Goal: Task Accomplishment & Management: Use online tool/utility

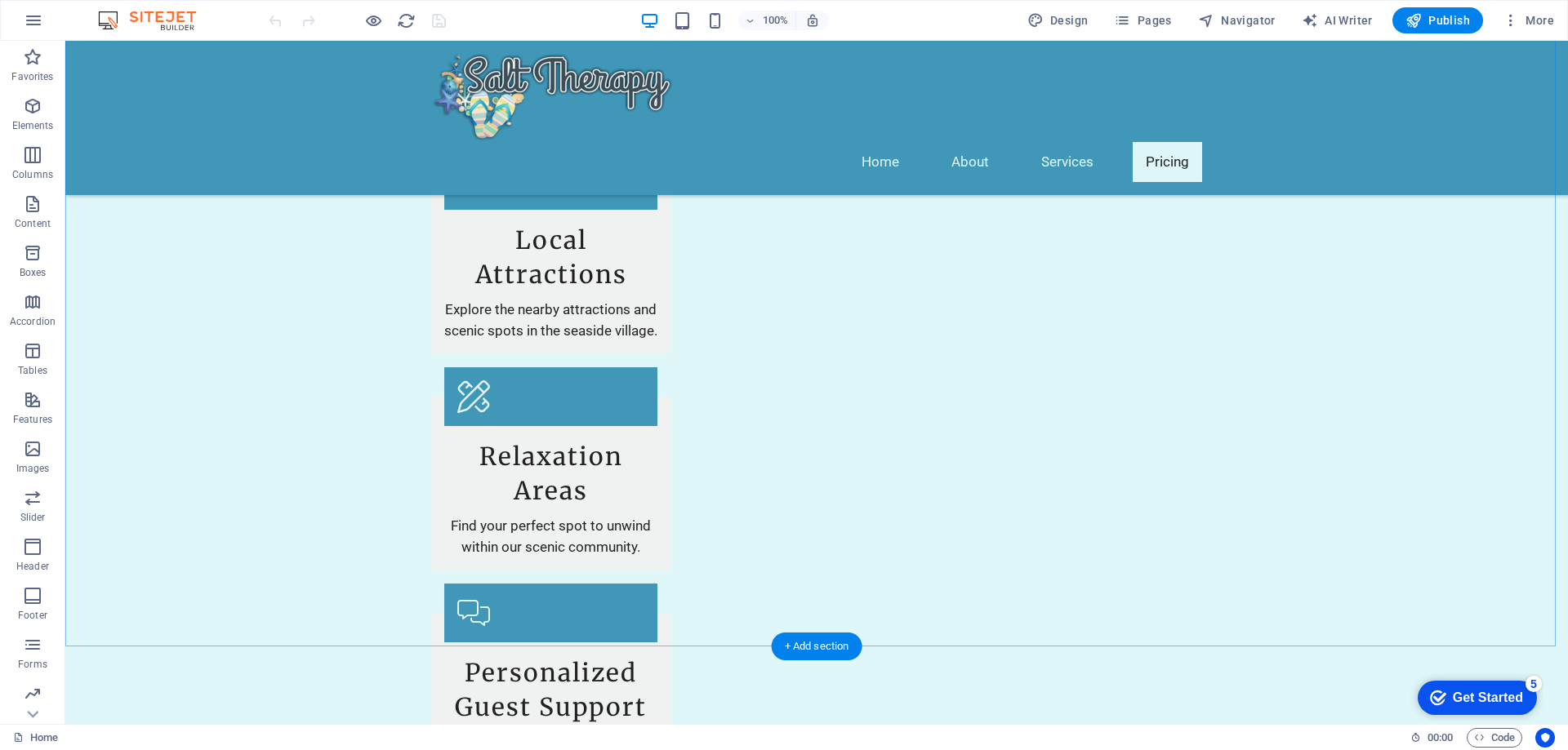
scroll to position [2204, 0]
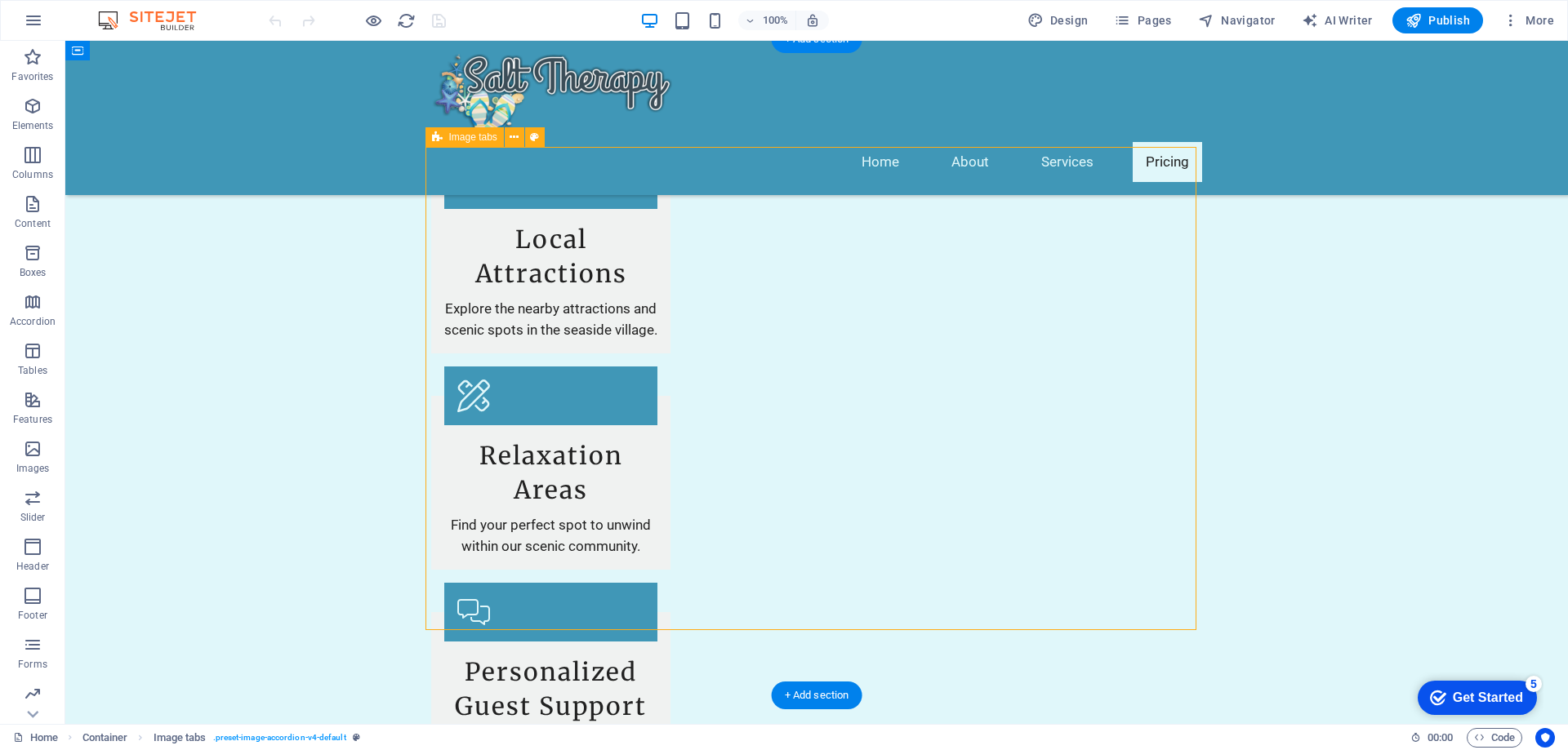
scroll to position [2040, 0]
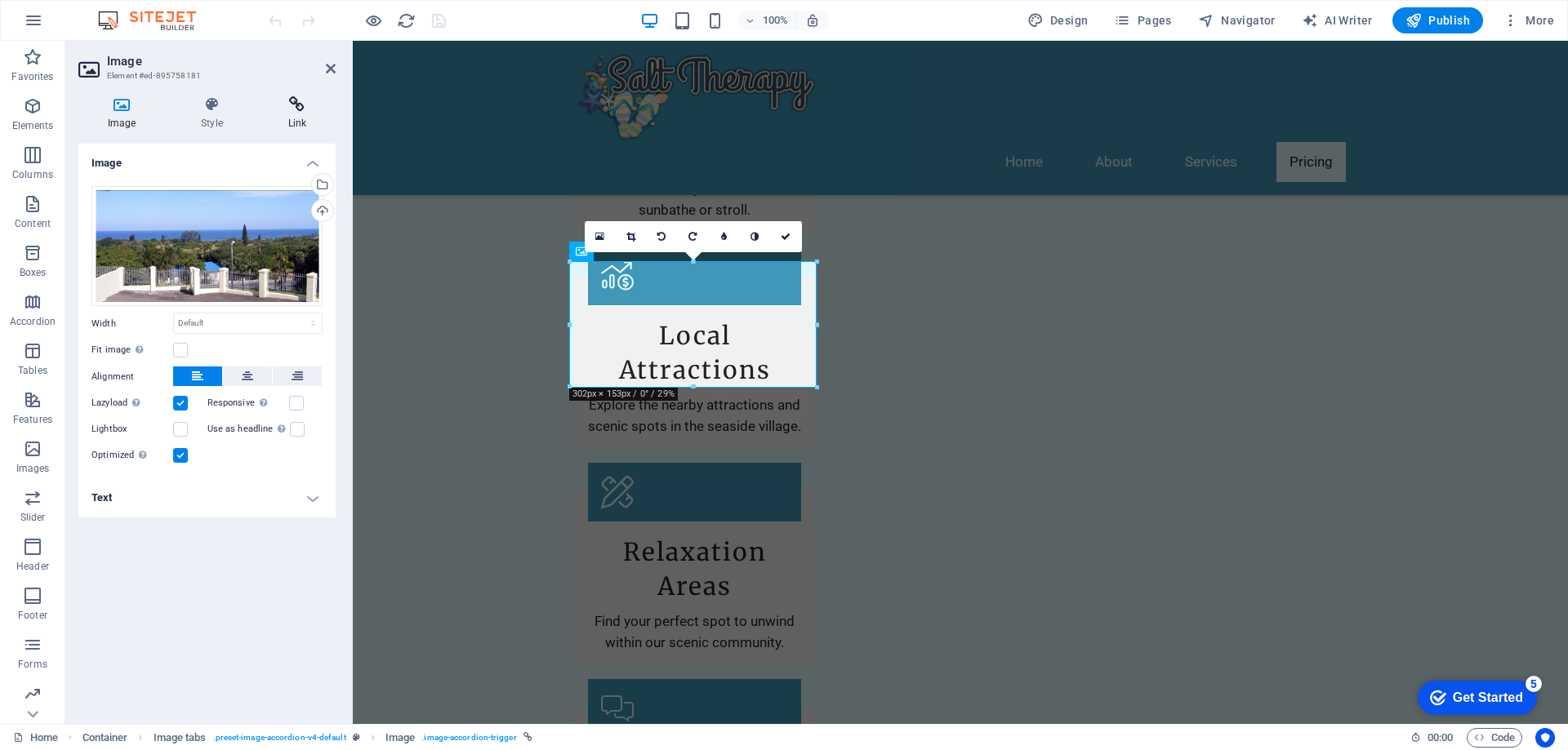
click at [301, 112] on icon at bounding box center [297, 105] width 76 height 17
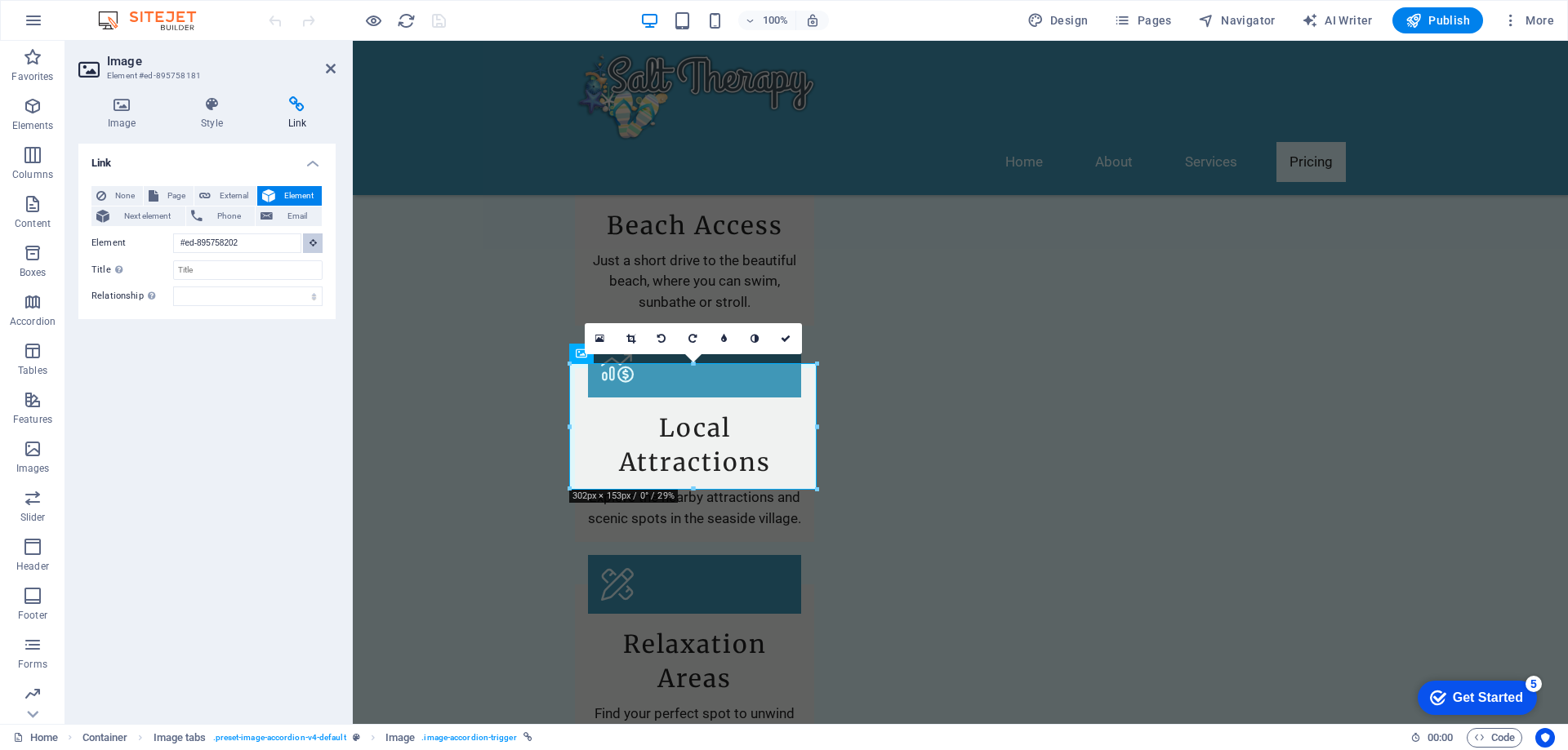
scroll to position [1926, 0]
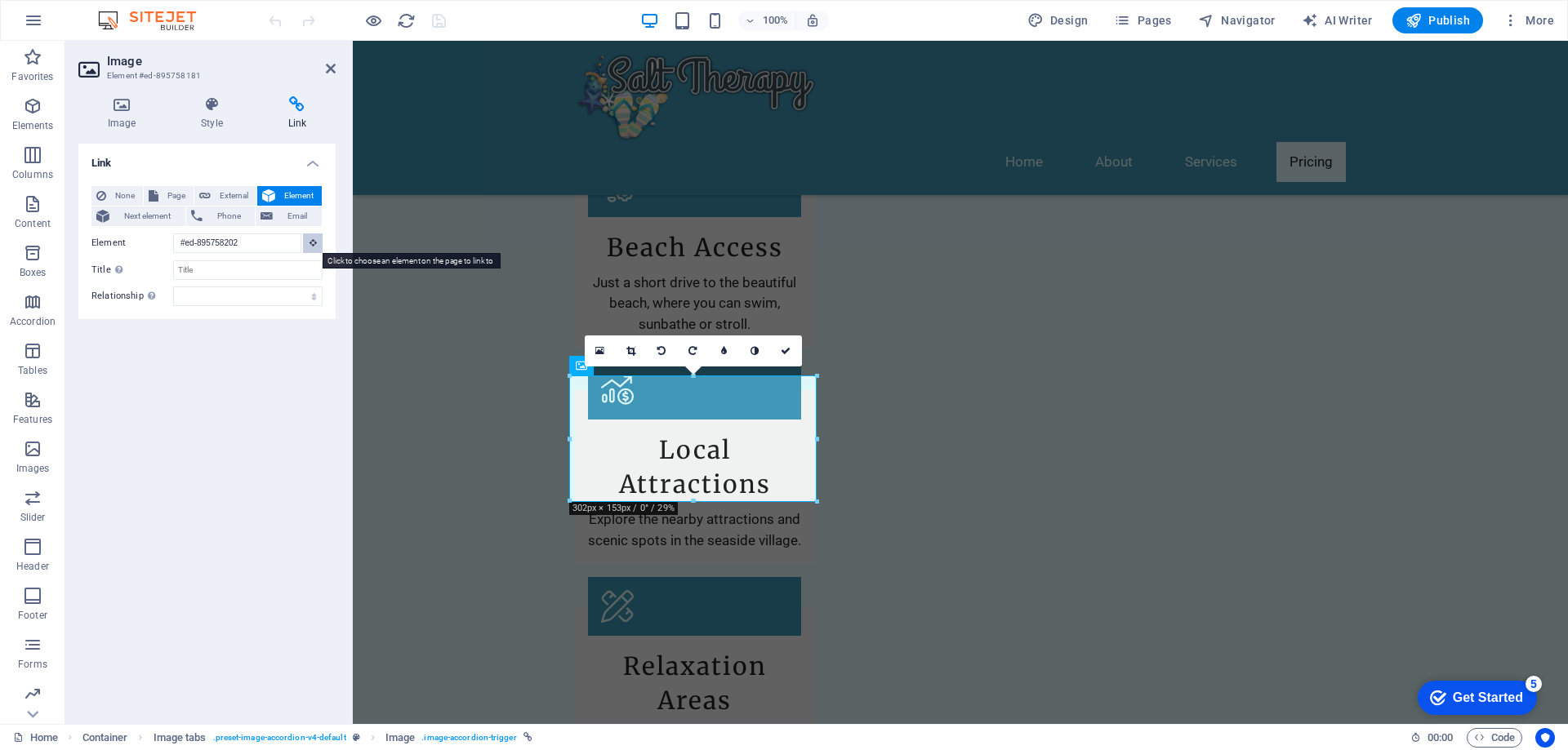
click at [313, 240] on icon at bounding box center [314, 242] width 7 height 8
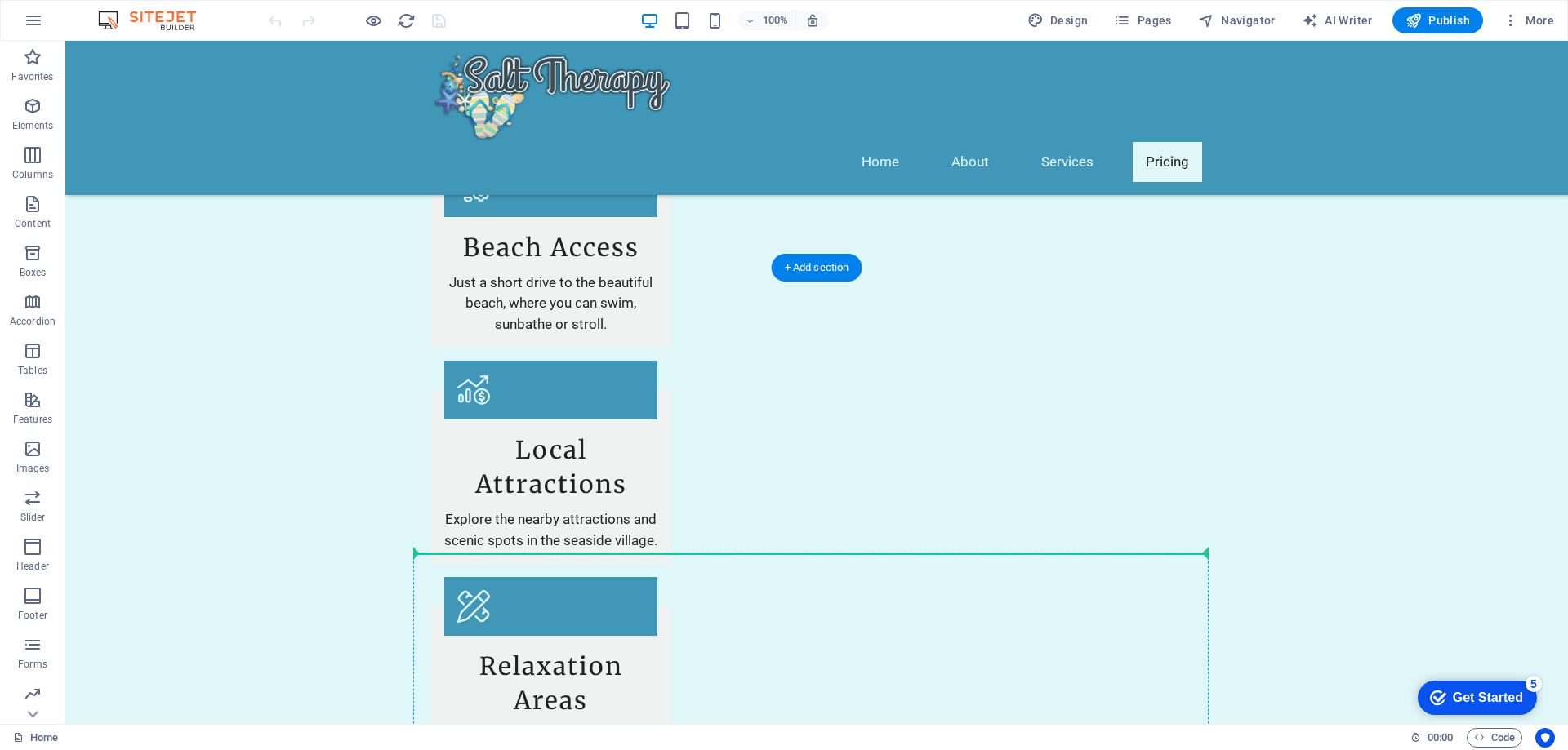
drag, startPoint x: 556, startPoint y: 537, endPoint x: 852, endPoint y: 600, distance: 302.6
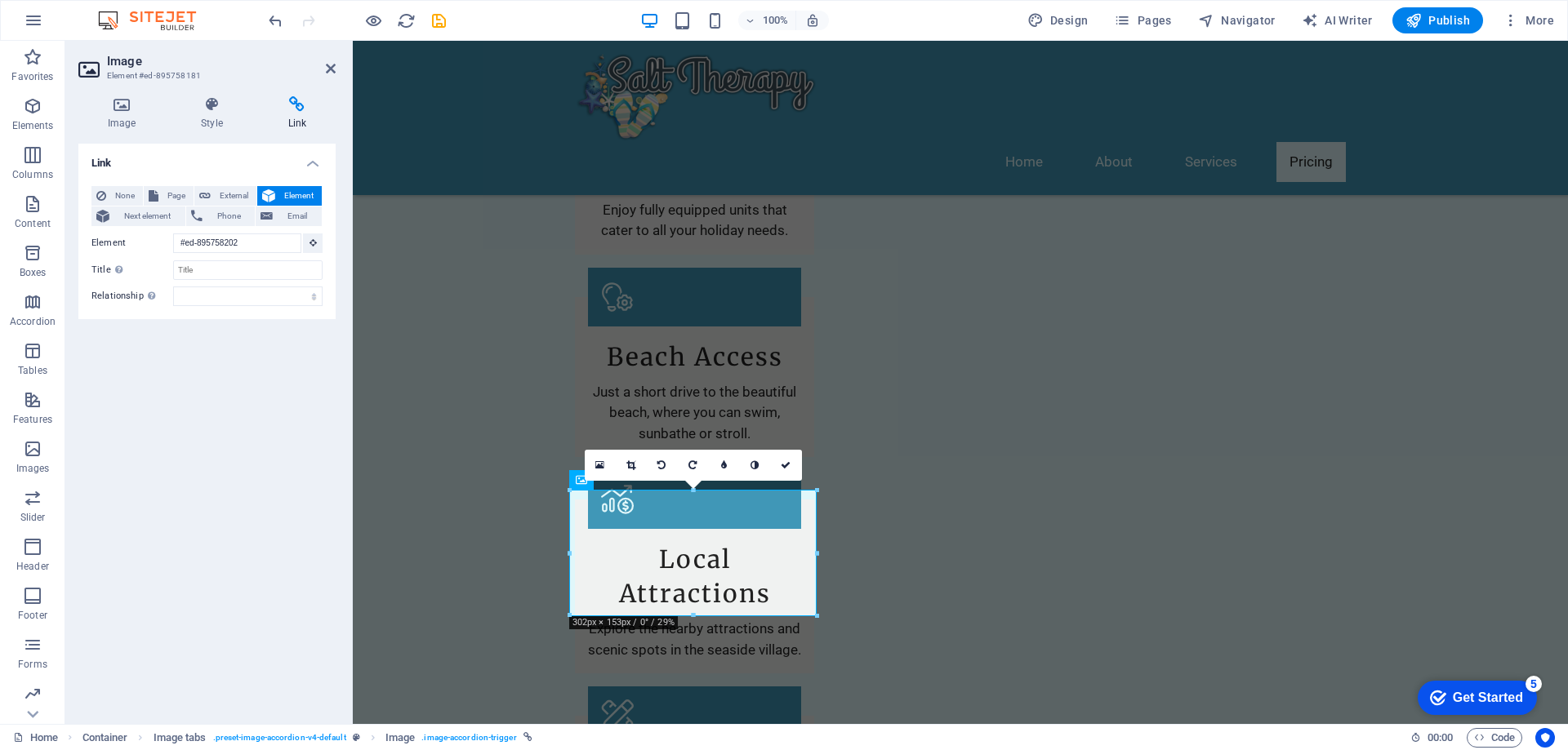
scroll to position [1812, 0]
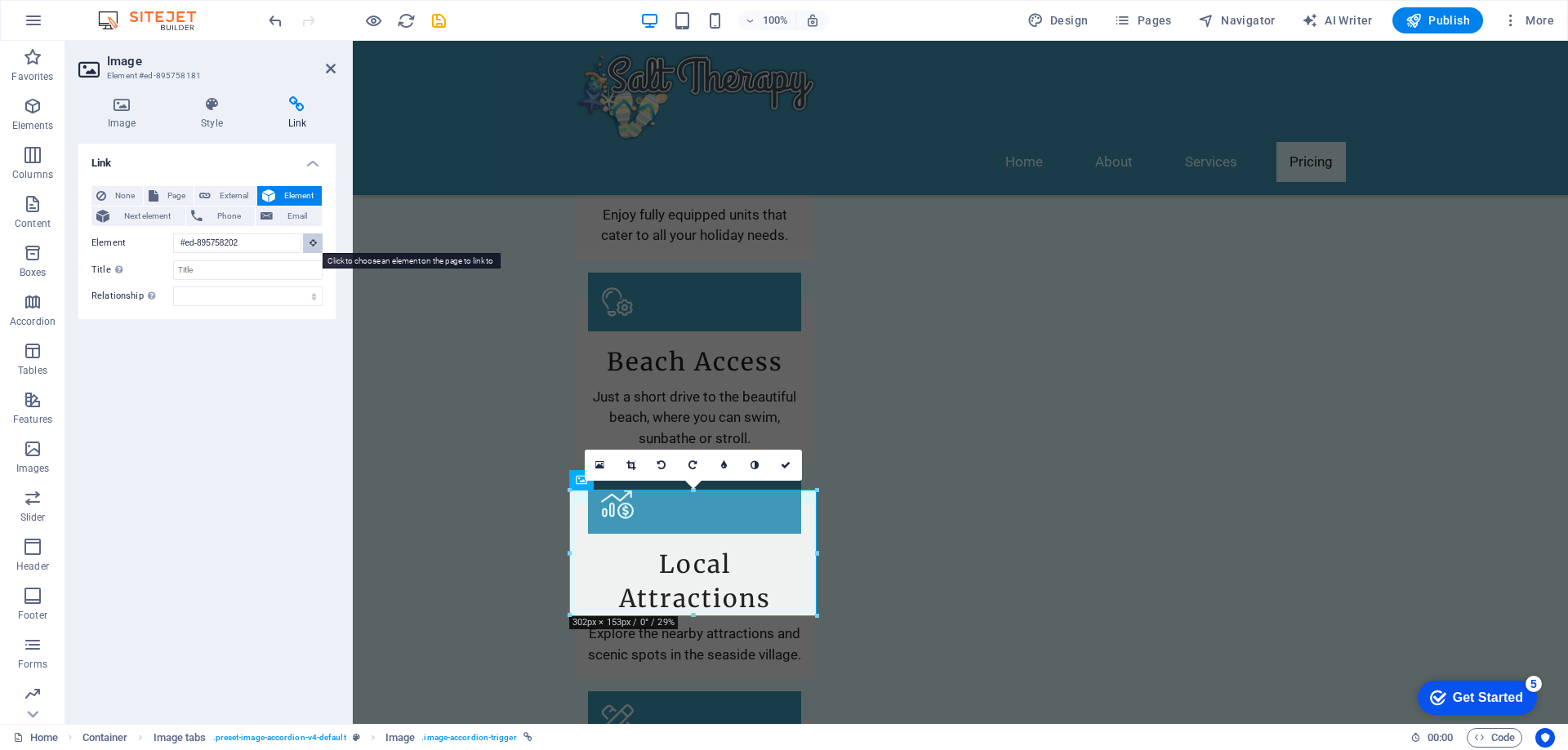
click at [316, 244] on icon at bounding box center [314, 242] width 7 height 8
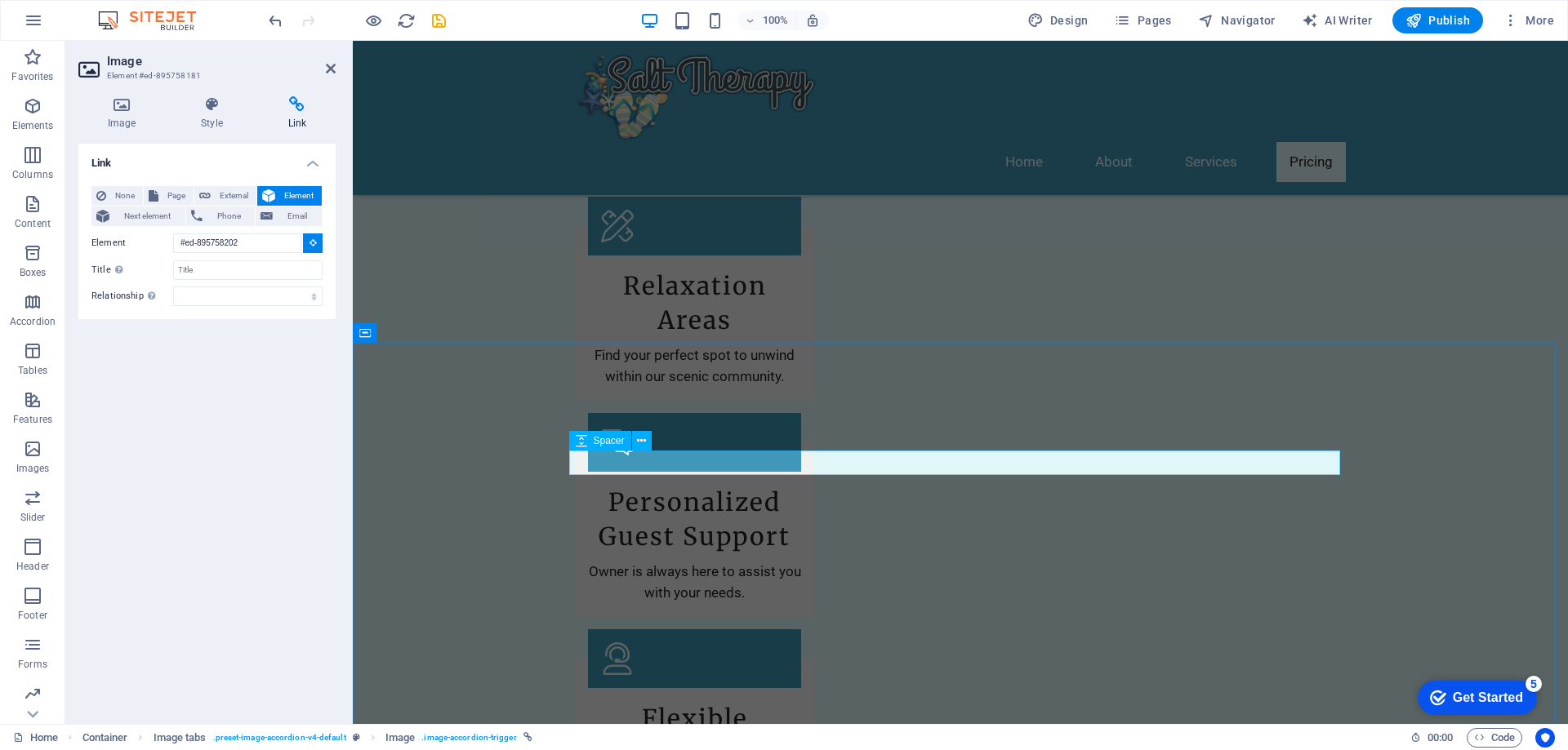
scroll to position [2302, 0]
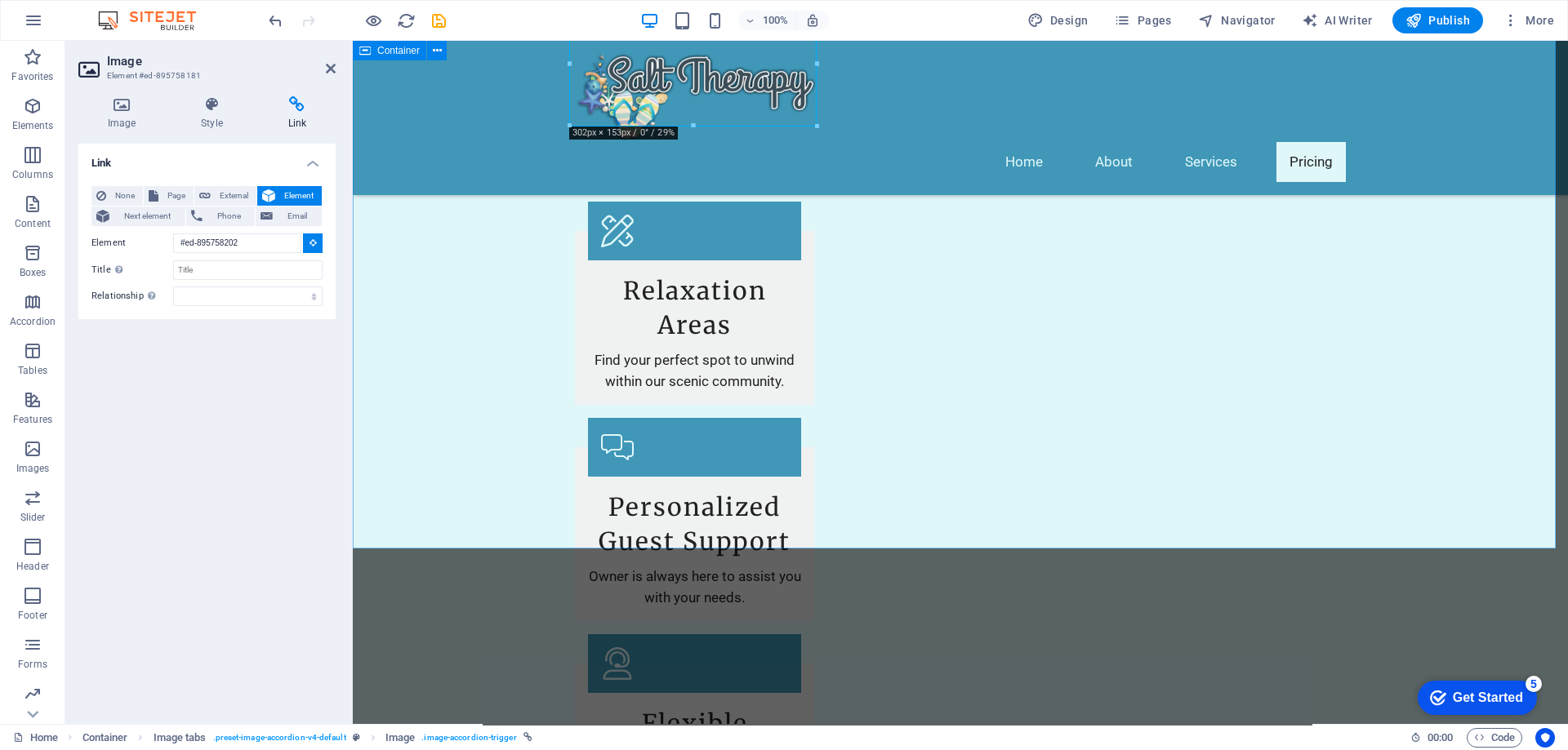
type input "#ed-895758145"
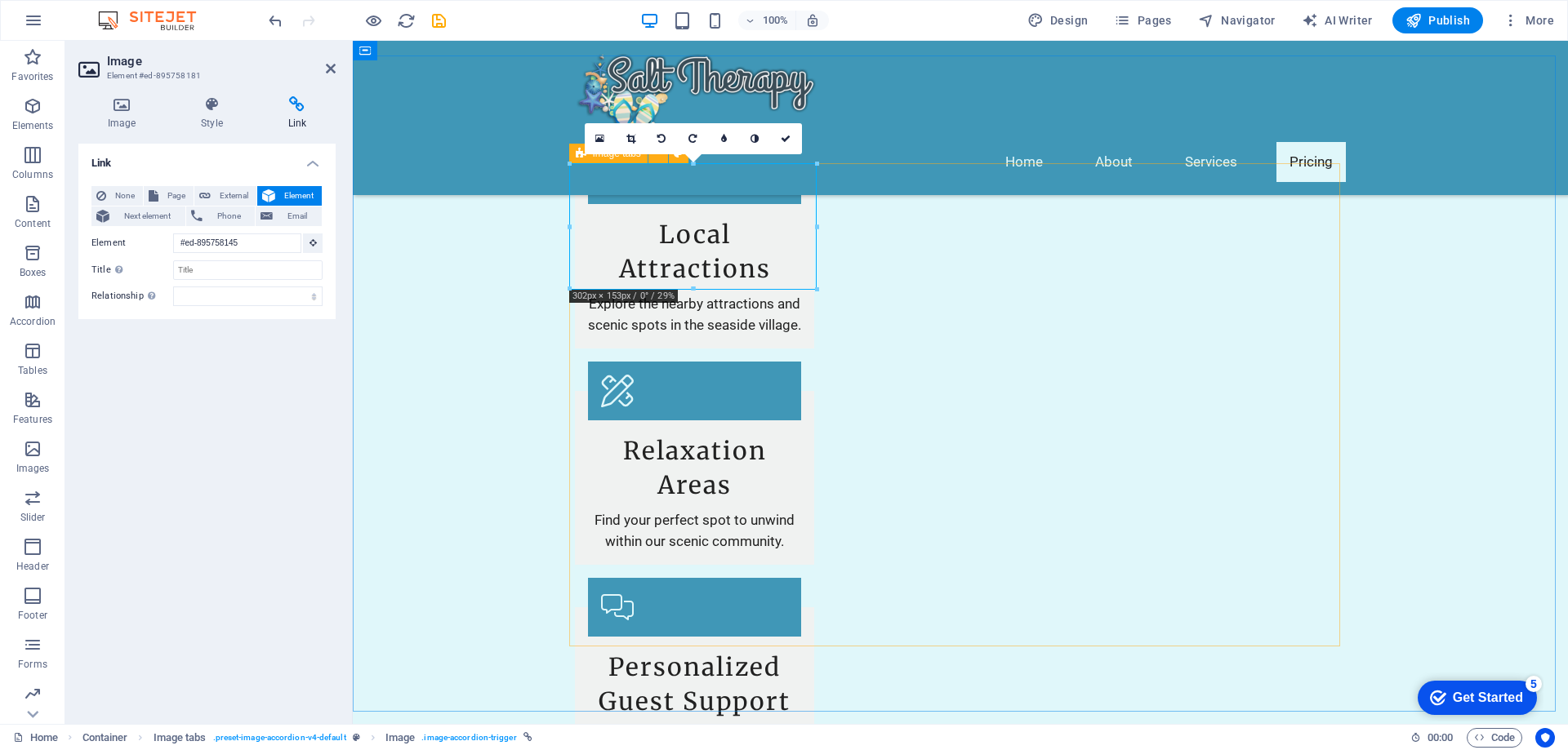
scroll to position [2139, 0]
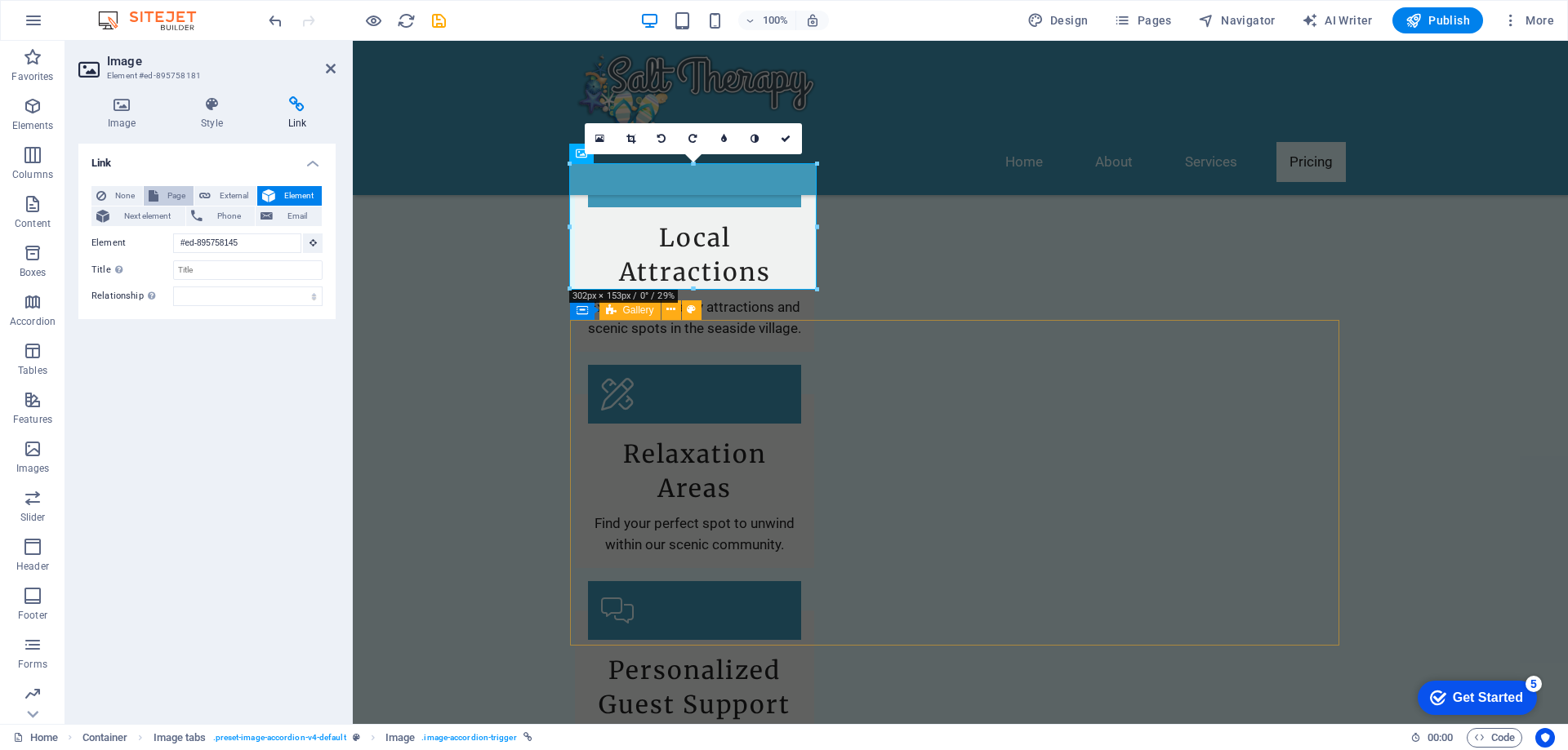
click at [179, 188] on span "Page" at bounding box center [177, 195] width 26 height 19
select select
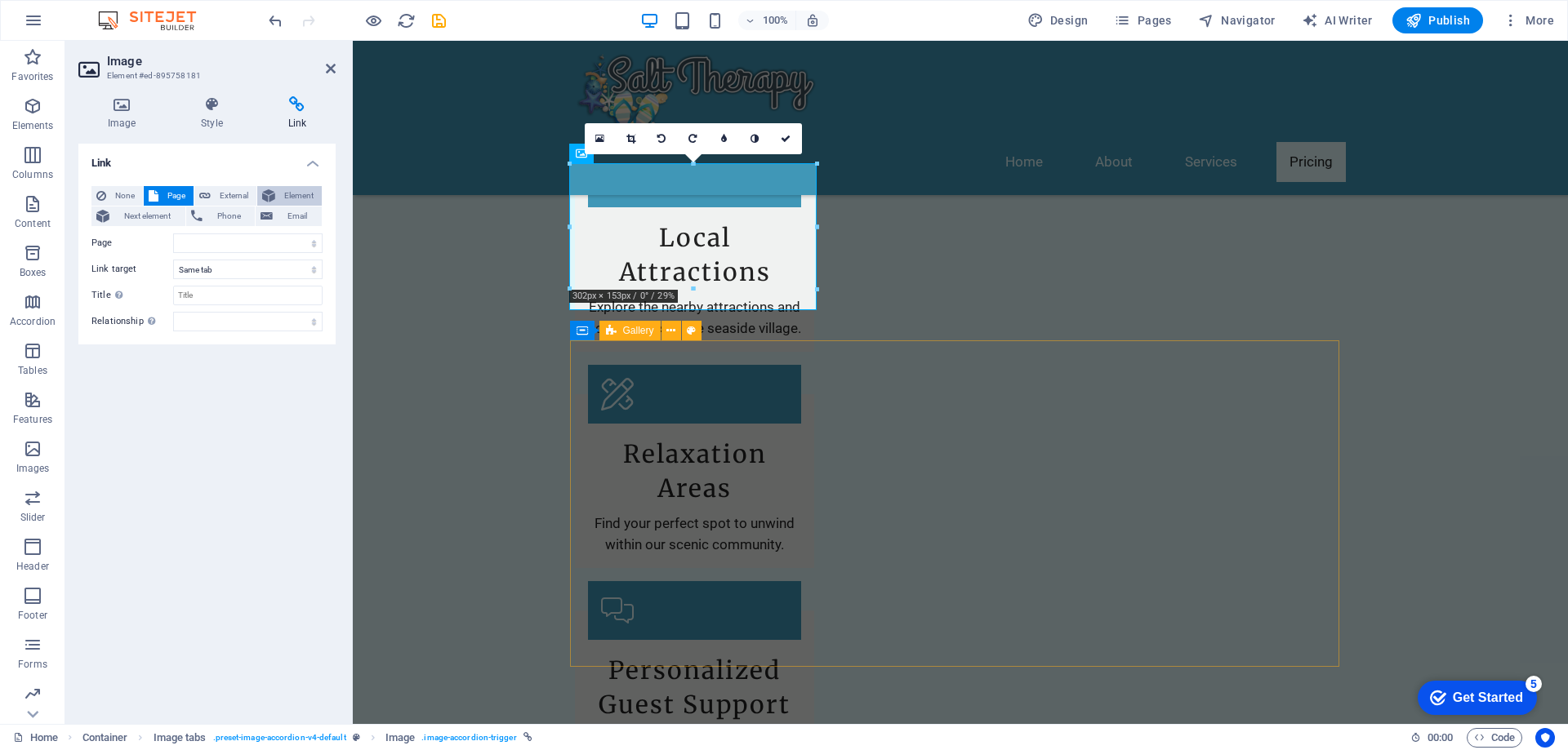
click at [307, 194] on span "Element" at bounding box center [299, 195] width 37 height 19
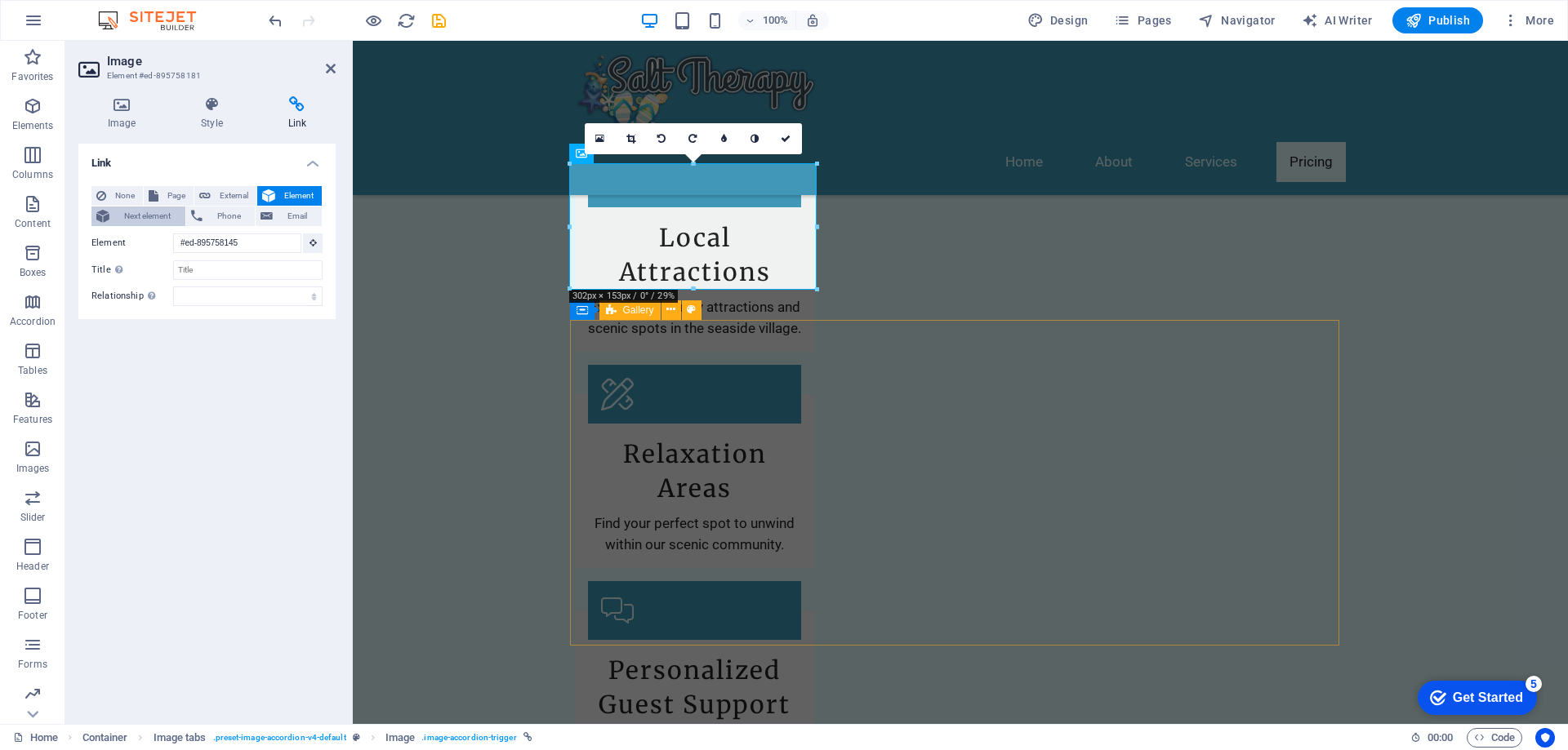
click at [163, 221] on span "Next element" at bounding box center [147, 216] width 66 height 19
click at [1455, 24] on span "Publish" at bounding box center [1437, 20] width 64 height 17
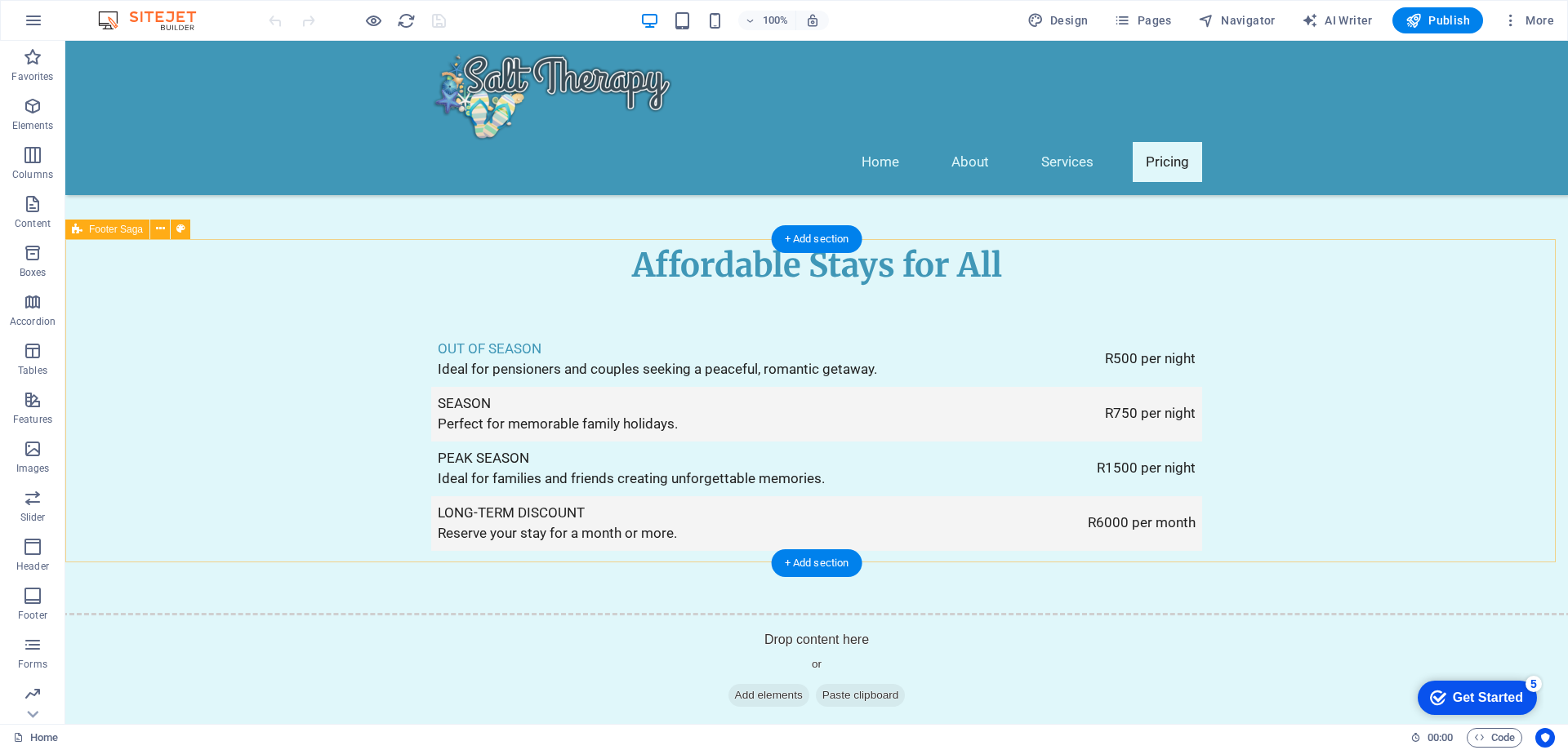
scroll to position [3020, 0]
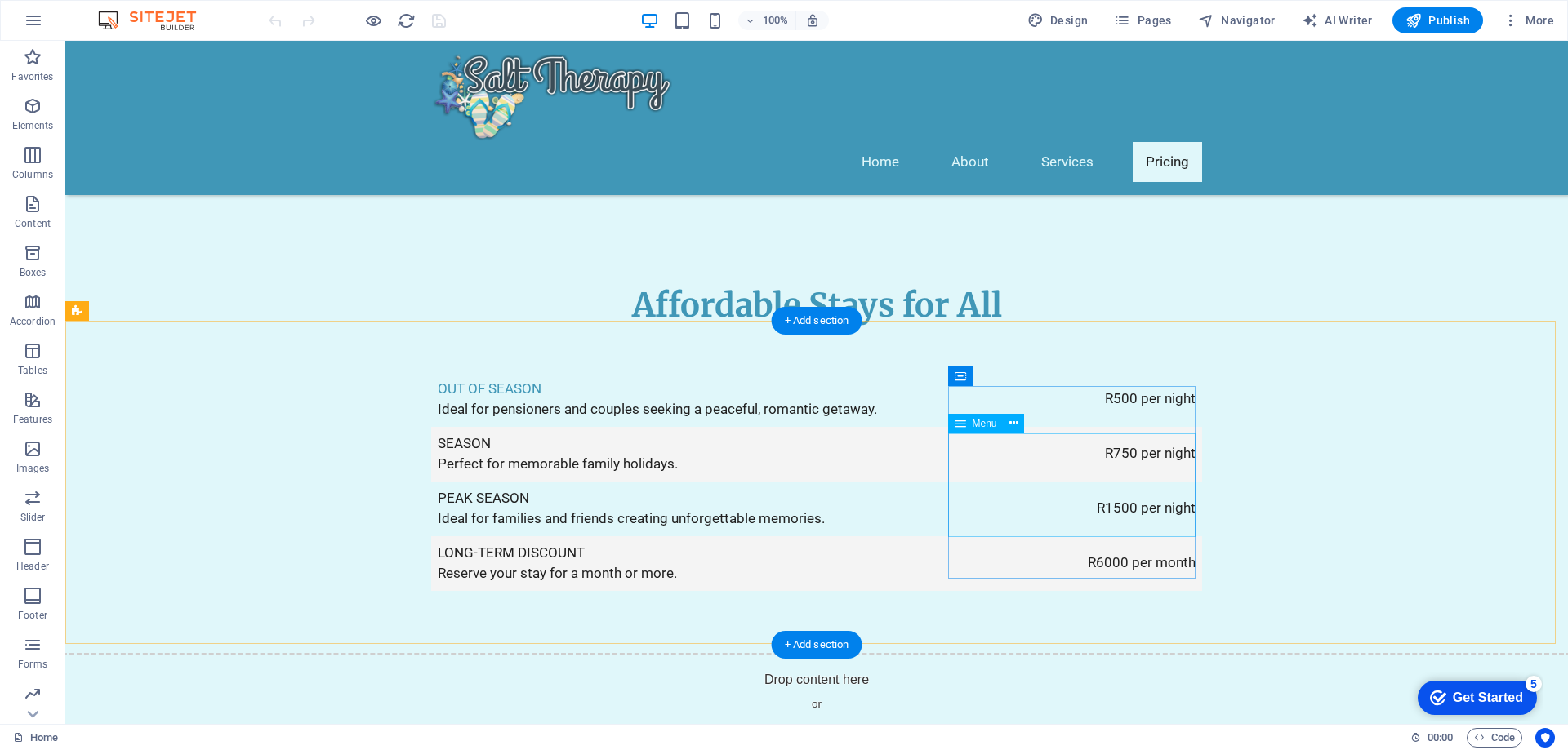
select select
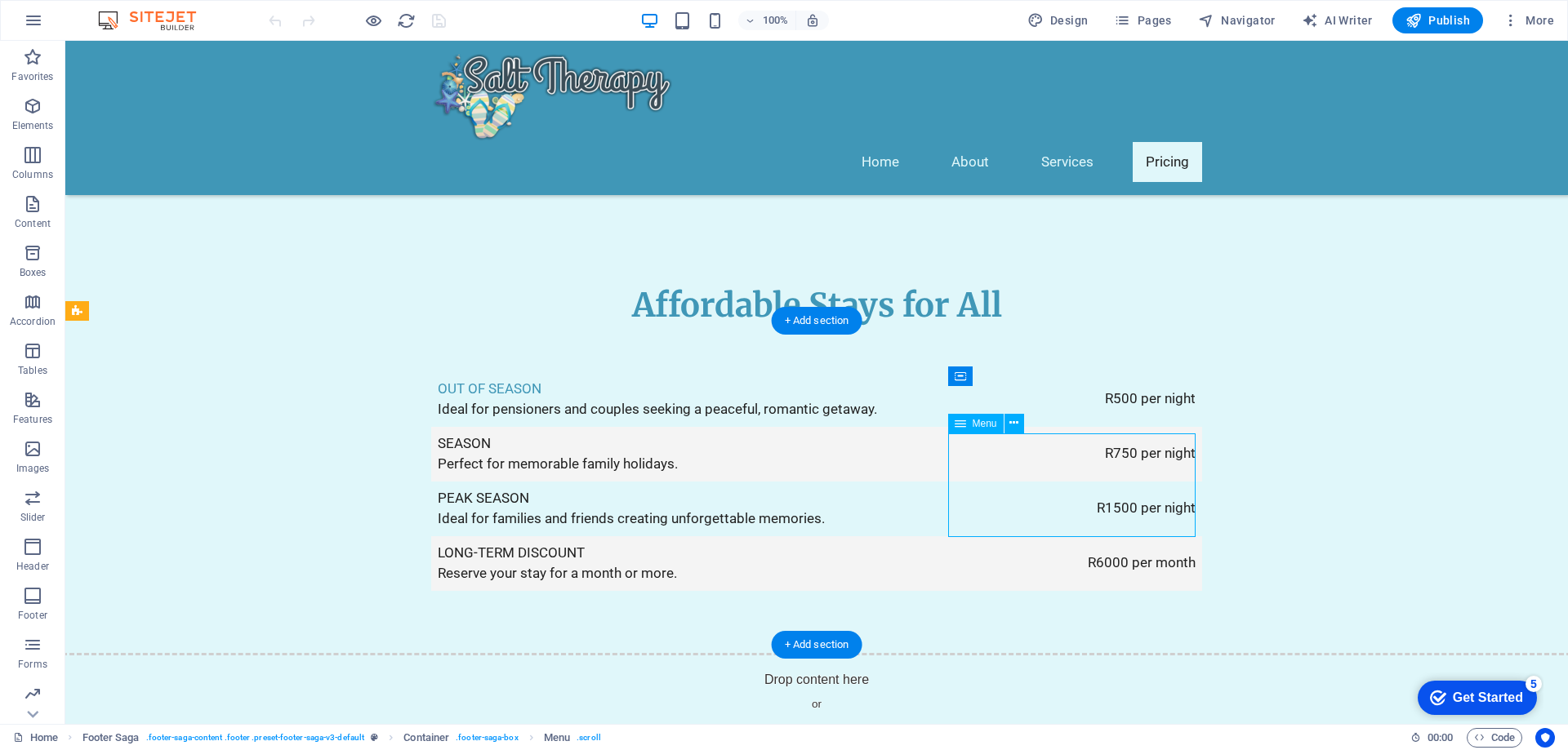
select select
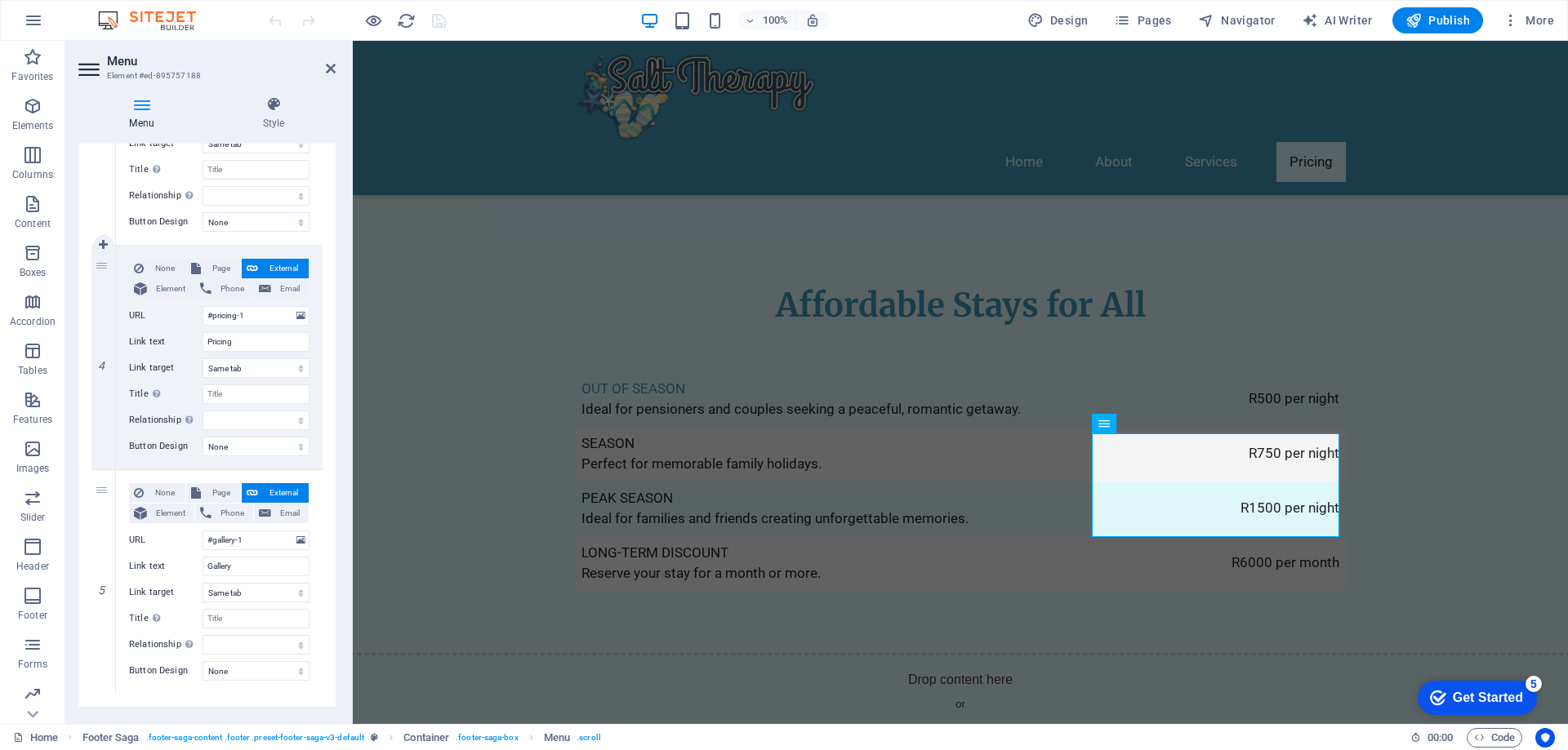
scroll to position [756, 0]
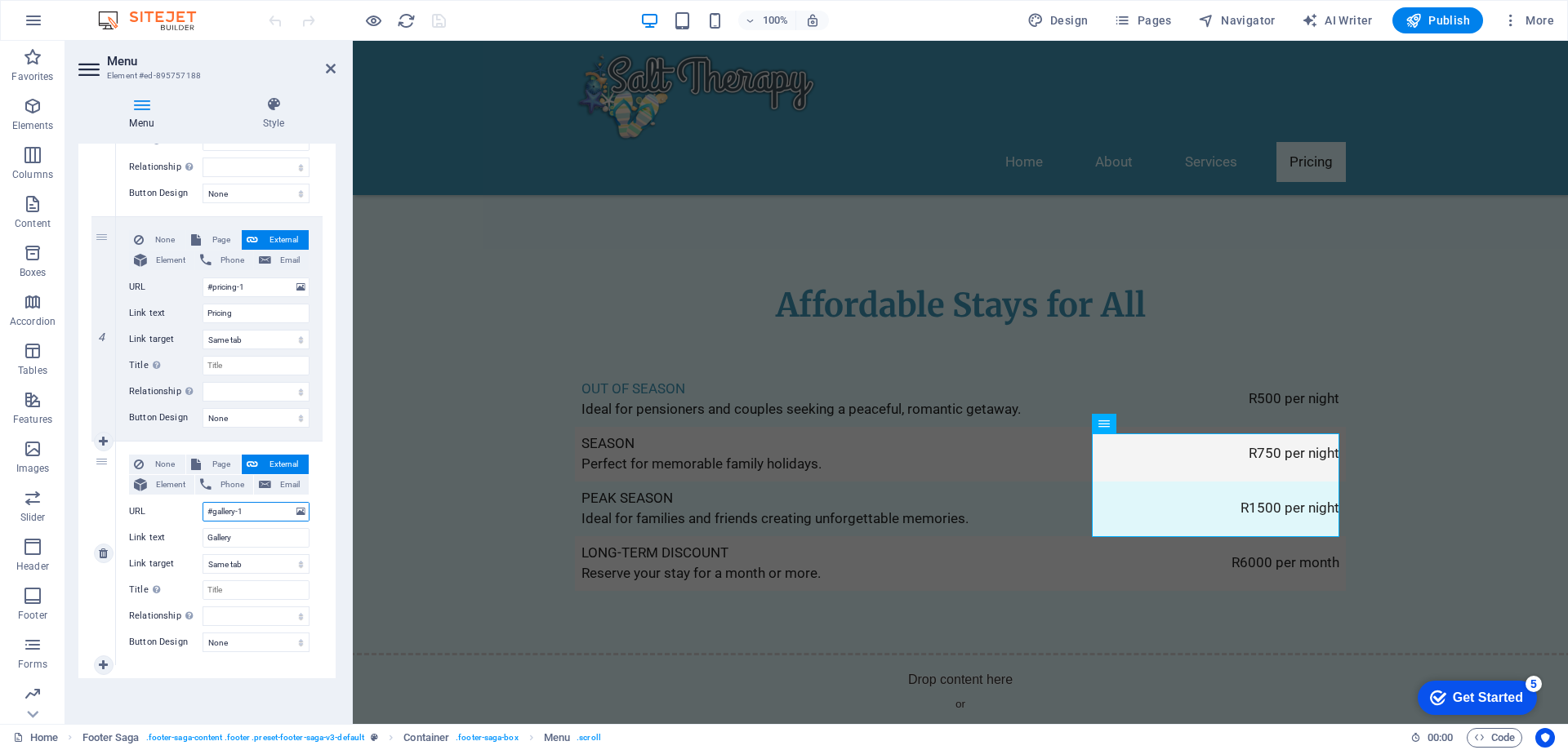
drag, startPoint x: 267, startPoint y: 512, endPoint x: 122, endPoint y: 506, distance: 145.1
click at [122, 506] on div "None Page External Element Phone Email Page Home Subpage Legal Notice Privacy E…" at bounding box center [219, 552] width 207 height 223
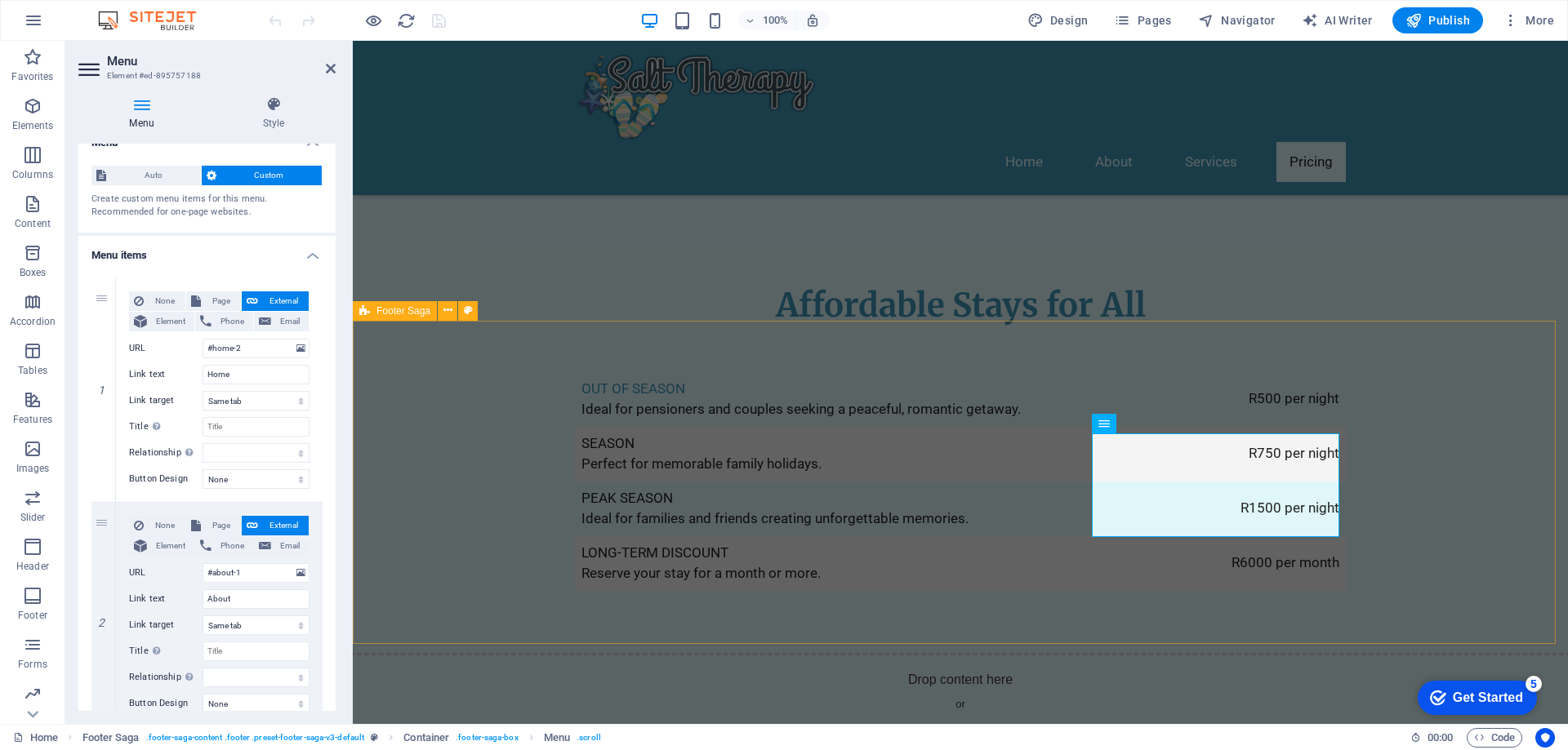
scroll to position [2286, 0]
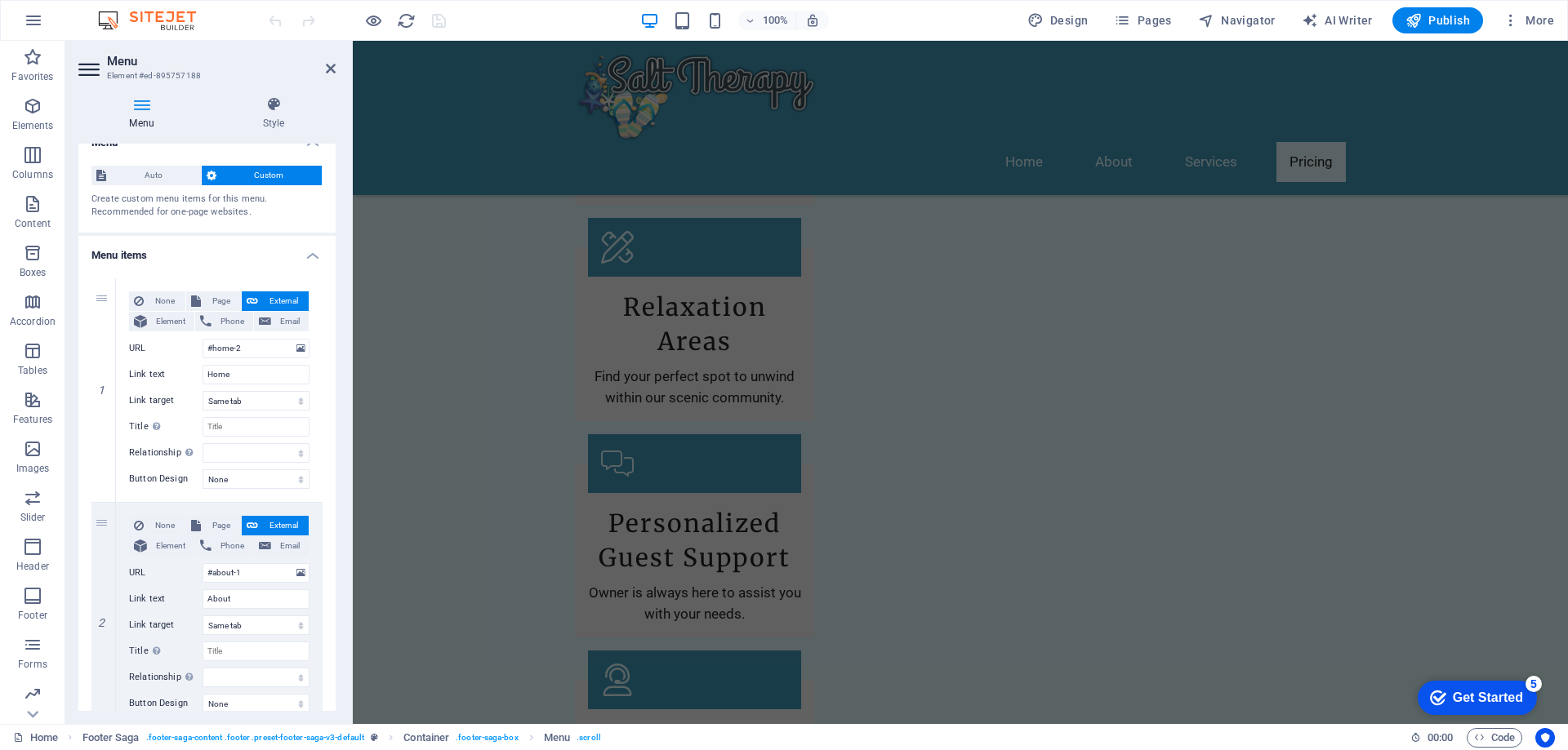
click at [329, 62] on header "Menu Element #ed-895757188" at bounding box center [207, 62] width 258 height 42
click at [334, 69] on icon at bounding box center [330, 68] width 10 height 13
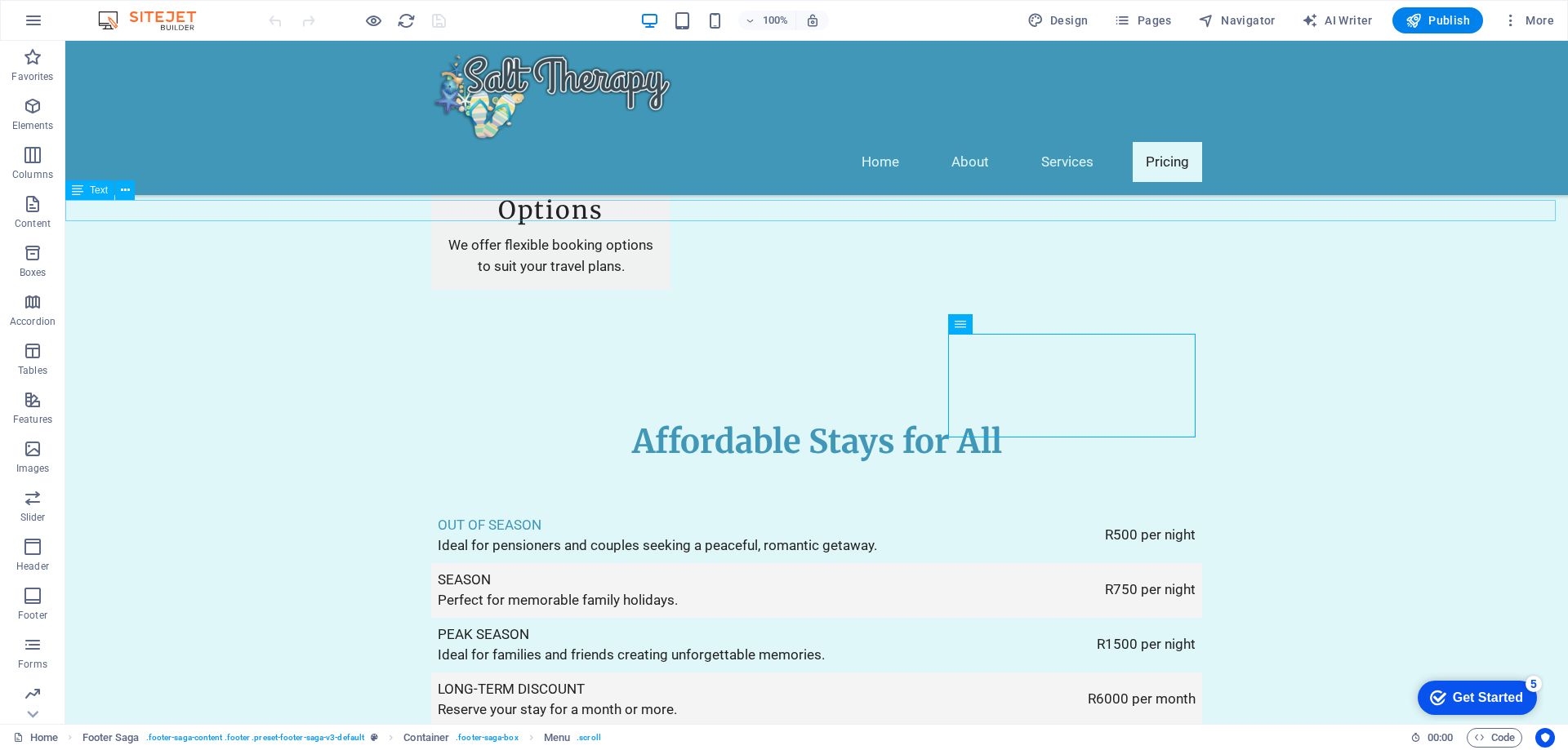
scroll to position [2797, 0]
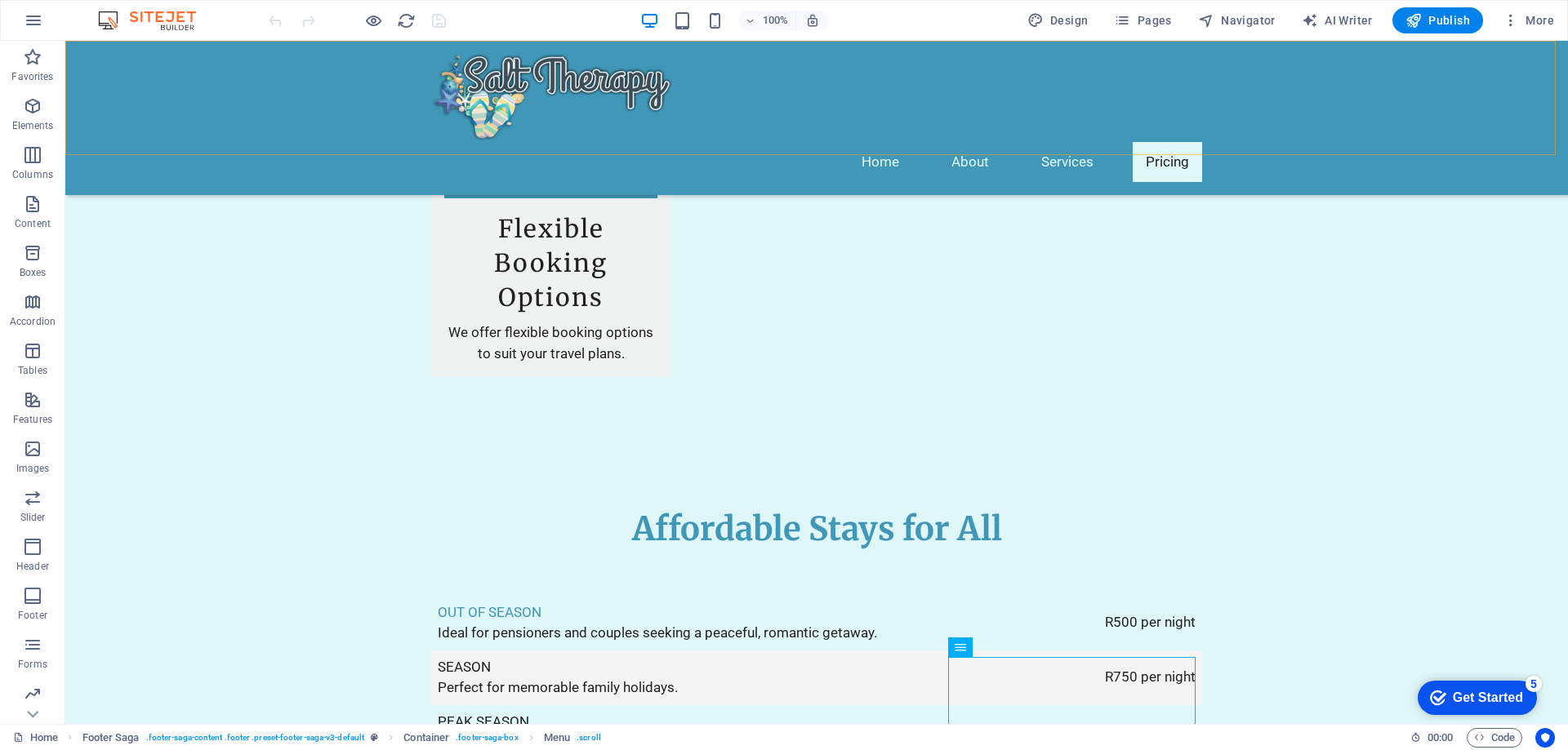
click at [1223, 97] on div "Home About Services Pricing" at bounding box center [817, 118] width 1503 height 154
click at [1194, 142] on nav "Home About Services Pricing" at bounding box center [817, 163] width 771 height 40
click at [1019, 142] on nav "Home About Services Pricing" at bounding box center [817, 163] width 771 height 40
select select
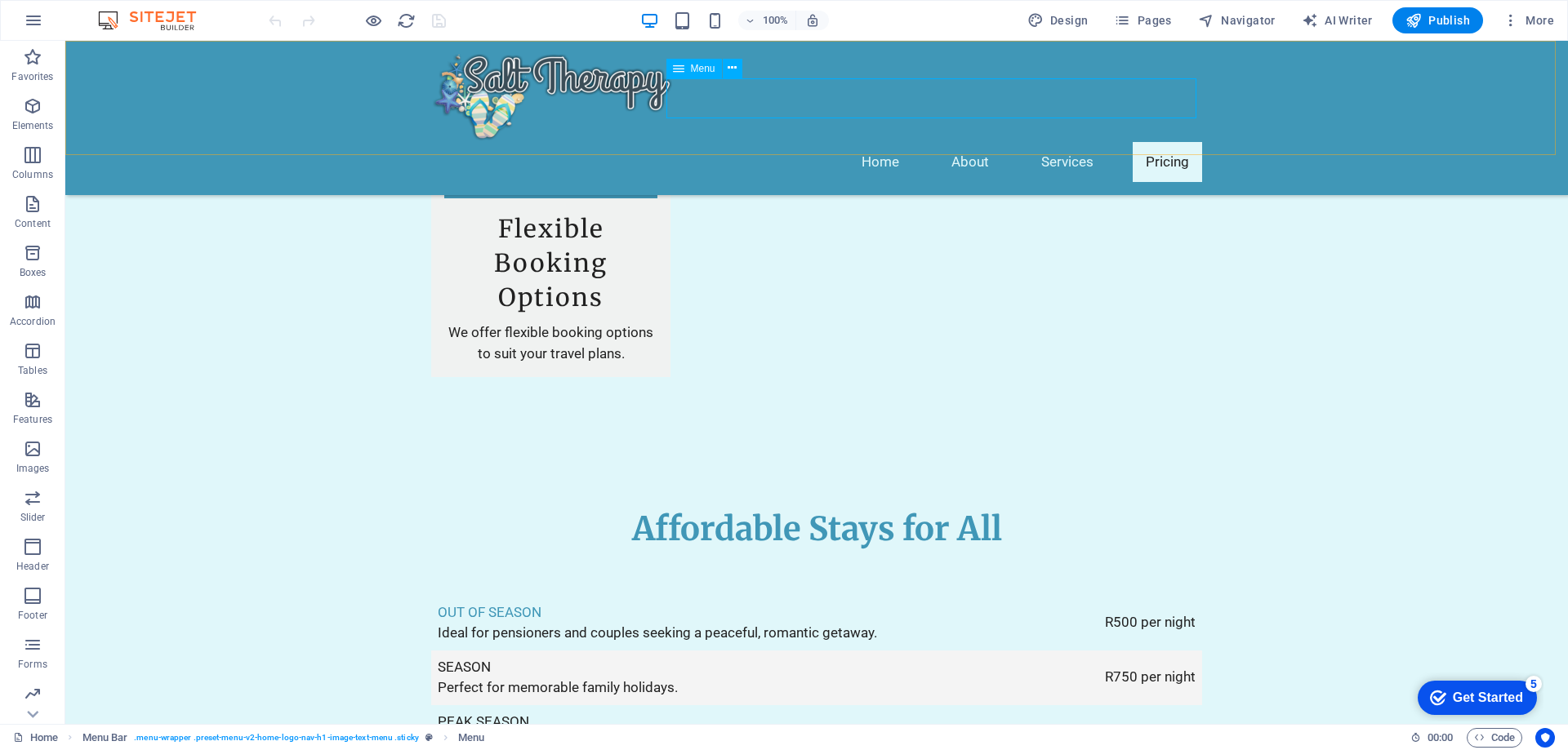
select select
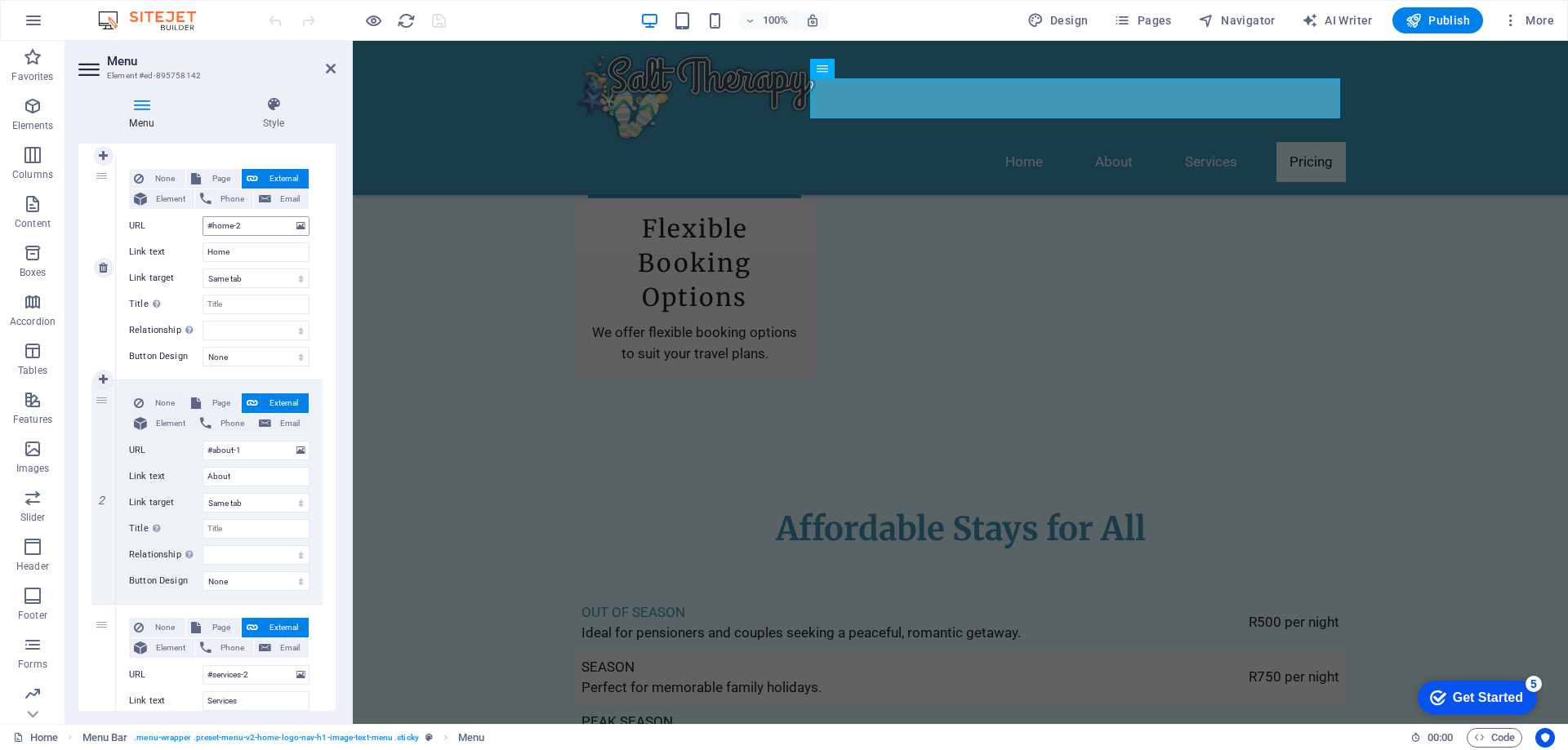
scroll to position [530, 0]
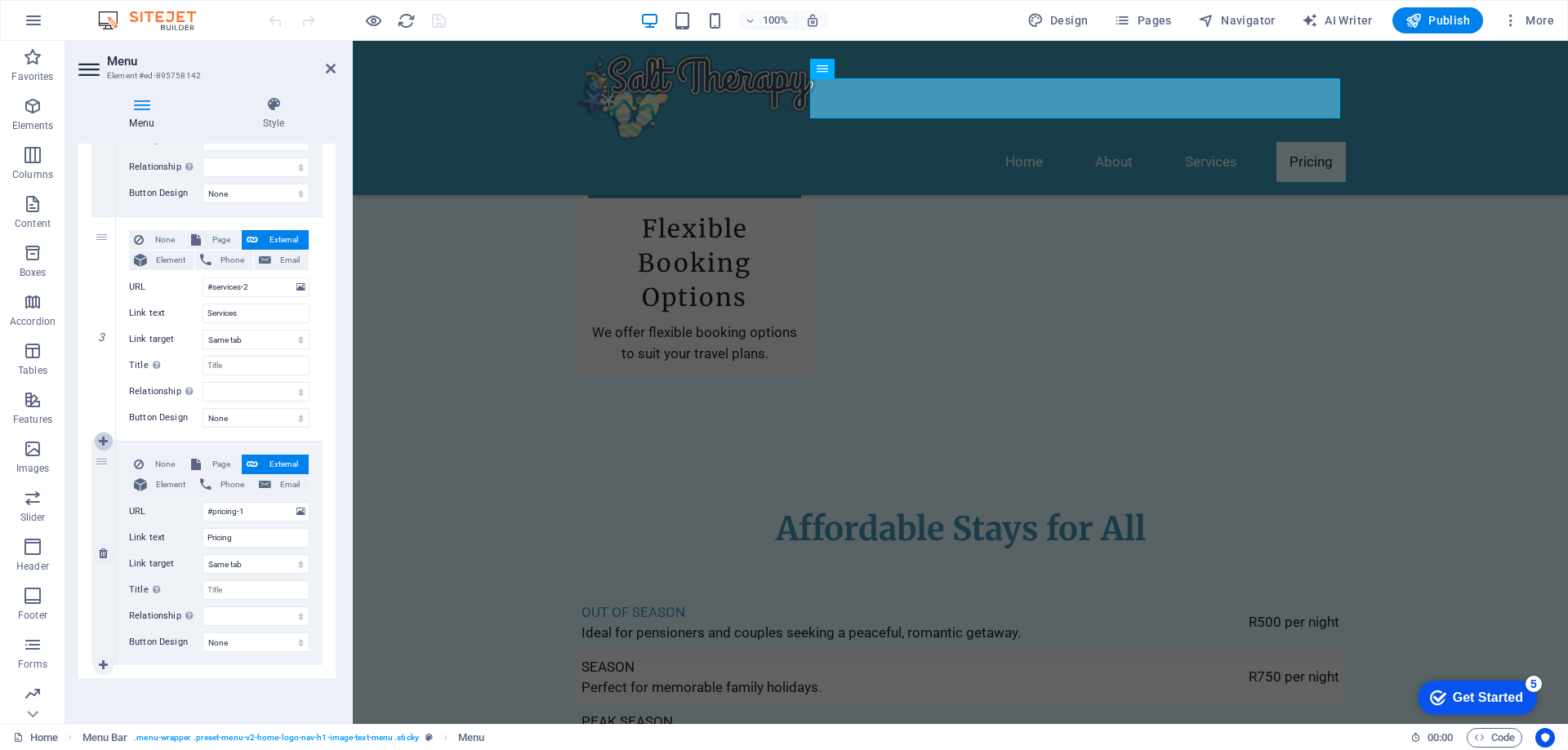
click at [99, 442] on icon at bounding box center [103, 441] width 9 height 11
select select
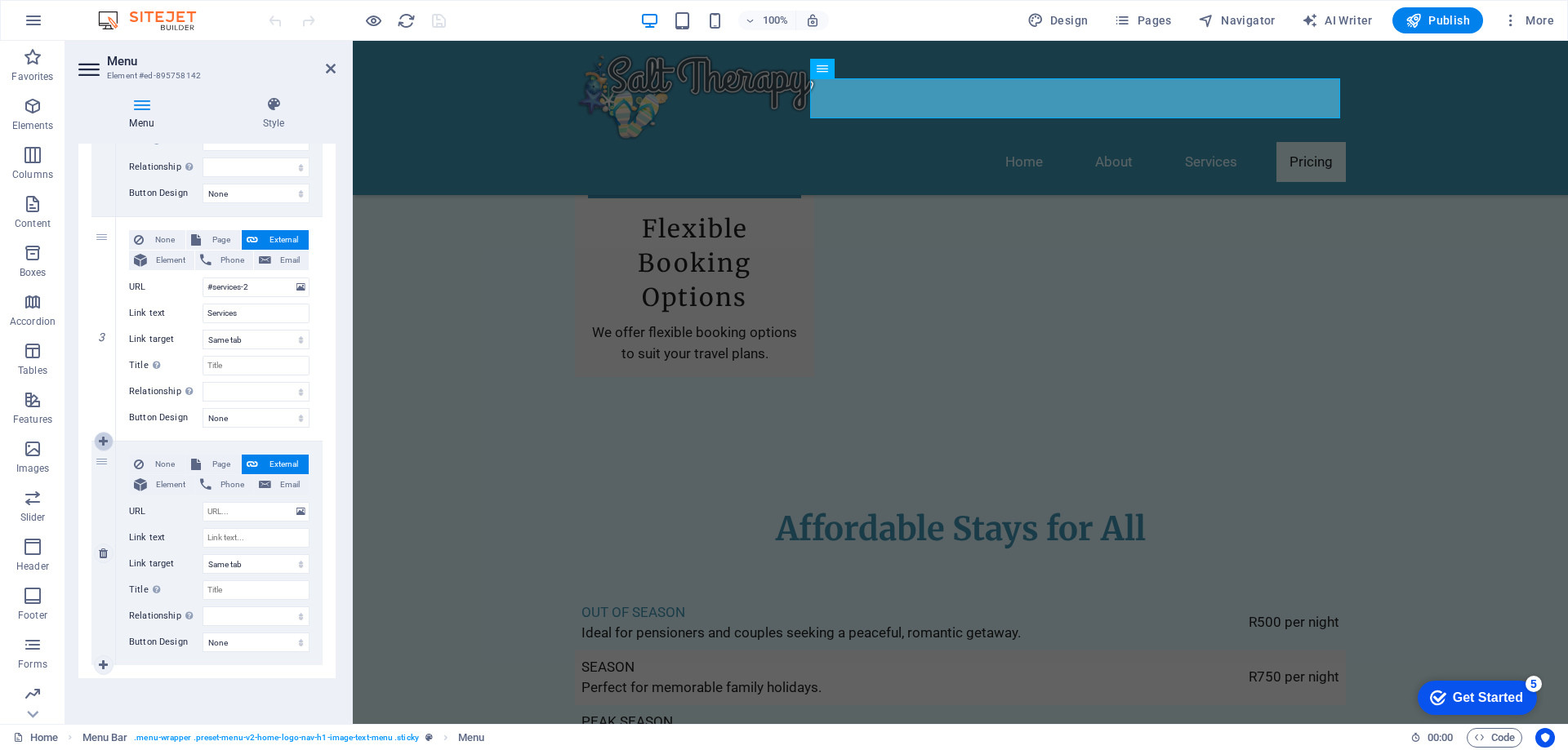
select select
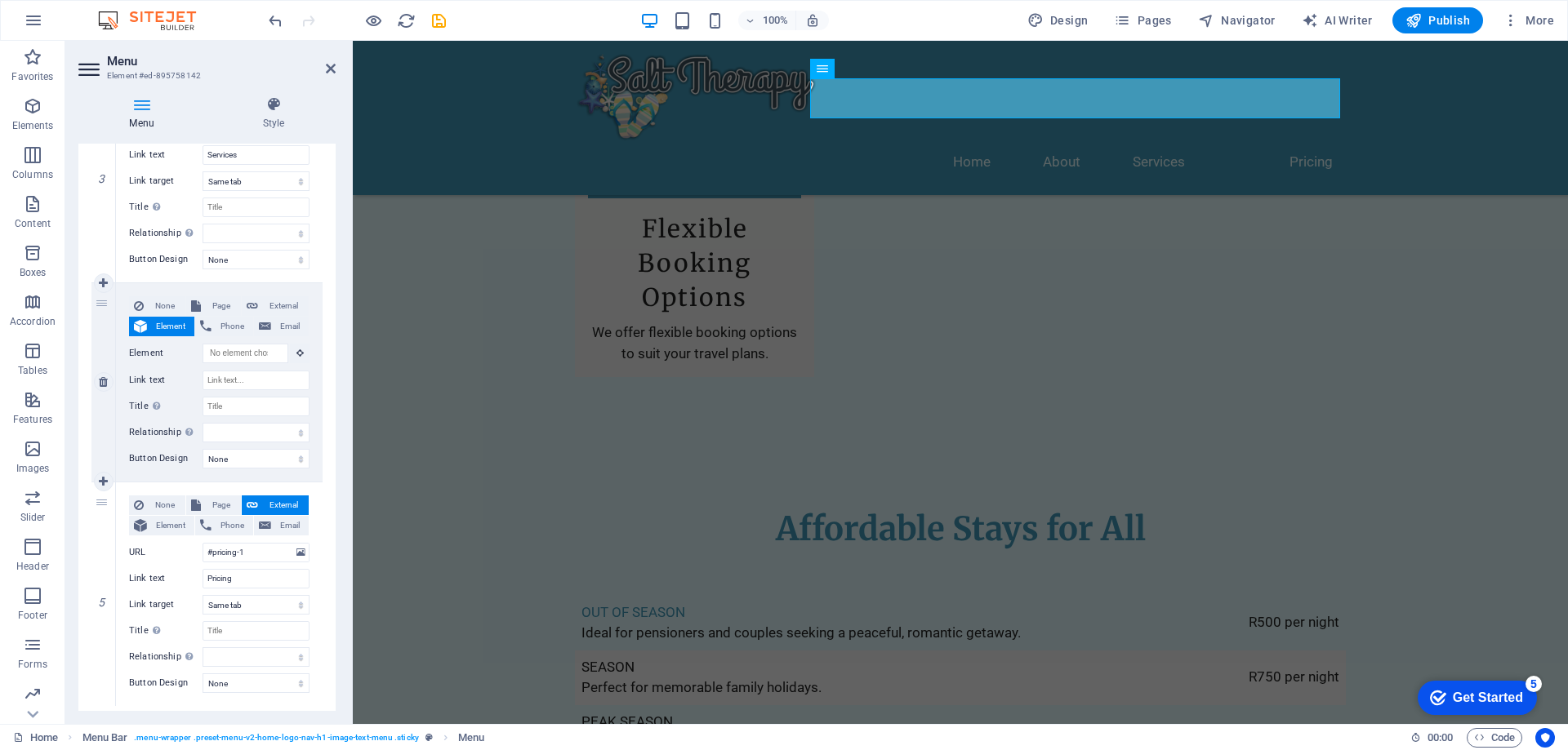
scroll to position [730, 0]
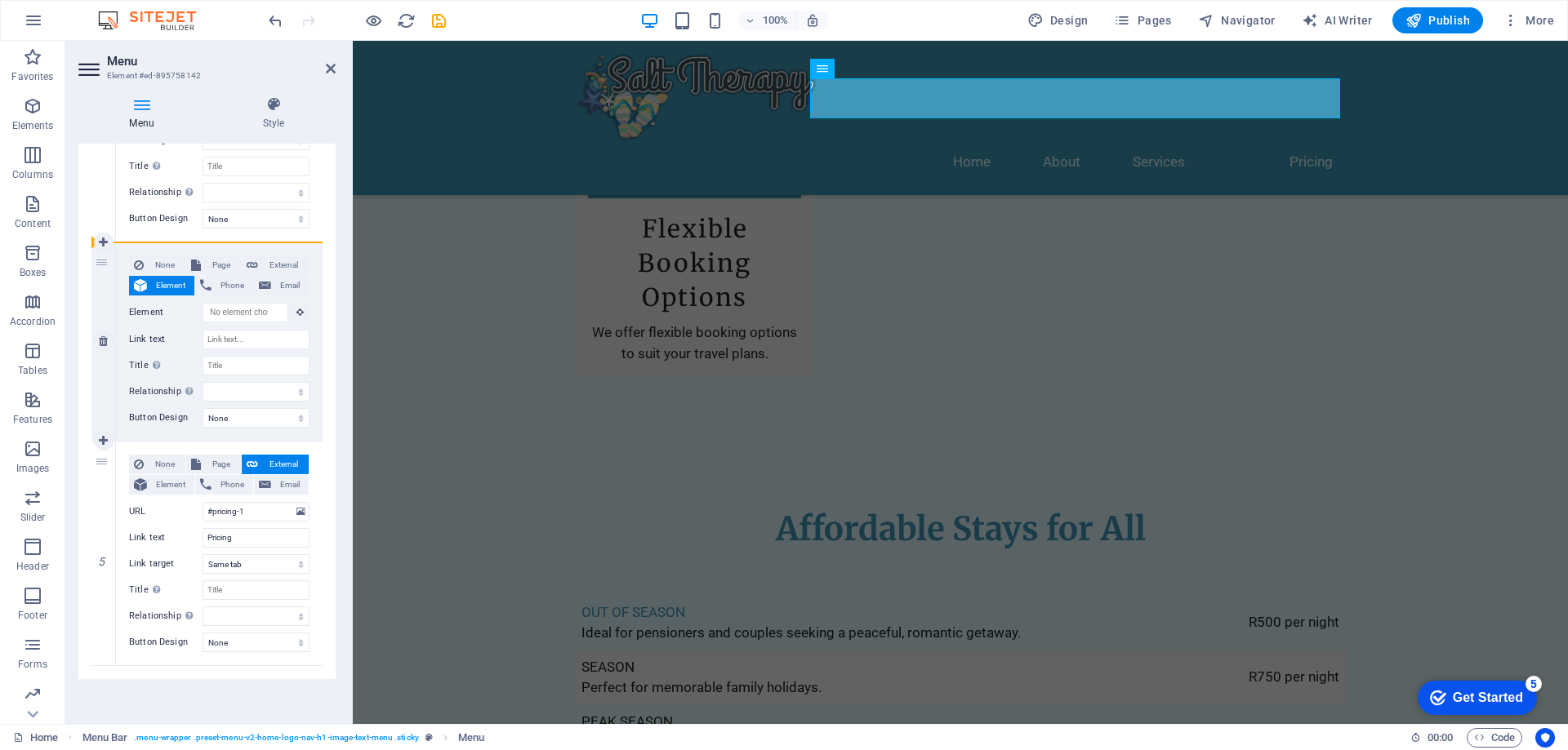
drag, startPoint x: 106, startPoint y: 257, endPoint x: 122, endPoint y: 333, distance: 77.7
click at [120, 342] on div "4 None Page External Element Phone Email Page Home Subpage Legal Notice Privacy…" at bounding box center [206, 342] width 231 height 199
select select
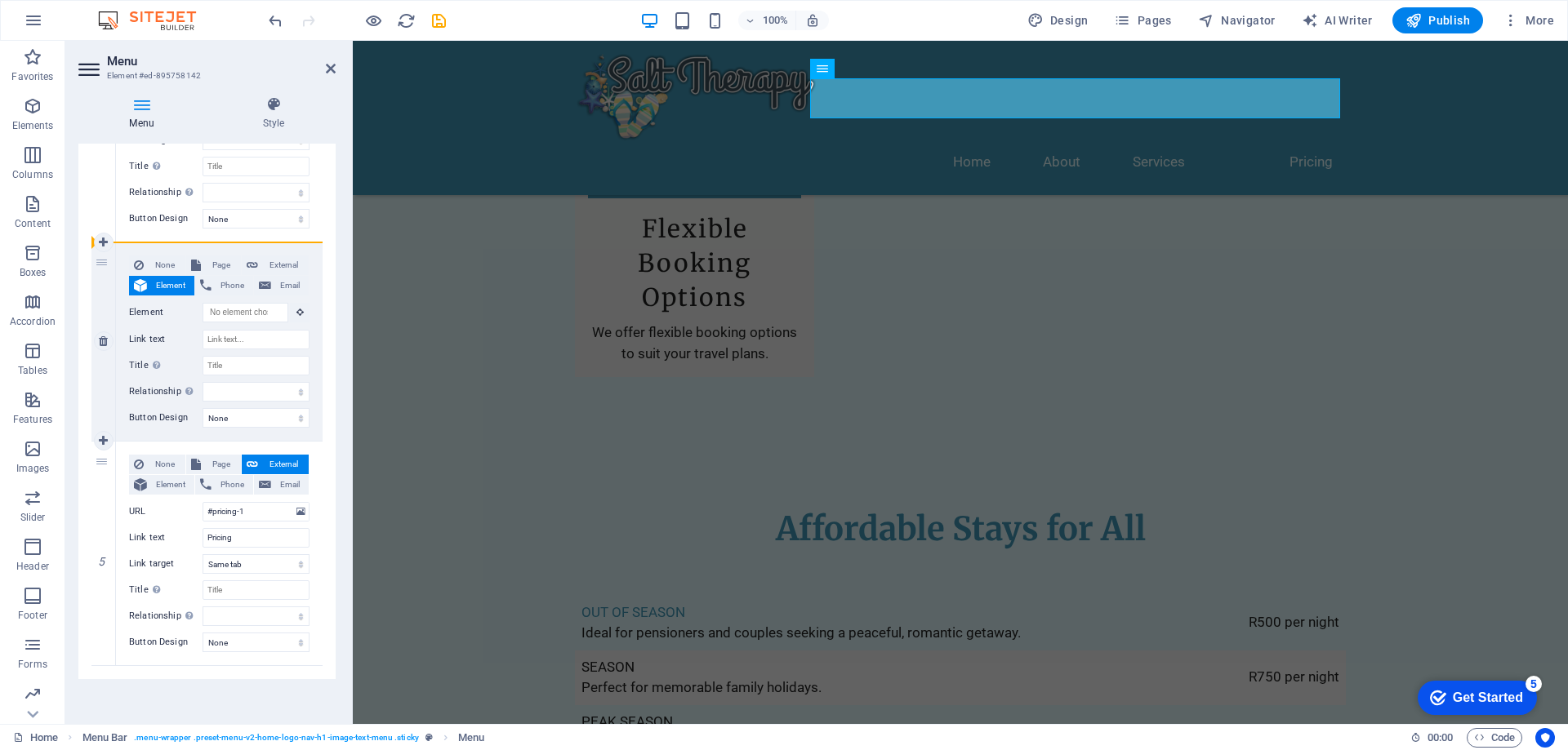
select select
drag, startPoint x: 128, startPoint y: 256, endPoint x: 97, endPoint y: 513, distance: 258.9
click at [97, 513] on div "1 None Page External Element Phone Email Page Home Subpage Legal Notice Privacy…" at bounding box center [206, 117] width 231 height 1097
drag, startPoint x: 100, startPoint y: 465, endPoint x: 105, endPoint y: 312, distance: 153.1
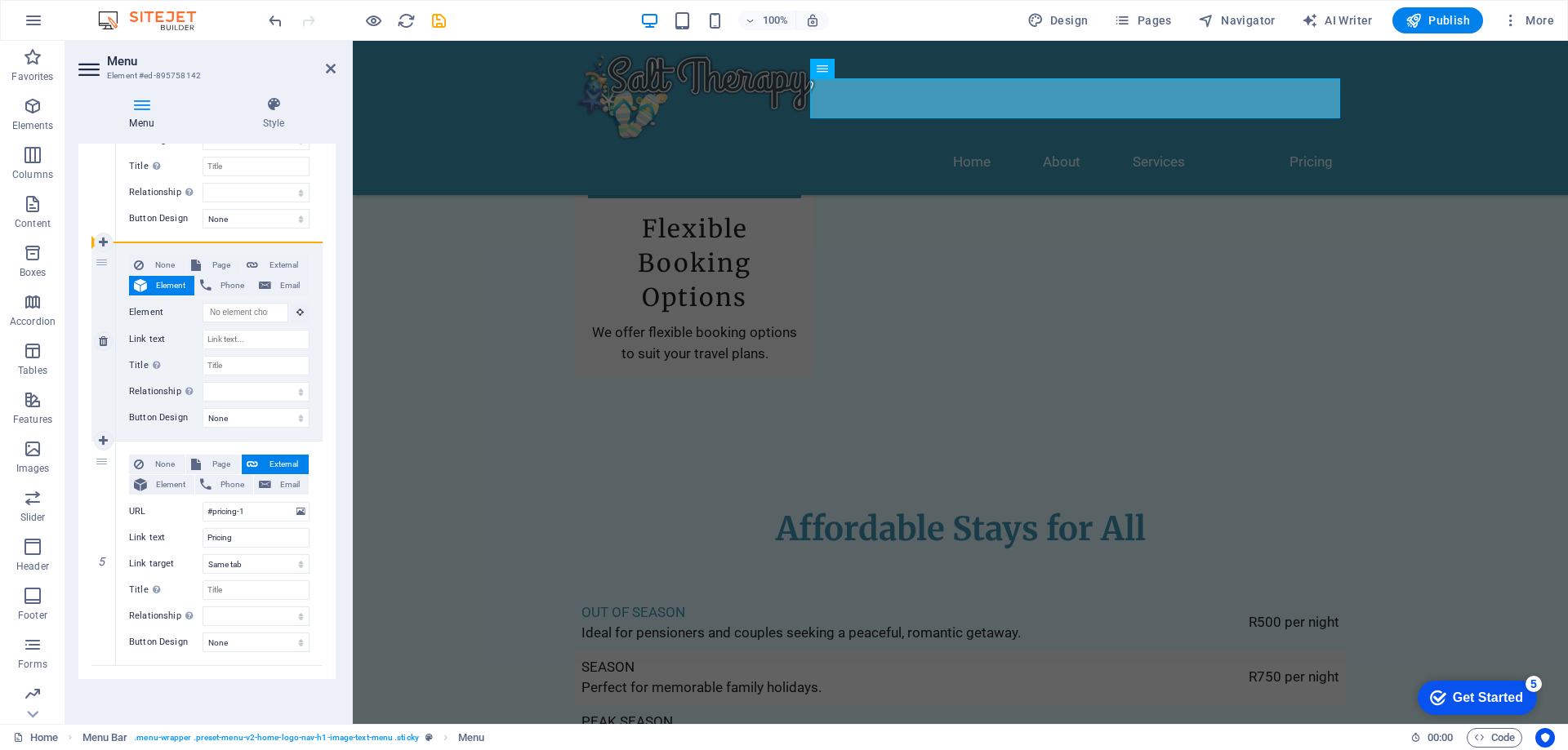
click at [105, 312] on div "1 None Page External Element Phone Email Page Home Subpage Legal Notice Privacy…" at bounding box center [206, 118] width 231 height 1097
select select
type input "#pricing-1"
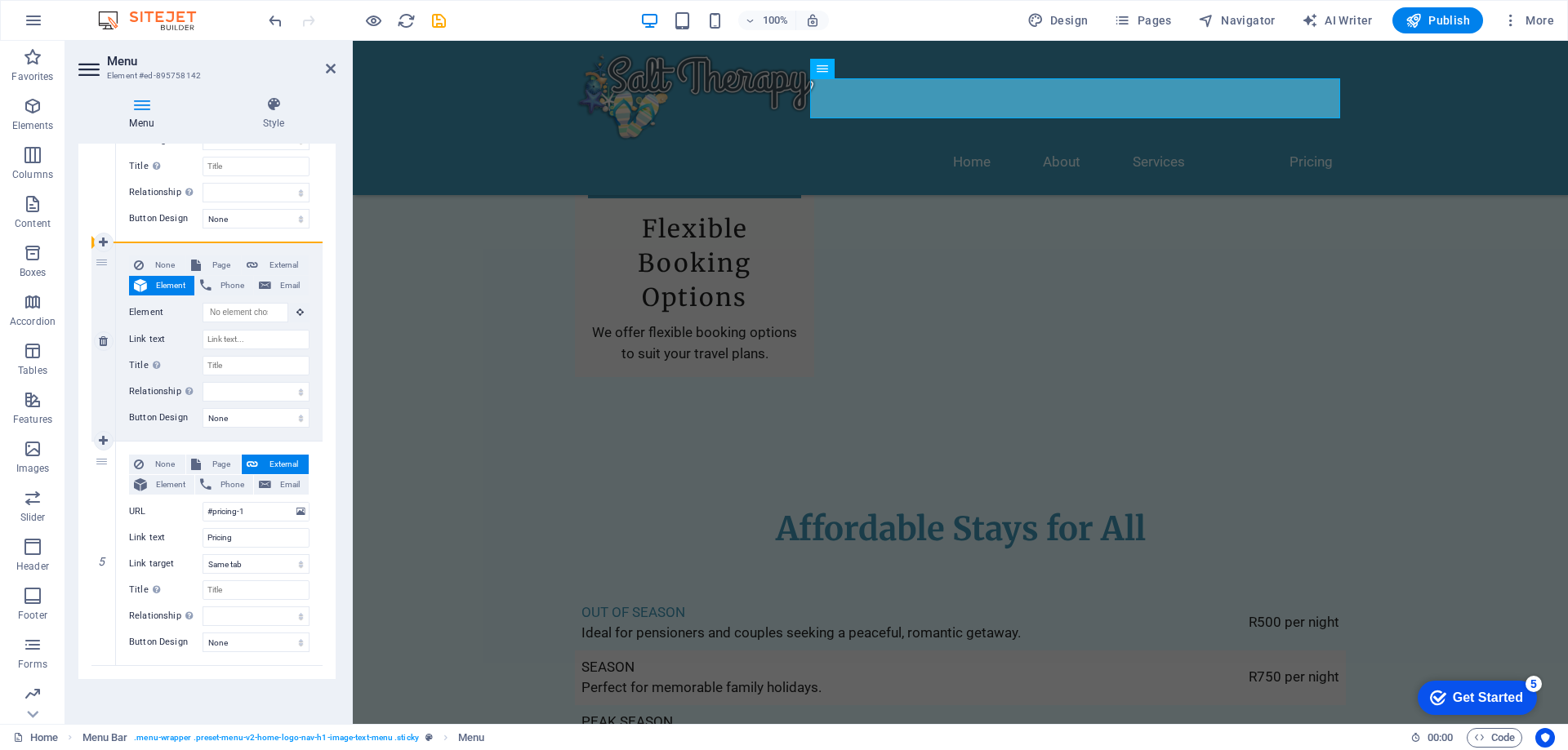
type input "Pricing"
select select
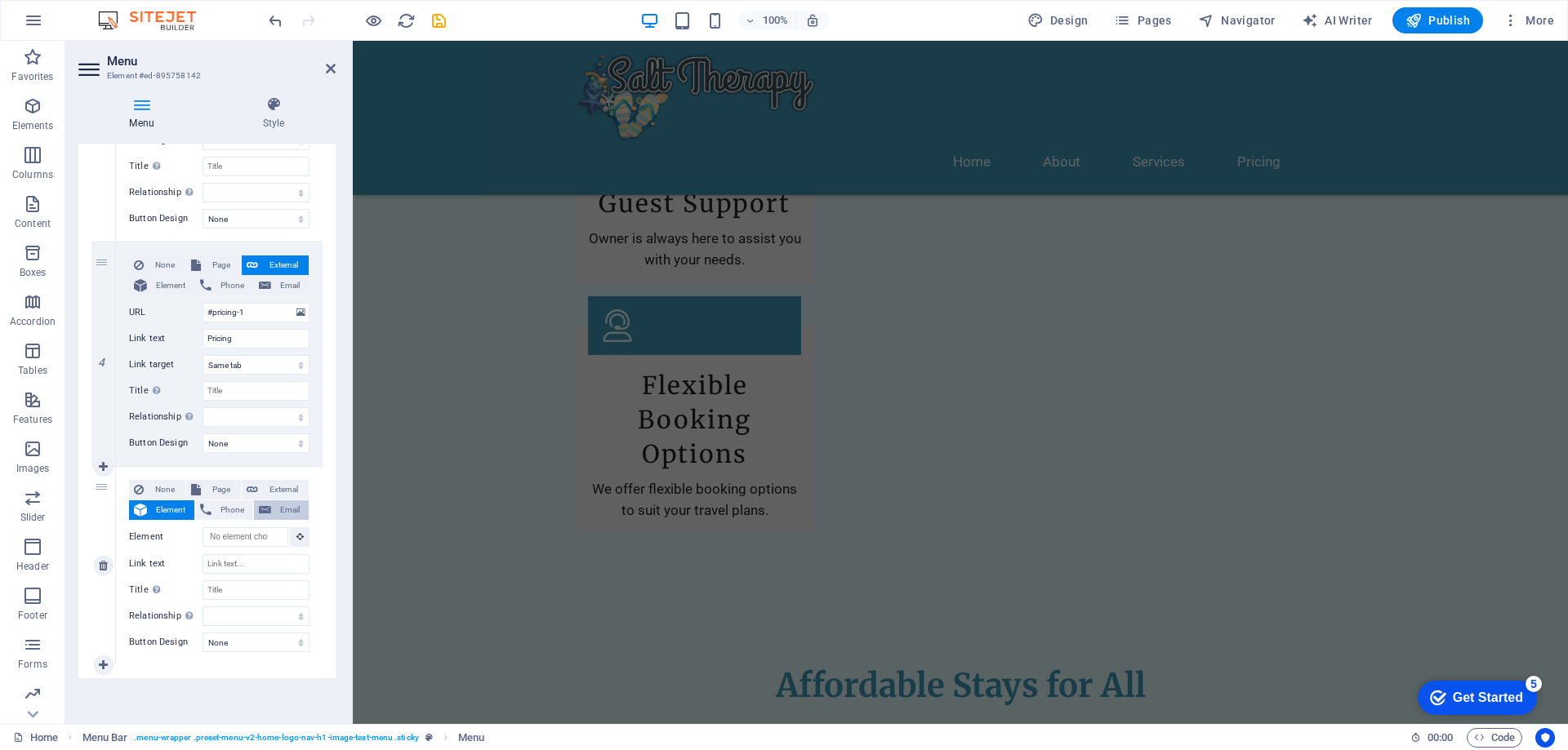
scroll to position [2568, 0]
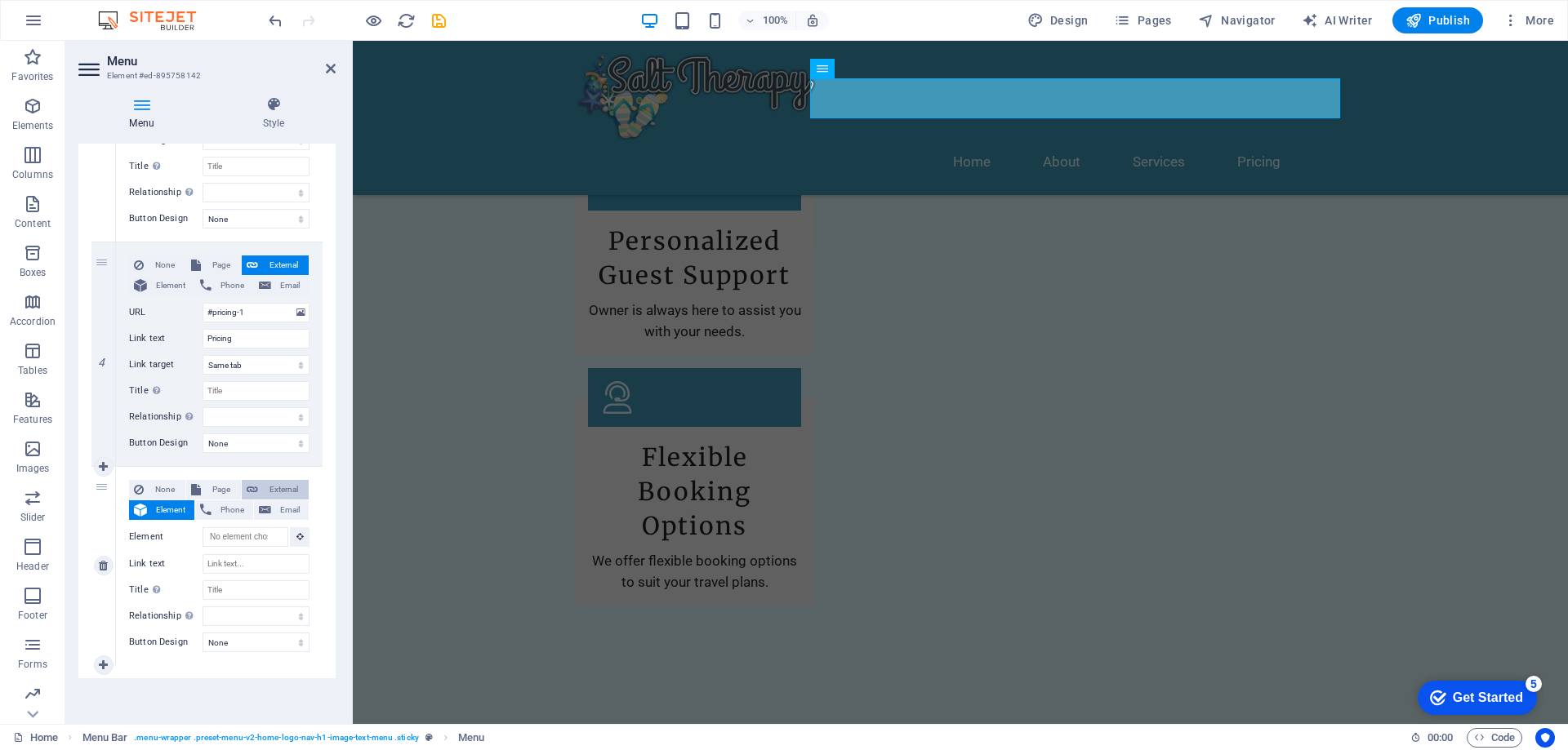
click at [276, 489] on span "External" at bounding box center [283, 489] width 40 height 19
select select
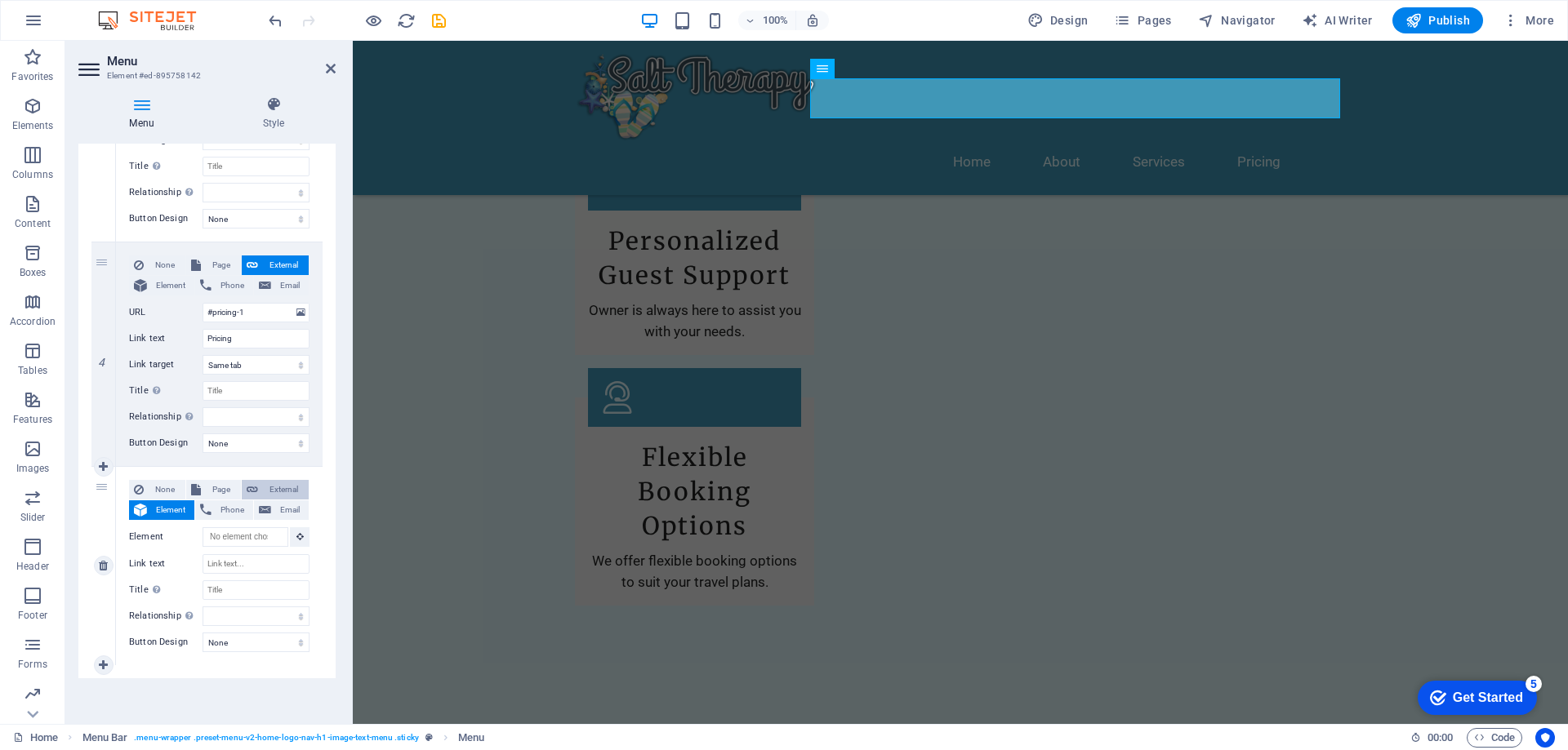
select select "blank"
select select
click at [251, 540] on input "URL" at bounding box center [256, 537] width 107 height 19
paste input "#gallery-1"
type input "#gallery-1"
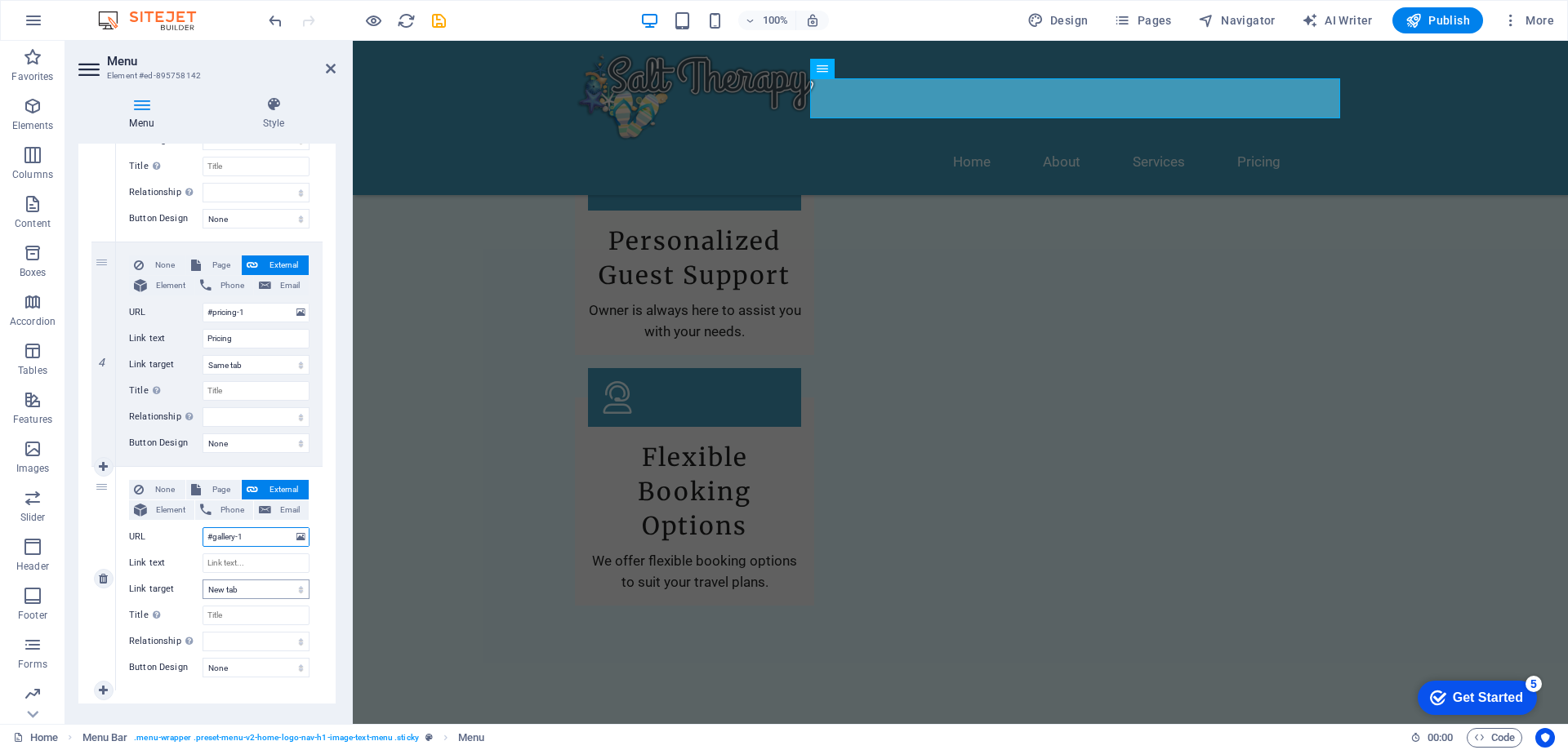
select select
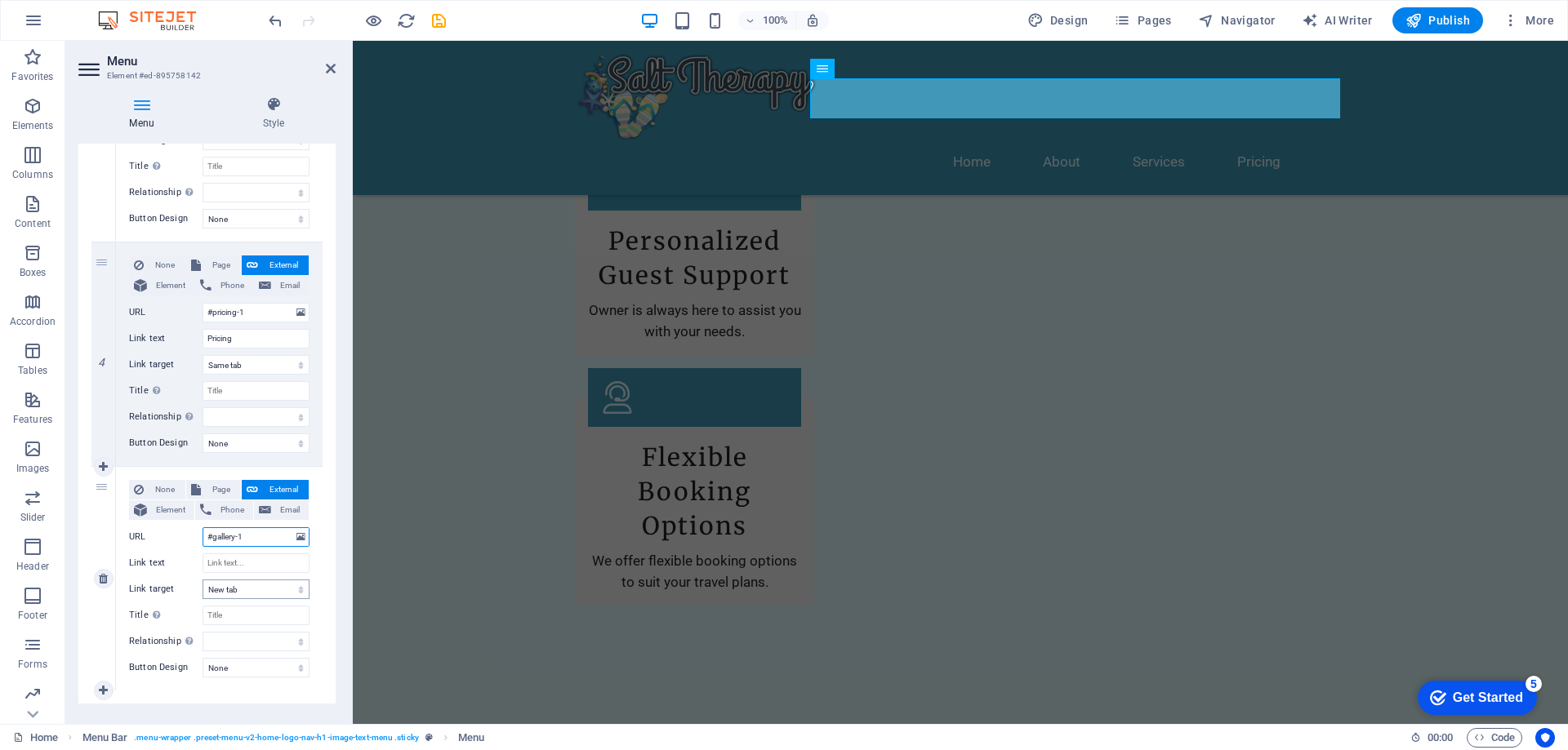
type input "#gallery-1"
click at [257, 588] on select "New tab Same tab Overlay" at bounding box center [256, 589] width 107 height 19
select select
click at [202, 580] on select "New tab Same tab Overlay" at bounding box center [256, 589] width 107 height 19
select select
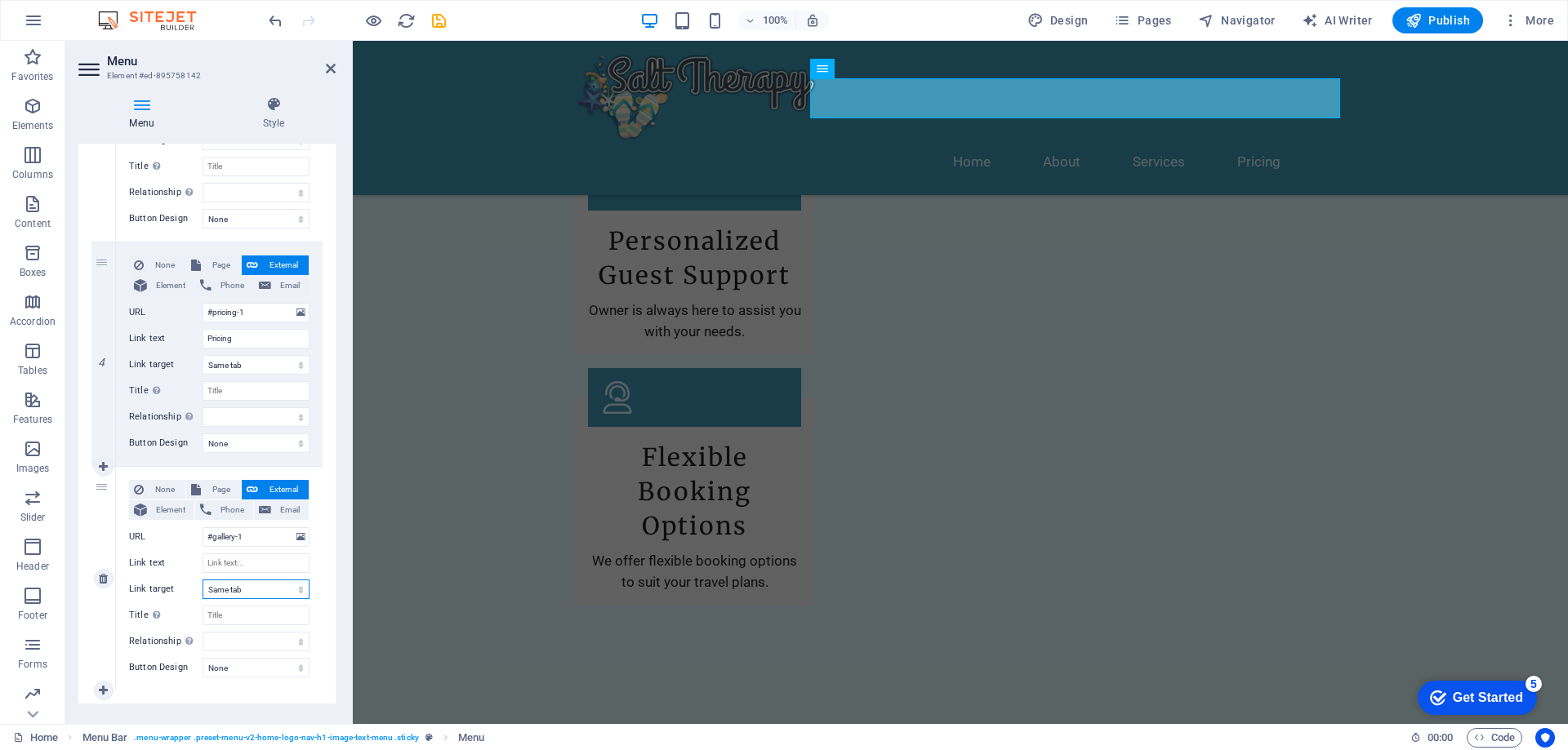
select select
click at [253, 563] on input "Link text" at bounding box center [256, 562] width 107 height 19
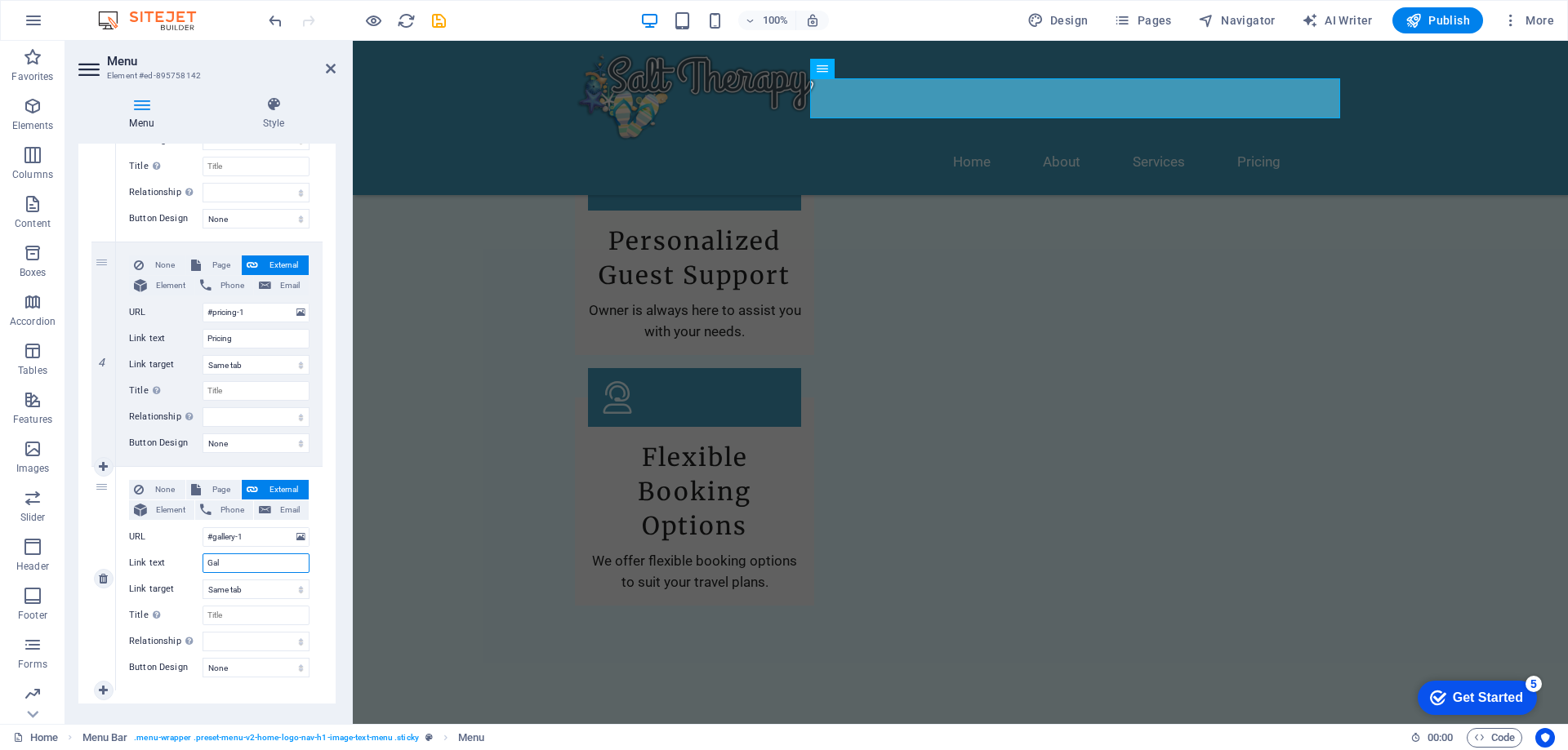
type input "Gall"
select select
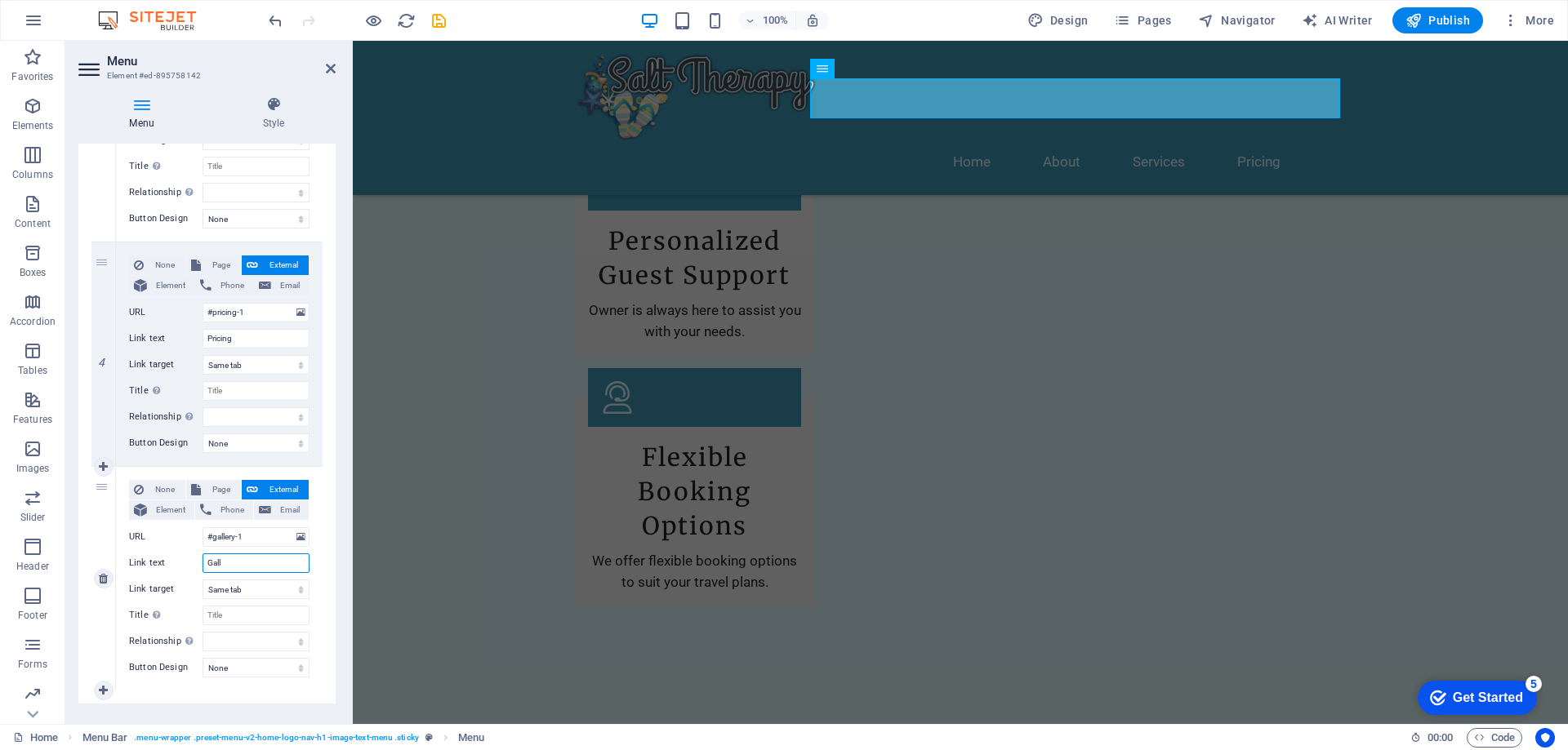
select select
type input "Gallery"
select select
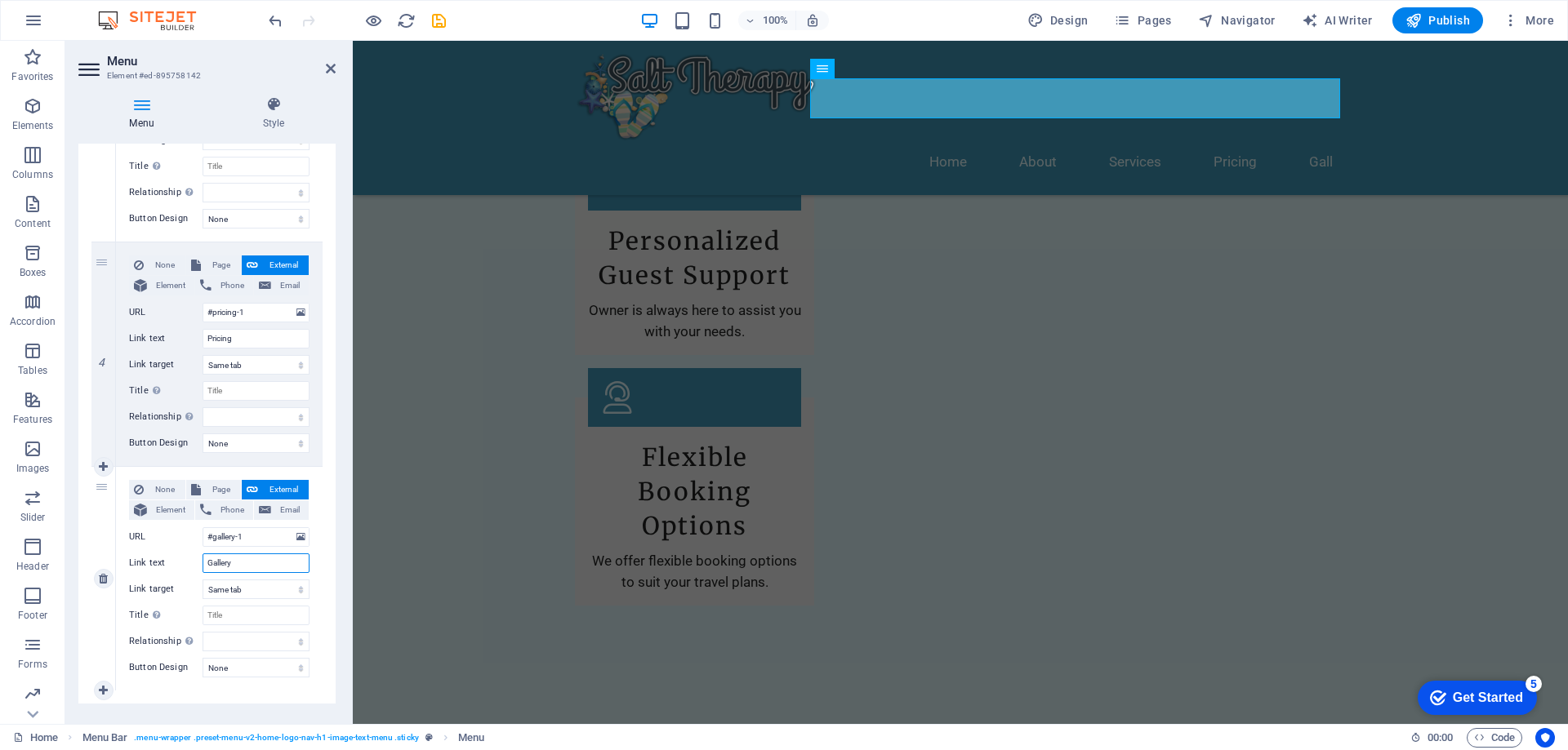
select select
type input "Gallery"
click at [340, 384] on div "Menu Style Menu Auto Custom Create custom menu items for this menu. Recommended…" at bounding box center [207, 403] width 283 height 641
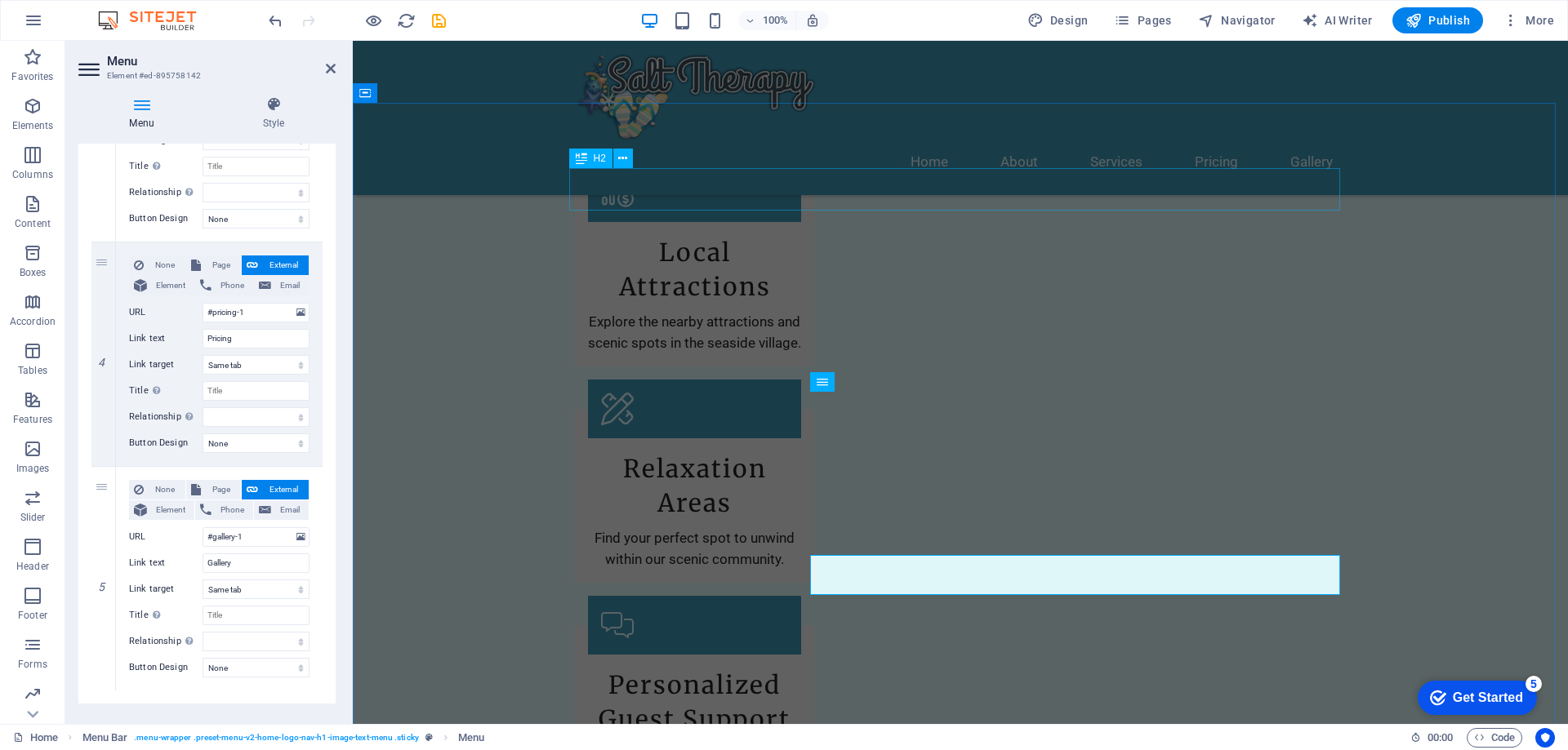
scroll to position [2078, 0]
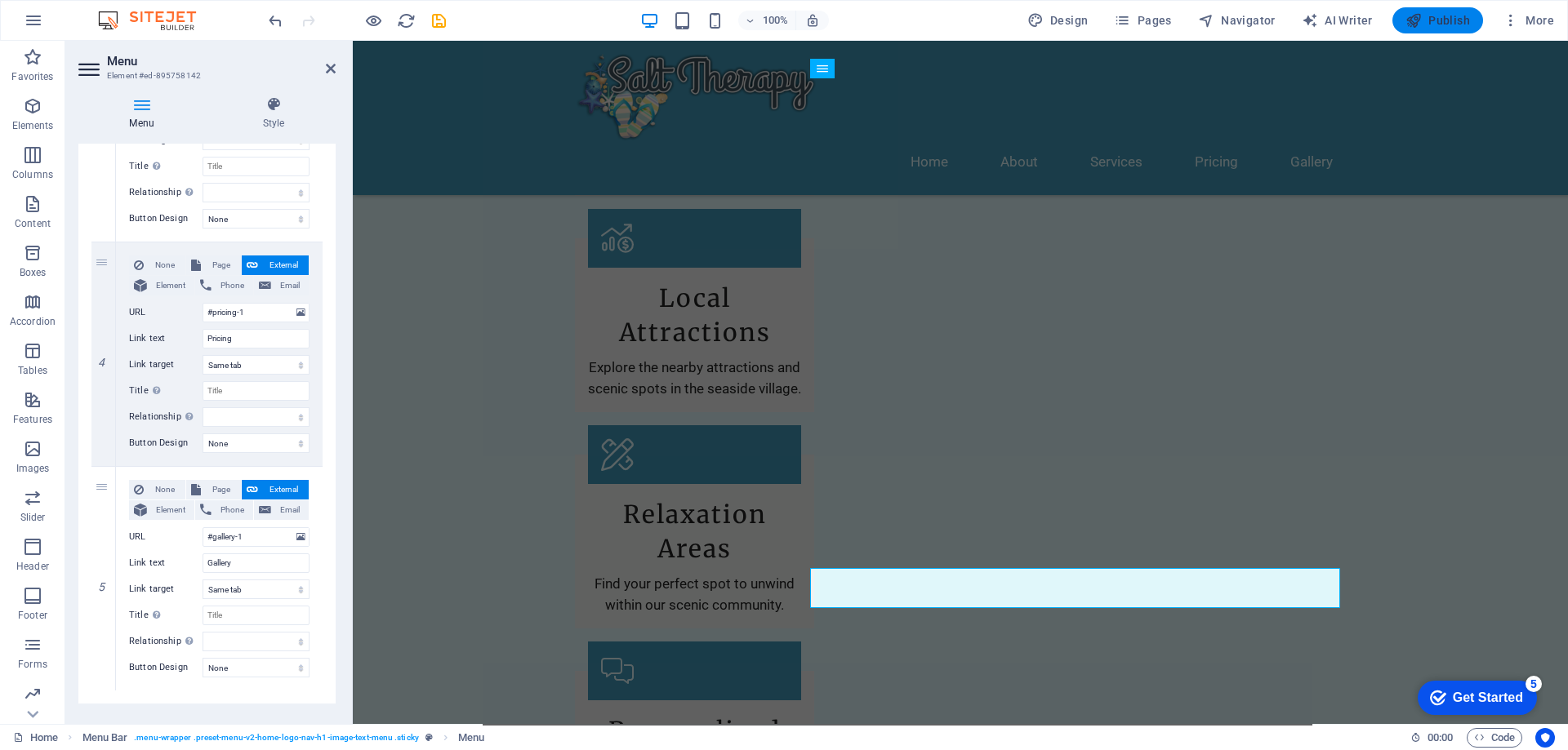
click at [1450, 17] on span "Publish" at bounding box center [1437, 20] width 64 height 17
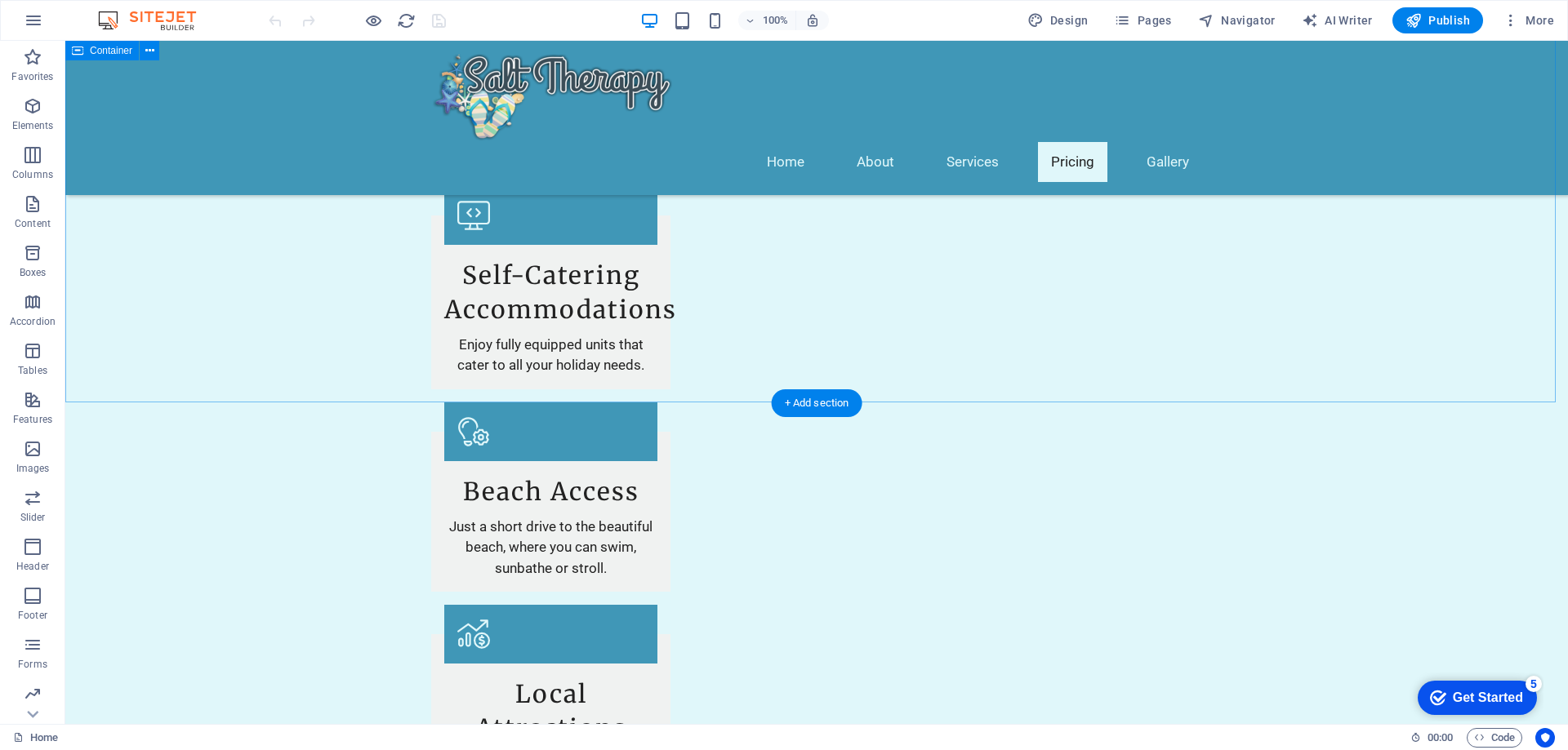
scroll to position [1551, 0]
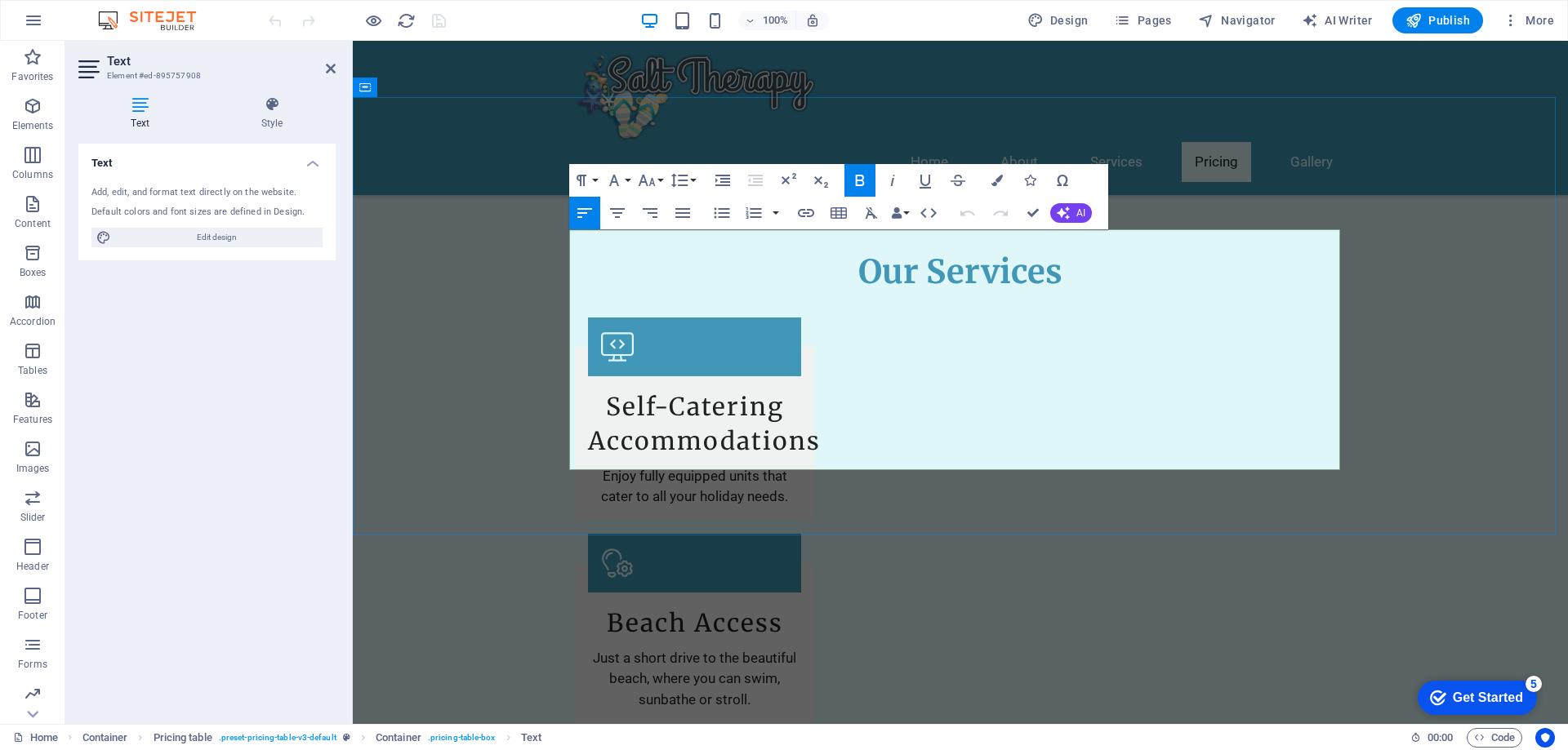
drag, startPoint x: 1253, startPoint y: 386, endPoint x: 1262, endPoint y: 389, distance: 9.5
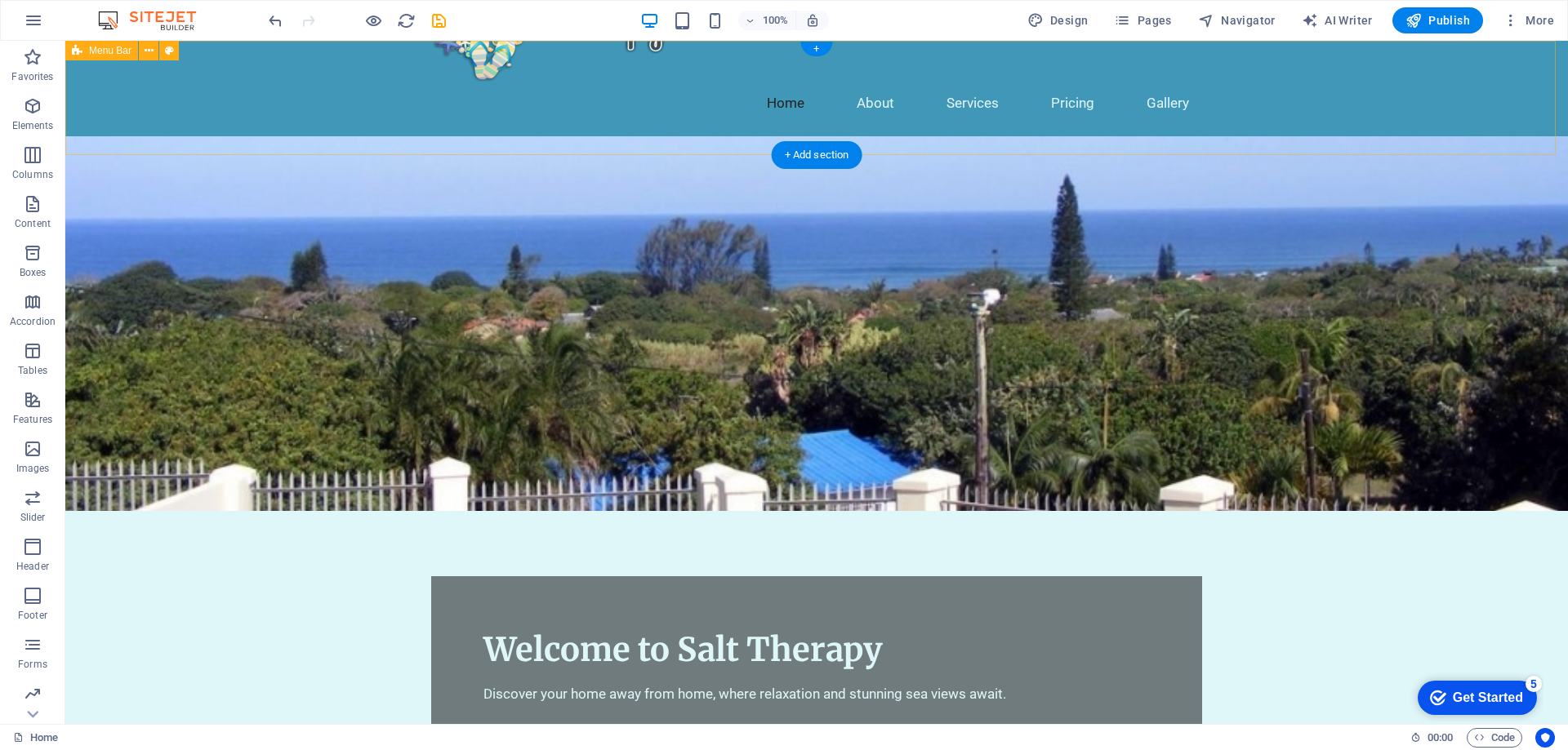
scroll to position [82, 0]
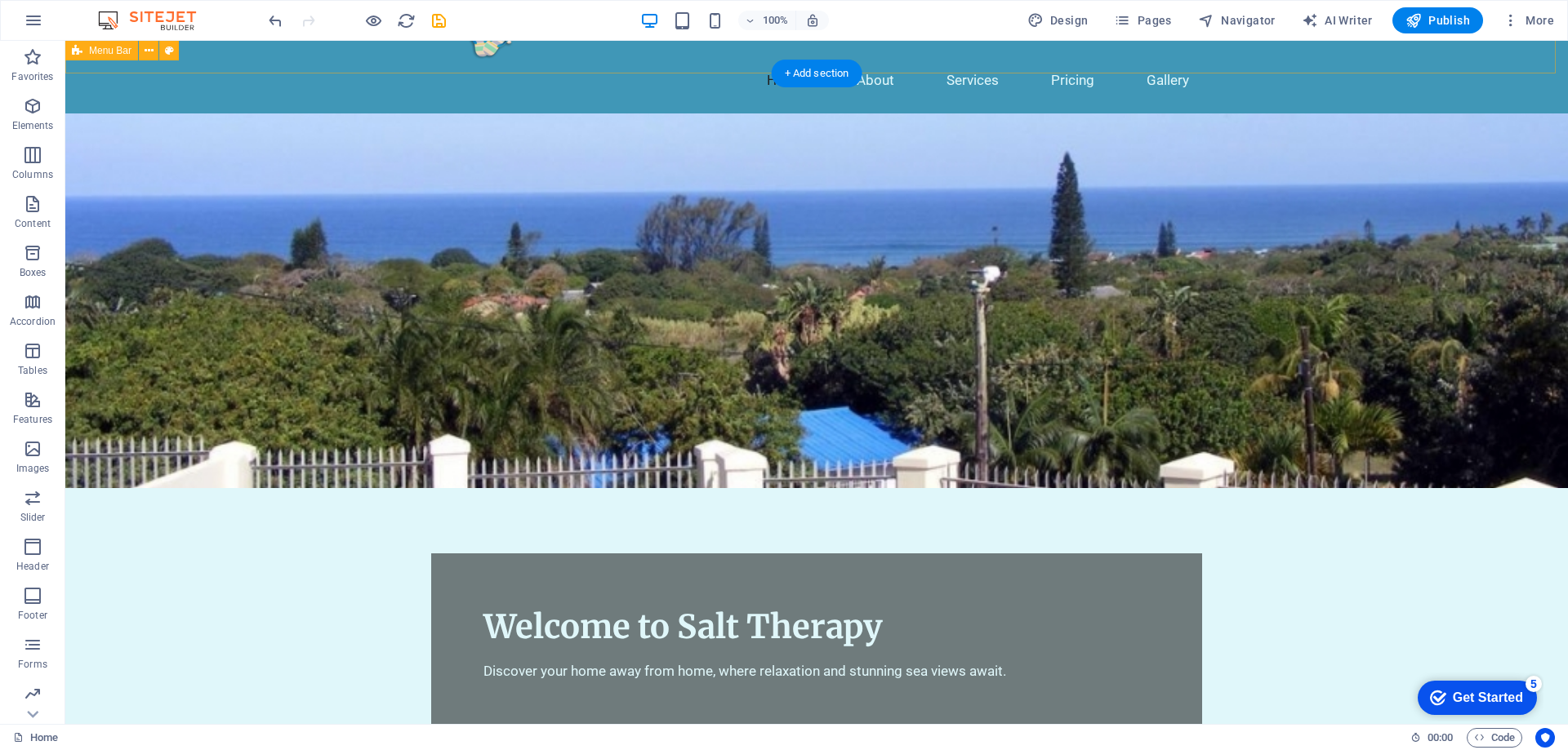
click at [298, 61] on div "Home About Services Pricing Gallery" at bounding box center [817, 37] width 1503 height 154
click at [347, 49] on div "Home About Services Pricing Gallery" at bounding box center [817, 37] width 1503 height 154
select select "header"
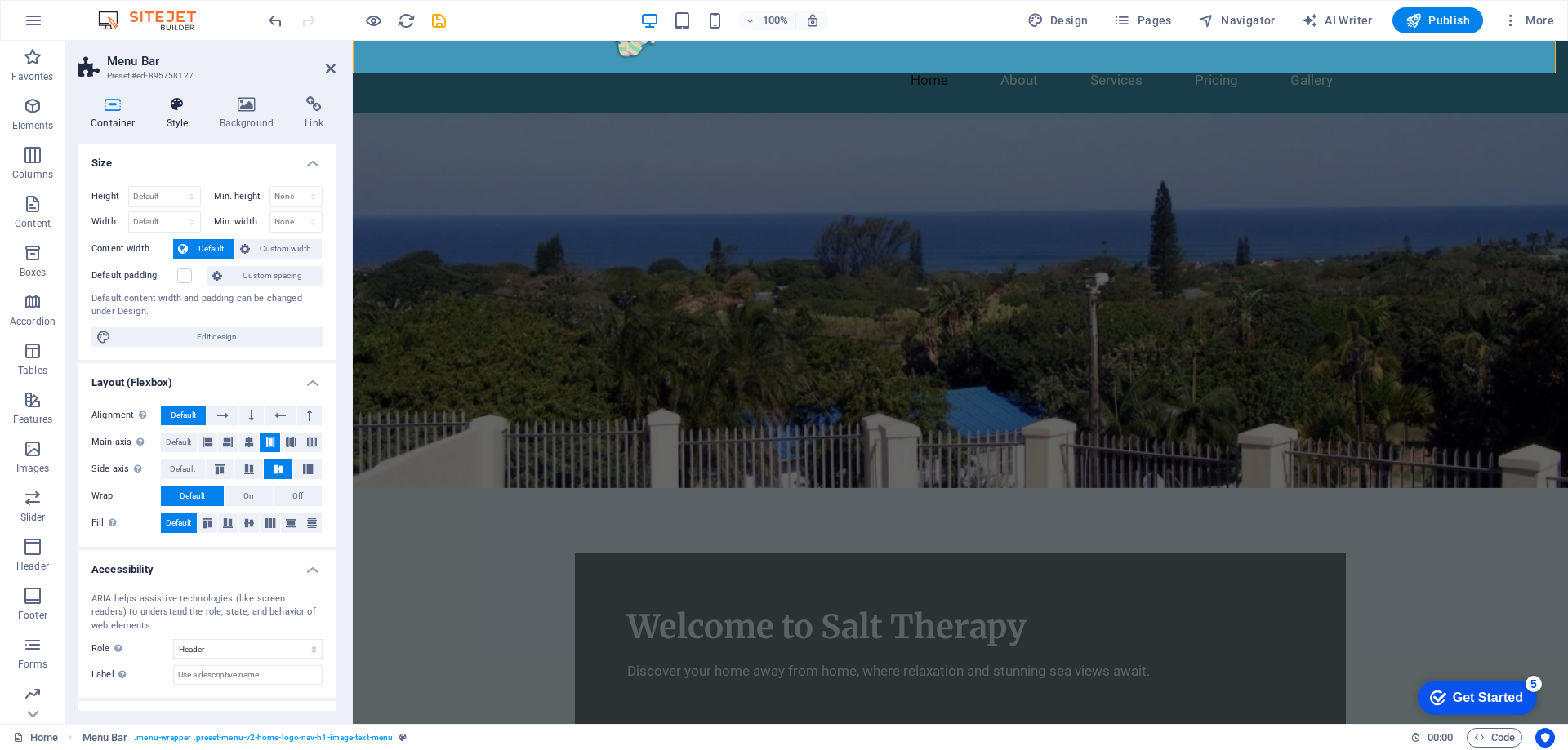
click at [180, 106] on icon at bounding box center [177, 105] width 47 height 17
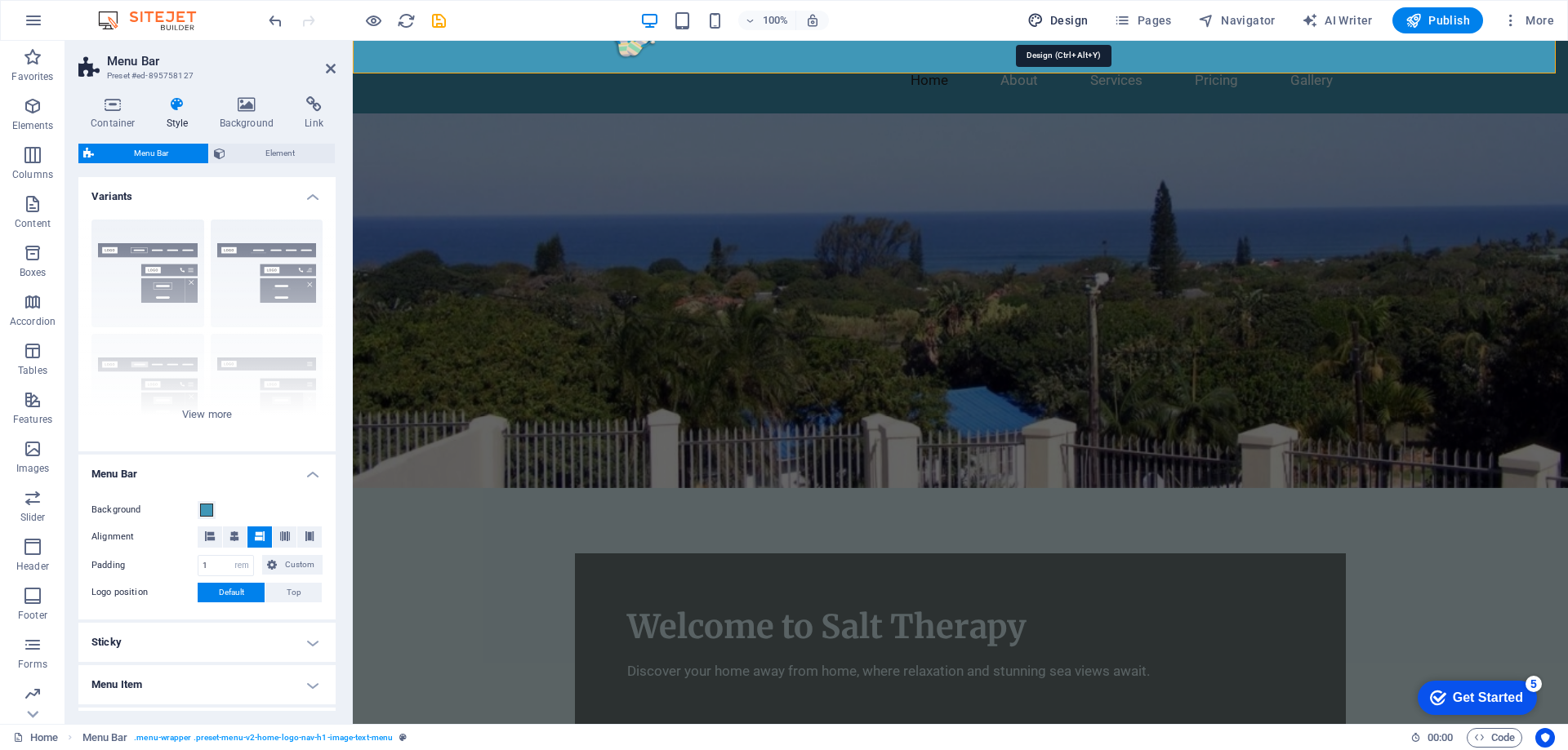
click at [1070, 22] on span "Design" at bounding box center [1058, 20] width 62 height 17
select select "px"
select select "200"
select select "px"
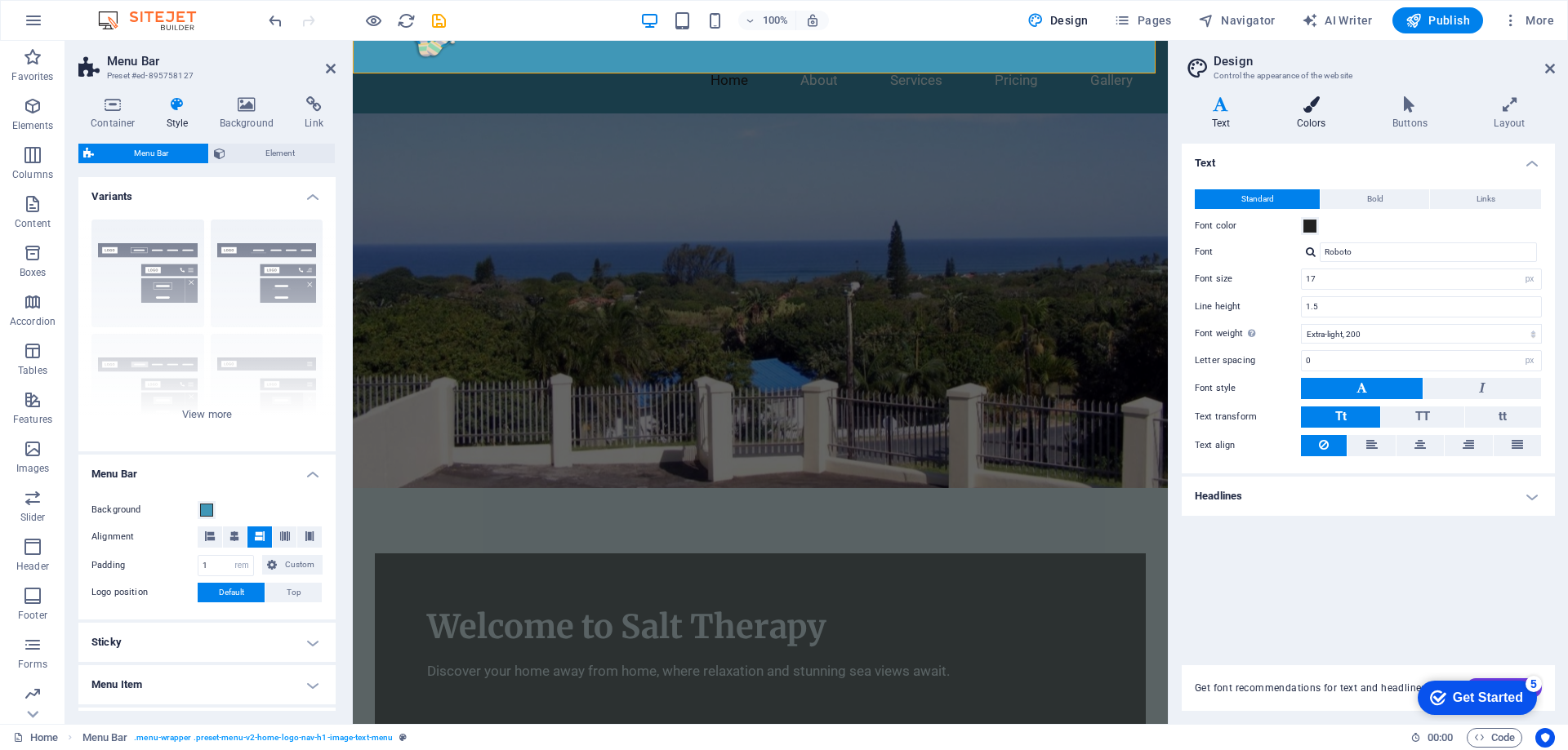
click at [1311, 109] on icon at bounding box center [1310, 105] width 89 height 17
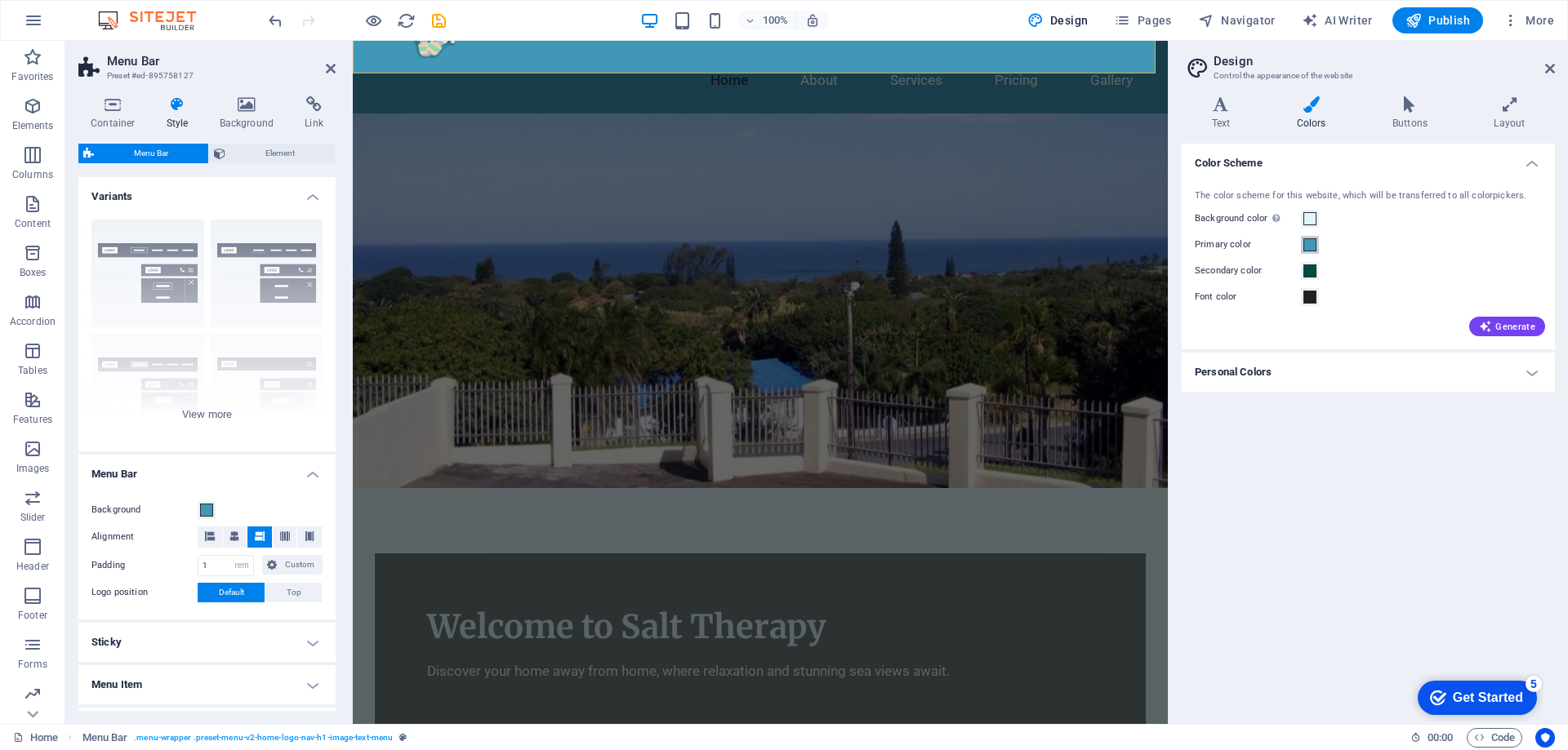
click at [1310, 247] on span at bounding box center [1310, 244] width 13 height 13
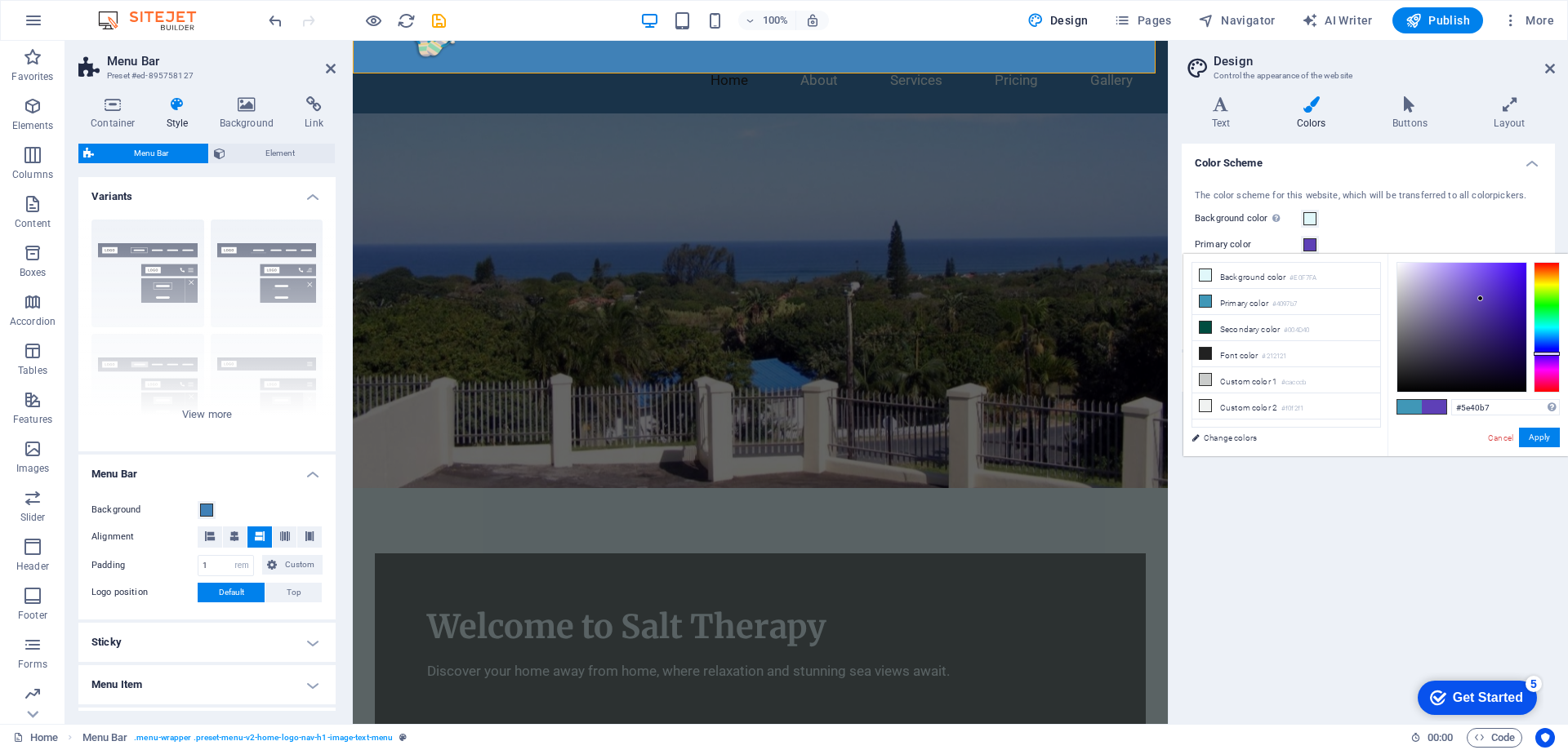
drag, startPoint x: 1551, startPoint y: 332, endPoint x: 1555, endPoint y: 354, distance: 22.4
click at [1555, 354] on div at bounding box center [1547, 327] width 26 height 131
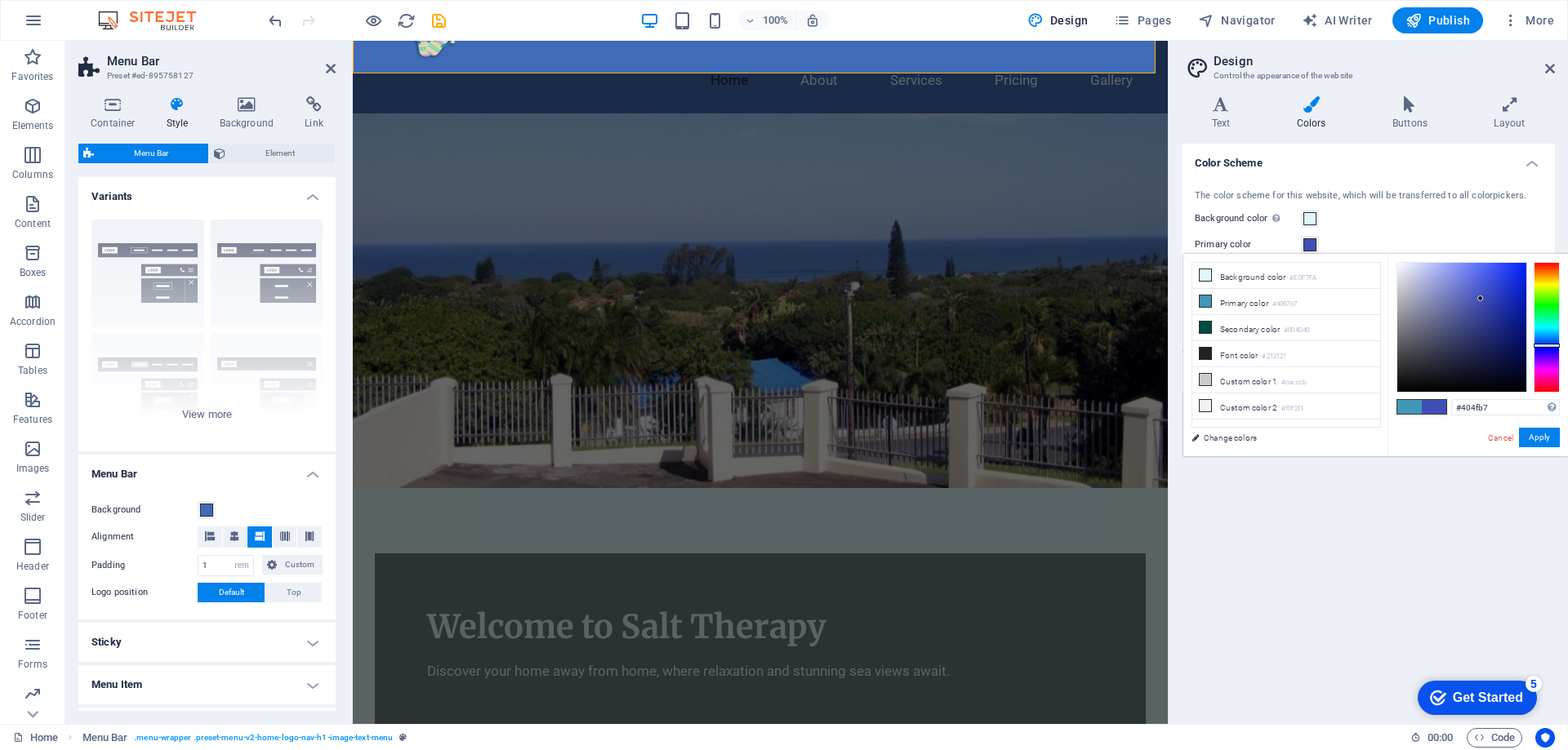
click at [1552, 346] on div at bounding box center [1547, 327] width 26 height 131
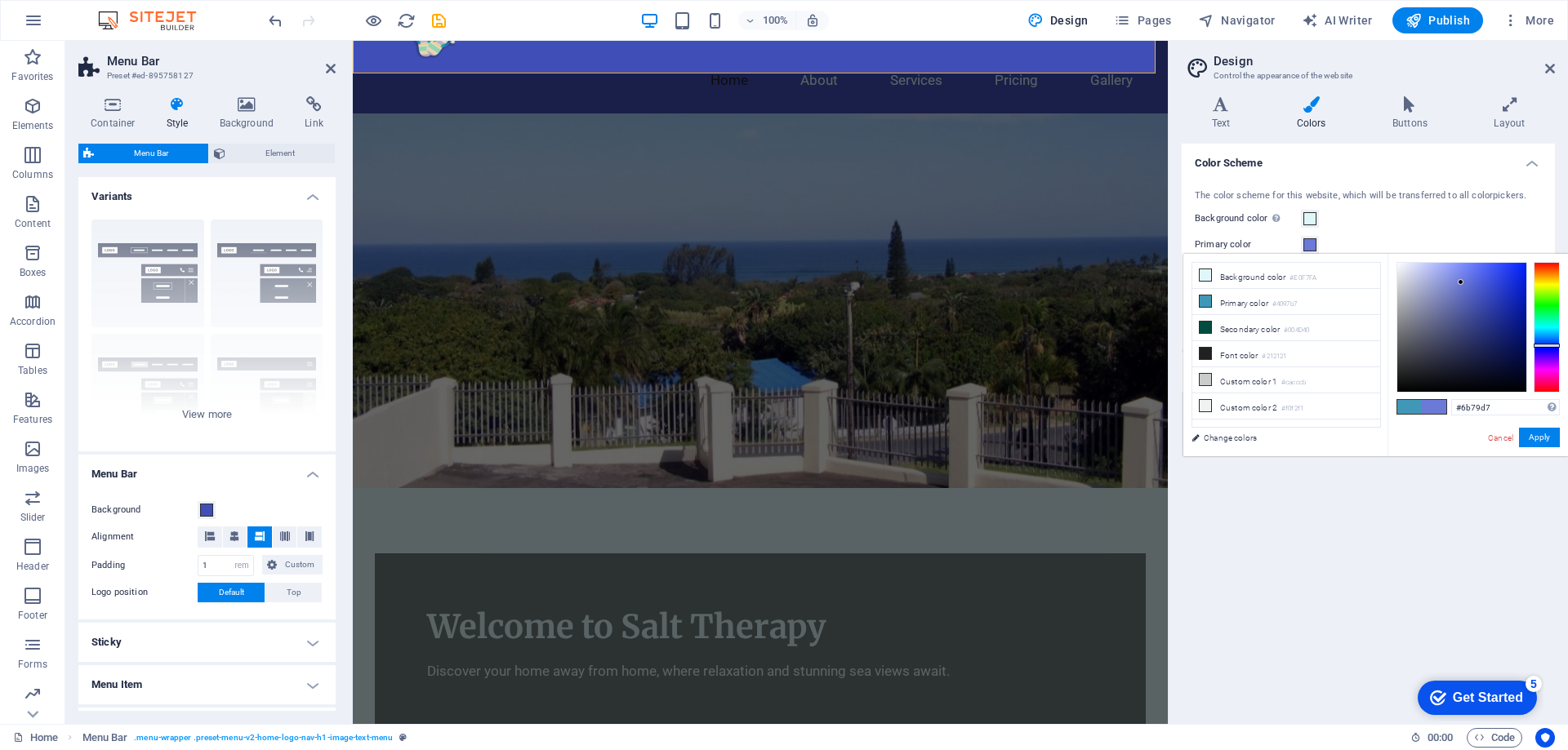
drag, startPoint x: 1480, startPoint y: 296, endPoint x: 1461, endPoint y: 282, distance: 23.6
click at [1461, 282] on div at bounding box center [1460, 282] width 6 height 6
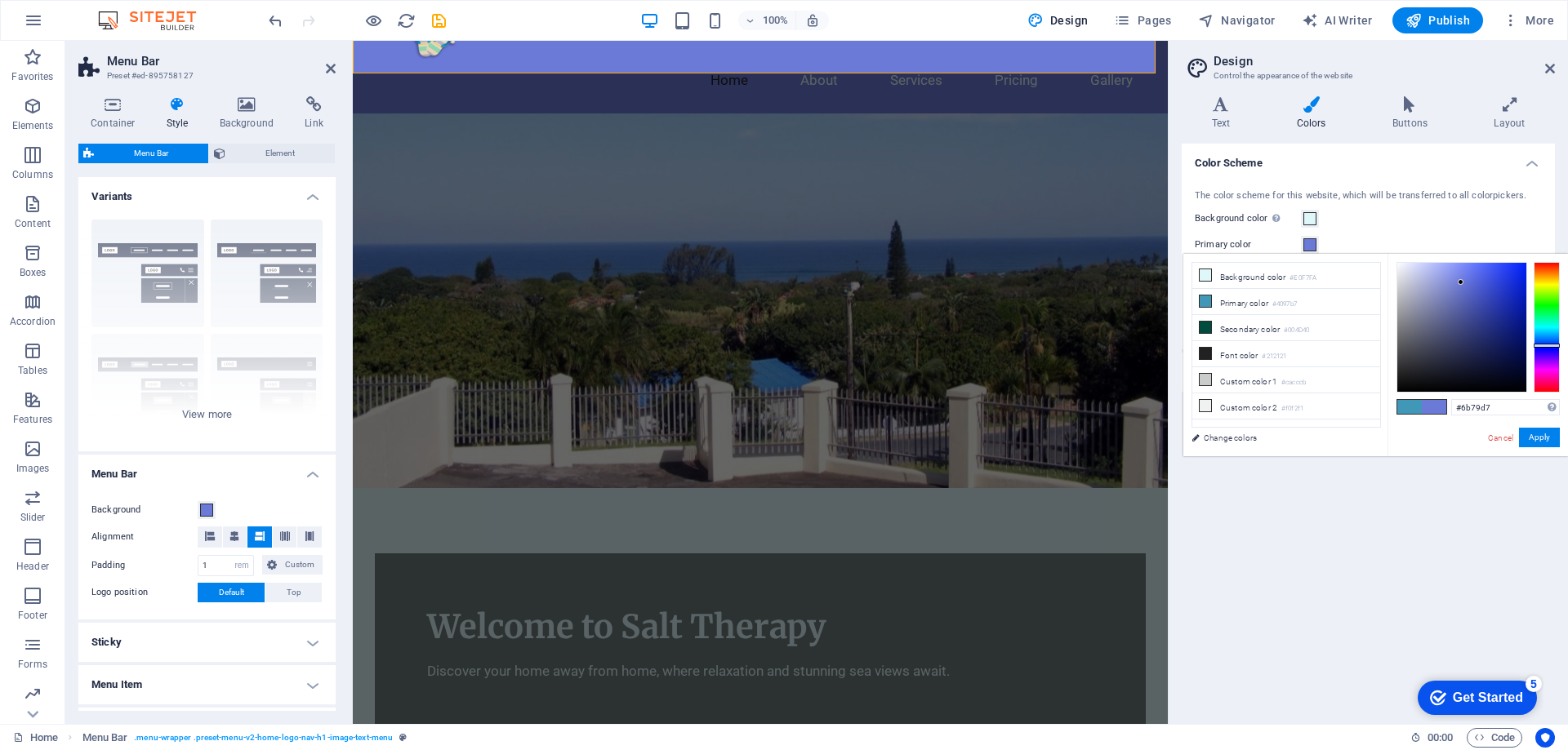
scroll to position [0, 0]
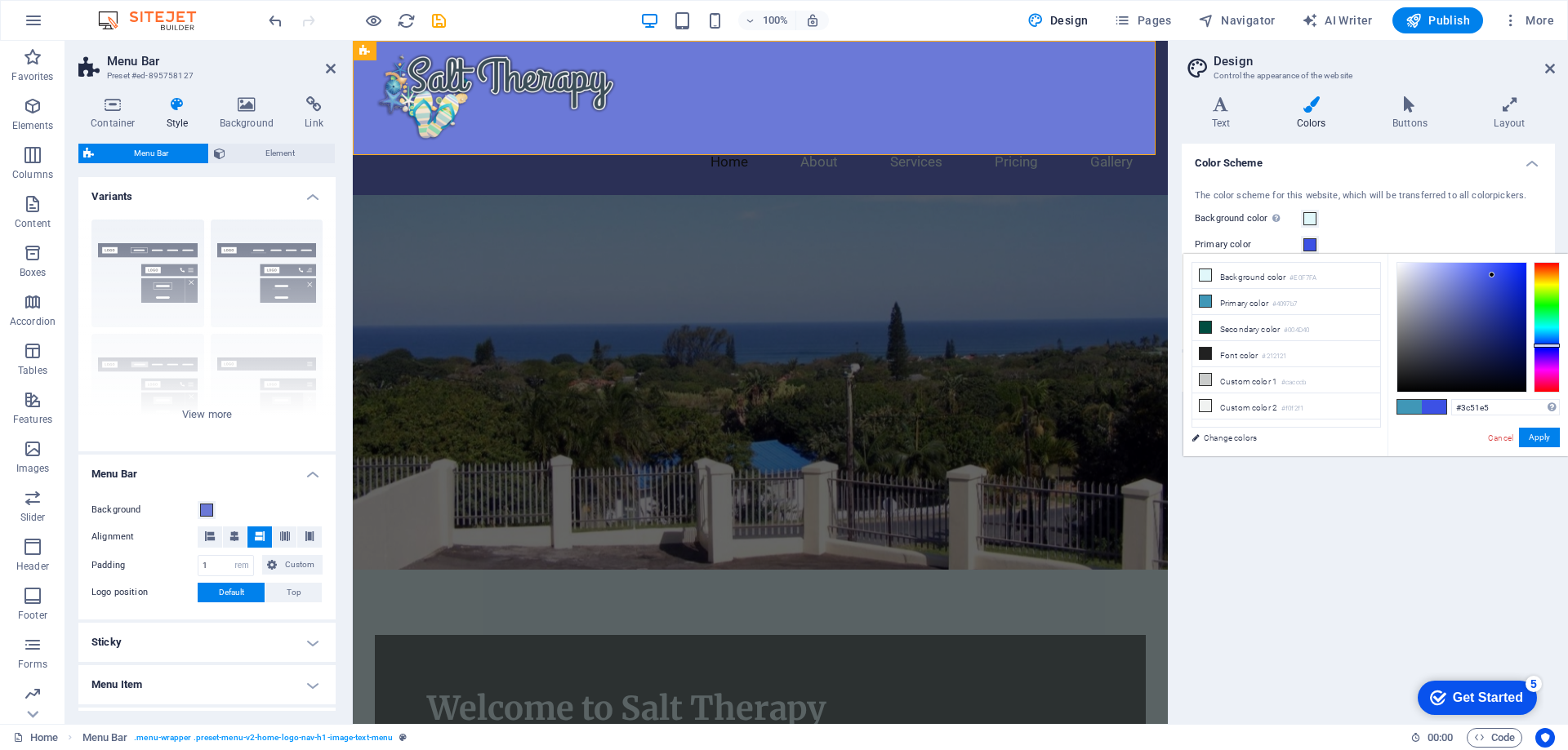
drag, startPoint x: 1462, startPoint y: 281, endPoint x: 1492, endPoint y: 275, distance: 30.6
click at [1492, 275] on div at bounding box center [1492, 275] width 6 height 6
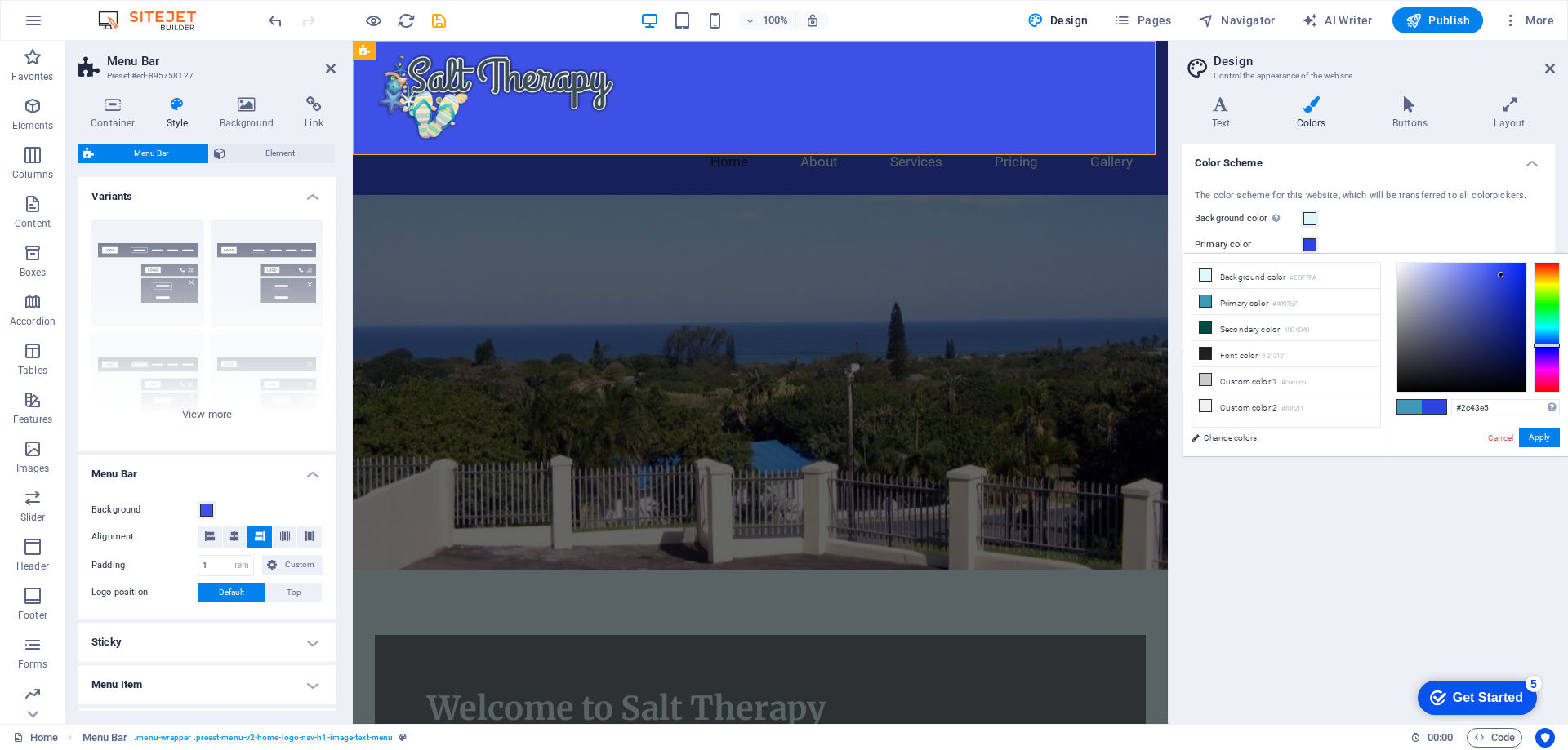
drag, startPoint x: 1493, startPoint y: 274, endPoint x: 1501, endPoint y: 275, distance: 8.1
click at [1501, 275] on div at bounding box center [1501, 275] width 6 height 6
click at [1436, 405] on span at bounding box center [1434, 406] width 25 height 14
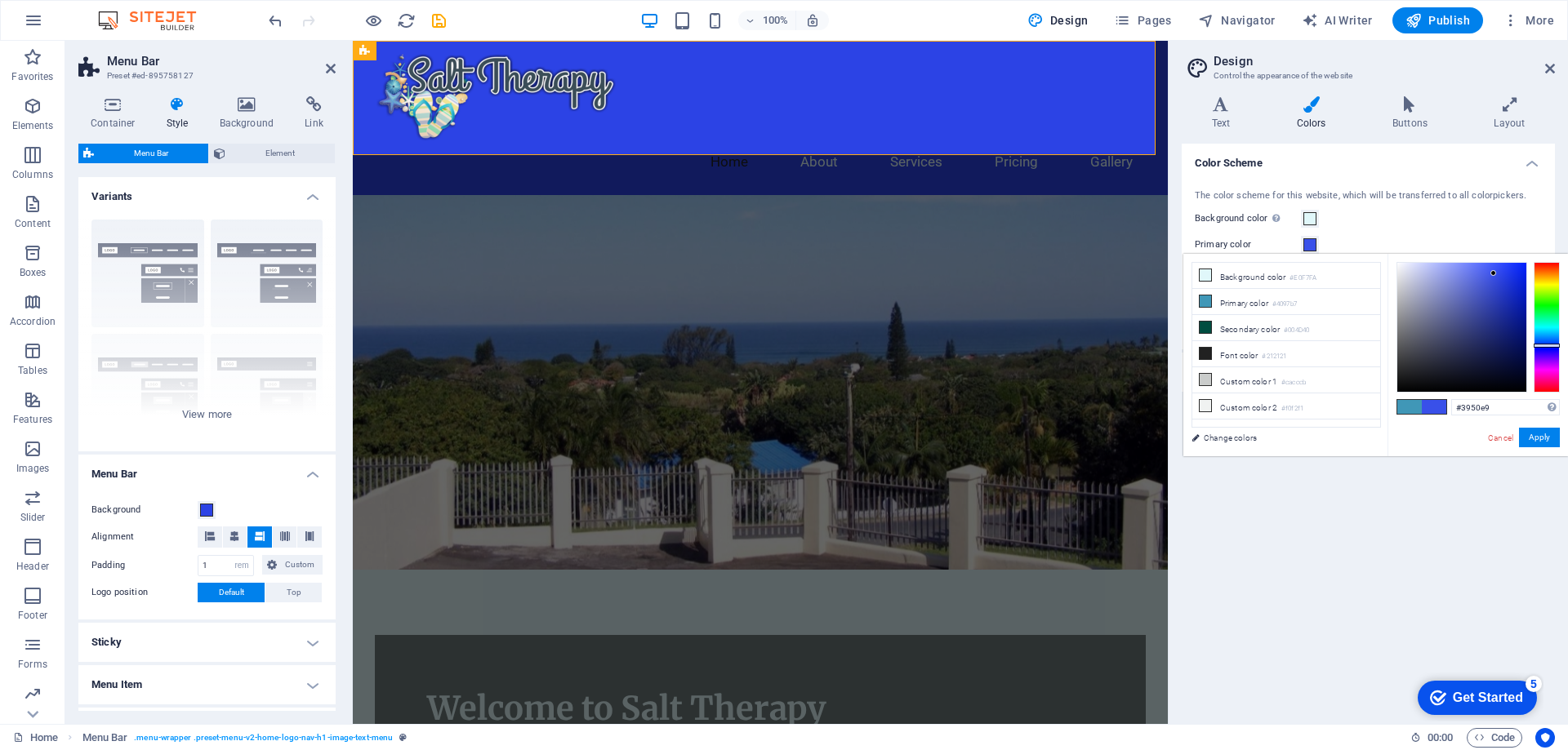
click at [1494, 274] on div at bounding box center [1494, 273] width 6 height 6
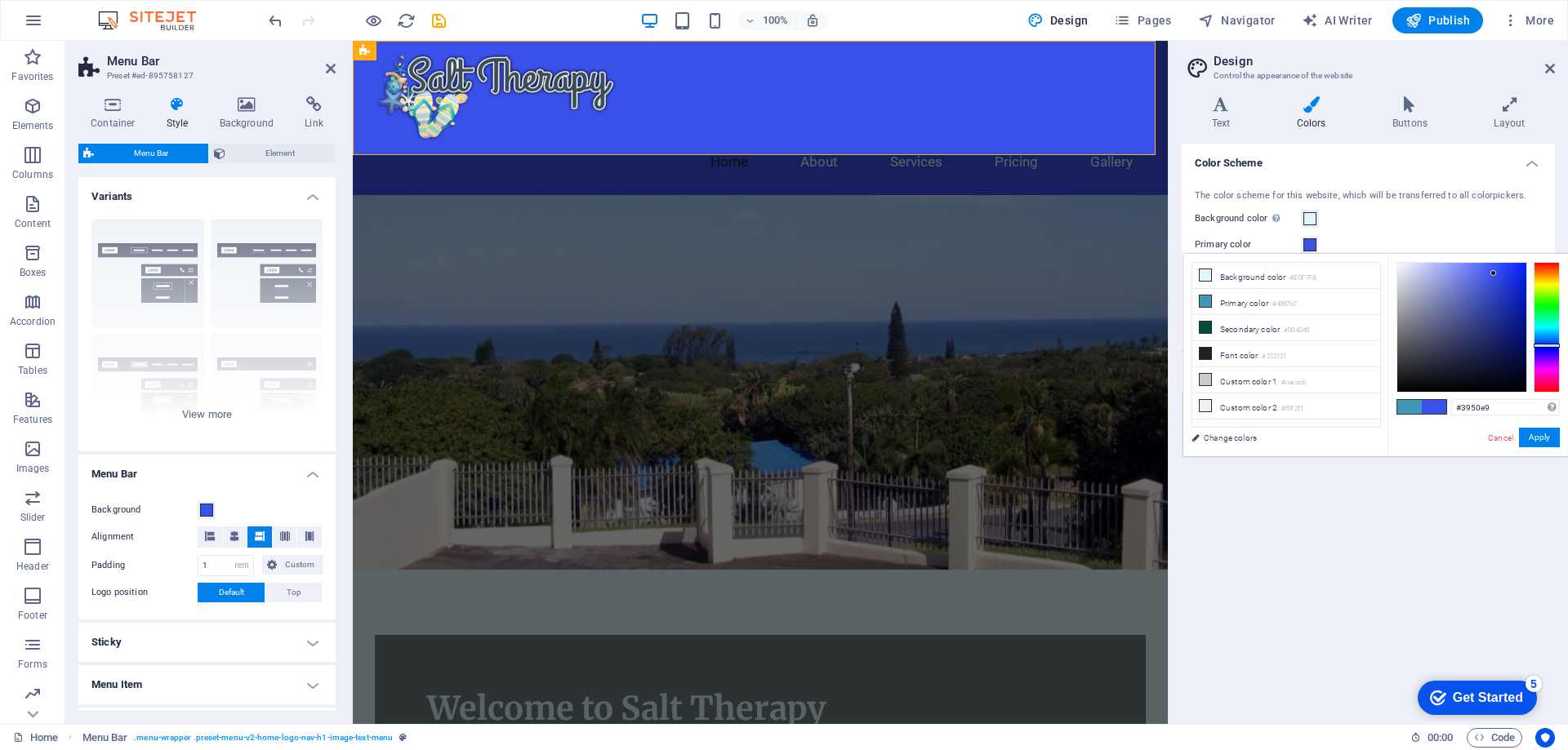
click at [1440, 413] on span at bounding box center [1434, 406] width 25 height 14
click at [1550, 342] on div at bounding box center [1547, 327] width 26 height 131
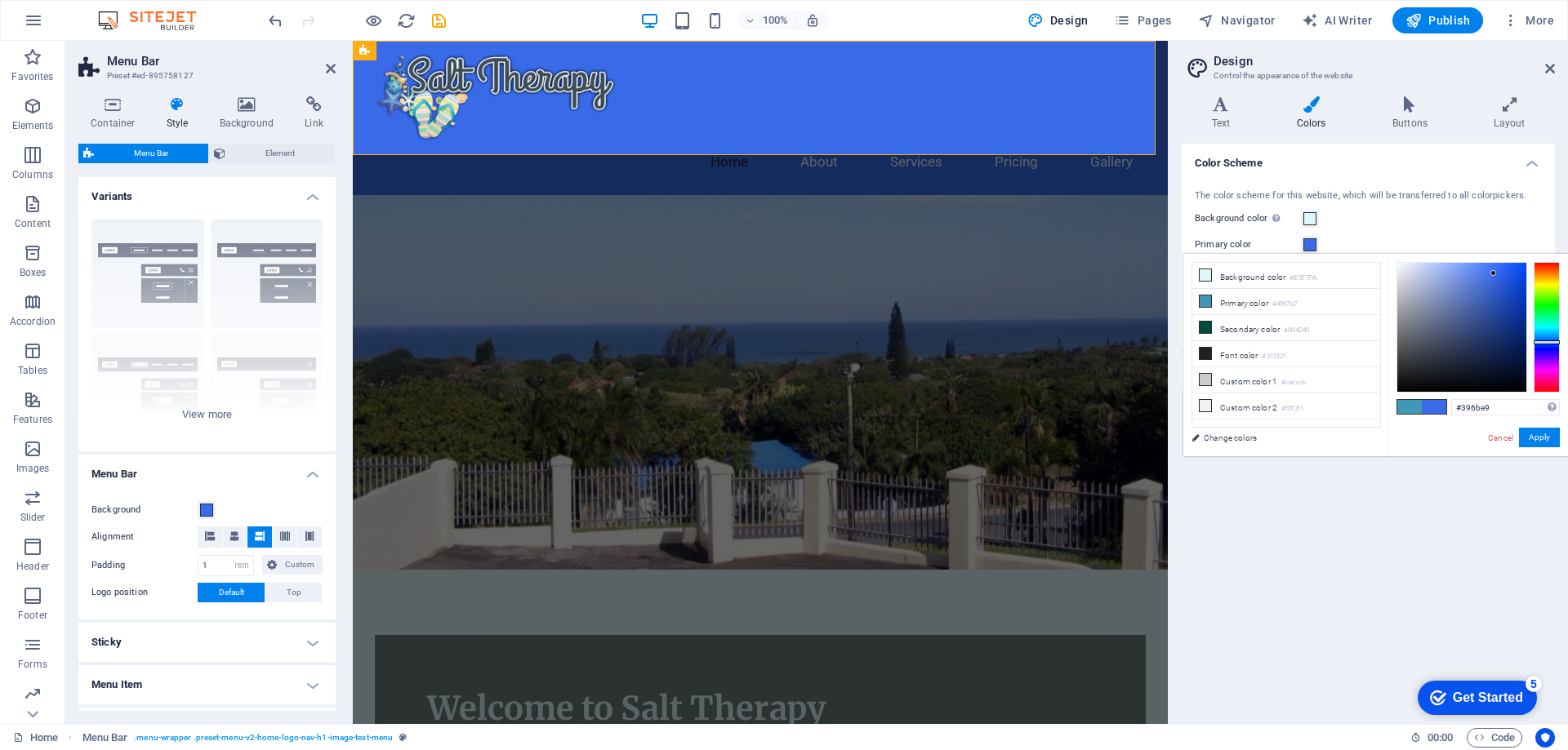
click at [1436, 410] on span at bounding box center [1434, 406] width 25 height 14
drag, startPoint x: 1547, startPoint y: 341, endPoint x: 1550, endPoint y: 330, distance: 11.4
click at [1550, 330] on div at bounding box center [1547, 330] width 26 height 4
click at [1436, 409] on span at bounding box center [1434, 406] width 25 height 14
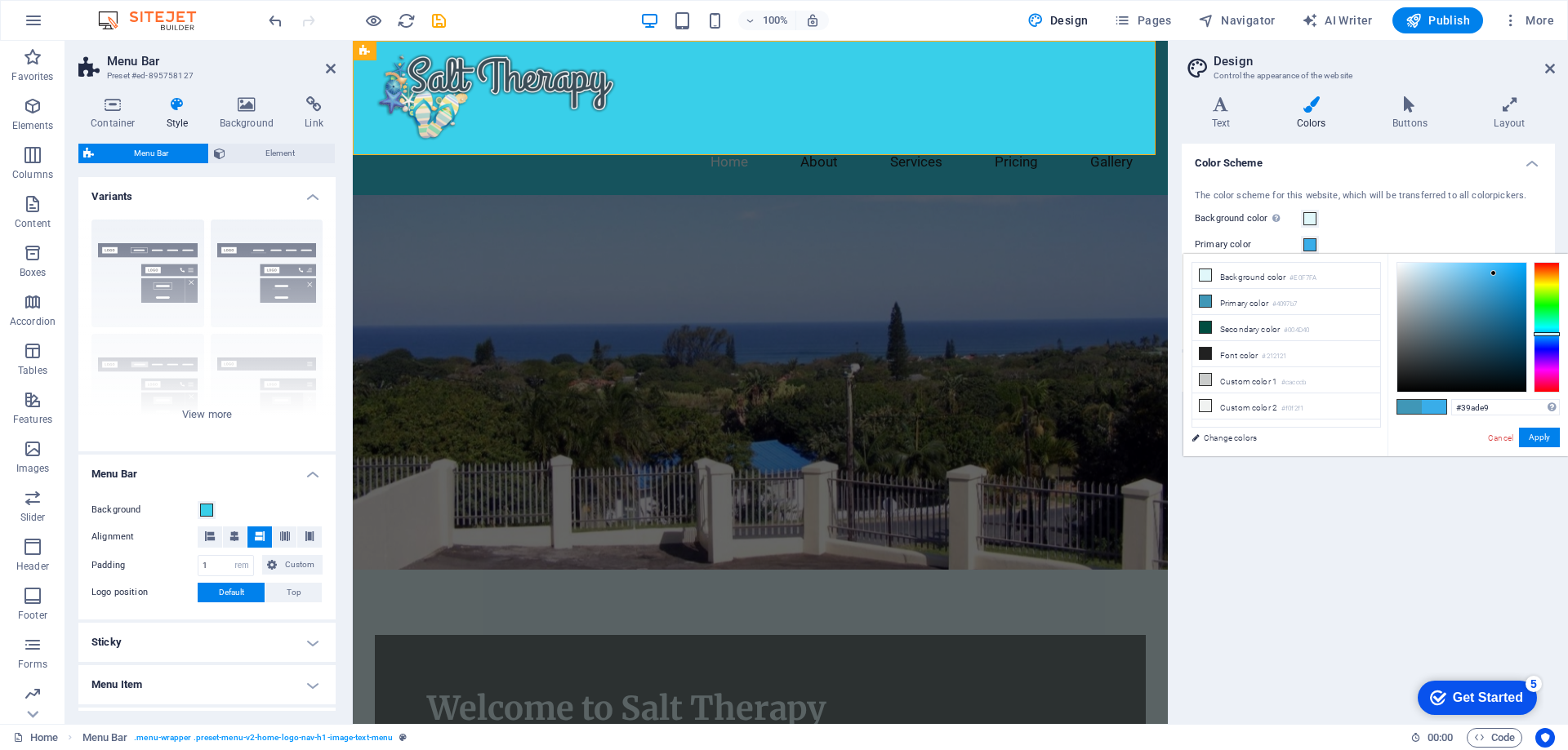
click at [1546, 334] on div at bounding box center [1547, 327] width 26 height 131
click at [1434, 406] on span at bounding box center [1434, 406] width 25 height 14
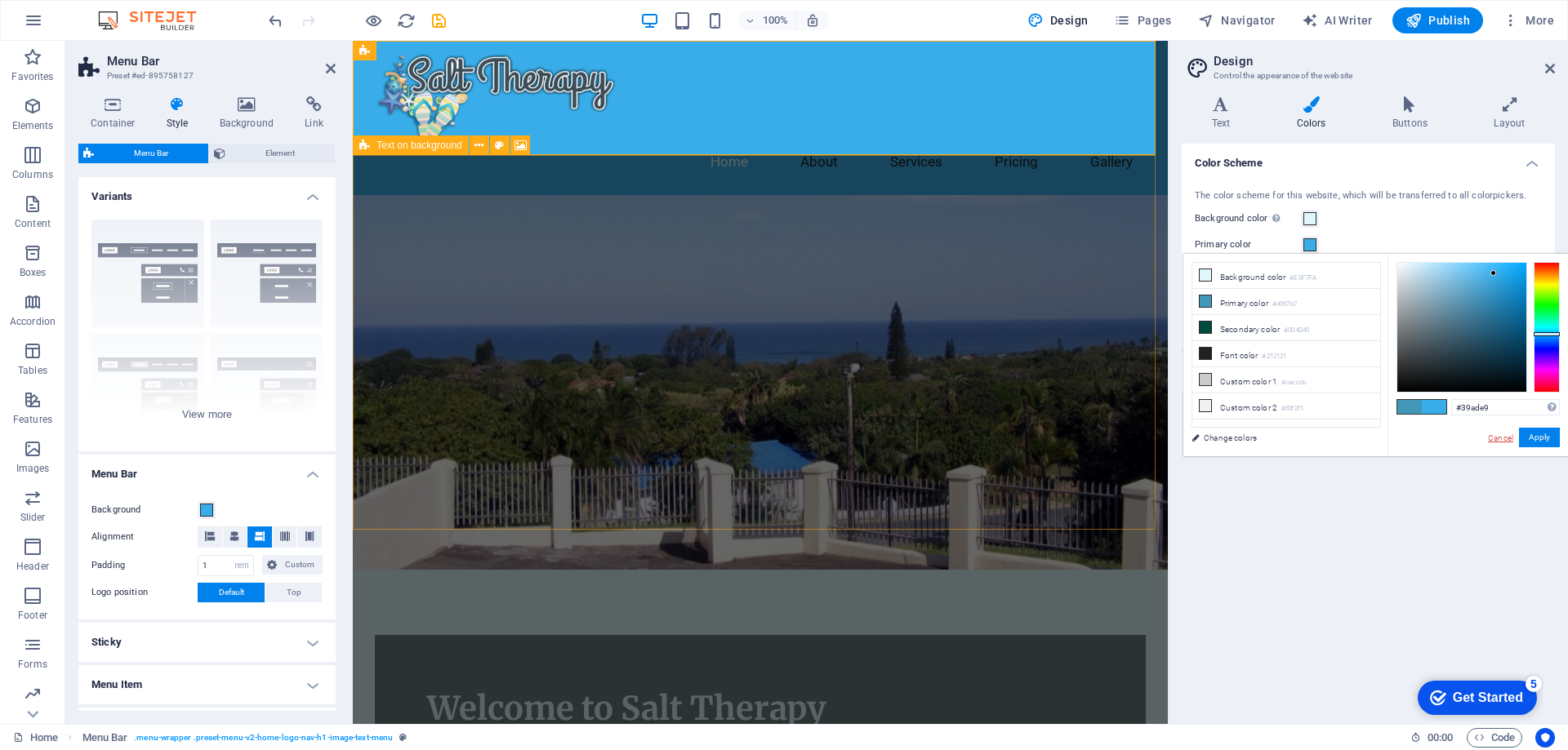
click at [1500, 443] on link "Cancel" at bounding box center [1500, 438] width 29 height 12
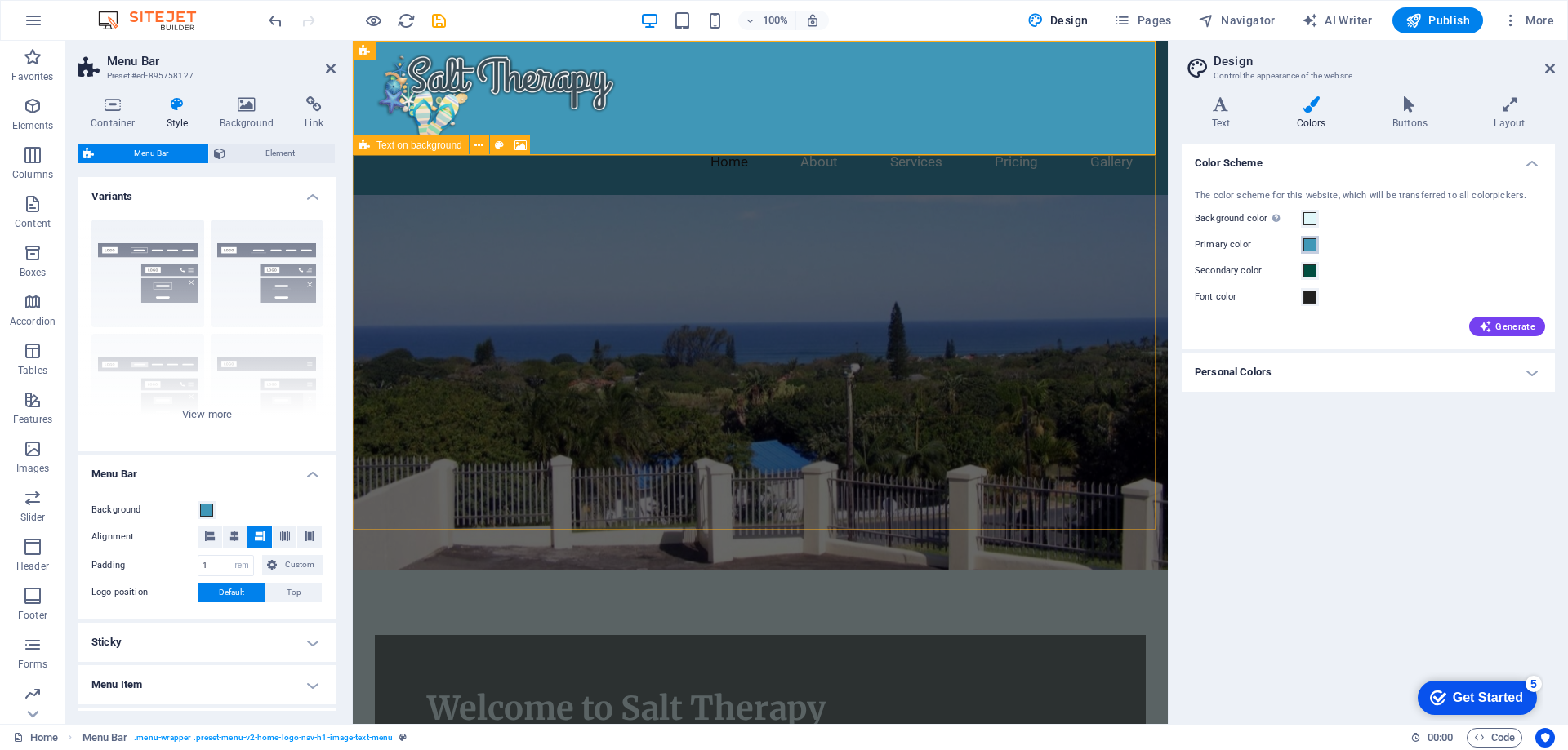
click at [1311, 243] on span at bounding box center [1310, 244] width 13 height 13
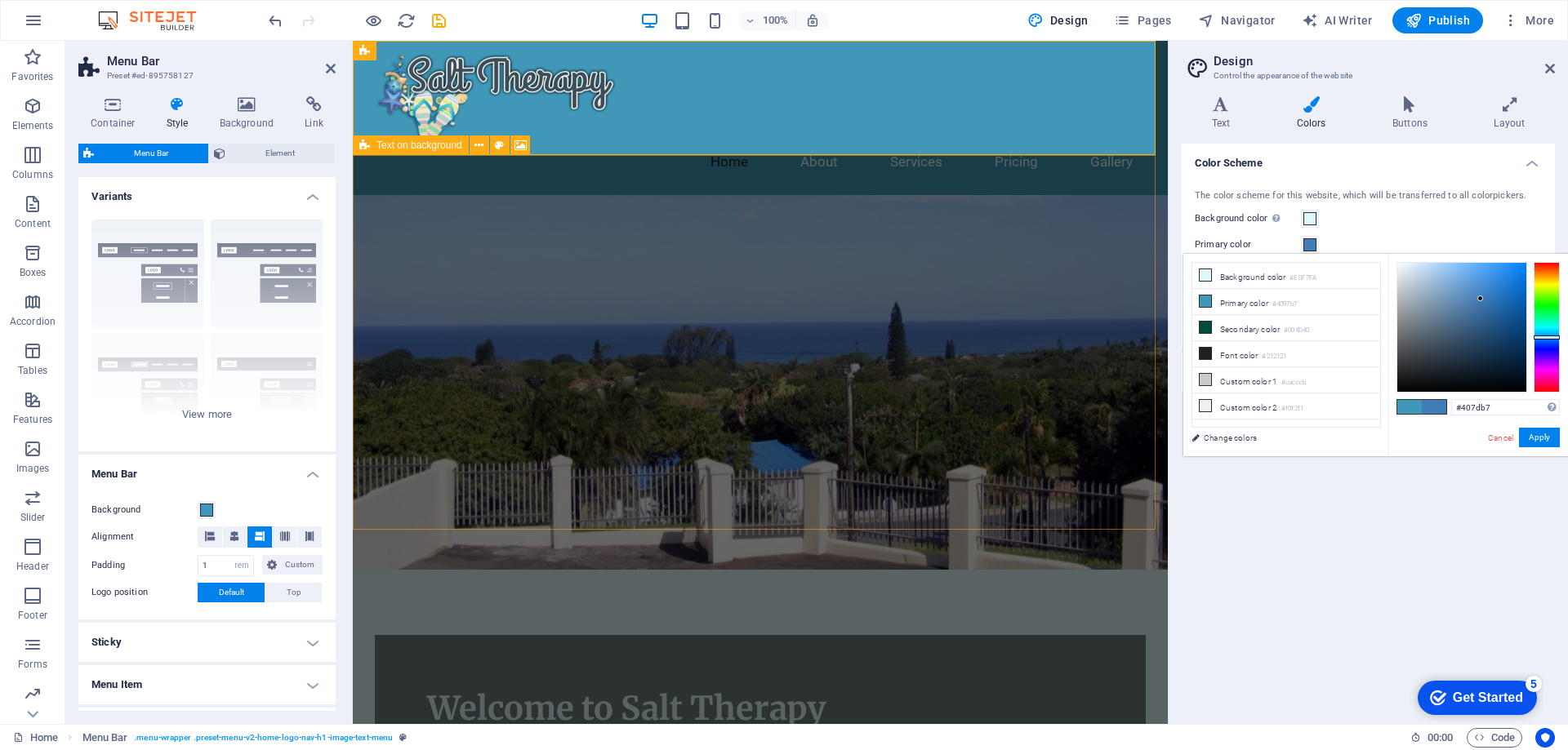
click at [1551, 337] on div at bounding box center [1547, 327] width 26 height 131
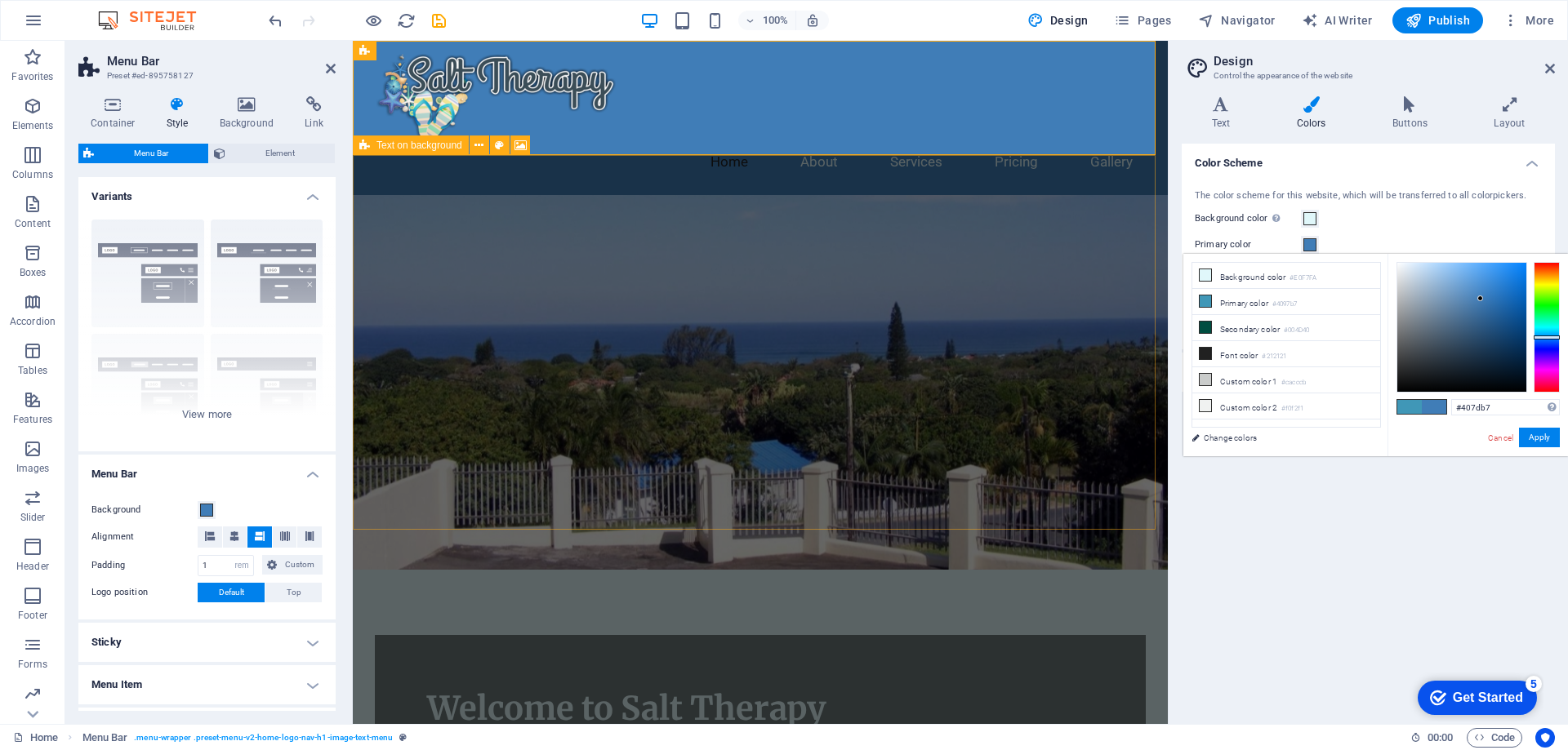
click at [1439, 405] on span at bounding box center [1434, 406] width 25 height 14
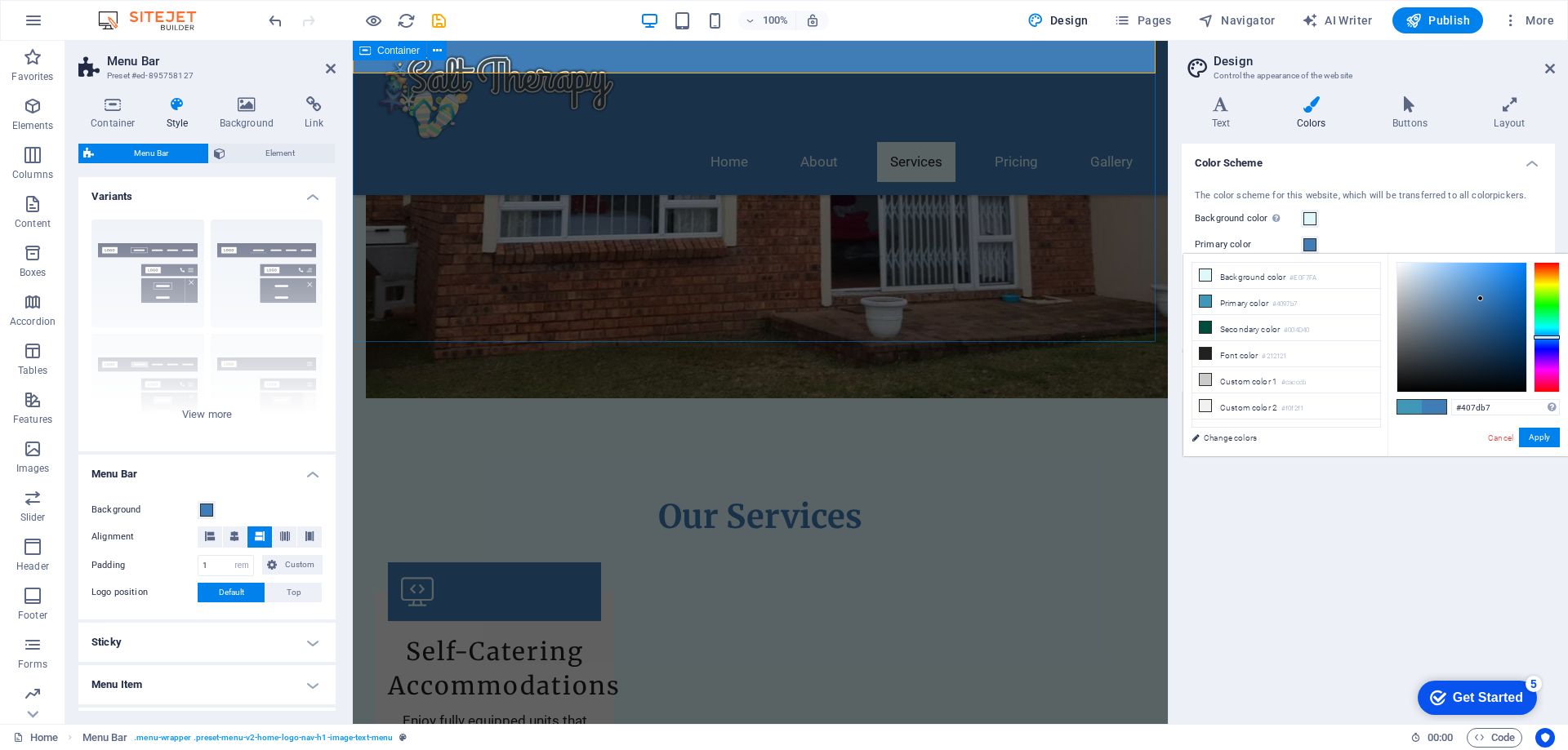
scroll to position [1224, 0]
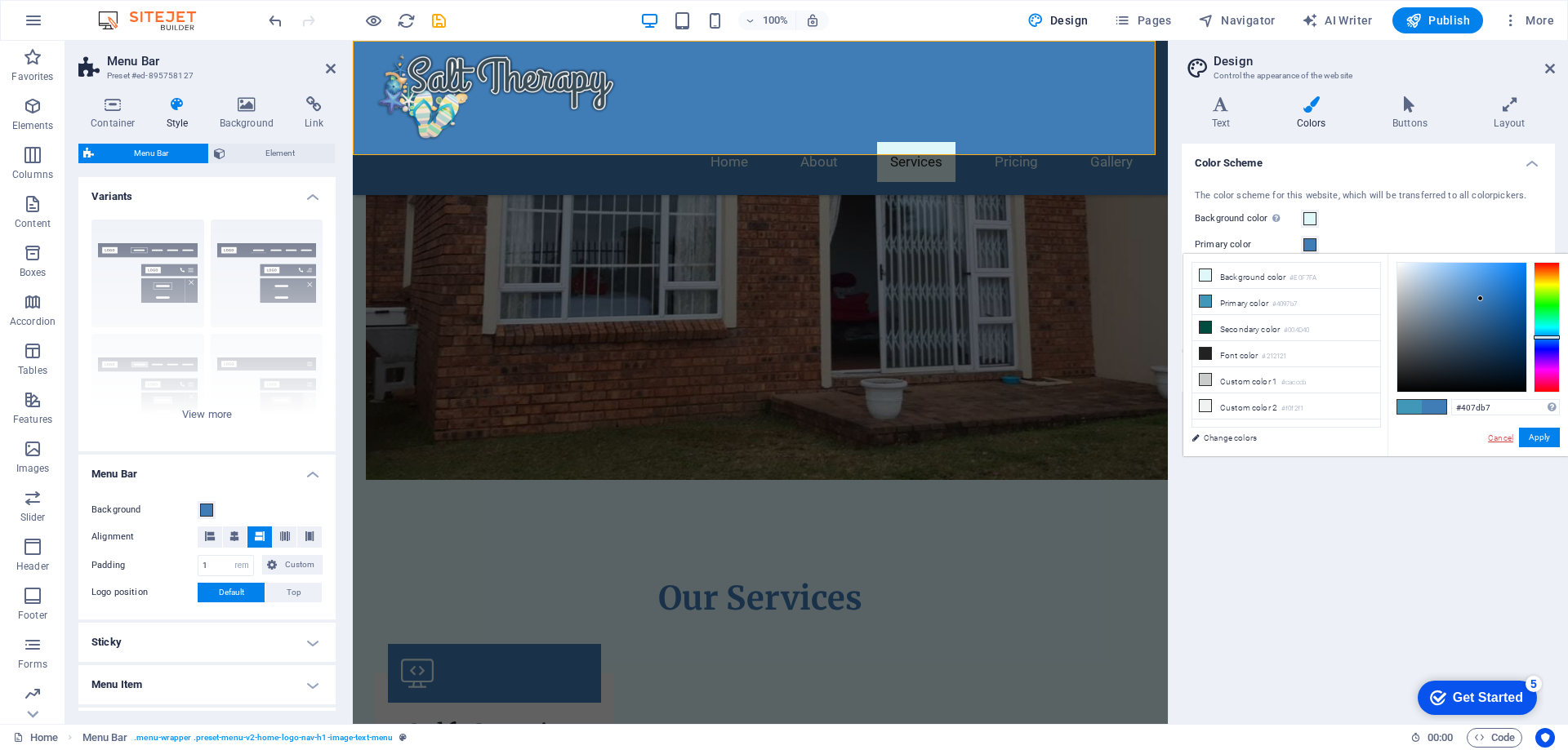
click at [1498, 438] on link "Cancel" at bounding box center [1500, 438] width 29 height 12
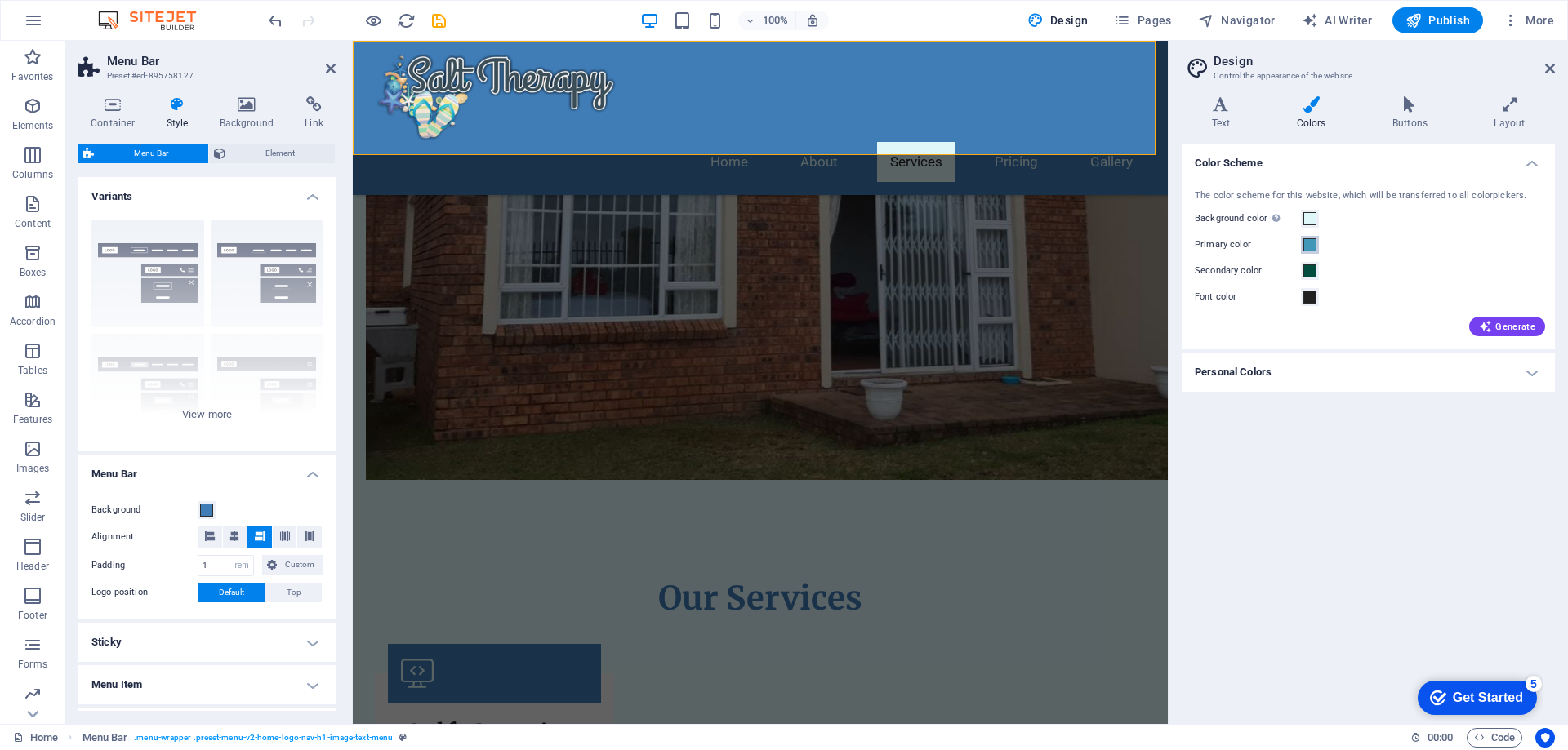
click at [1309, 238] on span at bounding box center [1310, 244] width 13 height 13
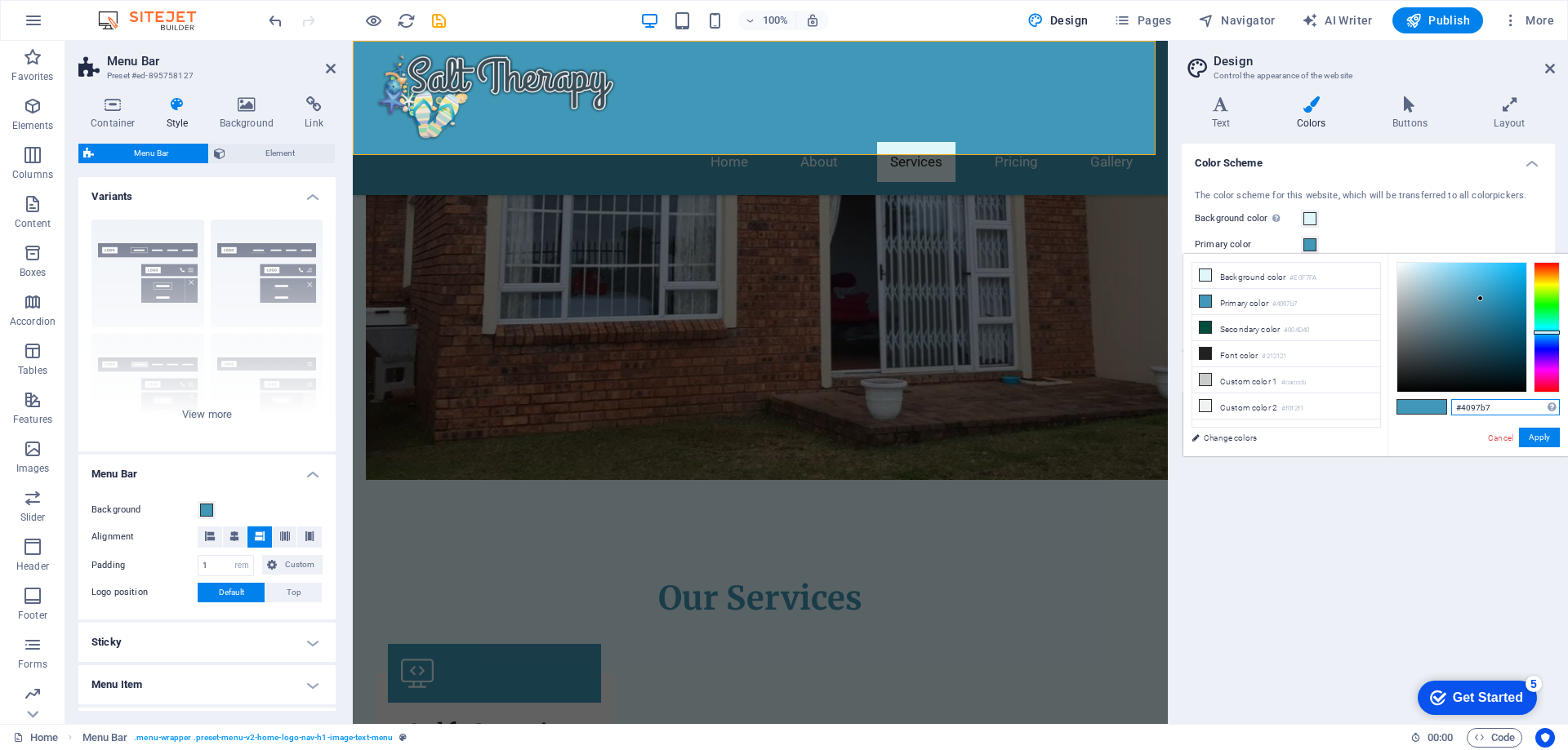
drag, startPoint x: 1495, startPoint y: 401, endPoint x: 1383, endPoint y: 398, distance: 112.0
click at [1383, 398] on div "less Background color #E0F7FA Primary color #4097b7 Secondary color #004D40 Fon…" at bounding box center [1376, 355] width 384 height 202
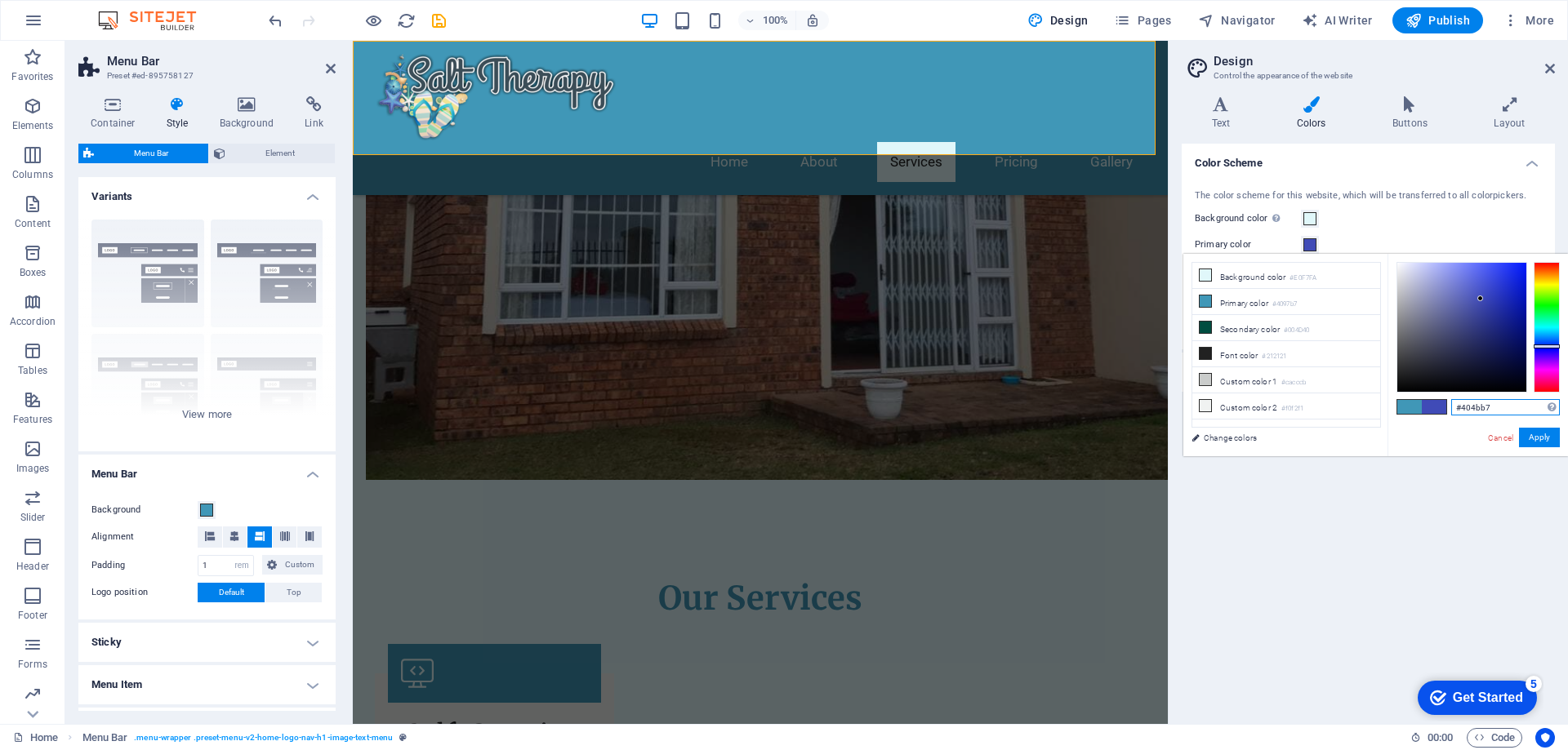
drag, startPoint x: 1551, startPoint y: 333, endPoint x: 1551, endPoint y: 347, distance: 14.0
click at [1551, 347] on div at bounding box center [1547, 347] width 26 height 4
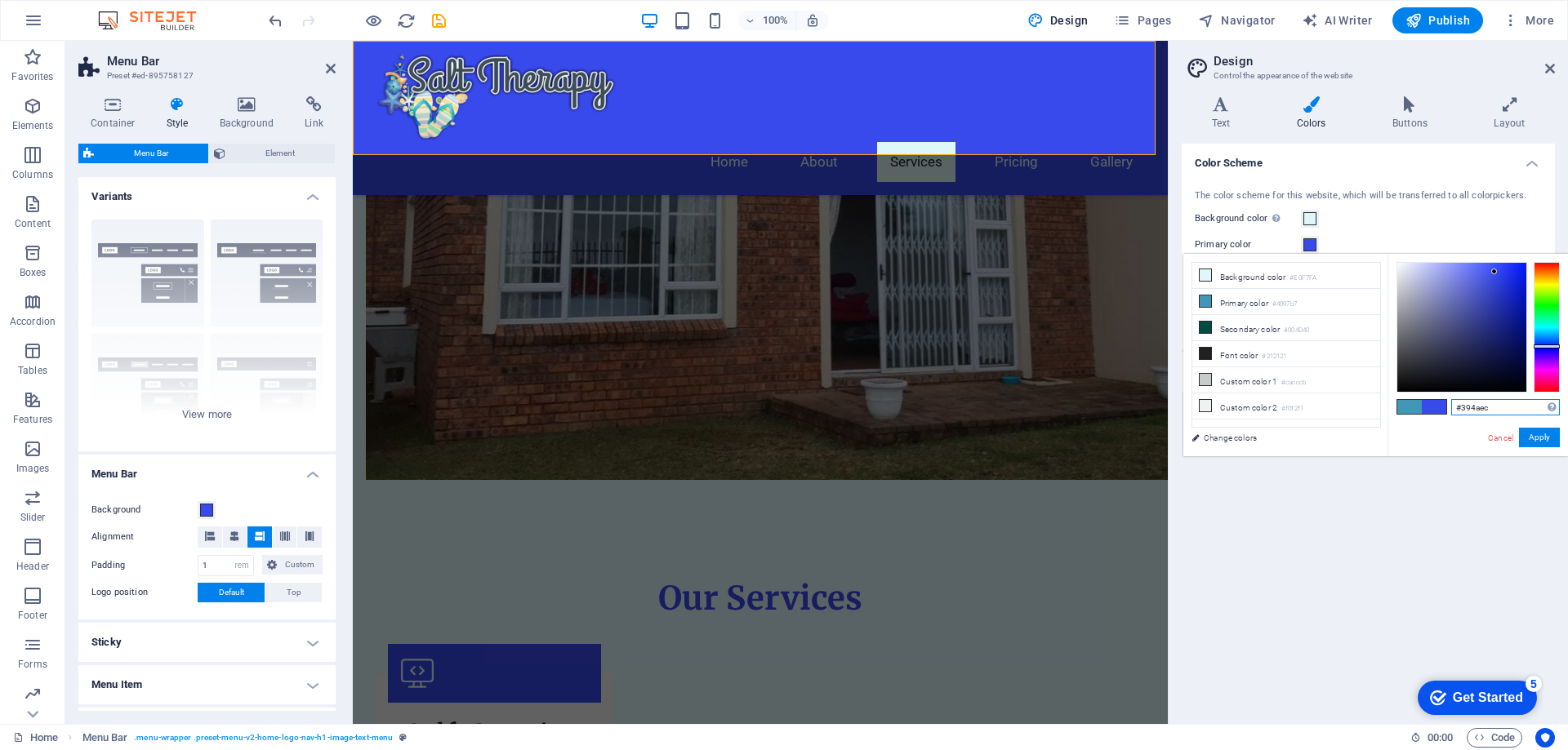
type input "#000fa0"
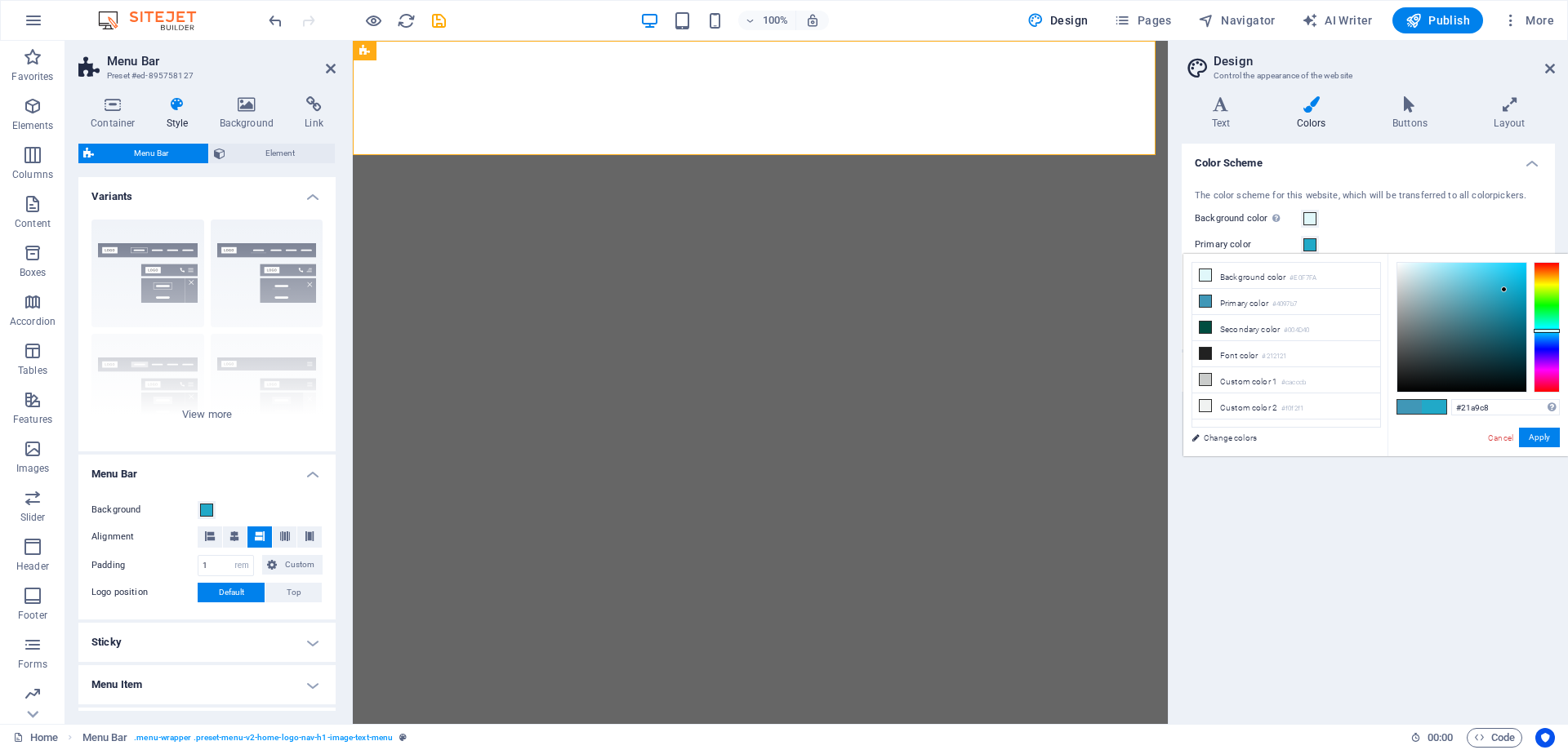
select select "rem"
select select "preset-menu-v2-home-logo-nav-h1-image-text-menu"
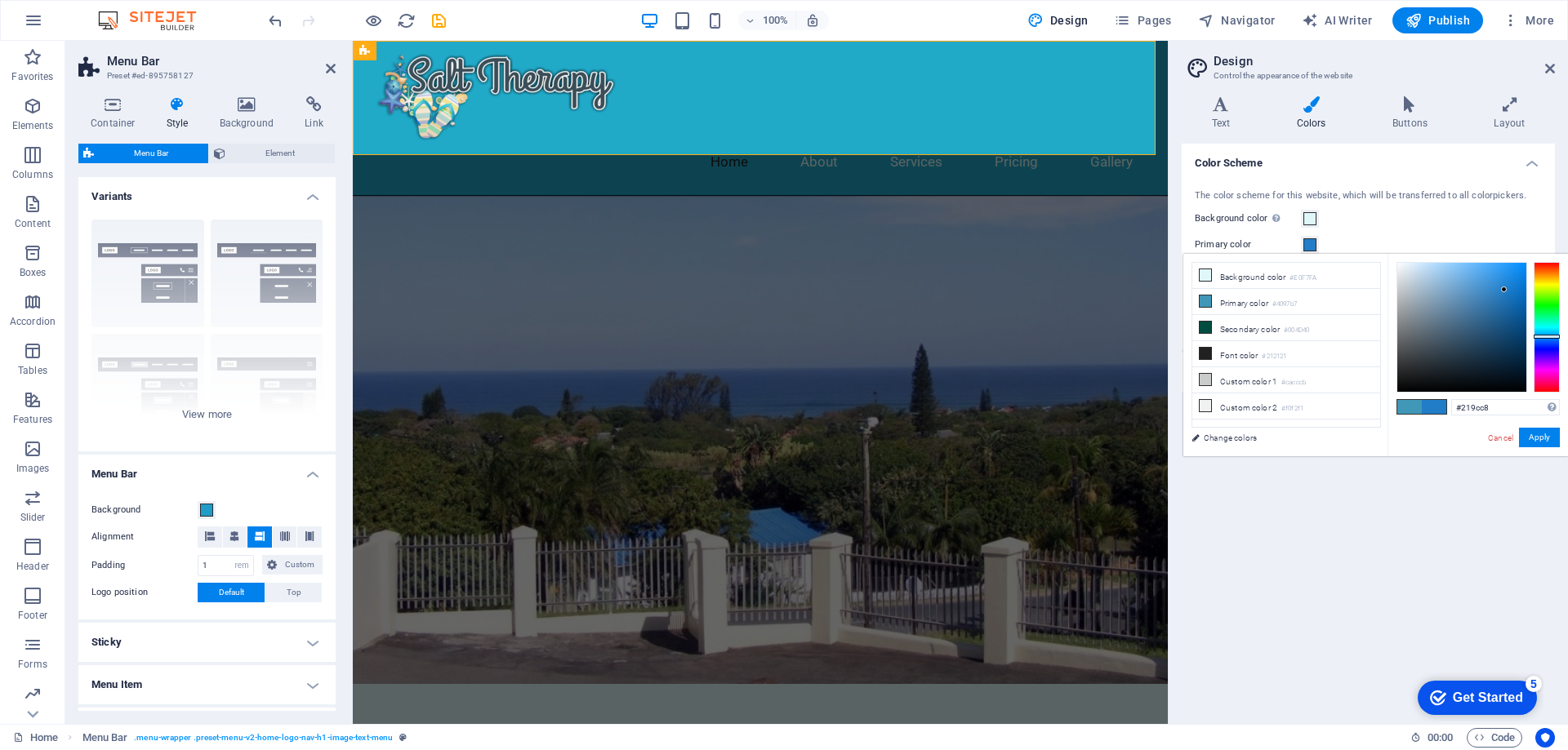
type input "#217dc8"
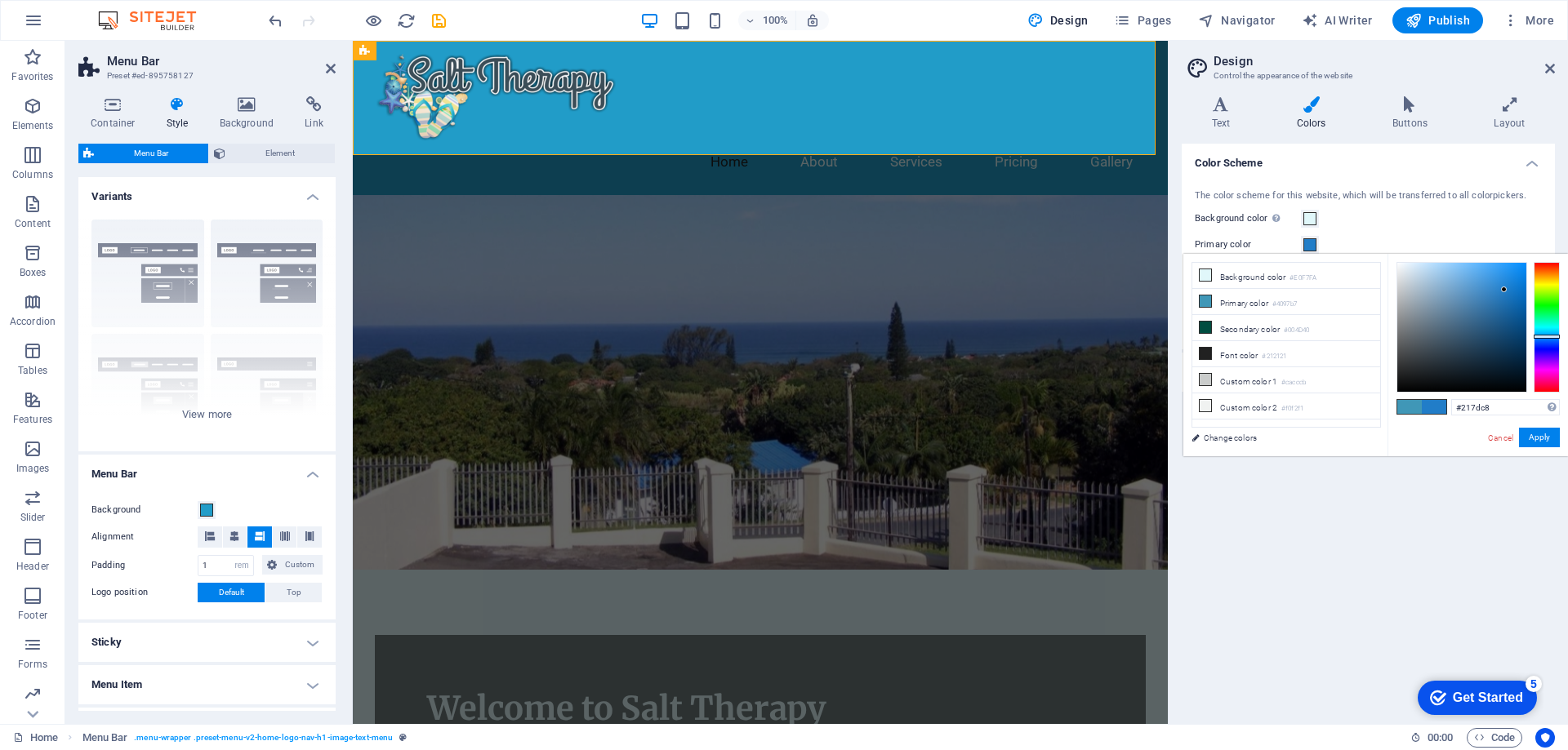
drag, startPoint x: 0, startPoint y: 0, endPoint x: 1552, endPoint y: 336, distance: 1588.0
click at [1552, 336] on div at bounding box center [1547, 336] width 26 height 4
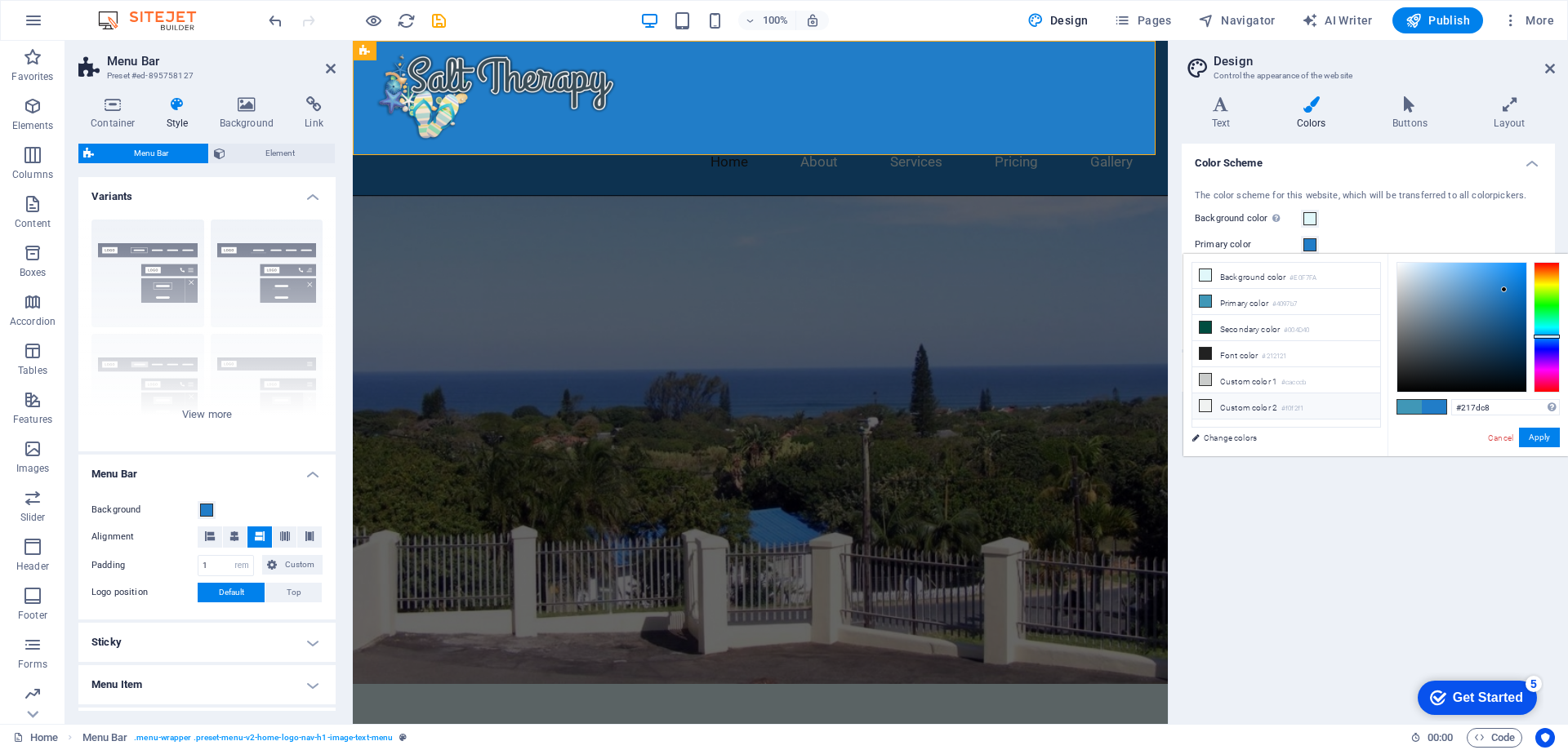
drag, startPoint x: 1505, startPoint y: 406, endPoint x: 1379, endPoint y: 411, distance: 126.1
click at [1379, 411] on div "less Background color #E0F7FA Primary color #4097b7 Secondary color #004D40 Fon…" at bounding box center [1376, 355] width 384 height 202
click at [1542, 441] on button "Apply" at bounding box center [1539, 437] width 40 height 19
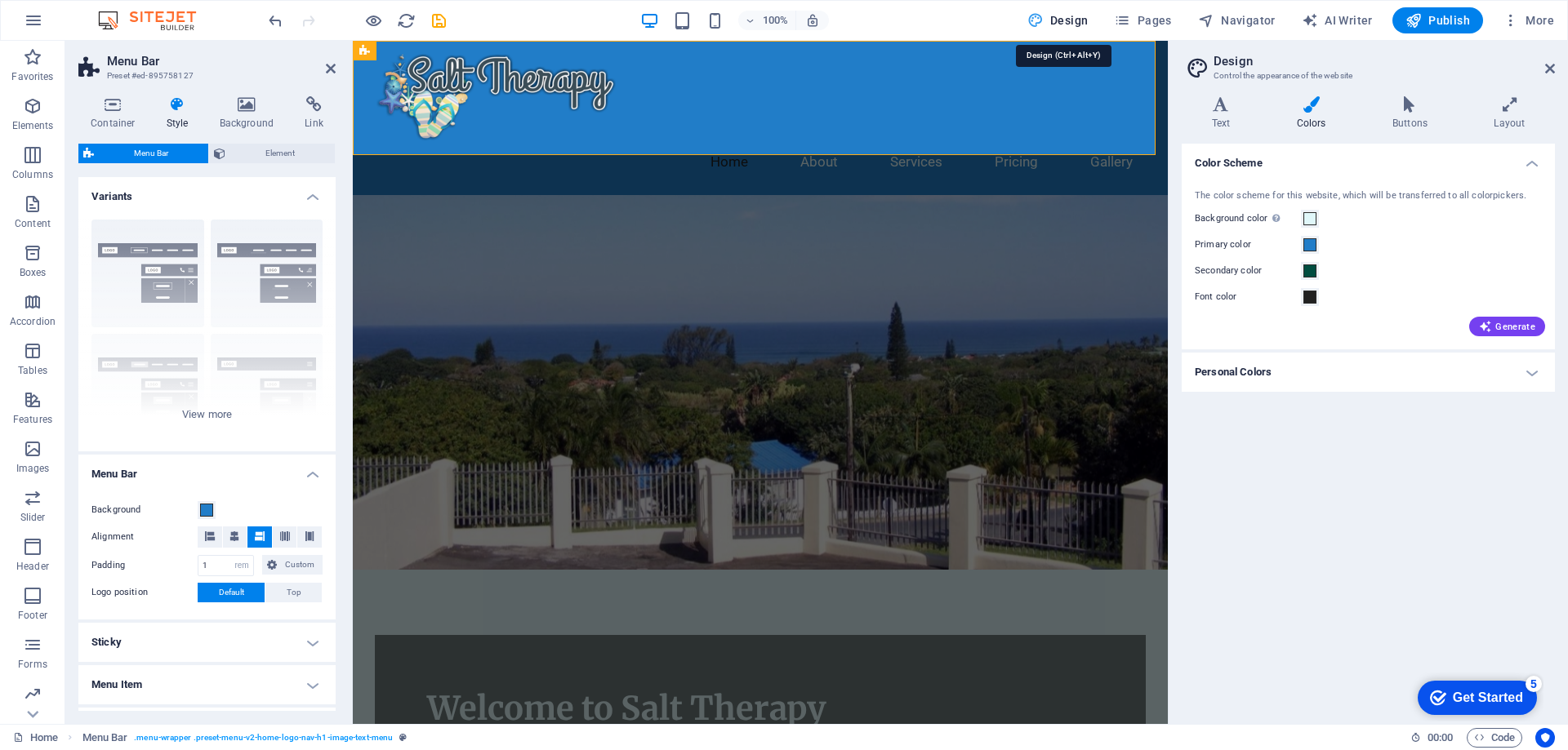
click at [1084, 20] on span "Design" at bounding box center [1058, 20] width 62 height 17
click at [1424, 6] on div "100% Design Pages Navigator AI Writer Publish More" at bounding box center [784, 20] width 1566 height 40
click at [1431, 18] on span "Publish" at bounding box center [1437, 20] width 64 height 17
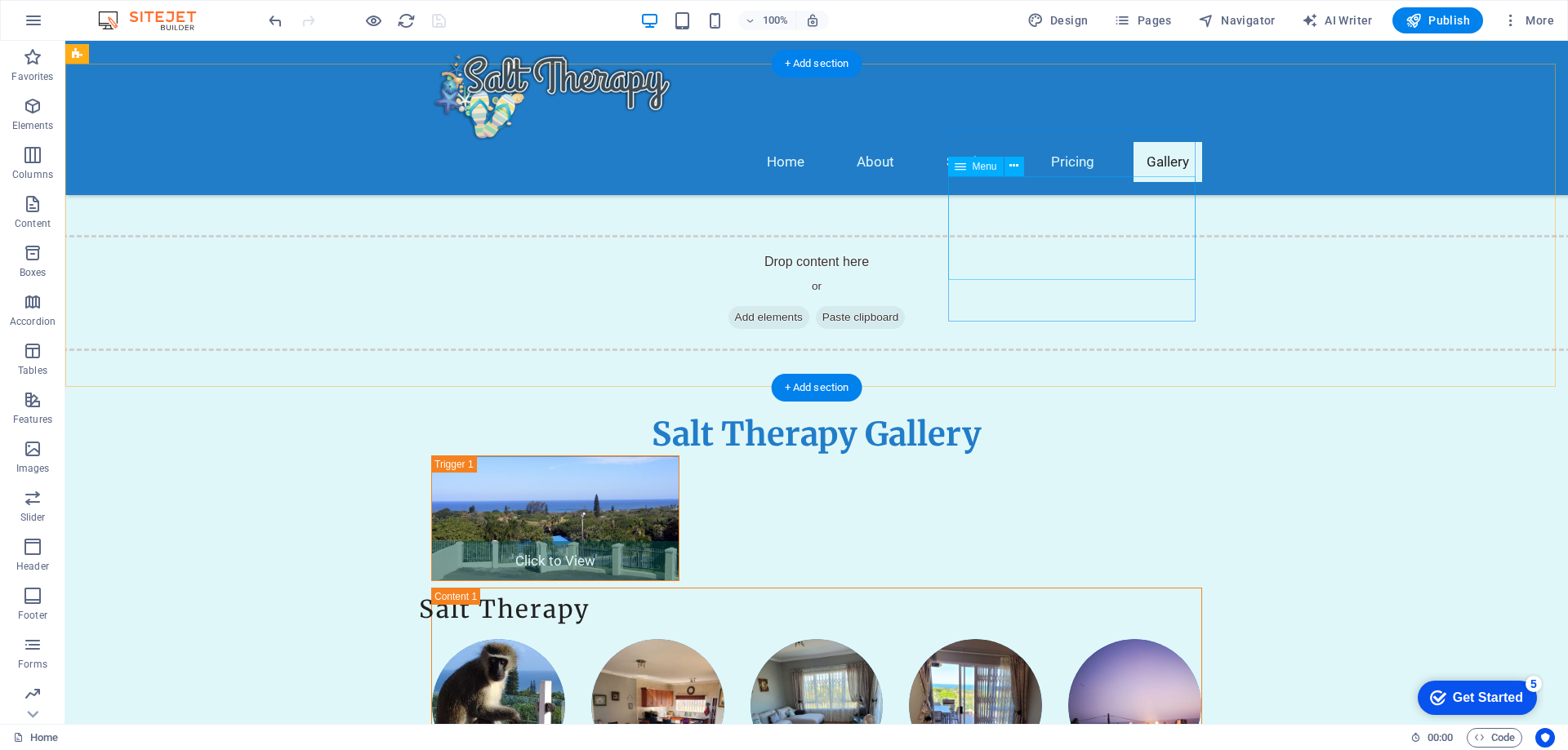
scroll to position [3347, 0]
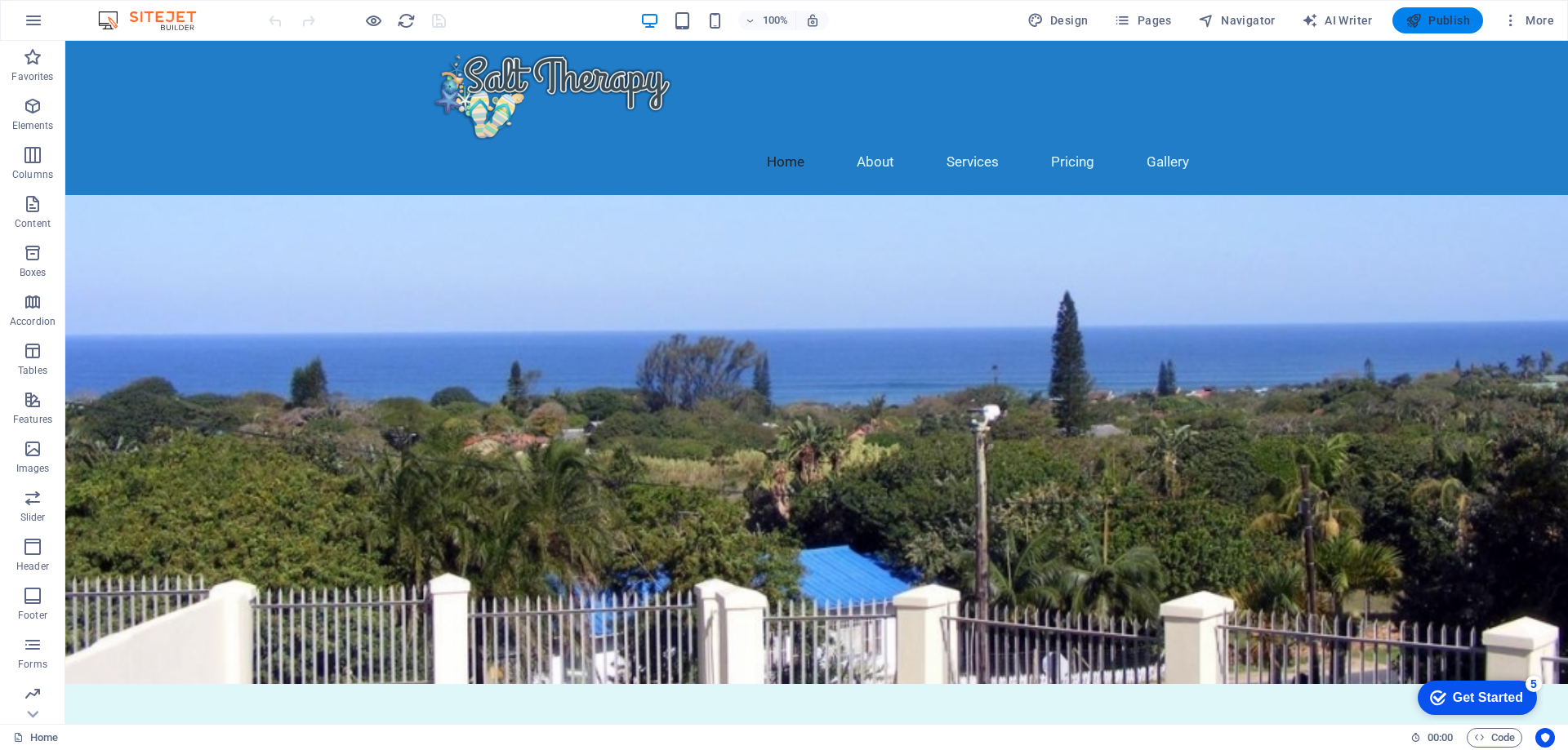
click at [1425, 25] on span "Publish" at bounding box center [1437, 20] width 64 height 17
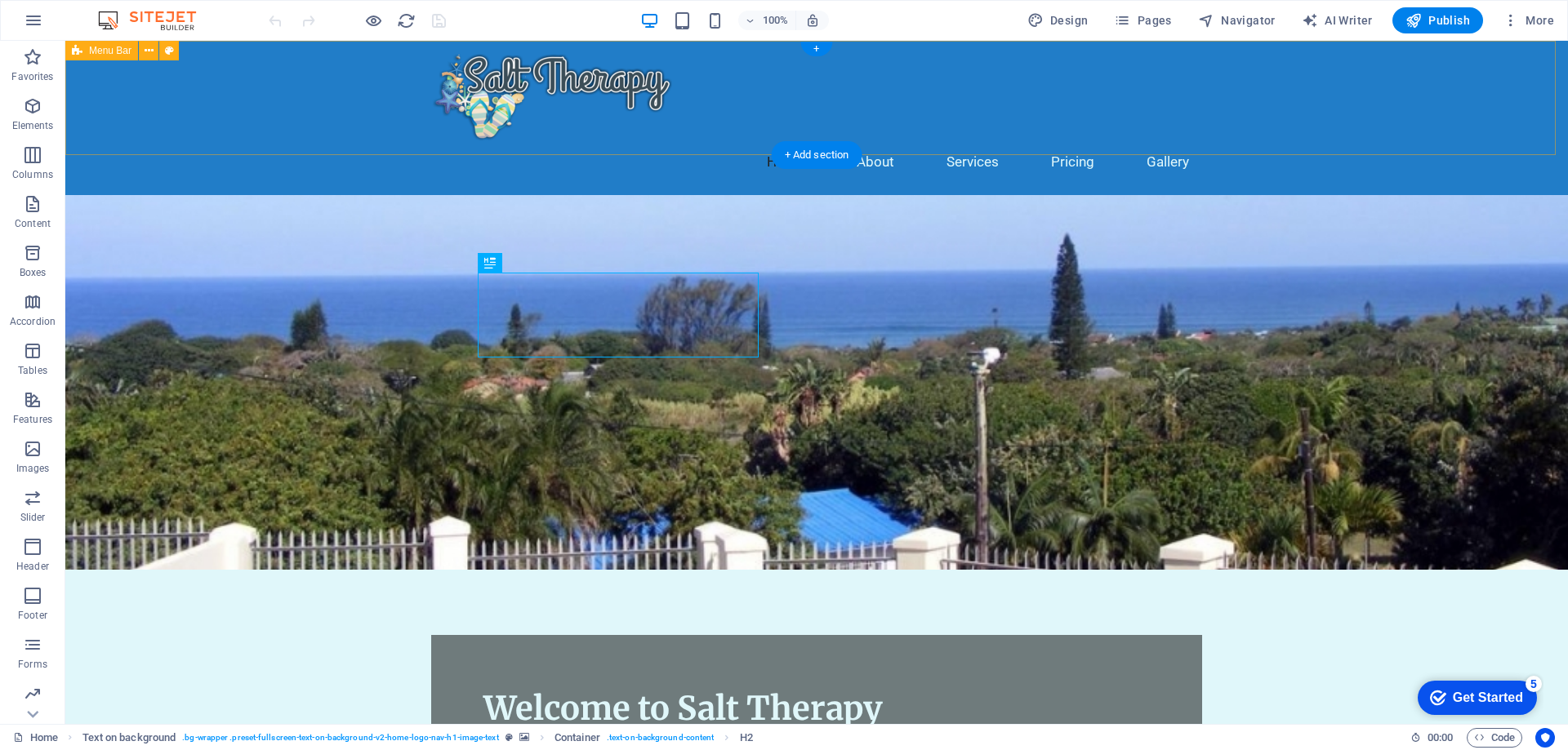
click at [1383, 93] on div "Home About Services Pricing Gallery" at bounding box center [817, 118] width 1503 height 154
click at [1385, 86] on div "Home About Services Pricing Gallery" at bounding box center [817, 118] width 1503 height 154
select select "header"
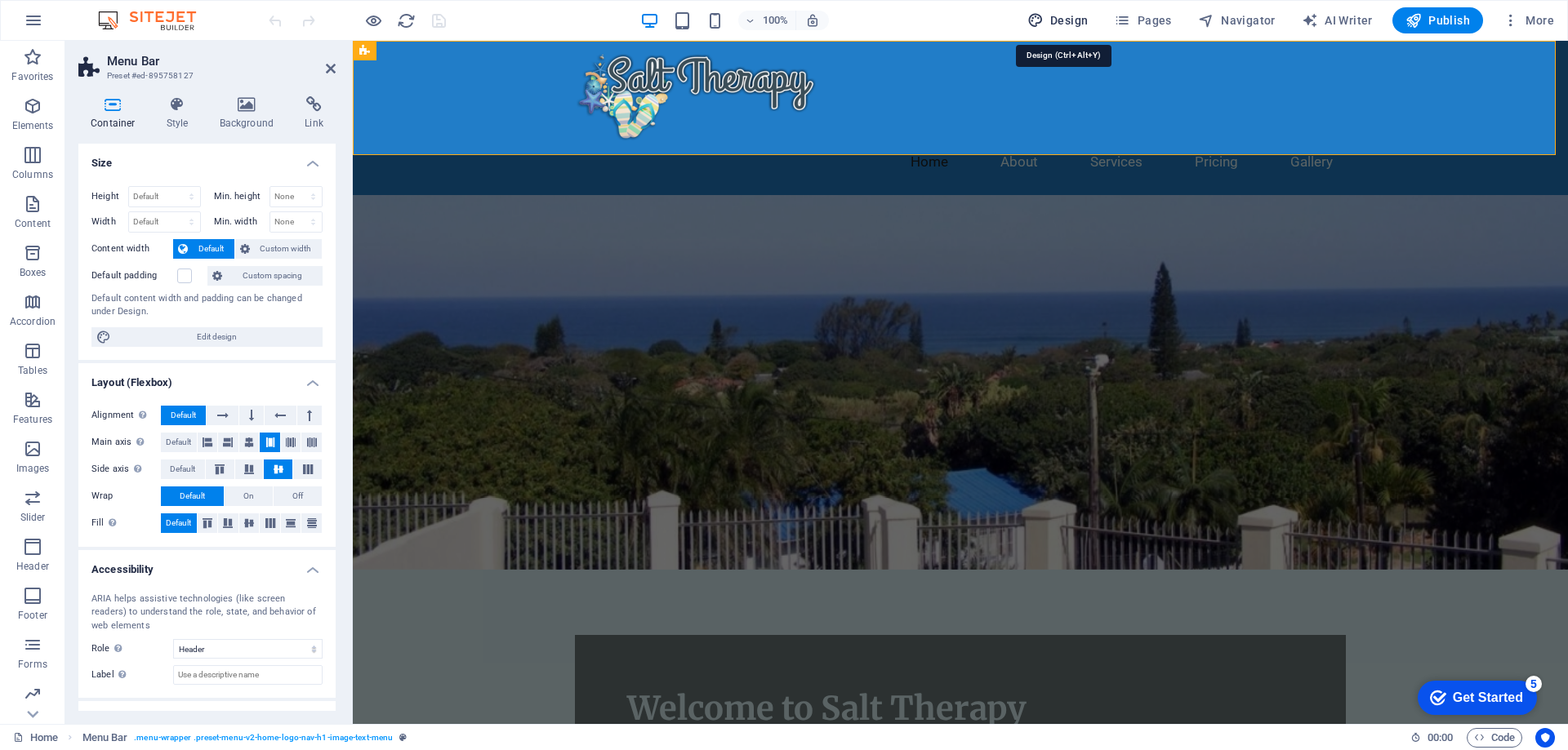
click at [1070, 28] on button "Design" at bounding box center [1058, 20] width 74 height 26
select select "px"
select select "200"
select select "px"
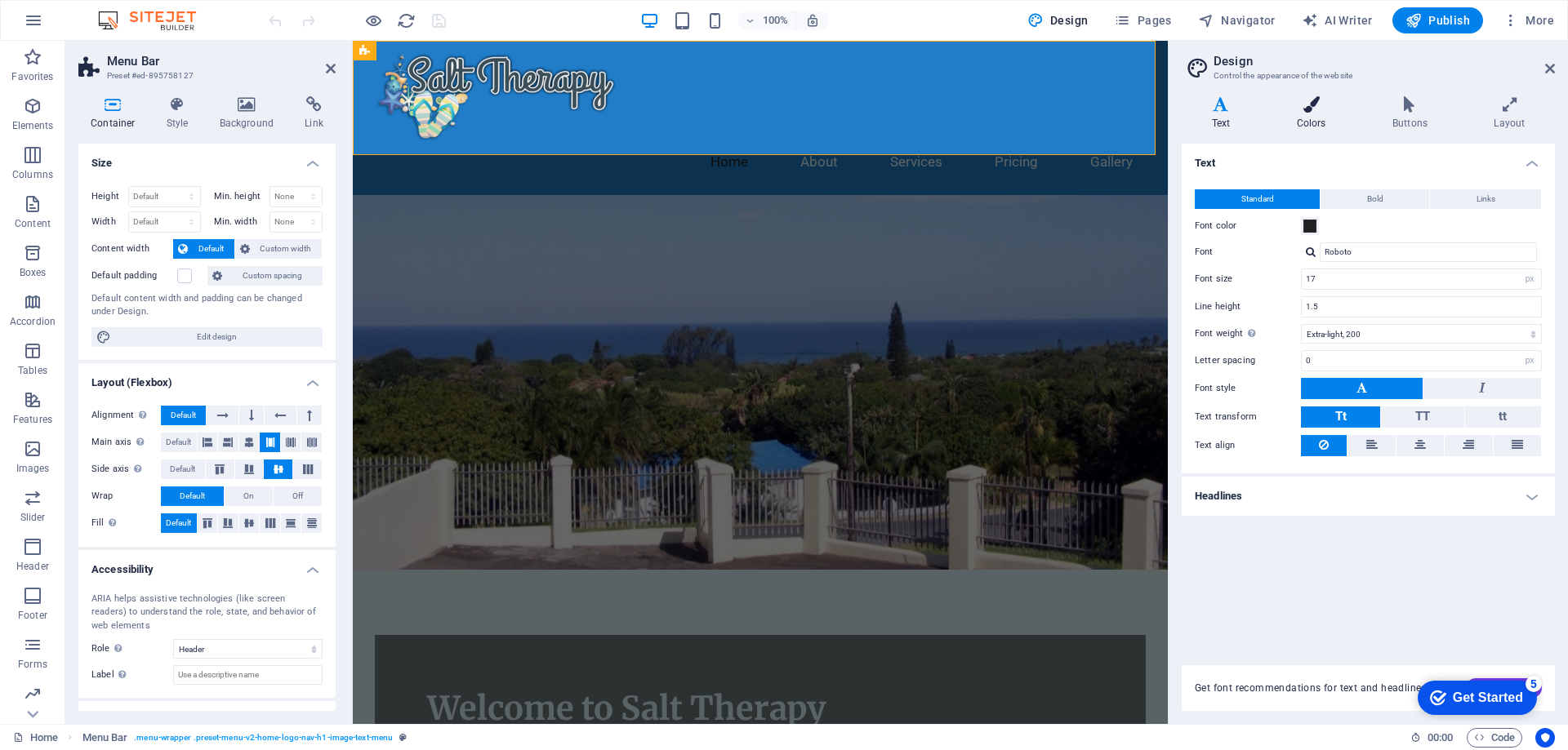
click at [1314, 121] on h4 "Colors" at bounding box center [1314, 113] width 96 height 34
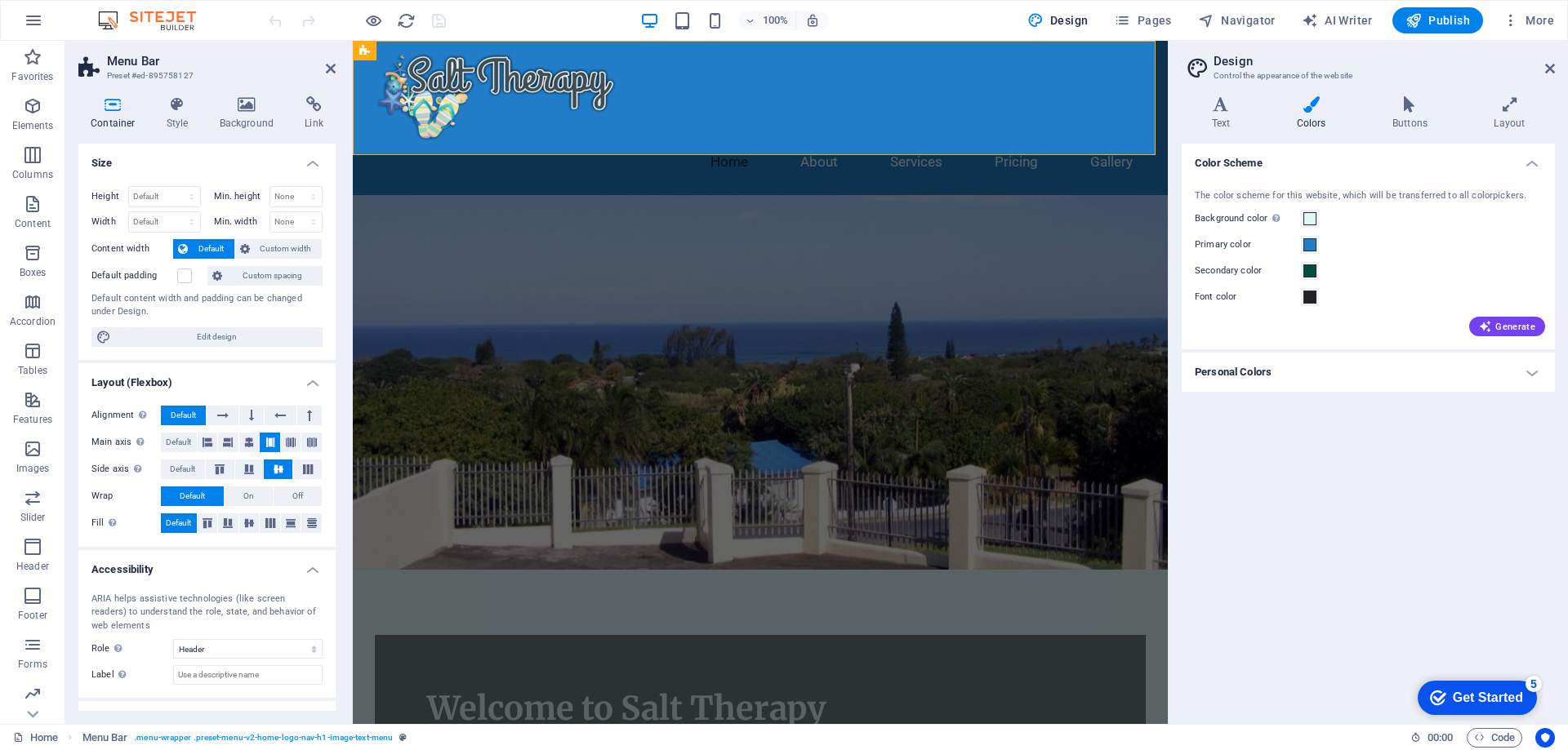
click at [1538, 372] on h4 "Personal Colors" at bounding box center [1368, 372] width 373 height 40
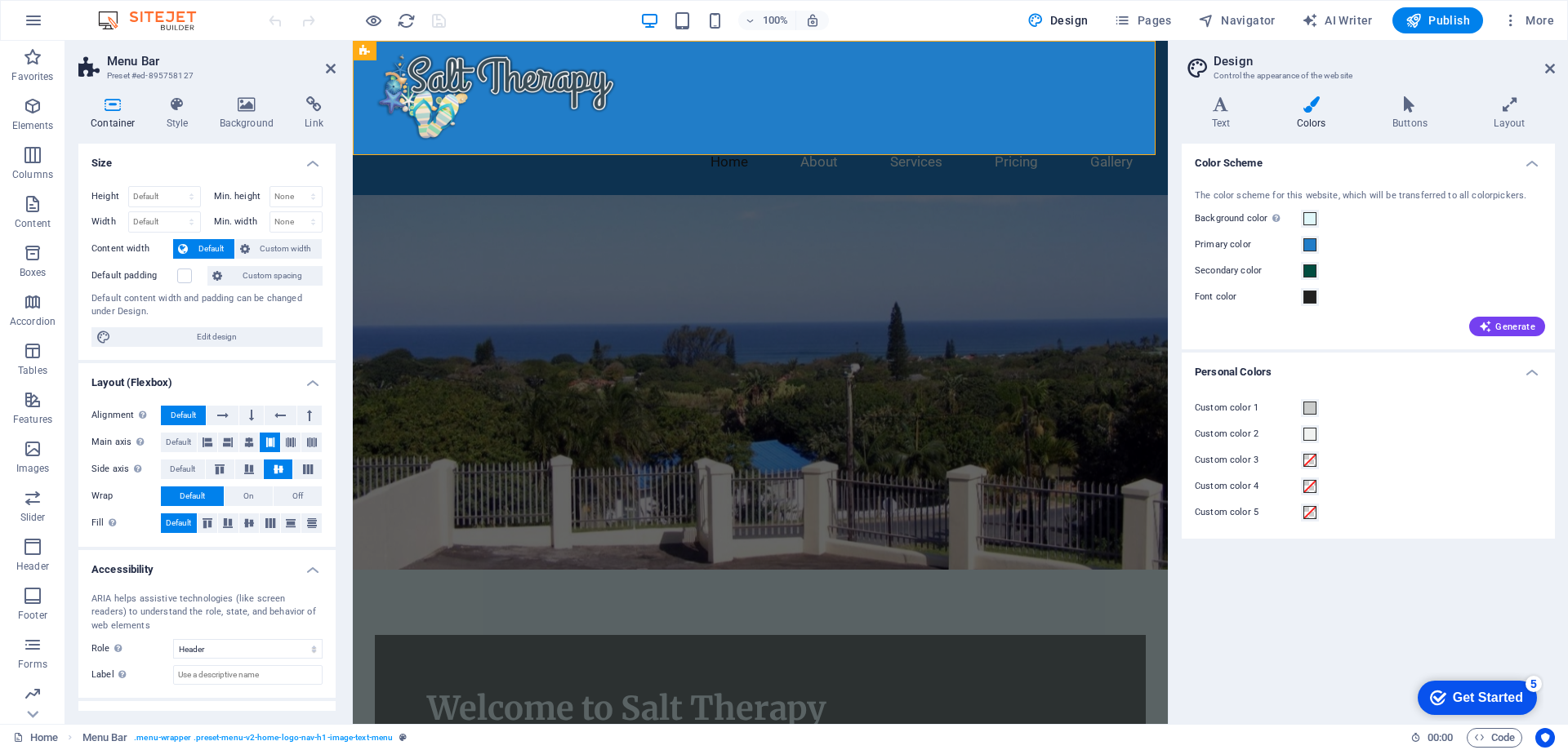
click at [1537, 372] on h4 "Personal Colors" at bounding box center [1368, 368] width 373 height 29
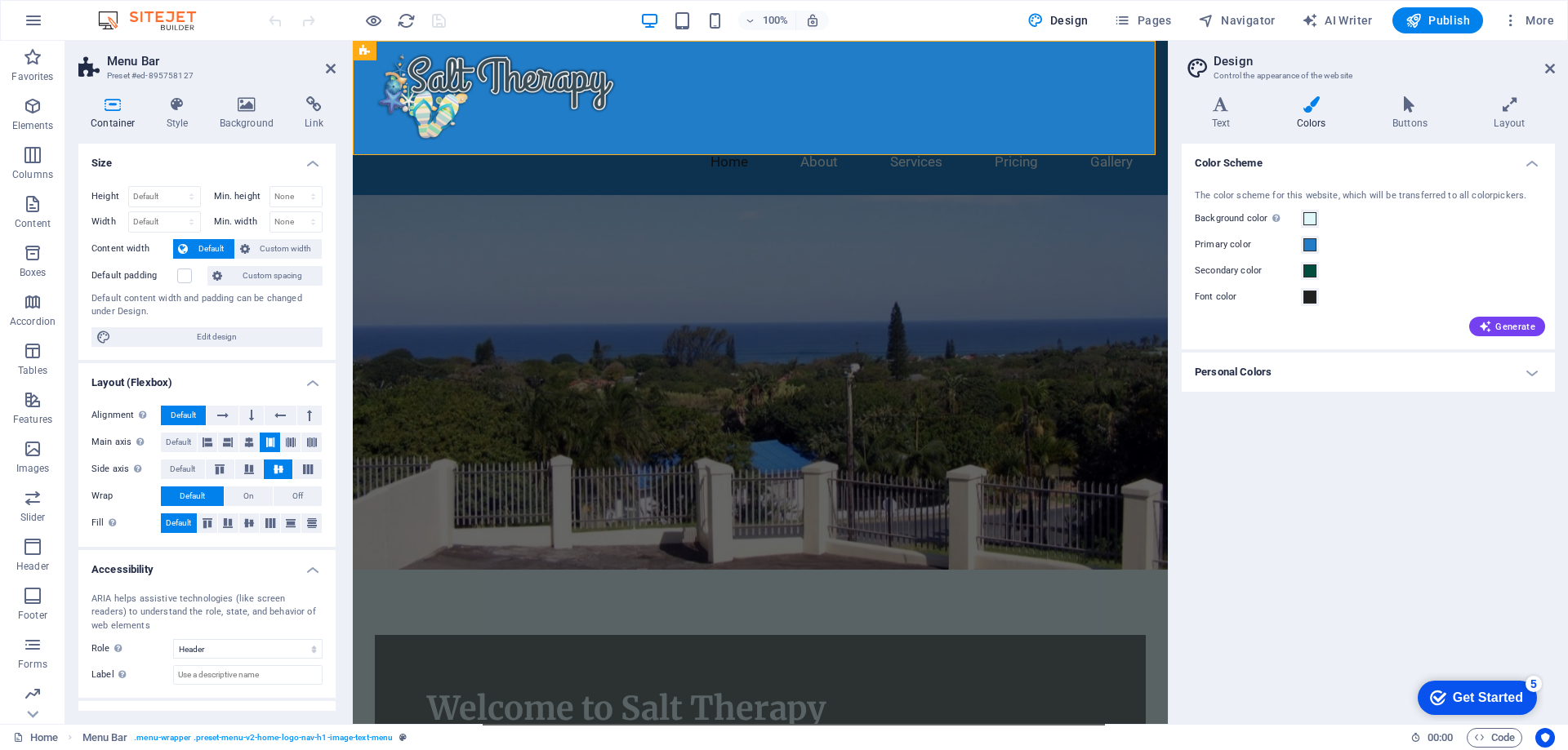
drag, startPoint x: 1237, startPoint y: 194, endPoint x: 1248, endPoint y: 189, distance: 12.1
click at [1248, 189] on div "The color scheme for this website, which will be transferred to all colorpicker…" at bounding box center [1368, 196] width 347 height 14
click at [1405, 121] on h4 "Buttons" at bounding box center [1413, 113] width 101 height 34
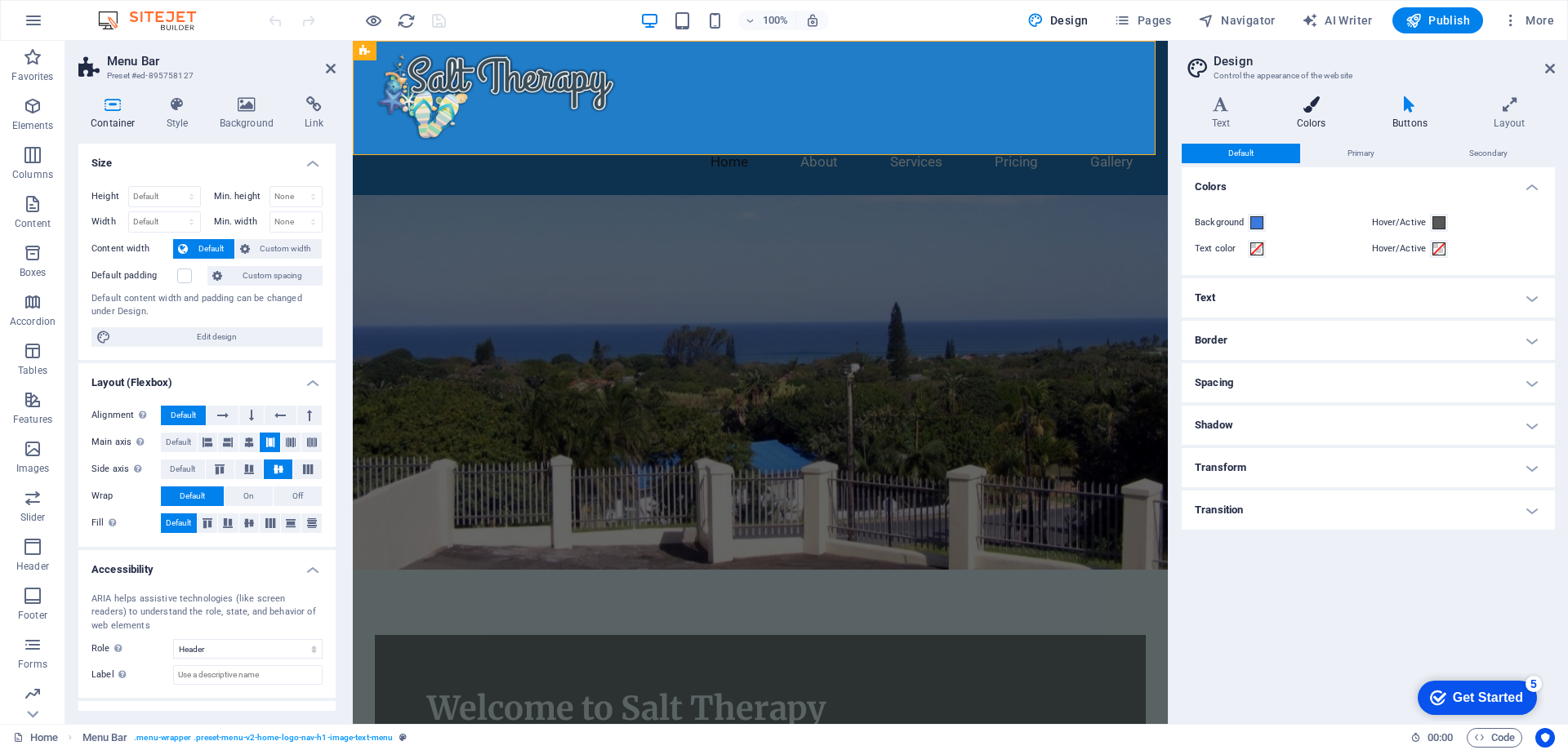
click at [1303, 108] on icon at bounding box center [1310, 105] width 89 height 17
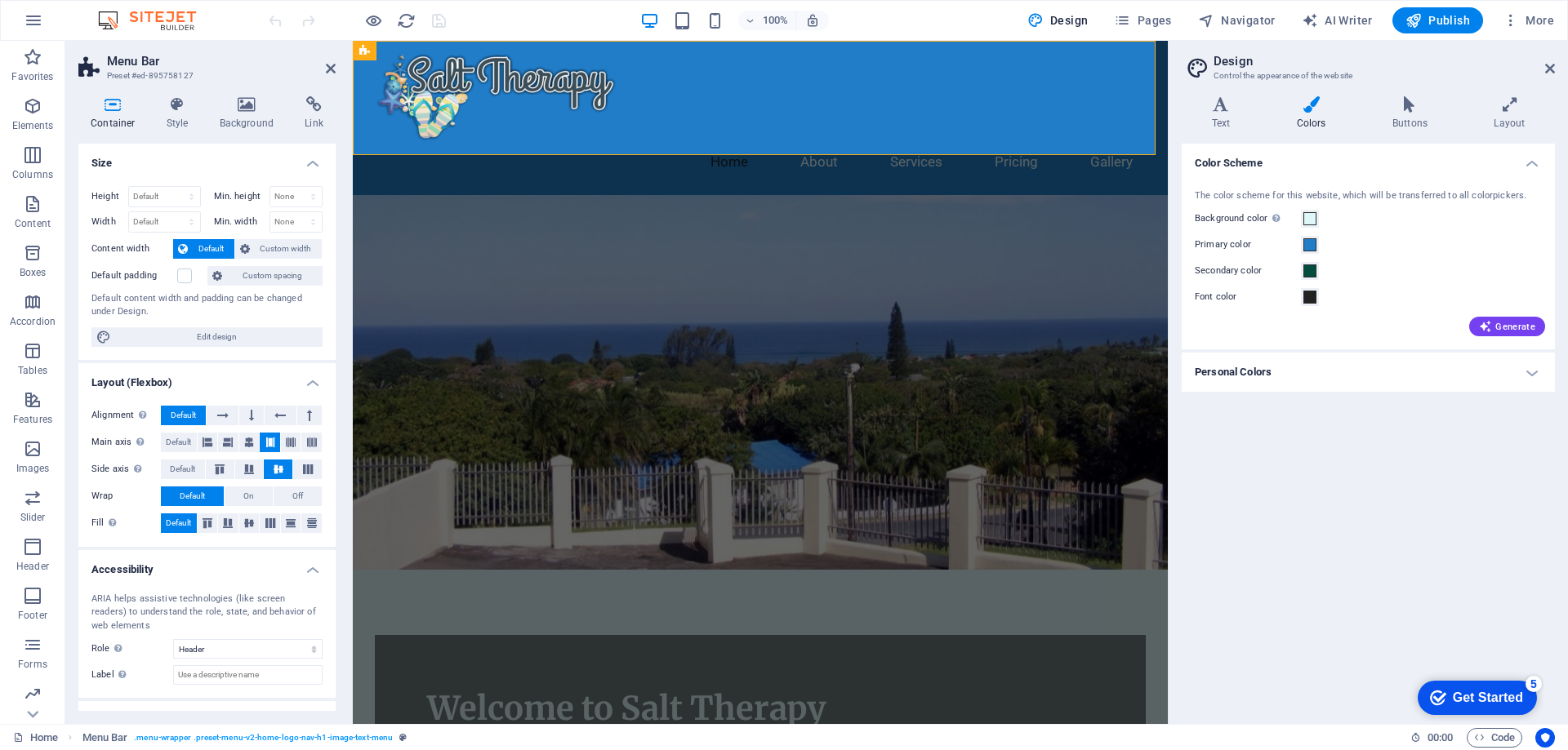
click at [1529, 367] on h4 "Personal Colors" at bounding box center [1368, 372] width 373 height 40
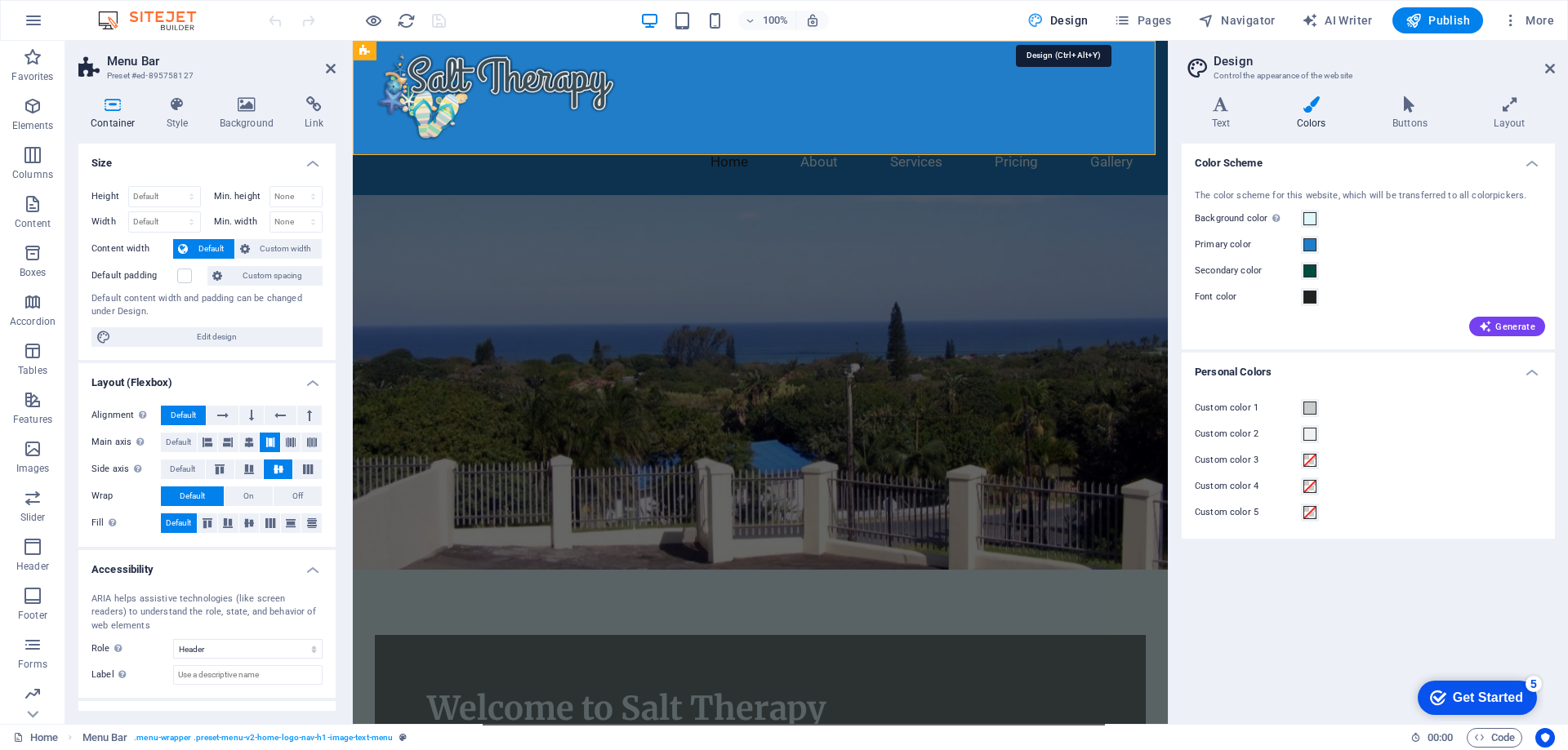
click at [1069, 20] on span "Design" at bounding box center [1058, 20] width 62 height 17
click at [1229, 111] on icon at bounding box center [1220, 105] width 78 height 17
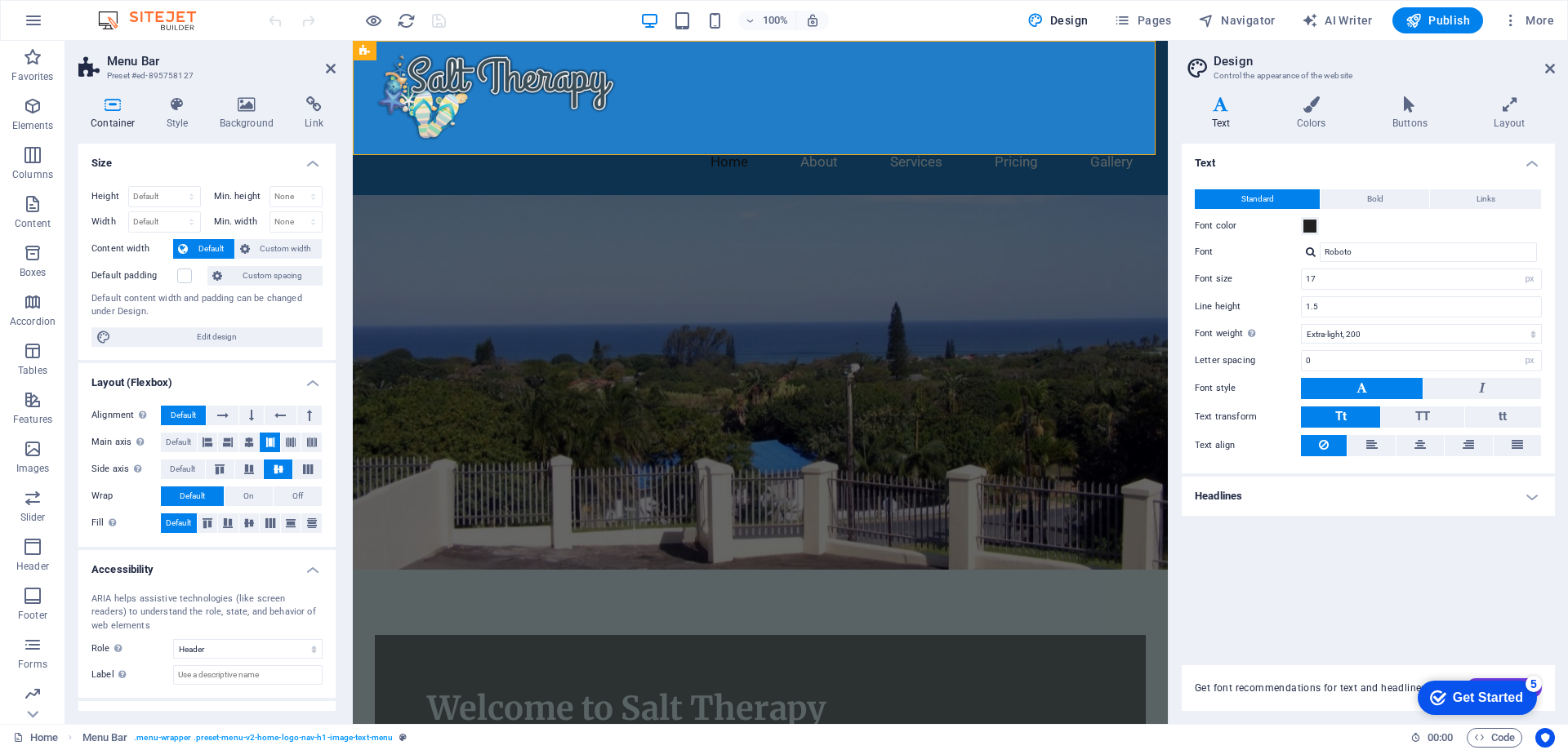
scroll to position [65, 0]
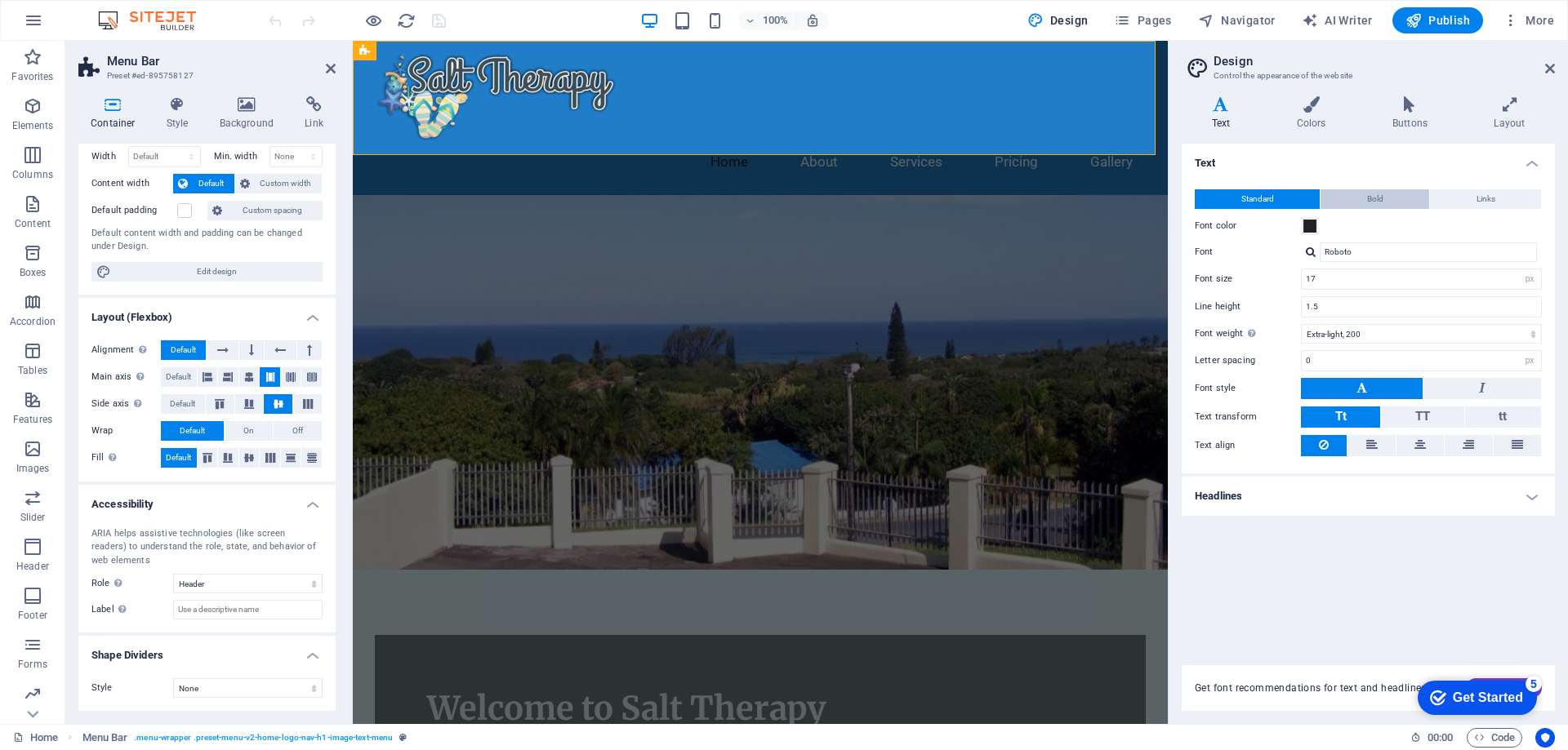
click at [1376, 198] on span "Bold" at bounding box center [1376, 199] width 17 height 19
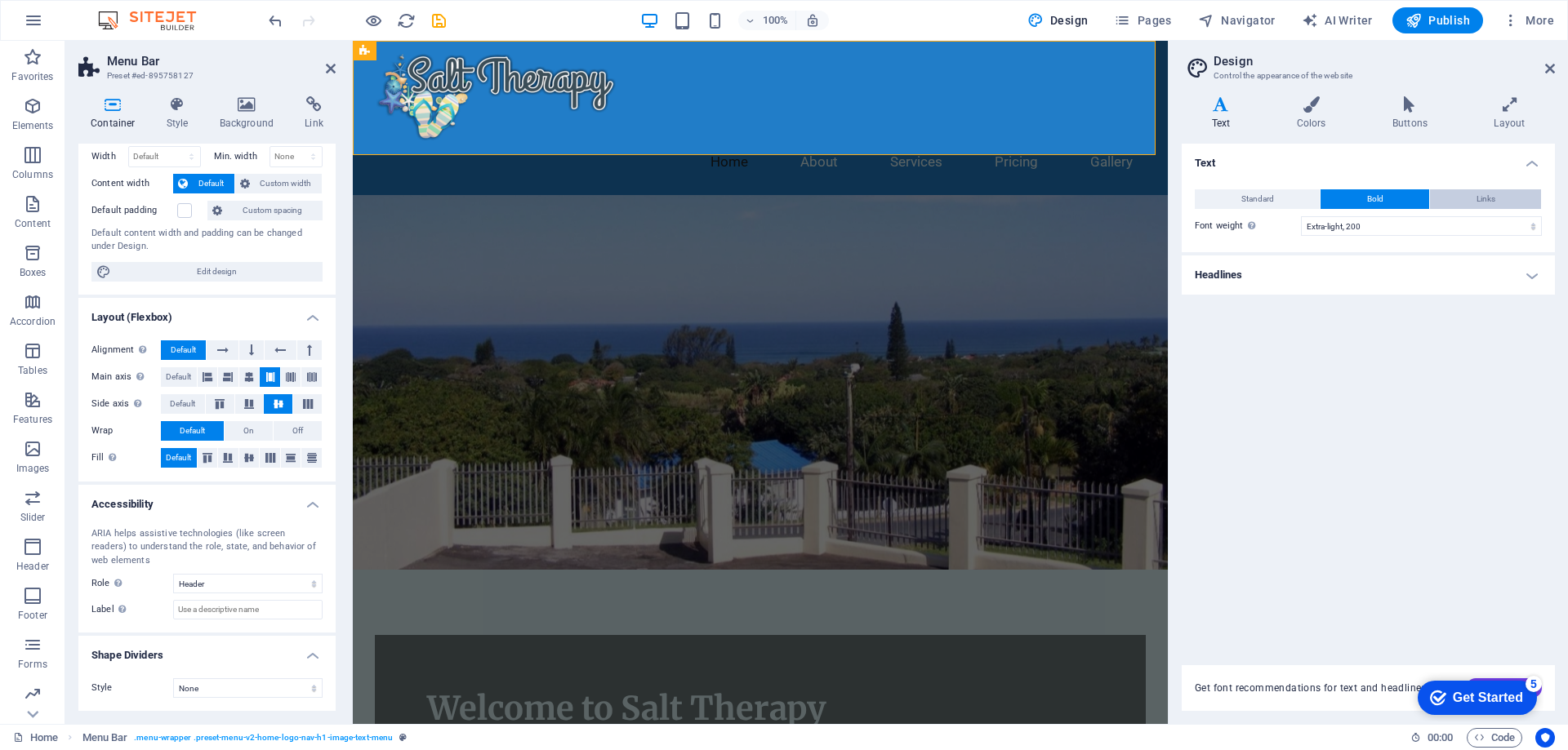
click at [1479, 195] on span "Links" at bounding box center [1486, 199] width 18 height 19
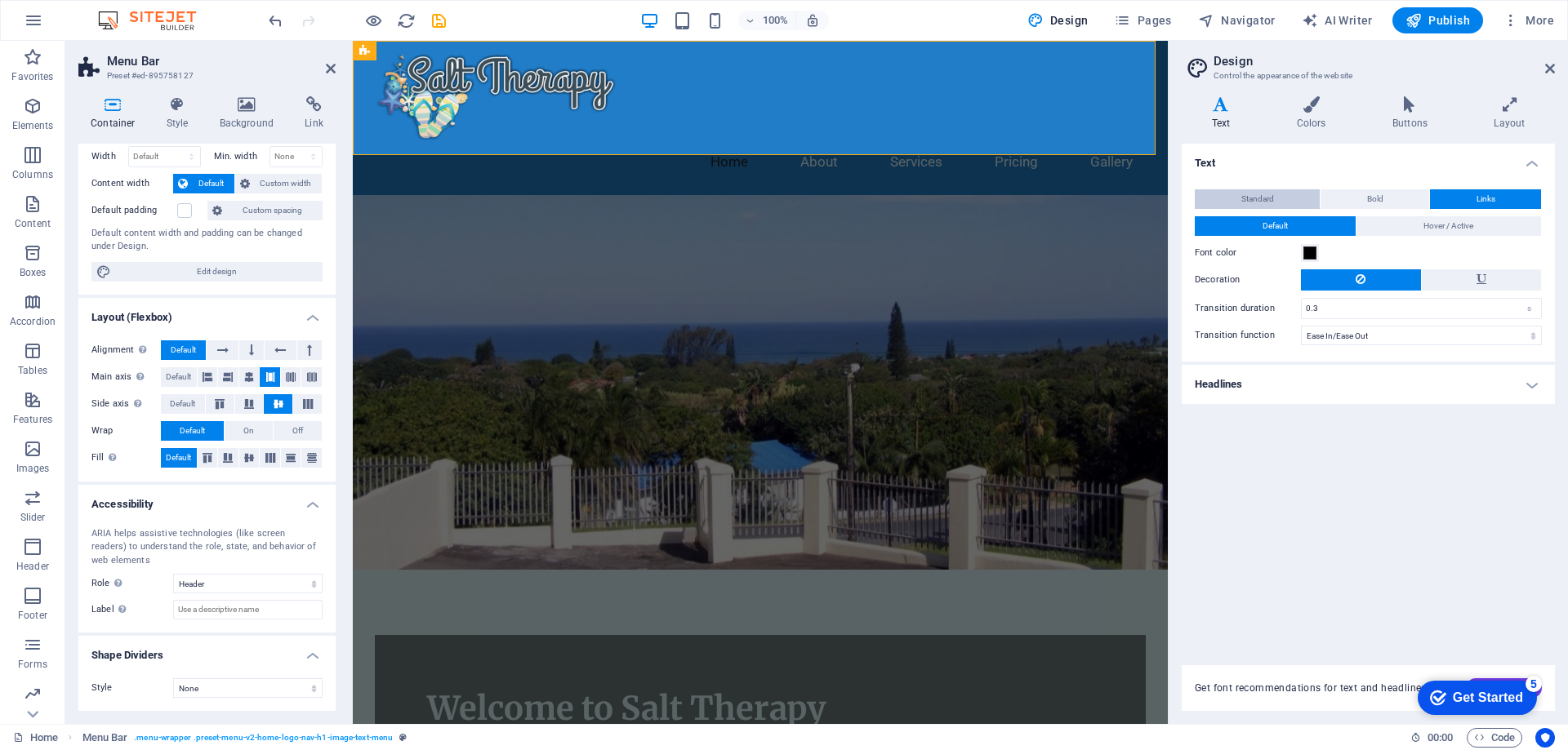
click at [1259, 197] on span "Standard" at bounding box center [1258, 199] width 33 height 19
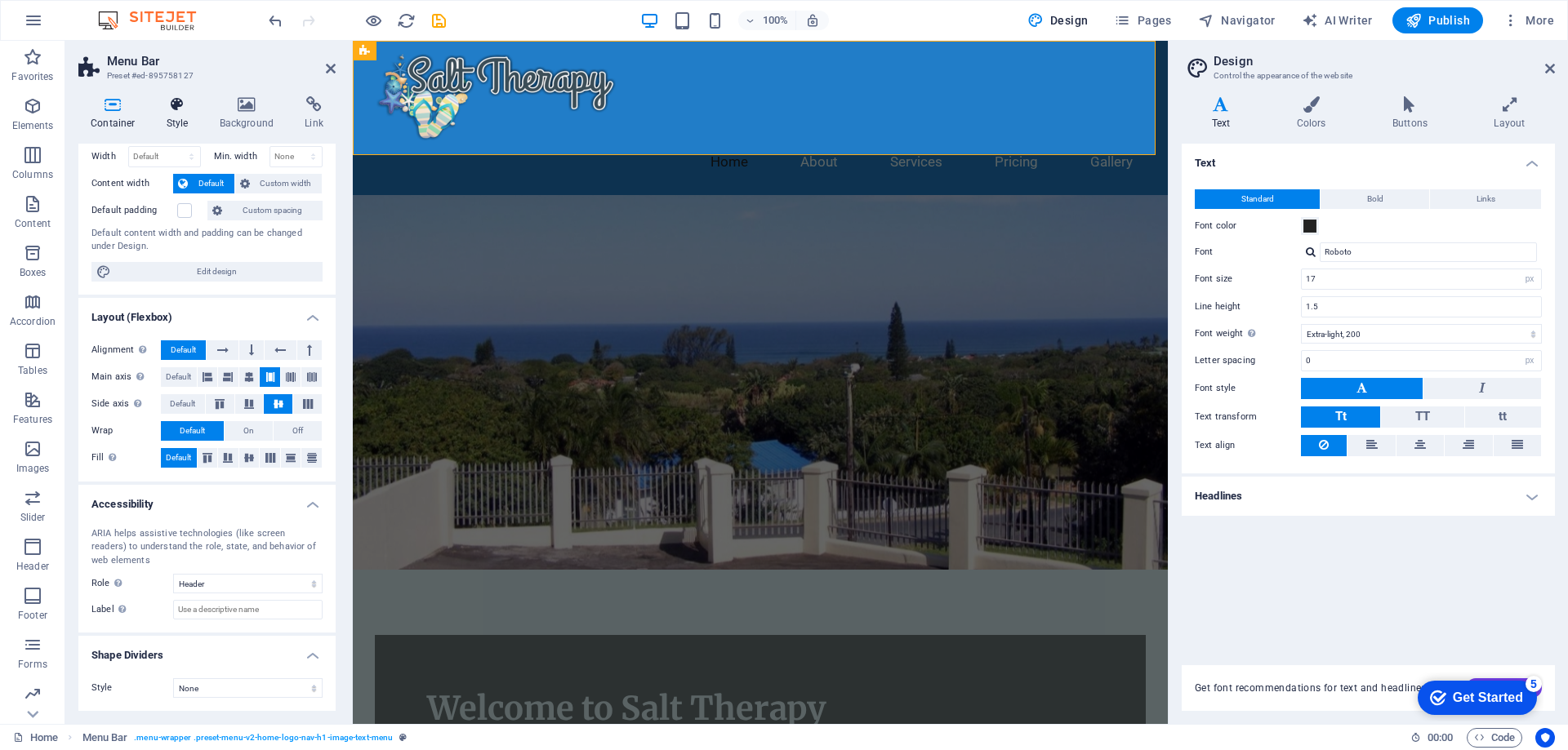
click at [170, 110] on icon at bounding box center [177, 105] width 47 height 17
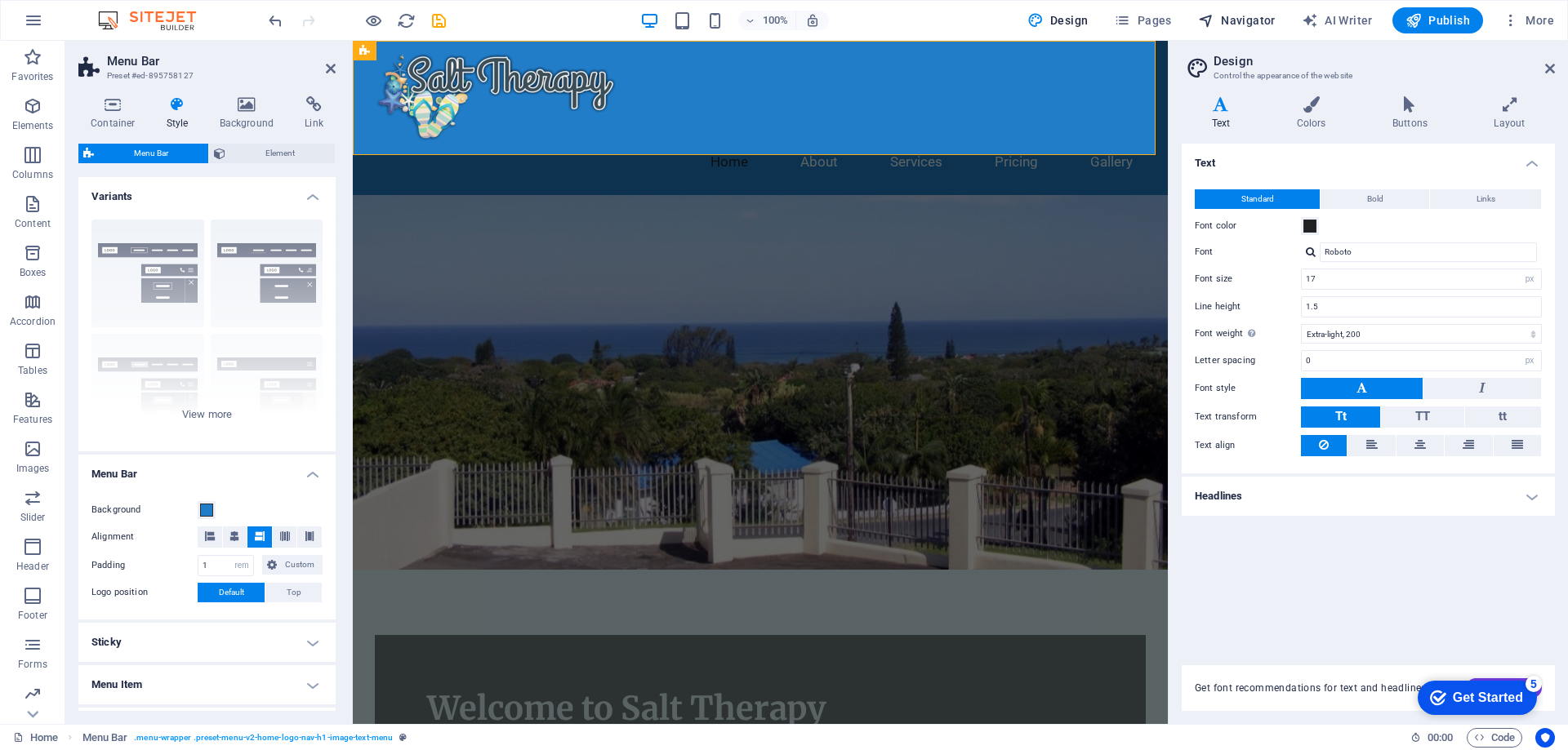
click at [1240, 21] on span "Navigator" at bounding box center [1237, 20] width 77 height 17
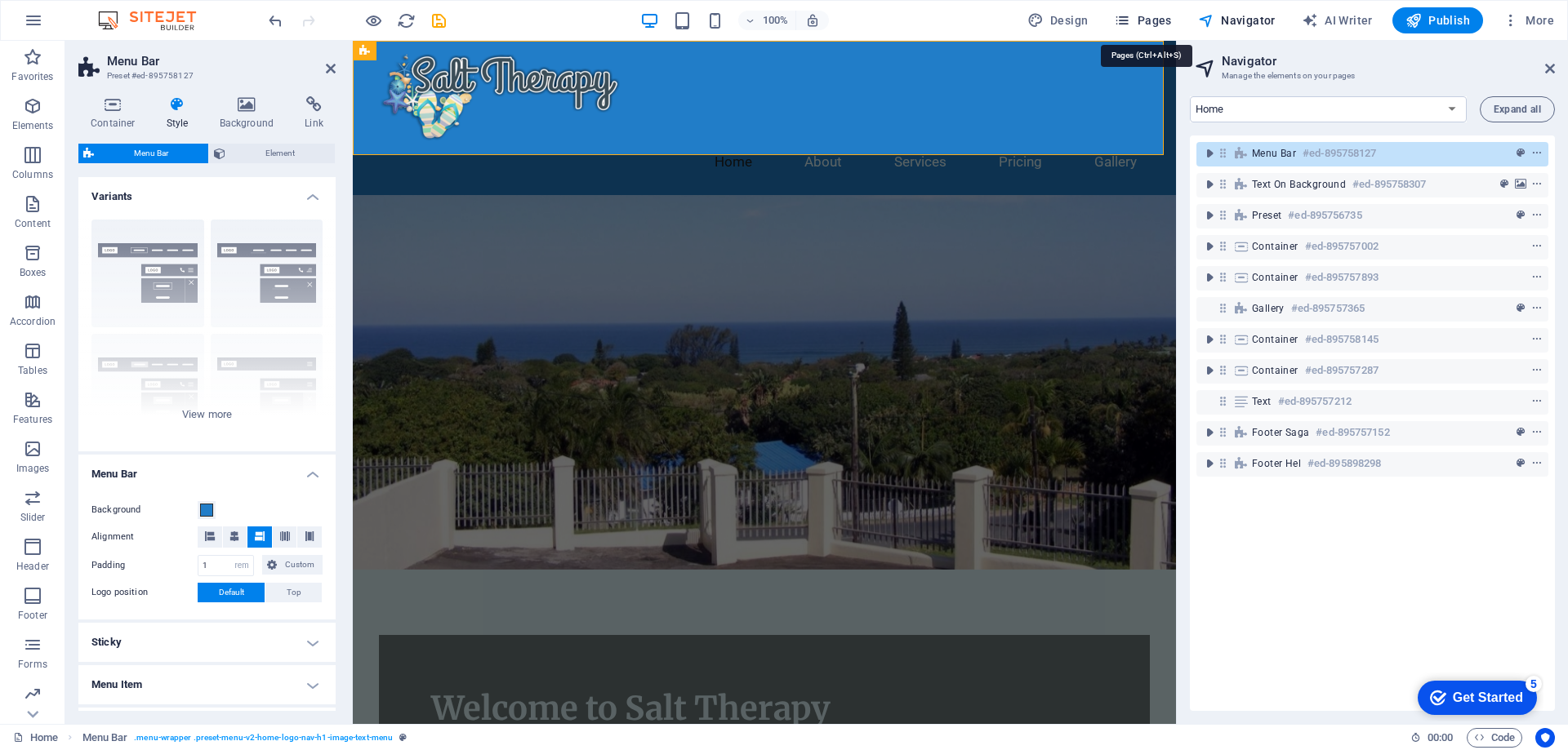
click at [1162, 21] on span "Pages" at bounding box center [1142, 20] width 57 height 17
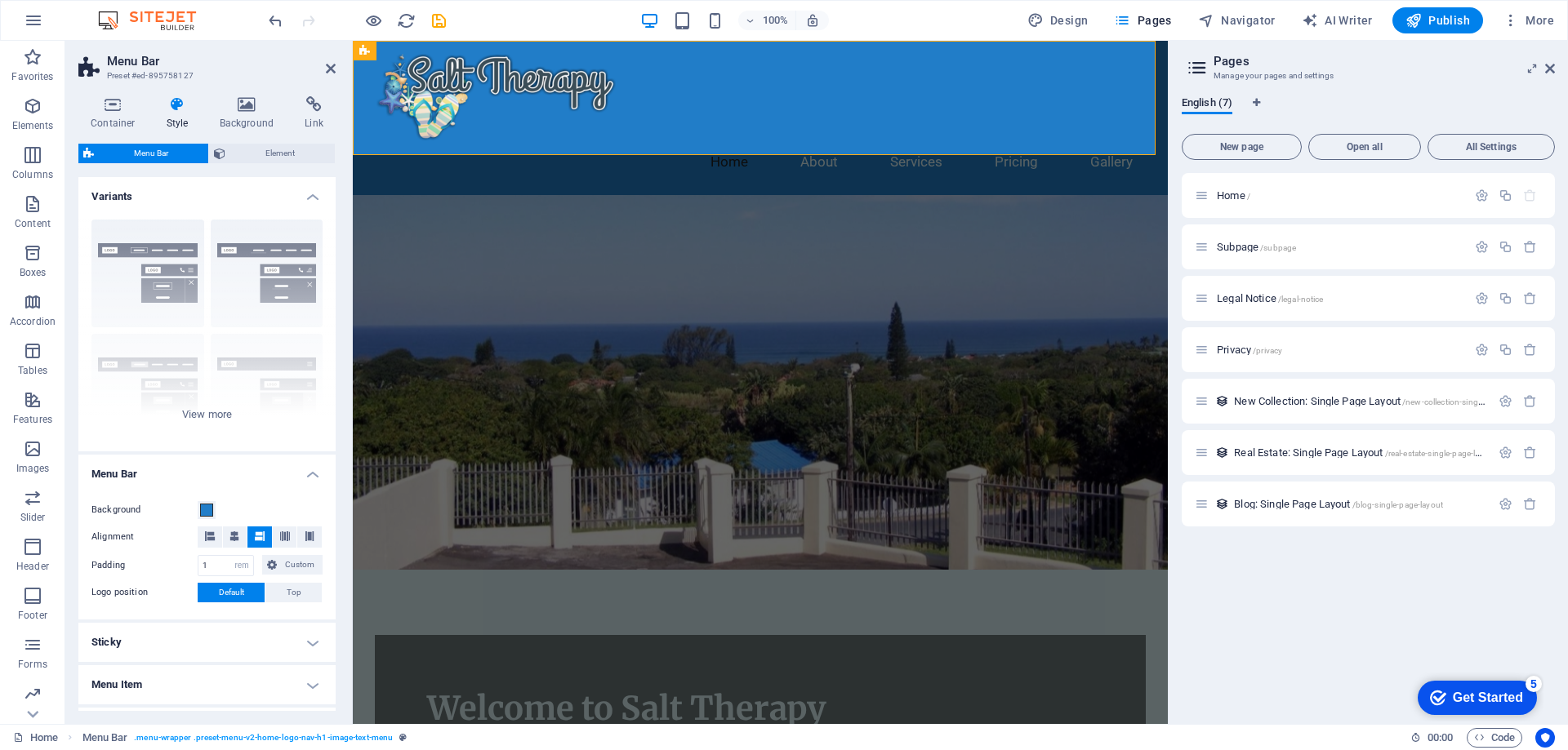
click at [1505, 699] on div "Get Started" at bounding box center [1488, 698] width 70 height 15
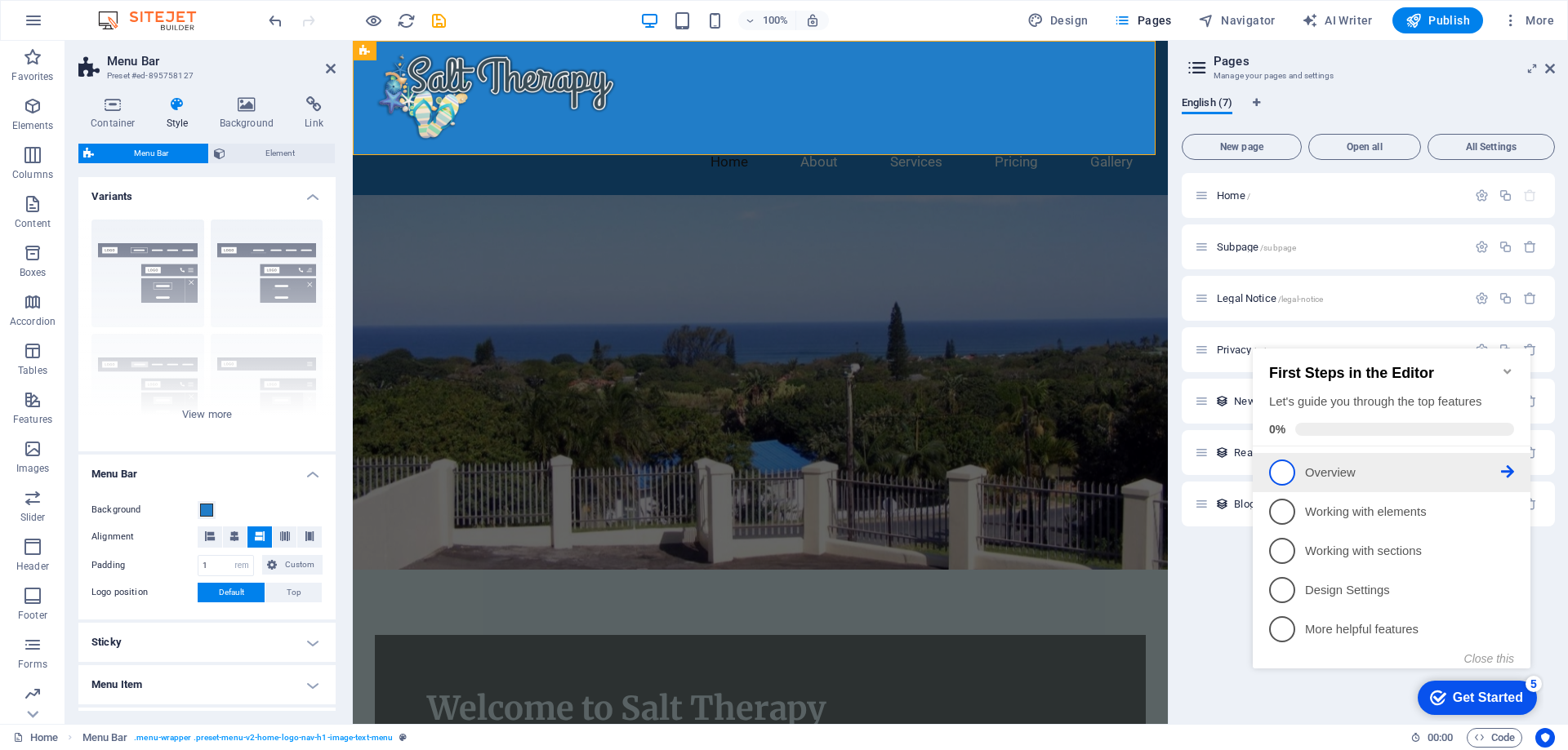
click at [1505, 471] on icon at bounding box center [1507, 472] width 13 height 13
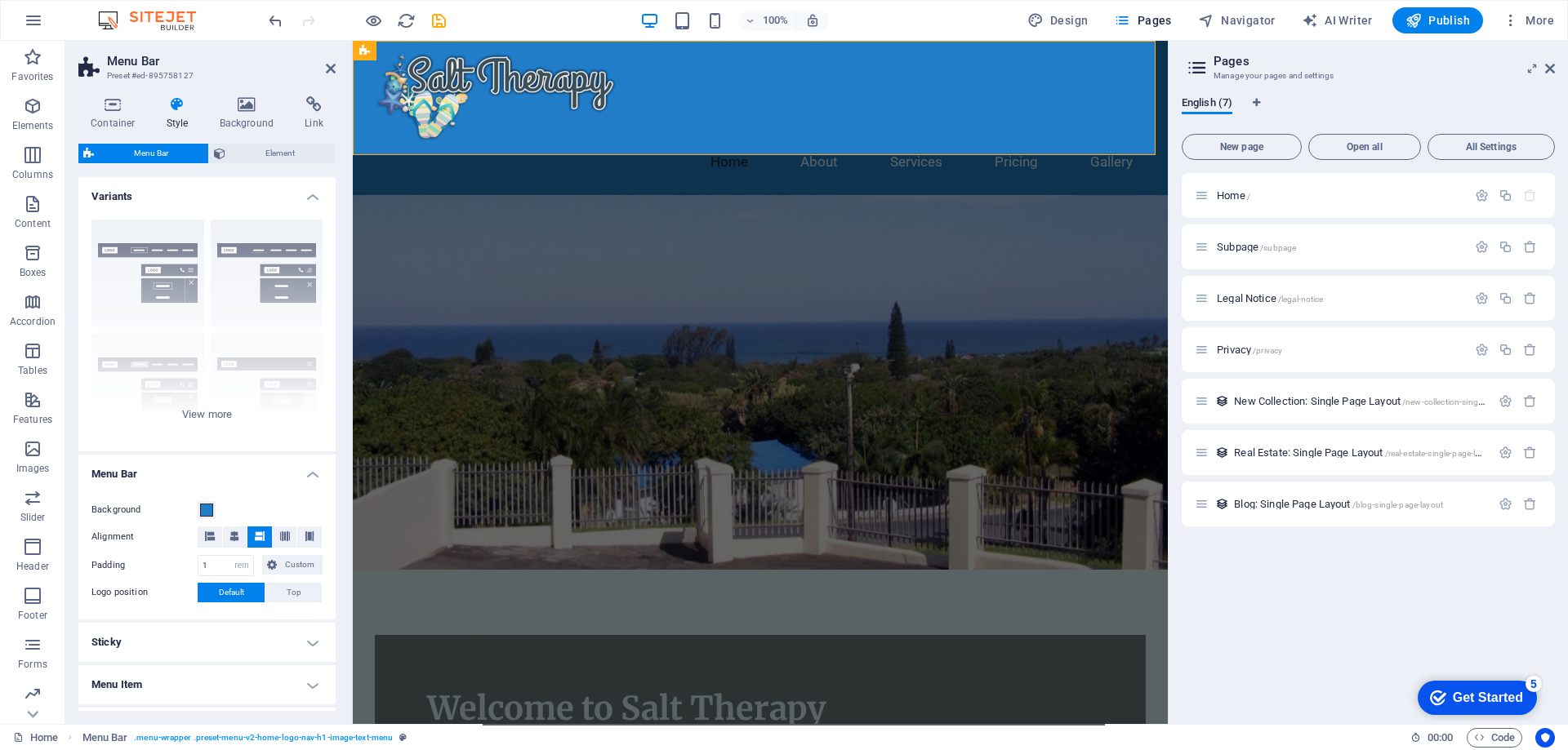
scroll to position [0, 0]
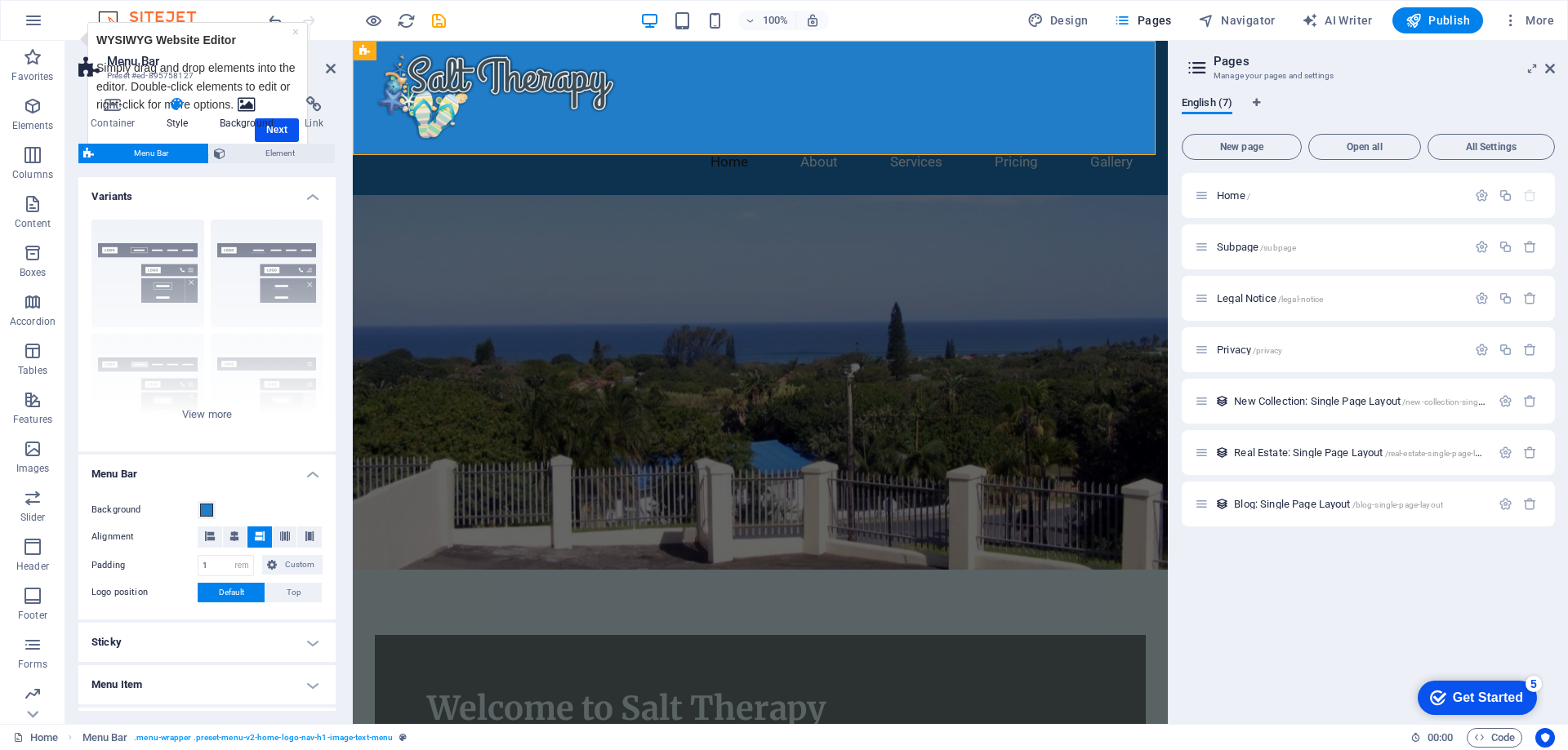
click at [281, 129] on h4 "Background" at bounding box center [250, 113] width 86 height 34
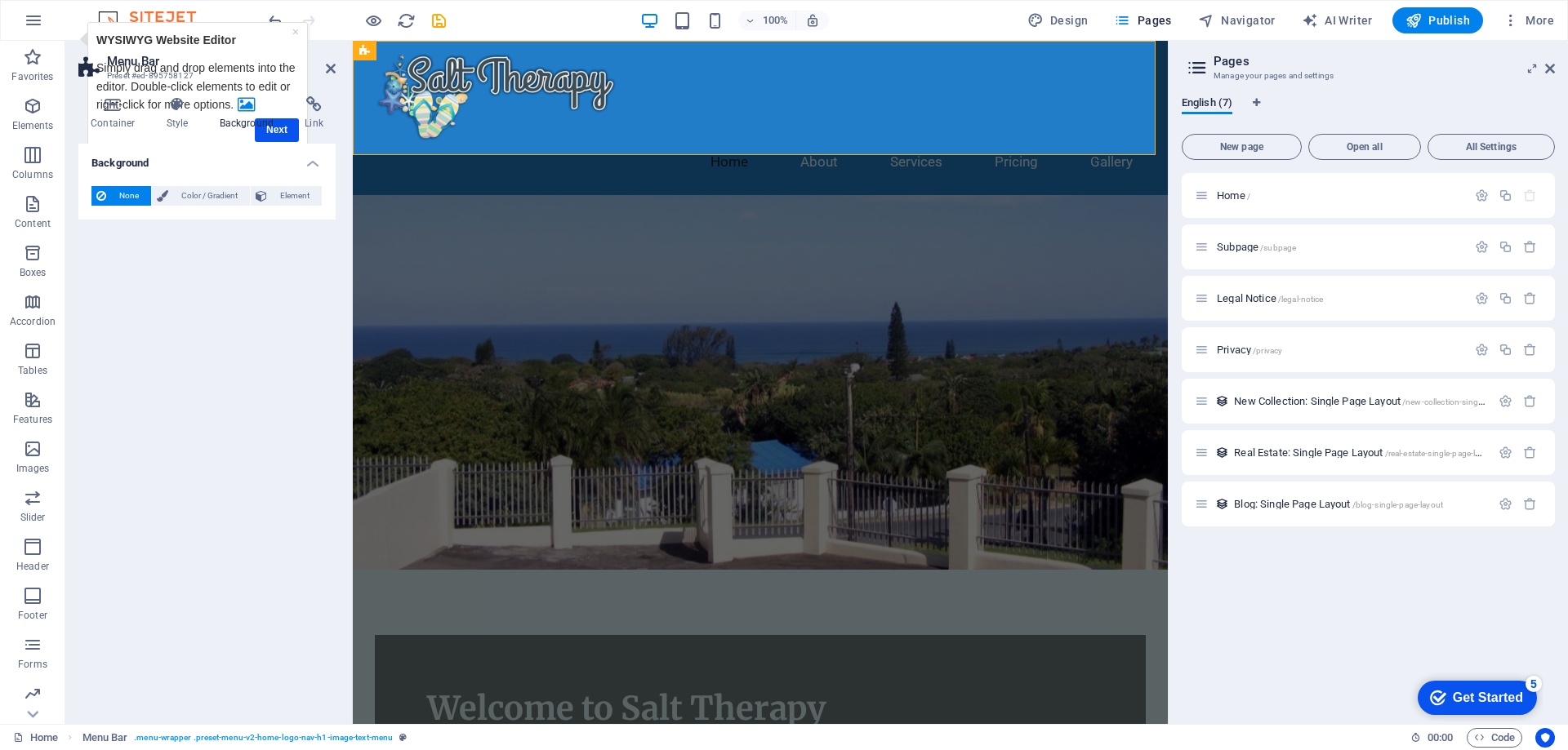
click at [281, 129] on h4 "Background" at bounding box center [250, 113] width 86 height 34
click at [292, 33] on div "×" at bounding box center [295, 32] width 6 height 18
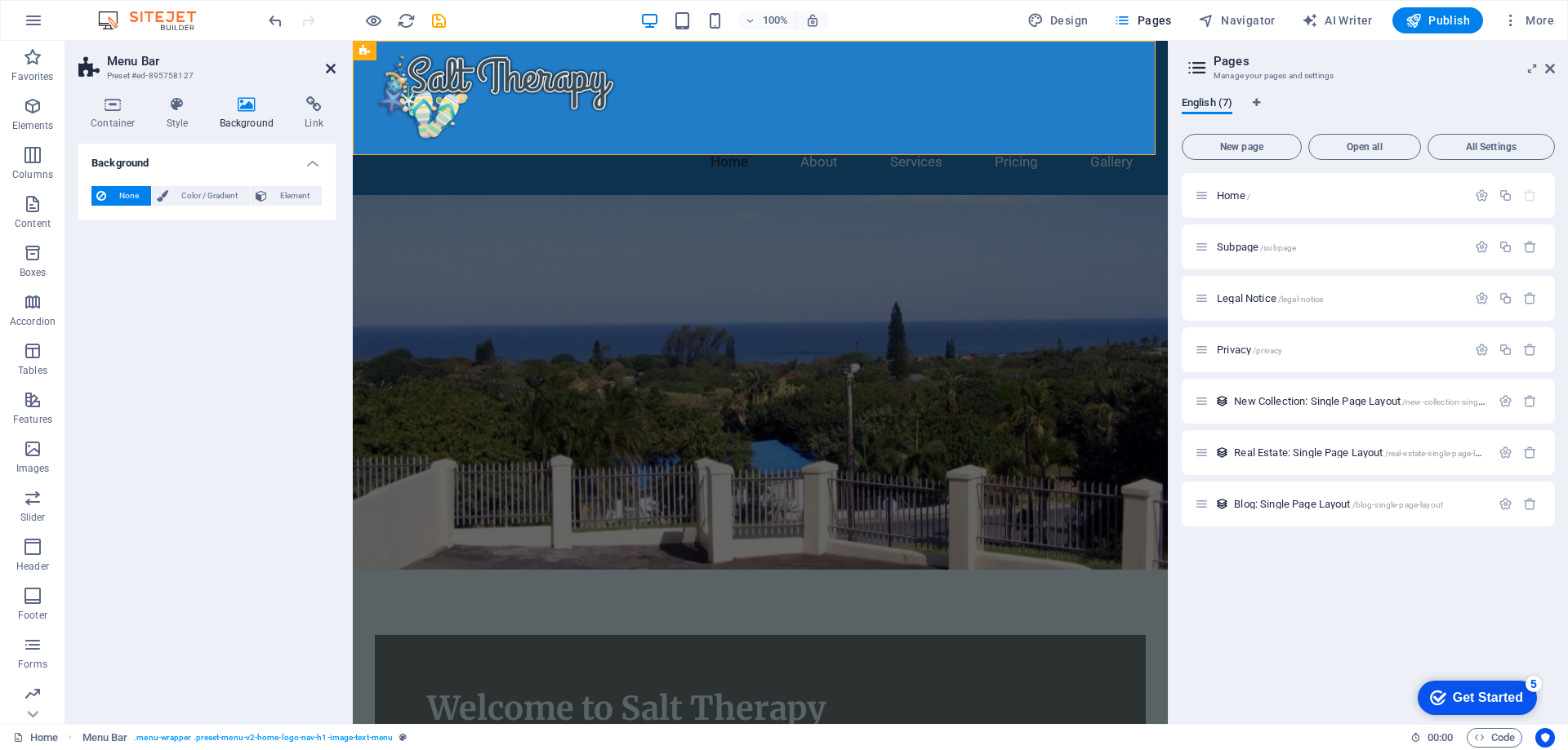
click at [334, 67] on icon at bounding box center [330, 68] width 10 height 13
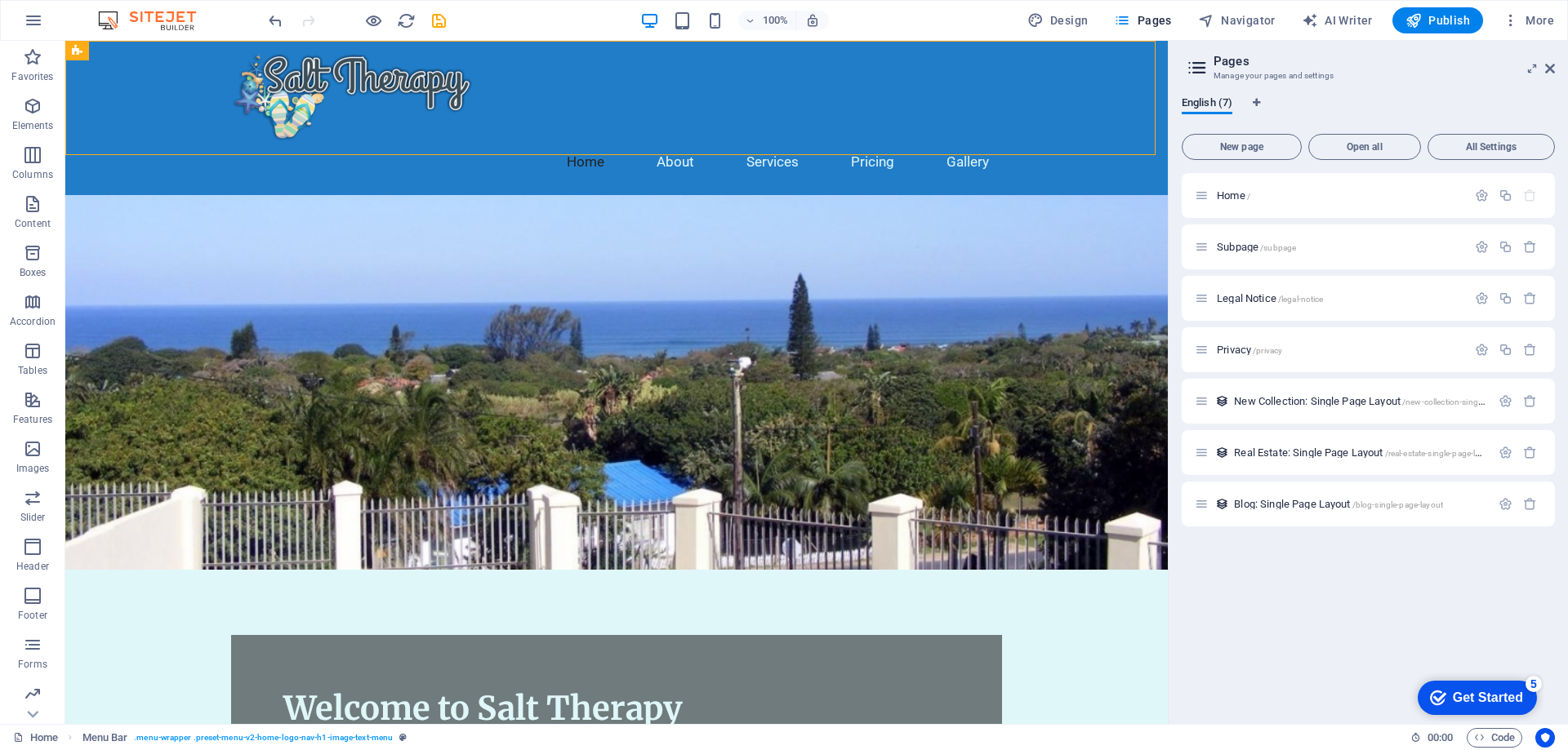
click at [1496, 693] on div "Get Started" at bounding box center [1488, 698] width 70 height 15
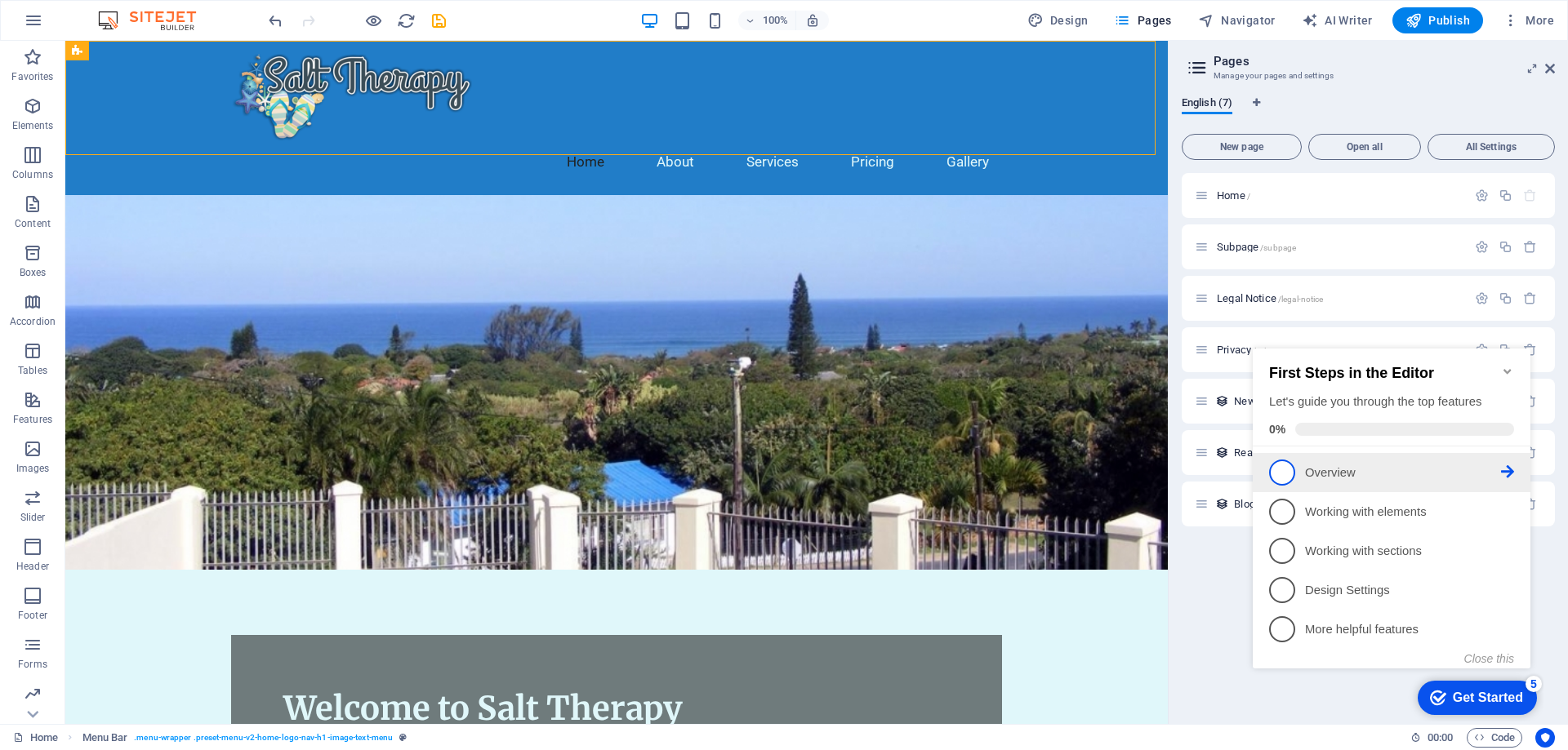
click at [1337, 466] on p "Overview - incomplete" at bounding box center [1402, 472] width 196 height 17
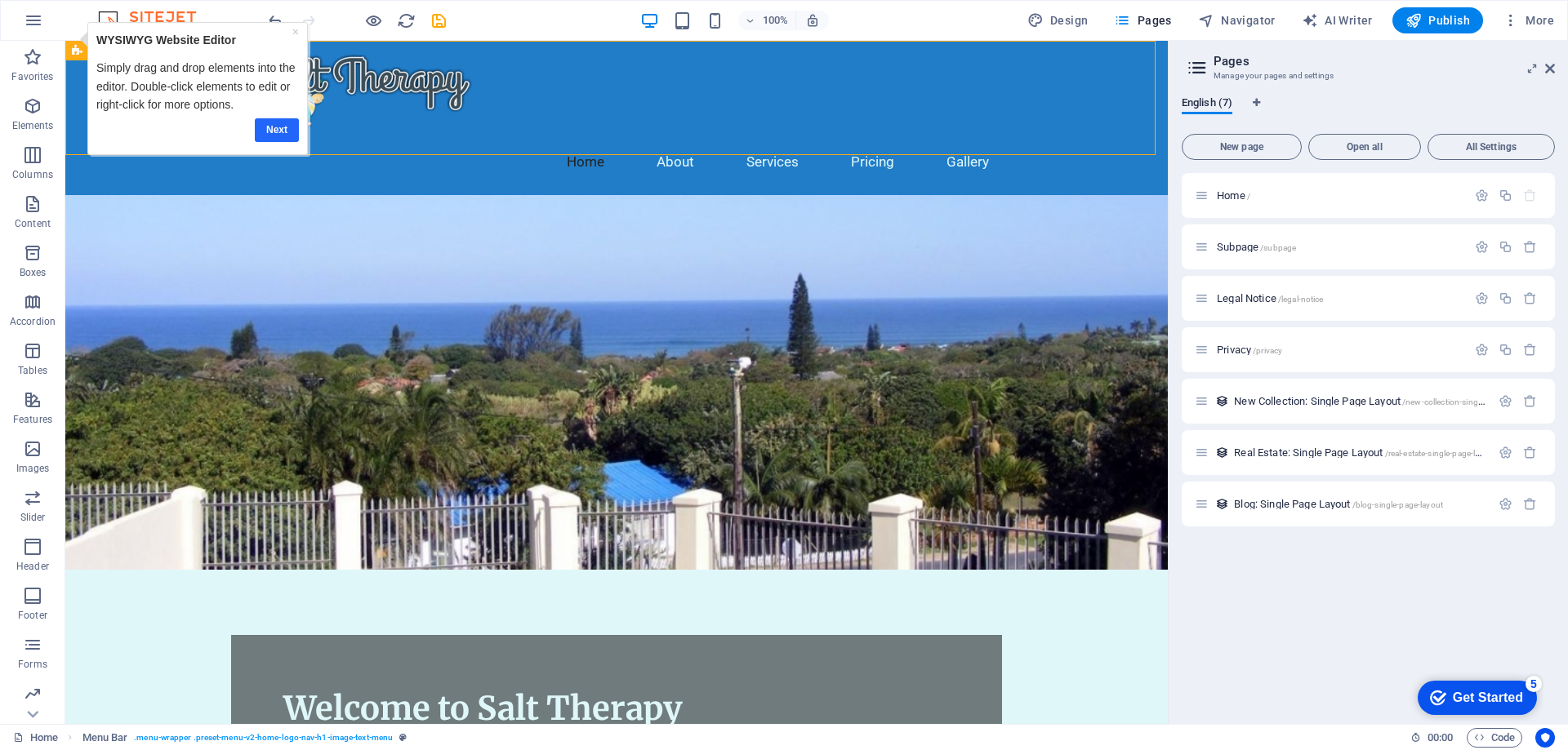
click at [287, 127] on link "Next" at bounding box center [277, 131] width 44 height 24
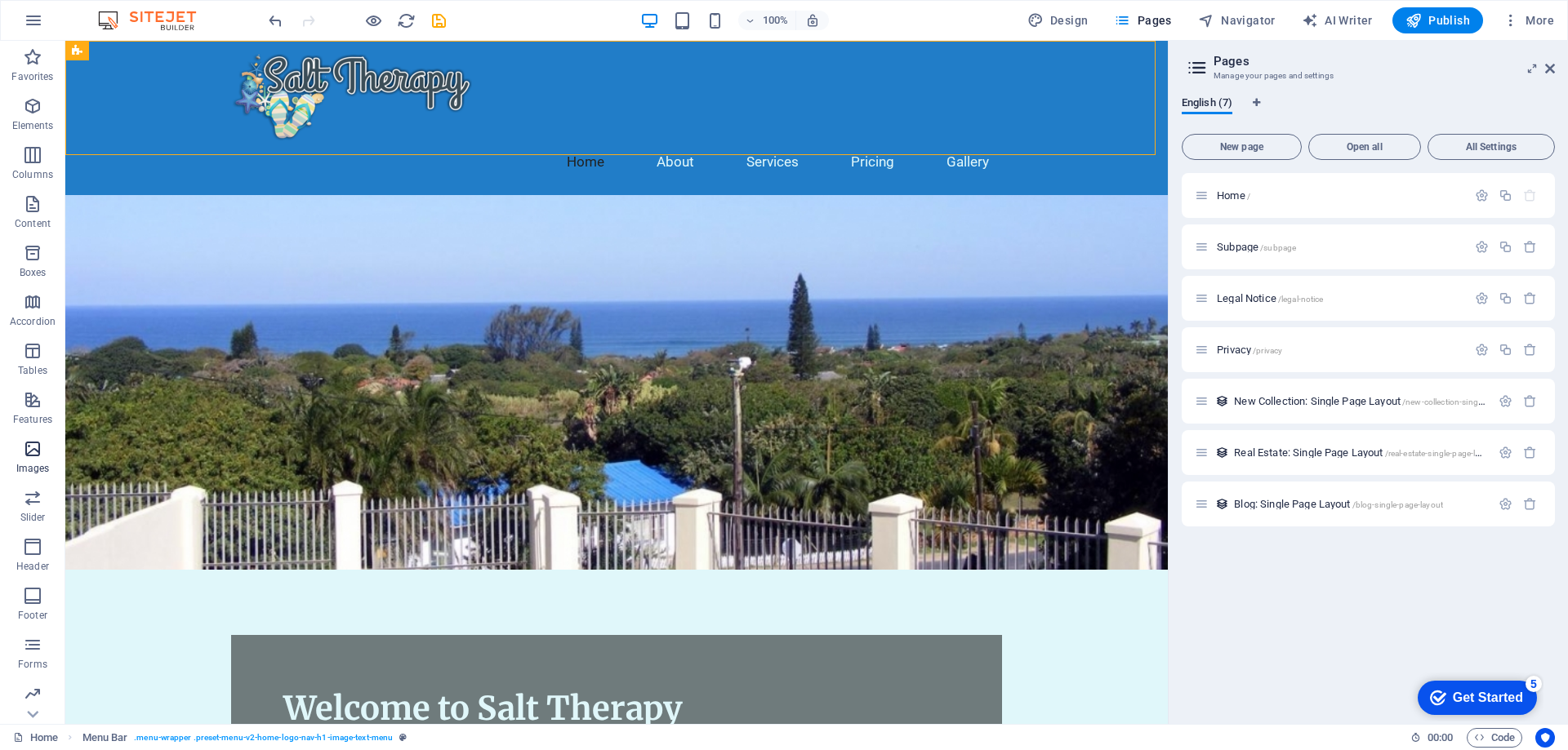
click at [34, 454] on icon "button" at bounding box center [32, 449] width 19 height 19
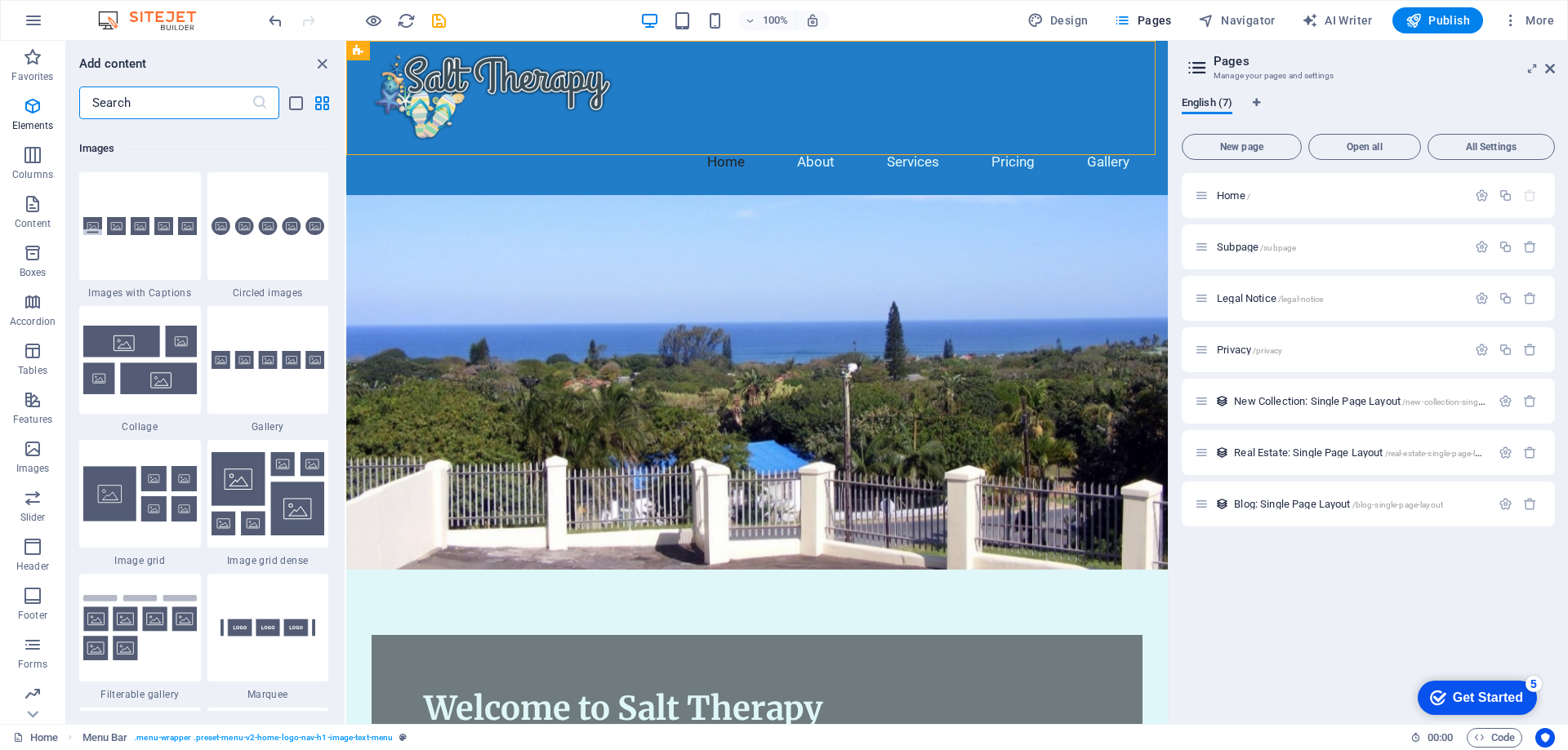
scroll to position [8278, 0]
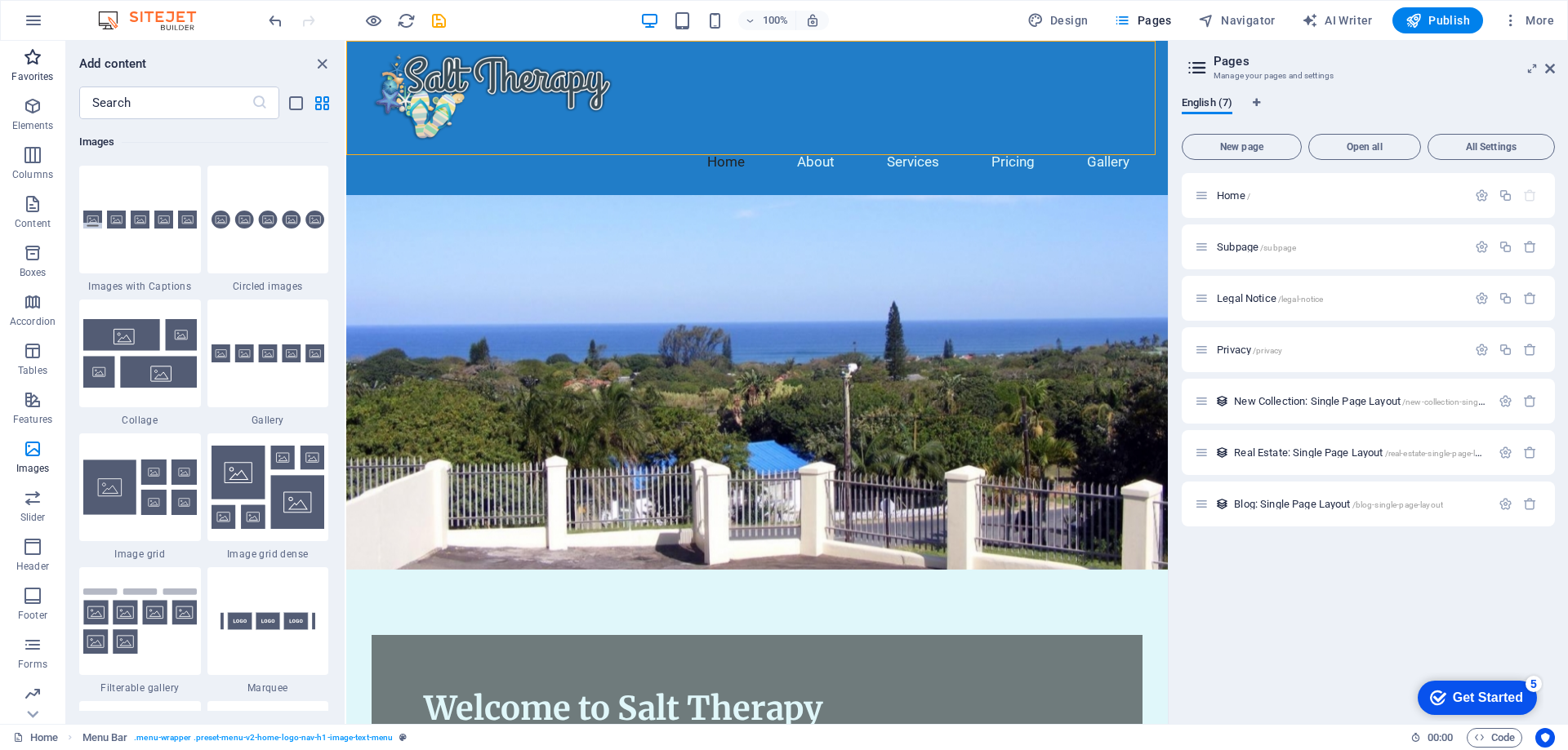
click at [29, 62] on icon "button" at bounding box center [32, 57] width 19 height 19
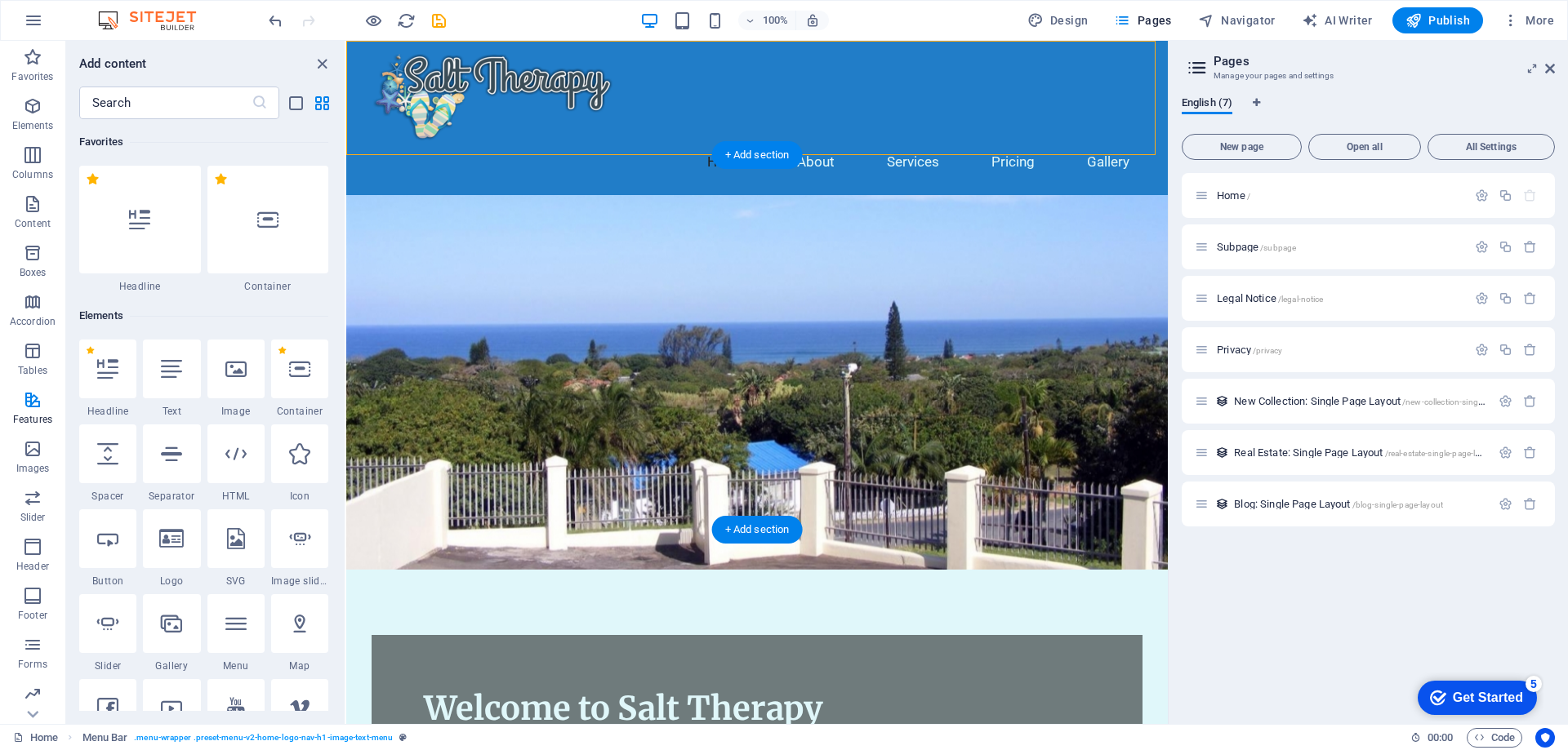
scroll to position [0, 0]
click at [1536, 682] on div "5" at bounding box center [1534, 684] width 17 height 17
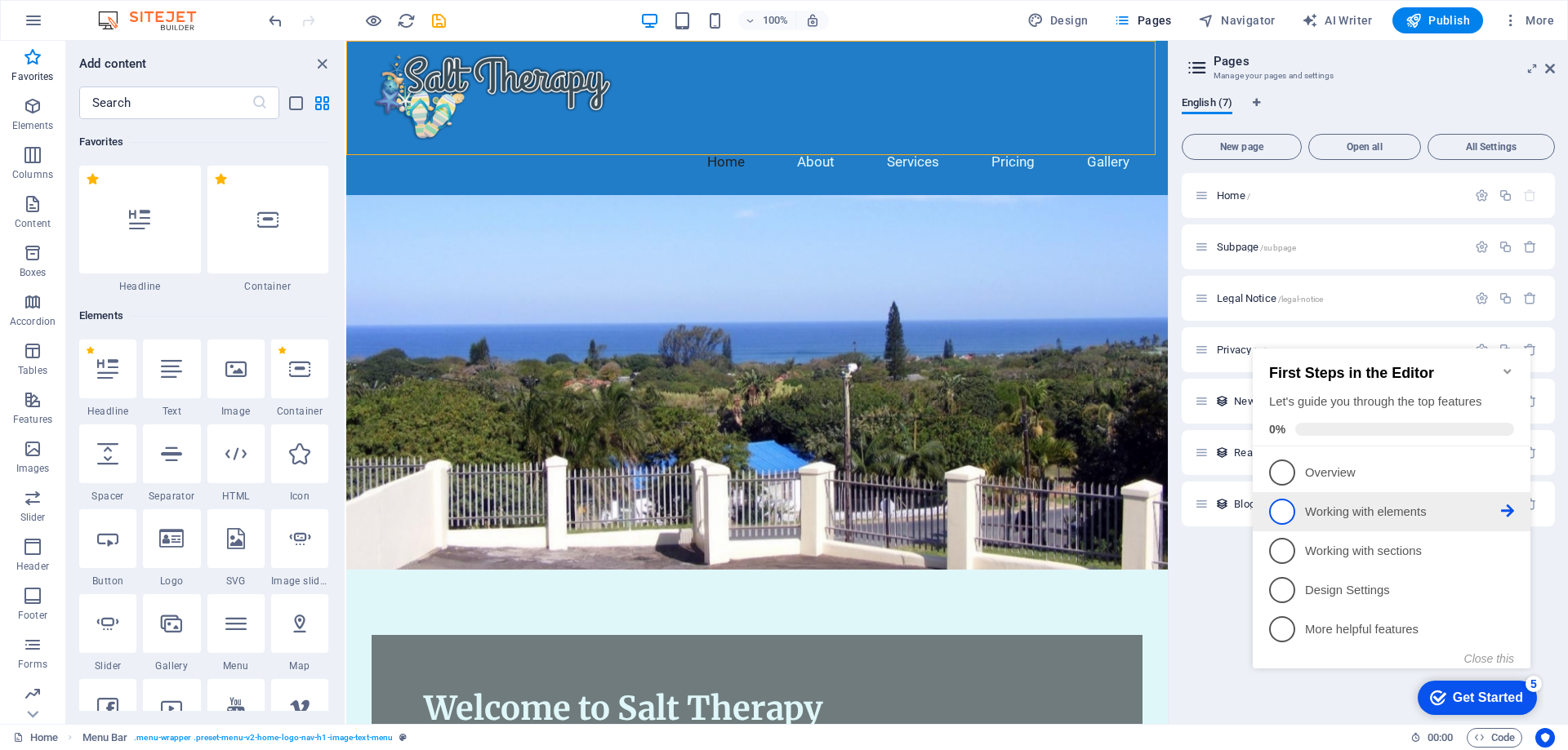
click at [1334, 507] on p "Working with elements - incomplete" at bounding box center [1402, 512] width 196 height 17
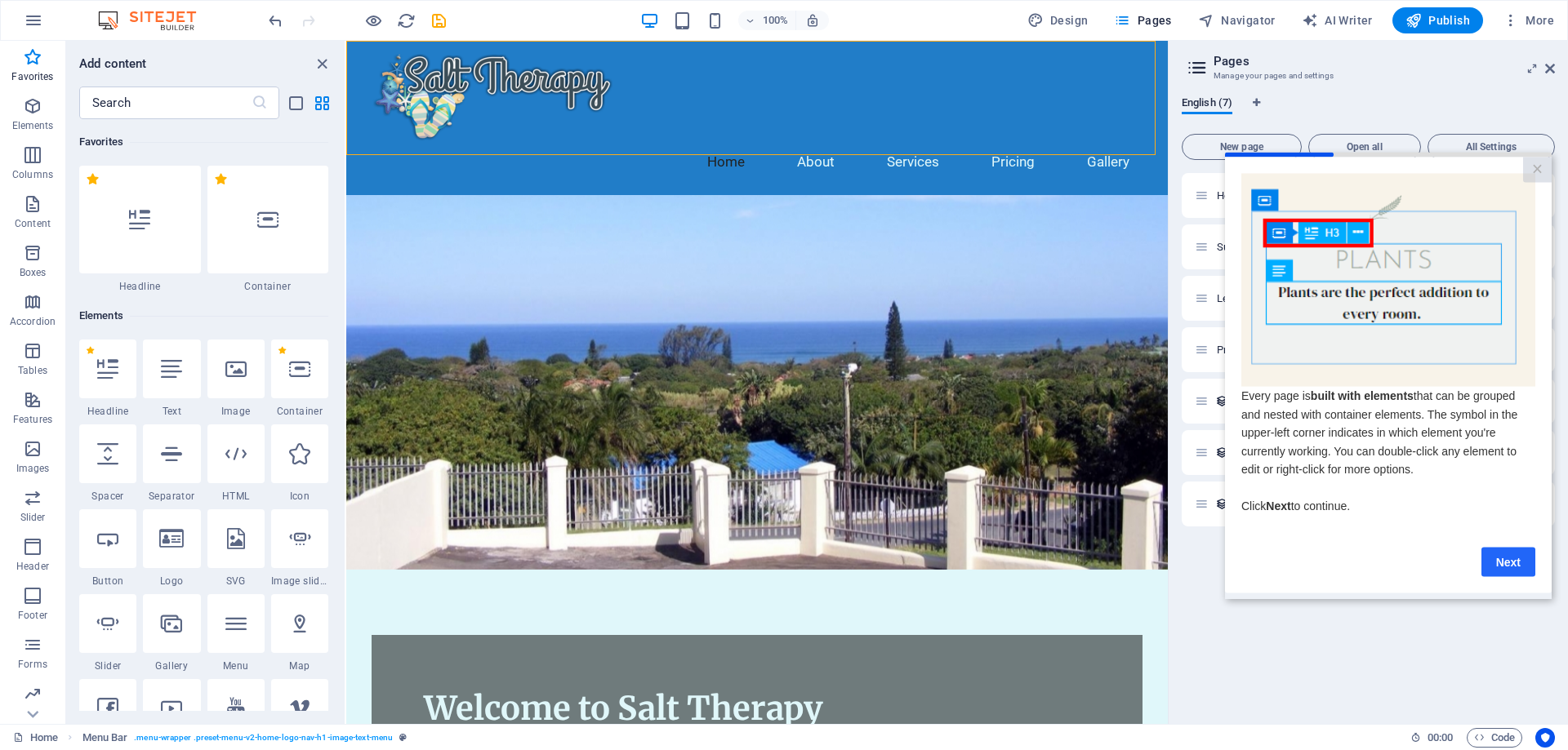
click at [1501, 565] on link "Next" at bounding box center [1508, 562] width 54 height 29
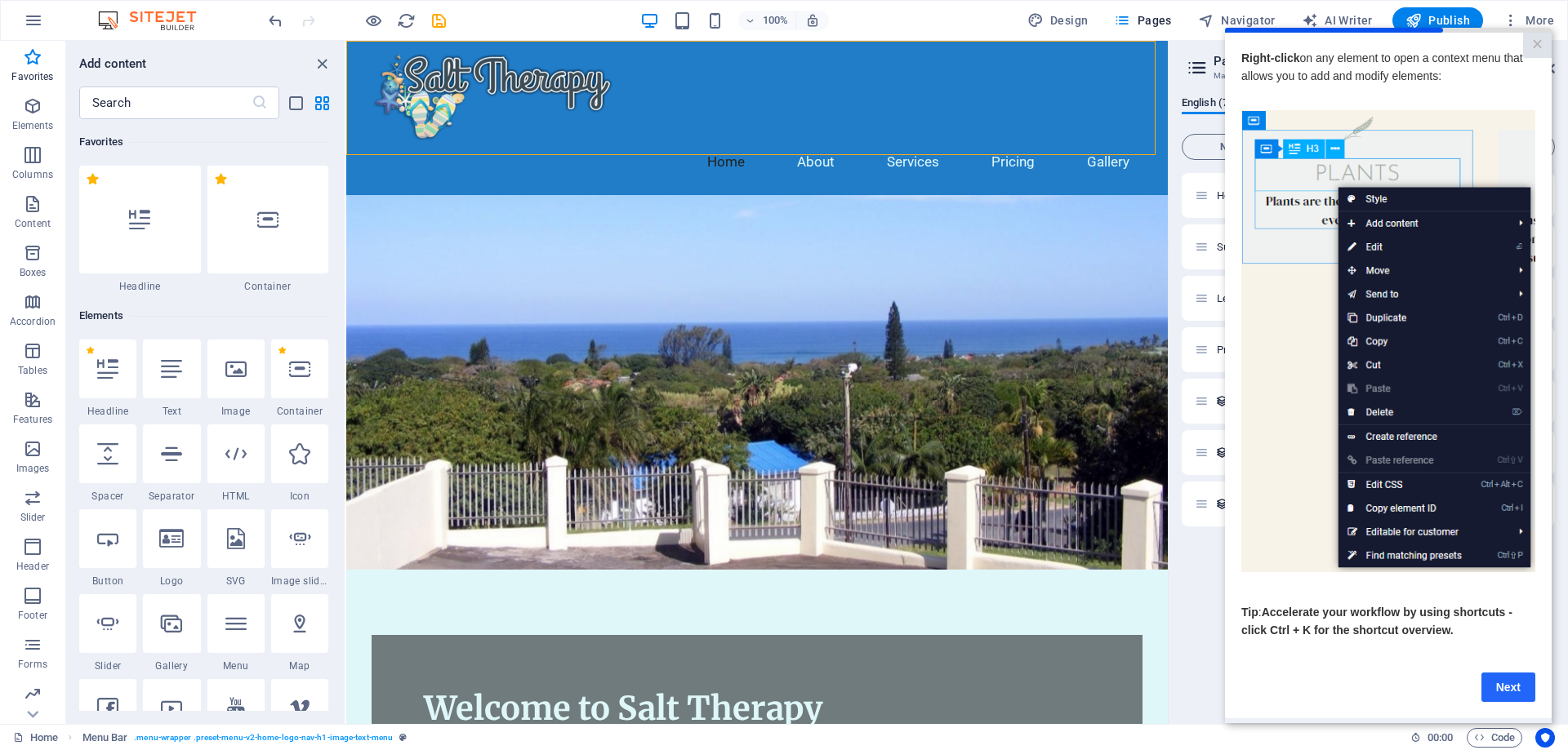
click at [1497, 684] on link "Next" at bounding box center [1508, 687] width 54 height 29
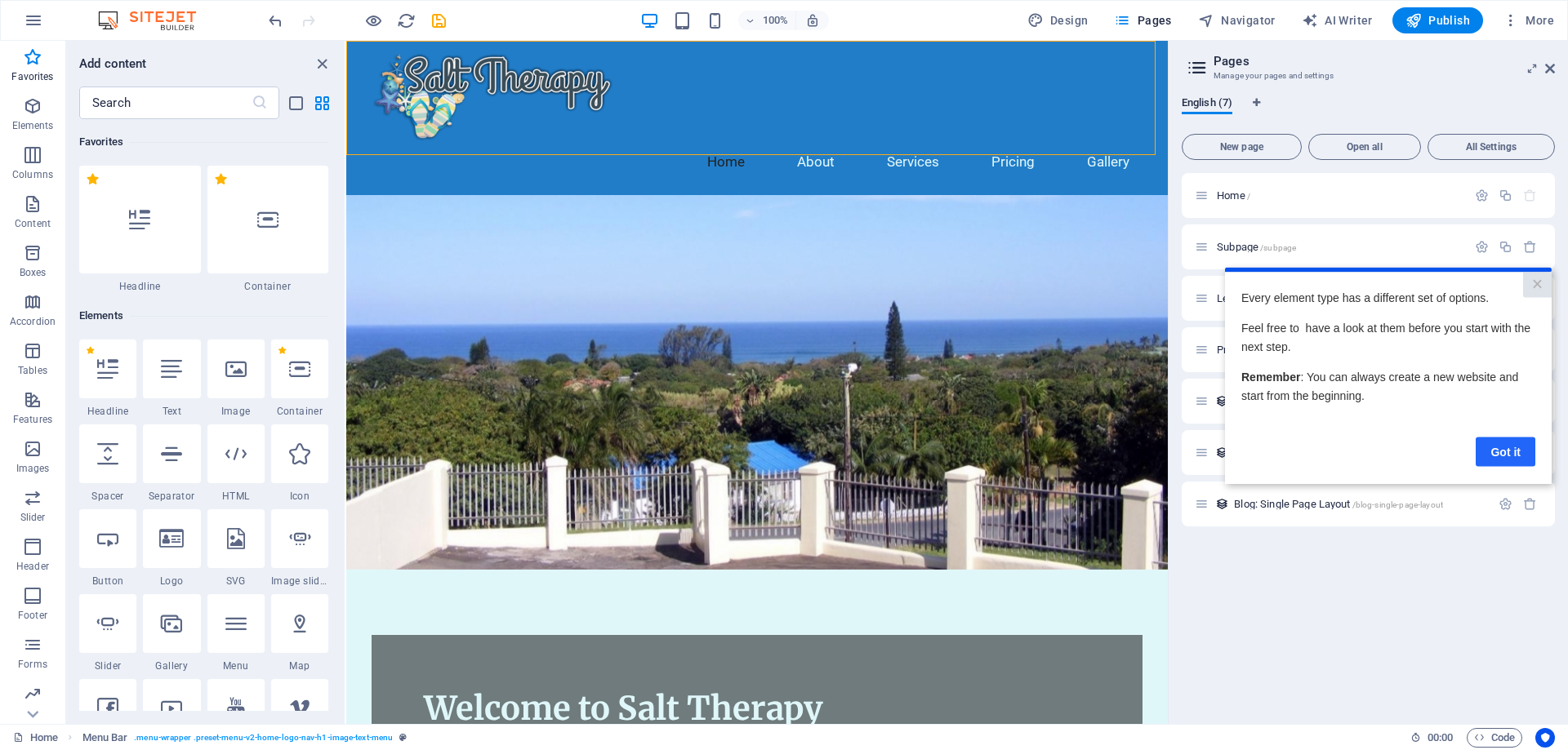
click at [1508, 437] on link "Got it" at bounding box center [1505, 451] width 60 height 29
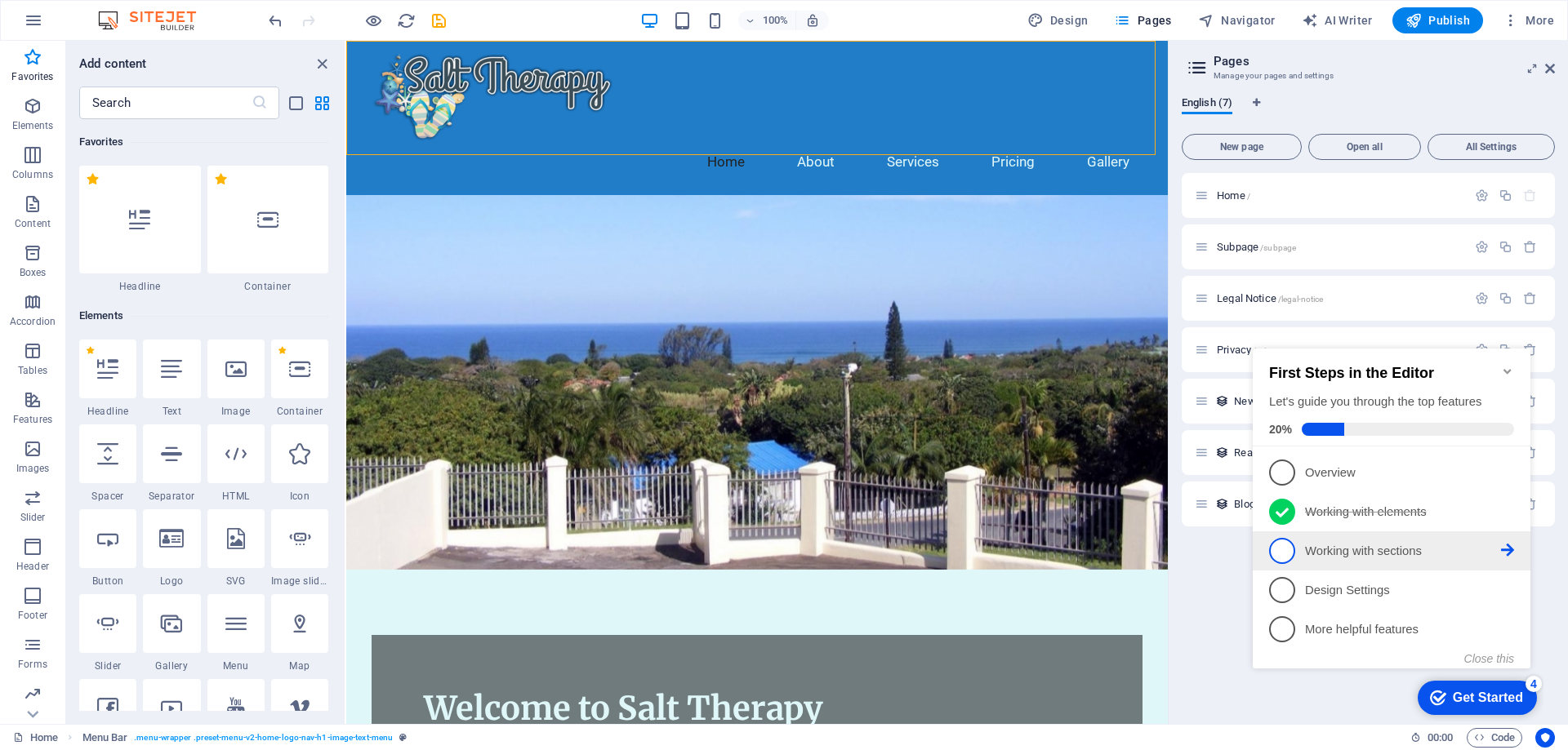
click at [1315, 549] on p "Working with sections - incomplete" at bounding box center [1402, 551] width 196 height 17
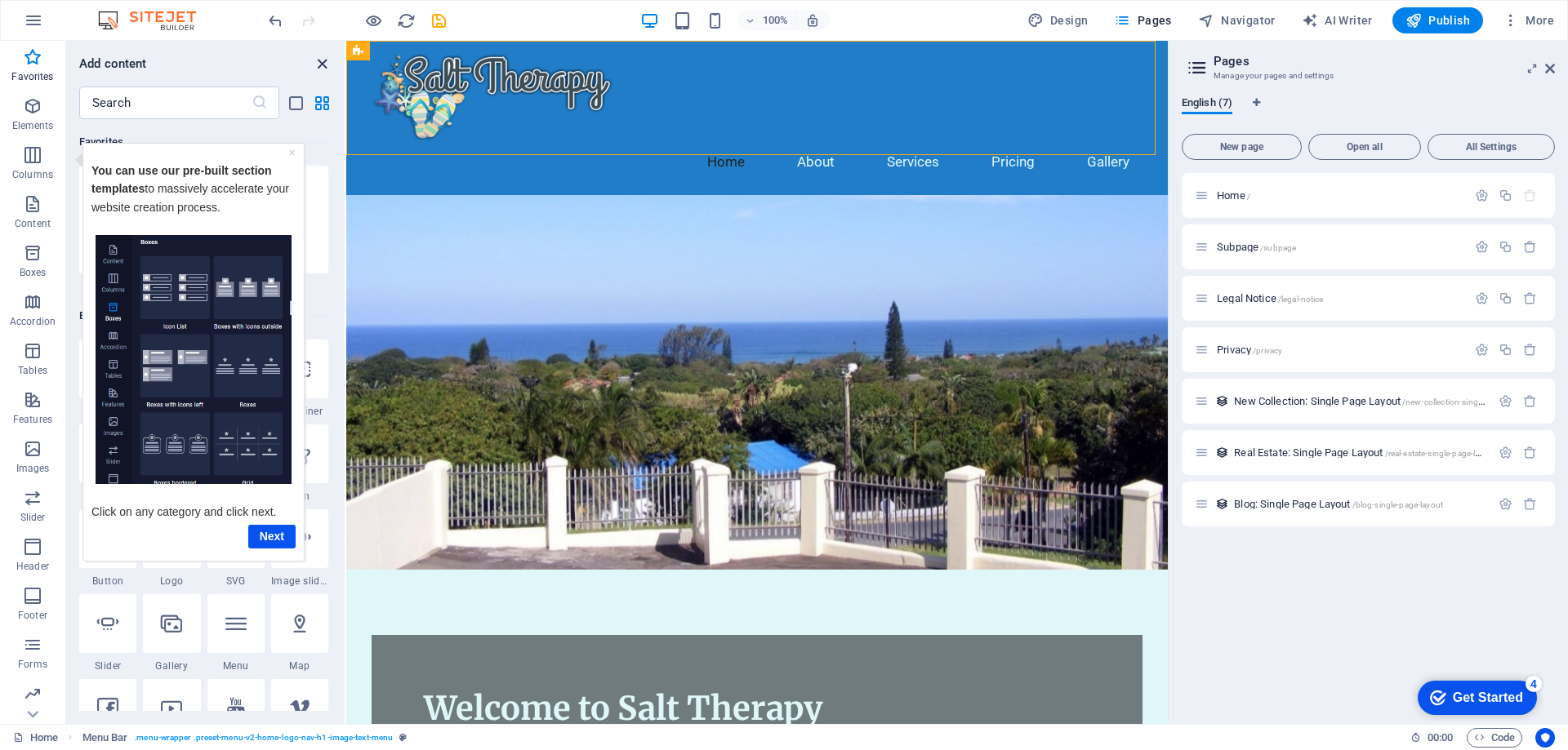
click at [317, 67] on icon "close panel" at bounding box center [322, 64] width 18 height 18
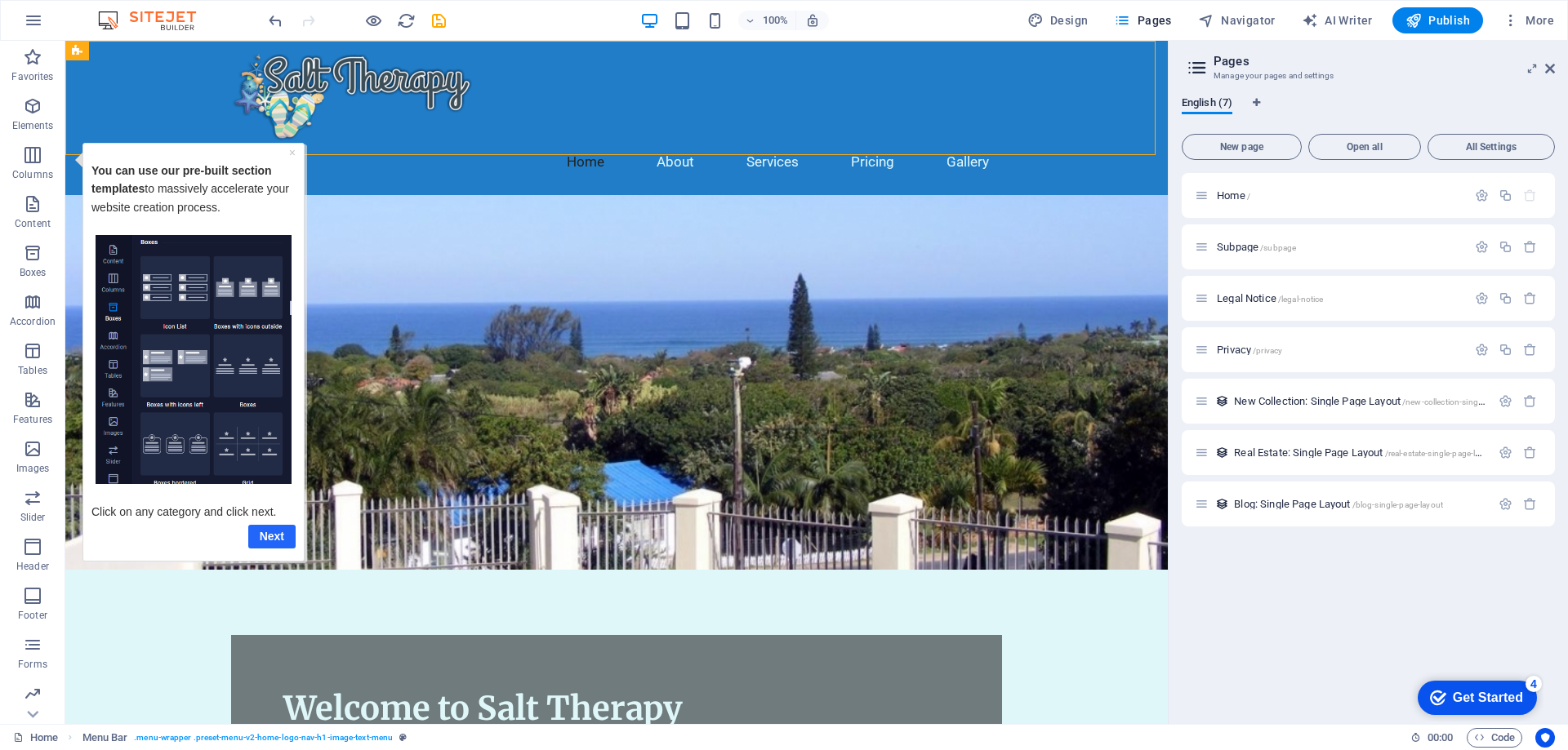
drag, startPoint x: 274, startPoint y: 540, endPoint x: 279, endPoint y: 642, distance: 102.1
click at [274, 540] on link "Next" at bounding box center [272, 536] width 48 height 24
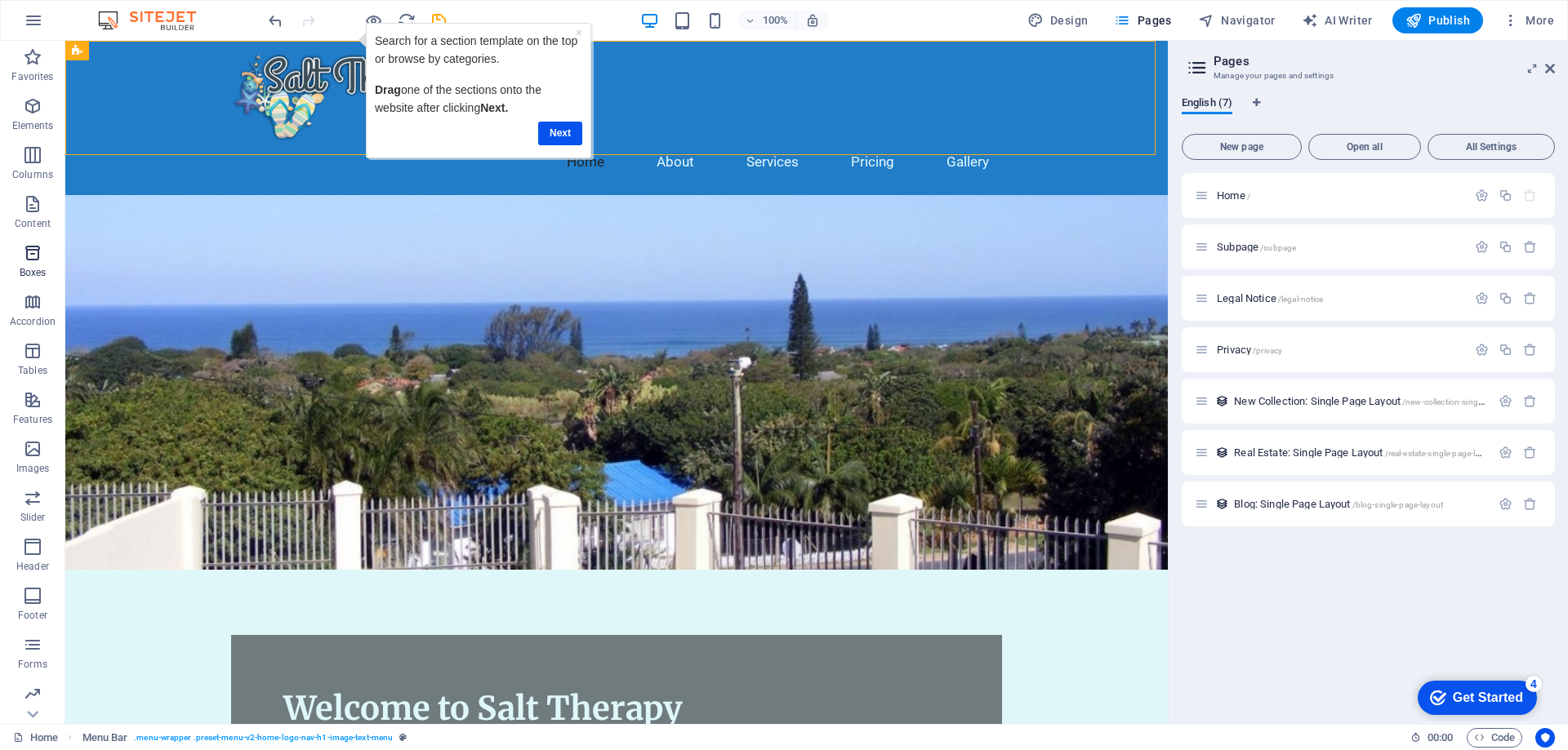
click at [30, 256] on icon "button" at bounding box center [32, 253] width 19 height 19
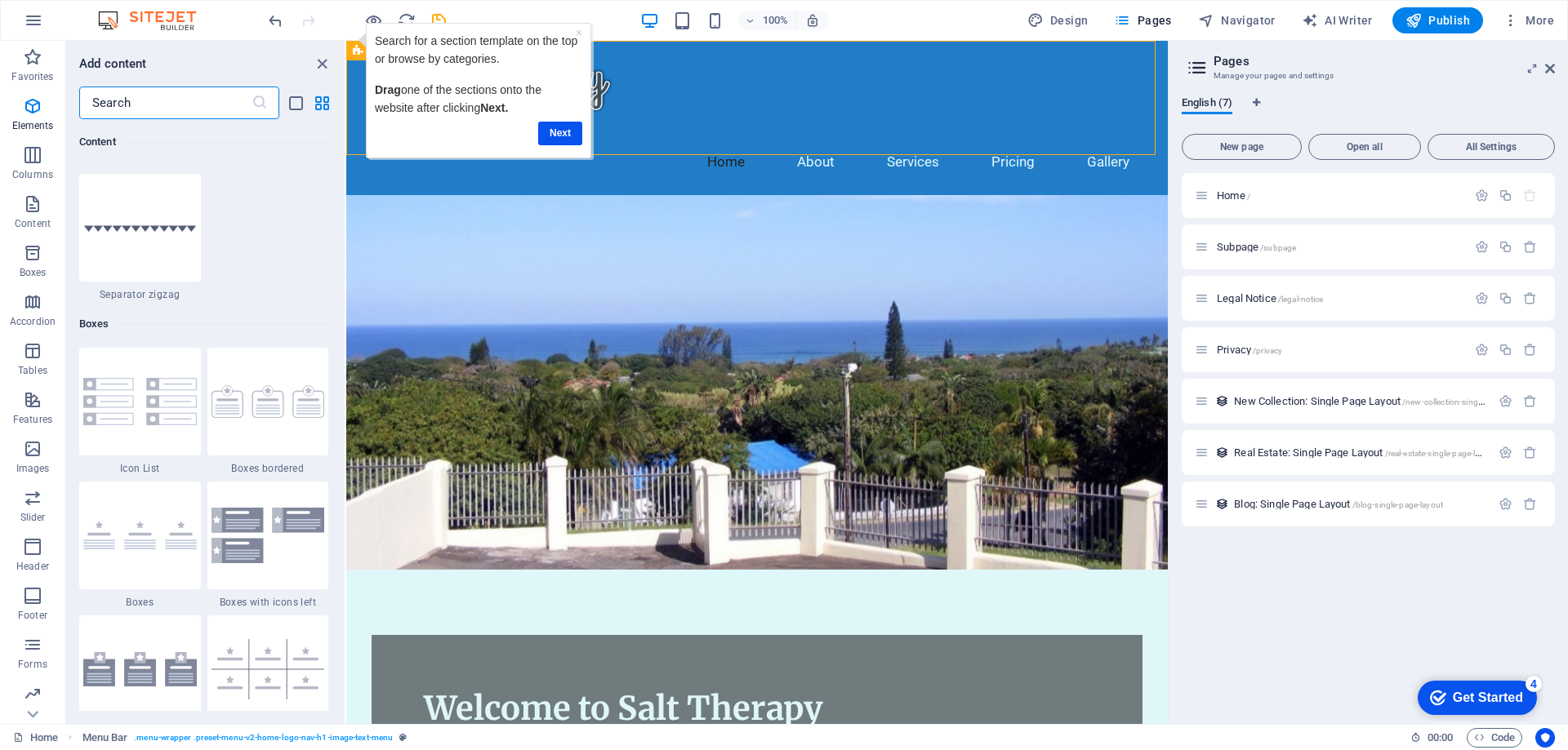
scroll to position [4503, 0]
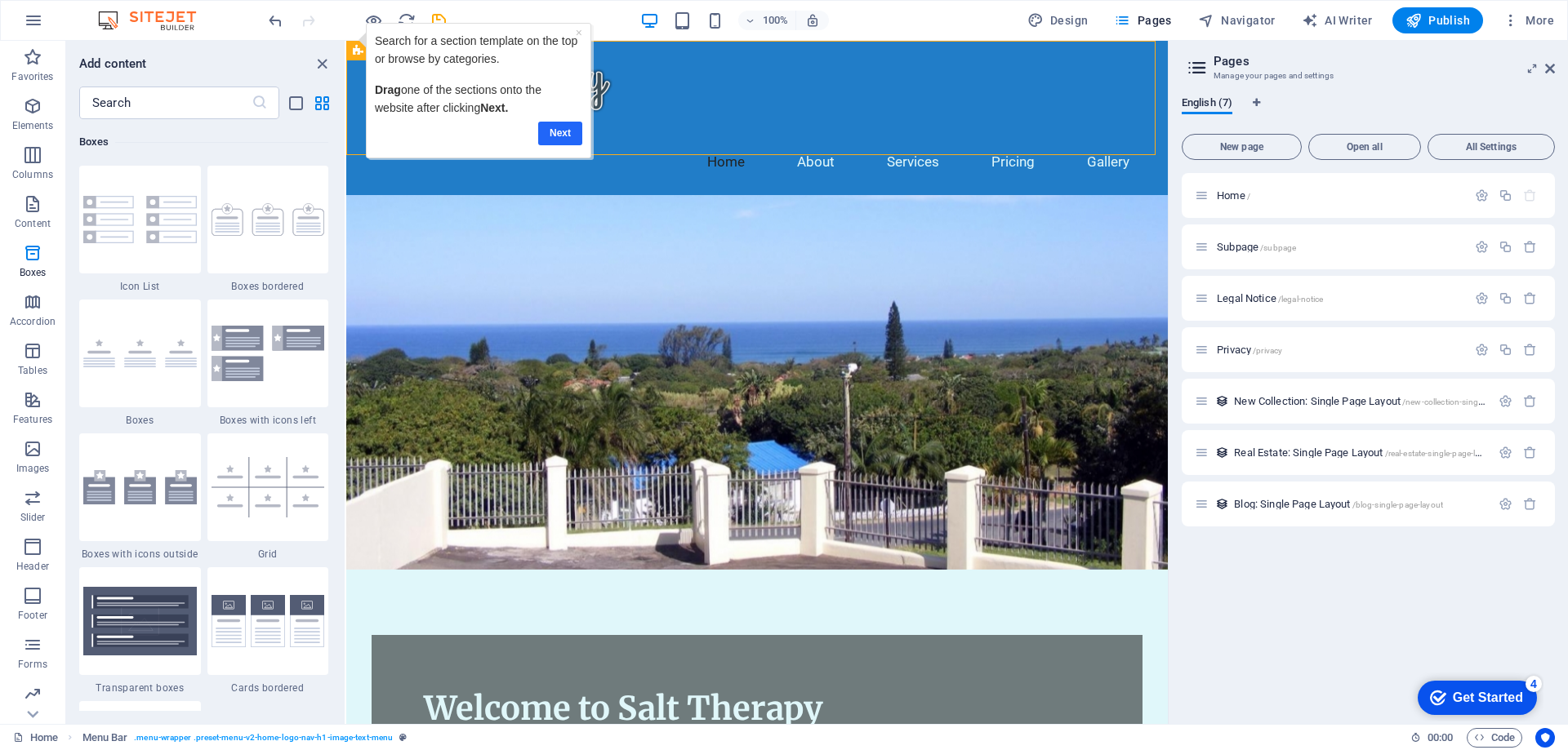
click at [562, 134] on link "Next" at bounding box center [560, 133] width 44 height 24
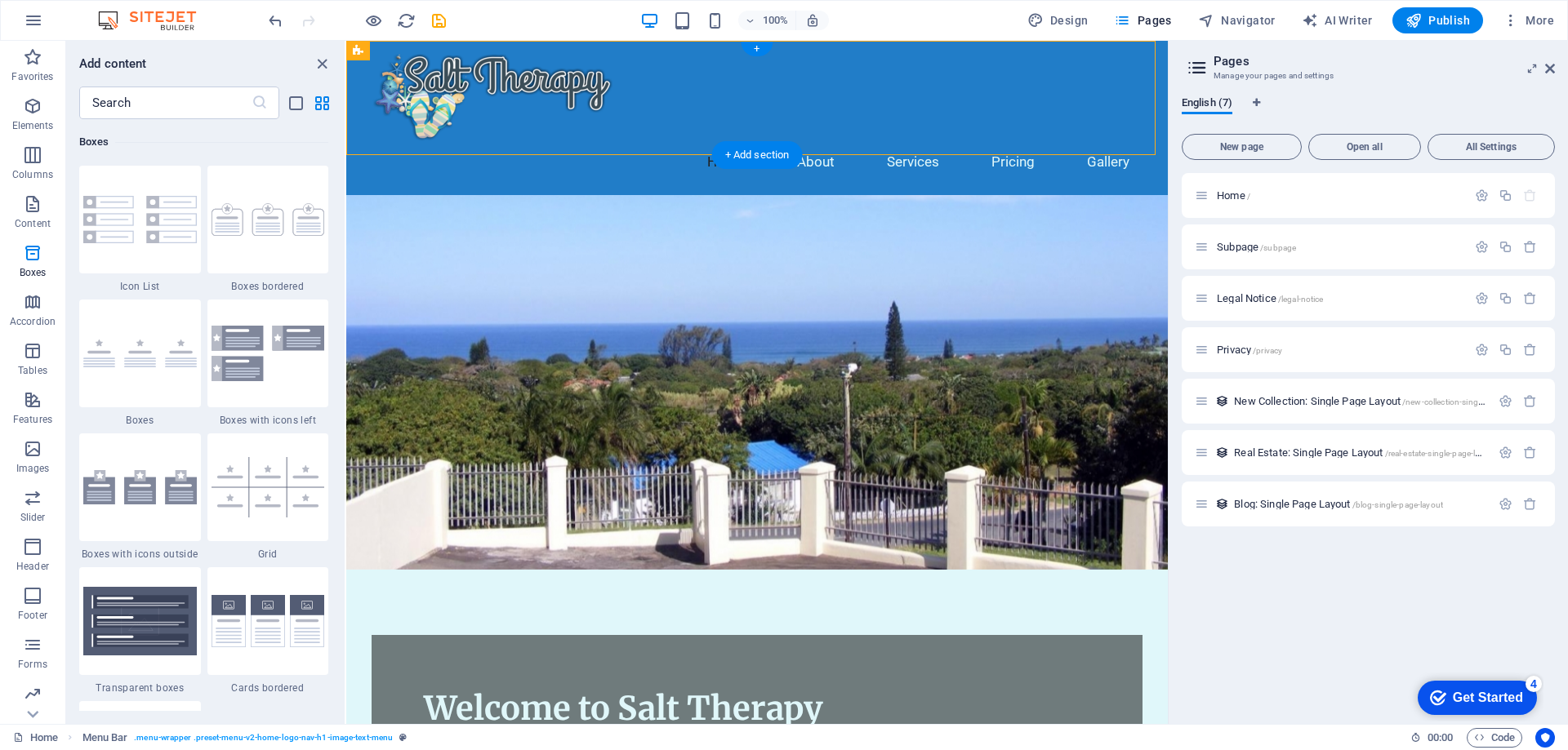
scroll to position [0, 0]
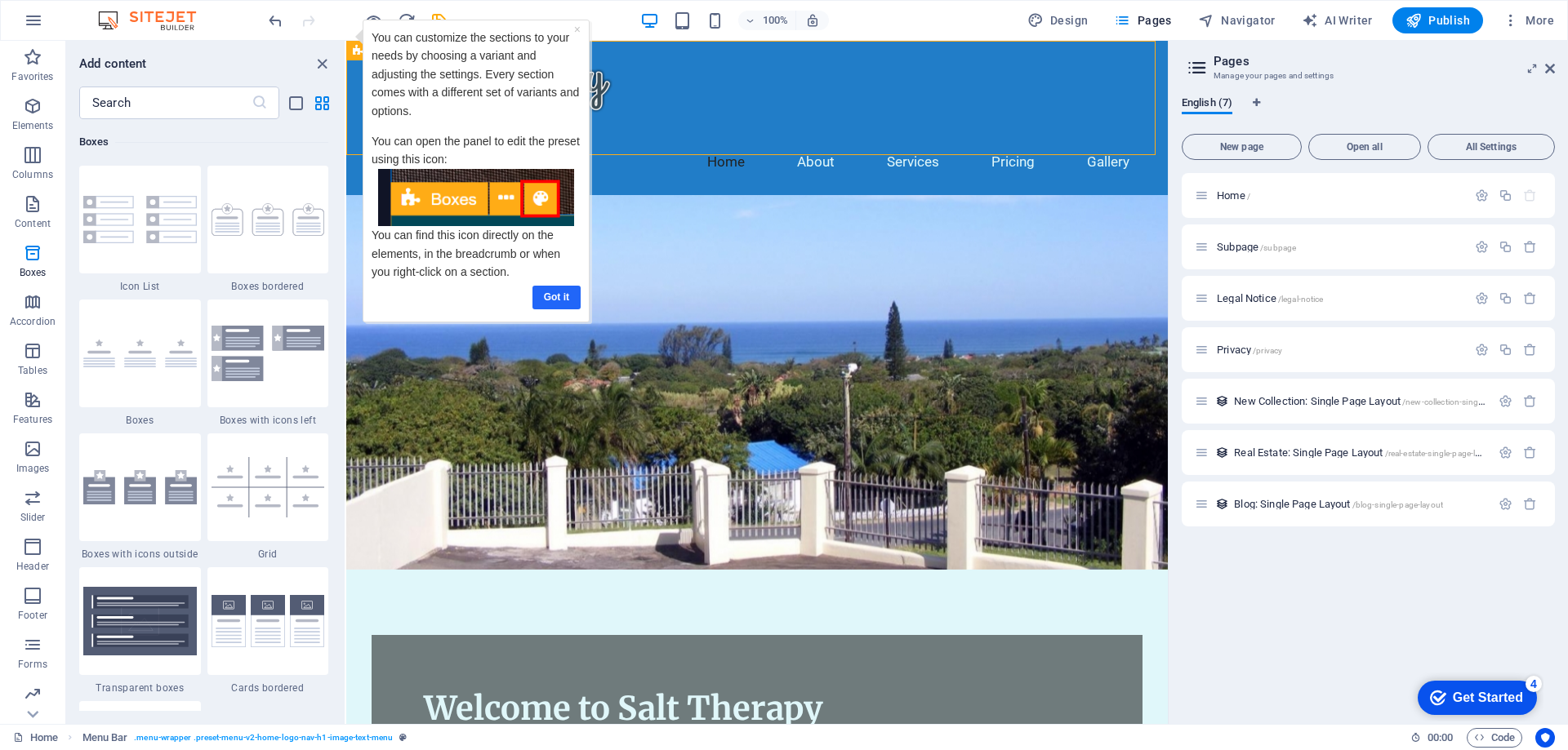
click at [562, 302] on link "Got it" at bounding box center [556, 298] width 48 height 24
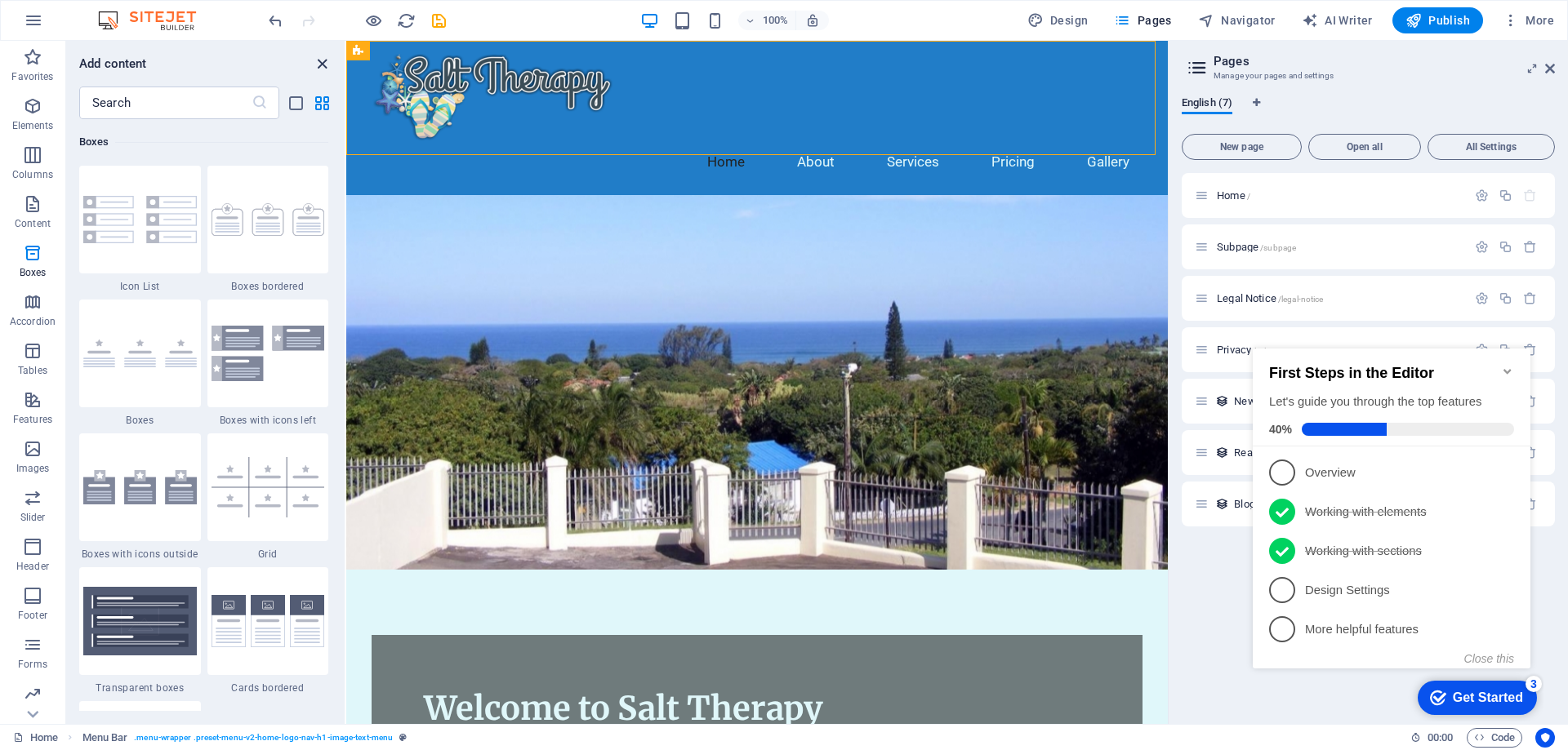
drag, startPoint x: 320, startPoint y: 69, endPoint x: 252, endPoint y: 33, distance: 76.9
click at [320, 69] on icon "close panel" at bounding box center [322, 64] width 18 height 18
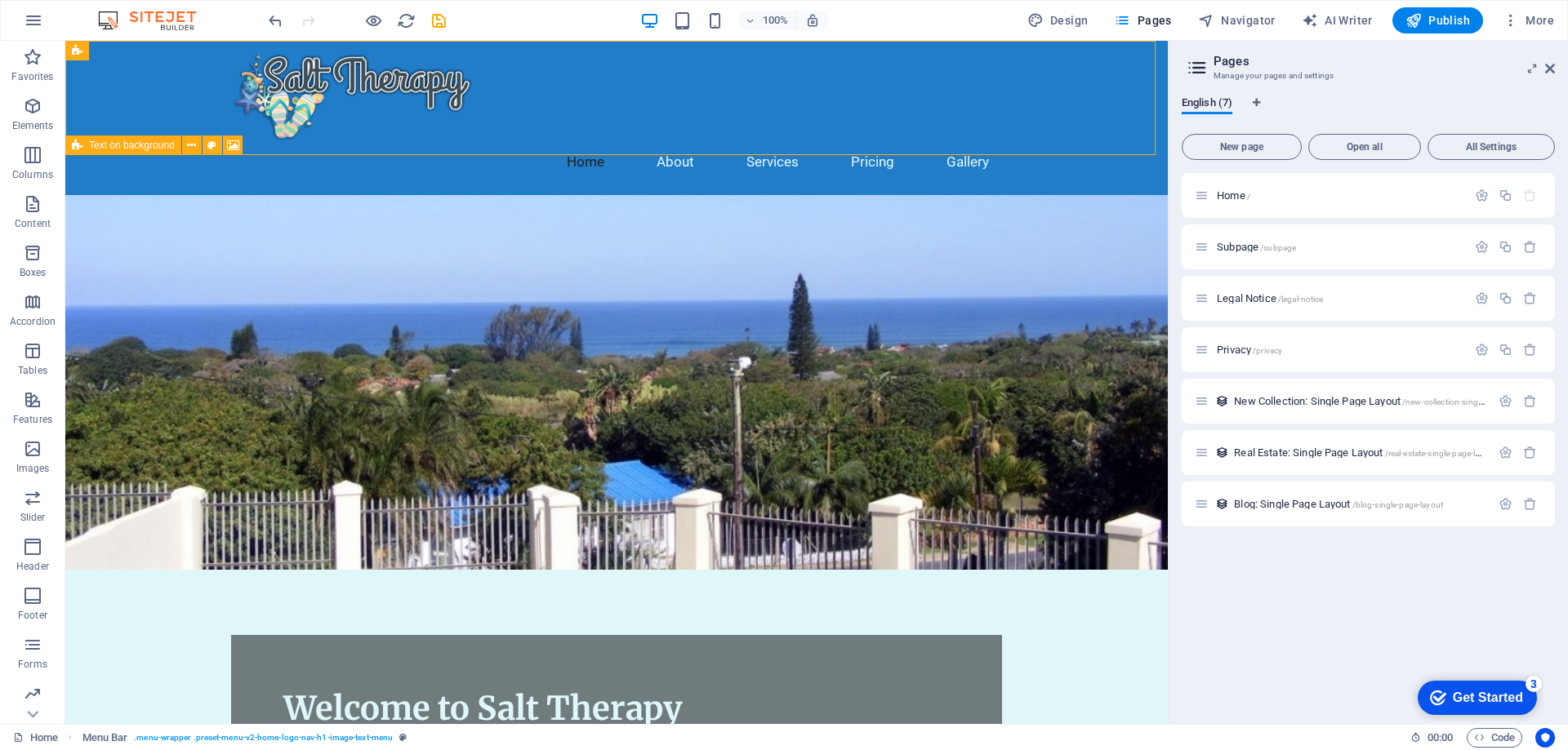
click at [1494, 692] on div "Get Started" at bounding box center [1488, 698] width 70 height 15
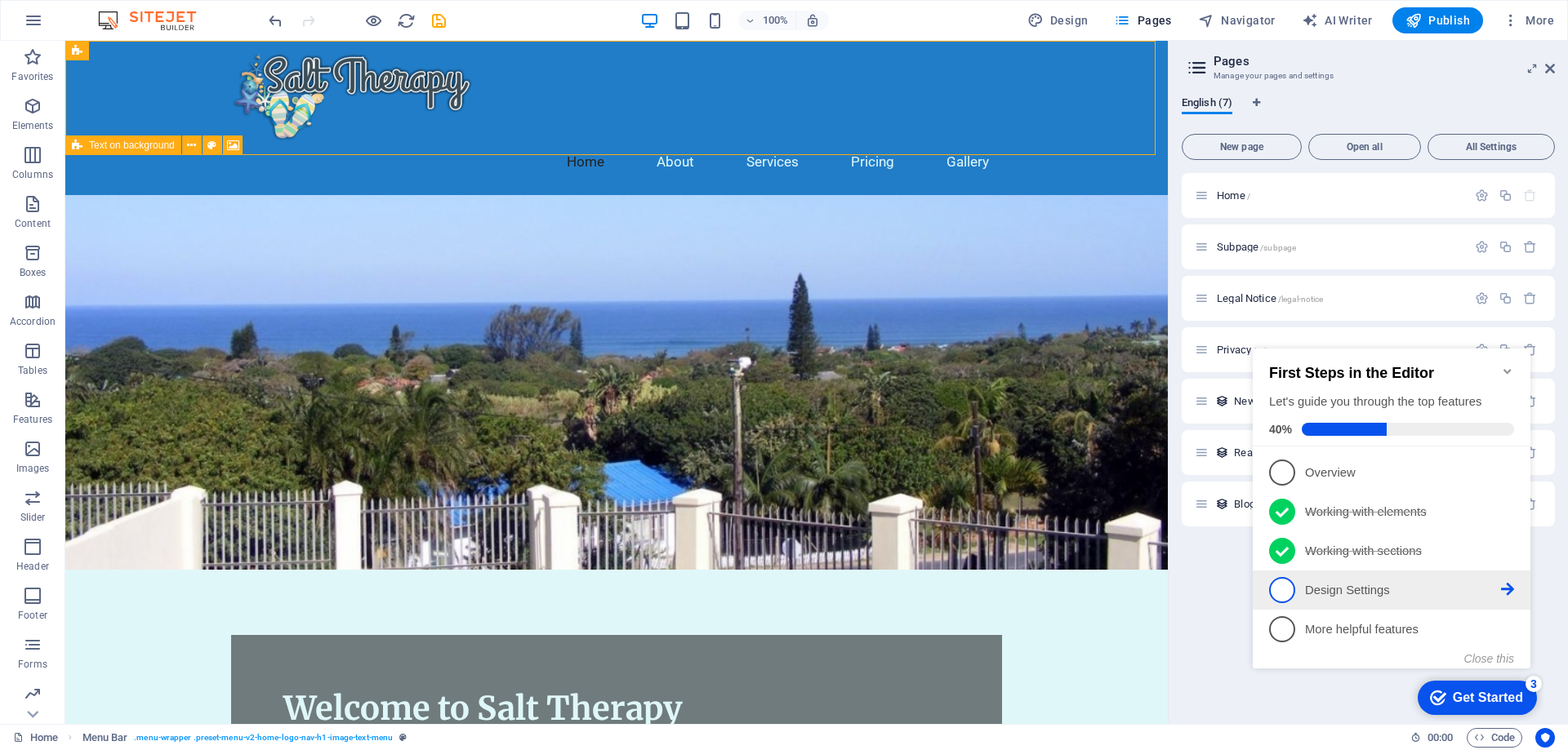
click at [1336, 587] on p "Design Settings - incomplete" at bounding box center [1402, 590] width 196 height 17
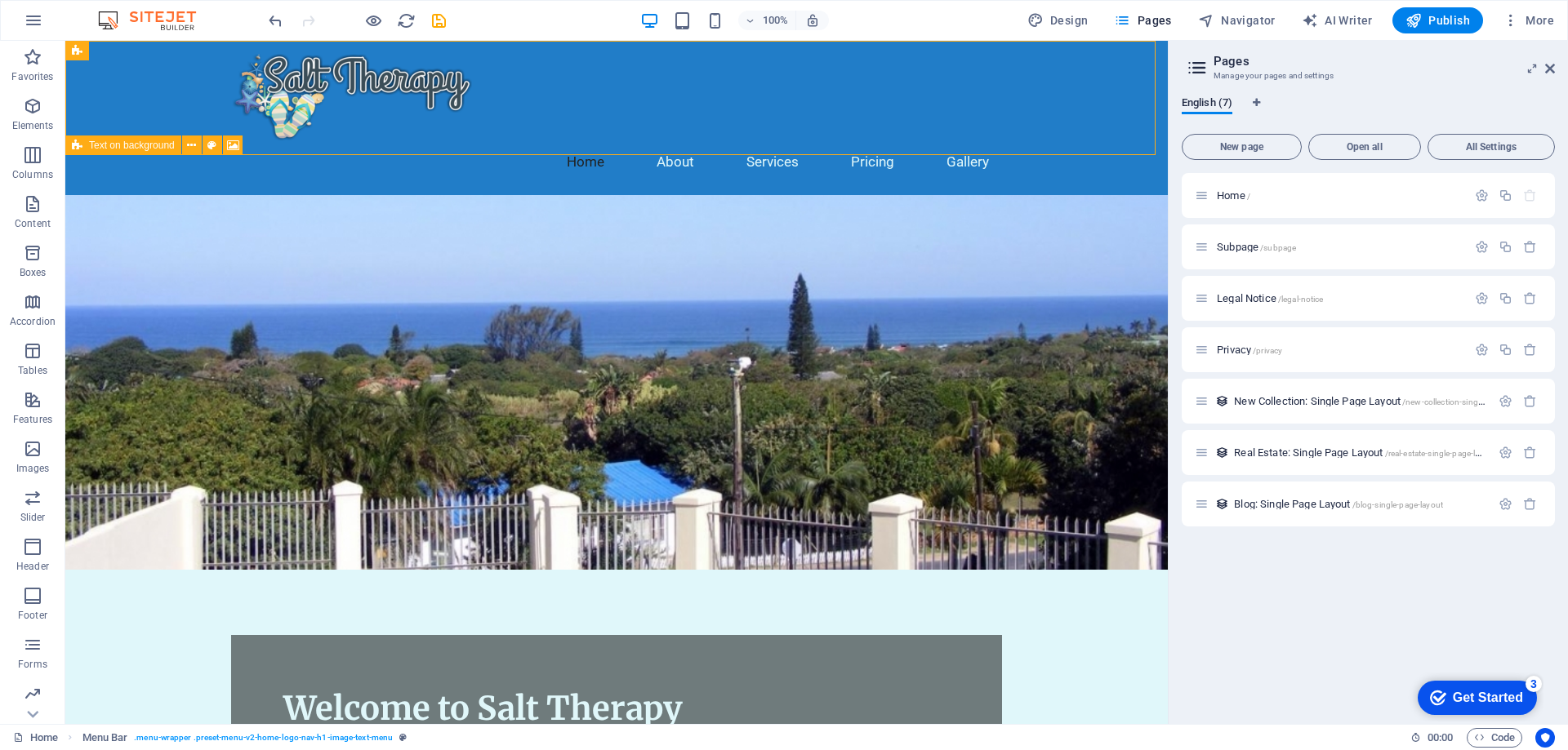
click at [1522, 699] on div "Get Started" at bounding box center [1488, 698] width 70 height 15
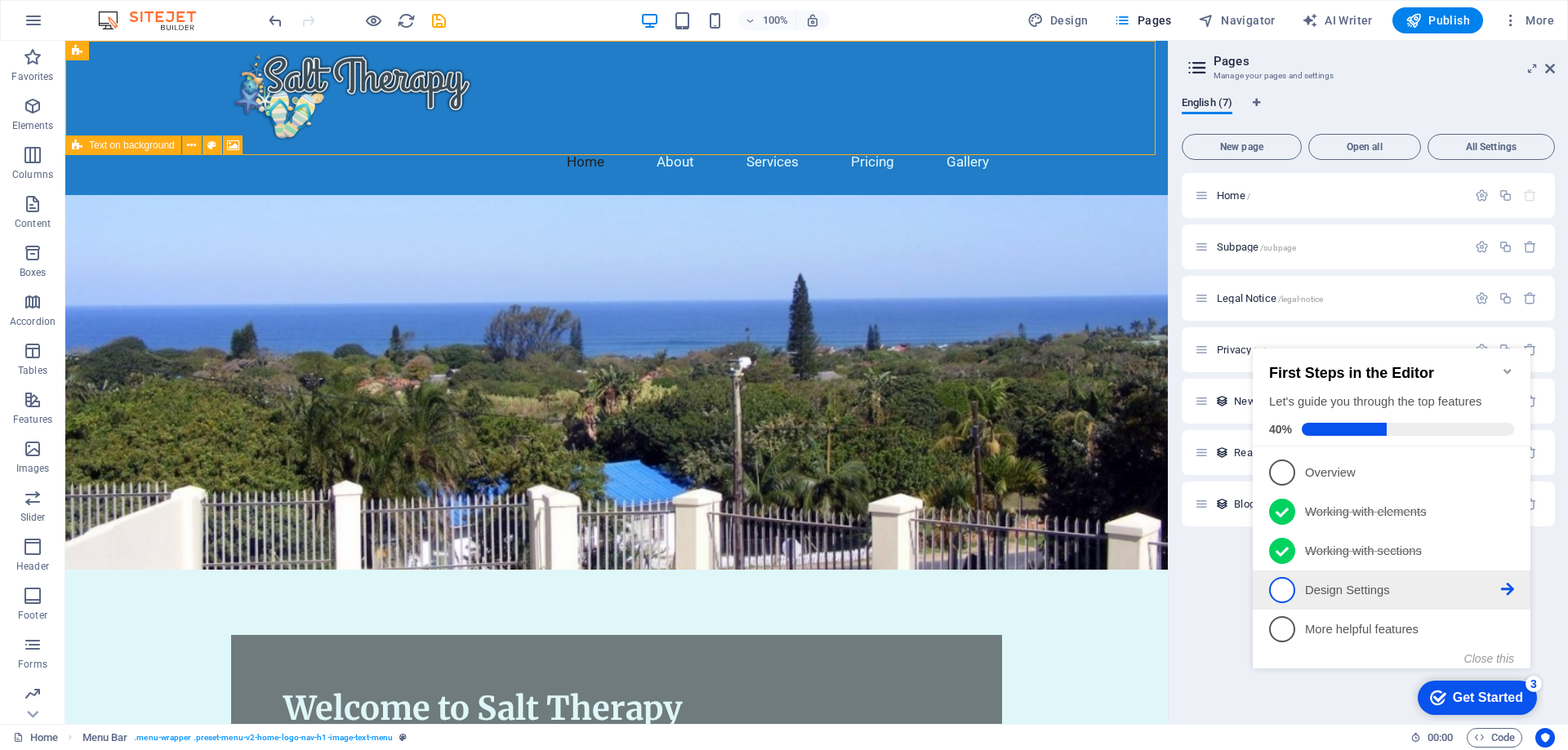
click at [1510, 478] on icon at bounding box center [1507, 472] width 13 height 13
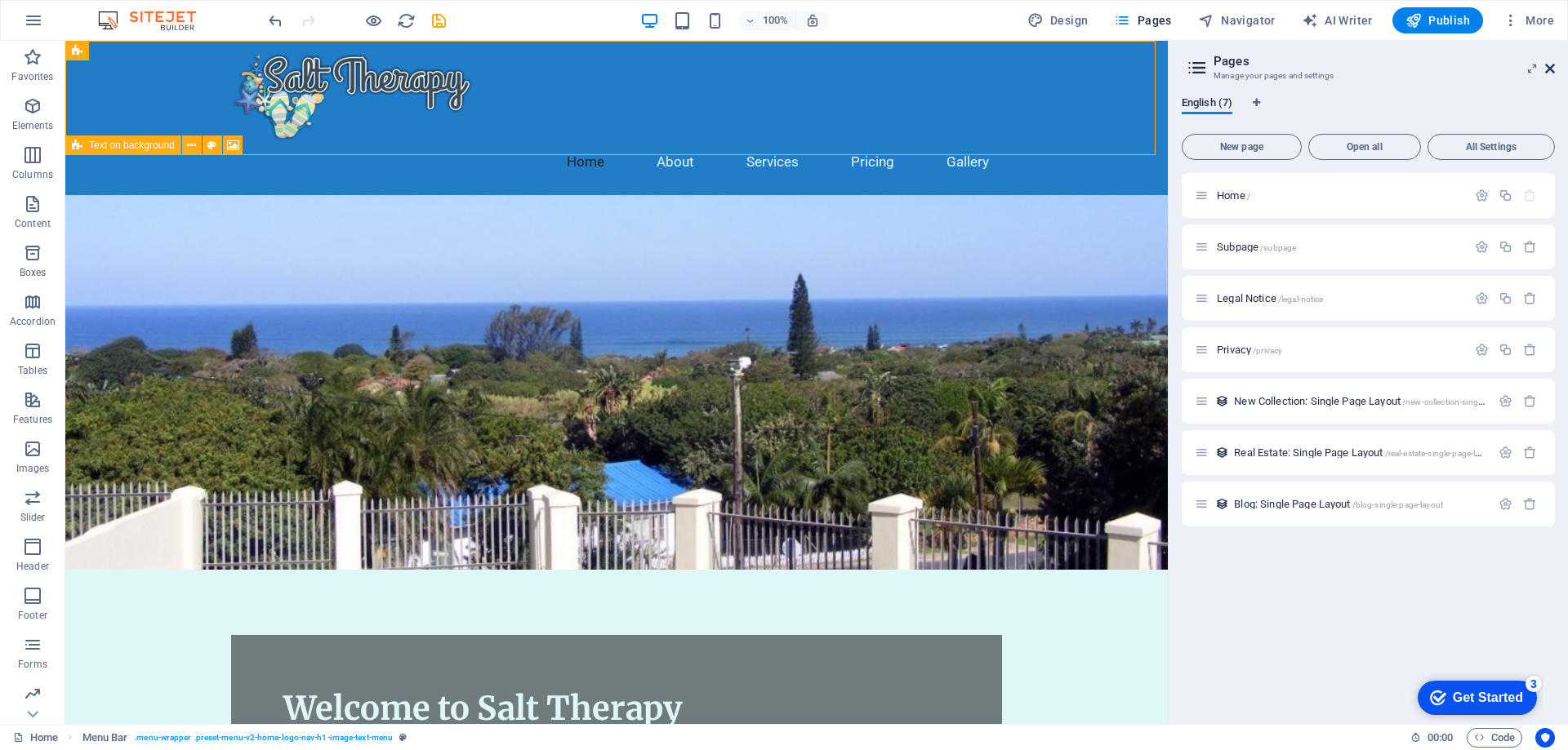
click at [1553, 71] on icon at bounding box center [1550, 68] width 10 height 13
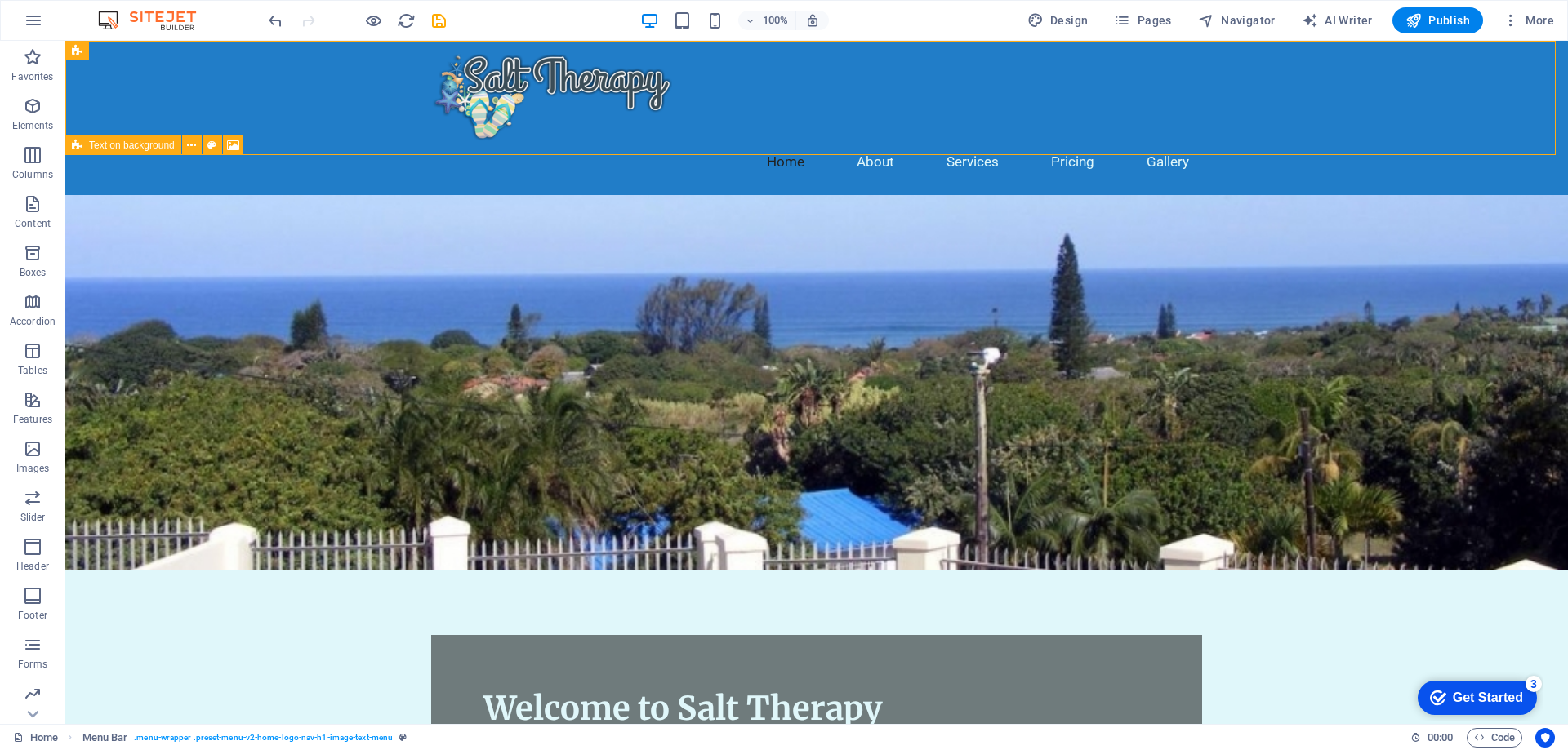
click at [1487, 697] on div "Get Started" at bounding box center [1488, 698] width 70 height 15
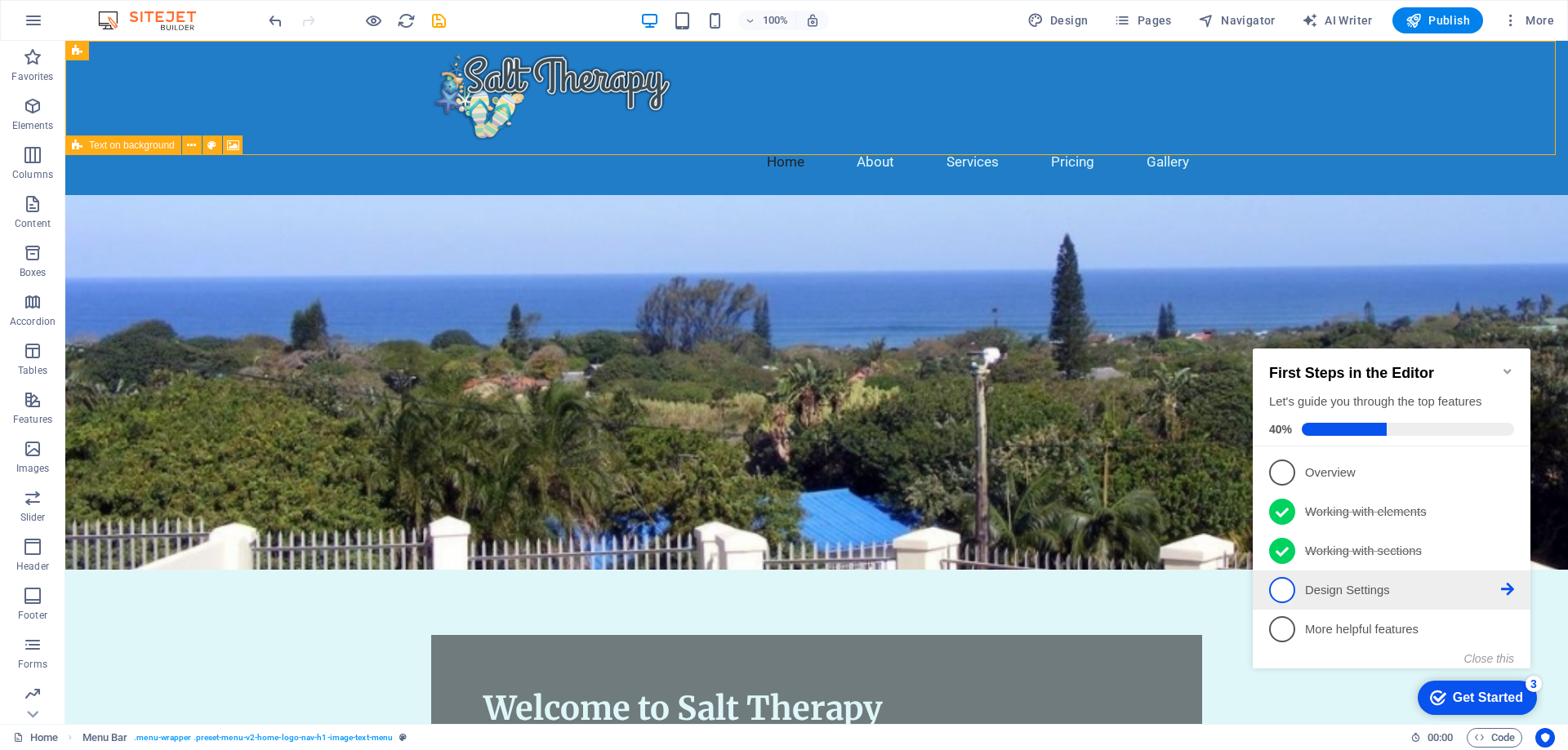
click at [1312, 588] on p "Design Settings - incomplete" at bounding box center [1402, 590] width 196 height 17
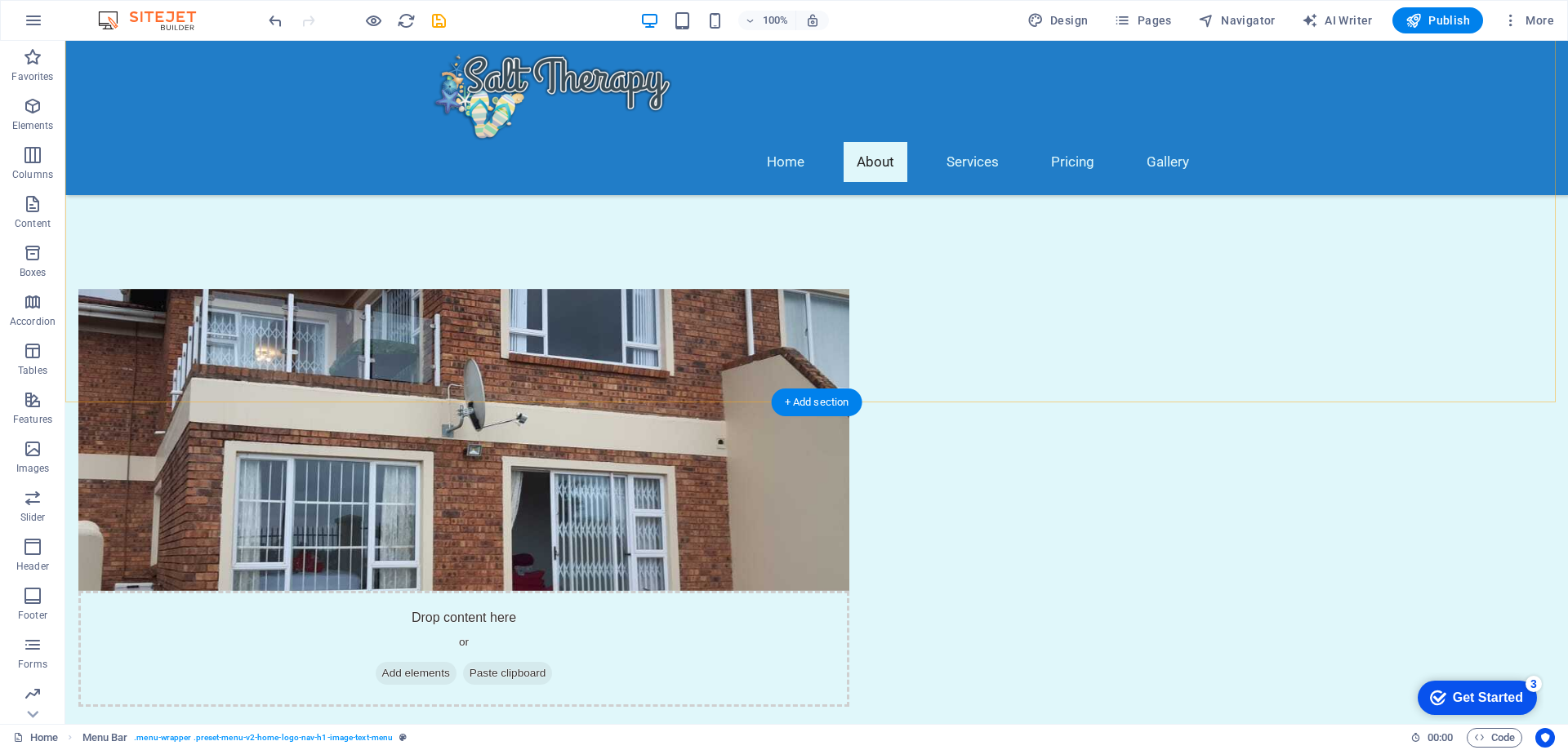
scroll to position [653, 0]
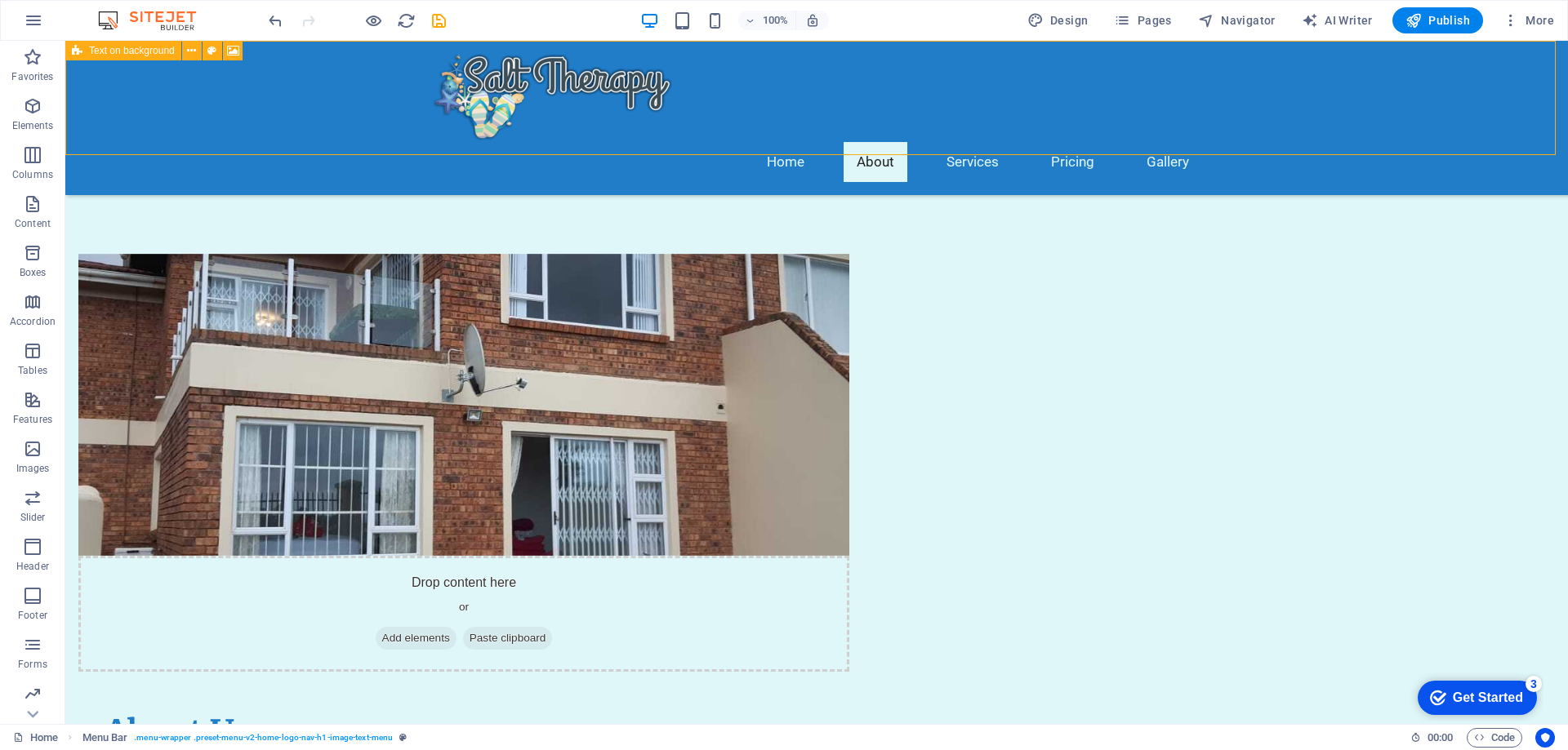
click at [1536, 685] on div "3" at bounding box center [1534, 684] width 17 height 17
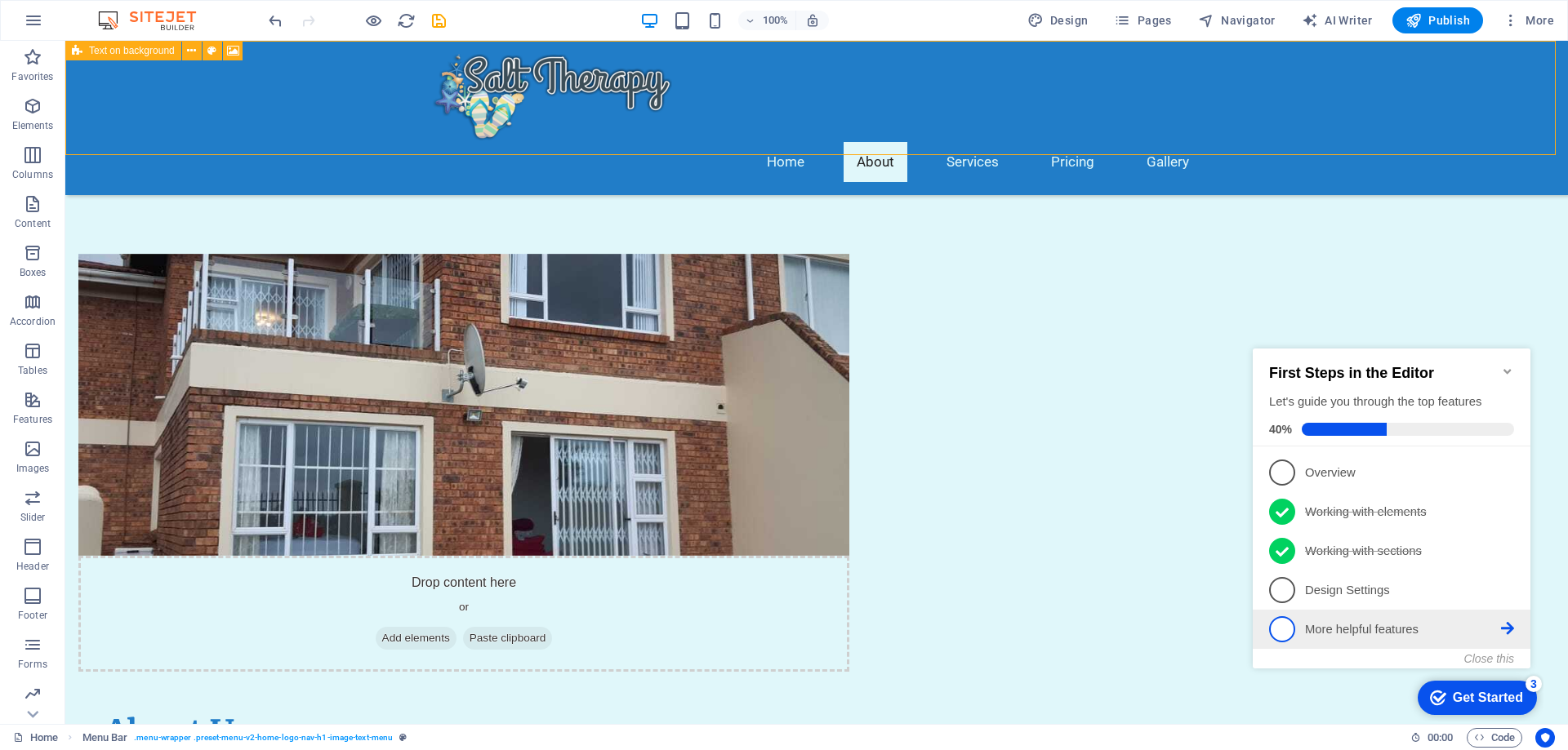
click at [1338, 624] on p "More helpful features - incomplete" at bounding box center [1402, 630] width 196 height 17
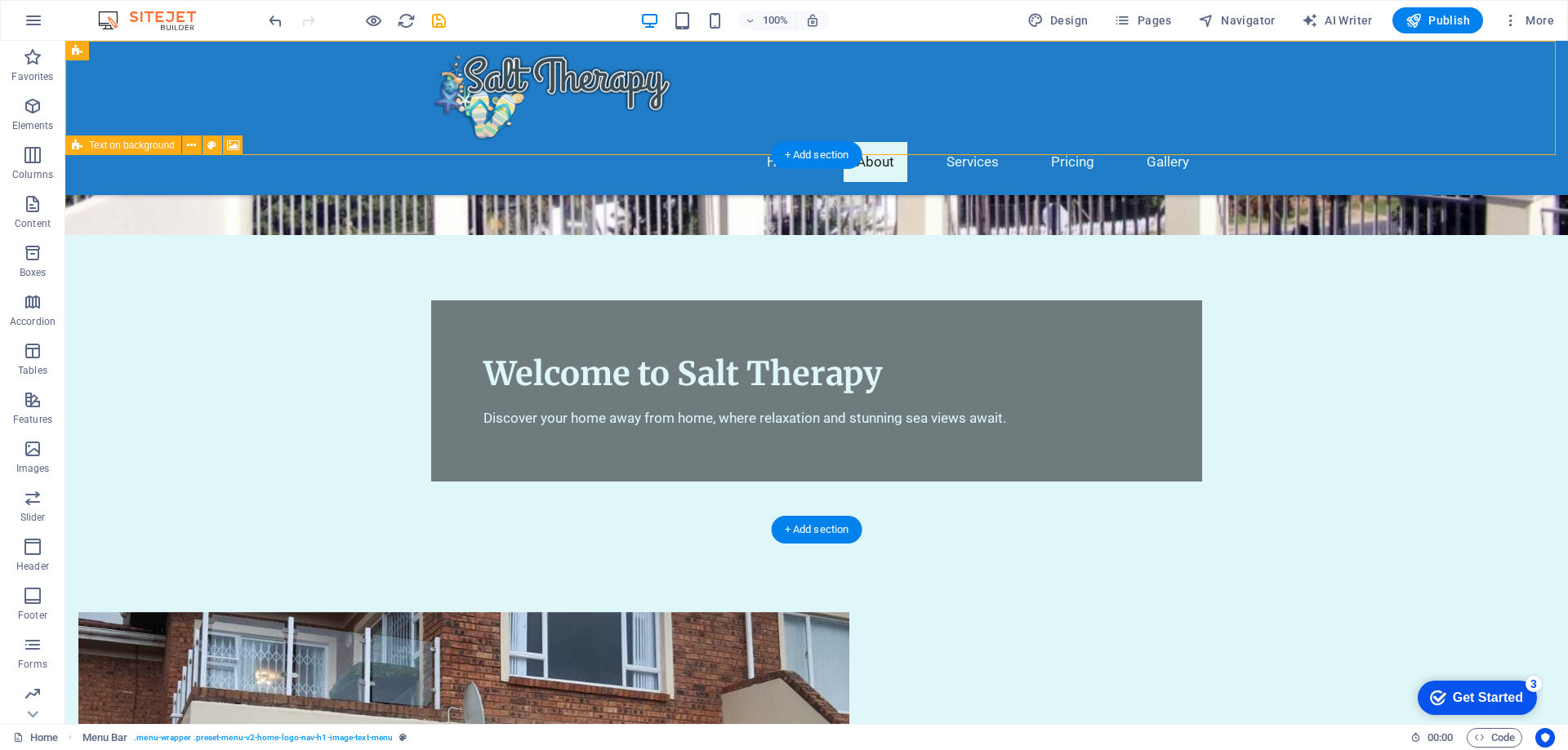
scroll to position [0, 0]
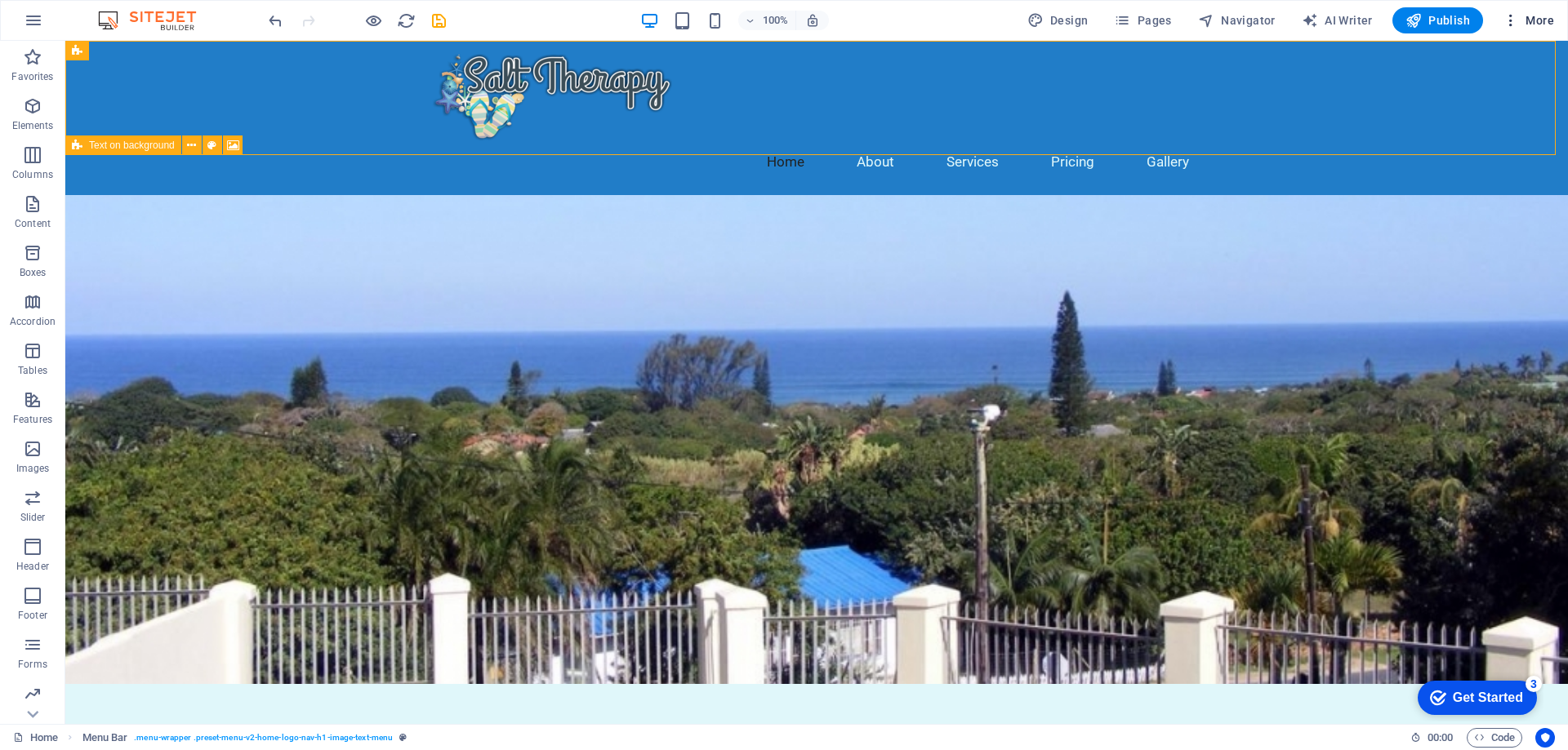
click at [1545, 16] on span "More" at bounding box center [1528, 20] width 52 height 17
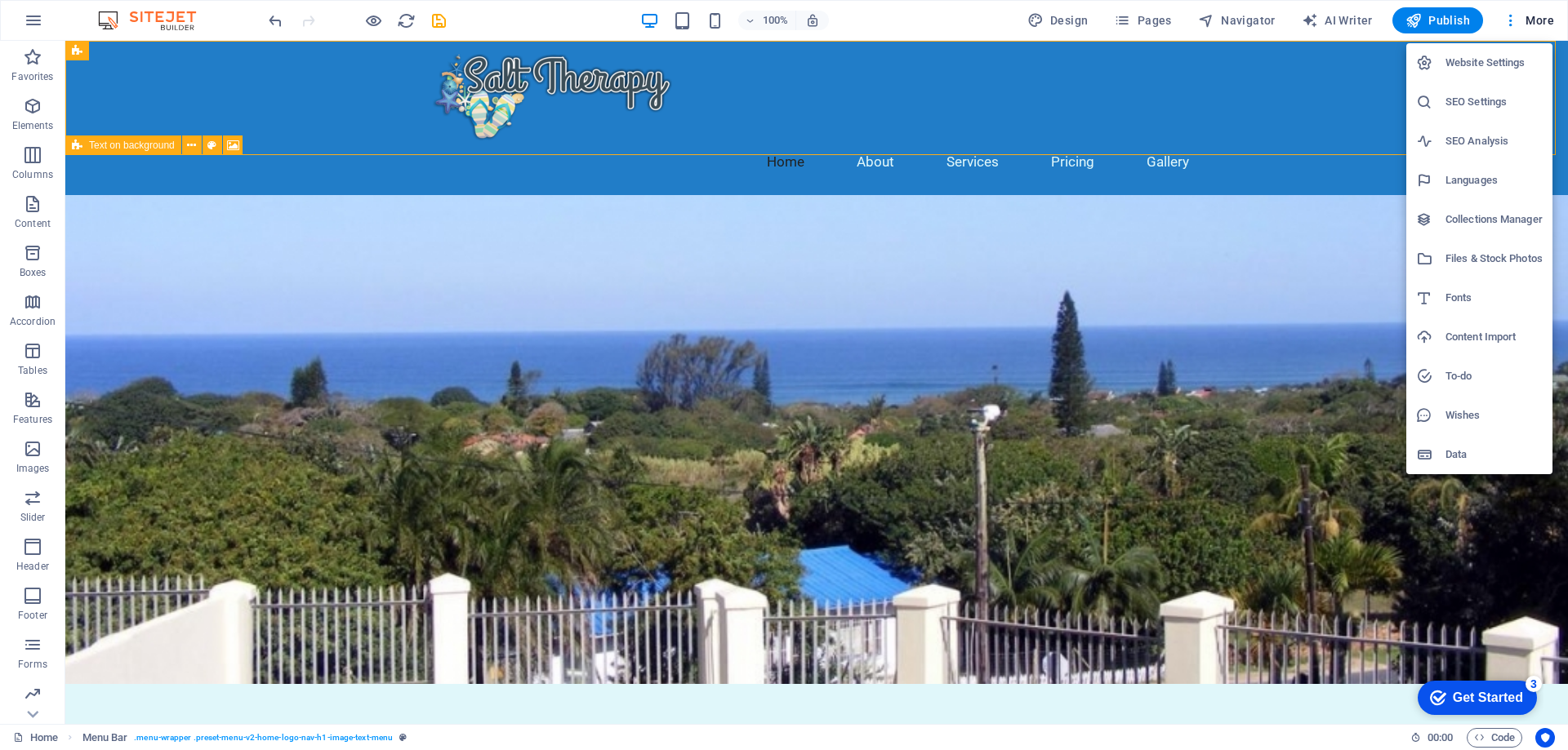
click at [1466, 59] on h6 "Website Settings" at bounding box center [1494, 62] width 97 height 19
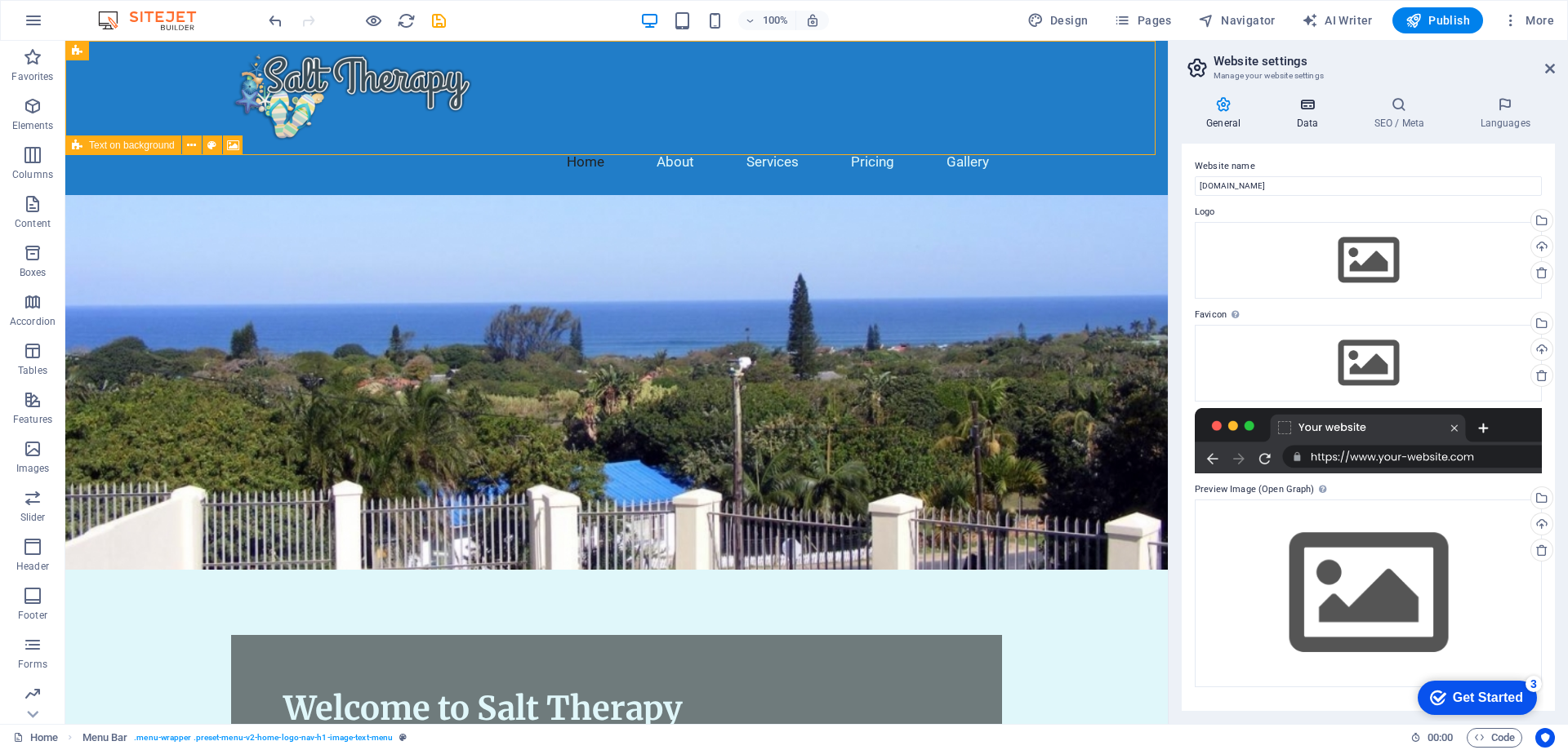
click at [1307, 102] on icon at bounding box center [1307, 105] width 71 height 17
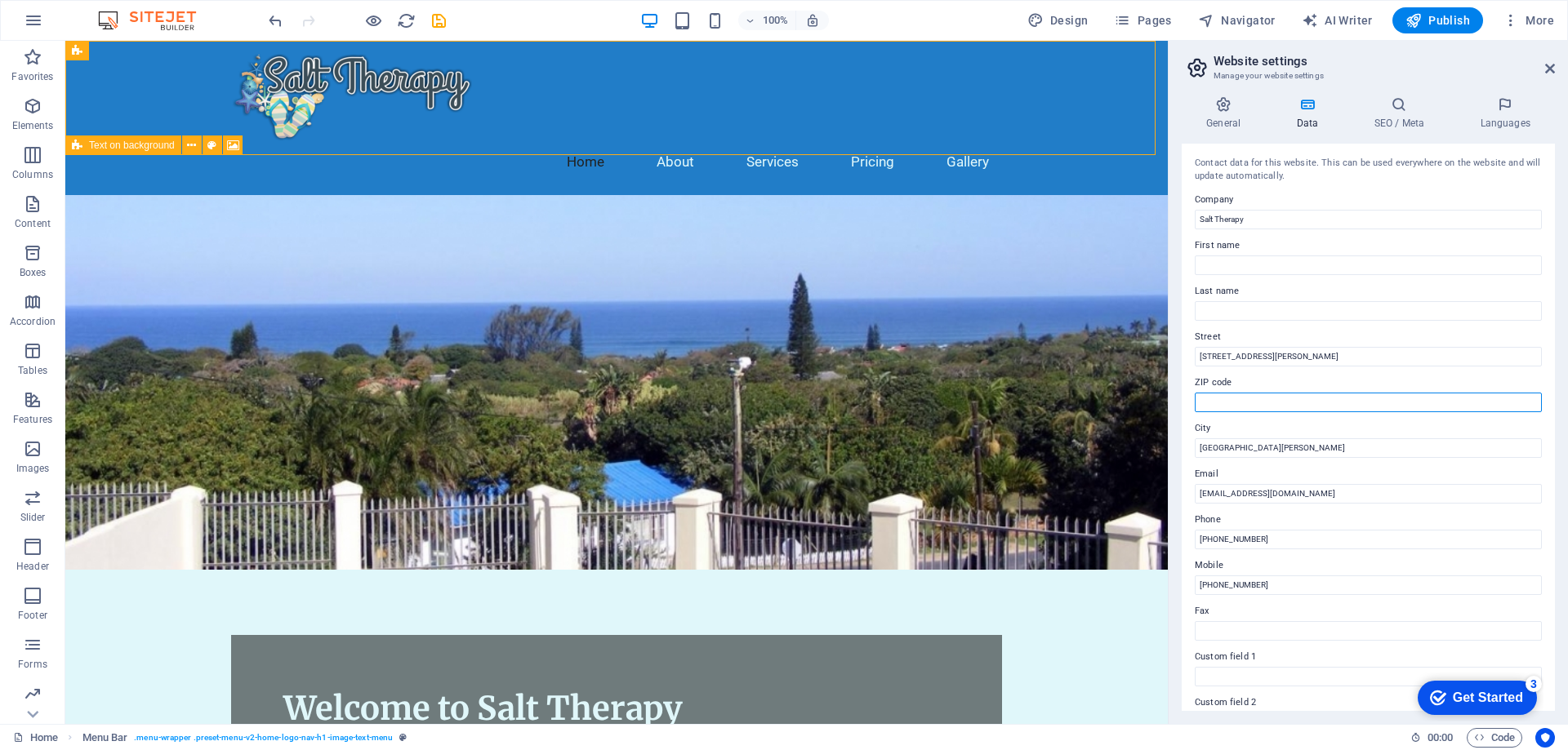
click at [1230, 401] on input "ZIP code" at bounding box center [1368, 402] width 347 height 19
paste input "4295"
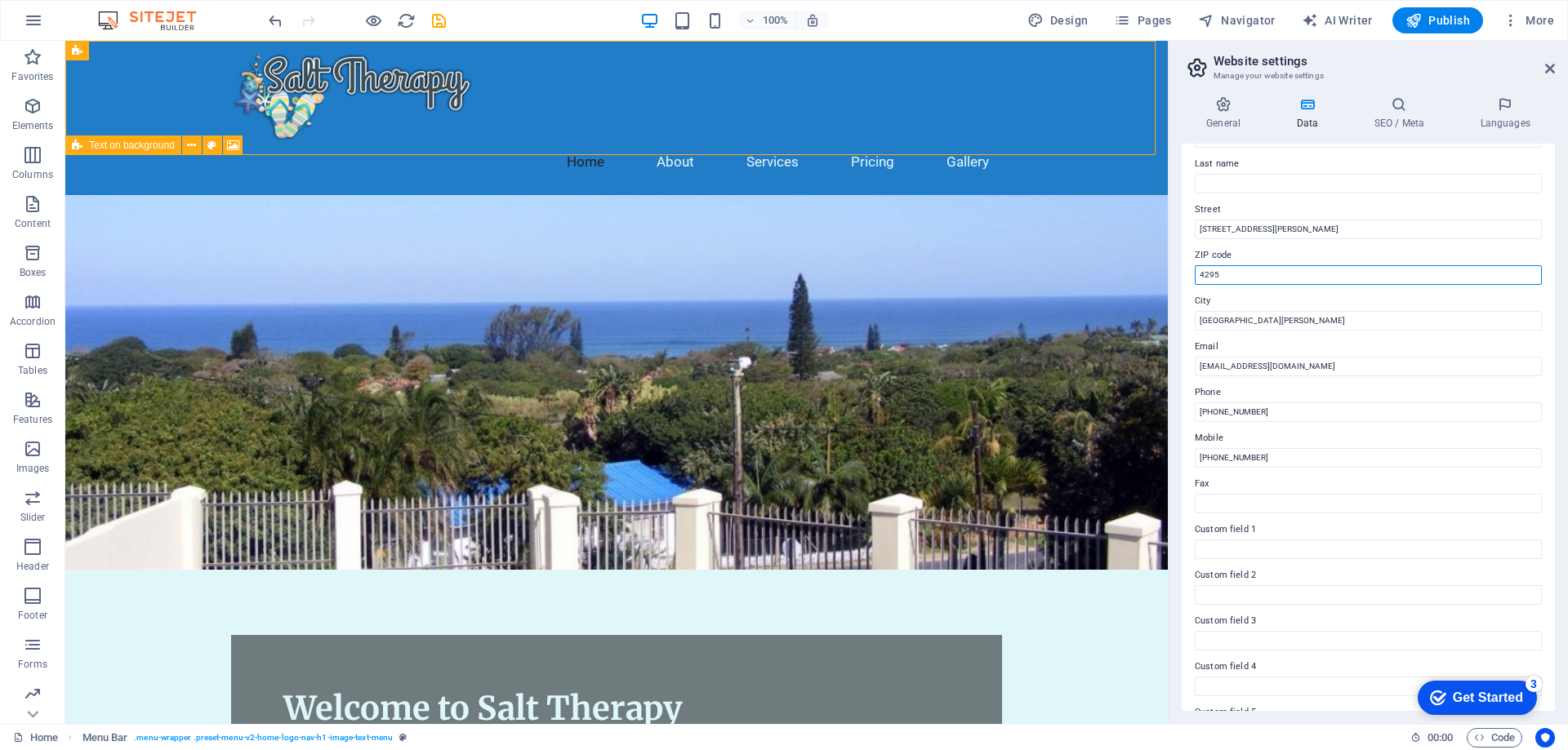
scroll to position [217, 0]
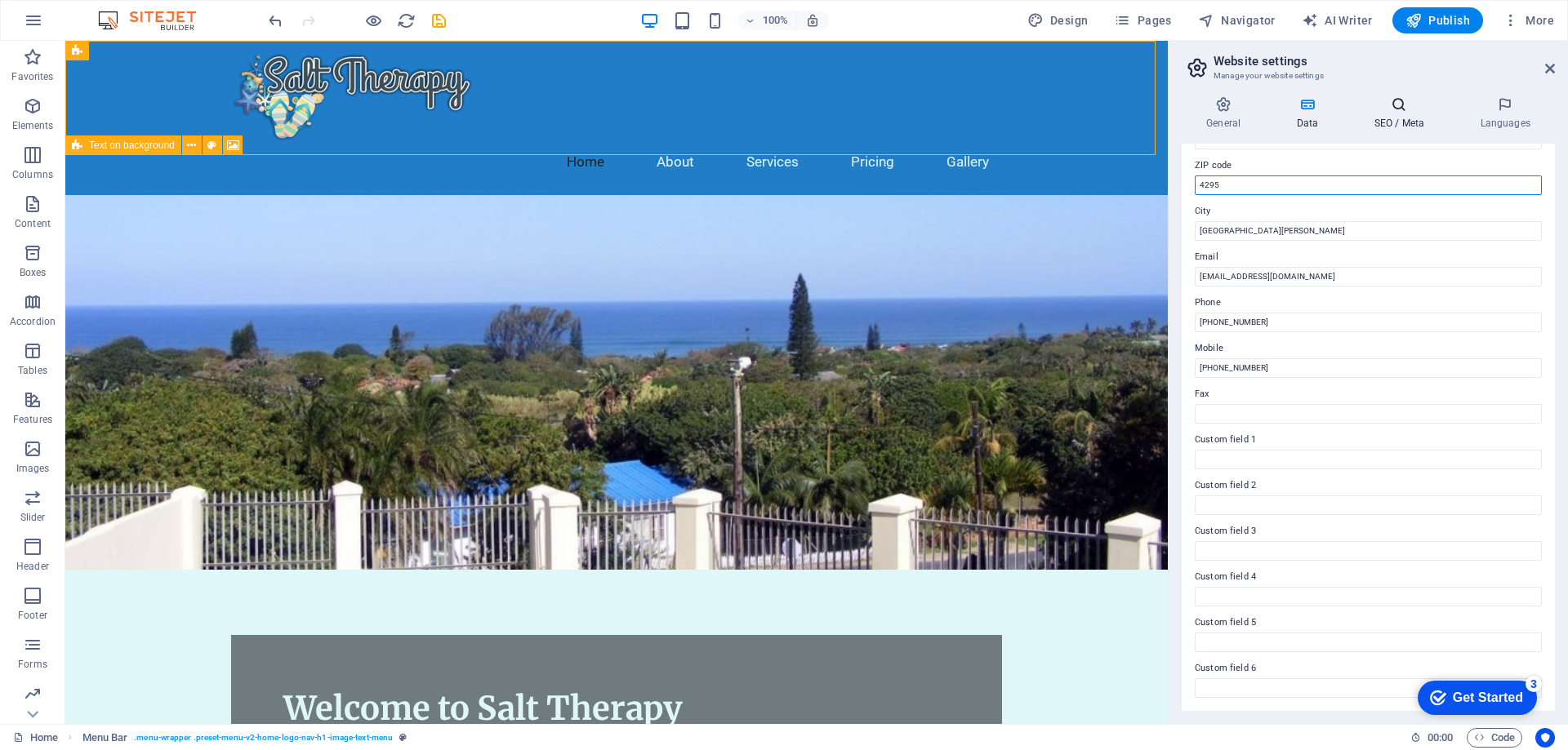
type input "4295"
click at [1398, 110] on icon at bounding box center [1399, 105] width 99 height 17
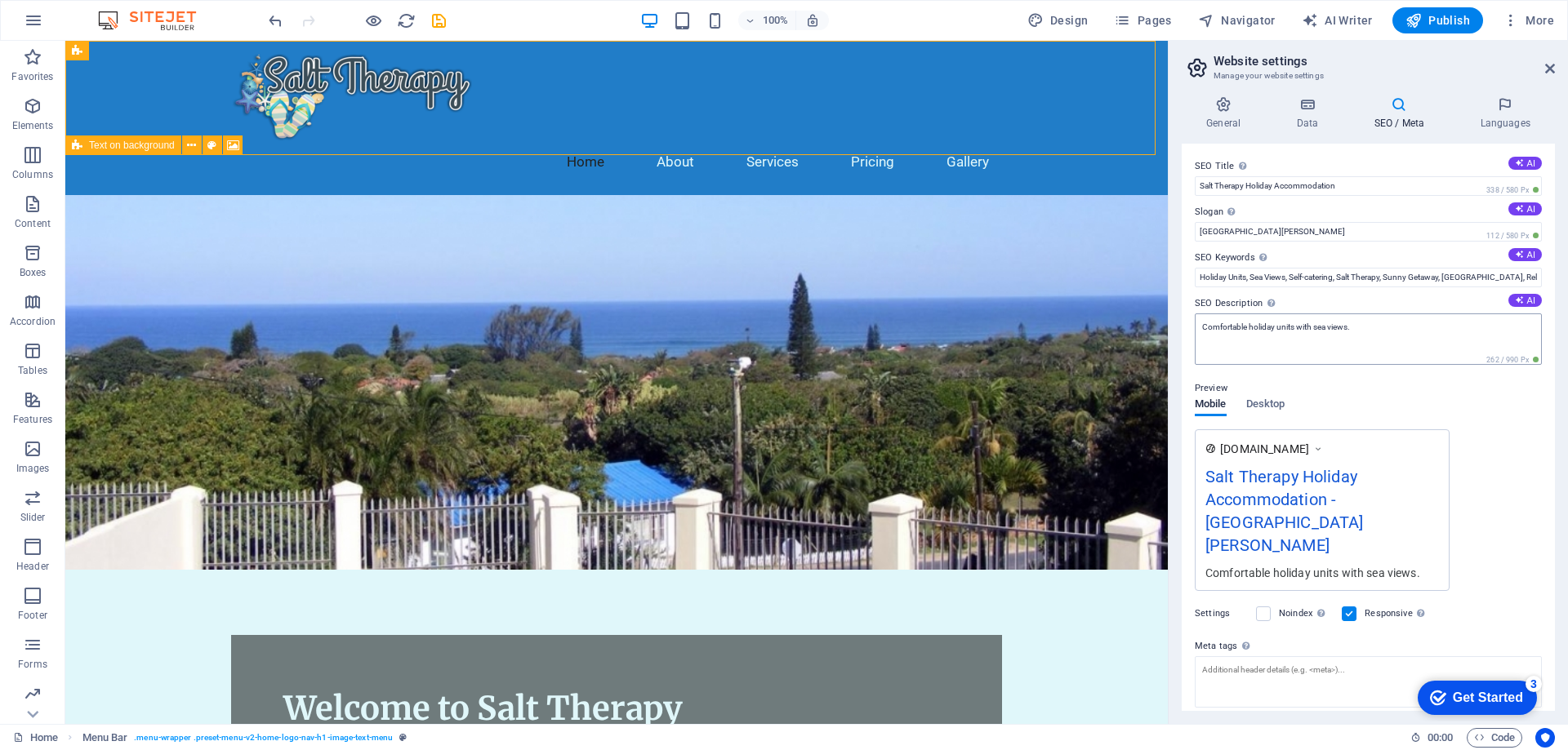
scroll to position [56, 0]
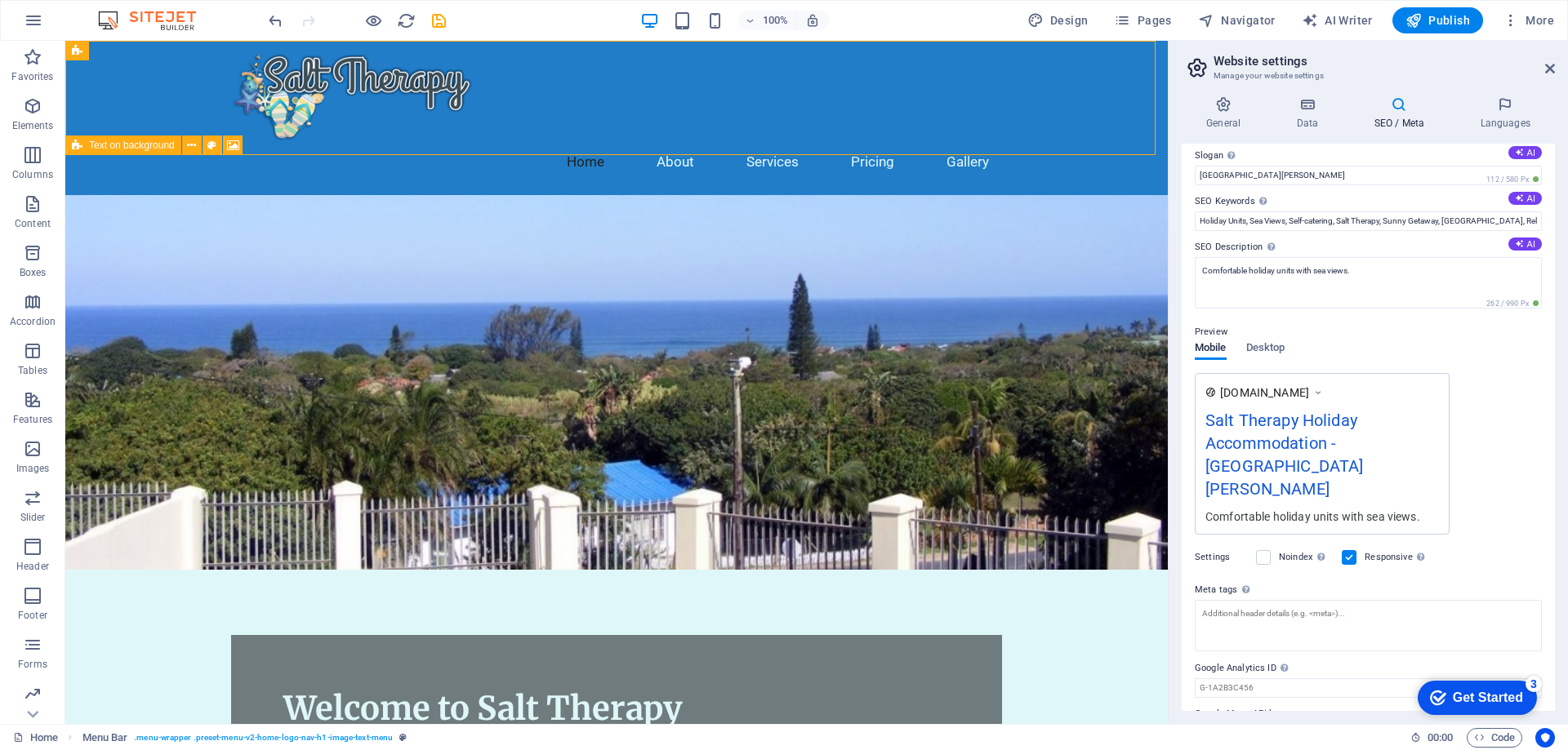
drag, startPoint x: 1272, startPoint y: 692, endPoint x: 1304, endPoint y: 704, distance: 34.2
click at [1273, 724] on input "Google Maps API key" at bounding box center [1368, 733] width 347 height 19
paste input "AIzaSyBgNG4bHNljfye3jhLLazD0-KAaXUhl2O4"
type input "AIzaSyBgNG4bHNljfye3jhLLazD0-KAaXUhl2O4"
click at [1072, 17] on span "Design" at bounding box center [1058, 20] width 62 height 17
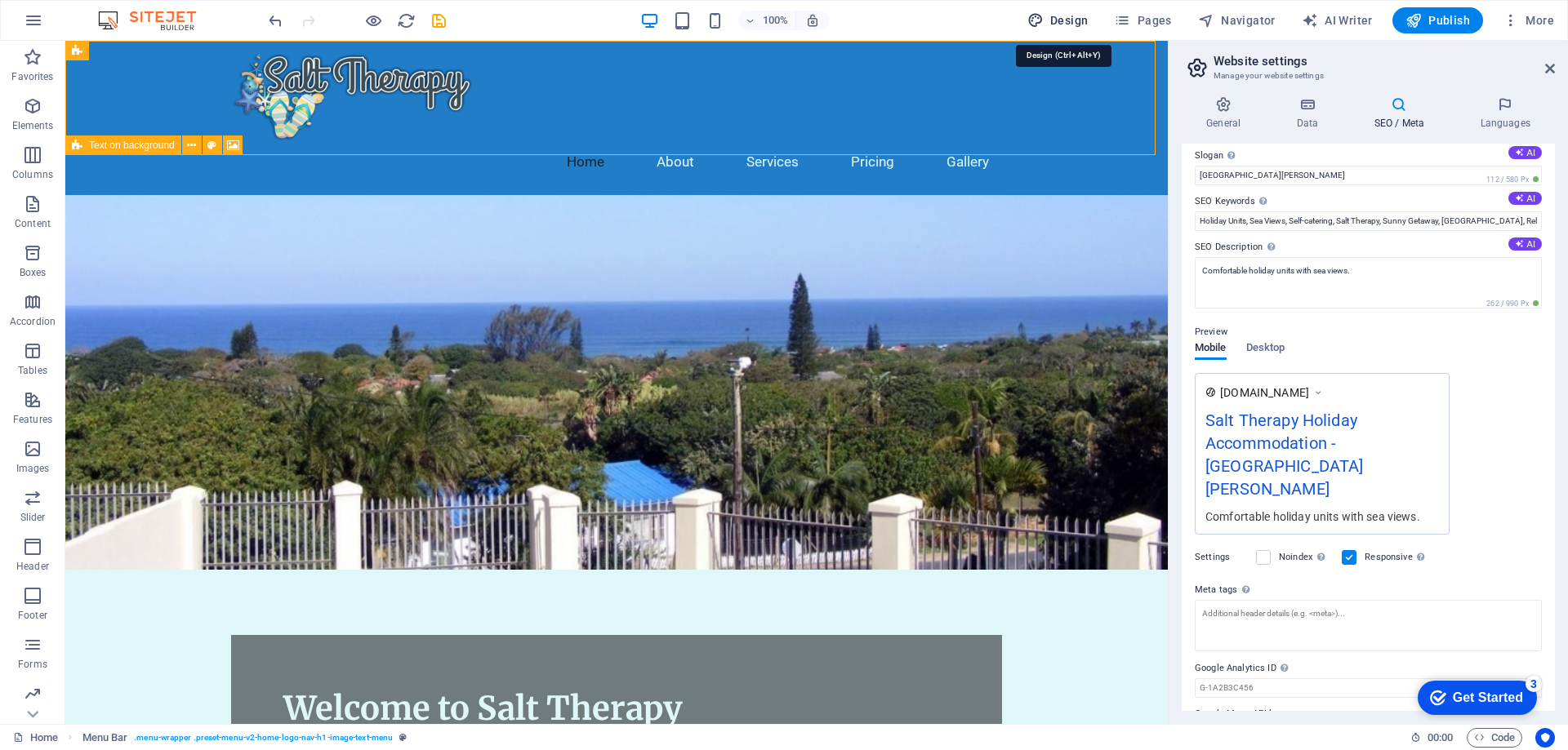
select select "px"
select select "200"
select select "px"
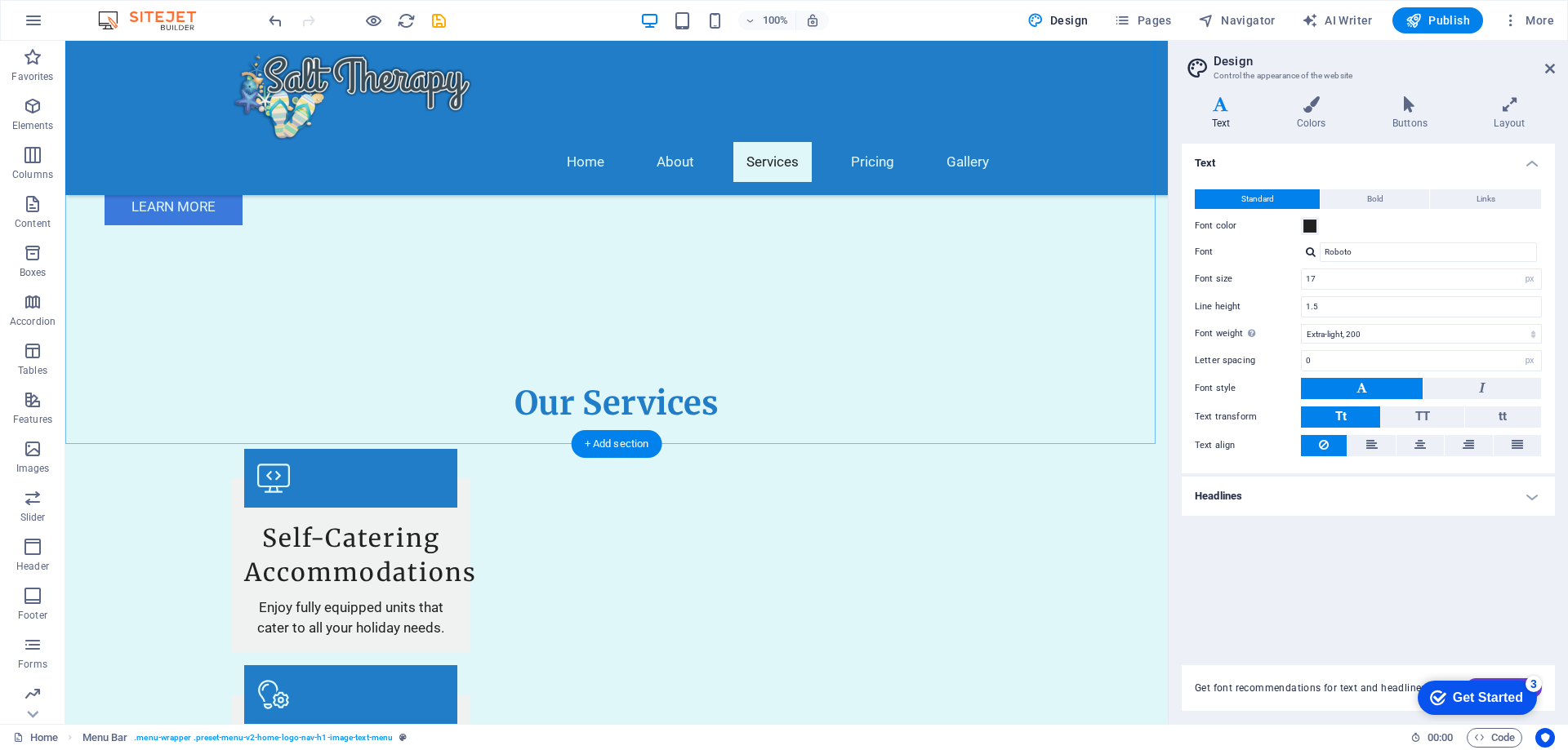
scroll to position [1306, 0]
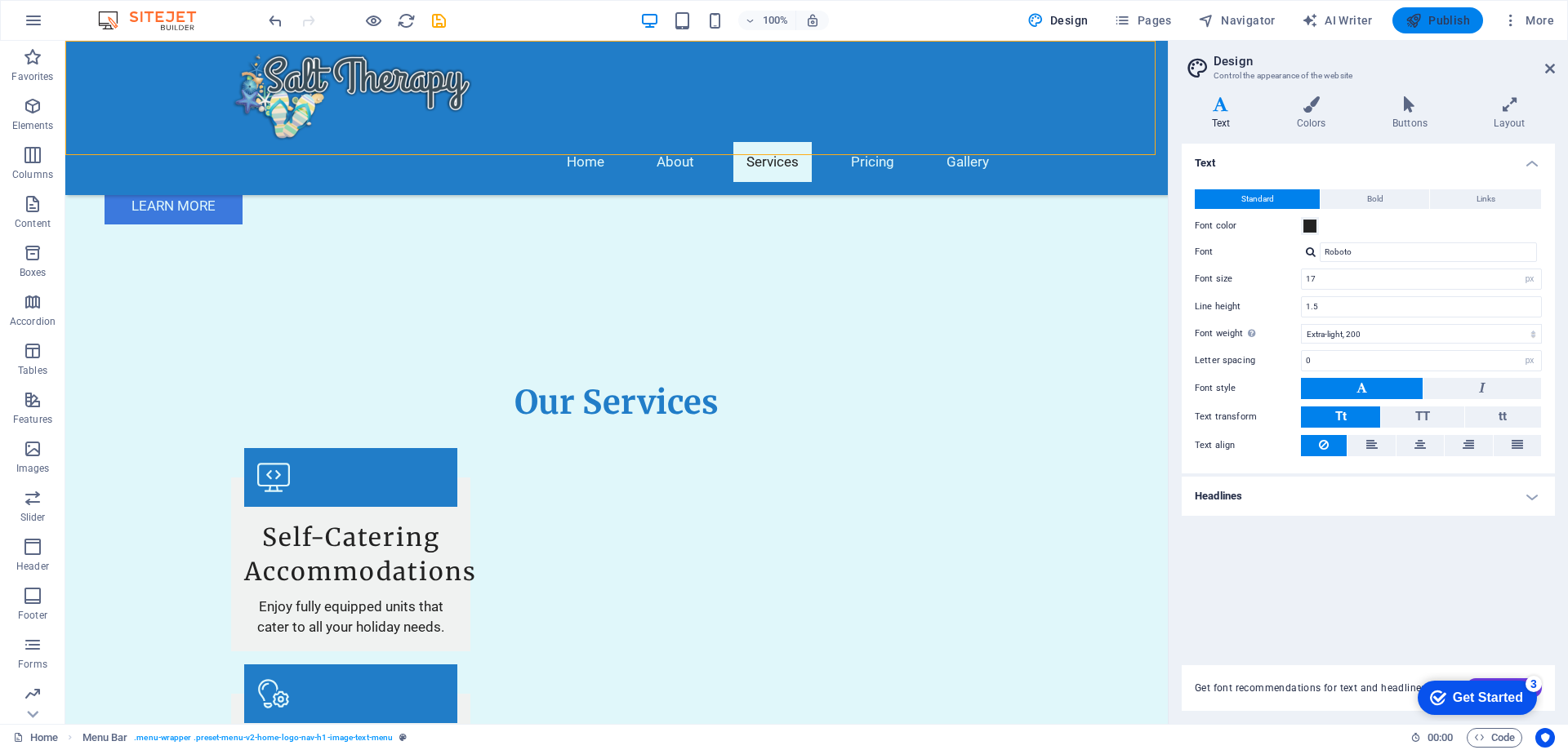
click at [1433, 17] on span "Publish" at bounding box center [1437, 20] width 64 height 17
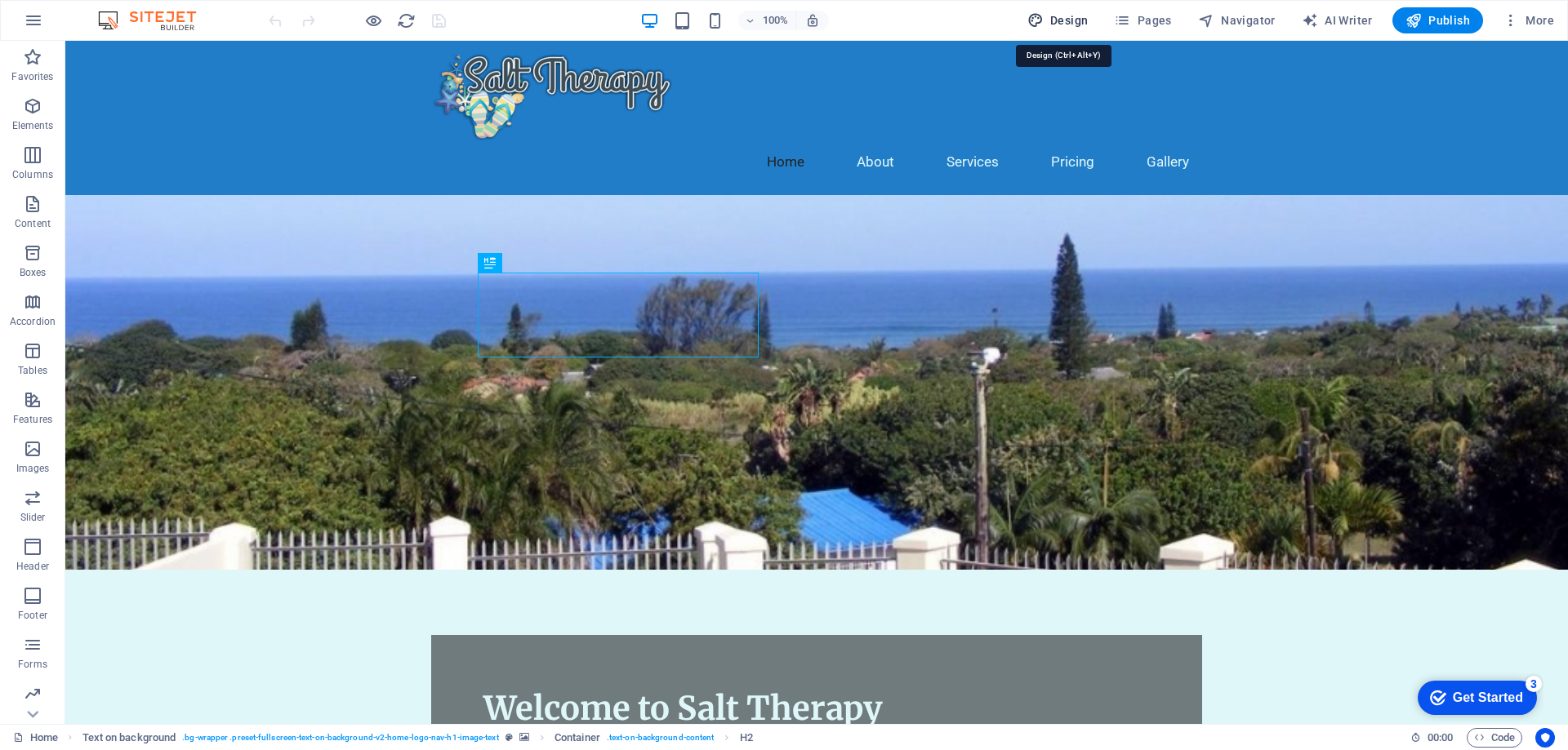
click at [1082, 23] on span "Design" at bounding box center [1058, 20] width 62 height 17
select select "px"
select select "200"
select select "px"
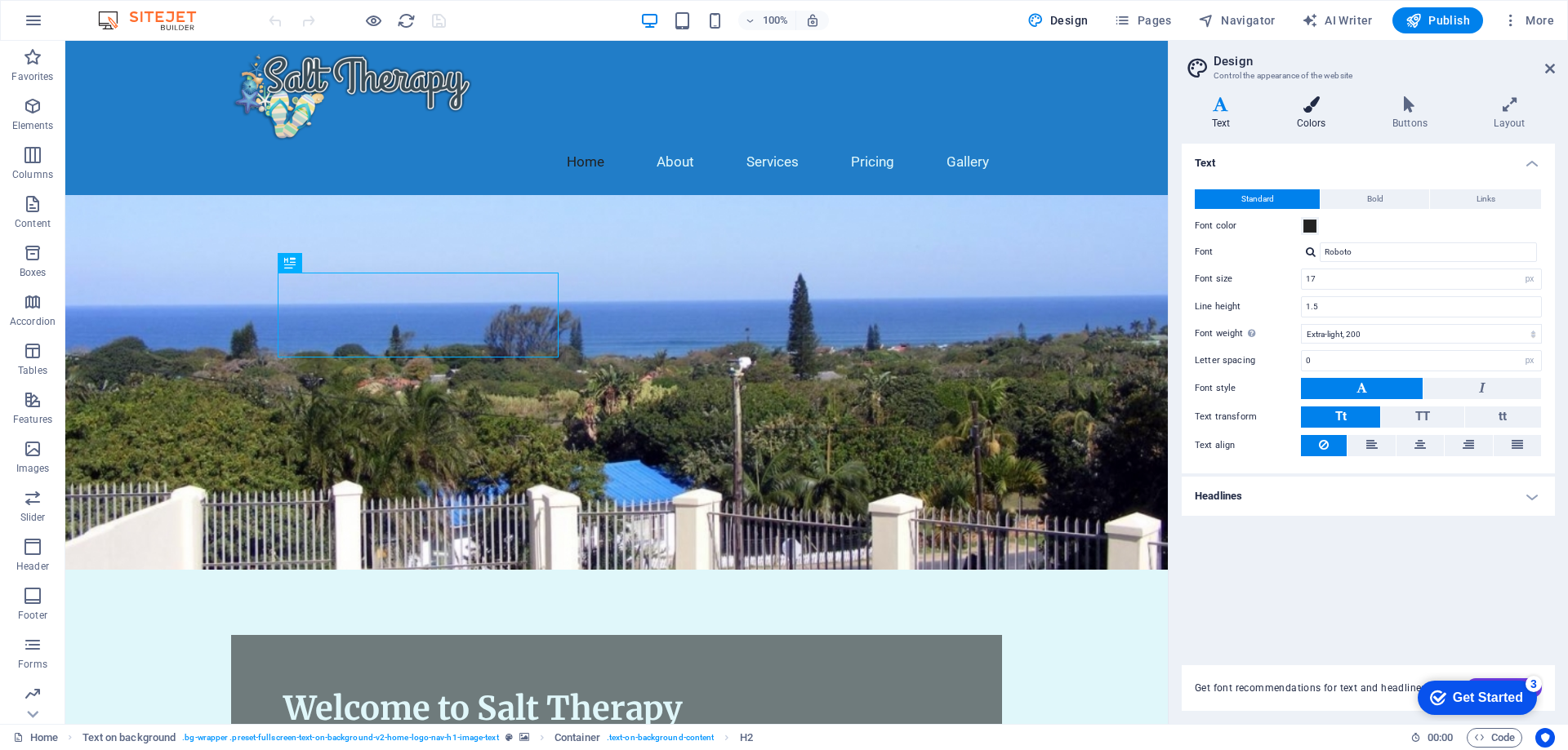
click at [1313, 97] on icon at bounding box center [1310, 105] width 89 height 17
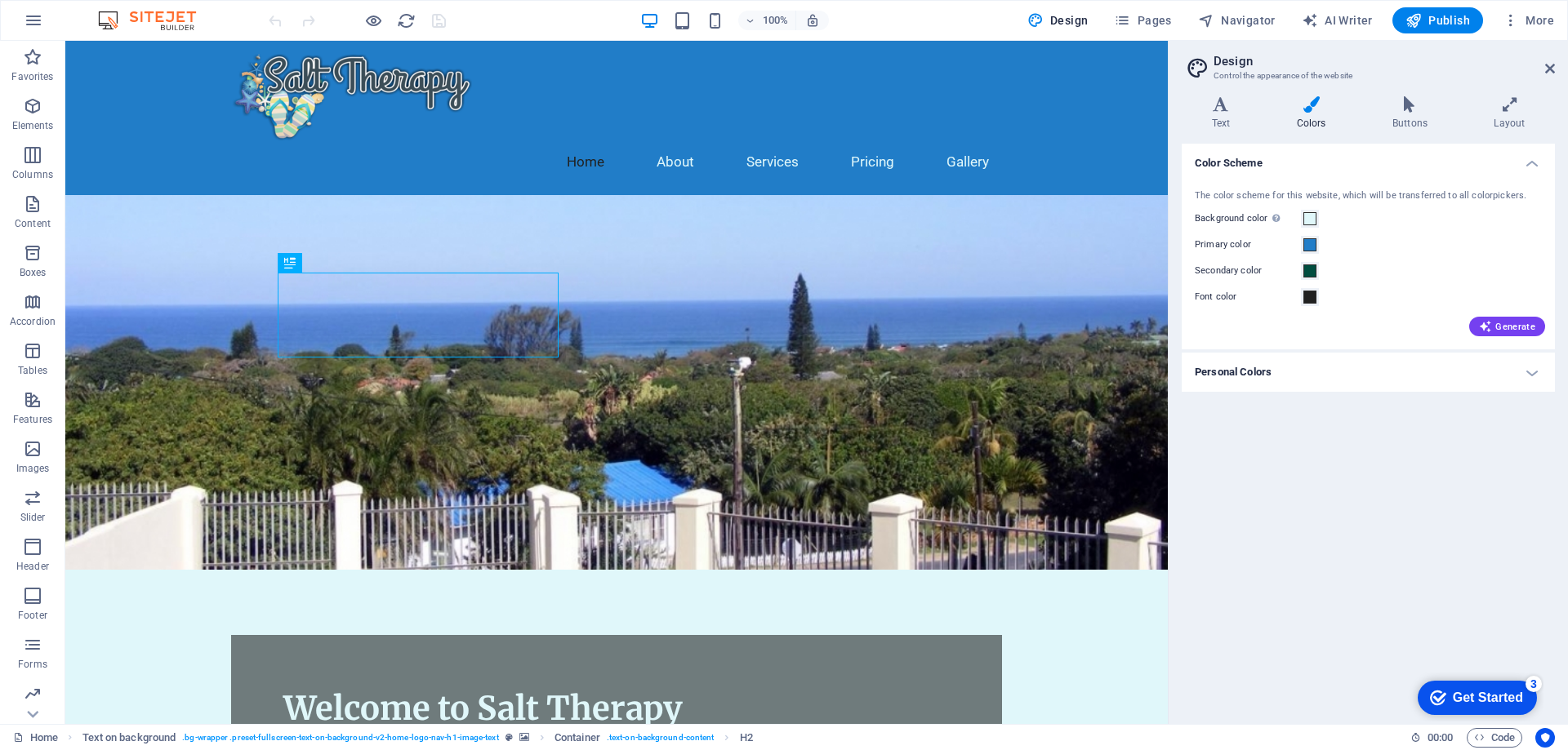
click at [1248, 372] on h4 "Personal Colors" at bounding box center [1368, 372] width 373 height 40
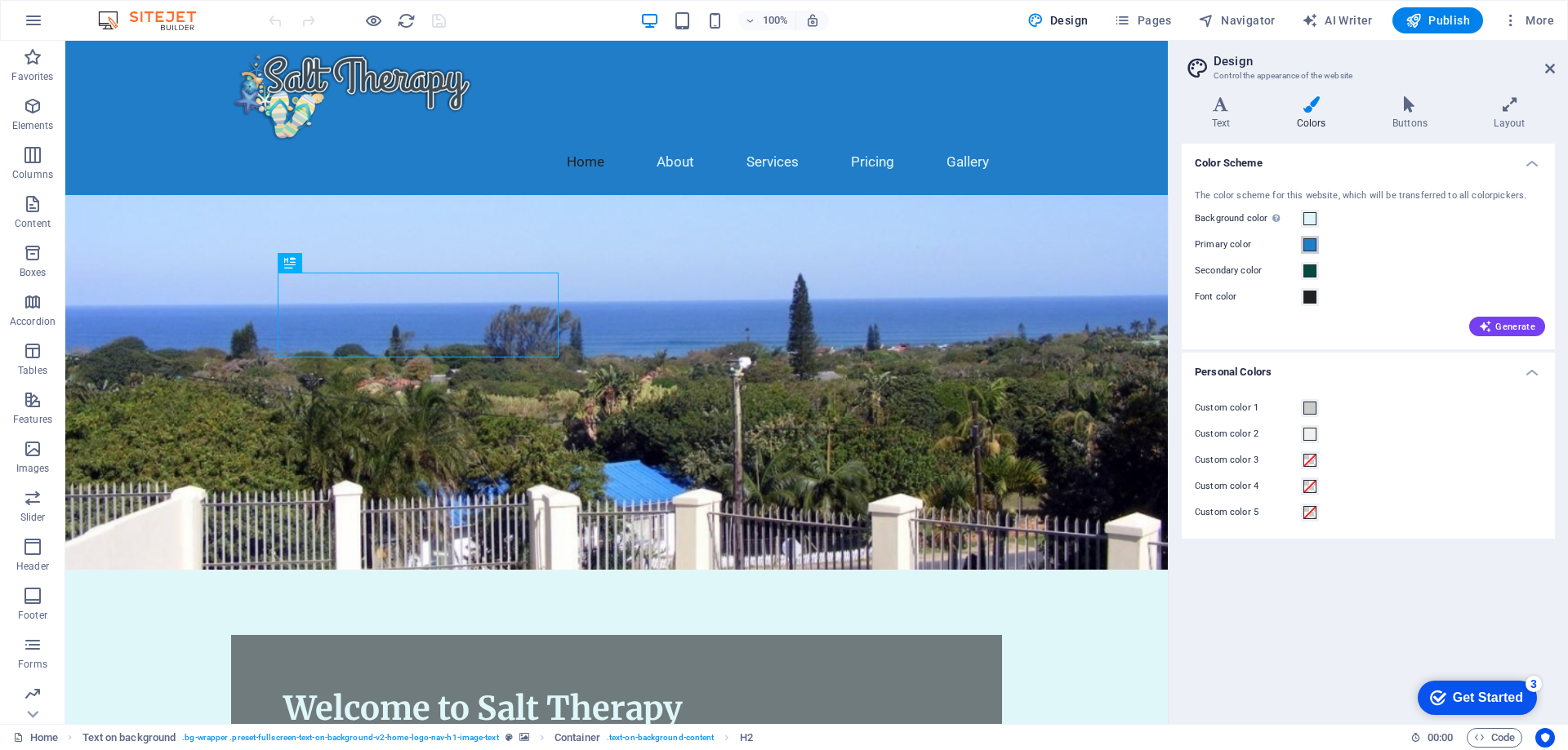
click at [1310, 245] on span at bounding box center [1310, 244] width 13 height 13
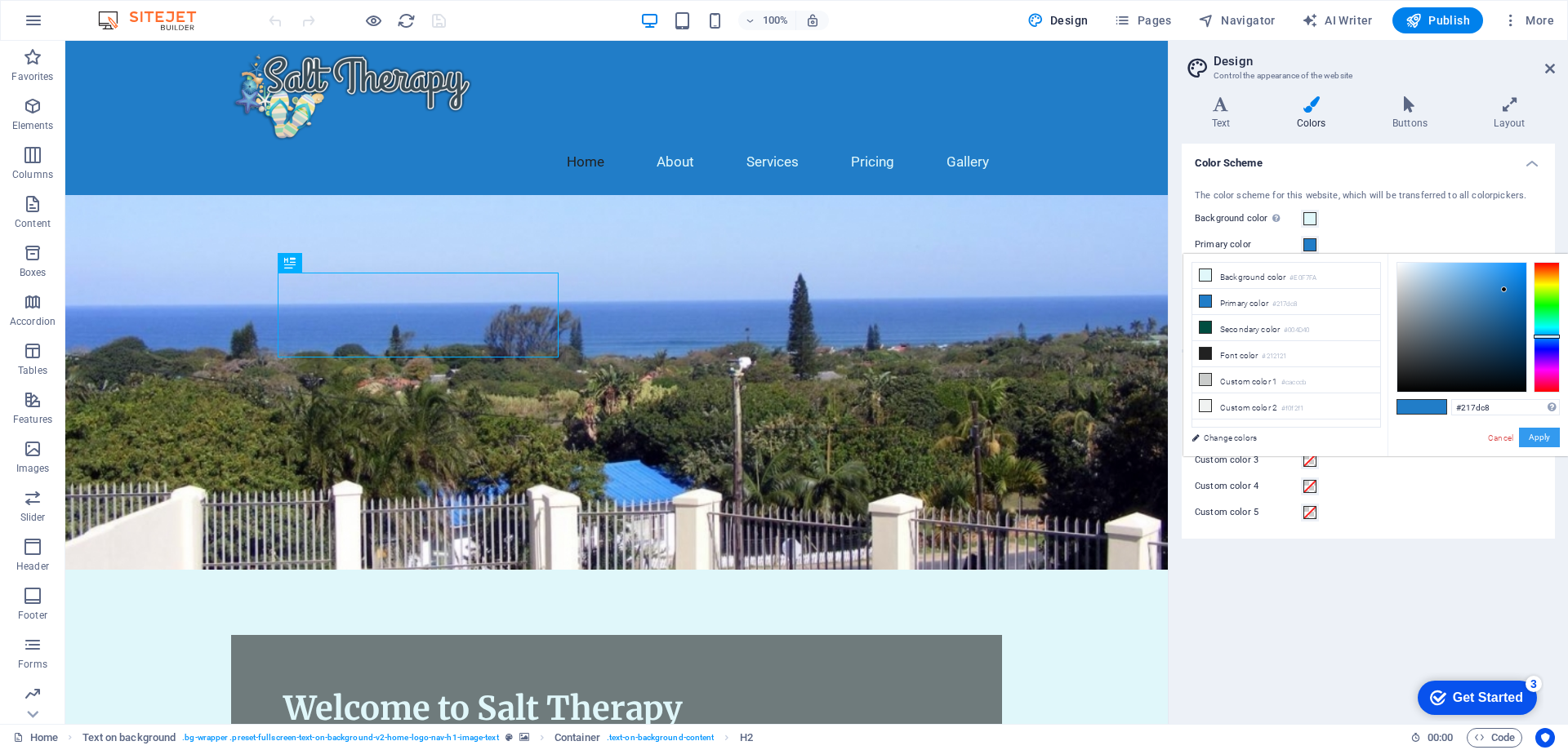
click at [1548, 440] on button "Apply" at bounding box center [1539, 437] width 40 height 19
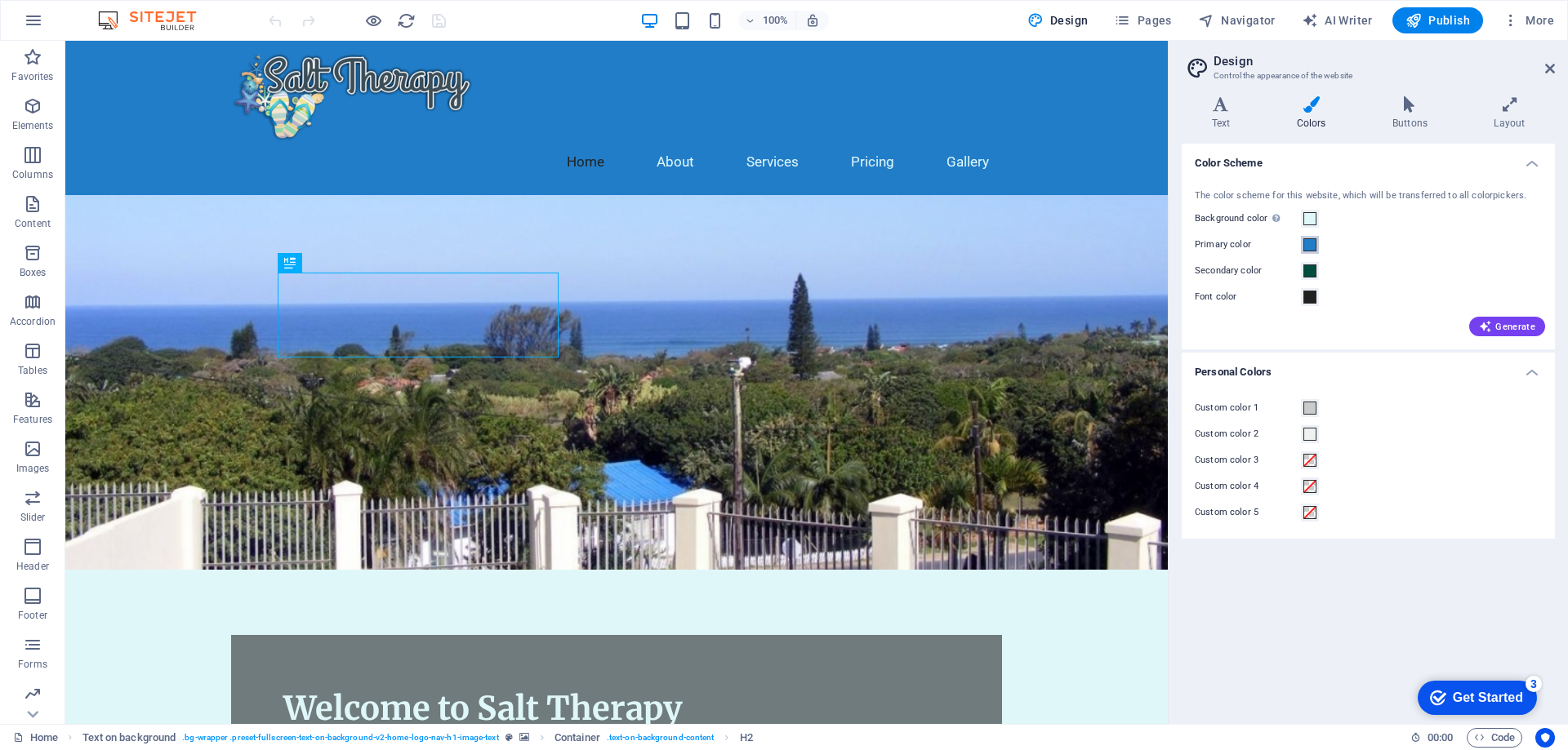
click at [1314, 244] on span at bounding box center [1310, 244] width 13 height 13
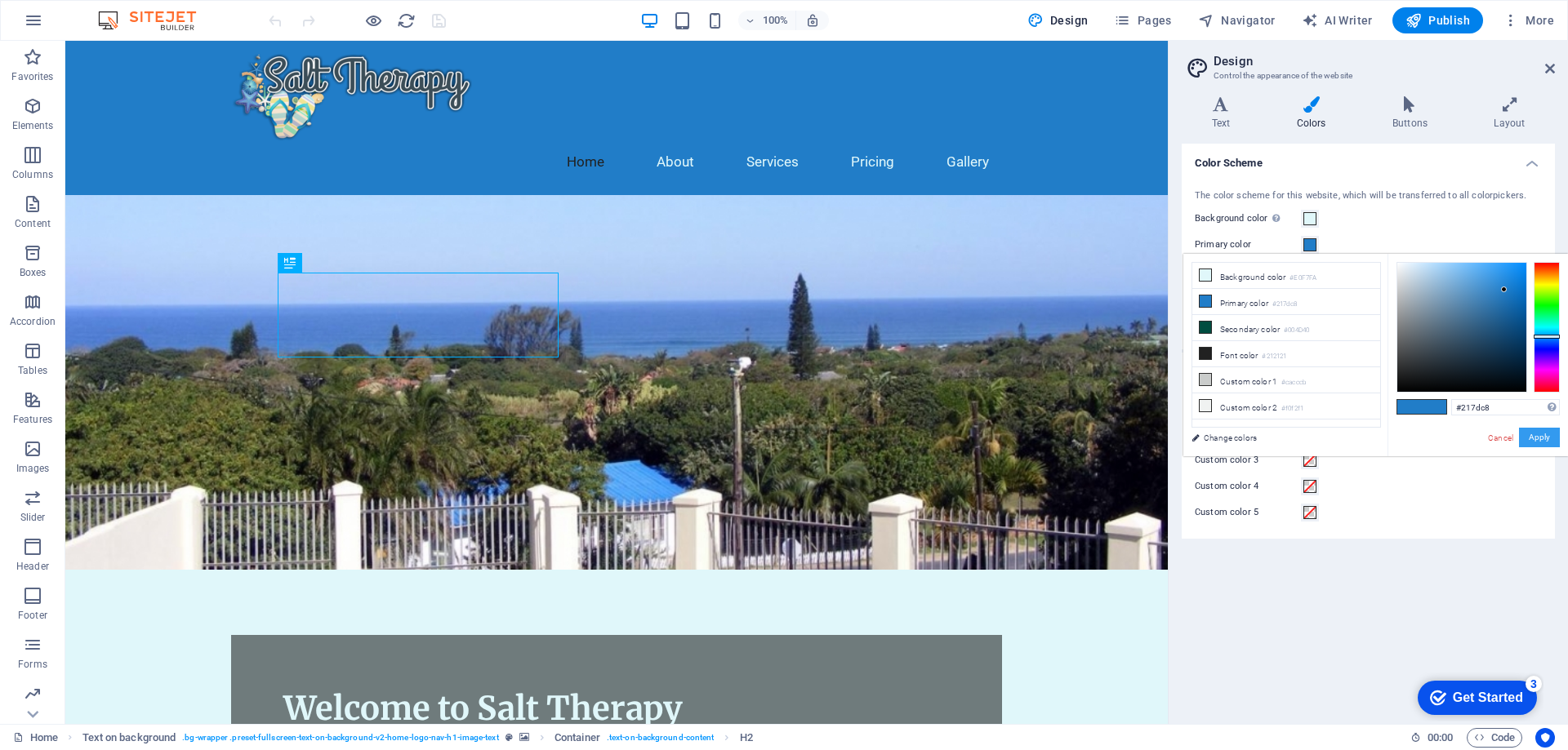
click at [1538, 437] on button "Apply" at bounding box center [1539, 437] width 40 height 19
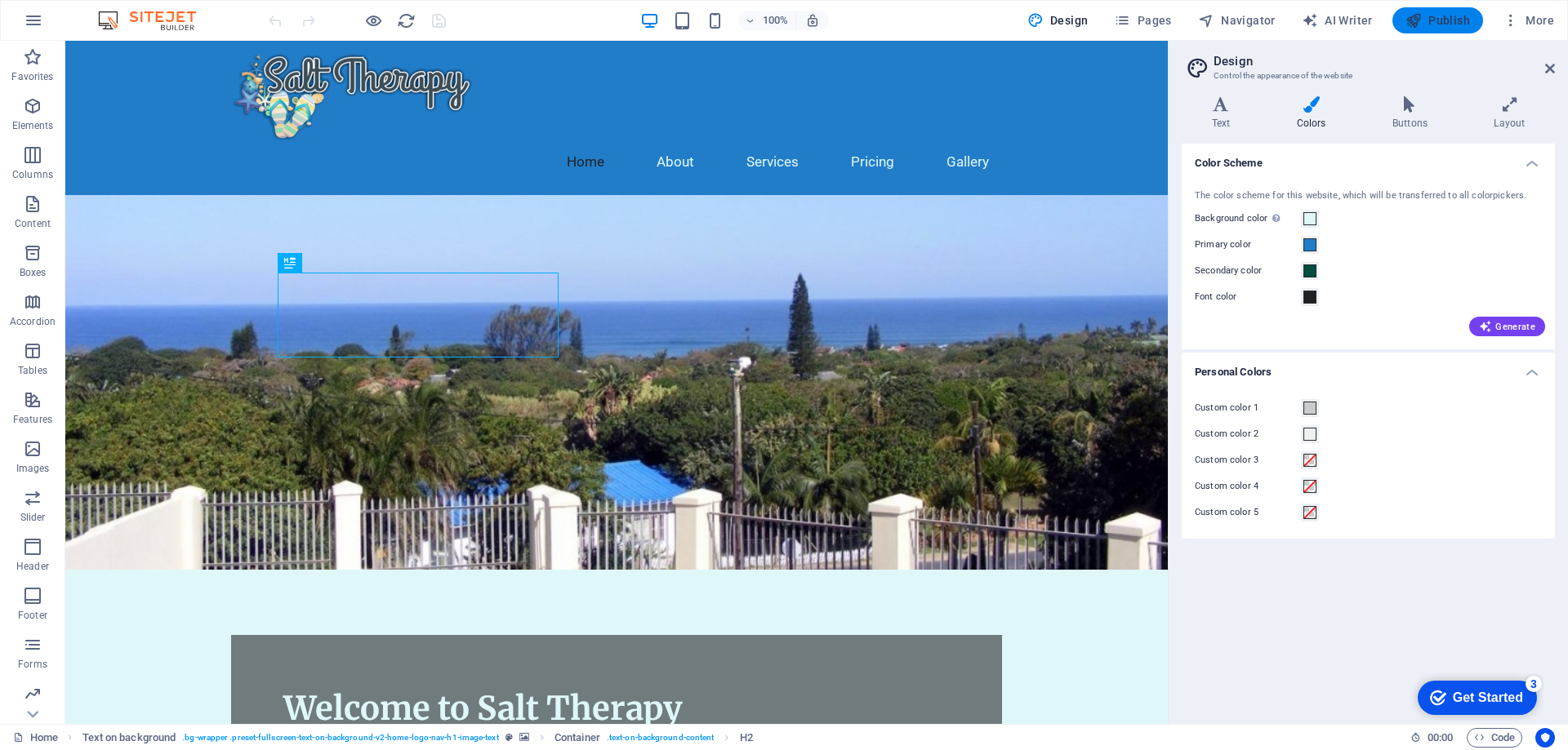
click at [1429, 9] on button "Publish" at bounding box center [1437, 20] width 91 height 26
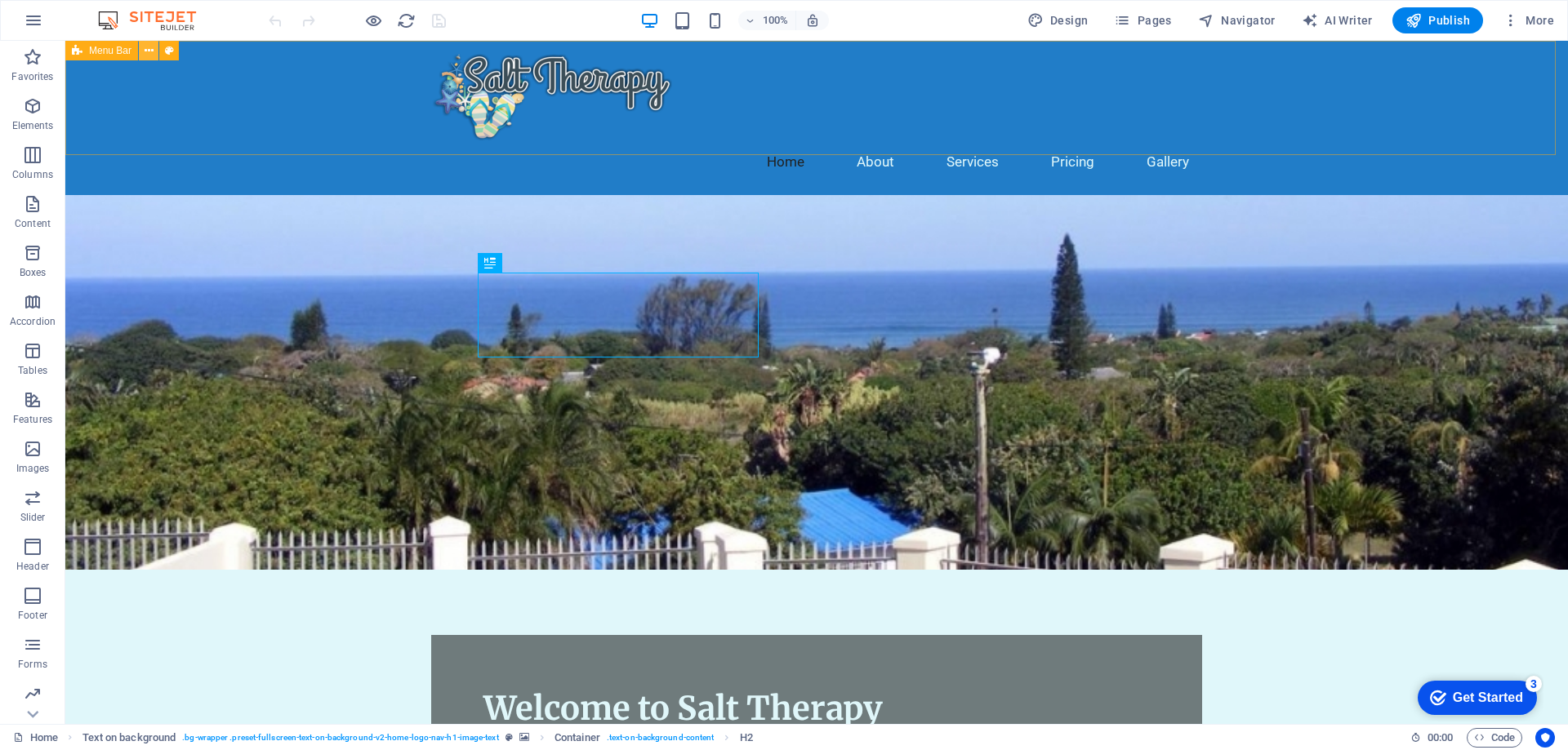
click at [153, 52] on icon at bounding box center [149, 51] width 9 height 17
click at [1406, 110] on div "Home About Services Pricing Gallery" at bounding box center [817, 118] width 1503 height 154
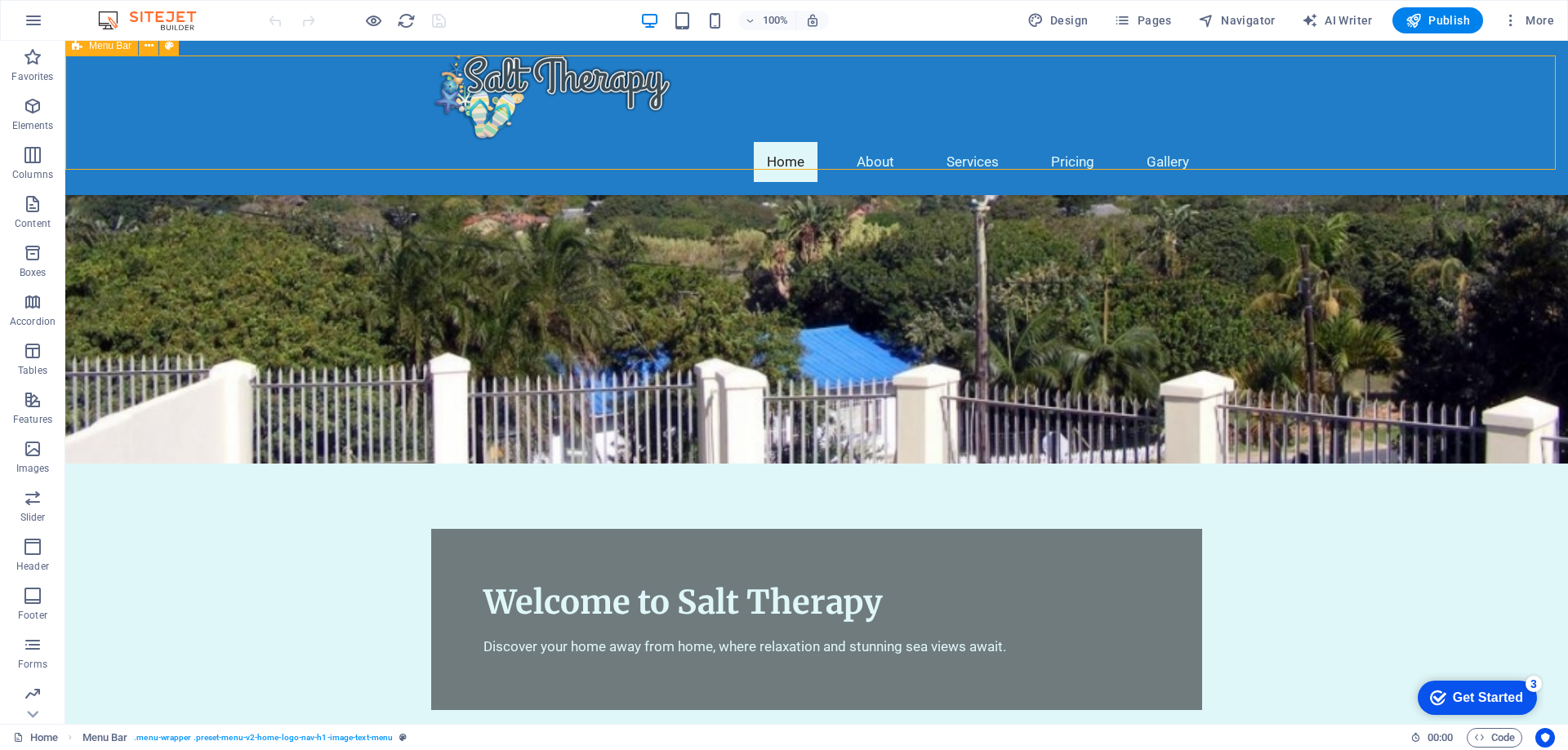
scroll to position [164, 0]
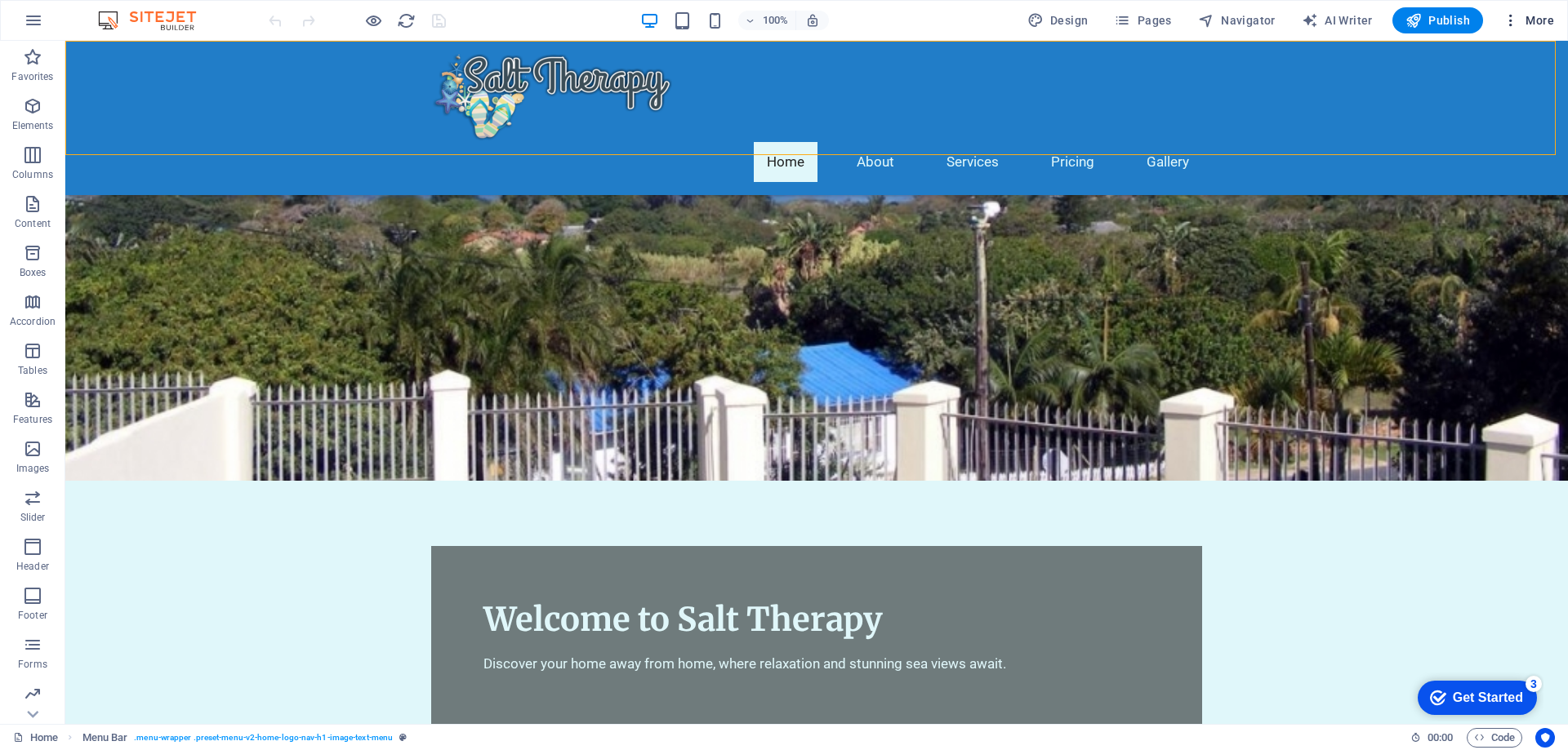
click at [1543, 18] on span "More" at bounding box center [1528, 20] width 52 height 17
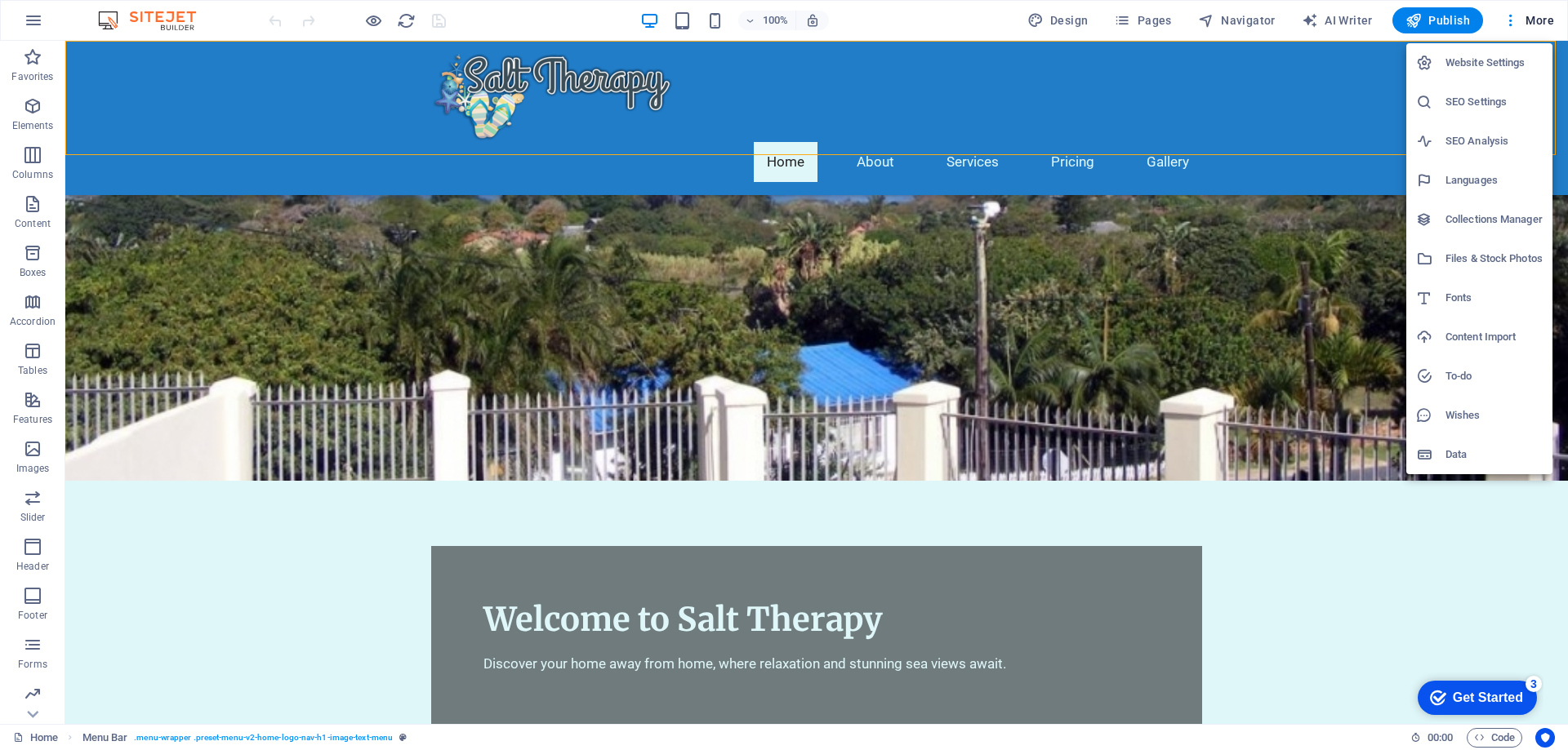
click at [1467, 62] on h6 "Website Settings" at bounding box center [1494, 62] width 97 height 19
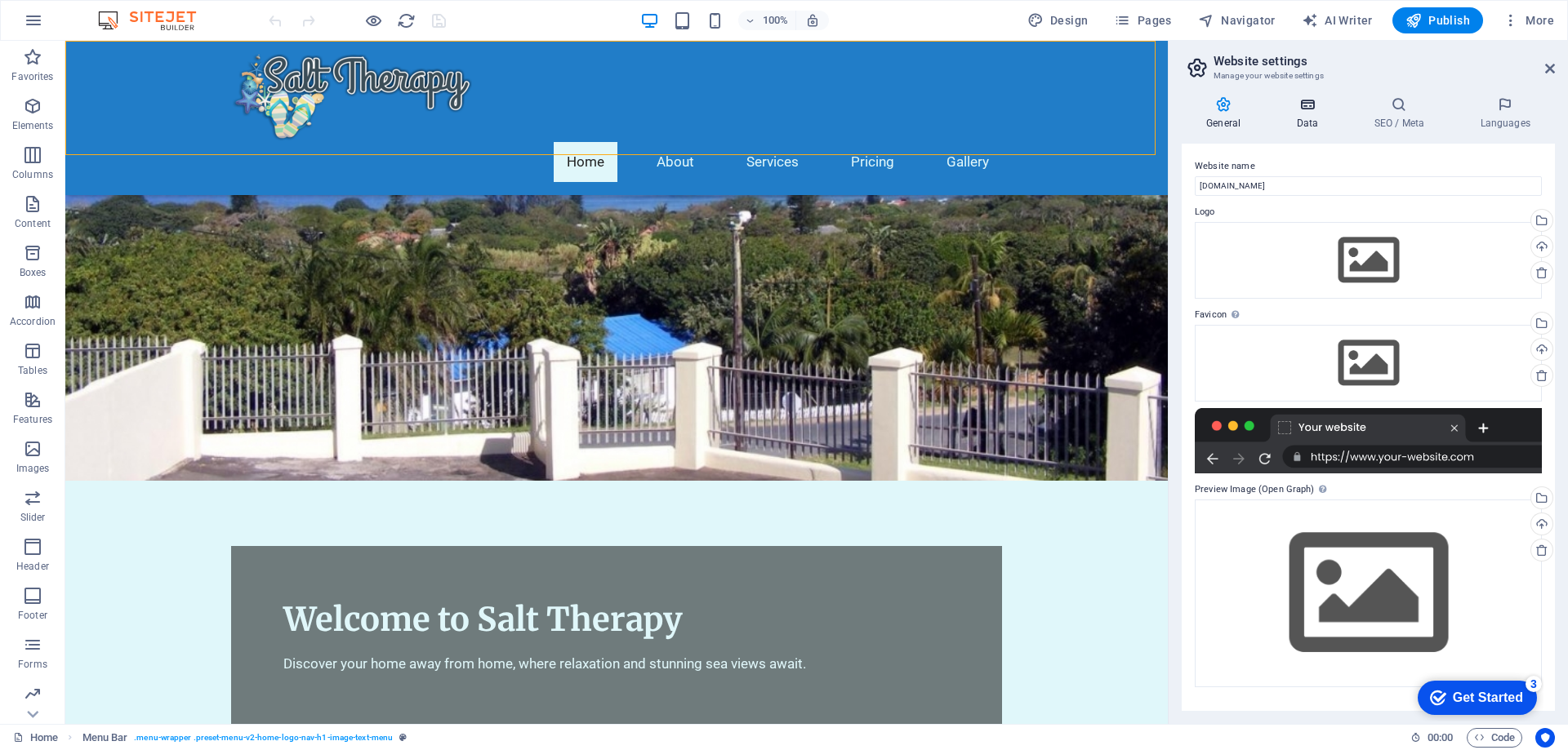
click at [1313, 111] on icon at bounding box center [1307, 105] width 71 height 17
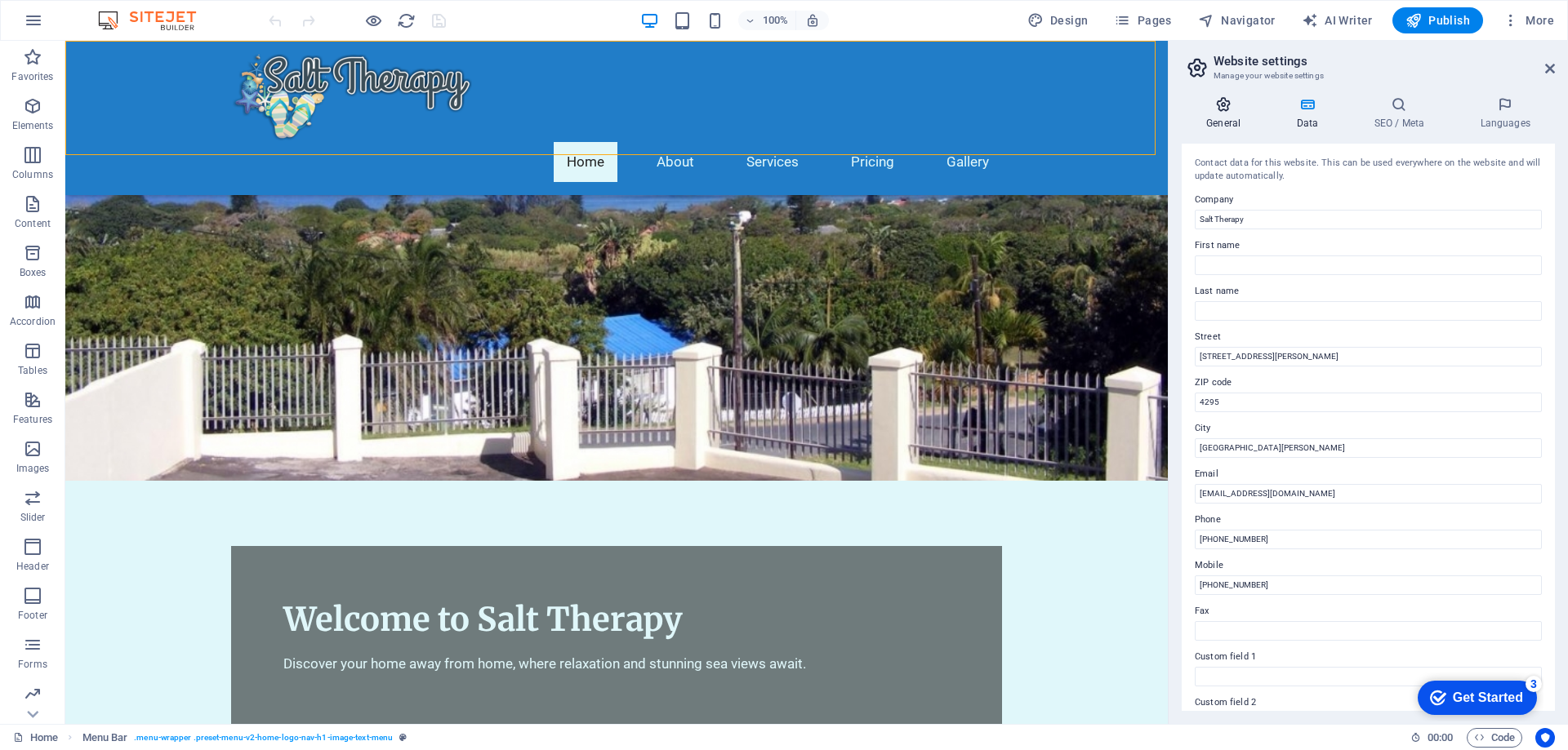
click at [1225, 107] on icon at bounding box center [1223, 105] width 84 height 17
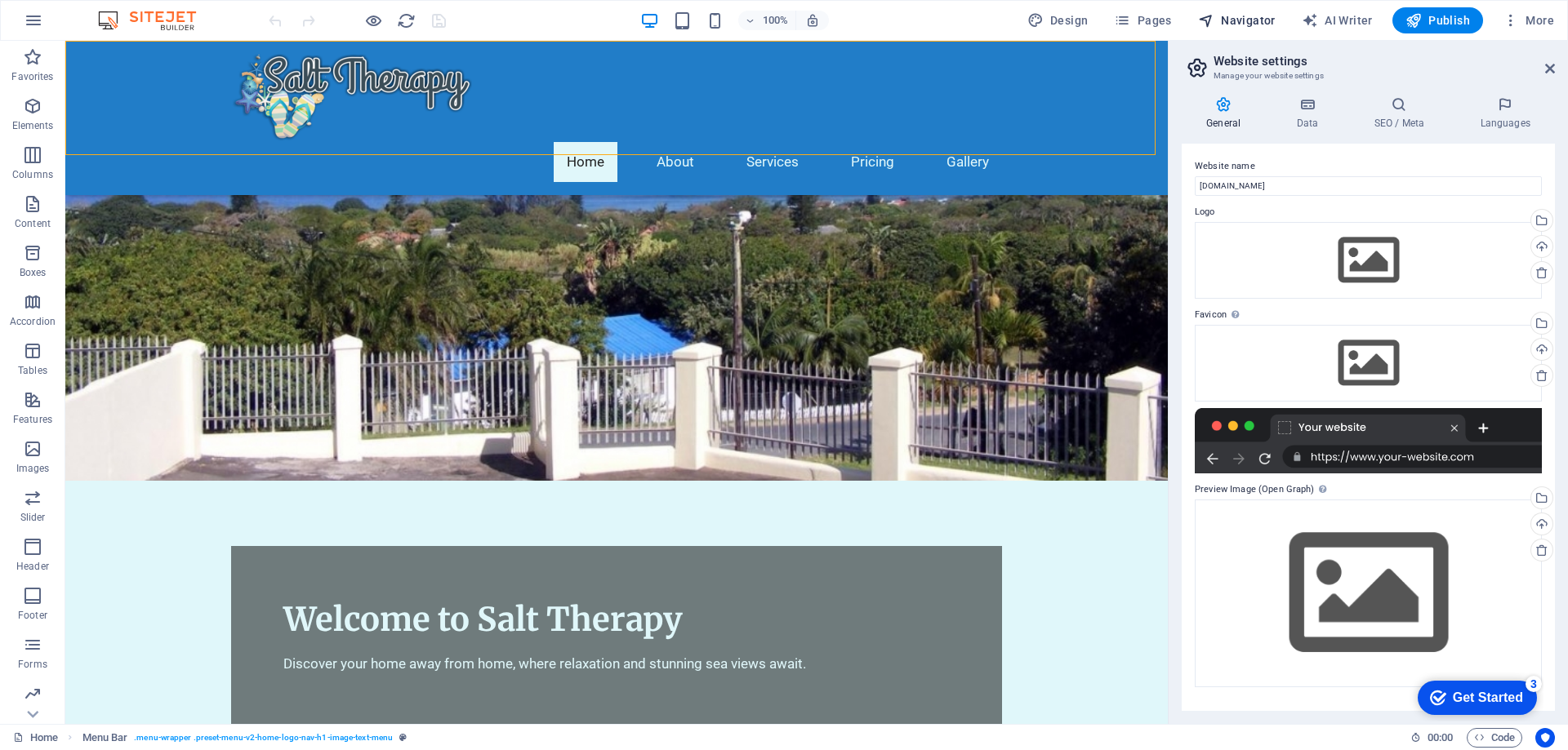
click at [1232, 23] on span "Navigator" at bounding box center [1237, 20] width 77 height 17
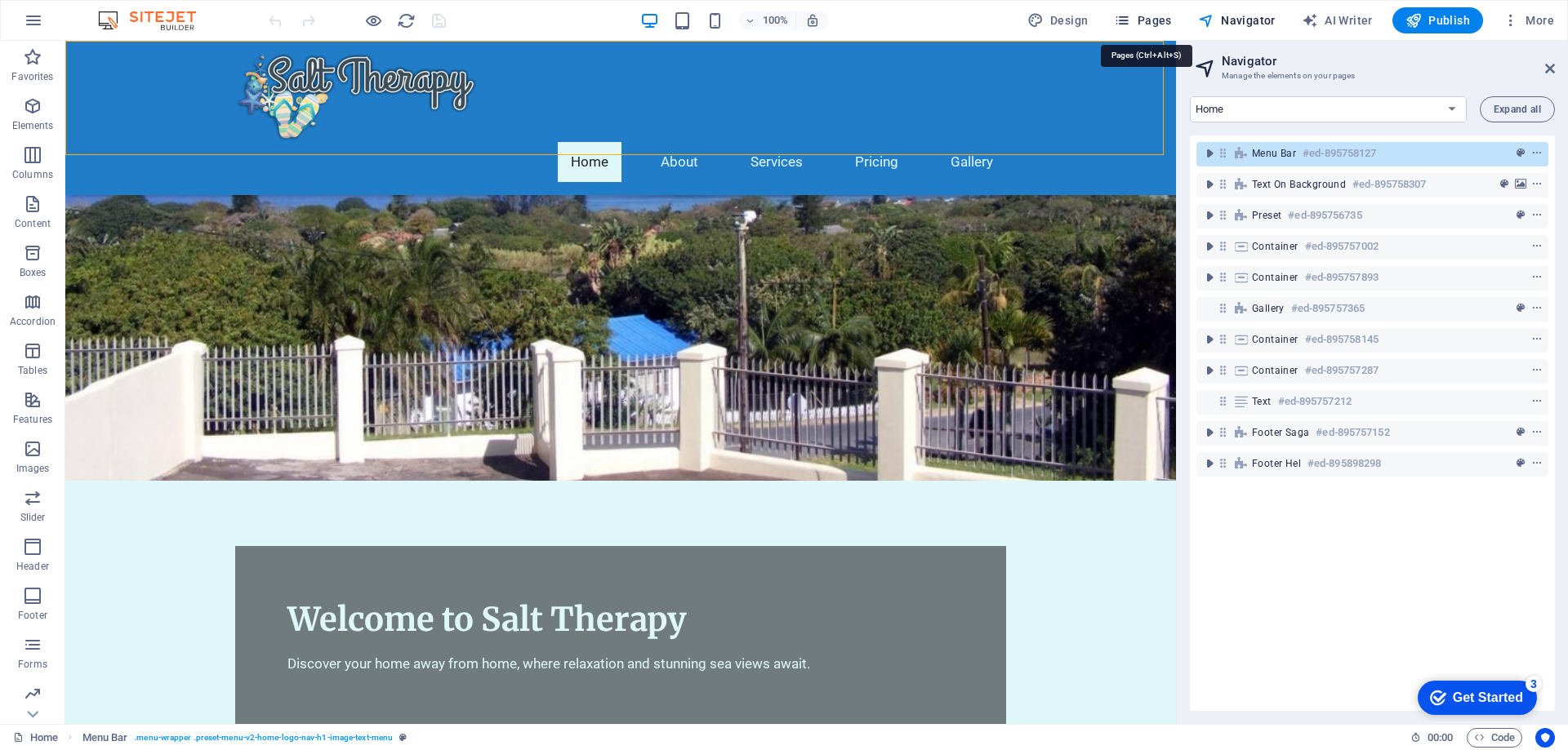
click at [1147, 17] on span "Pages" at bounding box center [1142, 20] width 57 height 17
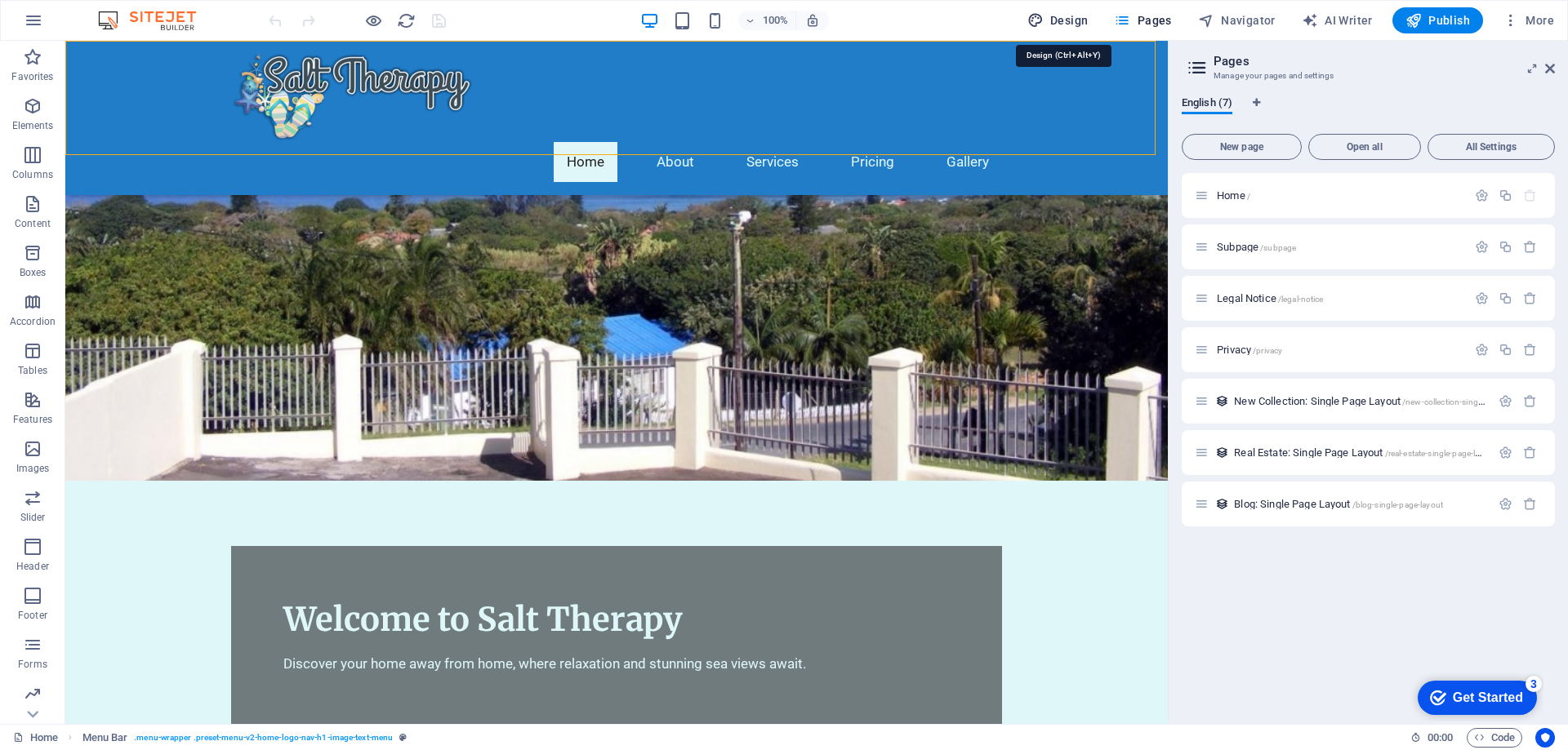
click at [1073, 18] on span "Design" at bounding box center [1058, 20] width 62 height 17
select select "px"
select select "200"
select select "px"
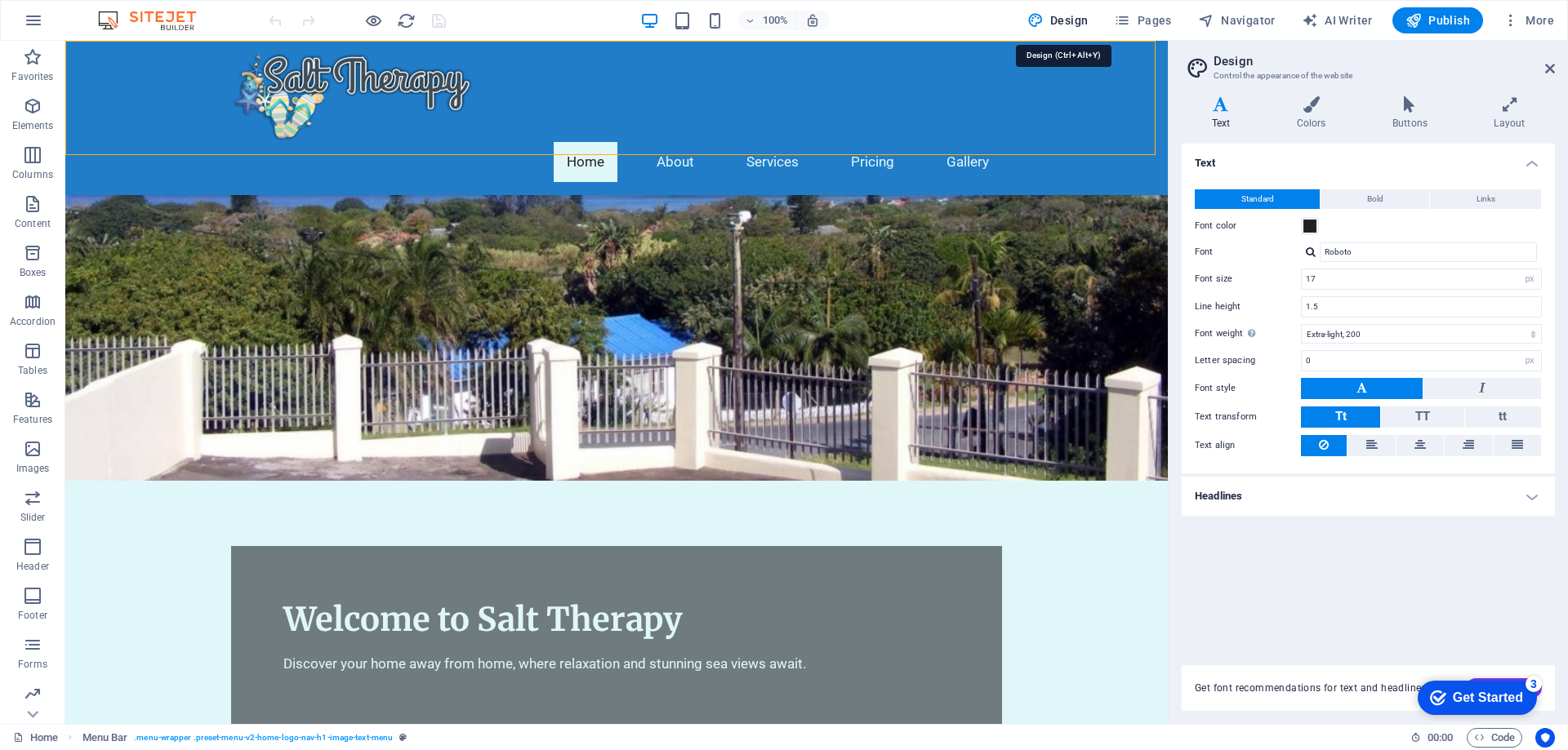
click at [1537, 164] on h4 "Text" at bounding box center [1368, 158] width 373 height 29
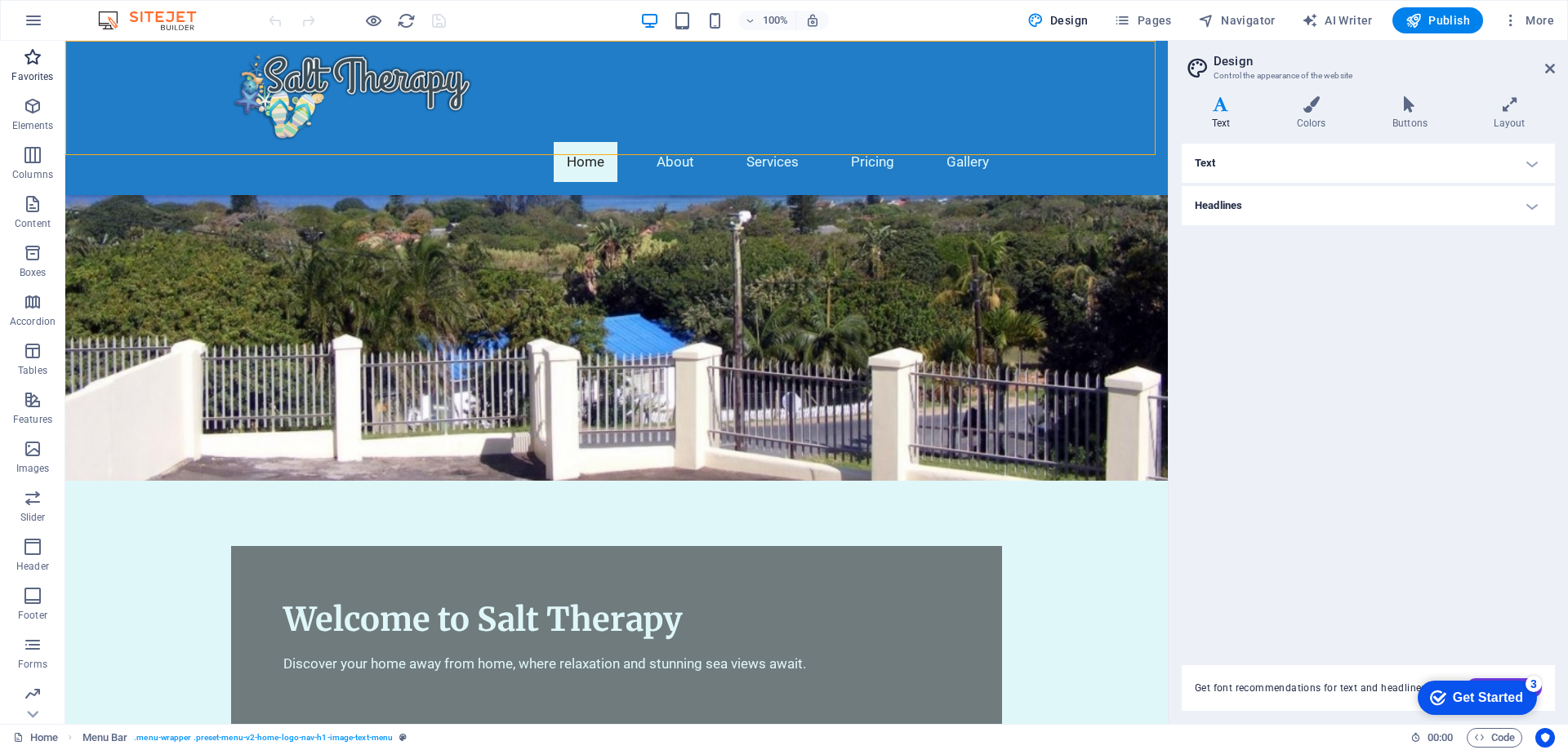
click at [29, 56] on icon "button" at bounding box center [32, 57] width 19 height 19
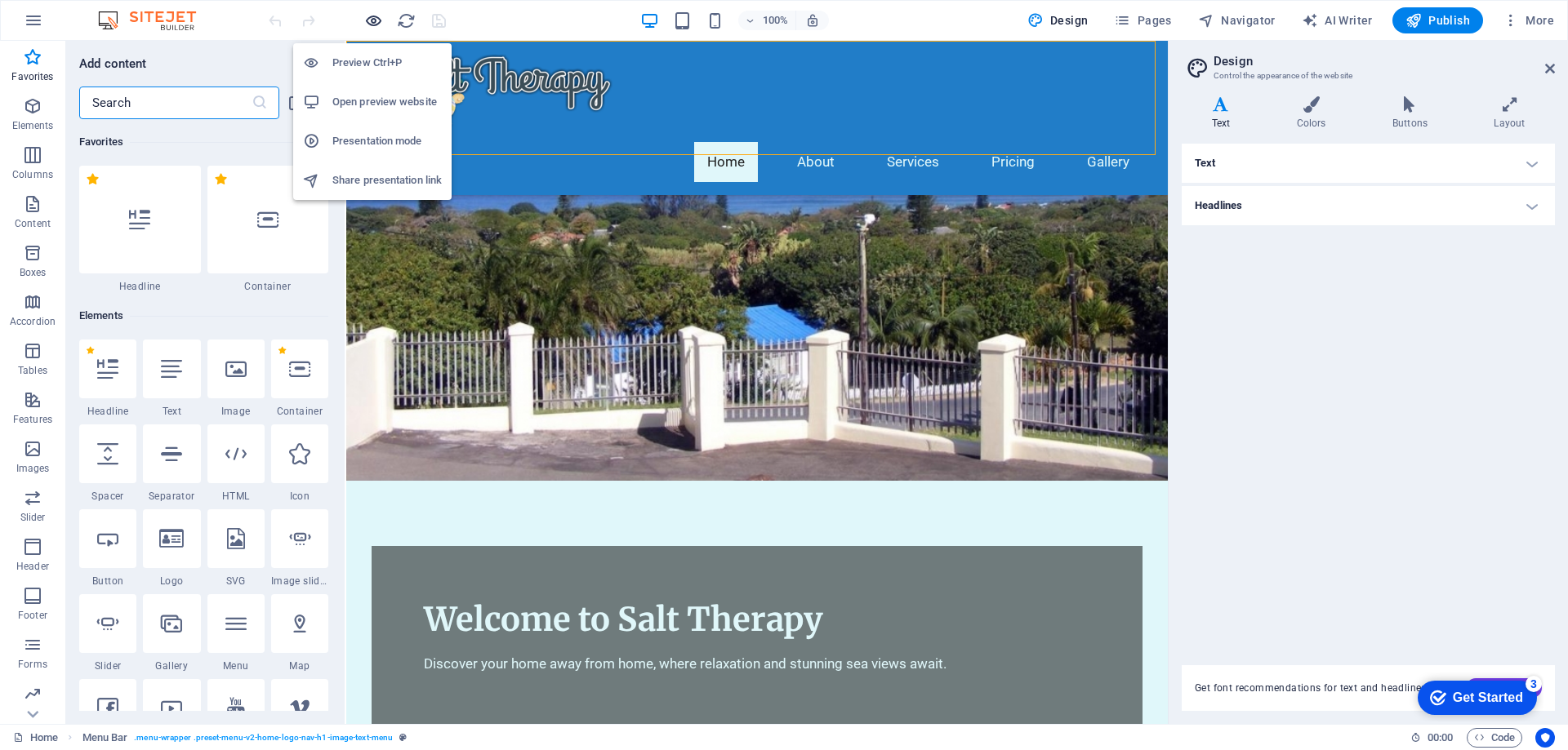
click at [375, 21] on icon "button" at bounding box center [373, 20] width 18 height 18
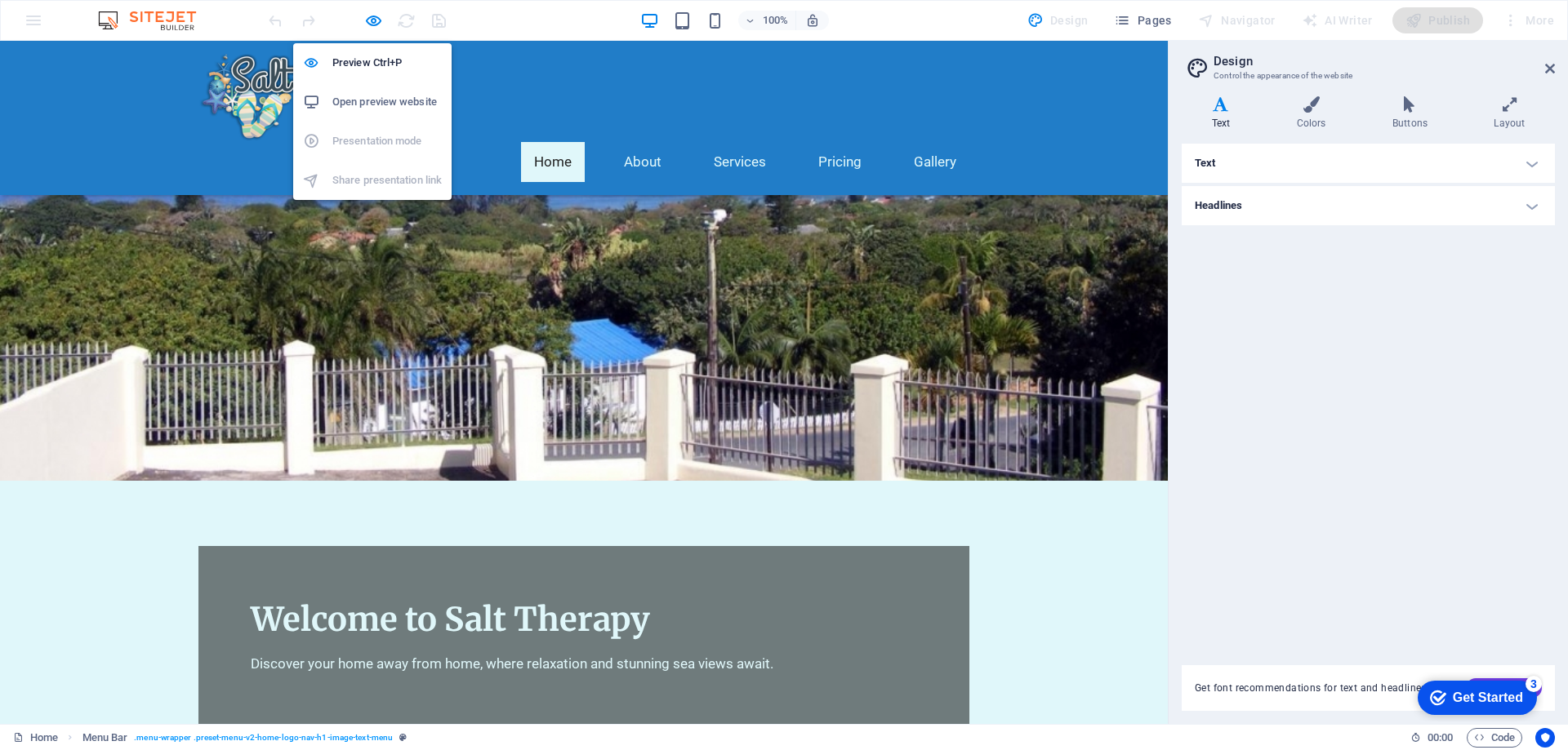
click at [385, 103] on h6 "Open preview website" at bounding box center [386, 101] width 109 height 19
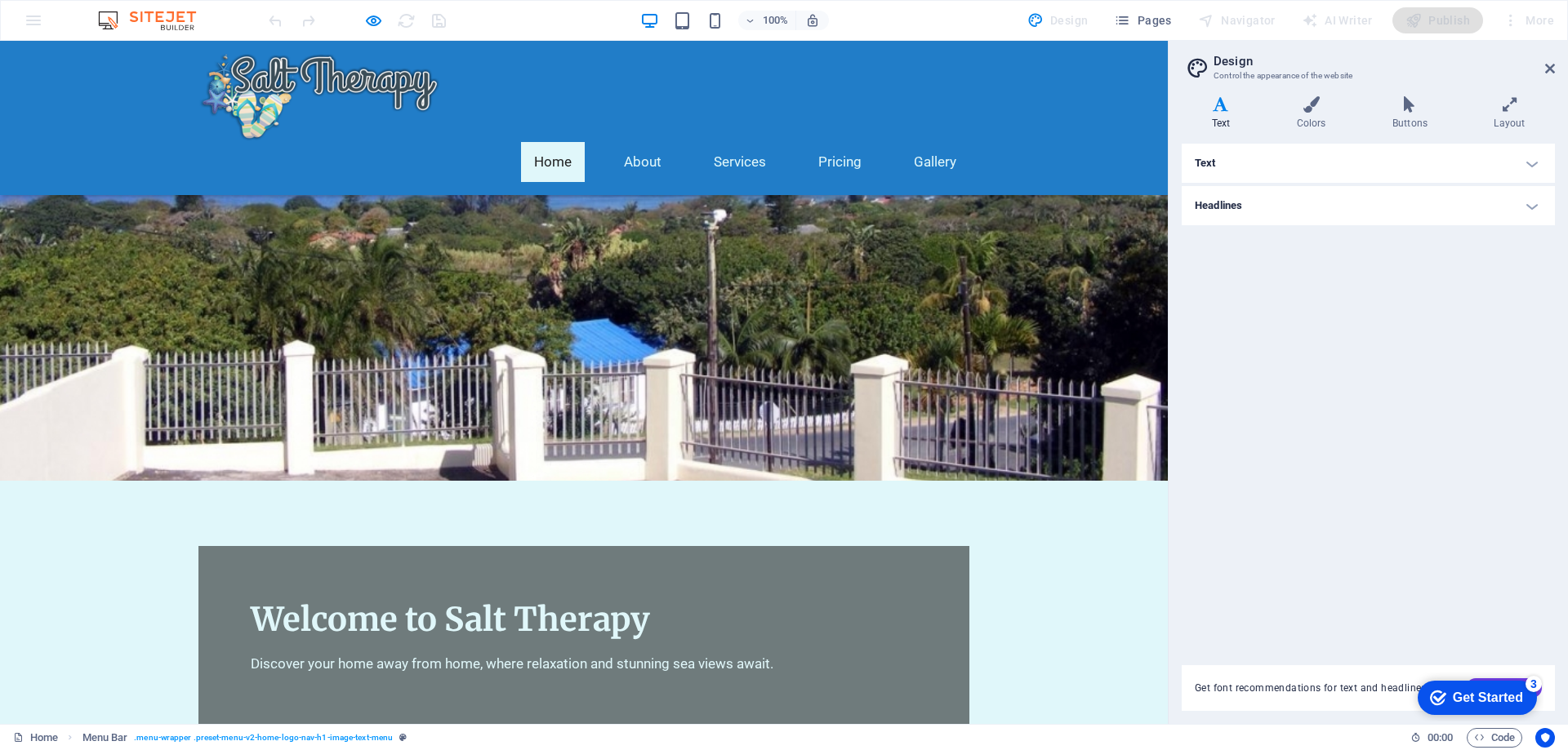
click at [1537, 683] on div "3" at bounding box center [1534, 684] width 17 height 17
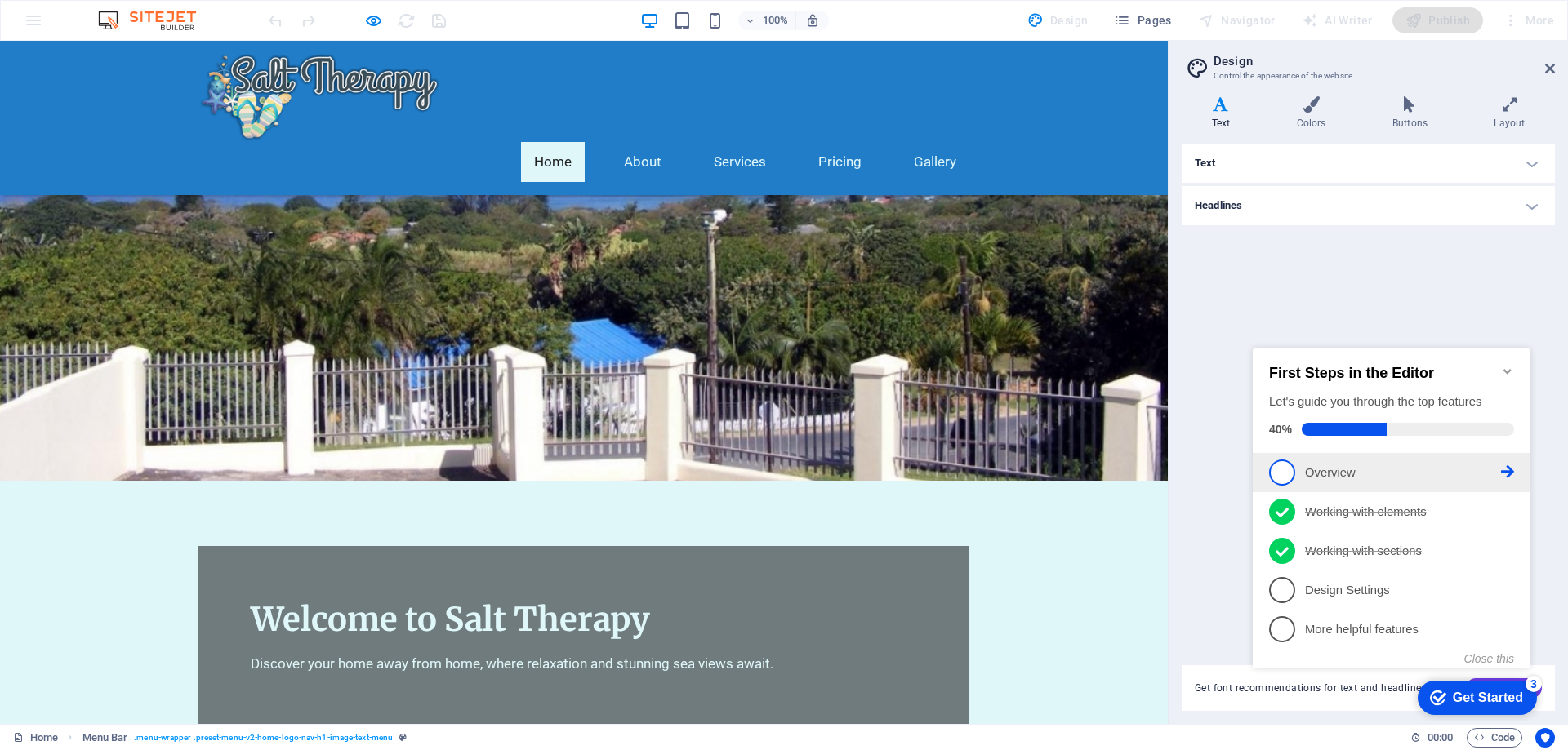
click at [1321, 466] on p "Overview - incomplete" at bounding box center [1402, 472] width 196 height 17
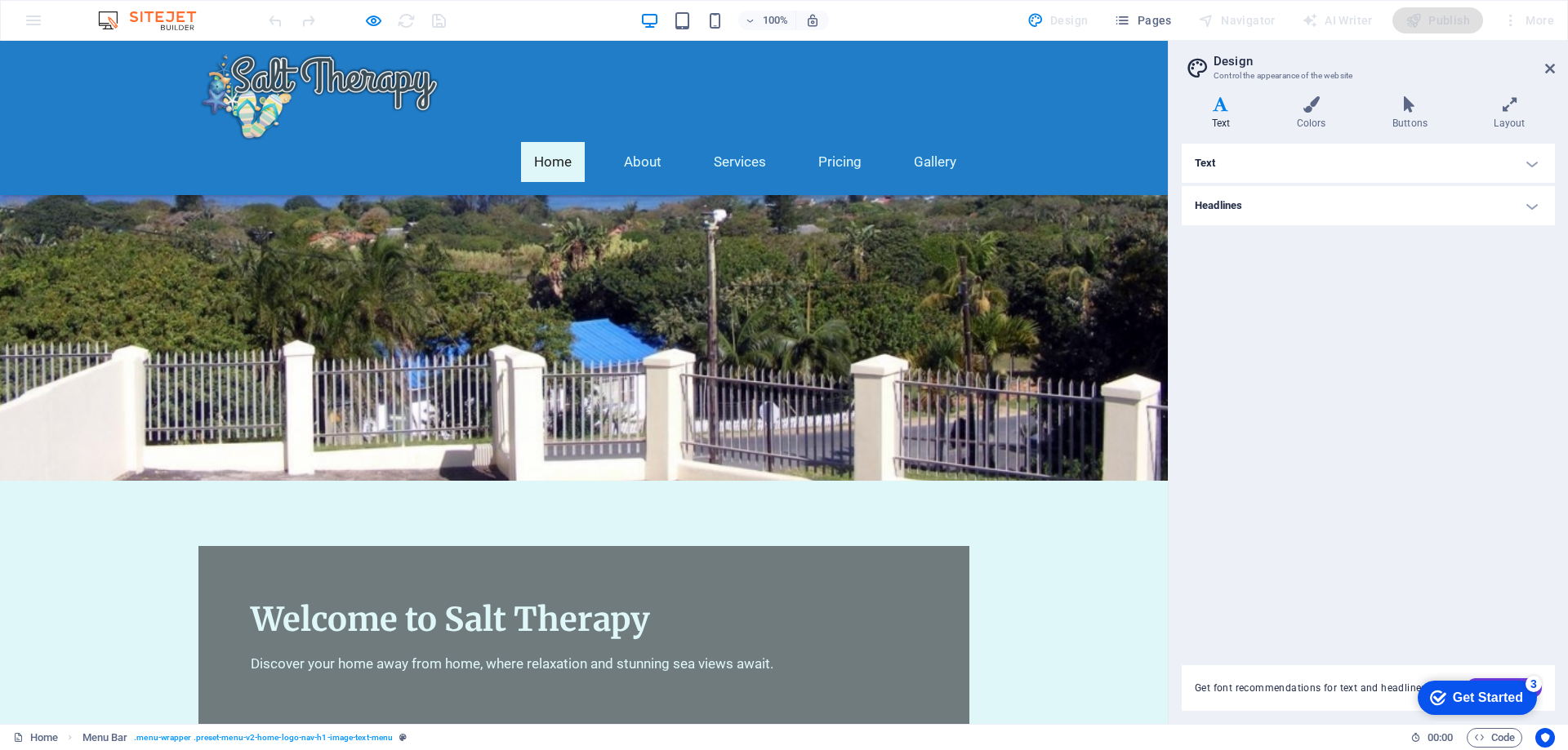
scroll to position [0, 0]
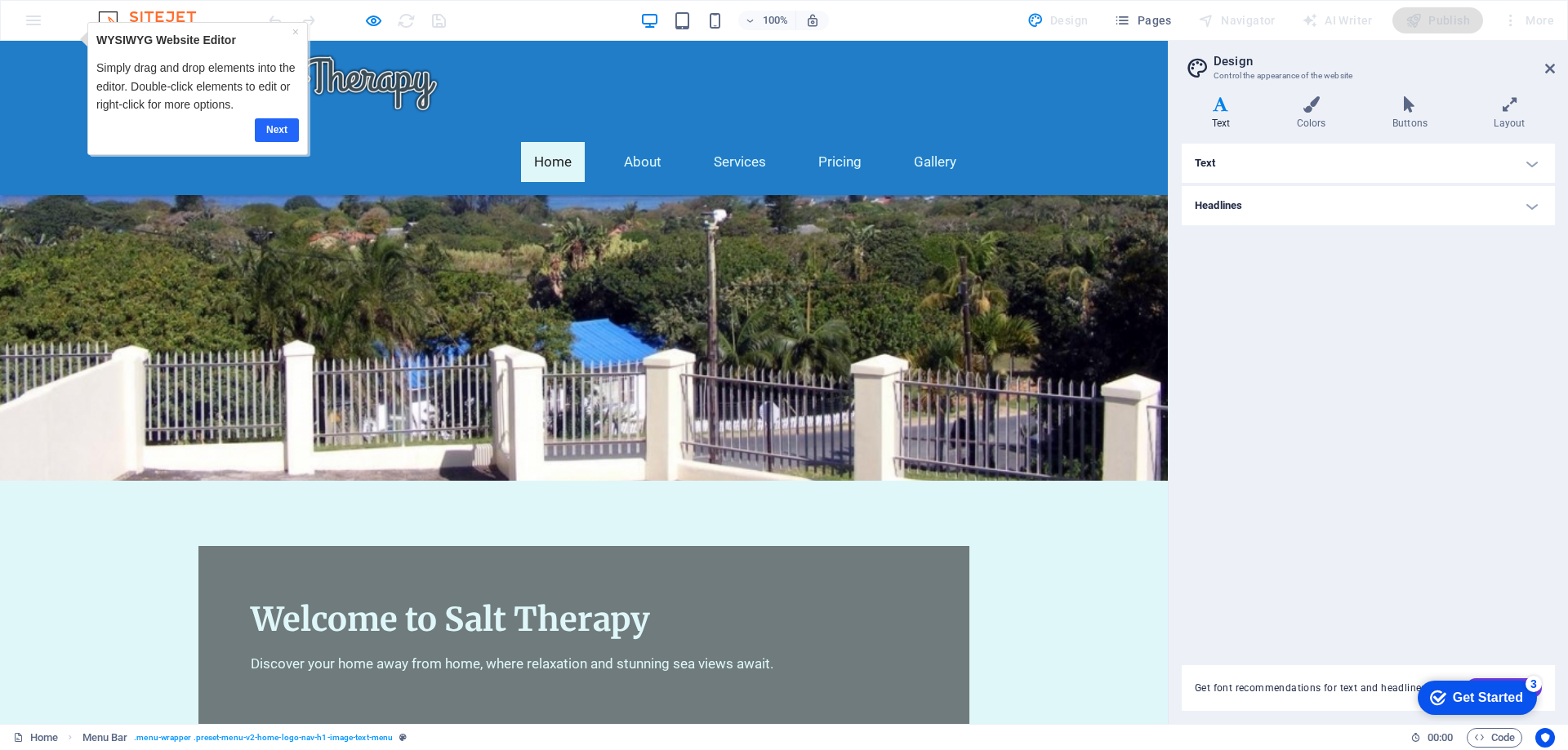
click at [272, 129] on link "Next" at bounding box center [277, 131] width 44 height 24
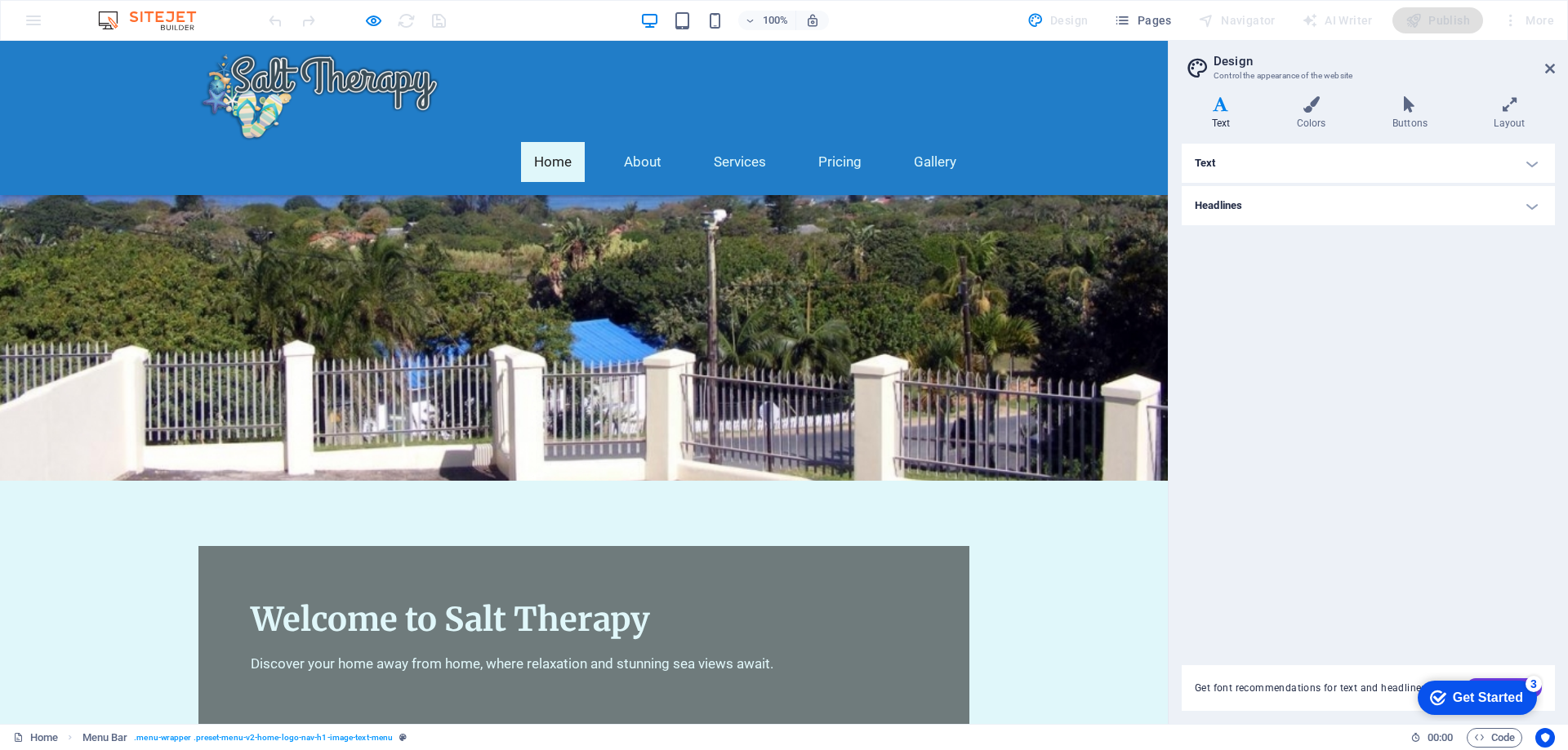
click at [1471, 700] on div "Get Started" at bounding box center [1488, 698] width 70 height 15
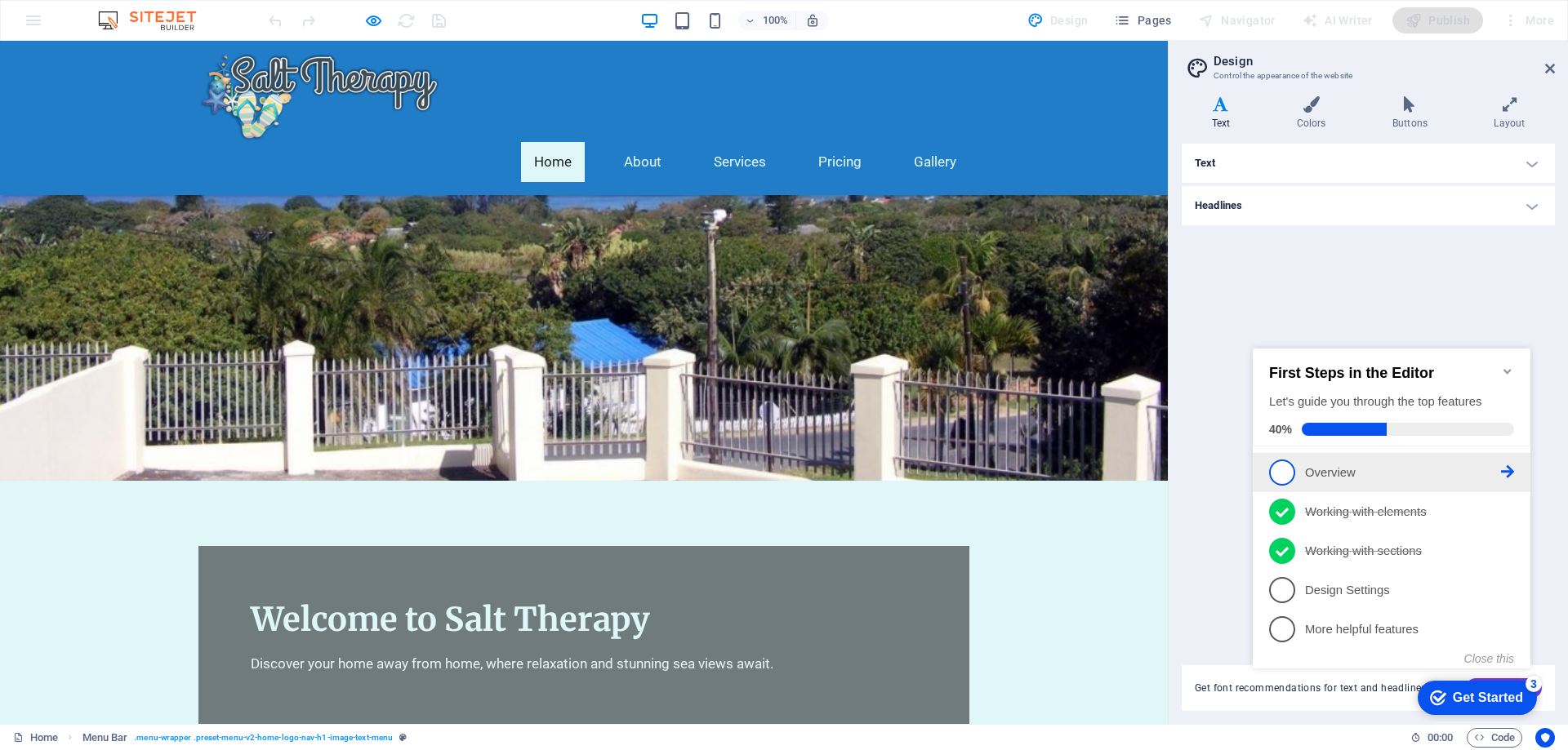
click at [1398, 466] on p "Overview - incomplete" at bounding box center [1402, 472] width 196 height 17
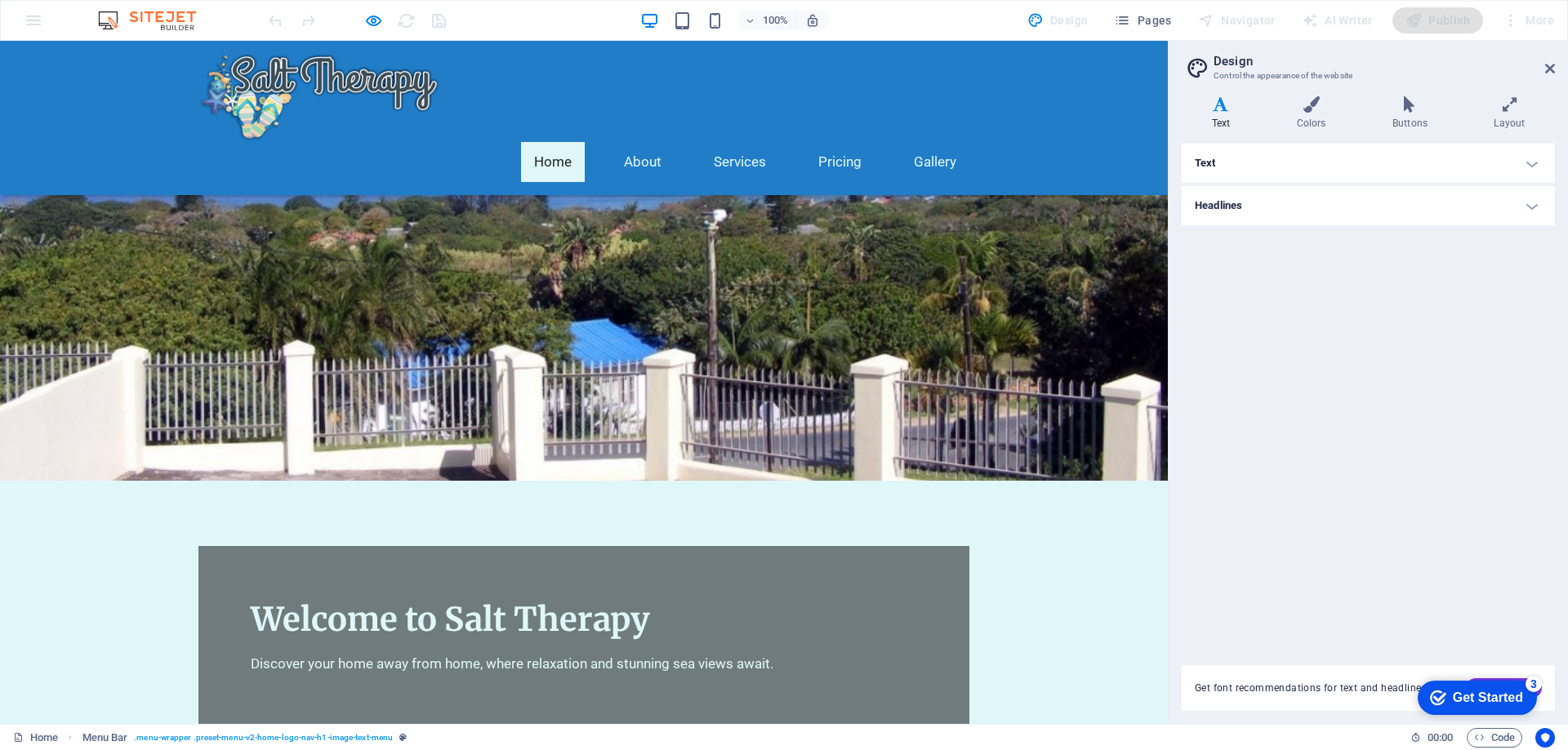
click at [1533, 689] on div "3" at bounding box center [1534, 684] width 17 height 17
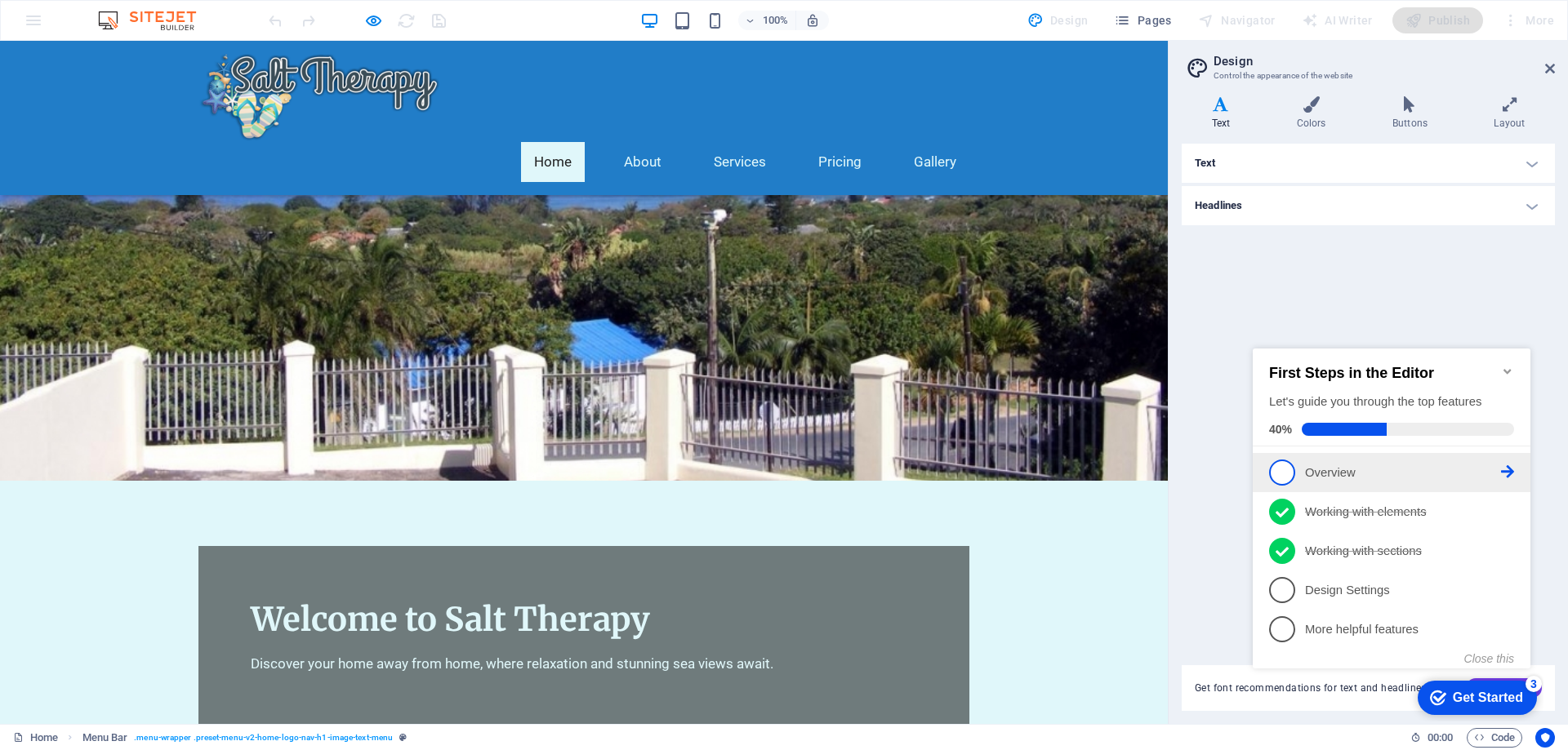
click at [1507, 467] on icon at bounding box center [1507, 472] width 13 height 13
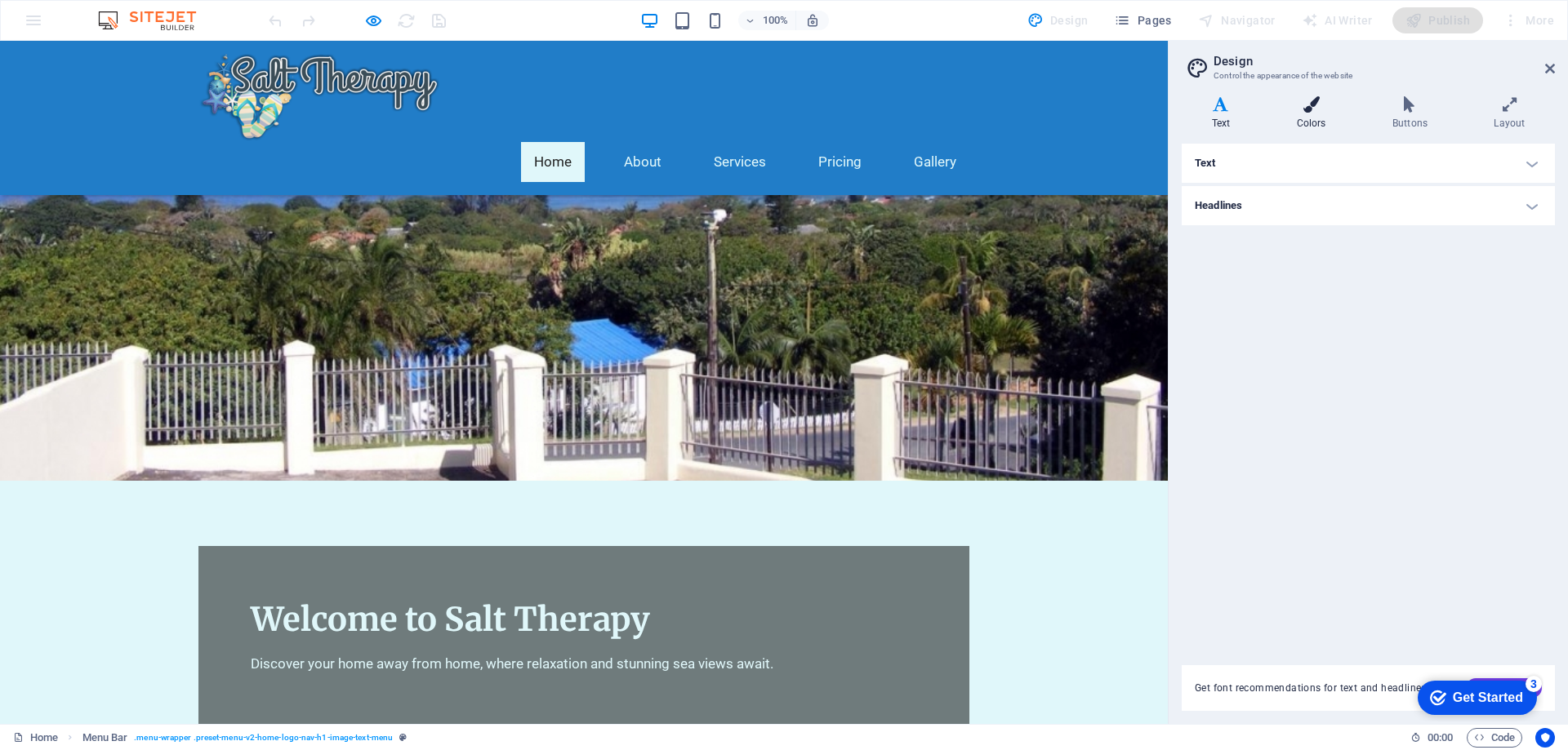
click at [1318, 120] on h4 "Colors" at bounding box center [1314, 113] width 96 height 34
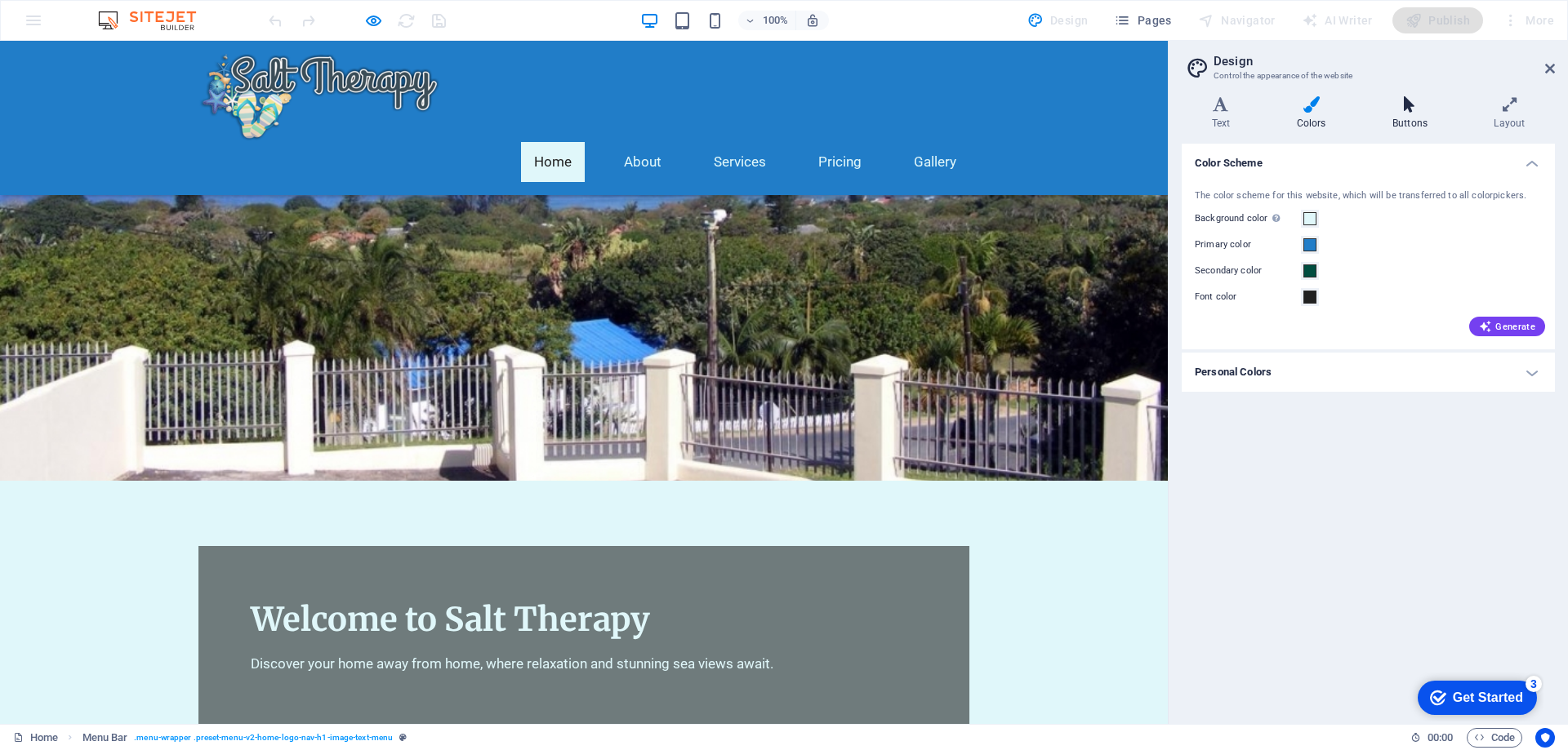
click at [1396, 106] on icon at bounding box center [1409, 105] width 95 height 17
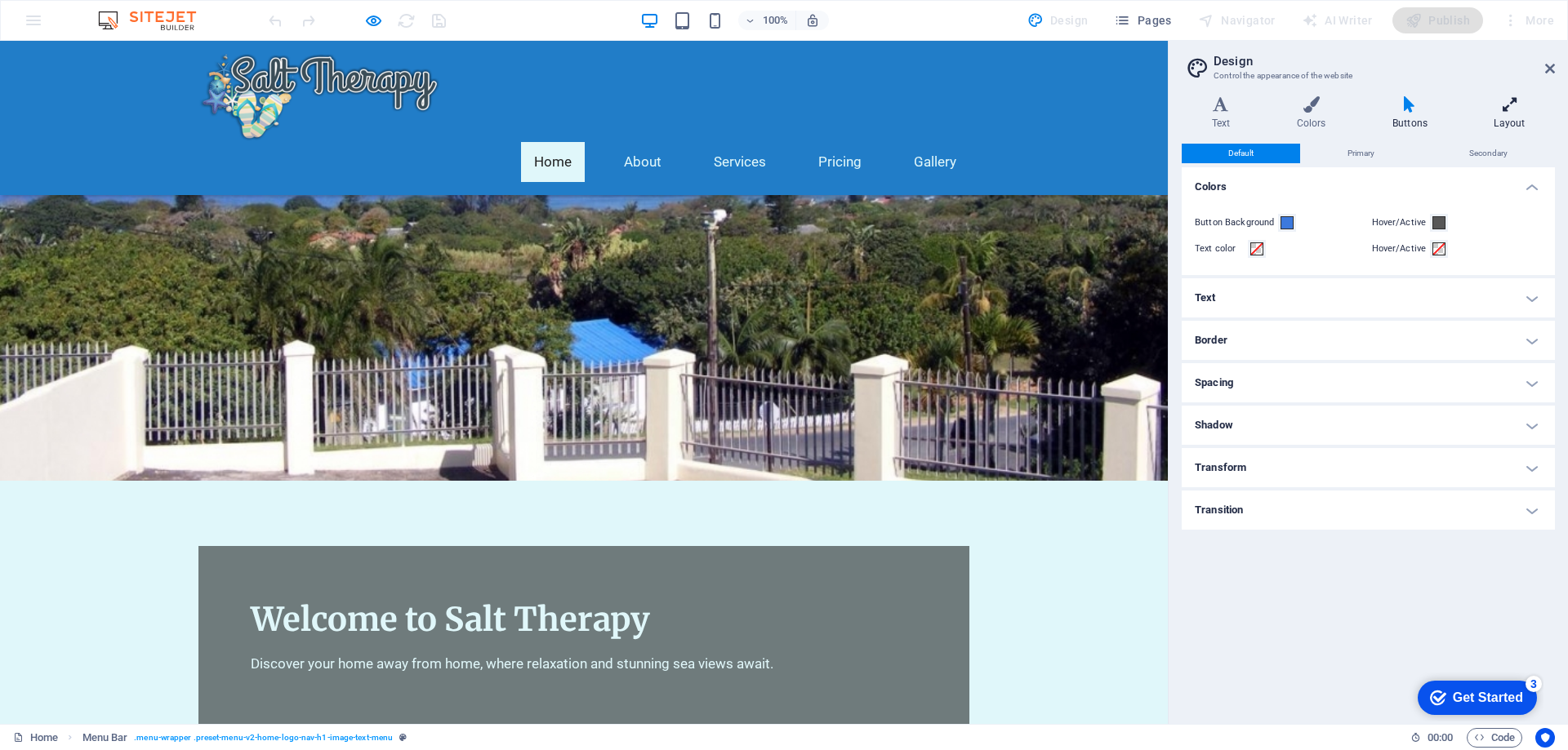
click at [1515, 119] on h4 "Layout" at bounding box center [1509, 113] width 91 height 34
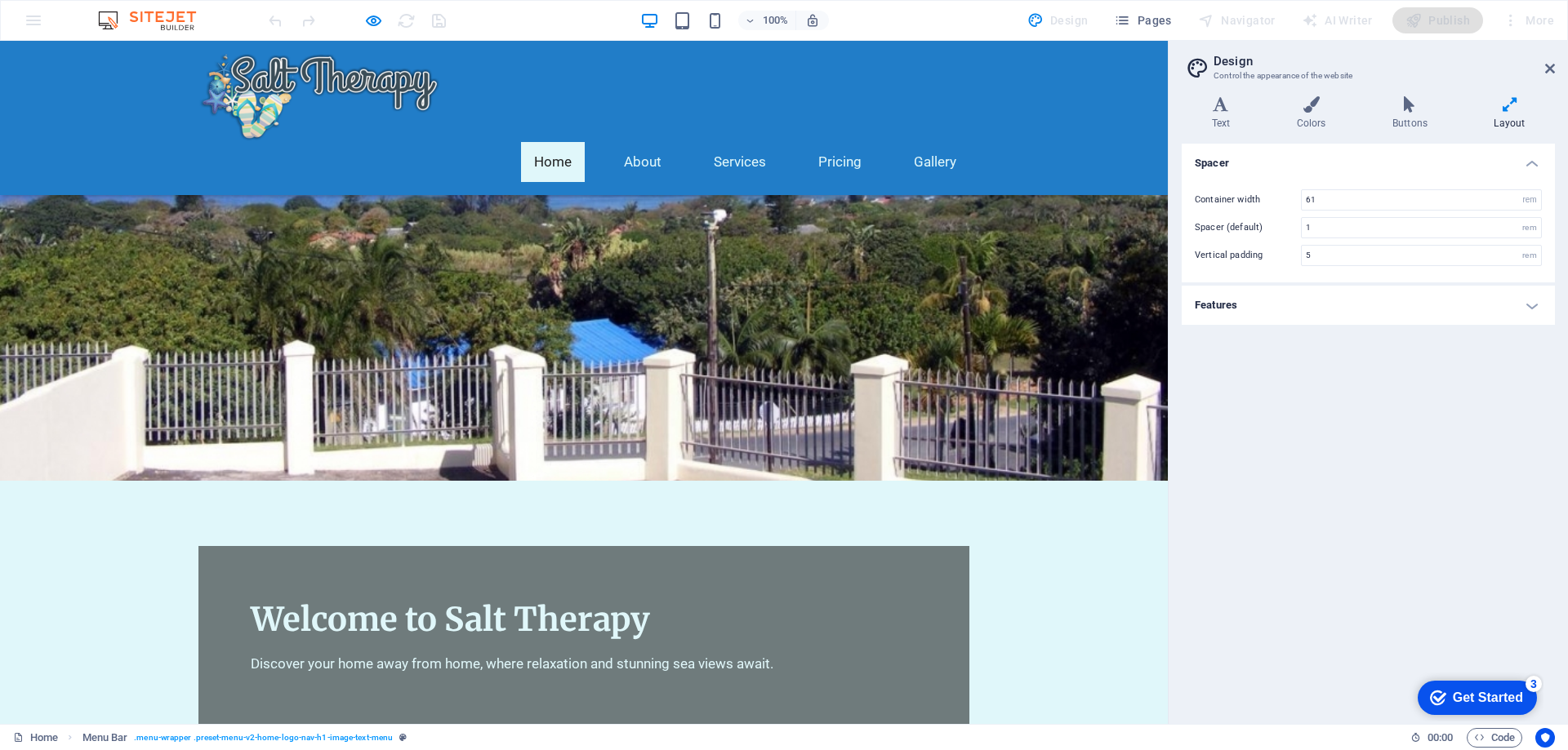
click at [1527, 311] on h4 "Features" at bounding box center [1368, 305] width 373 height 40
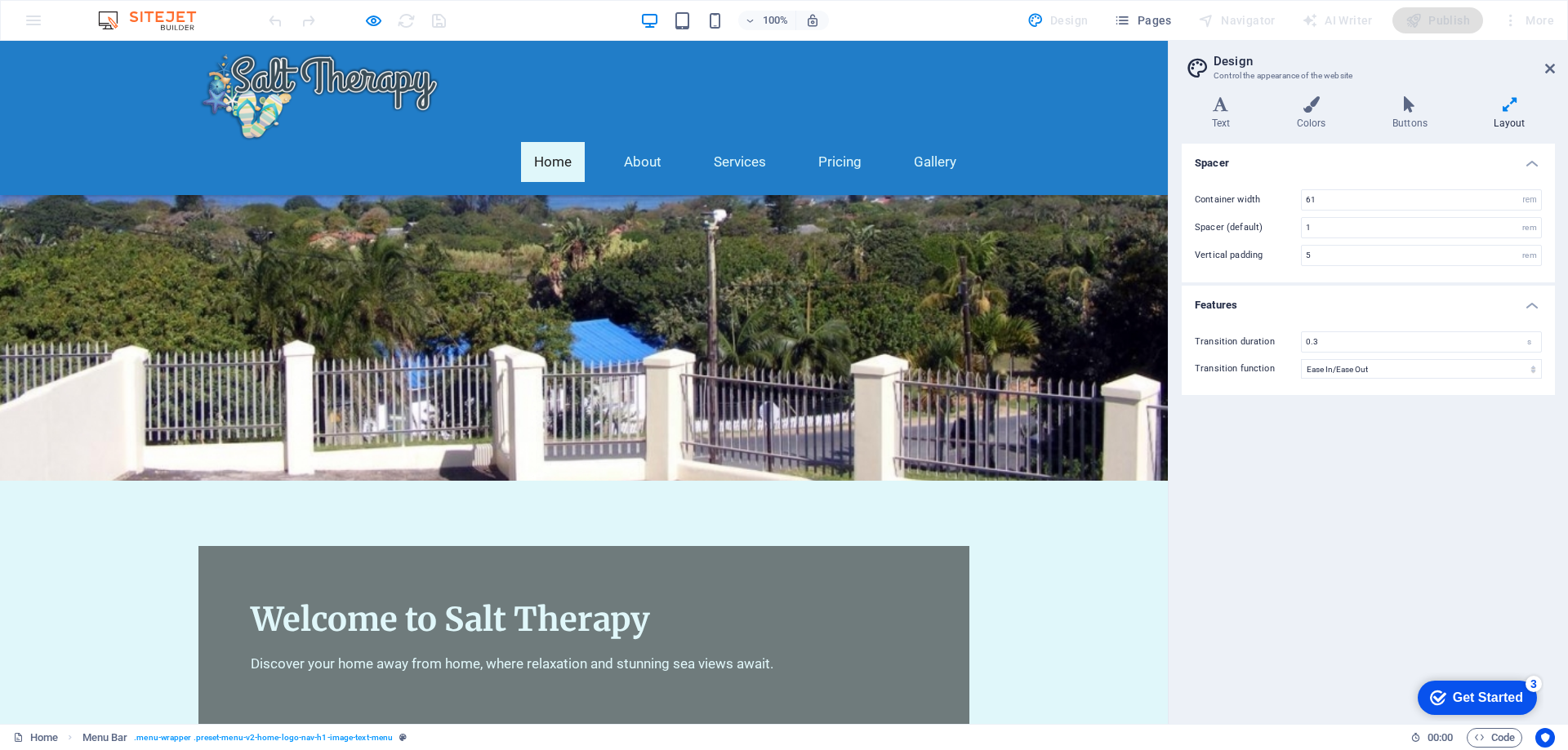
click at [148, 16] on img at bounding box center [155, 20] width 122 height 19
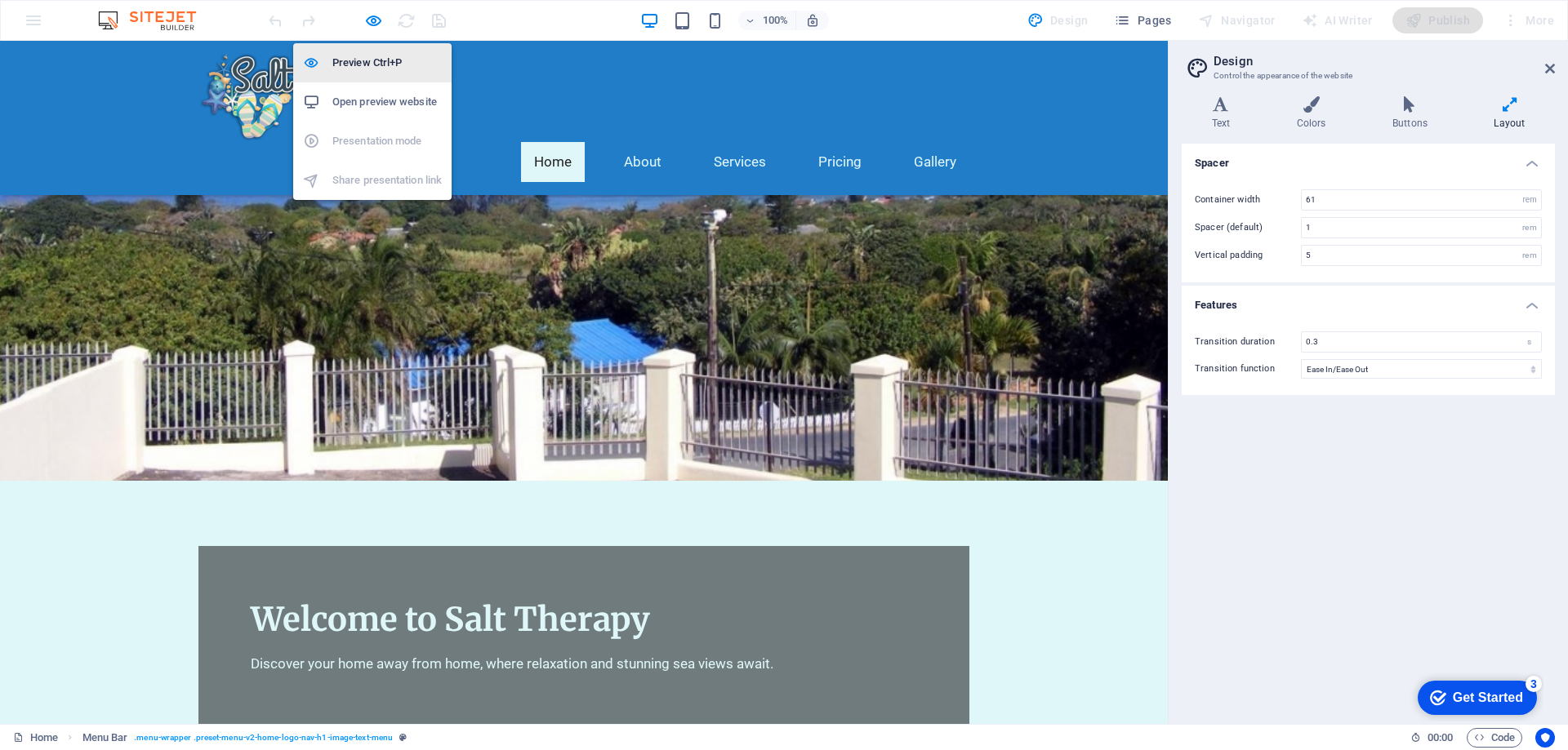
click at [354, 56] on h6 "Preview Ctrl+P" at bounding box center [386, 62] width 109 height 19
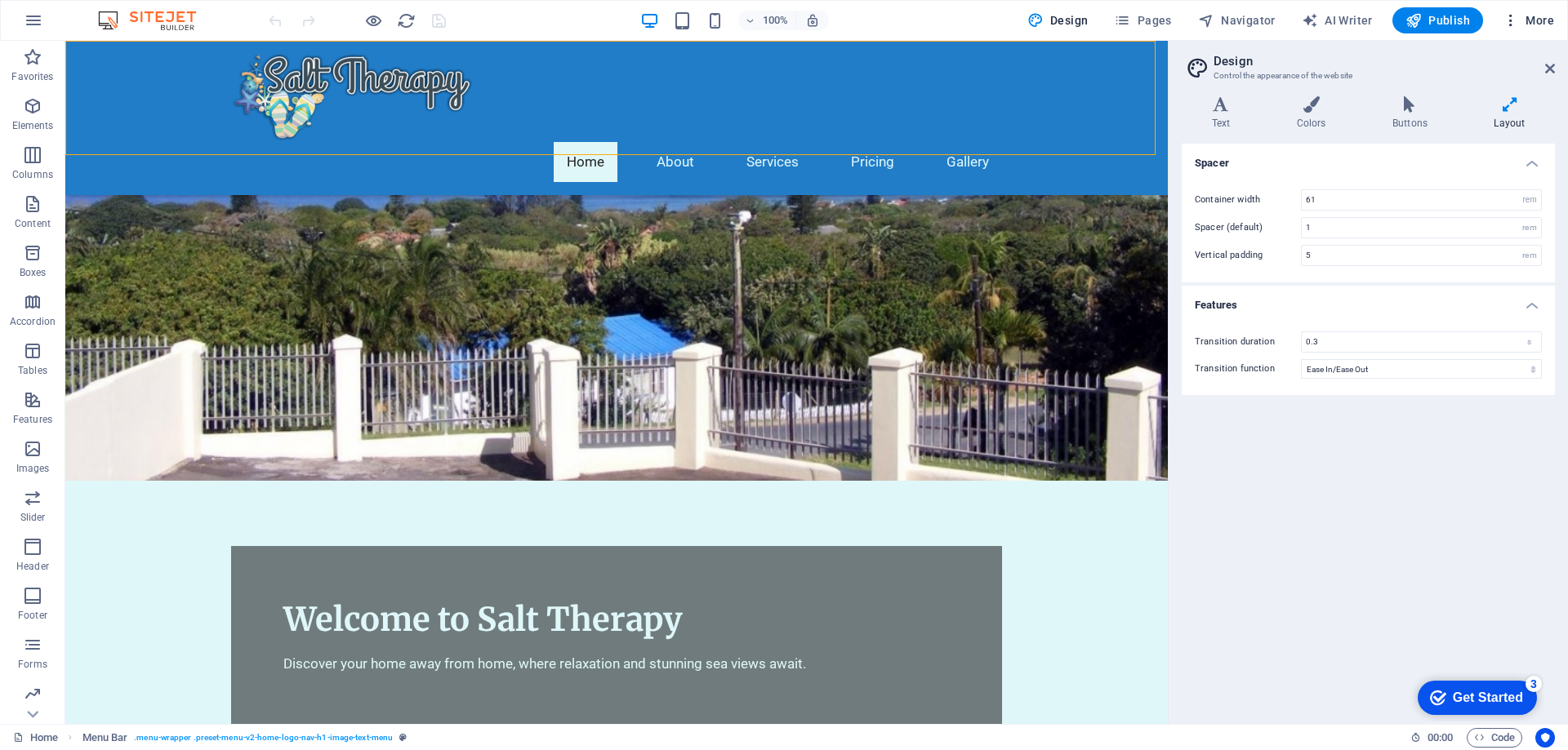
click at [1508, 15] on icon "button" at bounding box center [1511, 20] width 17 height 17
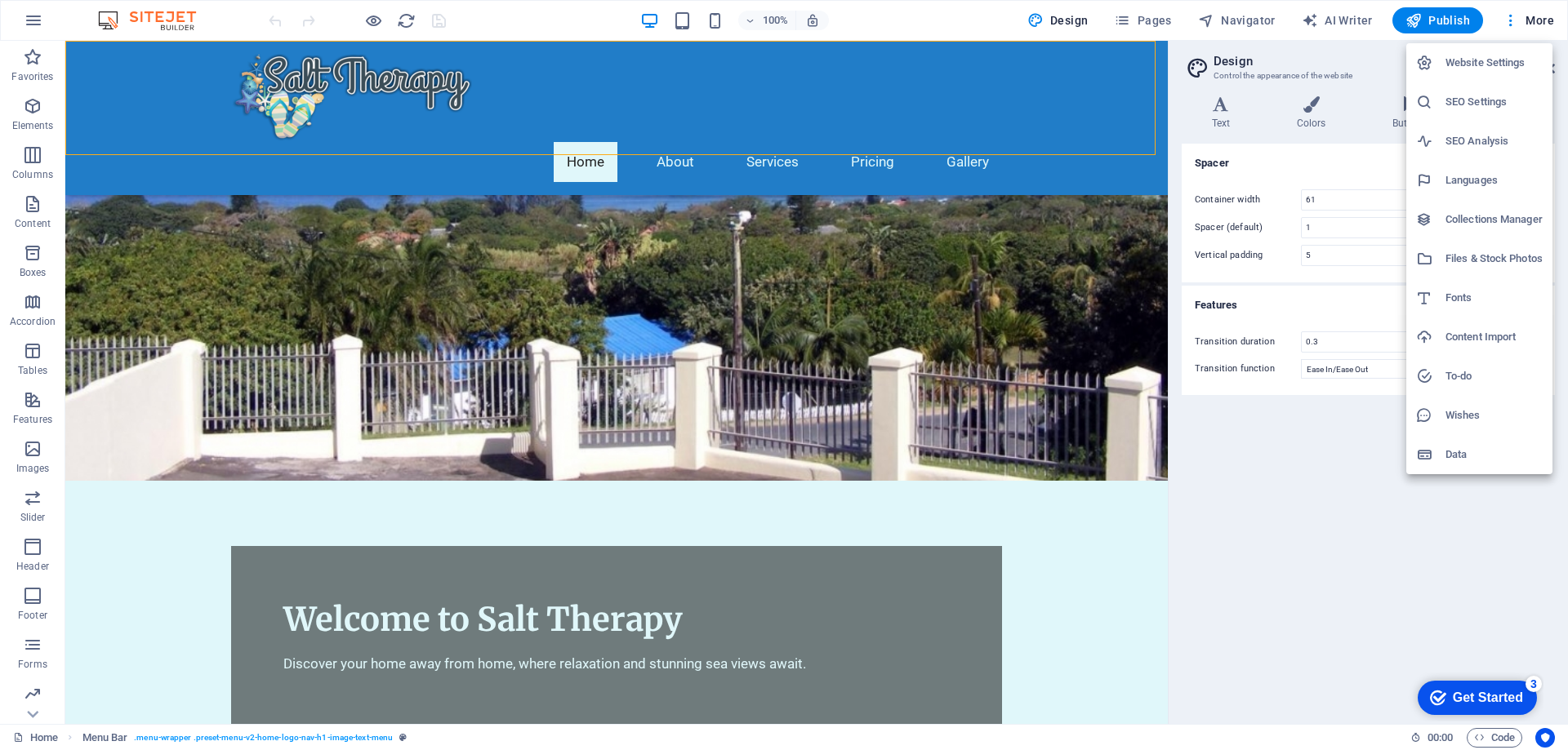
click at [1526, 17] on div at bounding box center [784, 375] width 1568 height 750
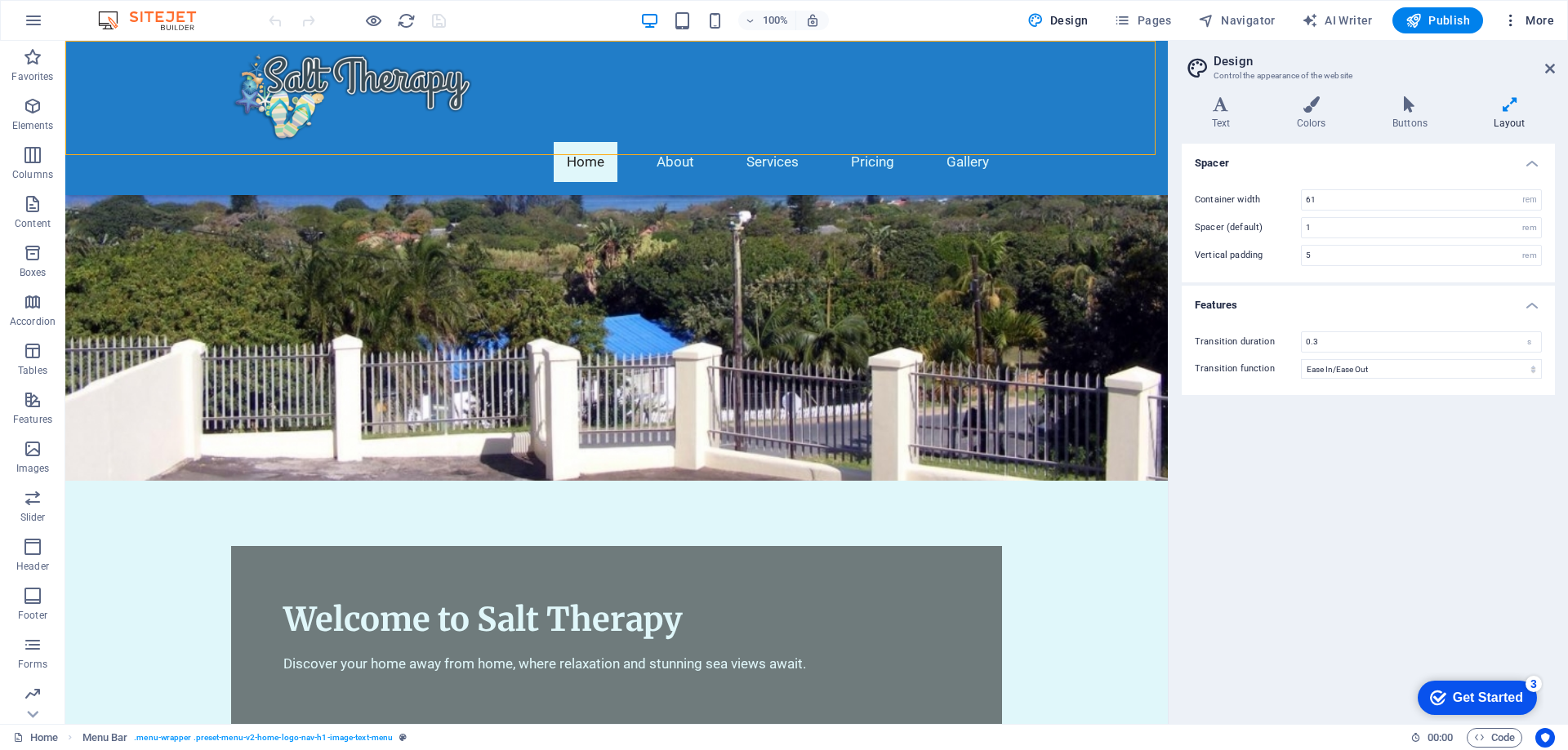
click at [1528, 21] on span "More" at bounding box center [1528, 20] width 52 height 17
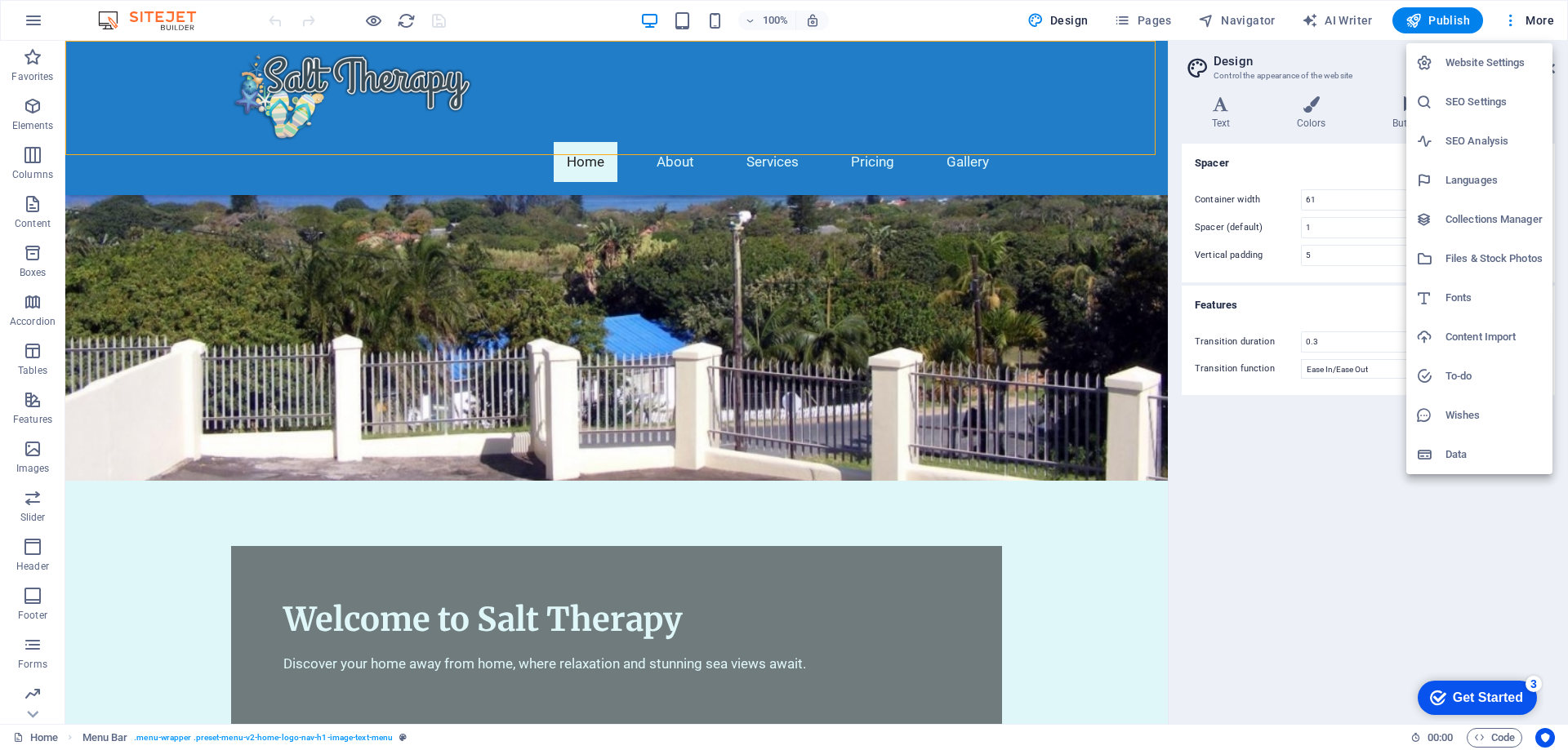
click at [934, 19] on div at bounding box center [784, 375] width 1568 height 750
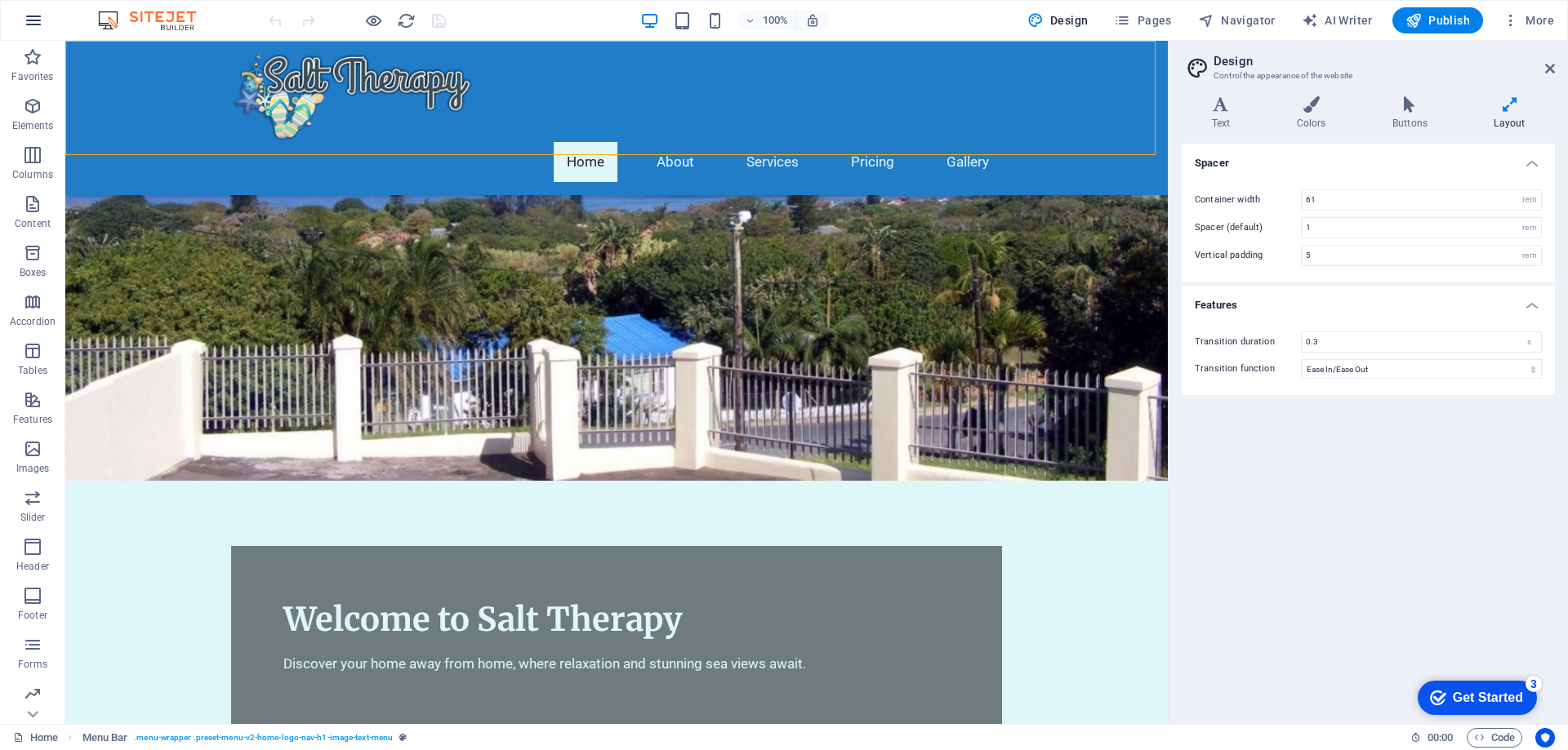
click at [33, 16] on icon "button" at bounding box center [33, 20] width 19 height 19
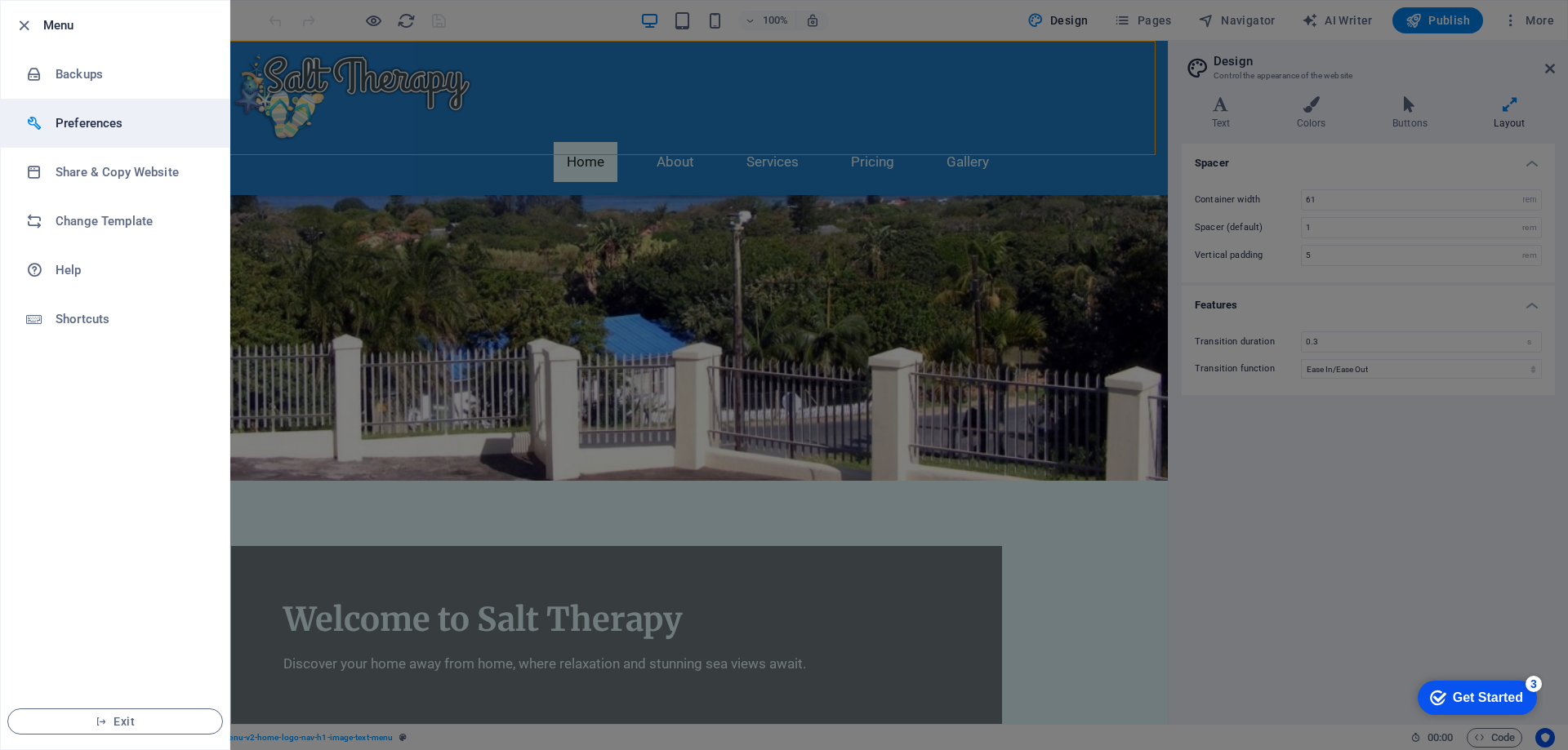
click at [86, 123] on h6 "Preferences" at bounding box center [131, 122] width 151 height 19
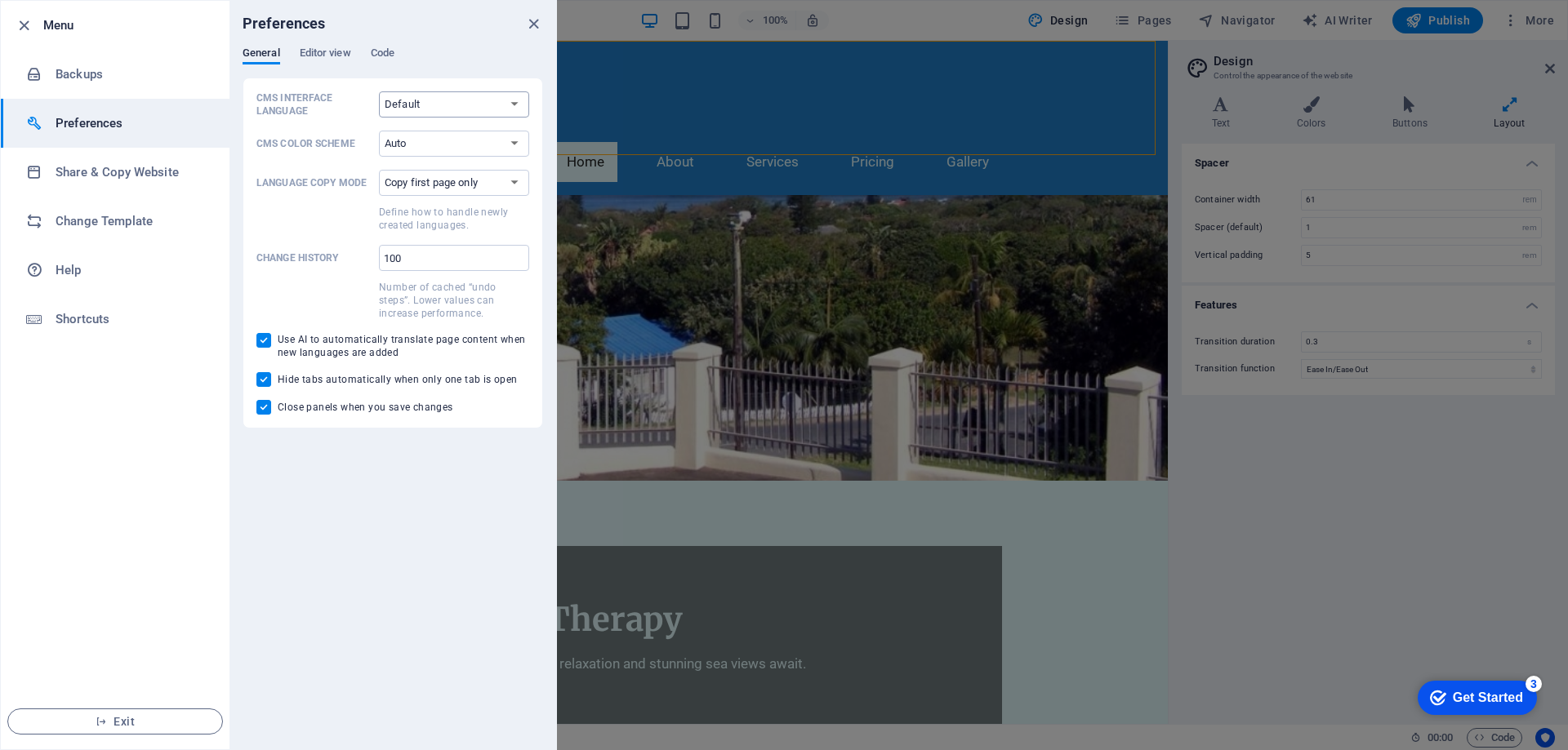
click at [452, 104] on select "Default Deutsch English Español Français Magyar Italiano Nederlands Polski Port…" at bounding box center [453, 104] width 150 height 26
select select "en"
click at [379, 91] on select "Default Deutsch English Español Français Magyar Italiano Nederlands Polski Port…" at bounding box center [453, 104] width 150 height 26
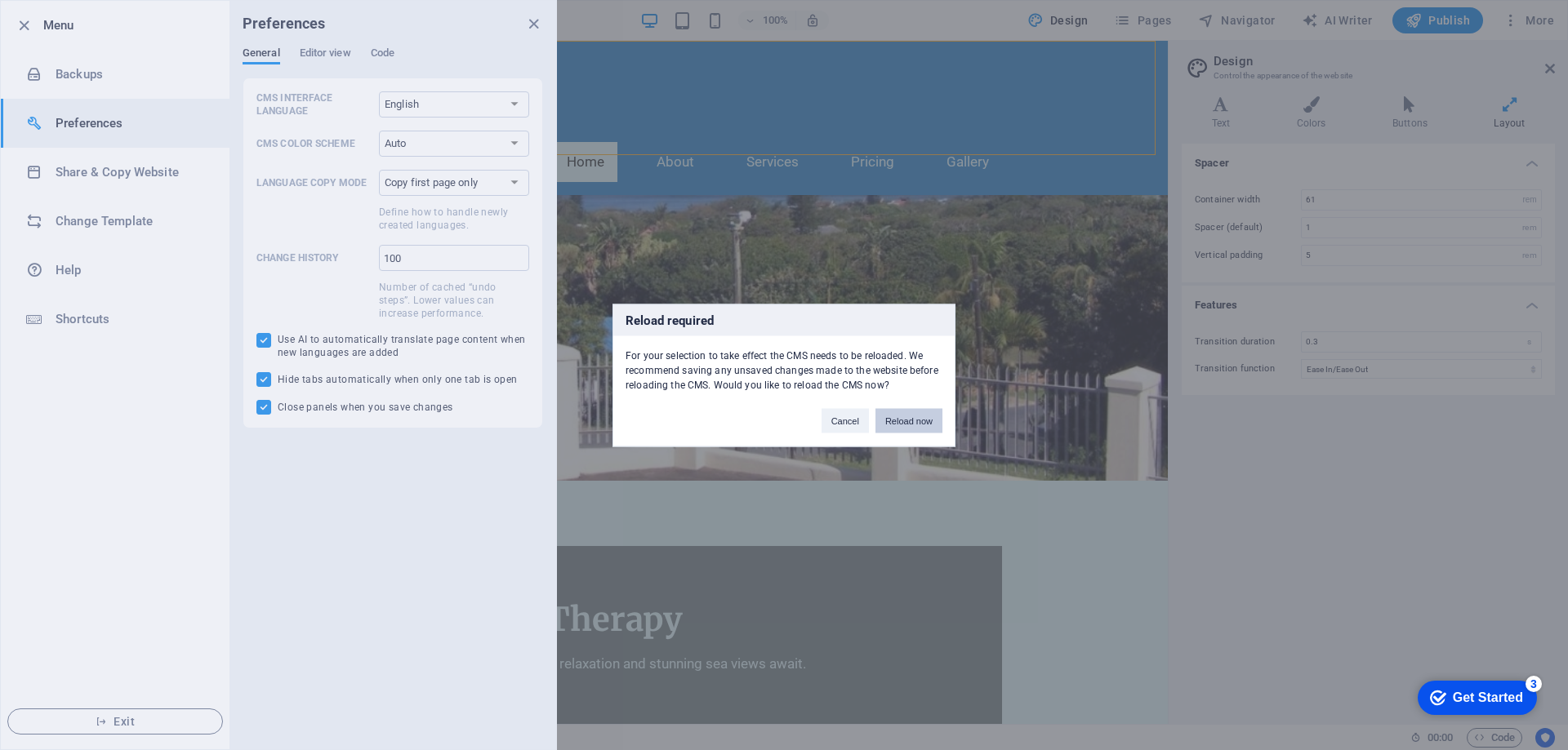
click at [921, 423] on button "Reload now" at bounding box center [909, 420] width 67 height 25
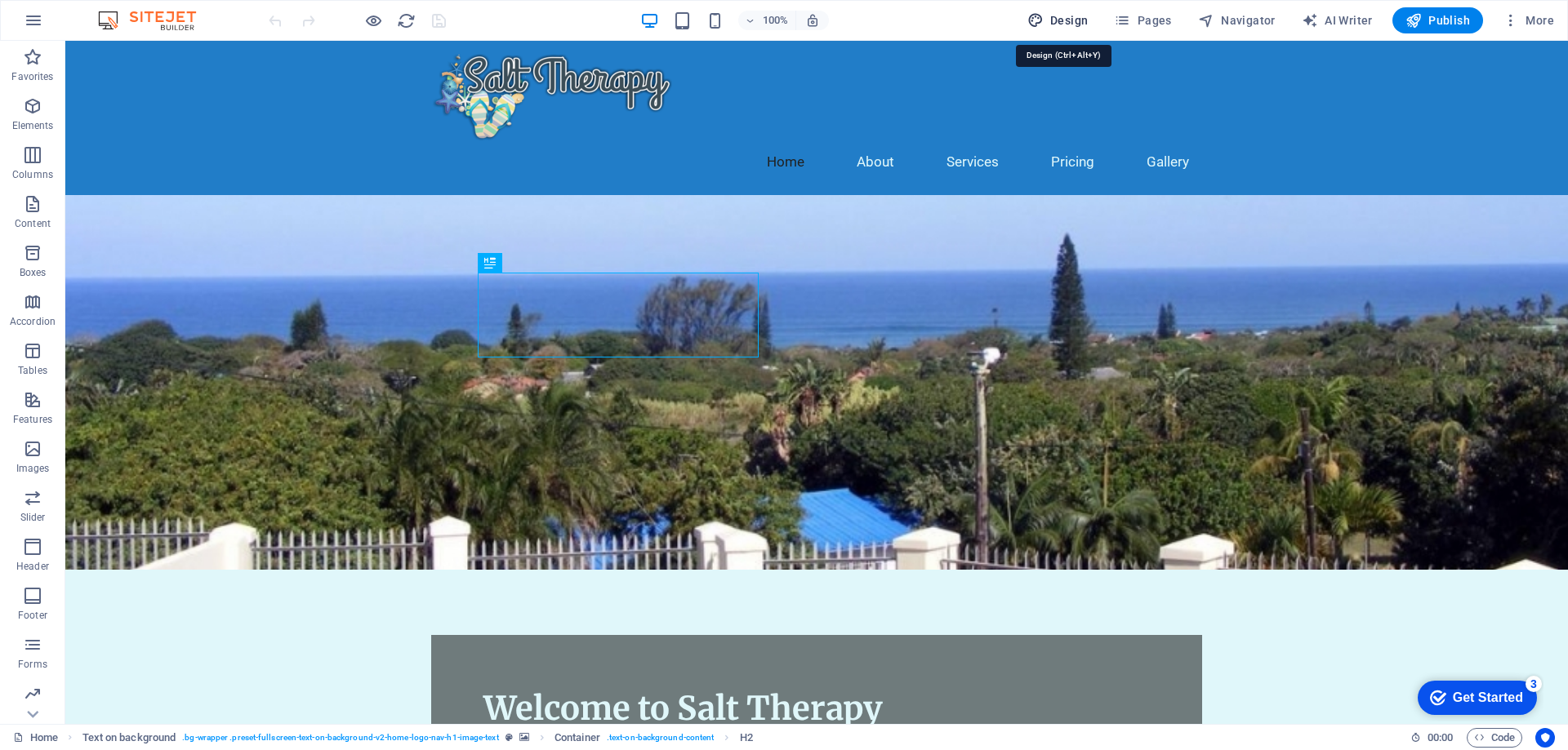
click at [1059, 18] on span "Design" at bounding box center [1058, 20] width 62 height 17
select select "px"
select select "200"
select select "px"
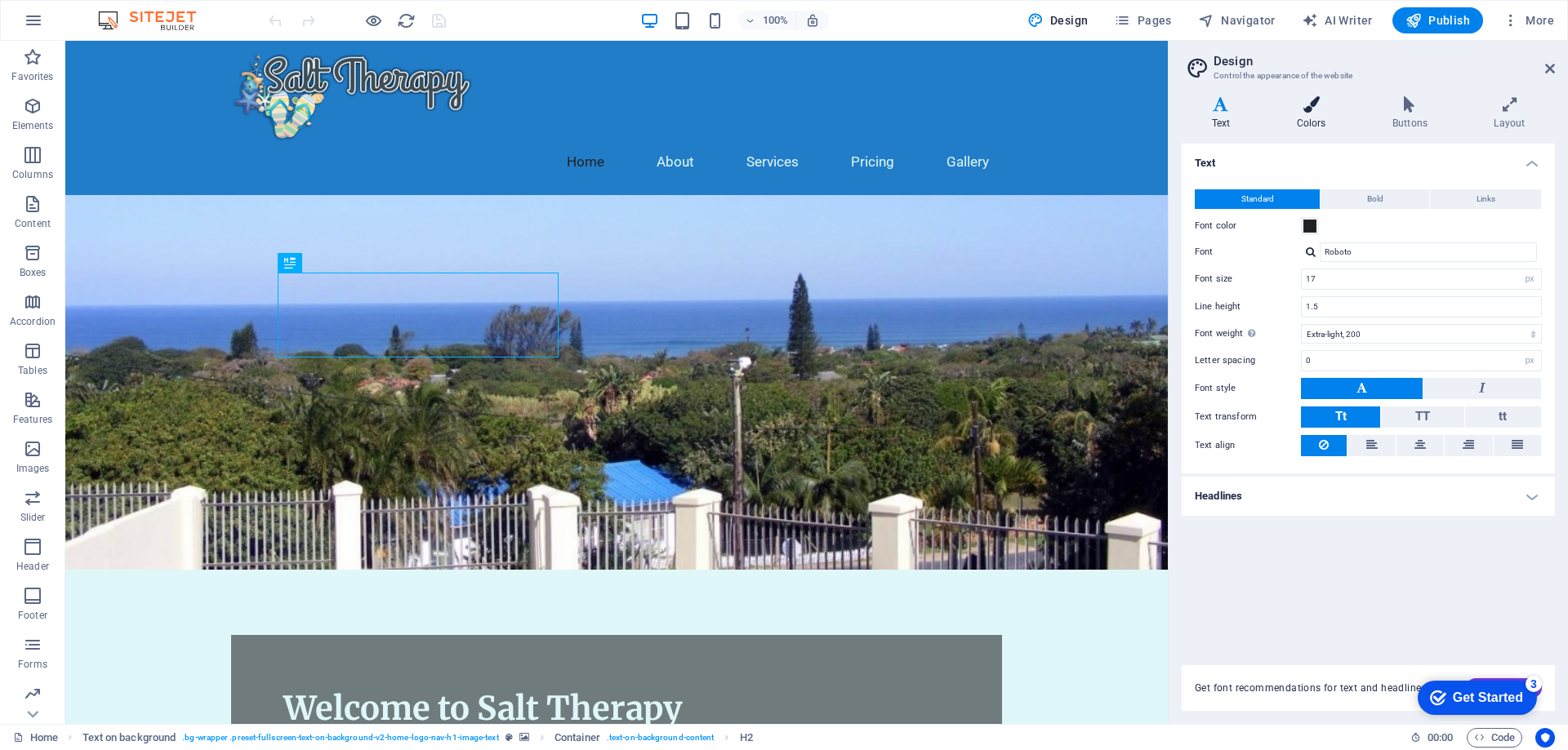
click at [1318, 113] on h4 "Colors" at bounding box center [1314, 113] width 96 height 34
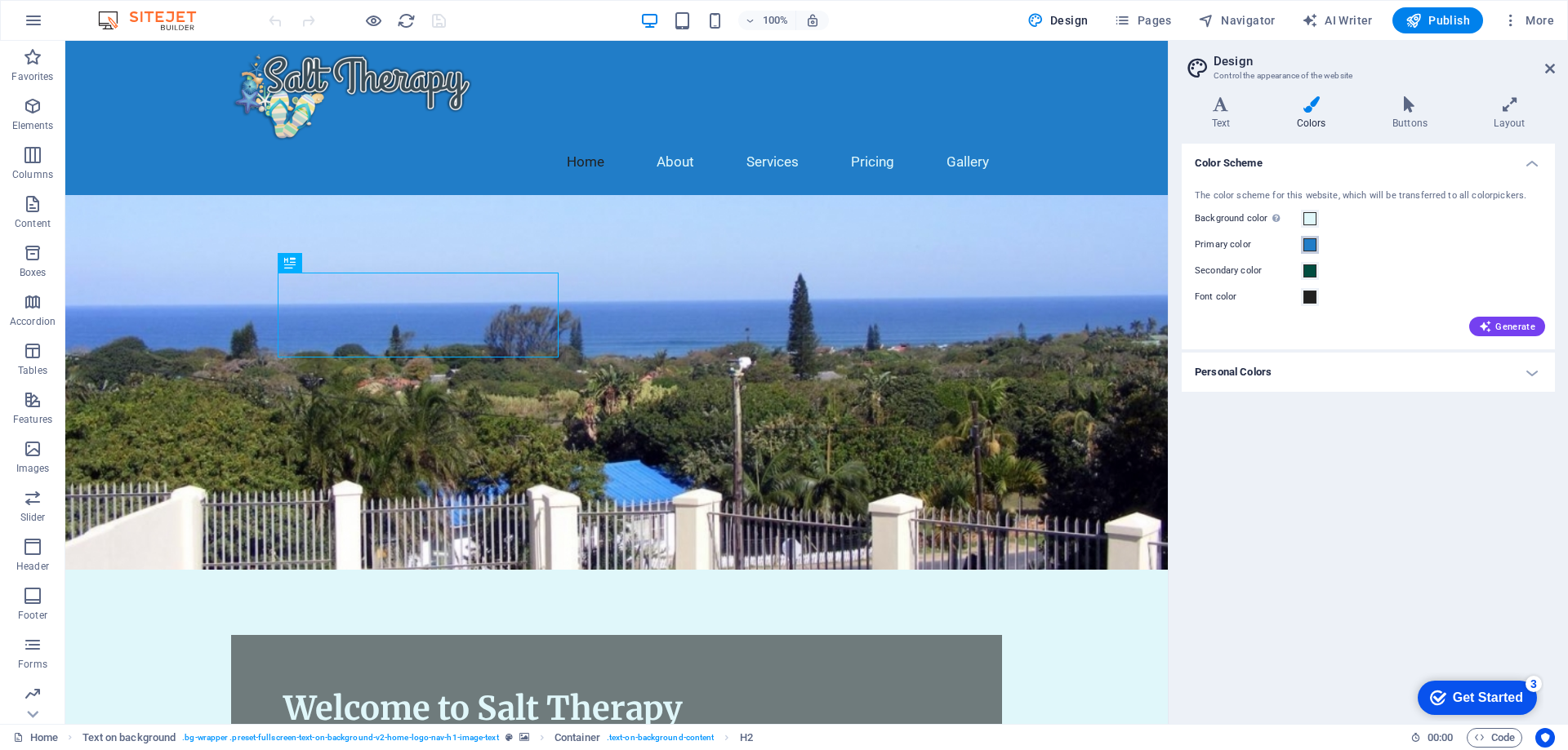
click at [1311, 247] on span at bounding box center [1310, 244] width 13 height 13
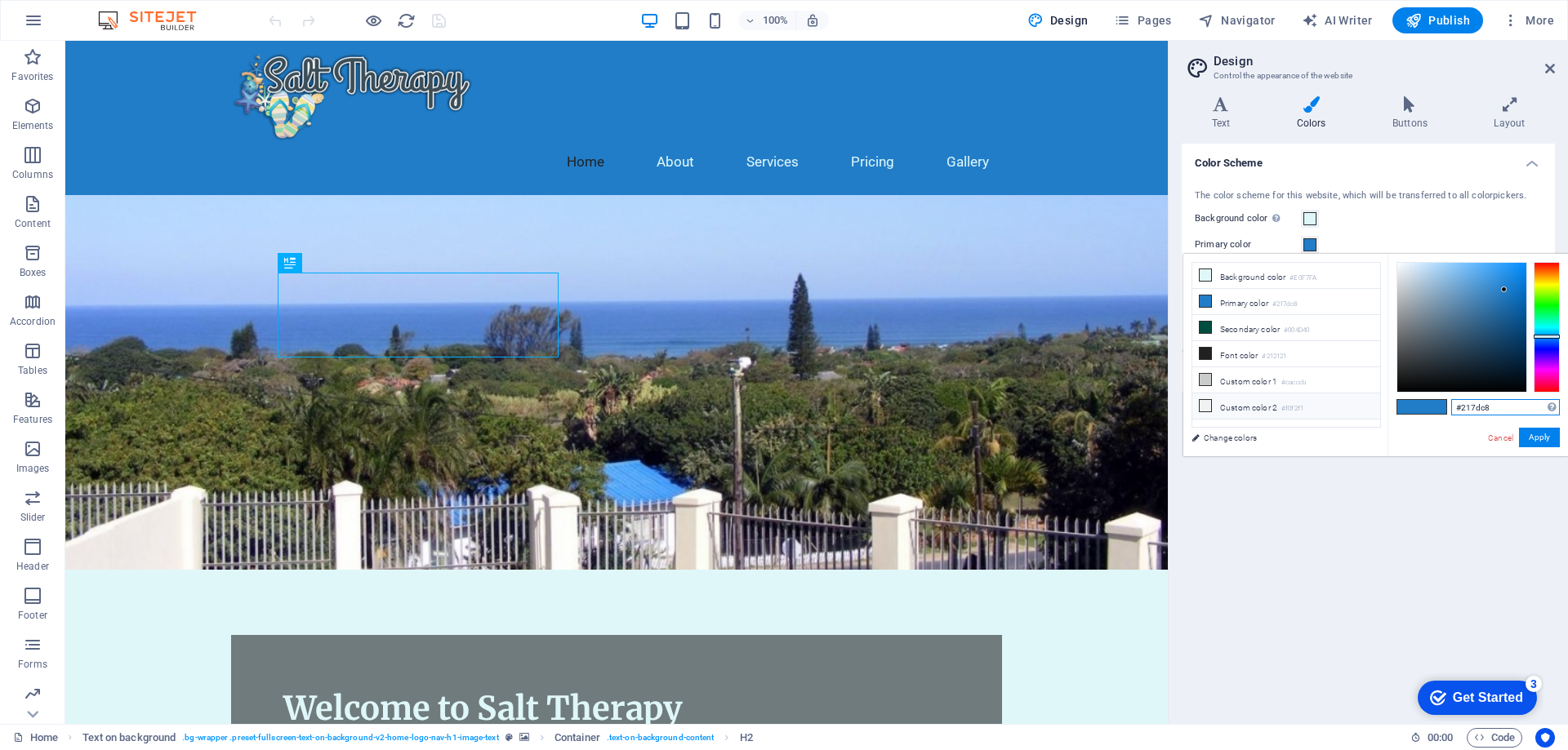
drag, startPoint x: 1498, startPoint y: 407, endPoint x: 1274, endPoint y: 408, distance: 224.0
click at [1274, 408] on div "less Background color #E0F7FA Primary color #217dc8 Secondary color #004D40 Fon…" at bounding box center [1376, 355] width 384 height 202
click at [1537, 437] on button "Apply" at bounding box center [1539, 437] width 40 height 19
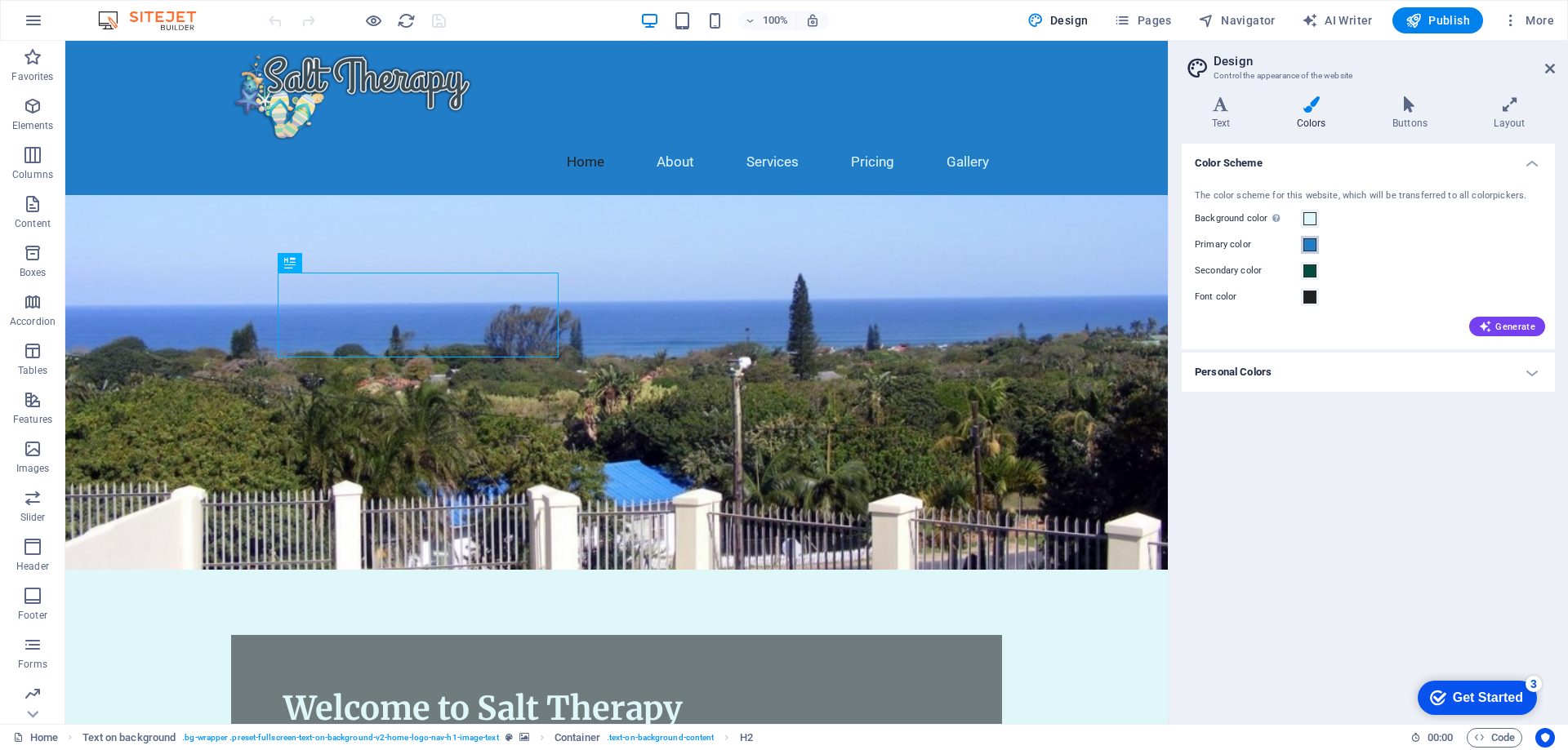
click at [1306, 241] on span at bounding box center [1310, 244] width 13 height 13
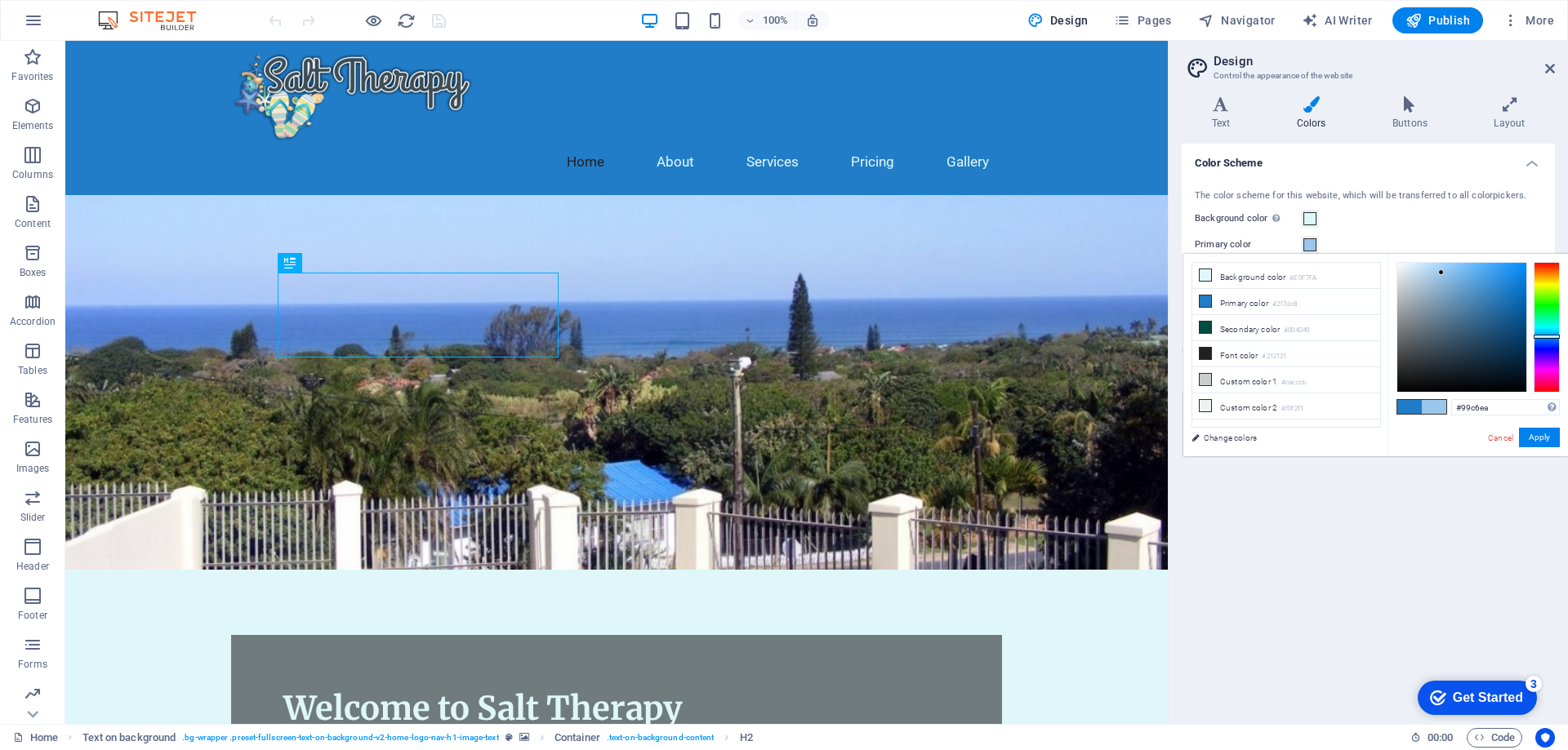
click at [1442, 273] on div at bounding box center [1462, 327] width 129 height 129
click at [1541, 434] on button "Apply" at bounding box center [1539, 437] width 40 height 19
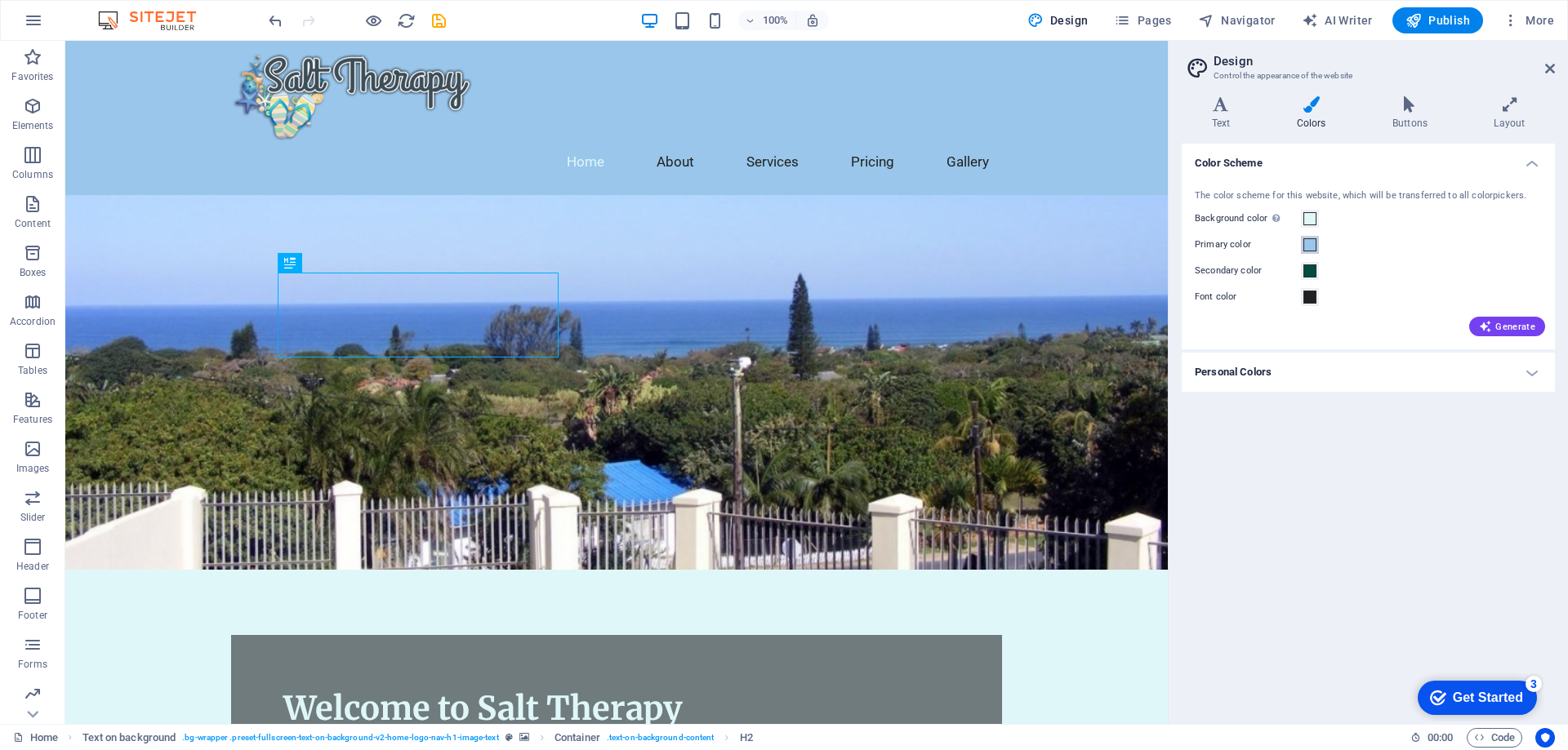
click at [1310, 244] on span at bounding box center [1310, 244] width 13 height 13
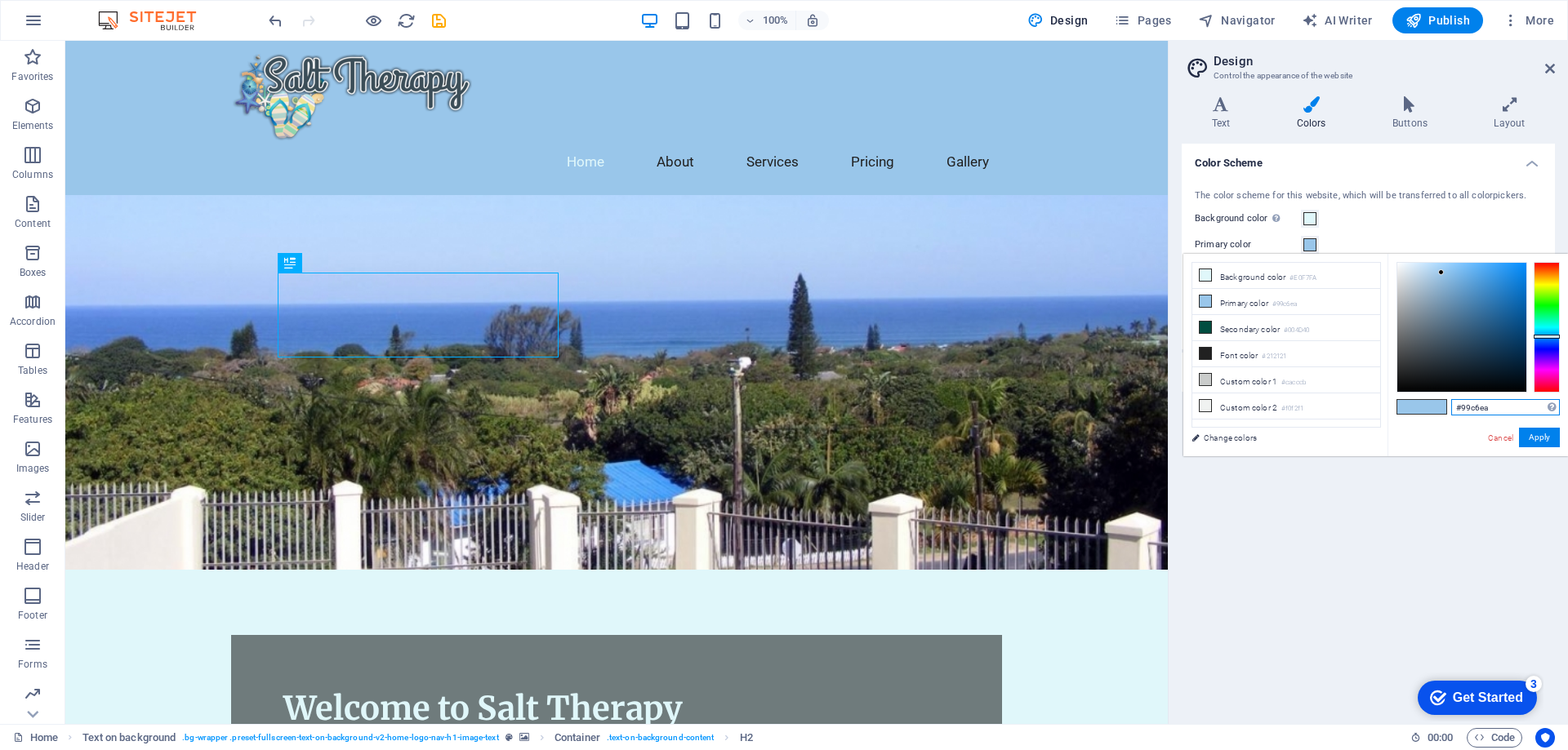
drag, startPoint x: 1503, startPoint y: 405, endPoint x: 1389, endPoint y: 397, distance: 114.3
click at [1389, 397] on div "#99c6ea Supported formats #0852ed rgb(8, 82, 237) rgba(8, 82, 237, 90%) hsv(221…" at bounding box center [1478, 473] width 180 height 439
paste input "217dc8"
type input "#217dc8"
click at [1539, 439] on button "Apply" at bounding box center [1539, 437] width 40 height 19
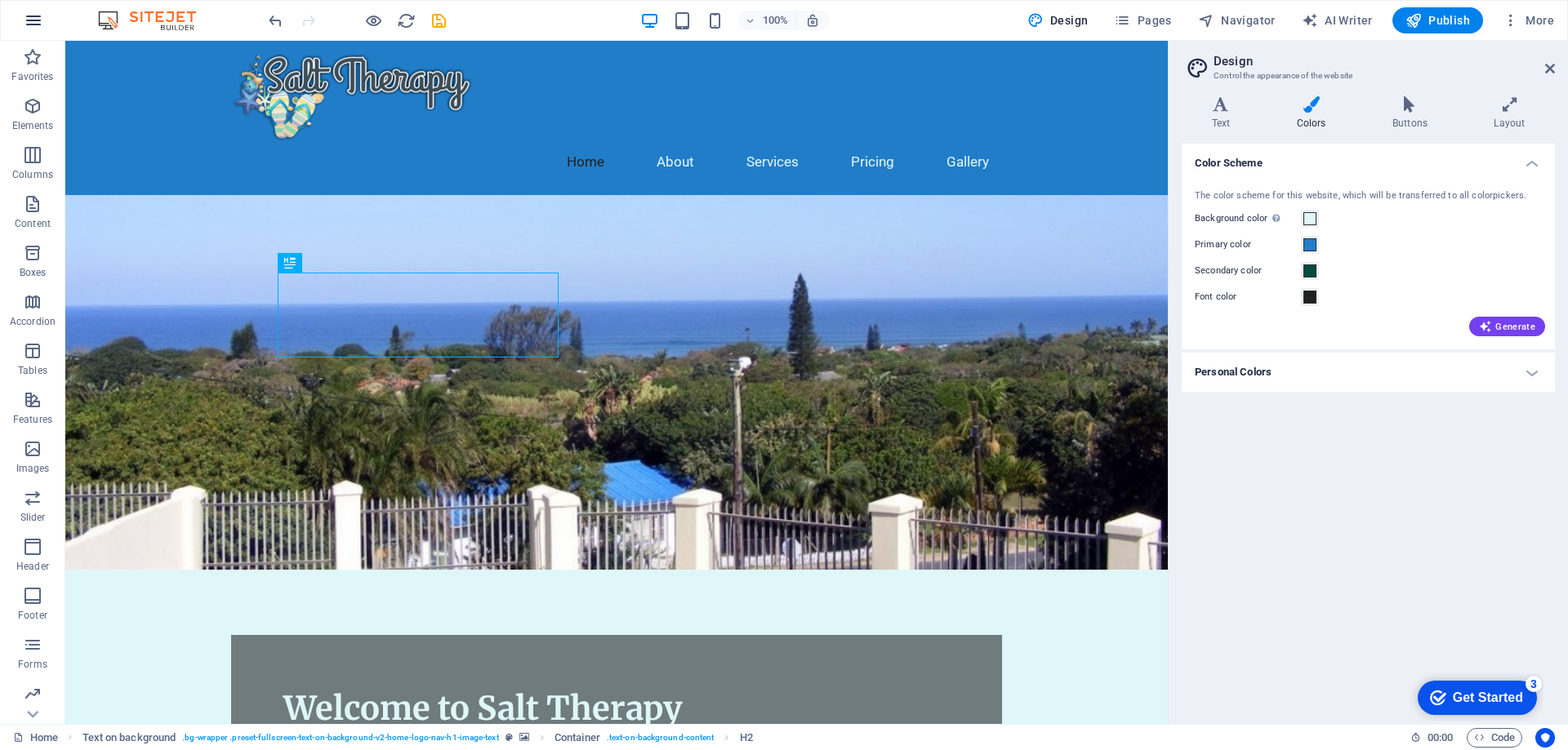
click at [34, 16] on icon "button" at bounding box center [33, 20] width 19 height 19
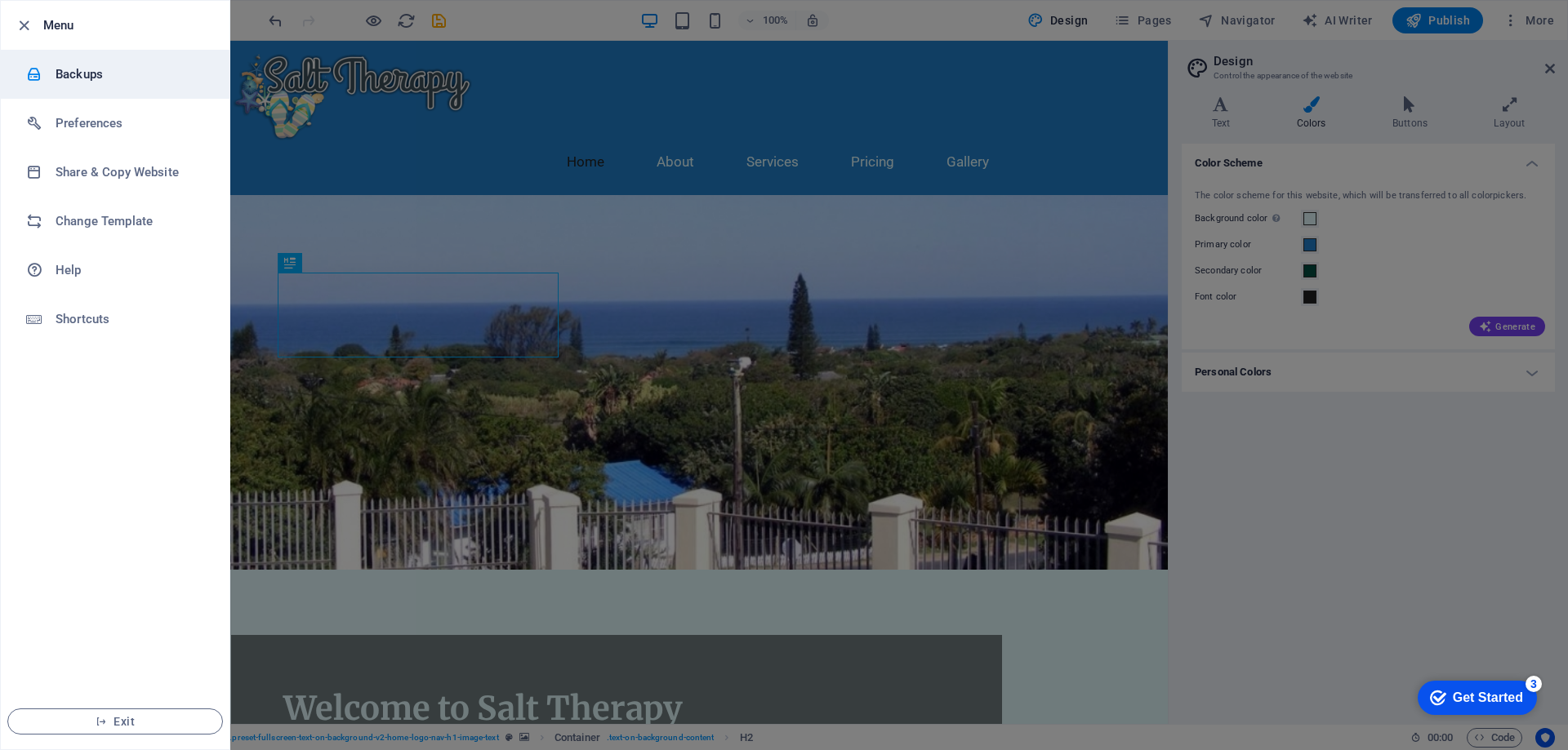
click at [76, 65] on h6 "Backups" at bounding box center [131, 74] width 151 height 19
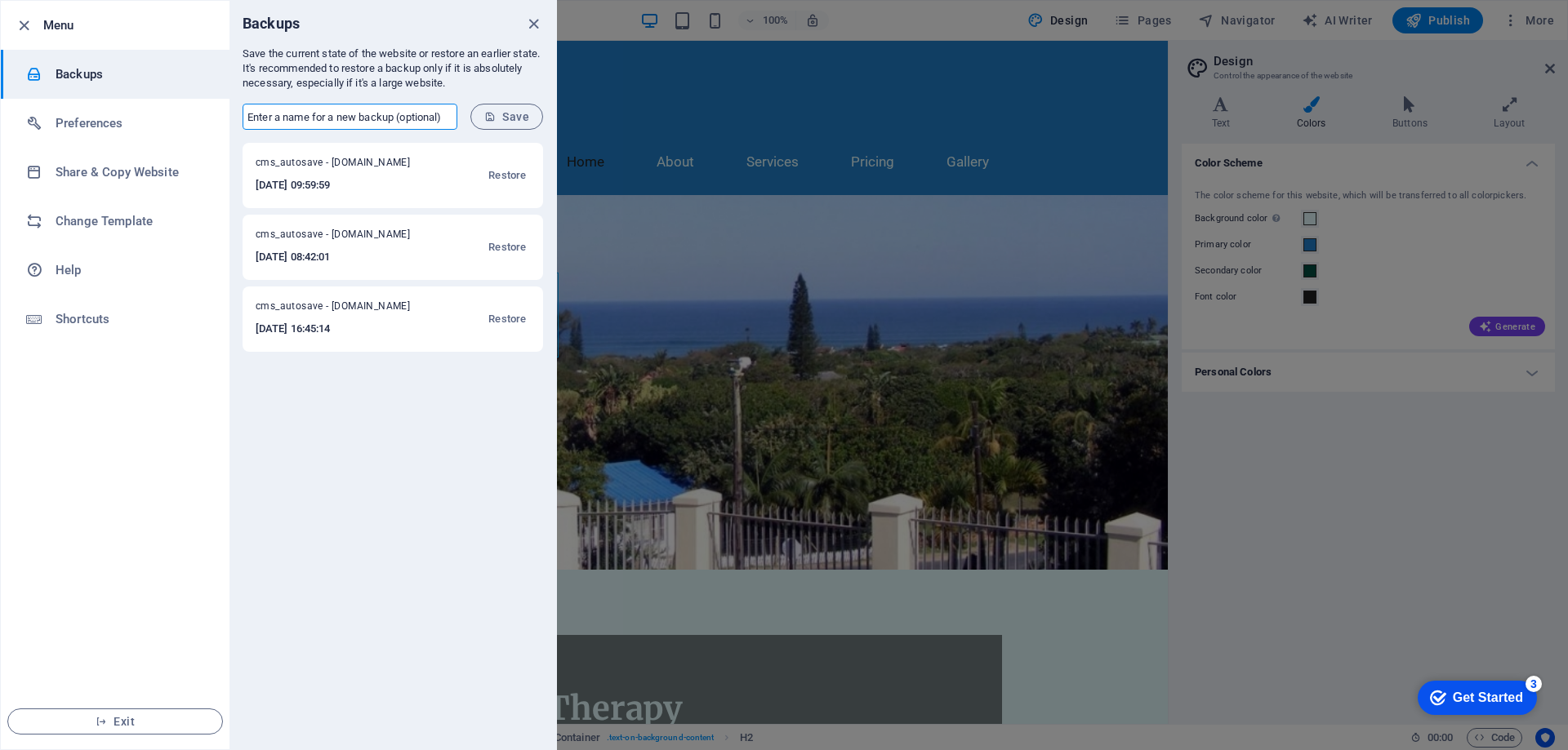
drag, startPoint x: 451, startPoint y: 117, endPoint x: 128, endPoint y: 88, distance: 324.3
click at [128, 88] on div "Menu Backups Preferences Share & Copy Website Change Template Help Shortcuts Ex…" at bounding box center [279, 375] width 557 height 750
type input "SaltTherapy-02092025_1"
click at [494, 115] on icon "submit" at bounding box center [490, 117] width 11 height 11
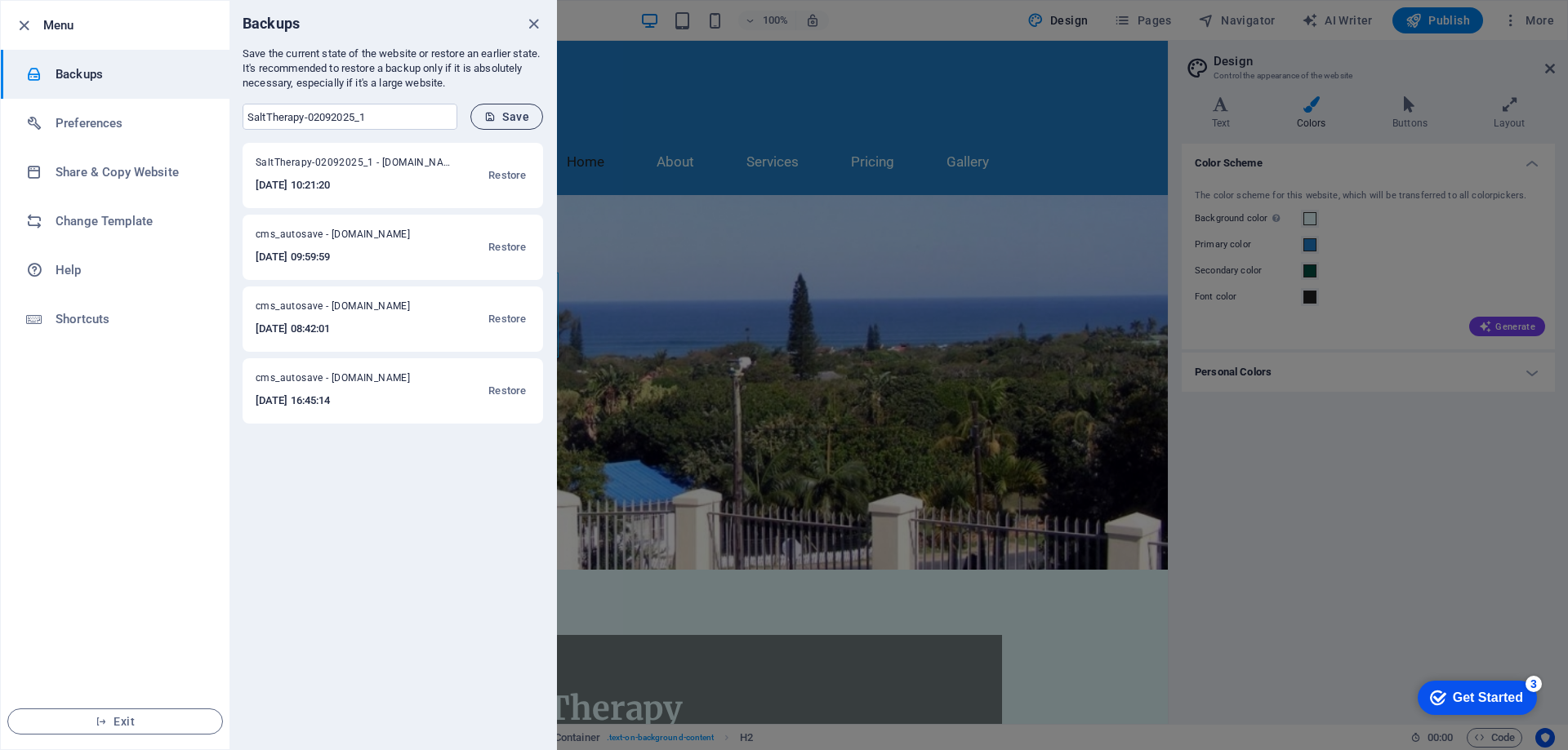
click at [510, 116] on span "Save" at bounding box center [507, 117] width 45 height 13
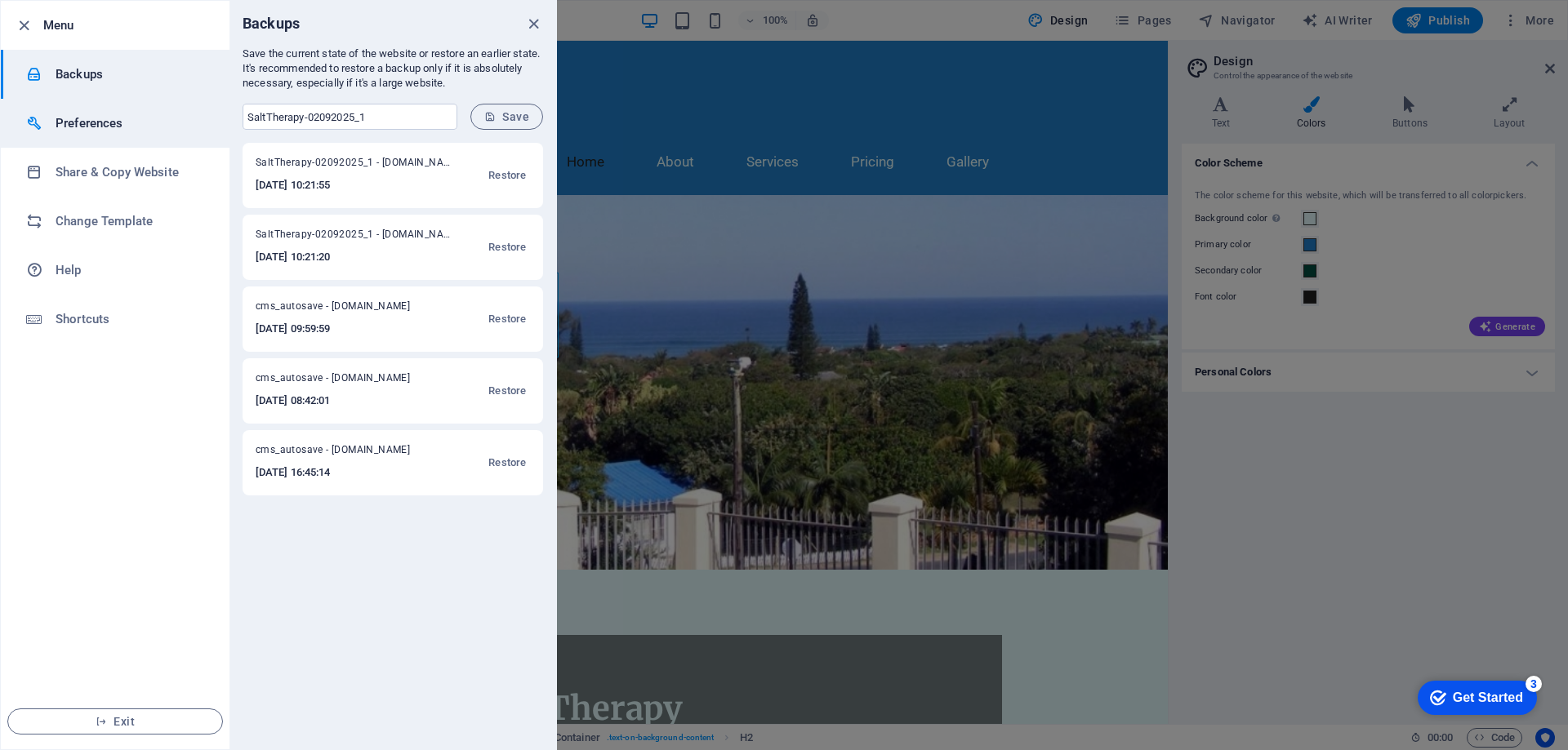
click at [104, 126] on h6 "Preferences" at bounding box center [131, 122] width 151 height 19
select select "en"
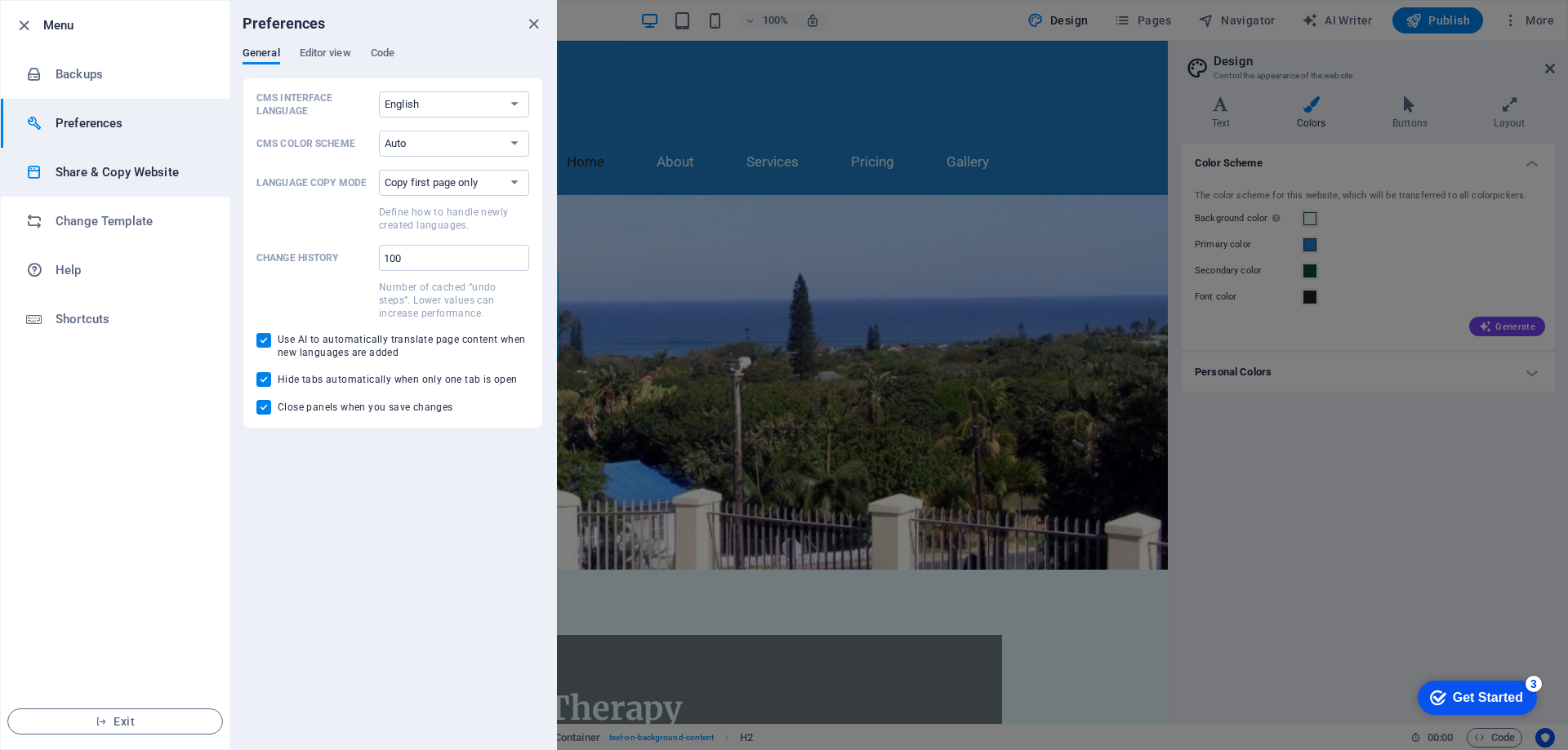
click at [128, 170] on h6 "Share & Copy Website" at bounding box center [131, 172] width 151 height 19
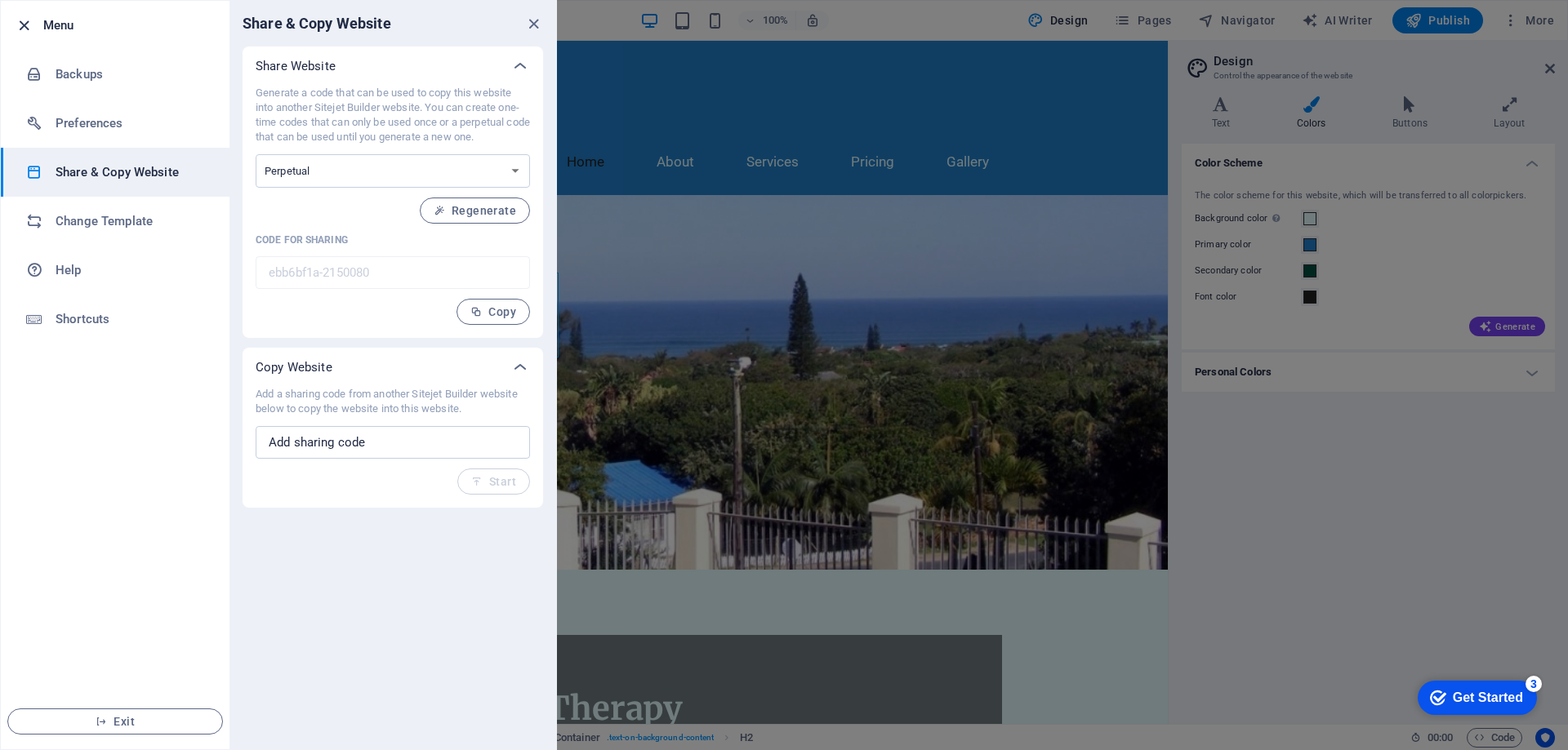
click at [18, 25] on icon "button" at bounding box center [24, 26] width 18 height 18
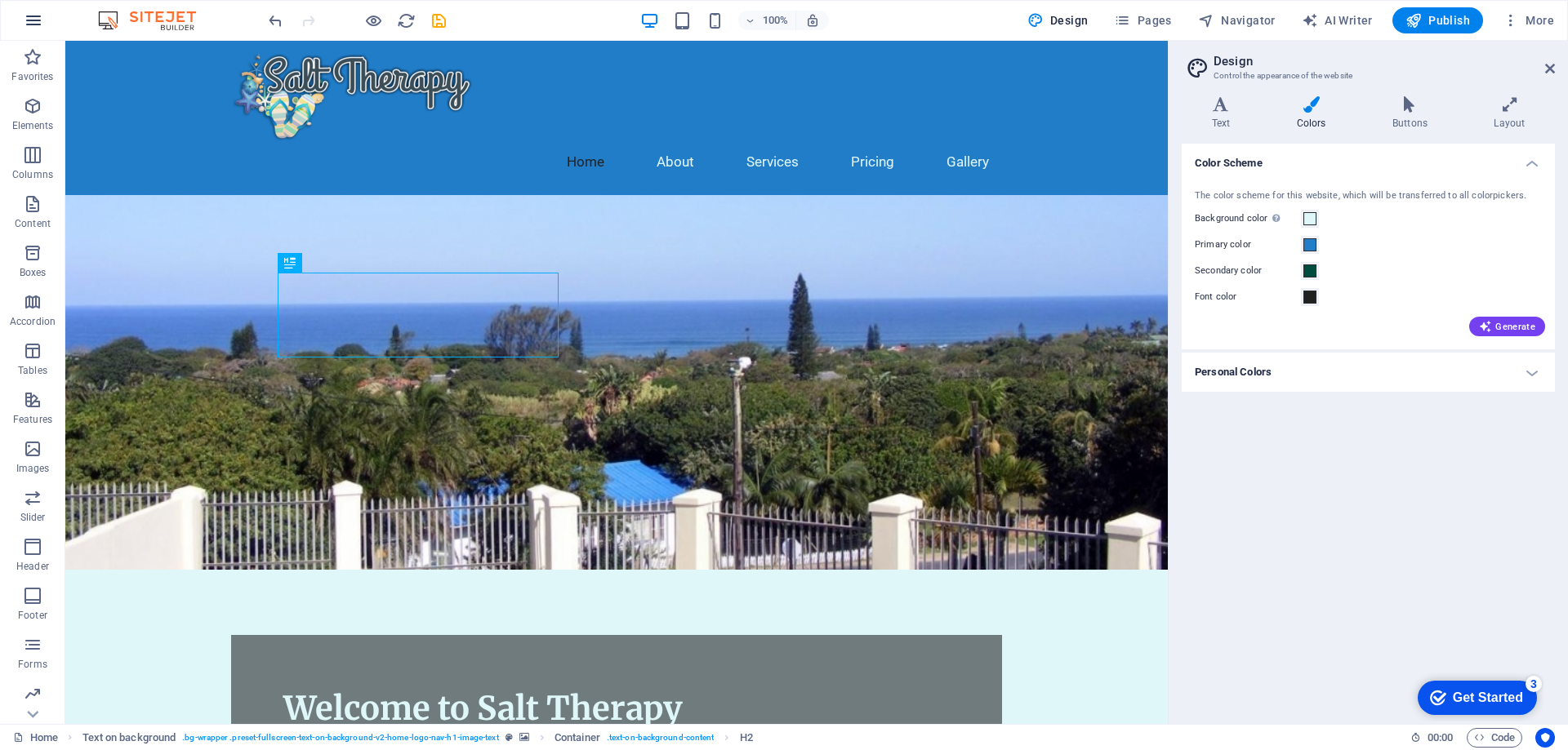
click at [32, 16] on icon "button" at bounding box center [33, 20] width 19 height 19
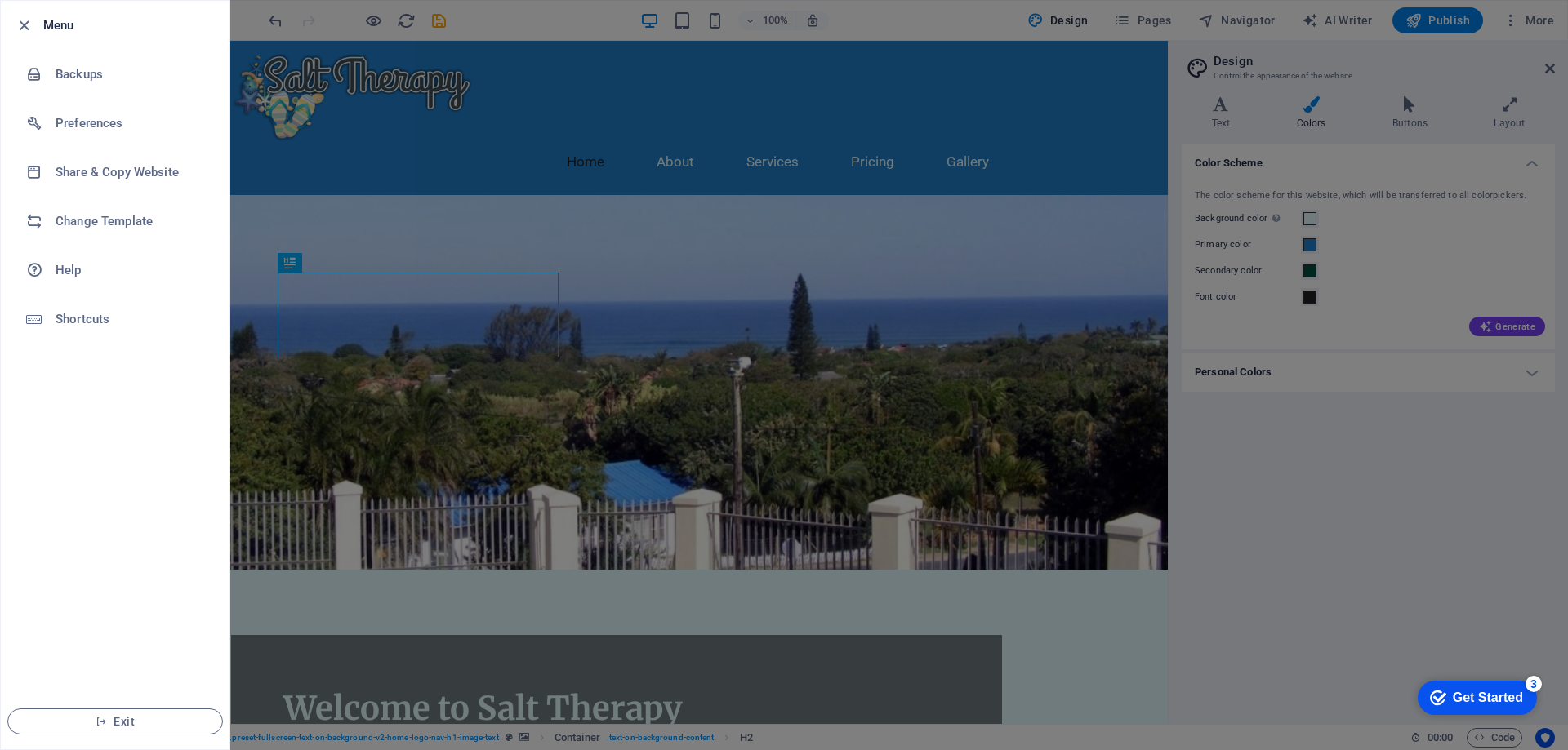
click at [120, 493] on ul "Menu Backups Preferences Share & Copy Website Change Template Help Shortcuts Ex…" at bounding box center [115, 375] width 229 height 748
click at [17, 17] on icon "button" at bounding box center [24, 26] width 18 height 18
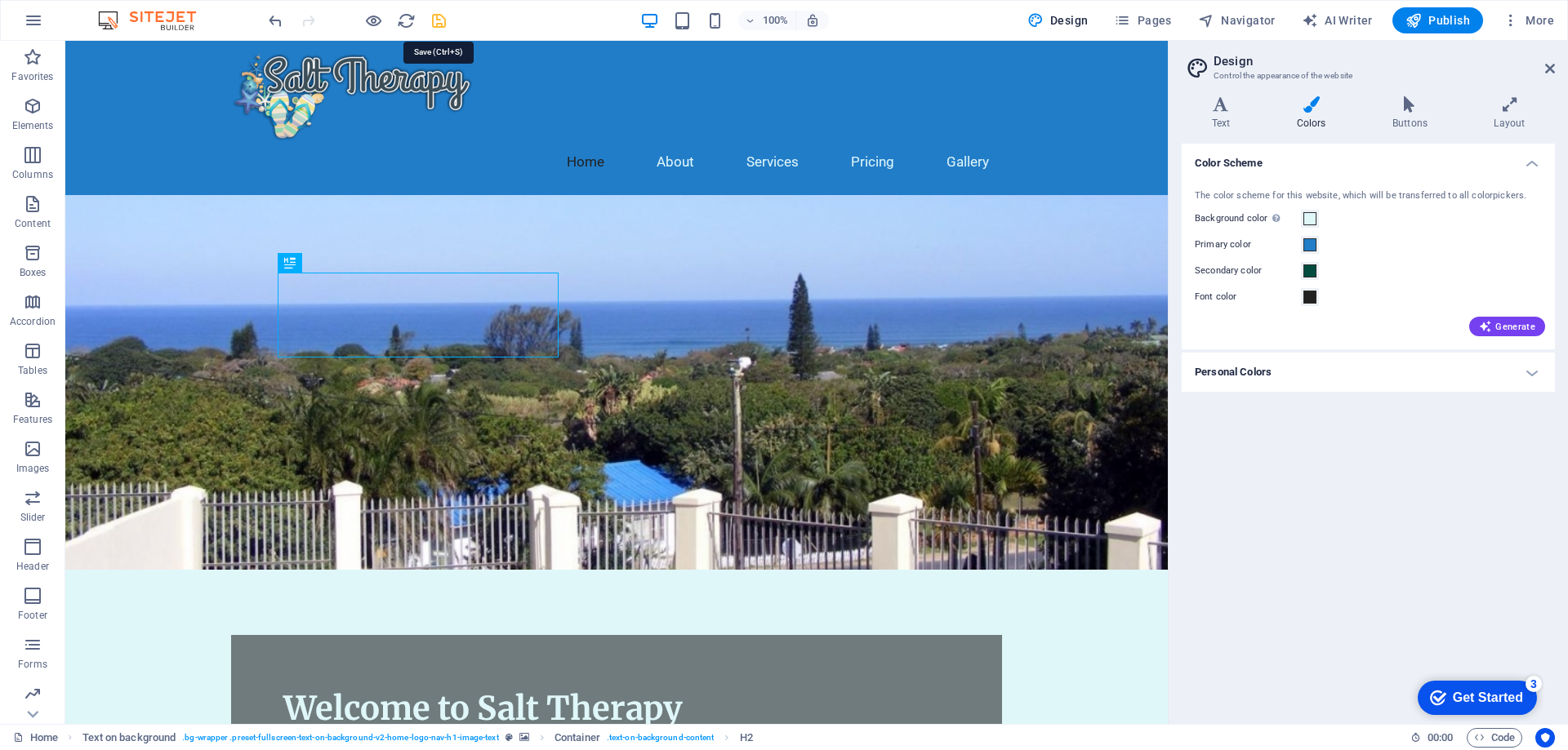
click at [437, 18] on icon "save" at bounding box center [439, 20] width 18 height 18
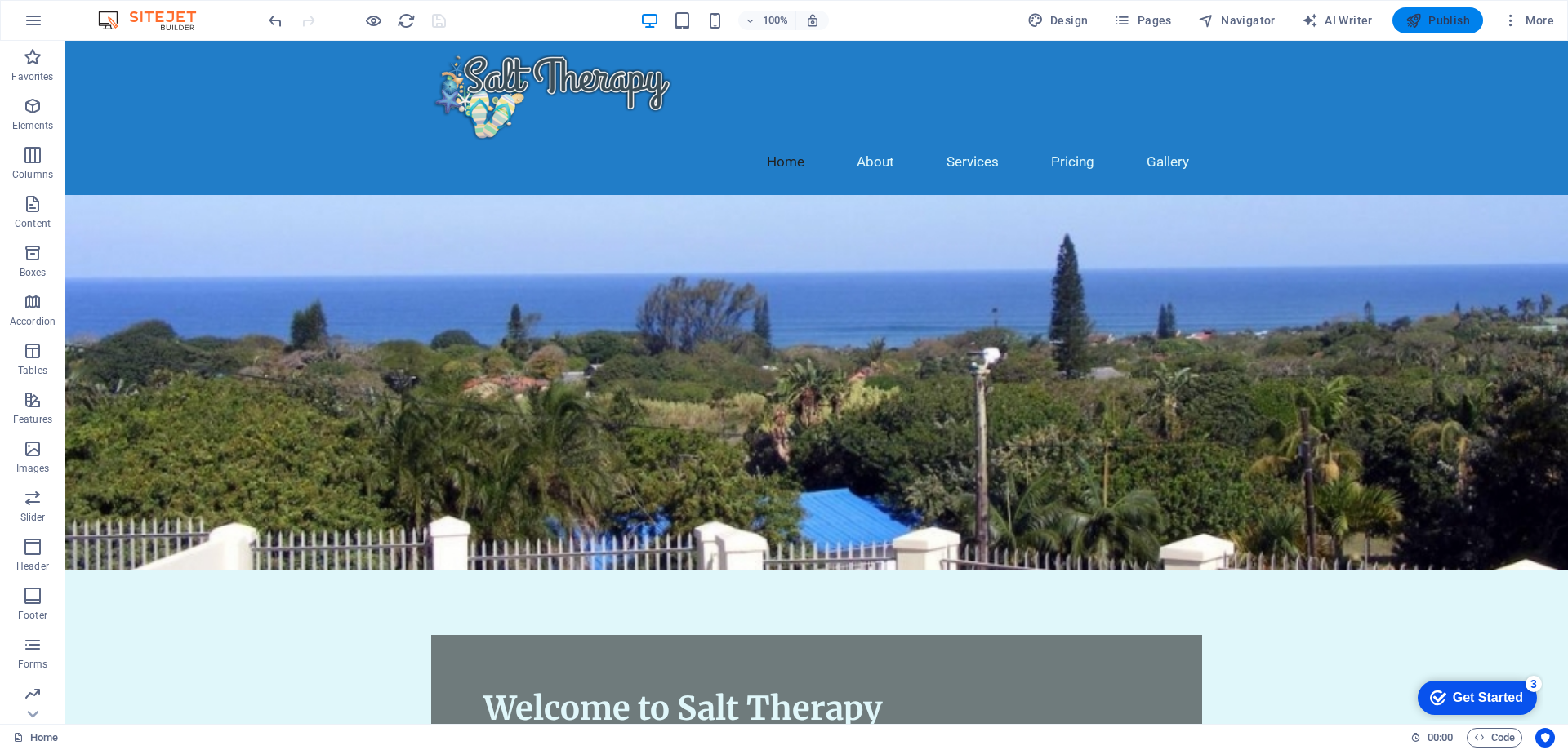
click at [1431, 18] on span "Publish" at bounding box center [1437, 20] width 64 height 17
click at [1018, 195] on figure at bounding box center [817, 382] width 1503 height 375
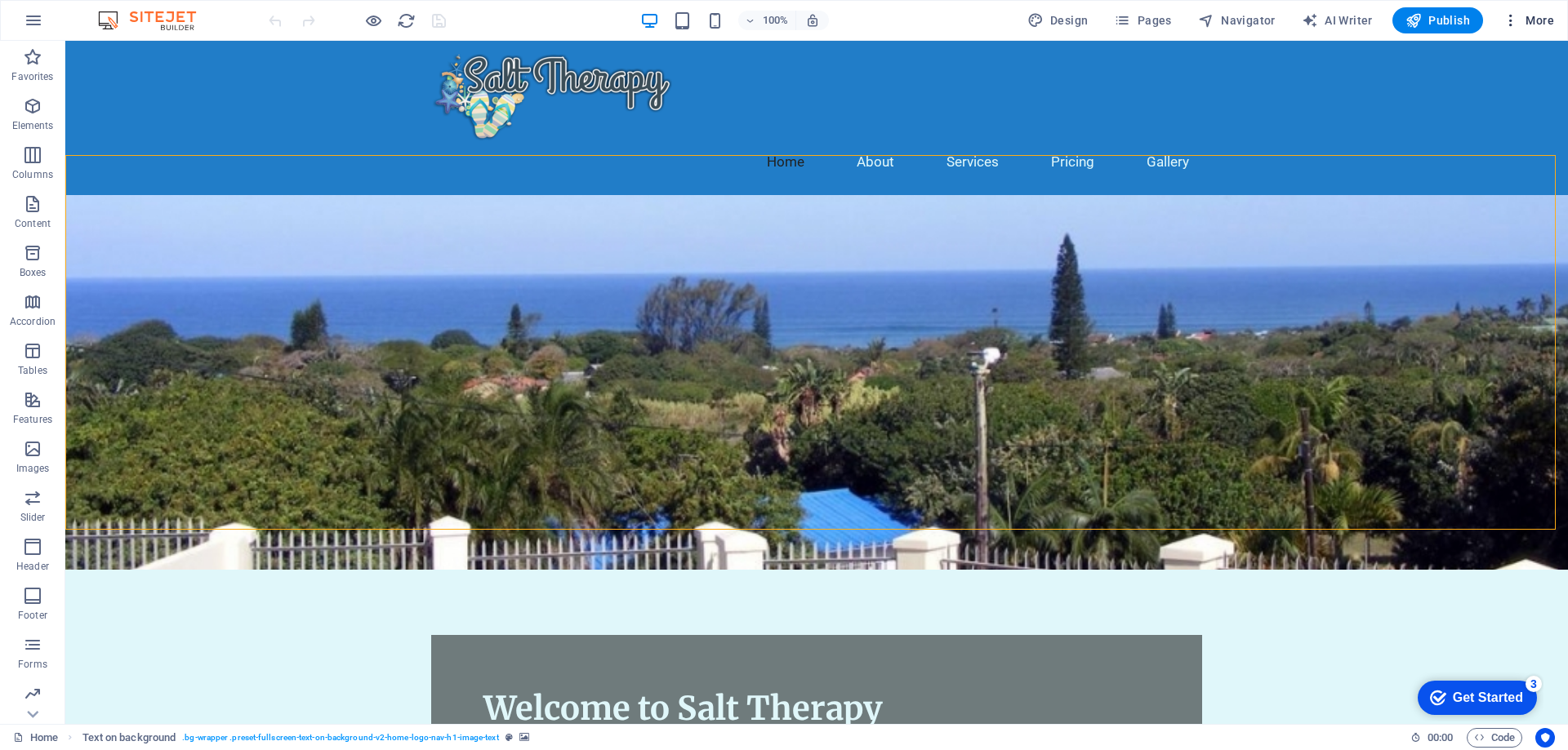
click at [1551, 24] on span "More" at bounding box center [1528, 20] width 52 height 17
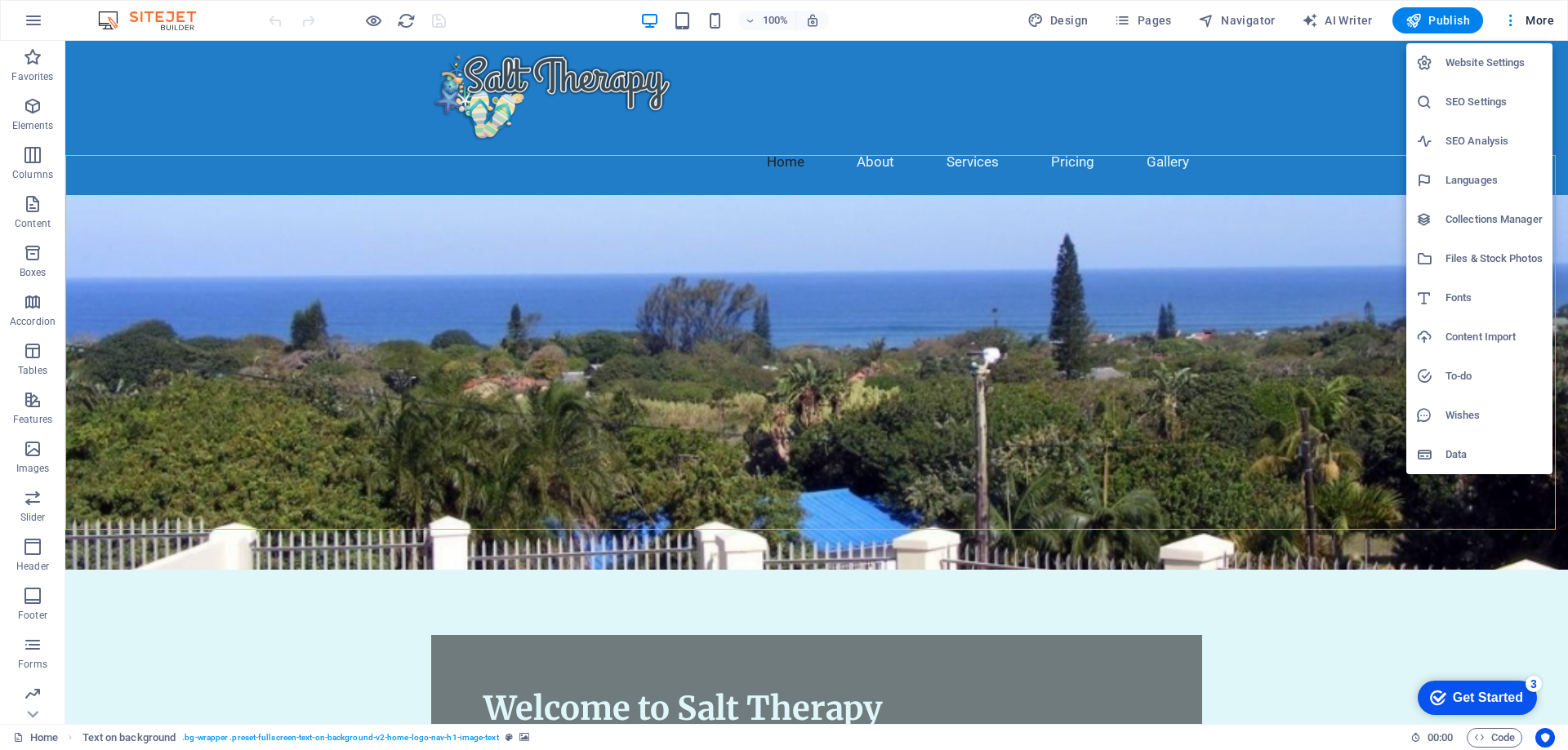
click at [1248, 332] on div at bounding box center [784, 375] width 1568 height 750
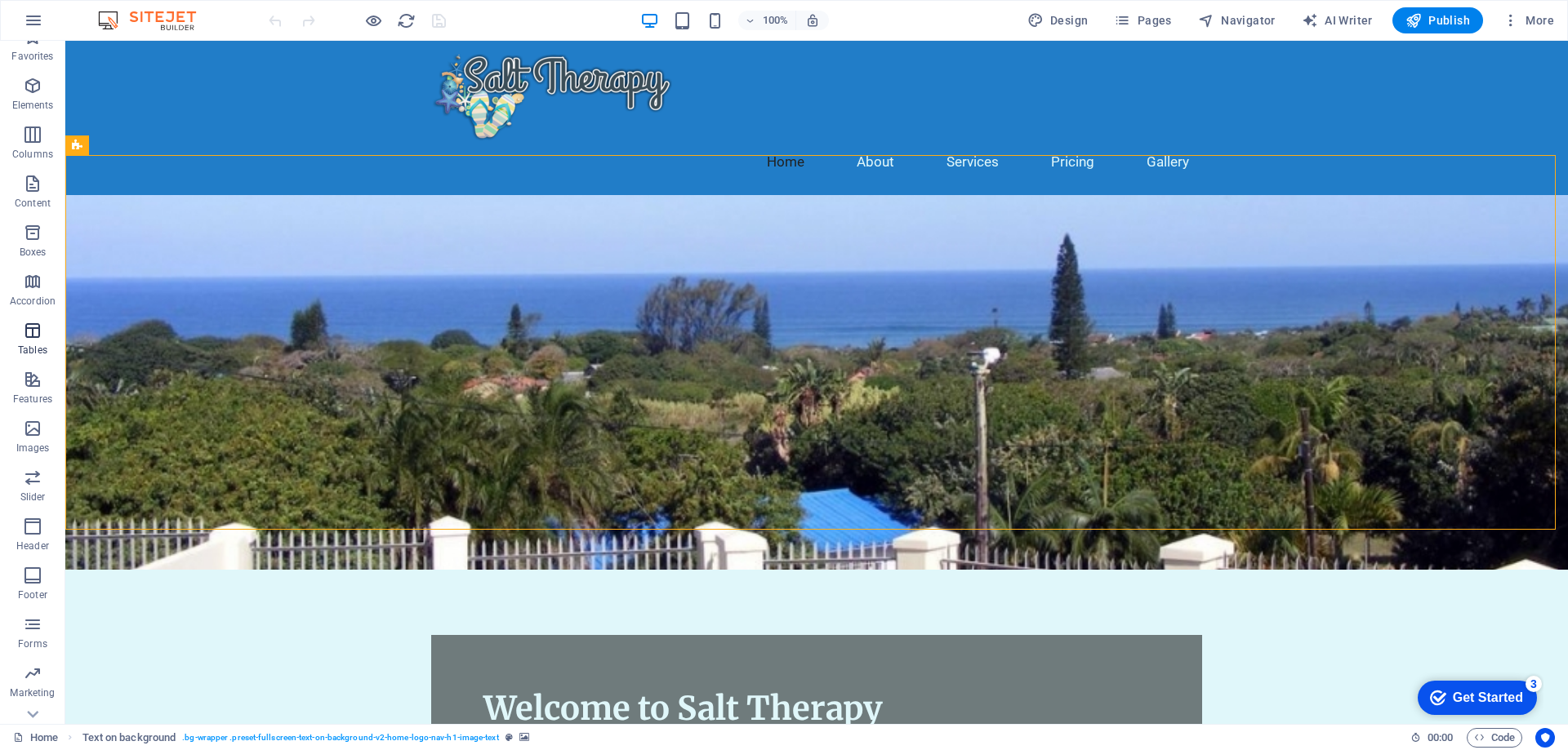
scroll to position [51, 0]
click at [32, 650] on icon "button" at bounding box center [32, 642] width 19 height 19
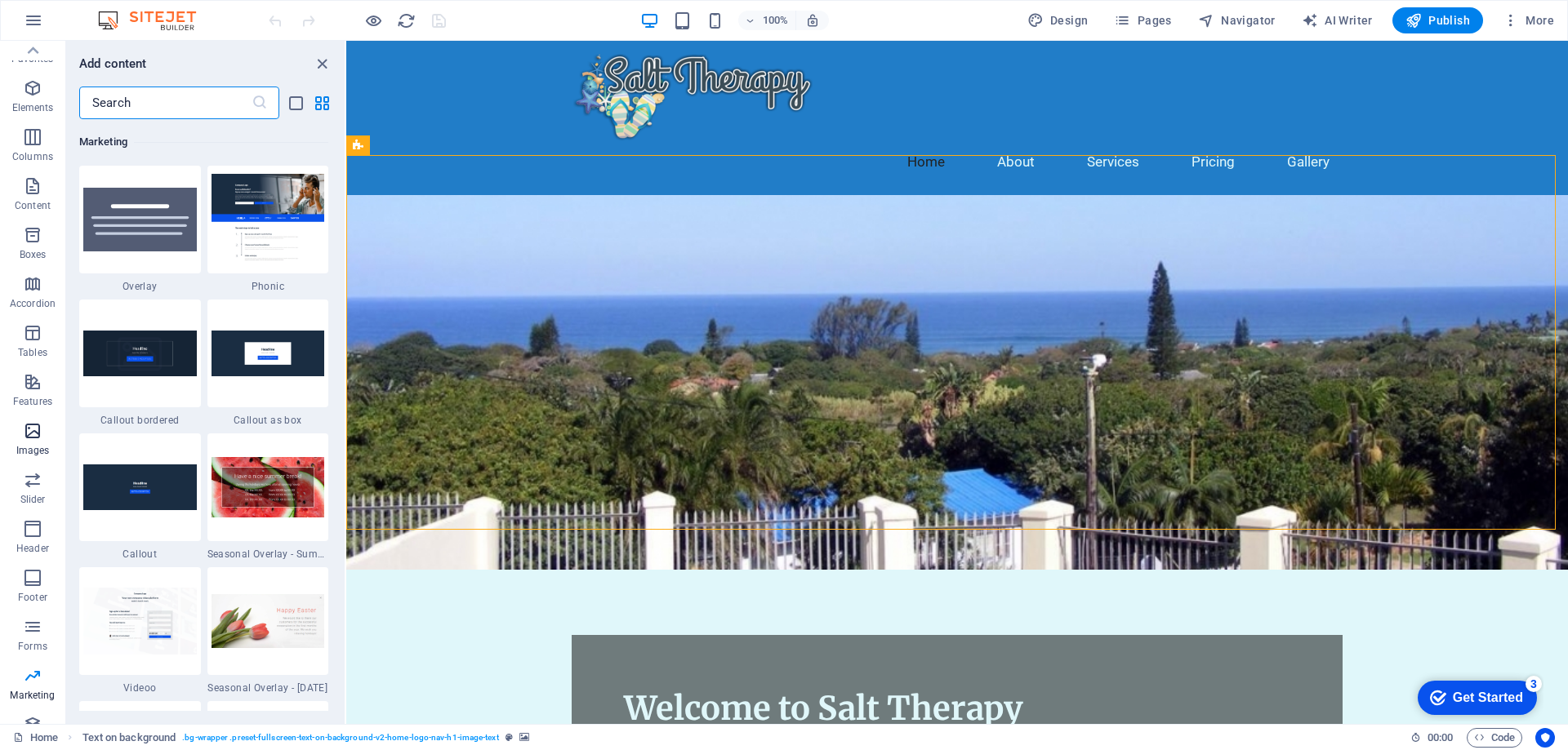
scroll to position [0, 0]
click at [38, 19] on icon "button" at bounding box center [33, 20] width 19 height 19
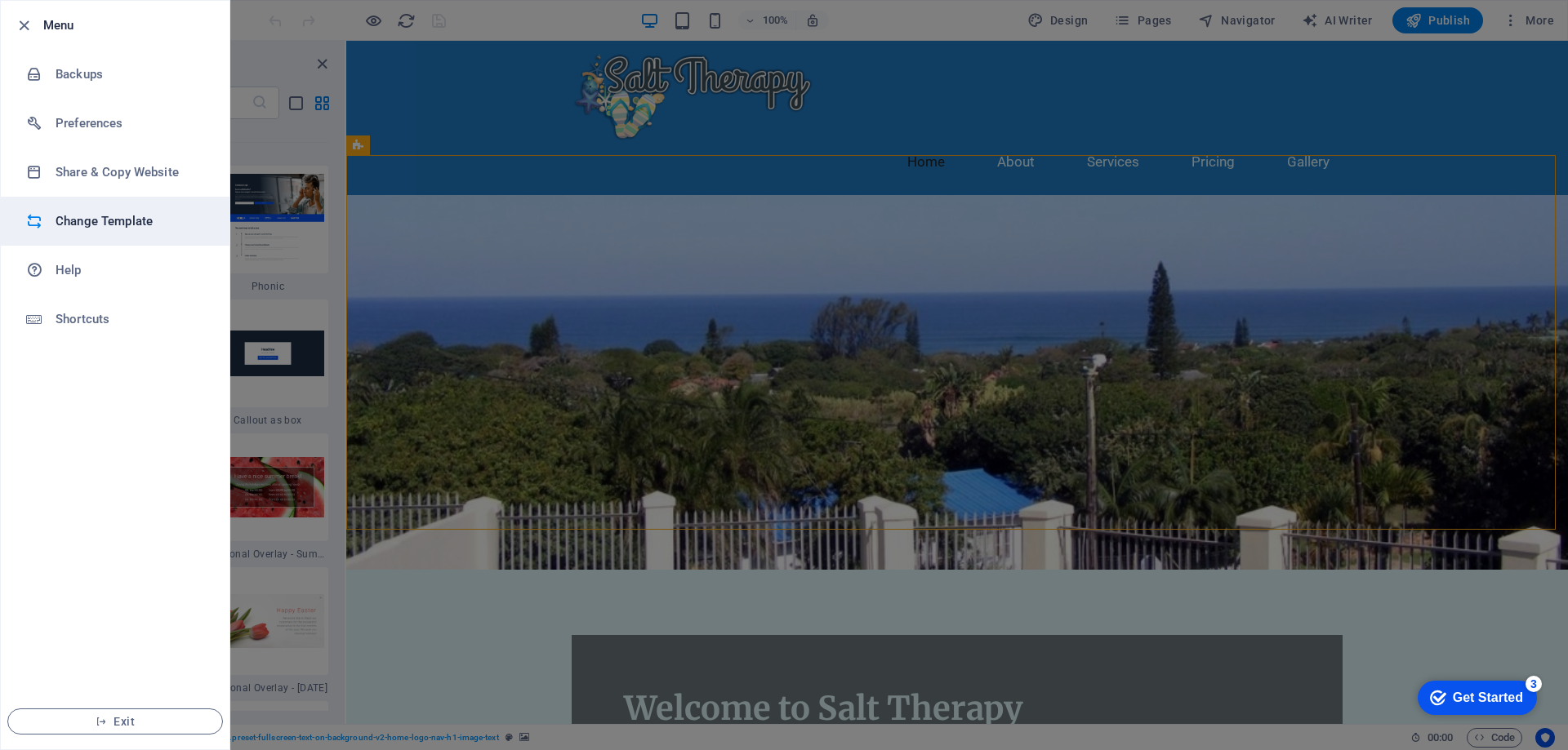
click at [98, 220] on h6 "Change Template" at bounding box center [131, 221] width 151 height 19
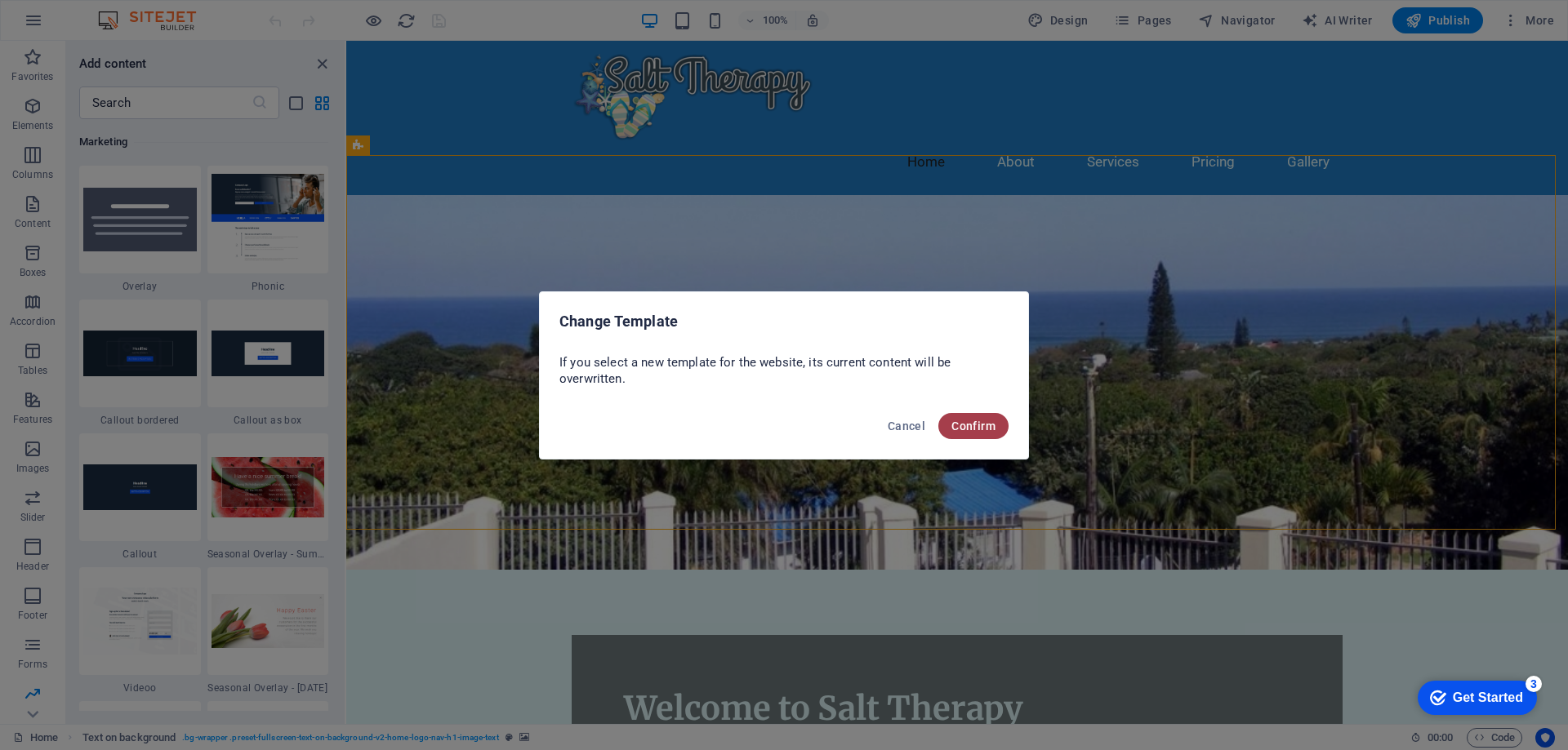
click at [970, 422] on span "Confirm" at bounding box center [974, 426] width 44 height 13
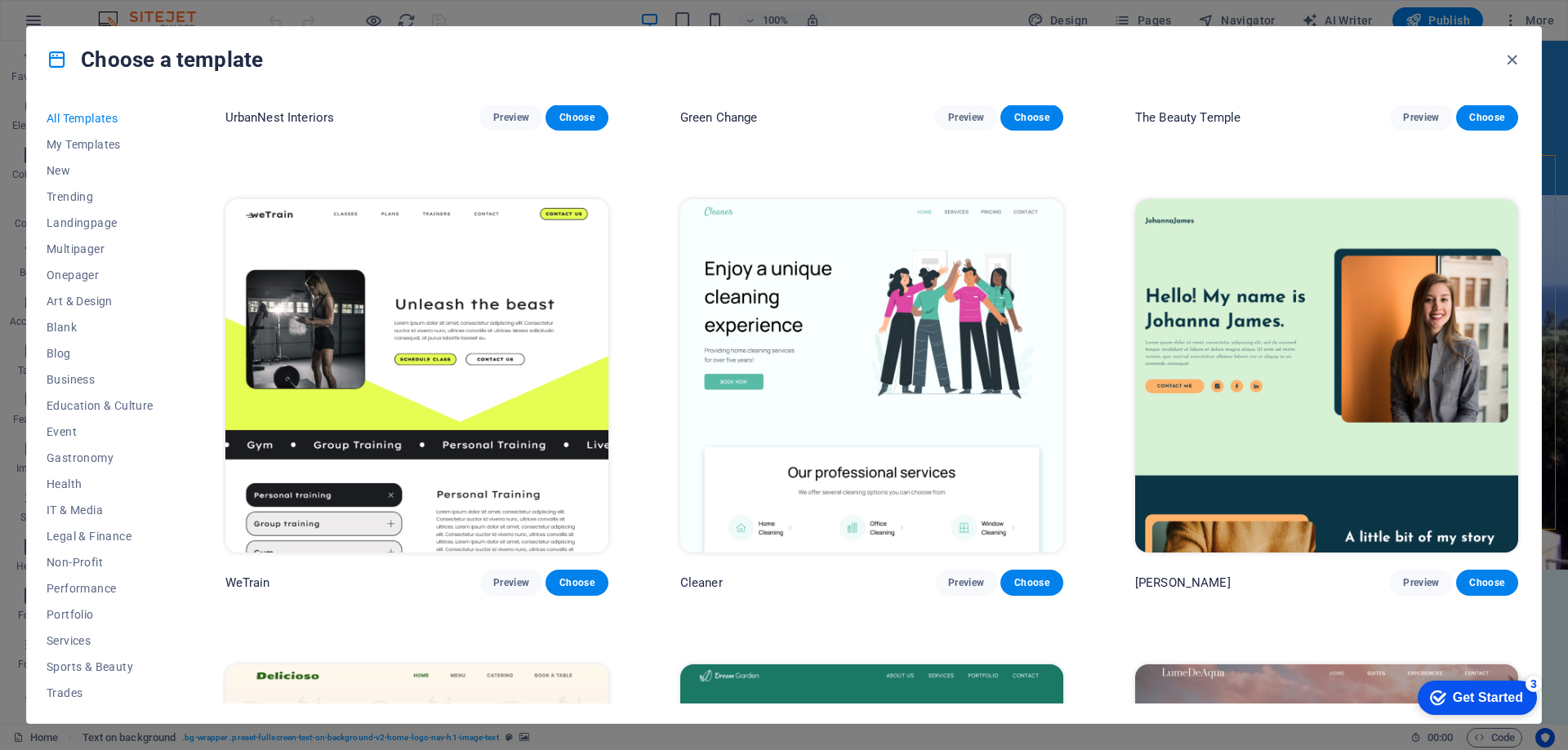
scroll to position [2694, 0]
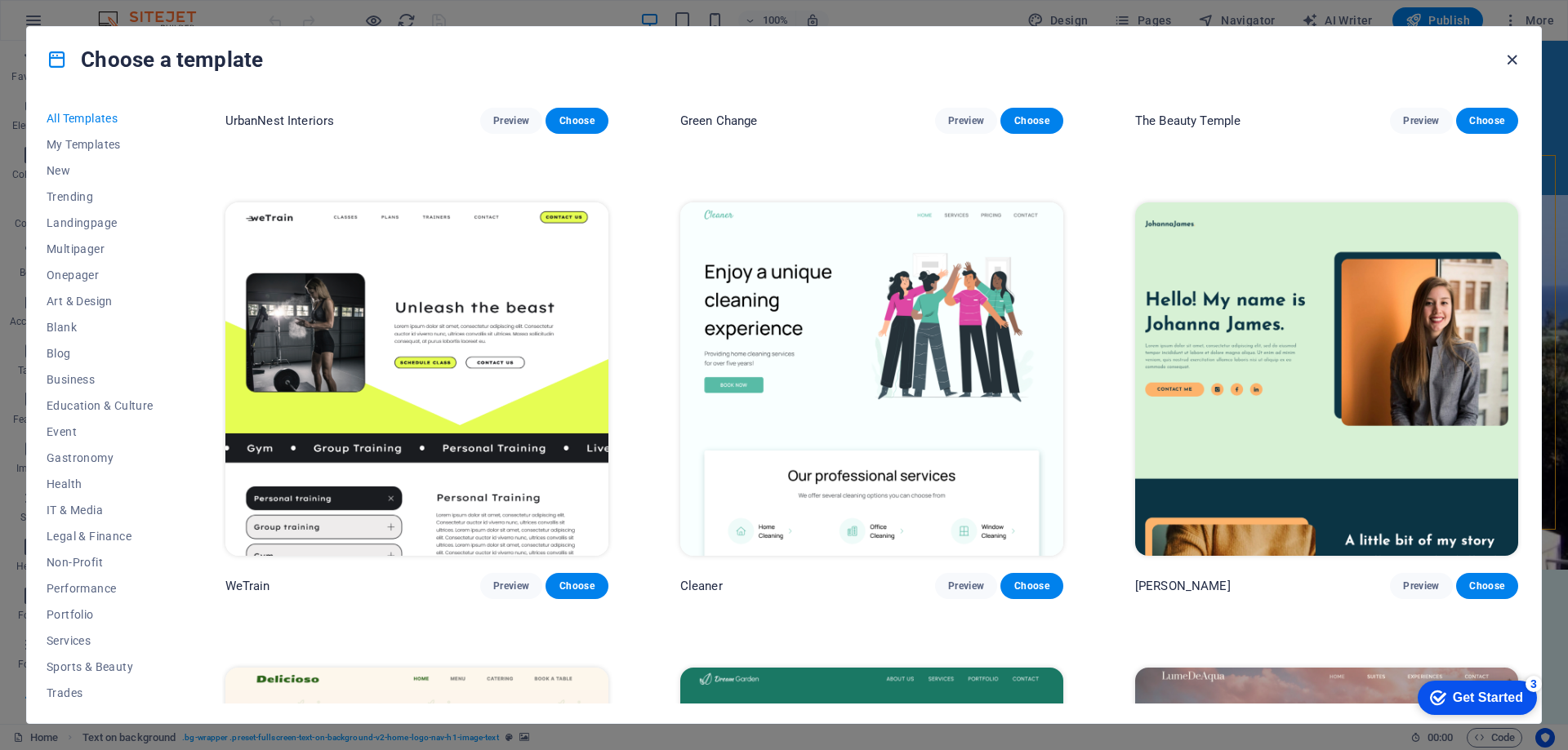
click at [1514, 64] on icon "button" at bounding box center [1512, 60] width 18 height 18
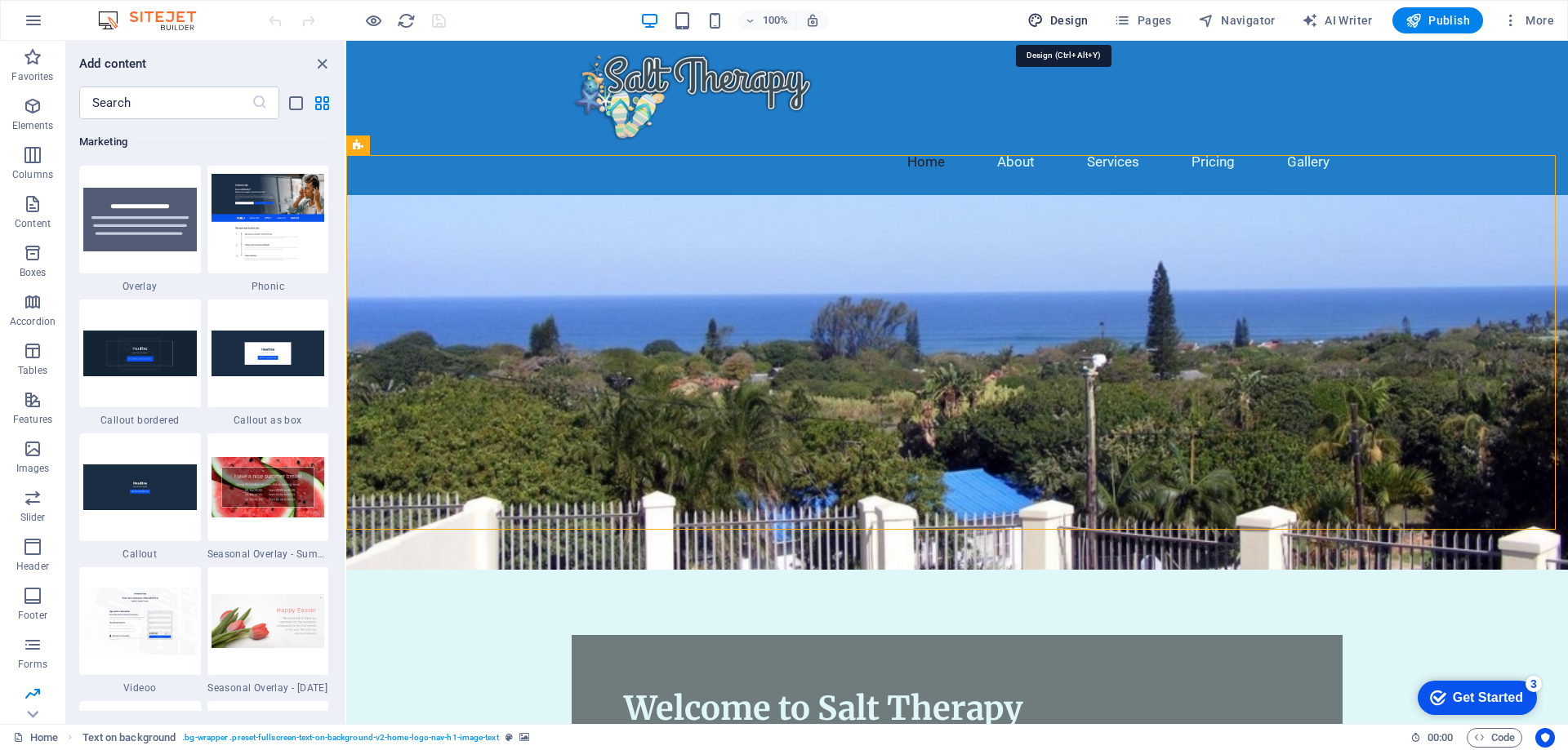
click at [1077, 19] on span "Design" at bounding box center [1058, 20] width 62 height 17
select select "px"
select select "200"
select select "px"
select select "ease-in-out"
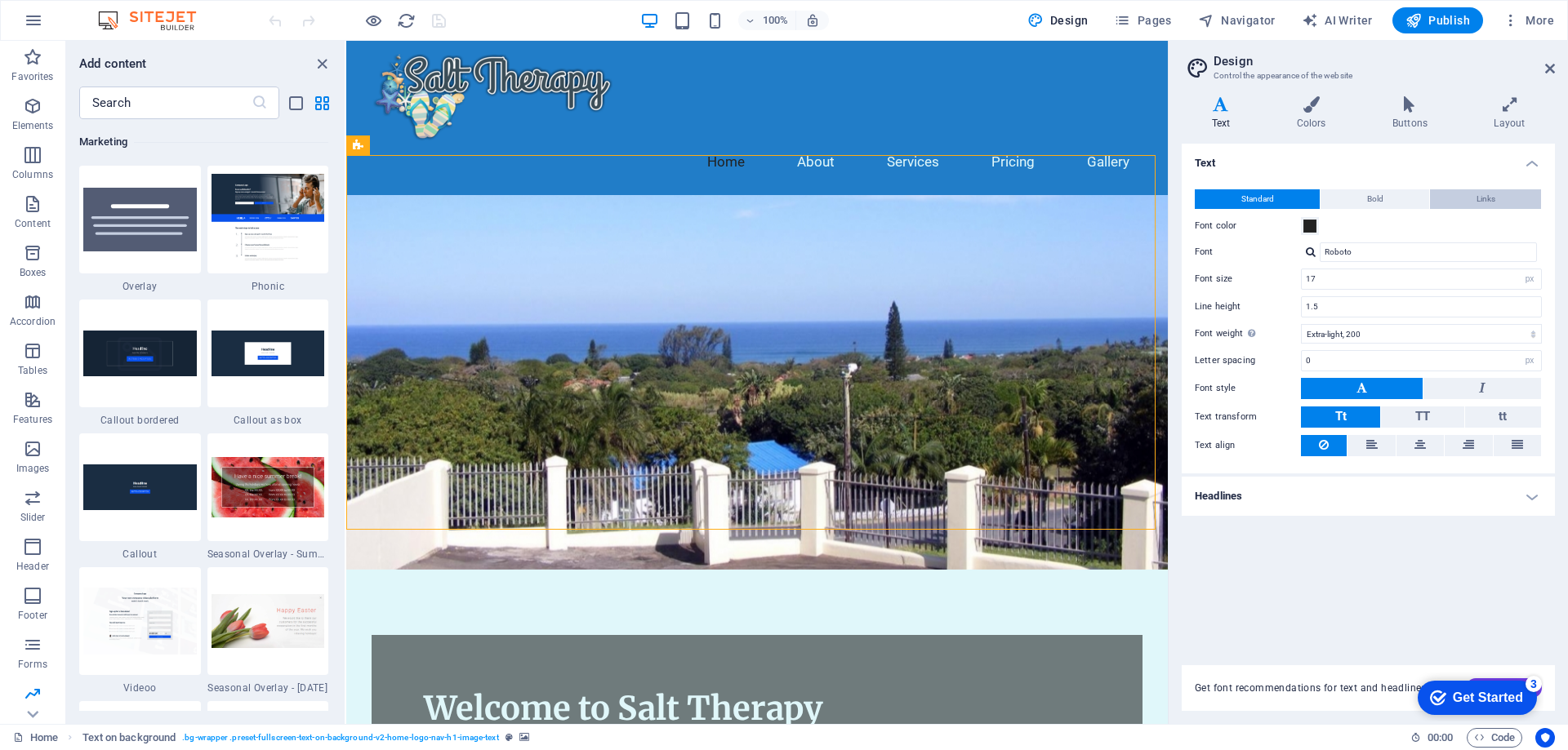
click at [1493, 195] on span "Links" at bounding box center [1486, 199] width 18 height 19
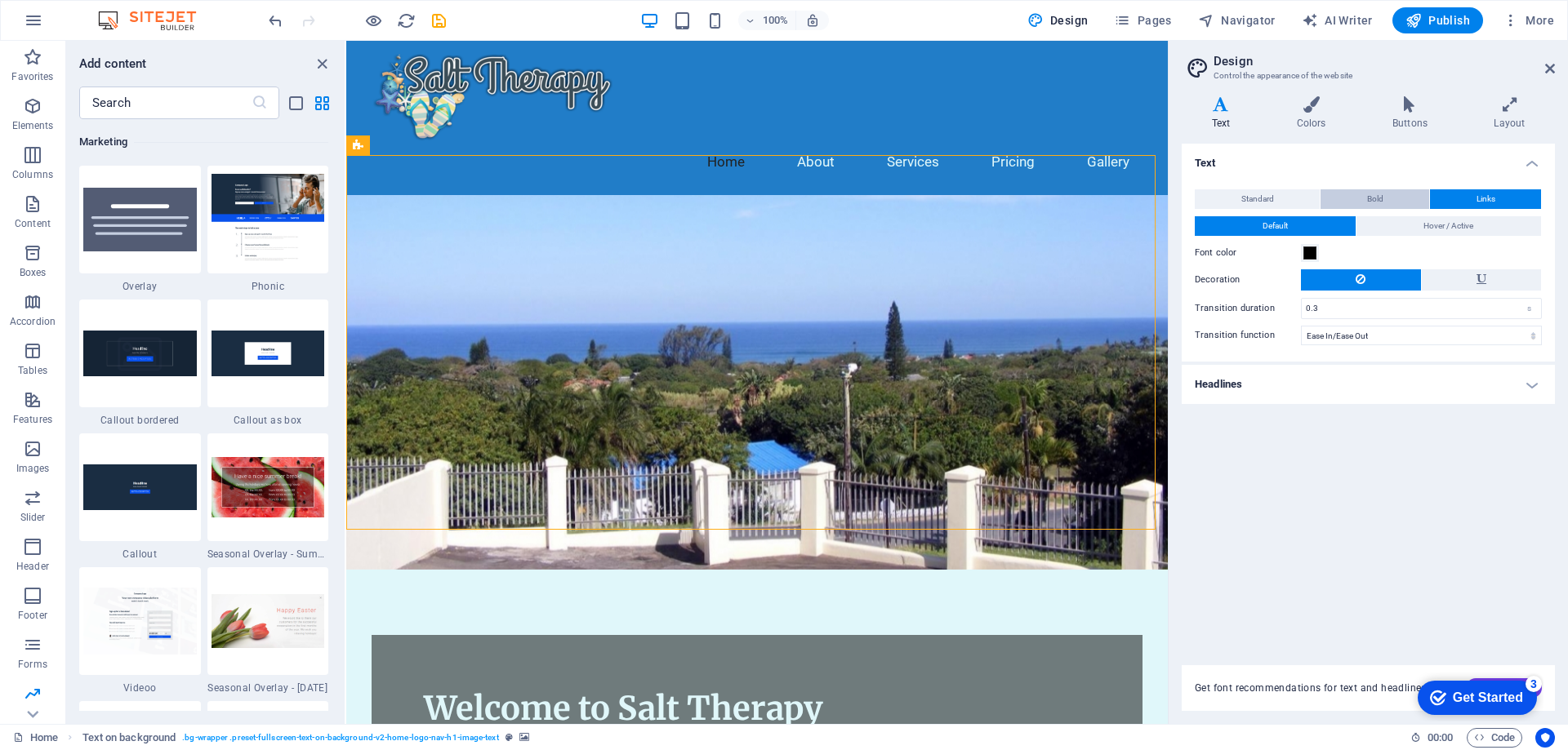
click at [1394, 198] on button "Bold" at bounding box center [1375, 199] width 109 height 19
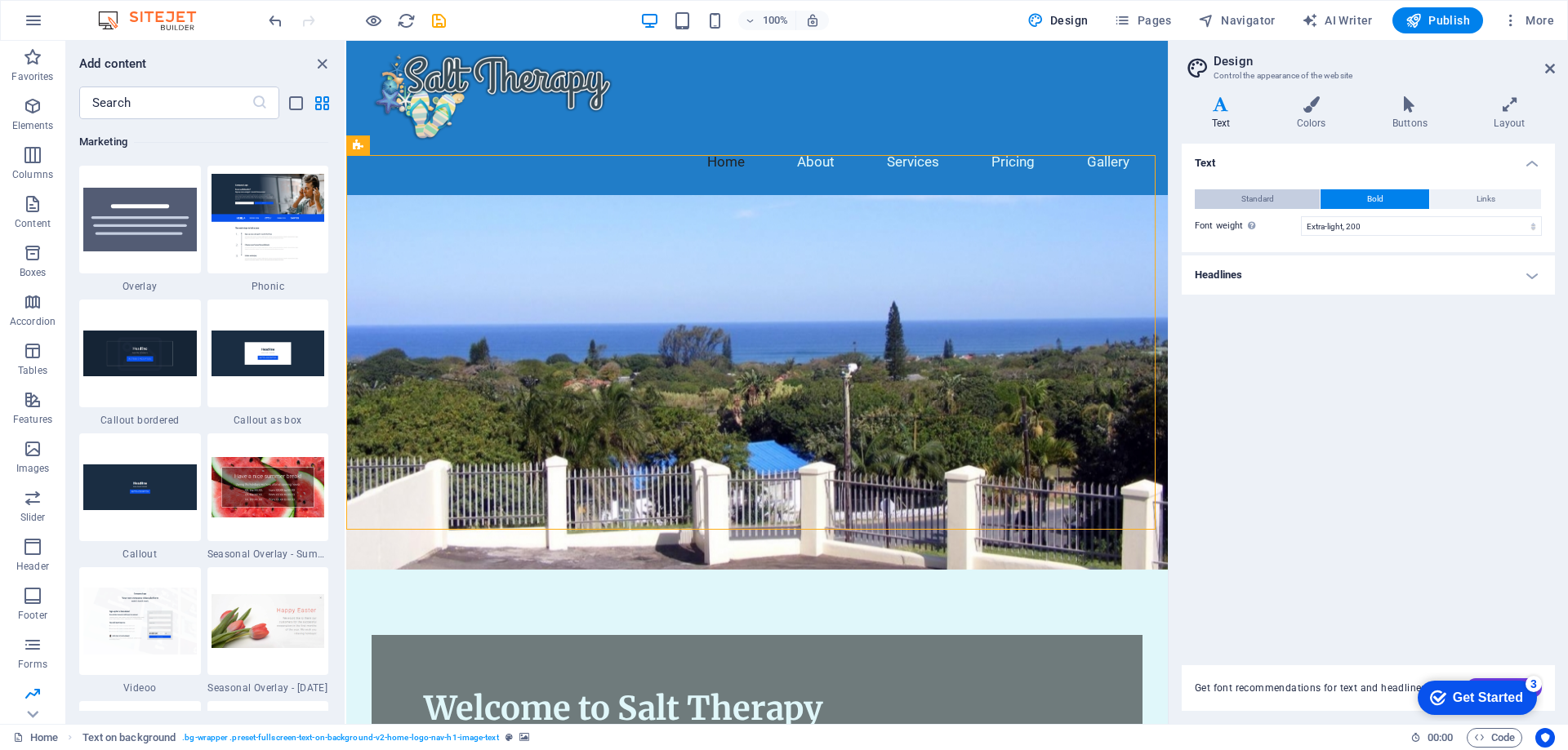
click at [1259, 196] on span "Standard" at bounding box center [1258, 199] width 33 height 19
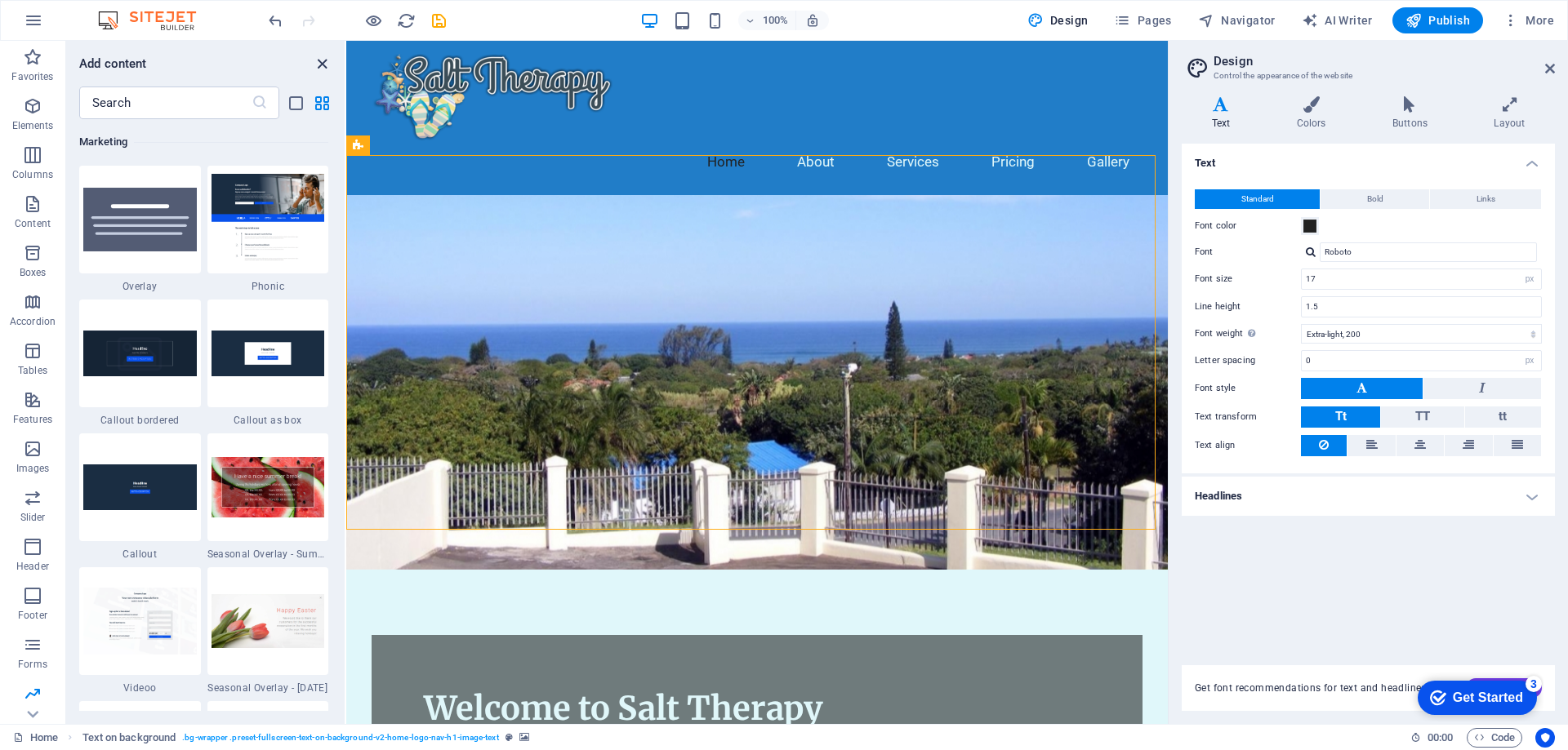
click at [313, 66] on icon "close panel" at bounding box center [322, 64] width 18 height 18
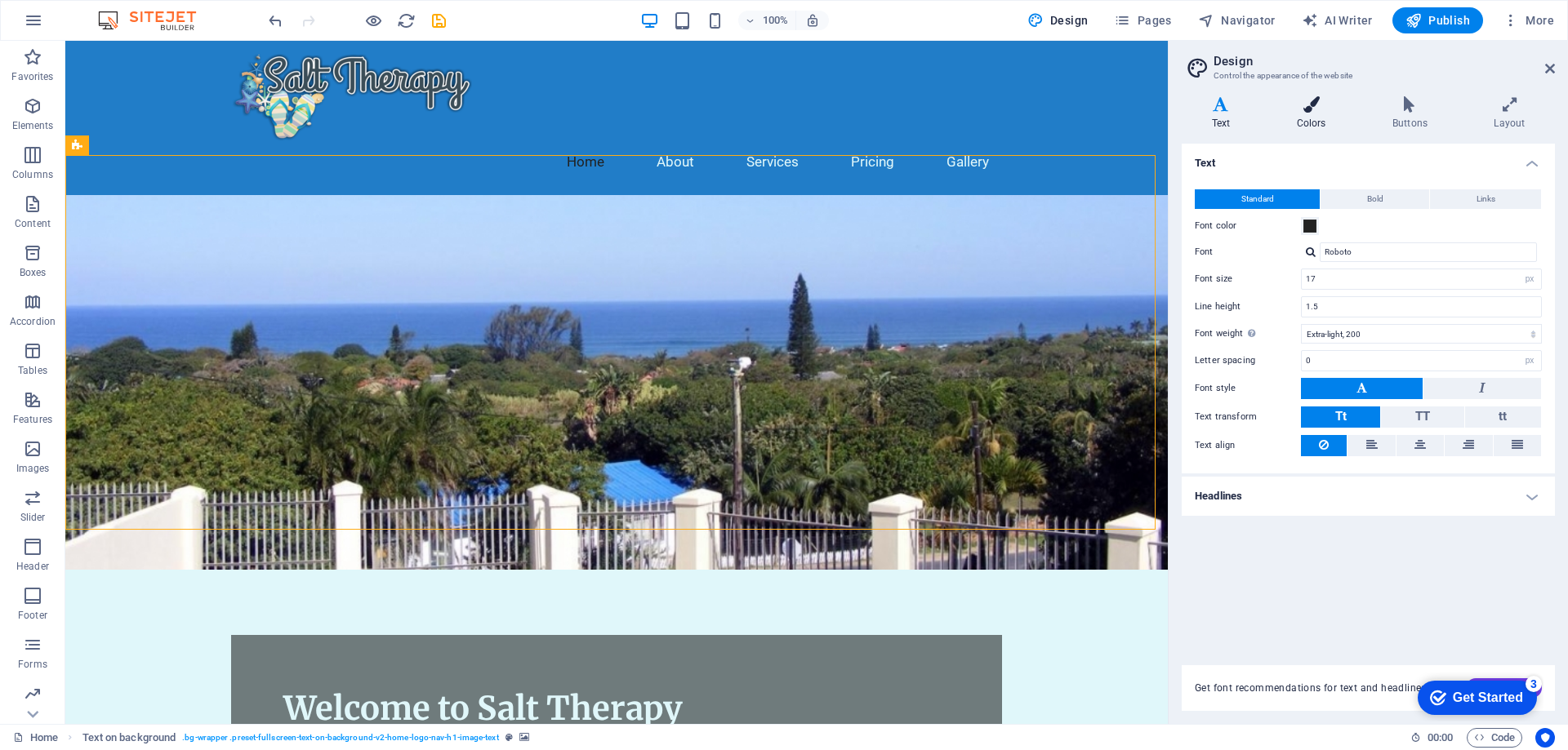
click at [1312, 110] on icon at bounding box center [1310, 105] width 89 height 17
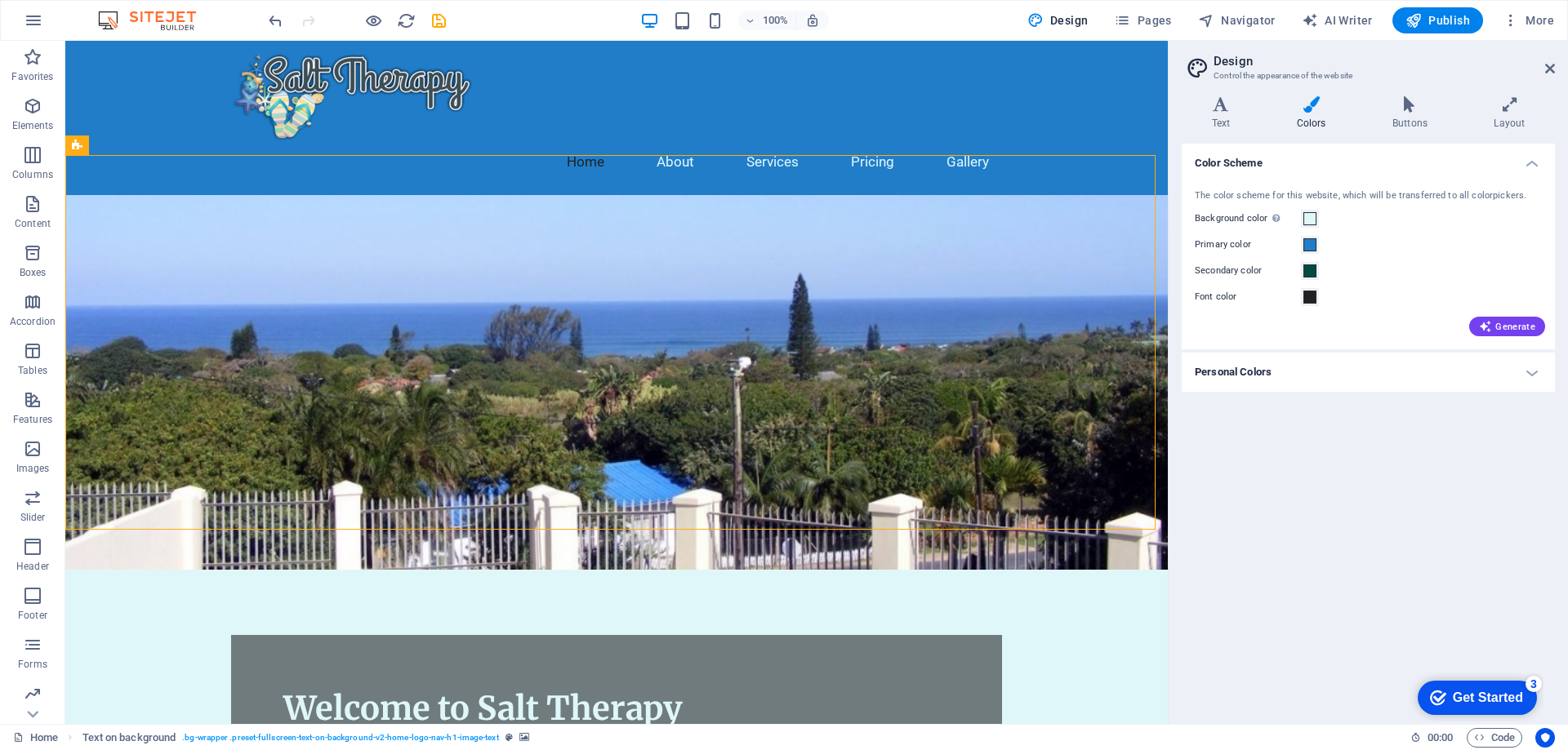
click at [1512, 693] on div "Get Started" at bounding box center [1488, 698] width 70 height 15
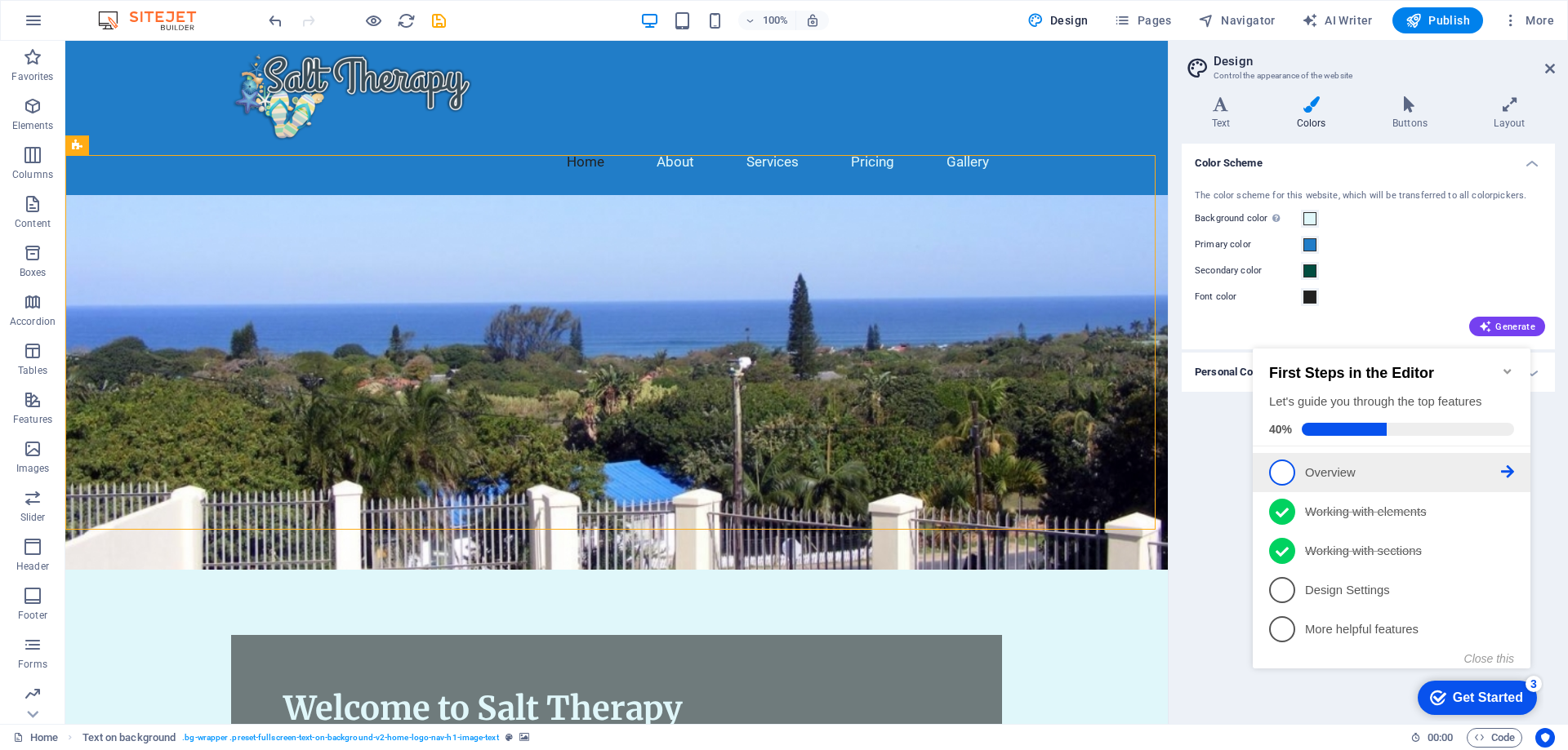
click at [1285, 468] on span "1" at bounding box center [1282, 472] width 26 height 26
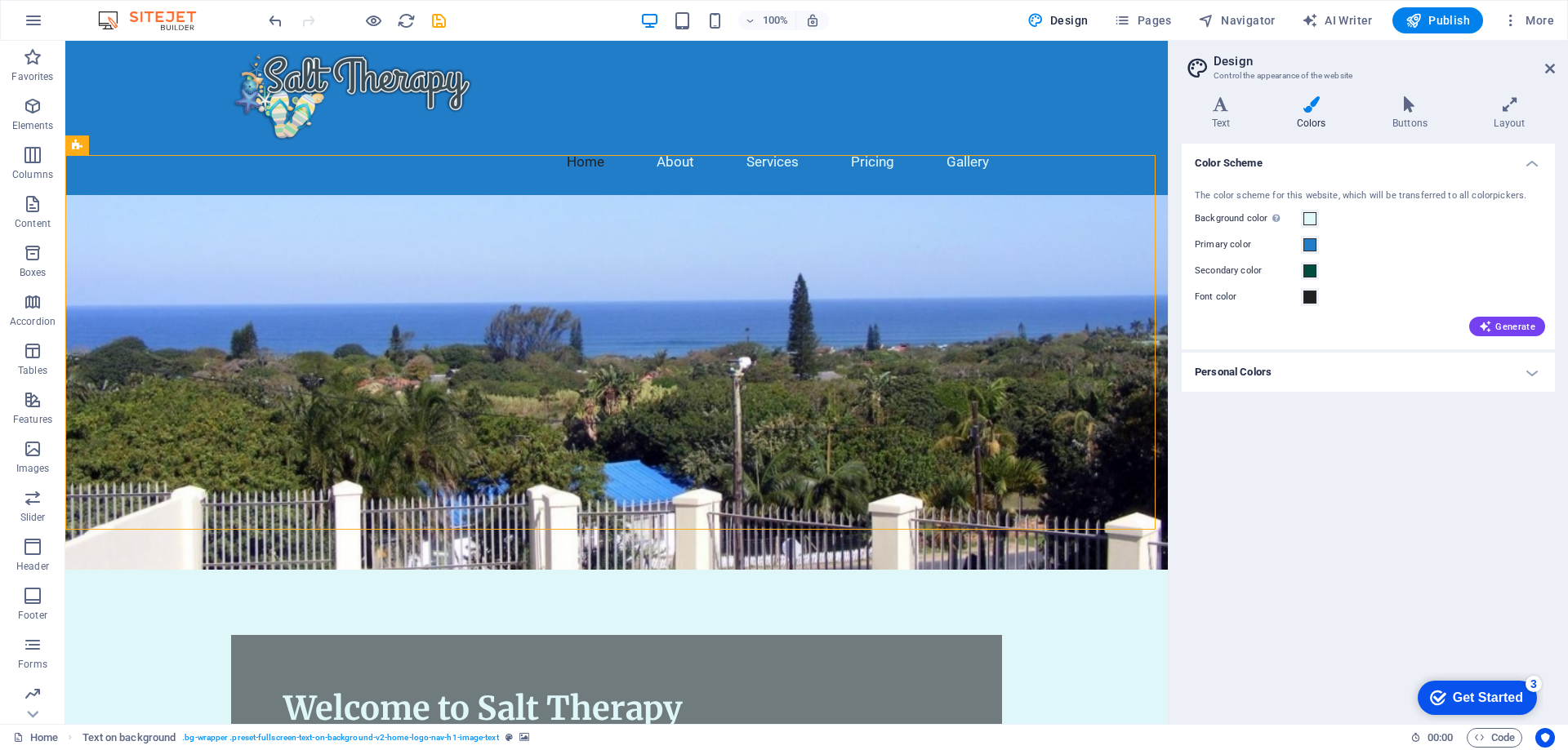
scroll to position [0, 0]
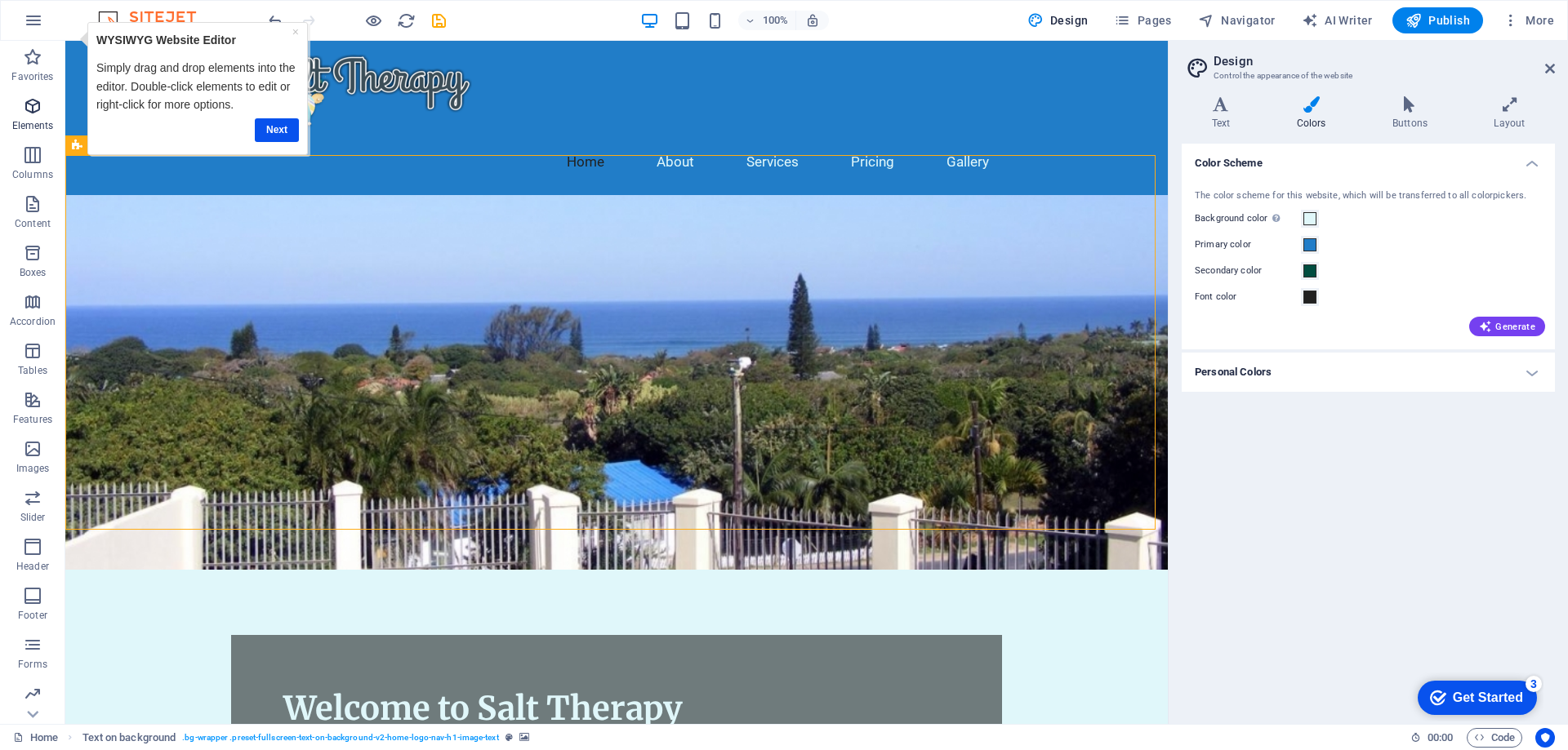
click at [29, 102] on icon "button" at bounding box center [32, 106] width 19 height 19
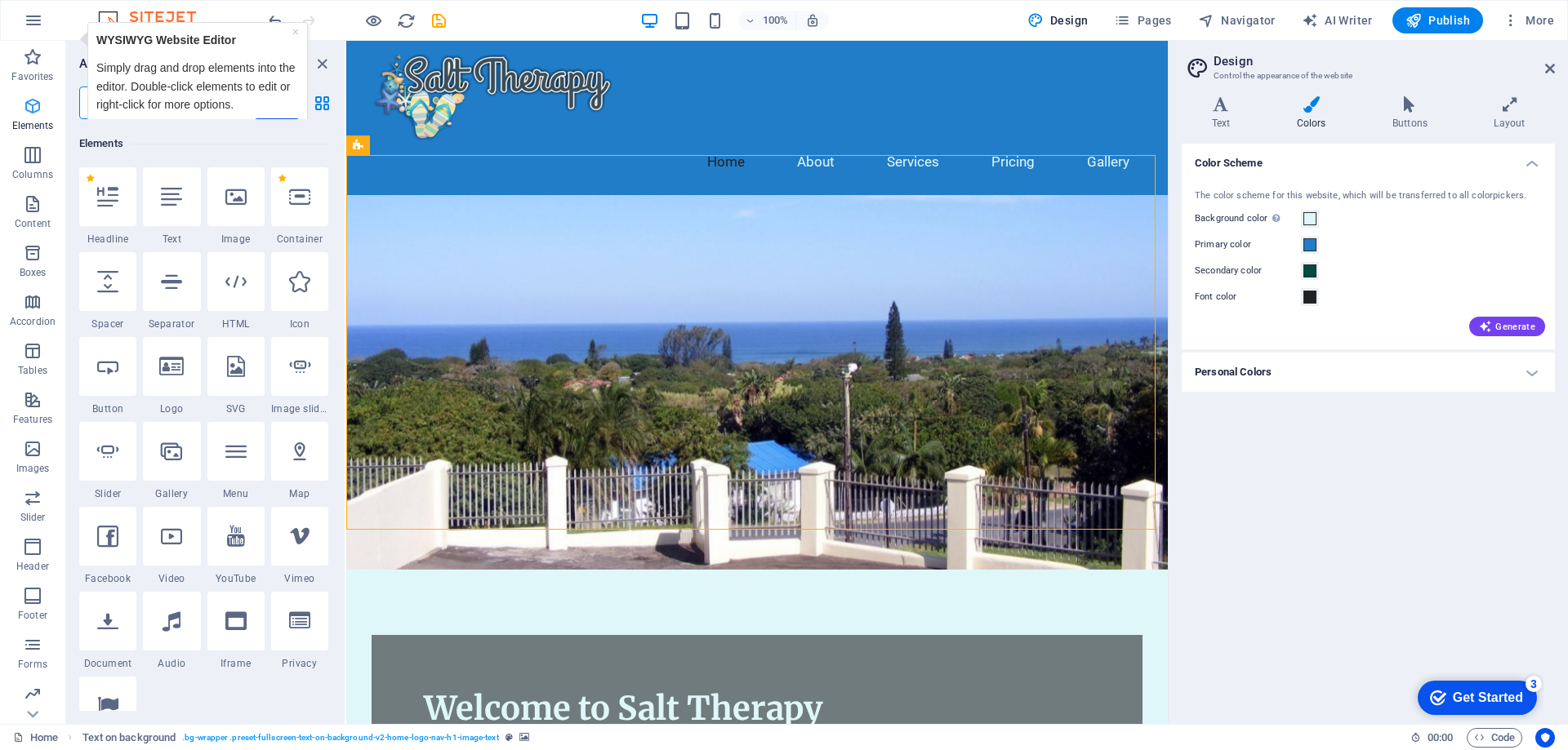
scroll to position [174, 0]
click at [165, 199] on icon at bounding box center [171, 195] width 21 height 21
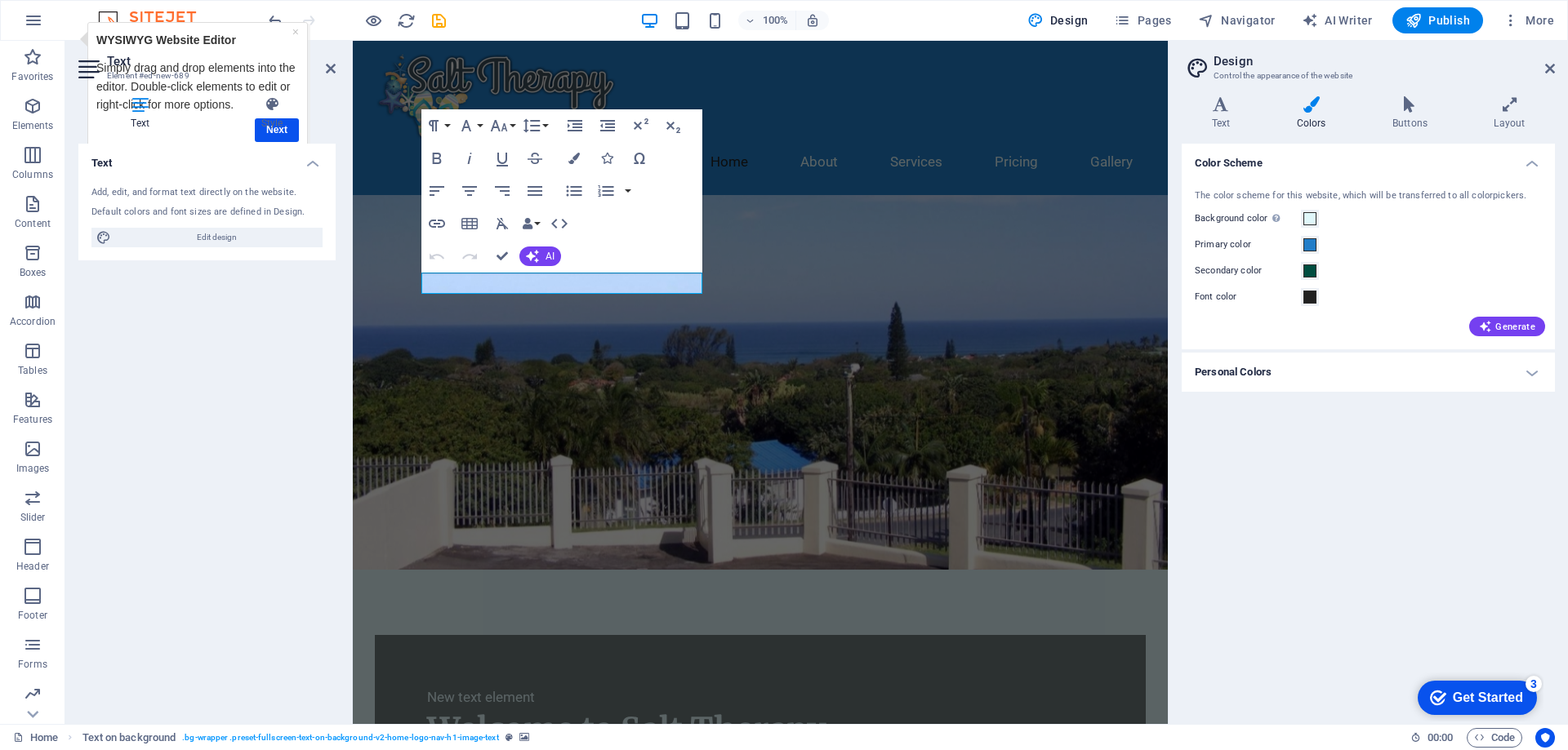
click at [165, 199] on div "Text Element #ed-new-689 Text Style Text Add, edit, and format text directly on…" at bounding box center [616, 381] width 1103 height 683
click at [267, 124] on h4 "Style" at bounding box center [271, 113] width 128 height 34
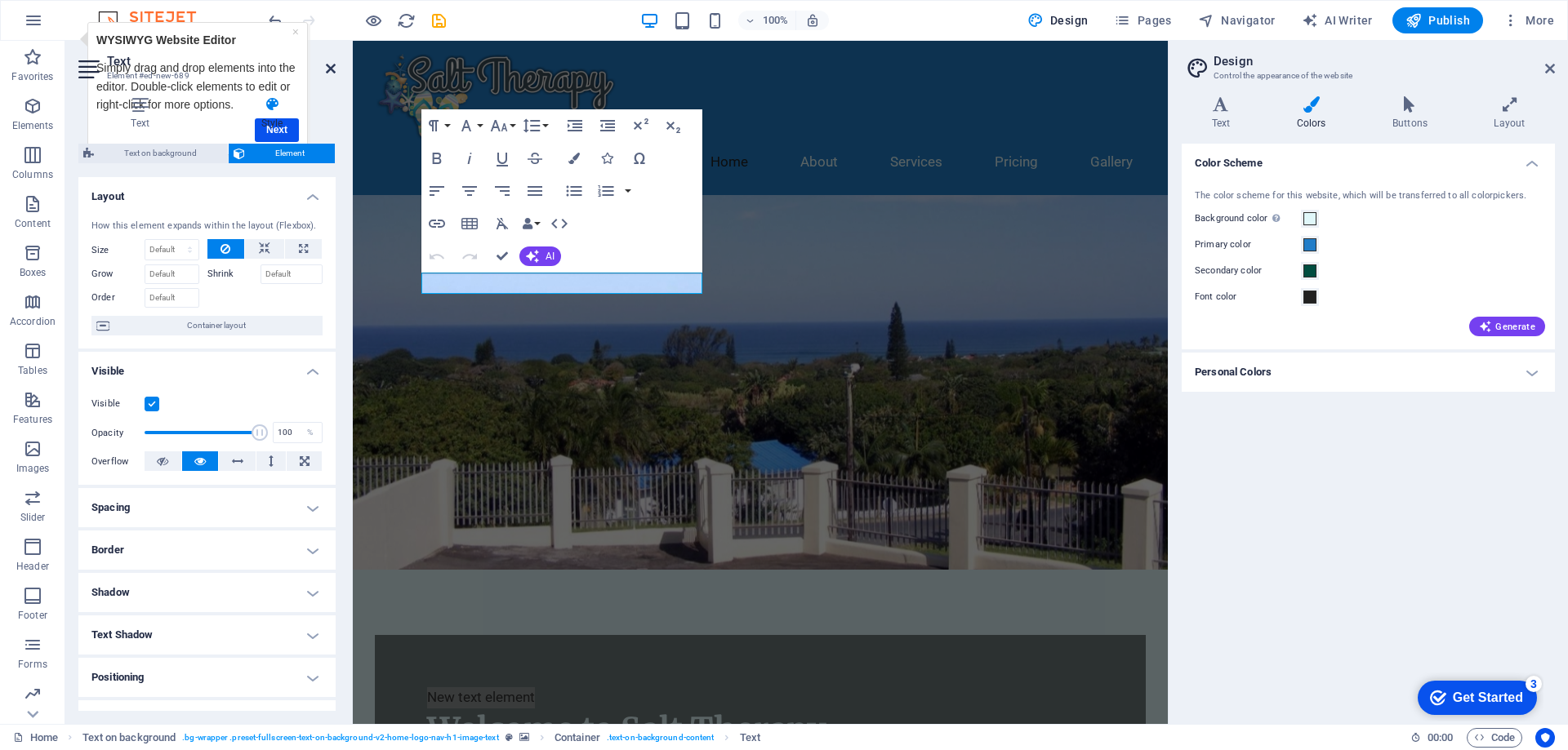
drag, startPoint x: 330, startPoint y: 67, endPoint x: 257, endPoint y: 40, distance: 77.8
click at [330, 67] on icon at bounding box center [330, 68] width 10 height 13
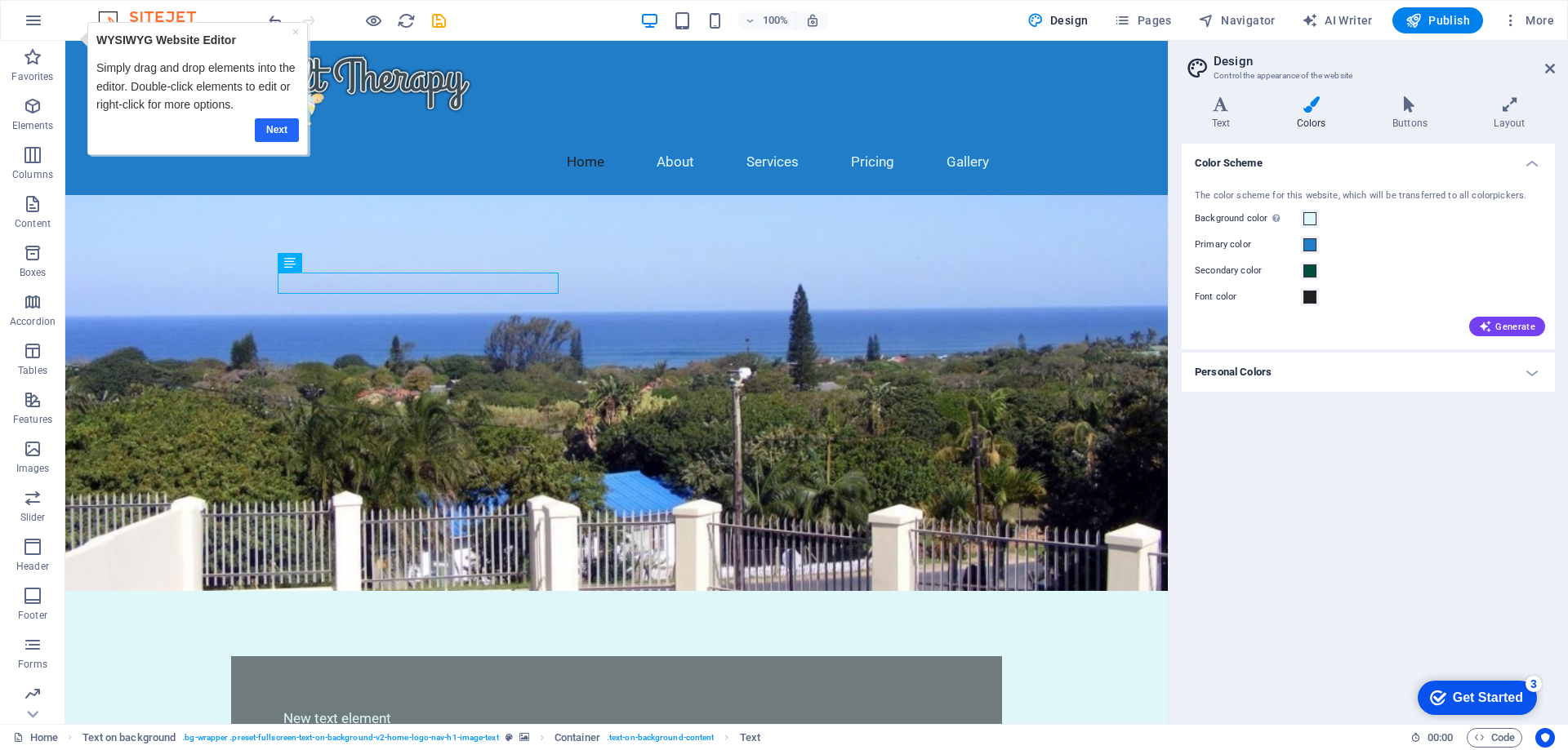
click at [276, 134] on link "Next" at bounding box center [277, 131] width 44 height 24
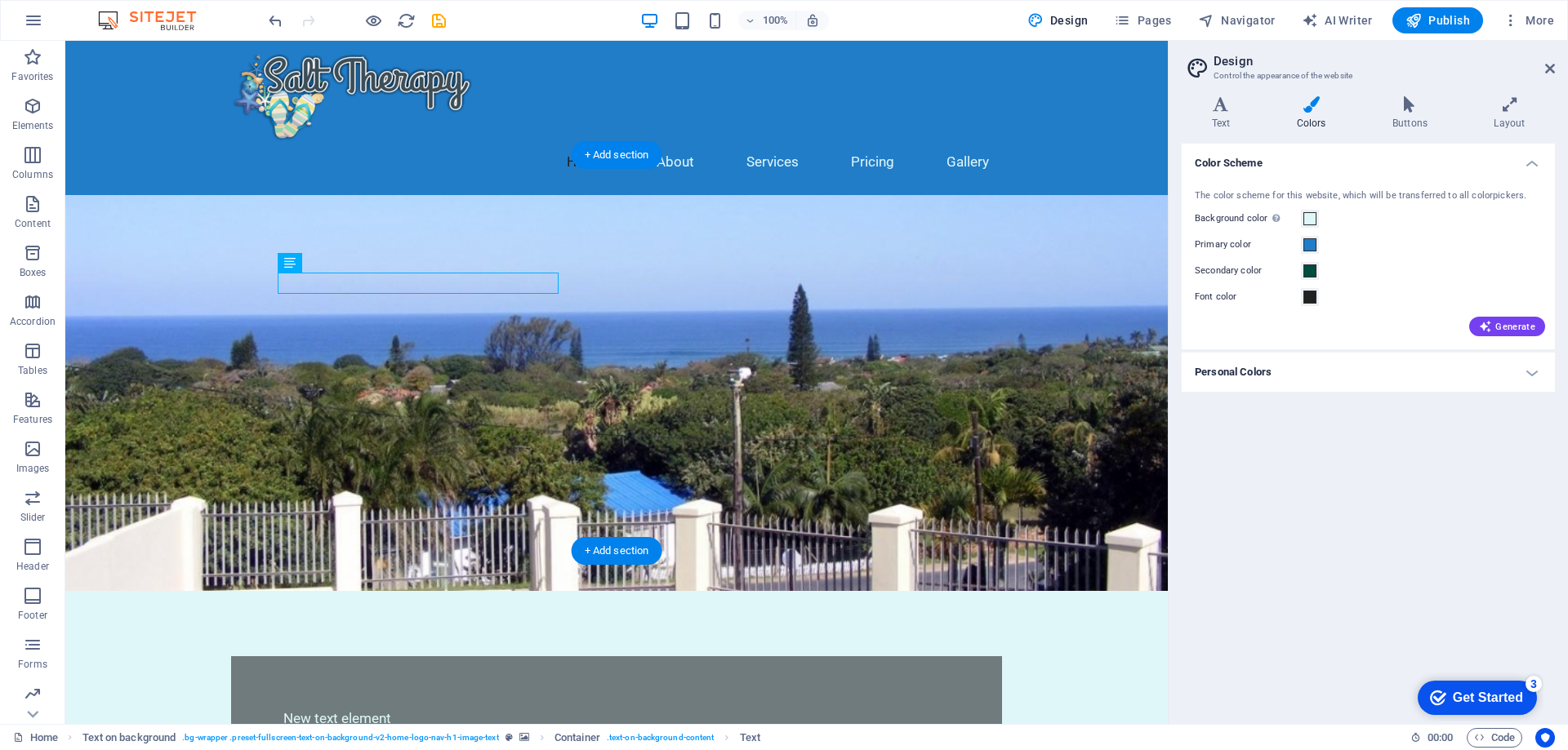
drag, startPoint x: 102, startPoint y: 248, endPoint x: 101, endPoint y: 170, distance: 78.0
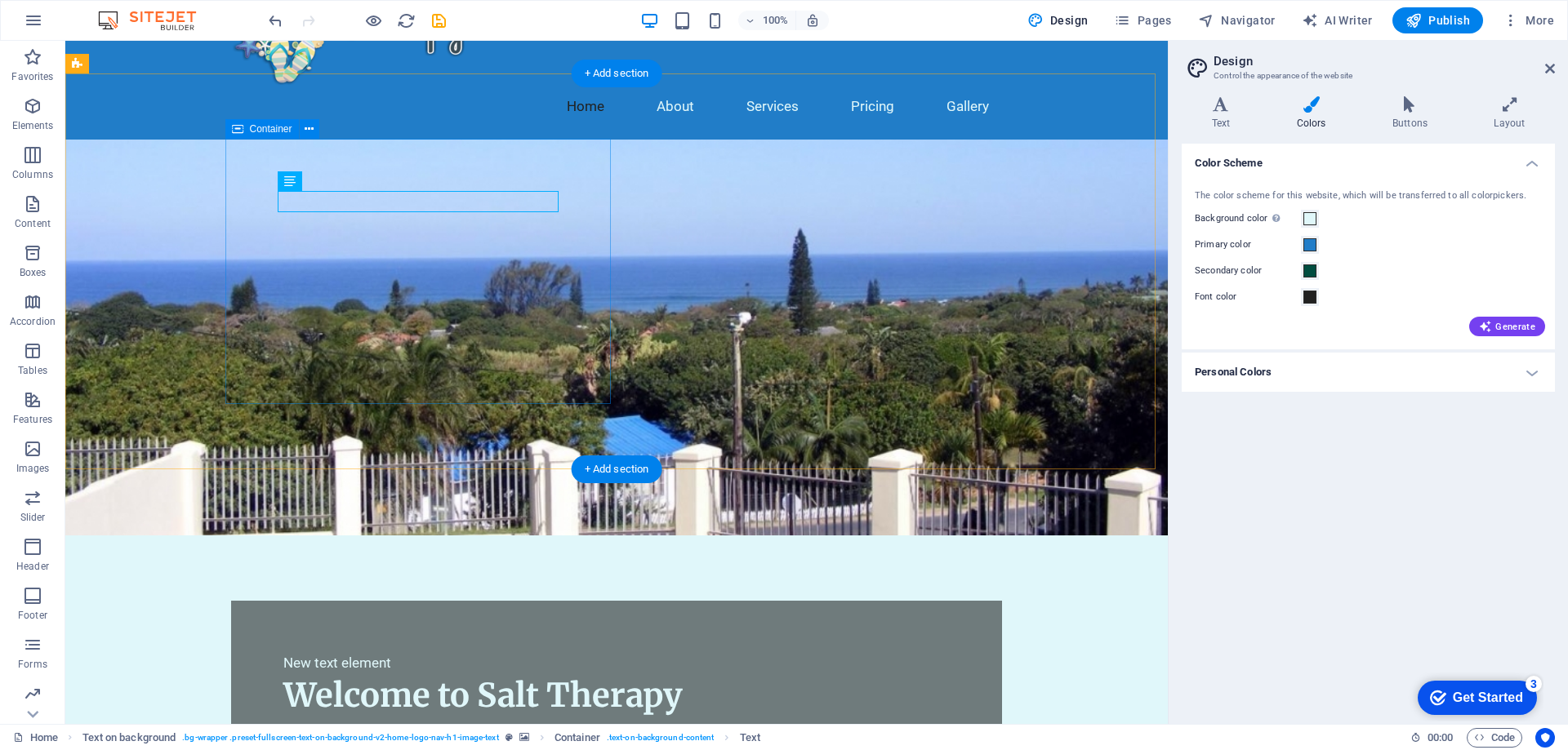
scroll to position [82, 0]
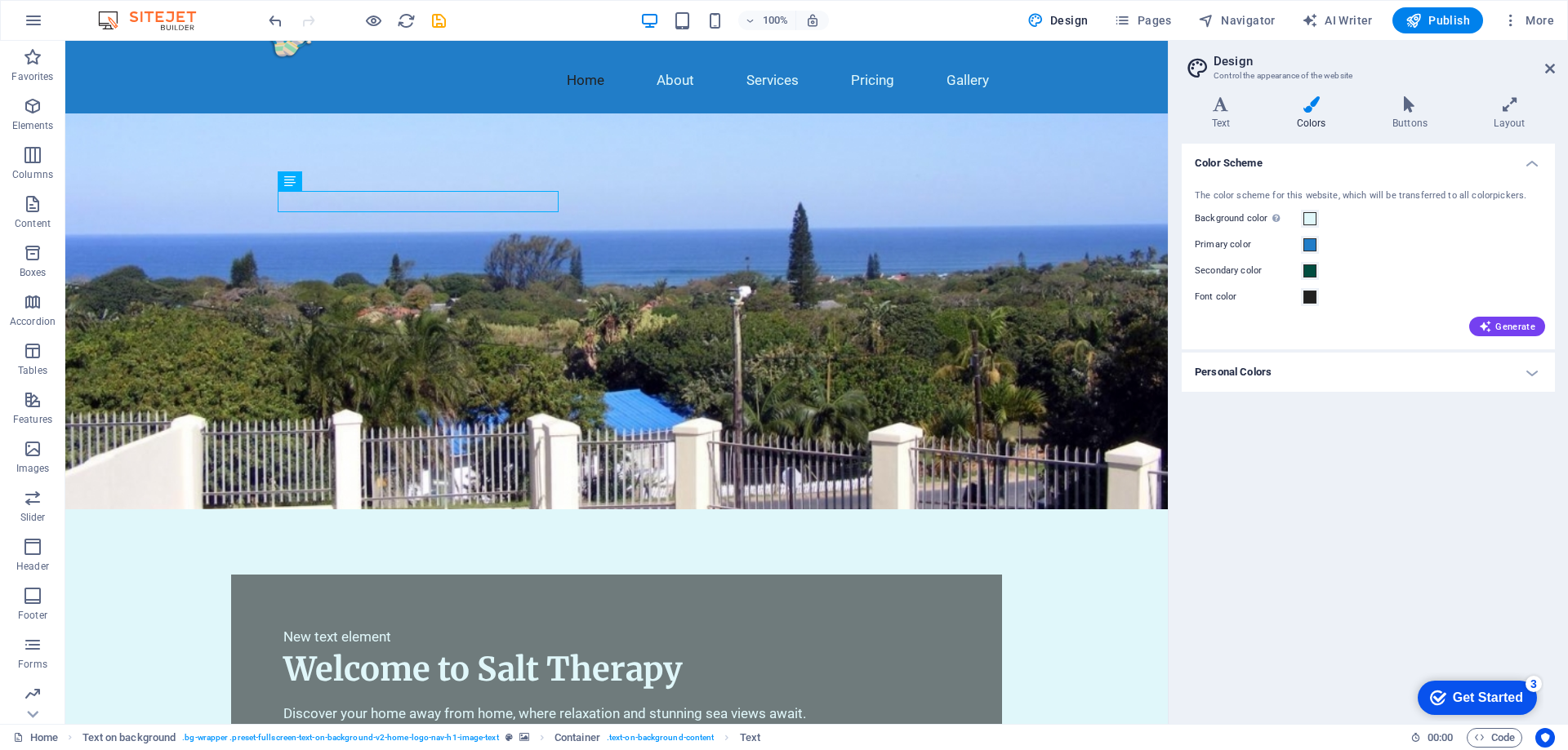
click at [1539, 686] on div "3" at bounding box center [1534, 684] width 17 height 17
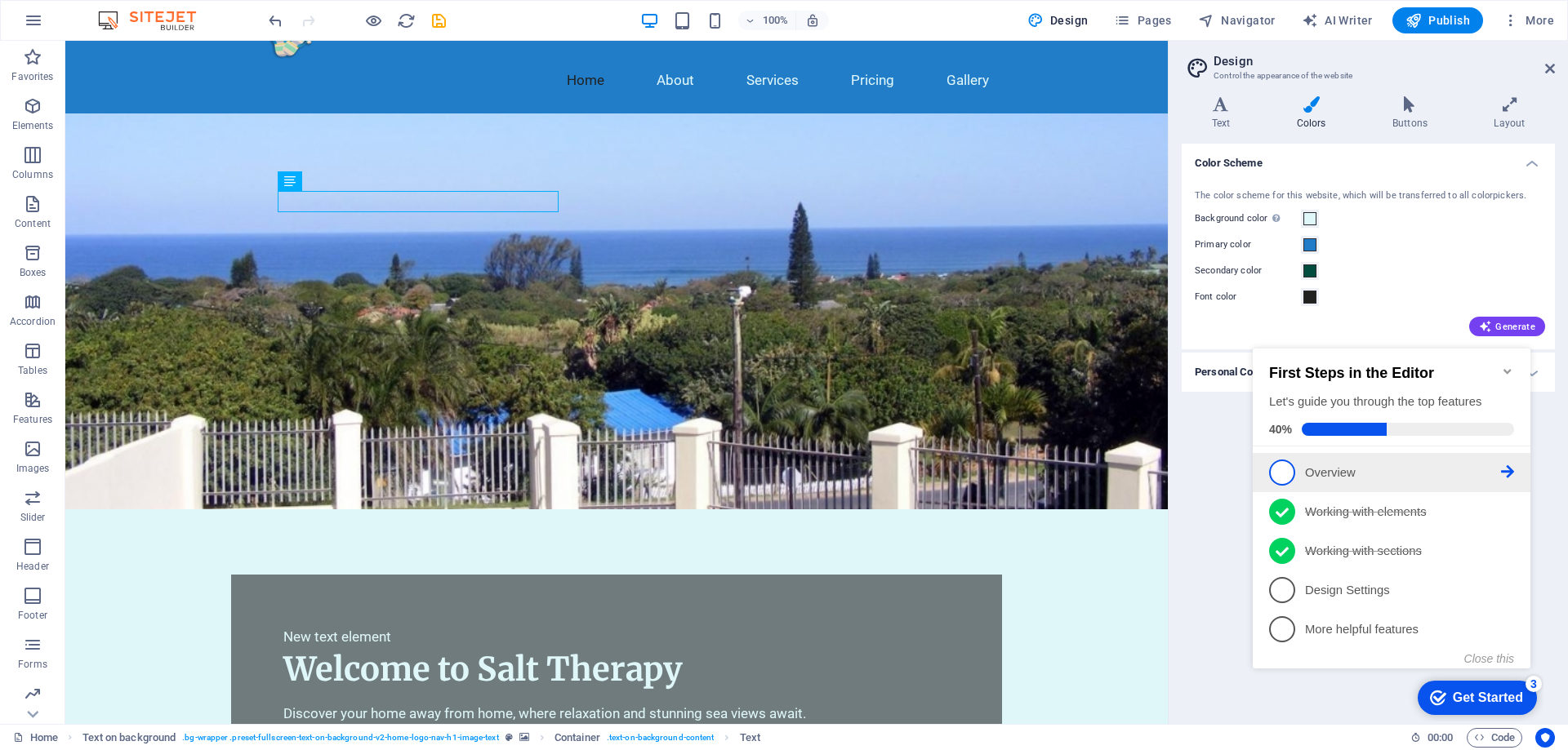
click at [1334, 471] on p "Overview - incomplete" at bounding box center [1402, 472] width 196 height 17
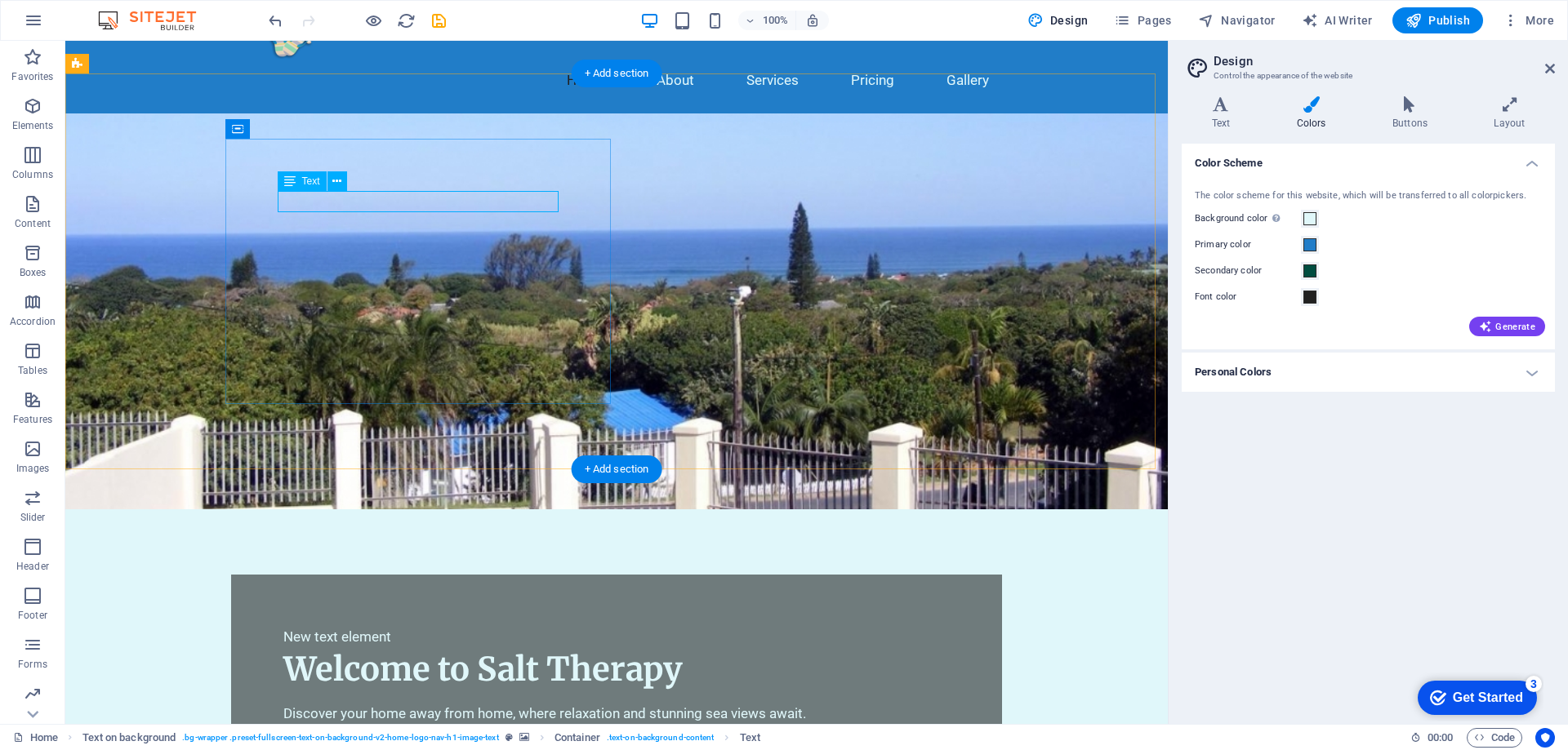
click at [428, 627] on div "New text element" at bounding box center [616, 637] width 667 height 21
click at [337, 181] on icon at bounding box center [337, 181] width 9 height 17
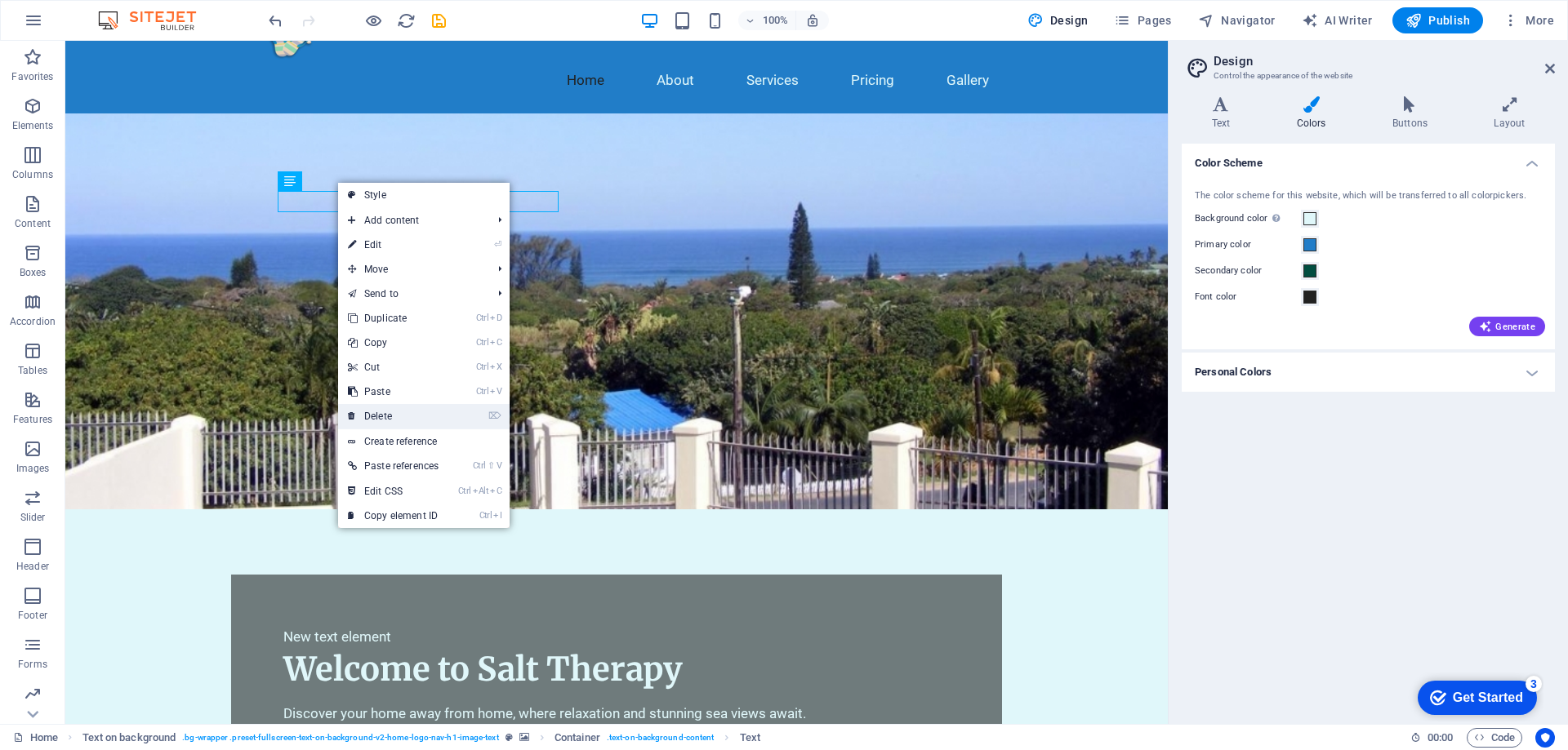
click at [359, 411] on link "⌦ Delete" at bounding box center [394, 416] width 110 height 25
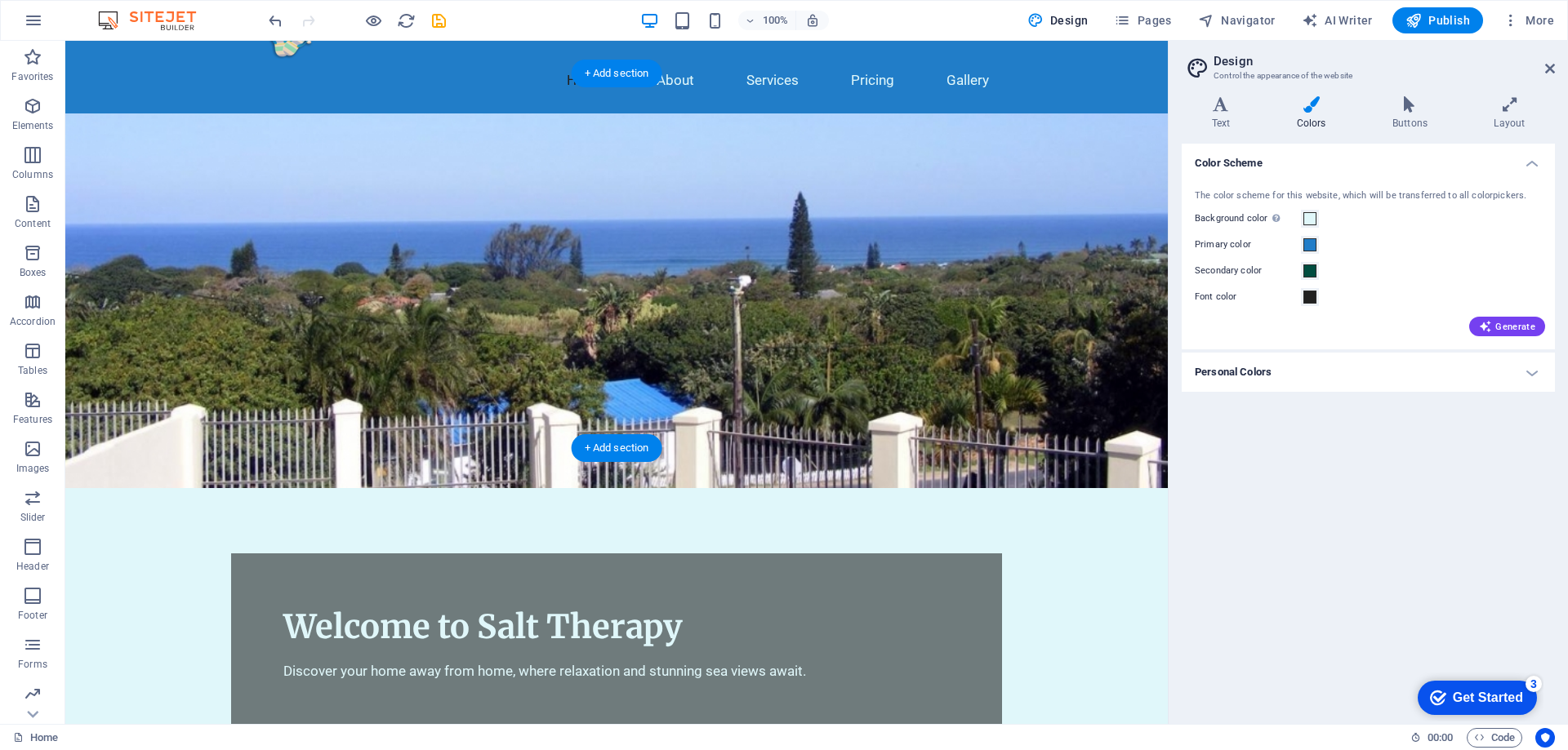
click at [824, 113] on figure at bounding box center [616, 301] width 1103 height 375
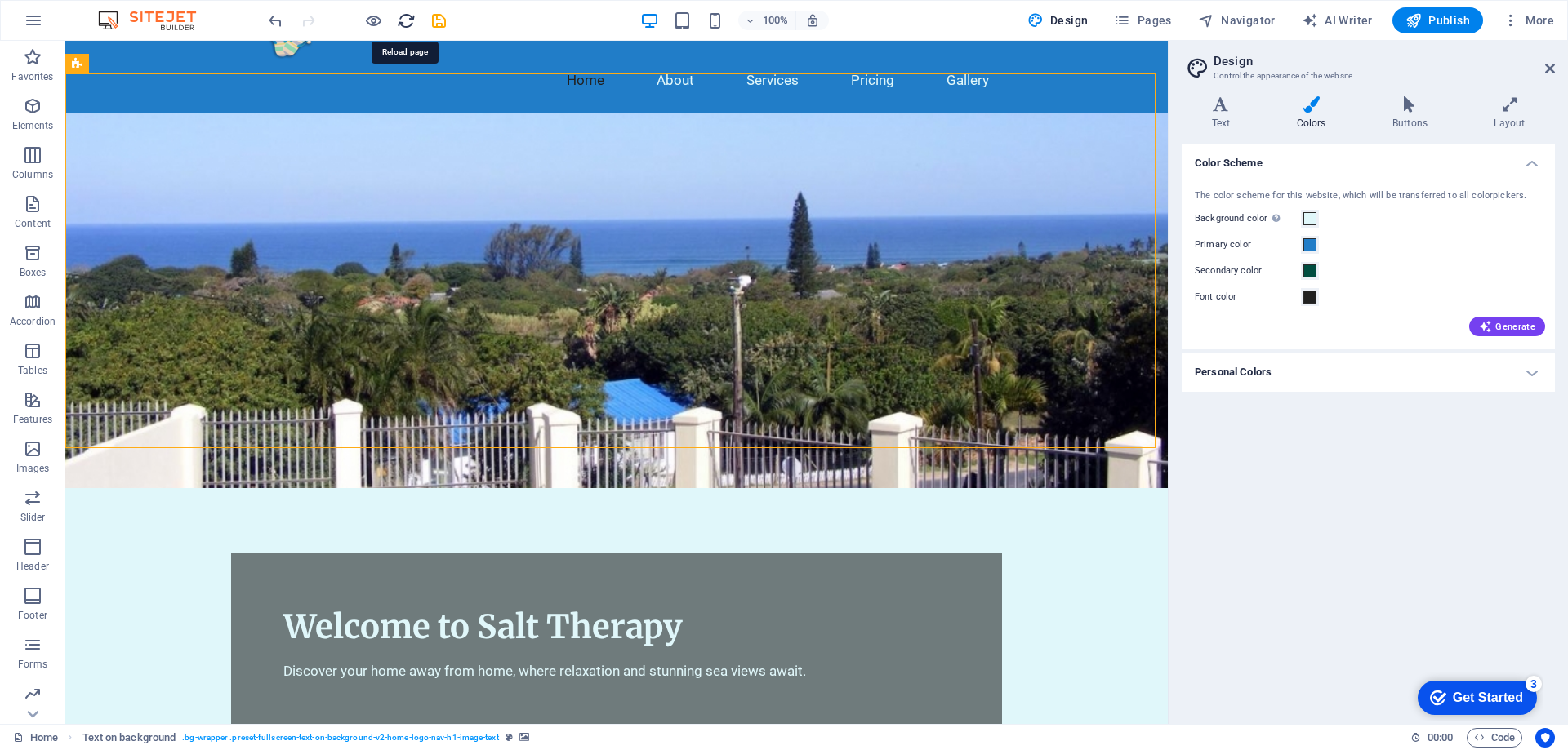
click at [406, 18] on icon "reload" at bounding box center [406, 20] width 18 height 18
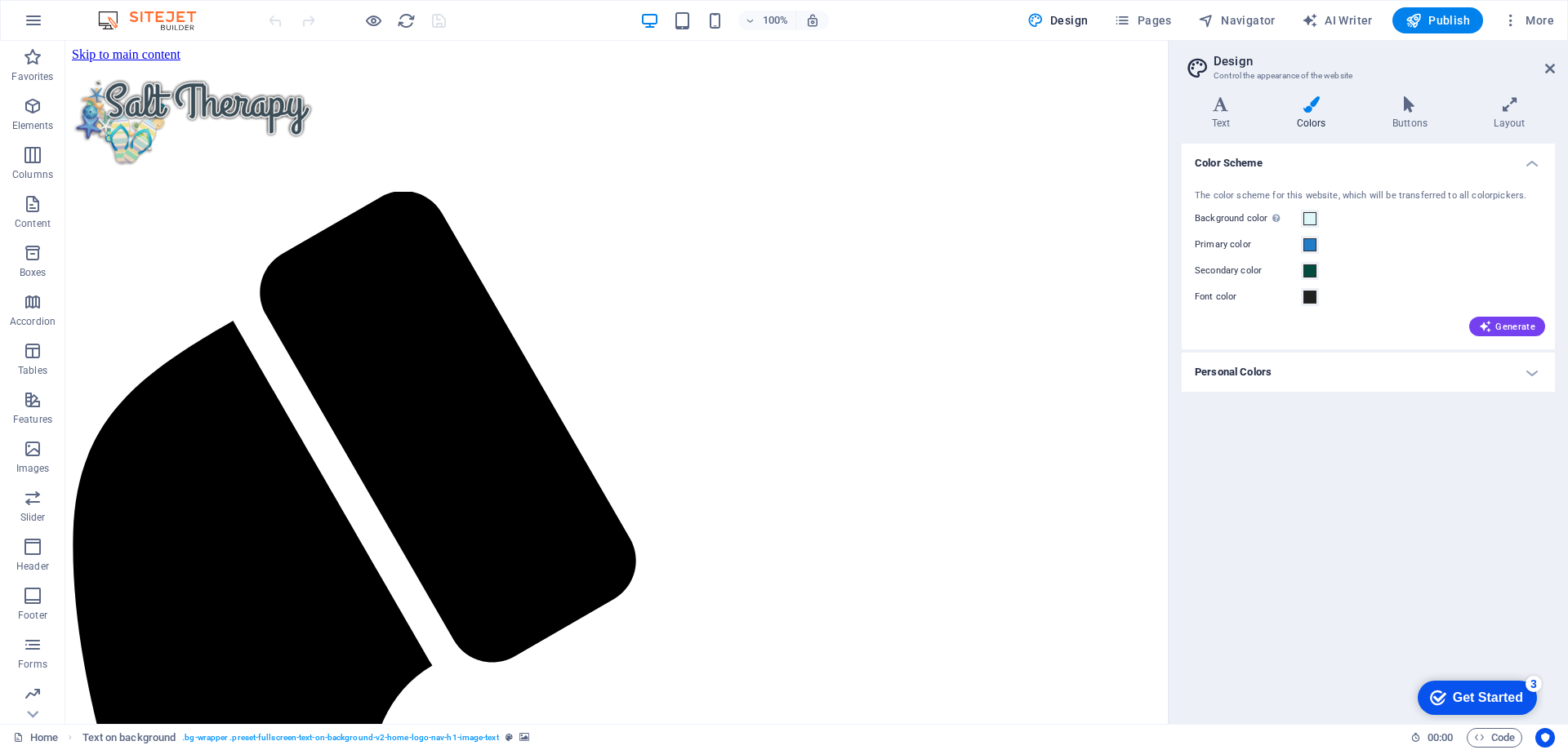
scroll to position [0, 0]
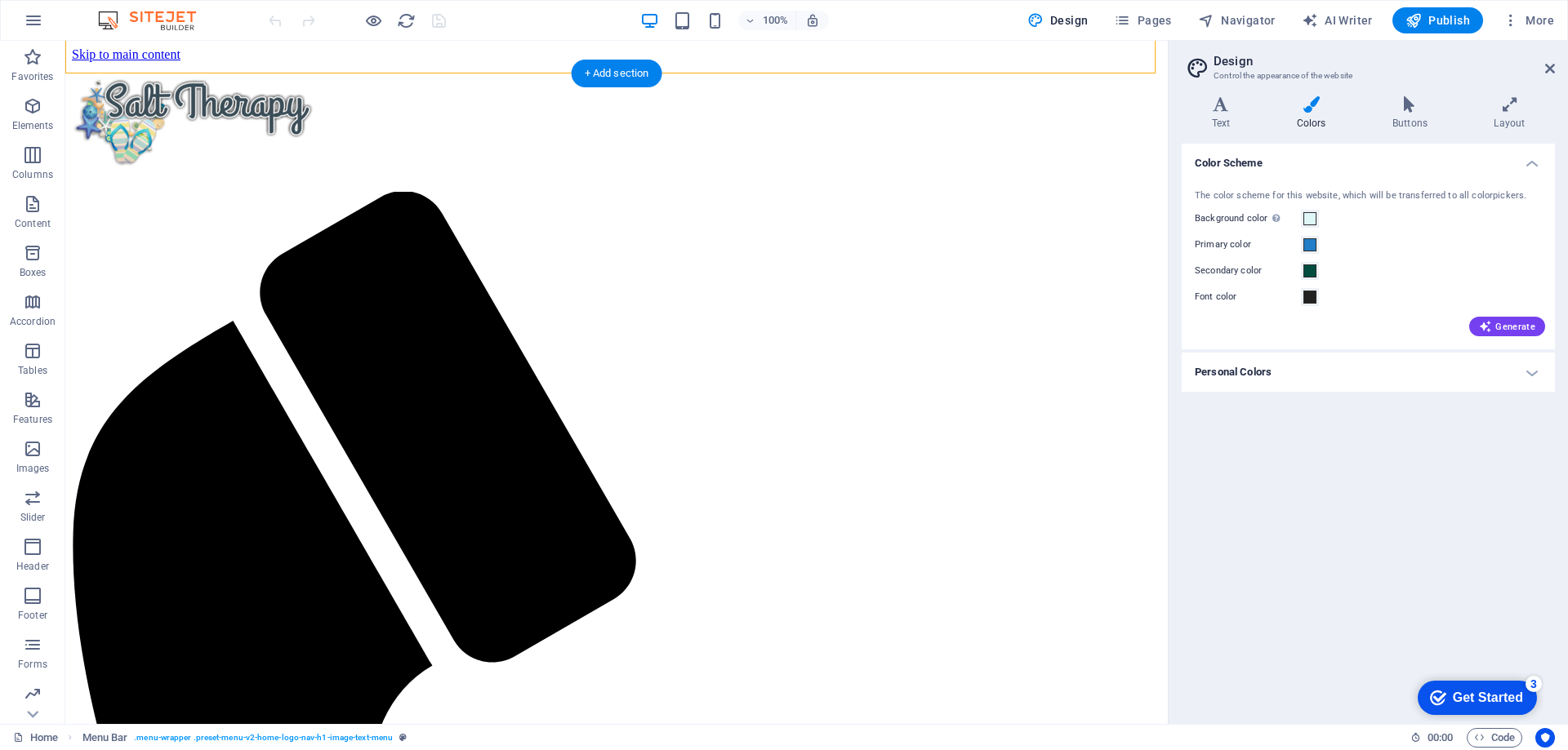
click at [1313, 244] on span at bounding box center [1310, 244] width 13 height 13
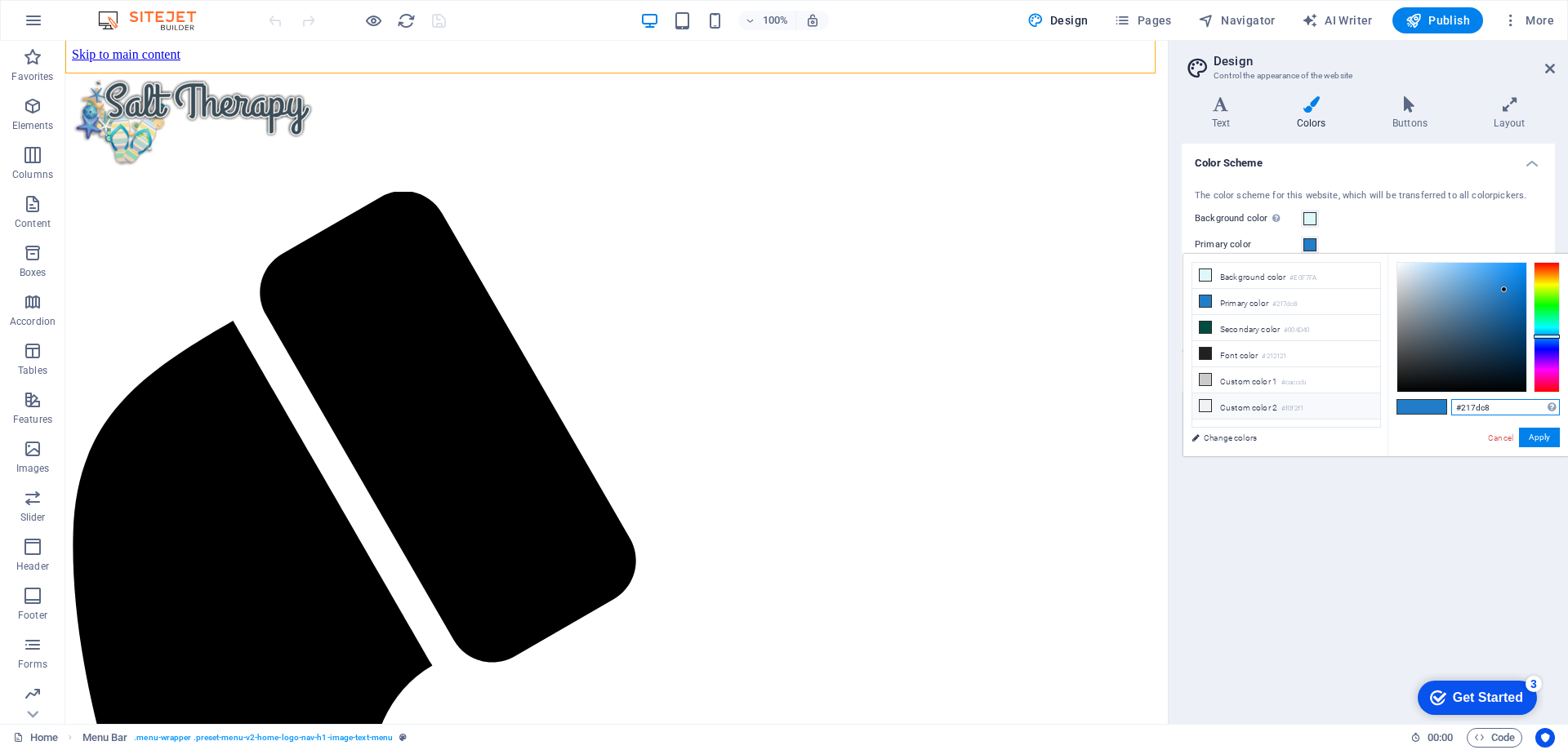
drag, startPoint x: 1498, startPoint y: 409, endPoint x: 1349, endPoint y: 392, distance: 150.0
click at [1351, 392] on div "less Background color #E0F7FA Primary color #217dc8 Secondary color #004D40 Fon…" at bounding box center [1376, 355] width 384 height 202
click at [1544, 442] on button "Apply" at bounding box center [1539, 437] width 40 height 19
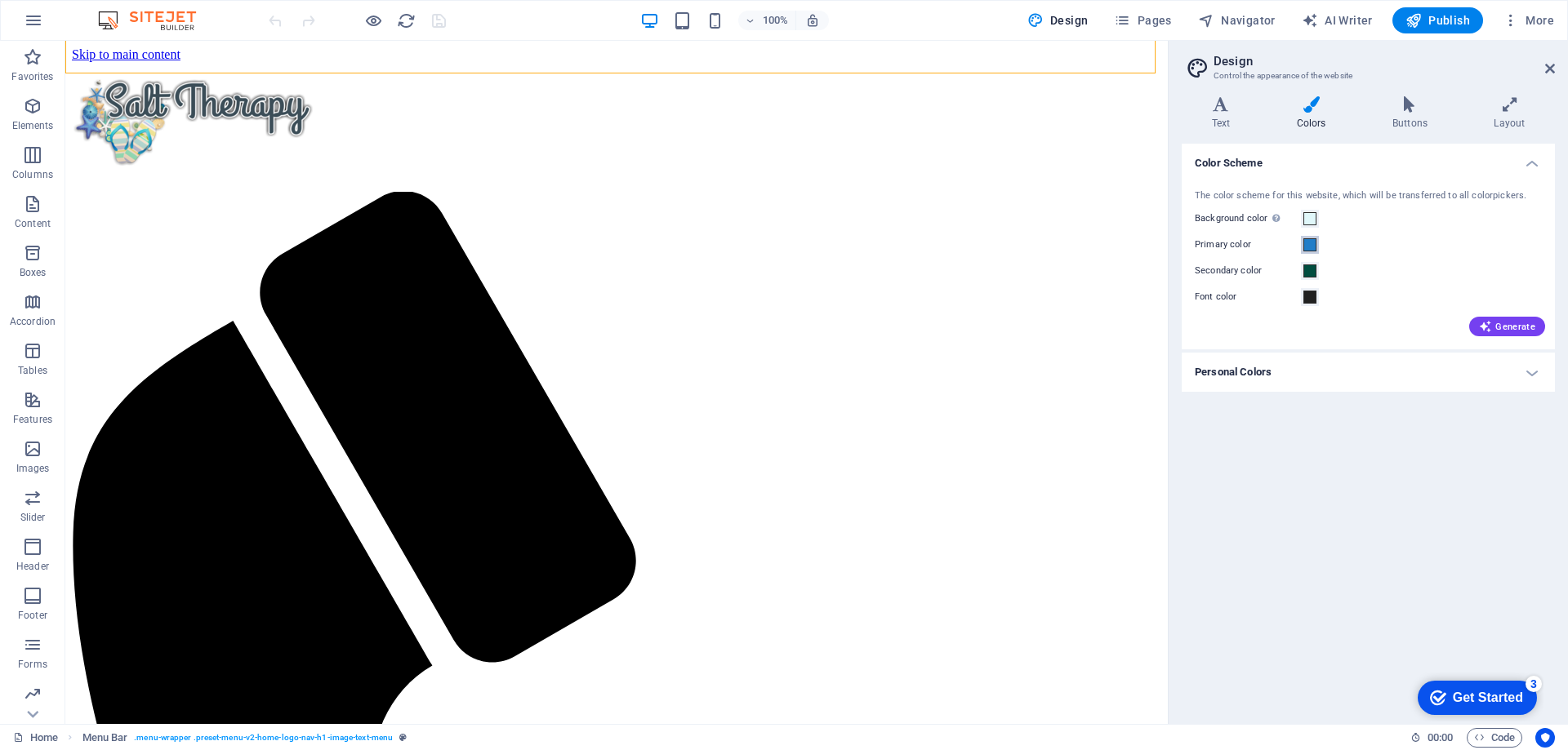
click at [1312, 244] on span at bounding box center [1310, 244] width 13 height 13
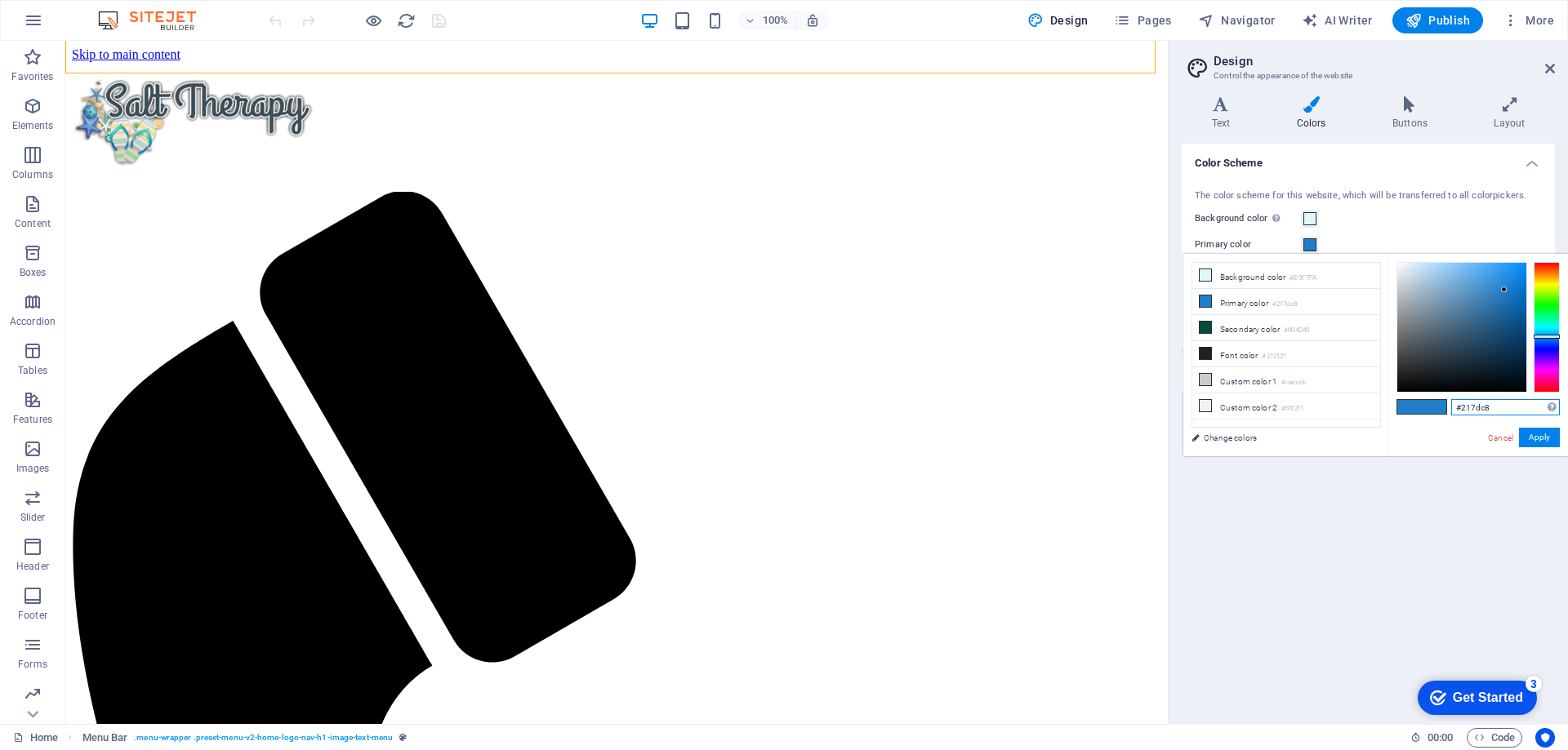
click at [1516, 405] on input "#217dc8" at bounding box center [1505, 407] width 109 height 17
click at [1432, 404] on span at bounding box center [1434, 406] width 25 height 14
drag, startPoint x: 1501, startPoint y: 405, endPoint x: 1274, endPoint y: 384, distance: 228.0
click at [1274, 385] on div "less Background color #E0F7FA Primary color #217dc8 Secondary color #004D40 Fon…" at bounding box center [1376, 355] width 384 height 202
click at [1429, 301] on div at bounding box center [1462, 327] width 129 height 129
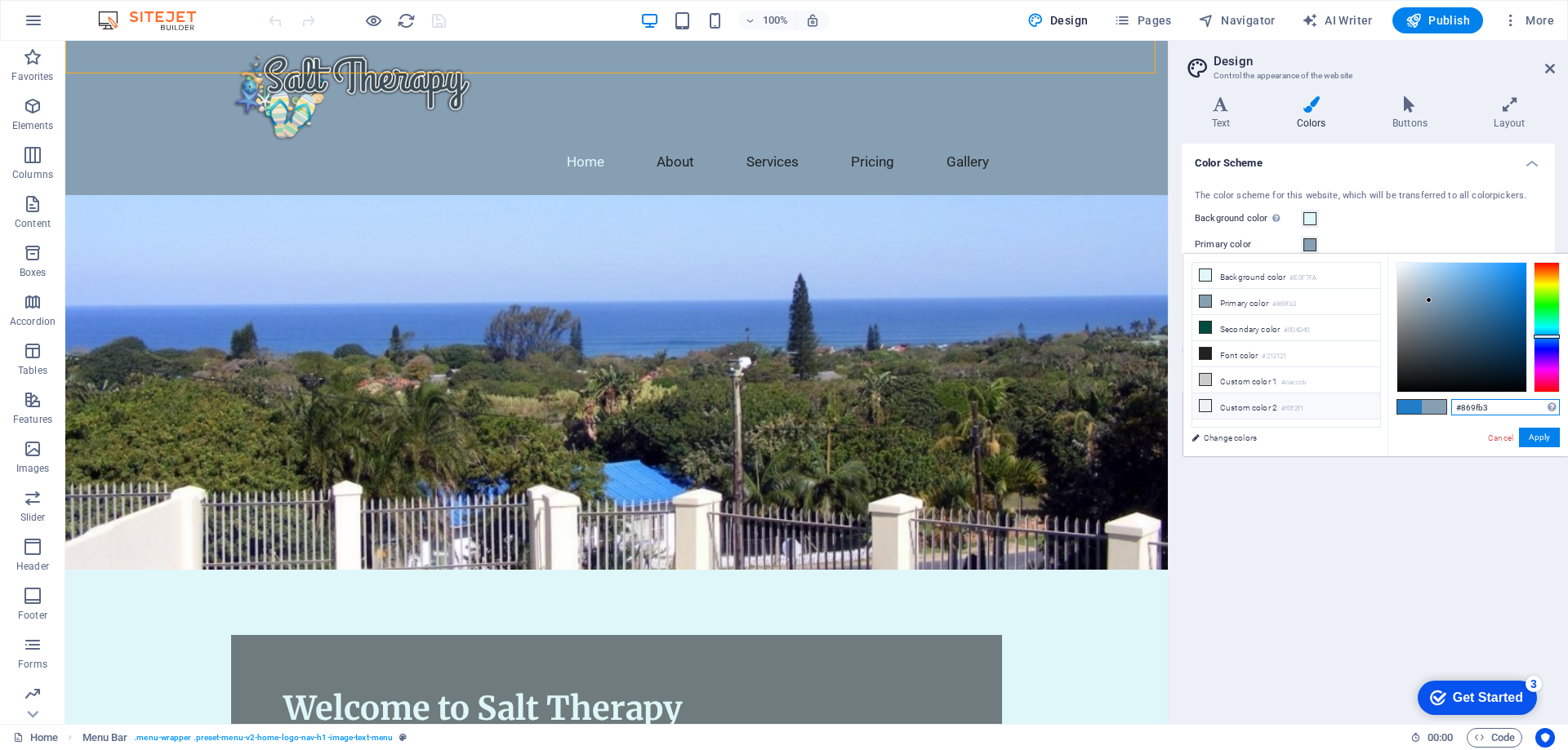
drag, startPoint x: 1498, startPoint y: 409, endPoint x: 1311, endPoint y: 394, distance: 187.6
click at [1311, 394] on div "less Background color #E0F7FA Primary color #869fb3 Secondary color #004D40 Fon…" at bounding box center [1376, 355] width 384 height 202
paste input "217dc8"
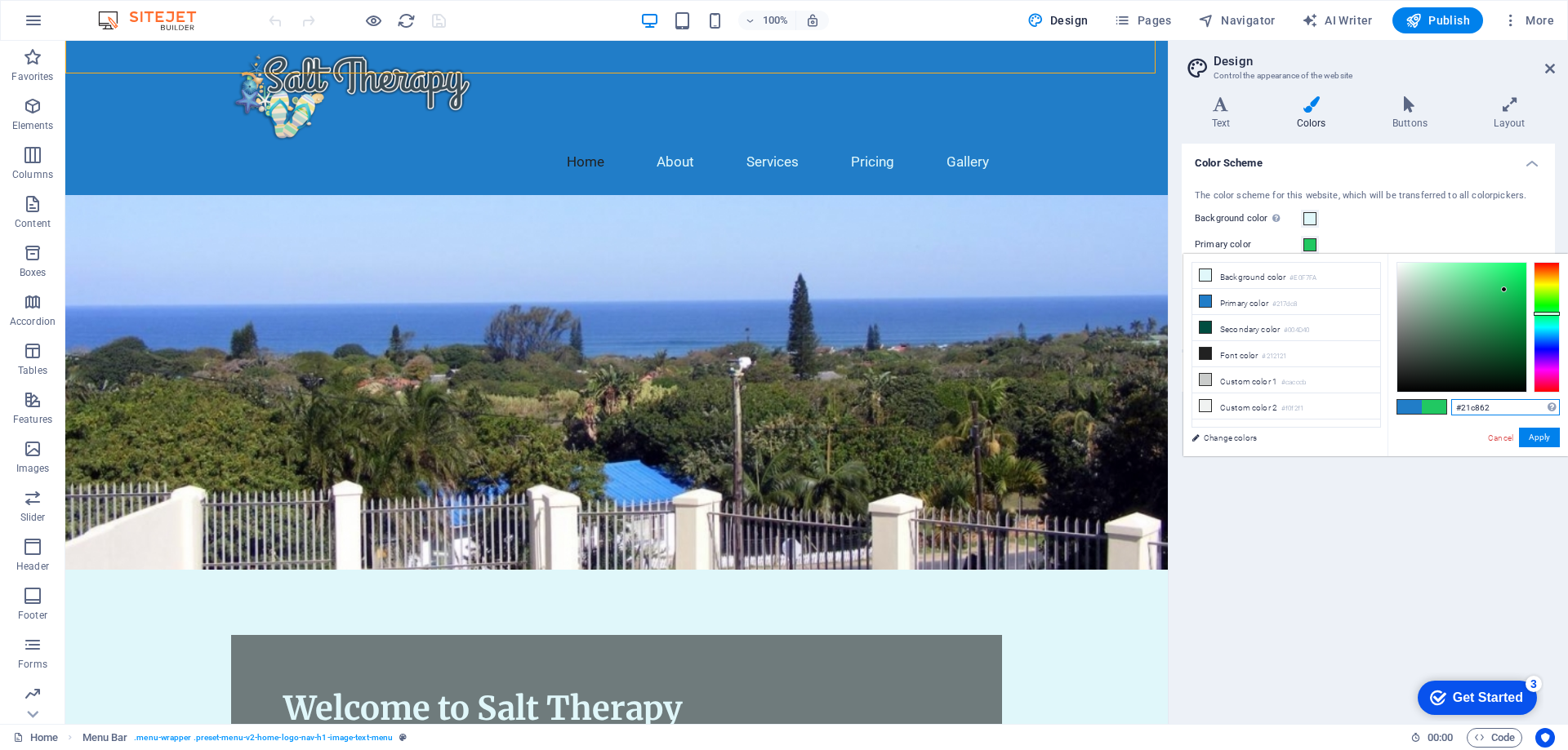
click at [1544, 313] on div at bounding box center [1547, 327] width 26 height 131
type input "#21c862"
click at [1544, 438] on button "Apply" at bounding box center [1539, 437] width 40 height 19
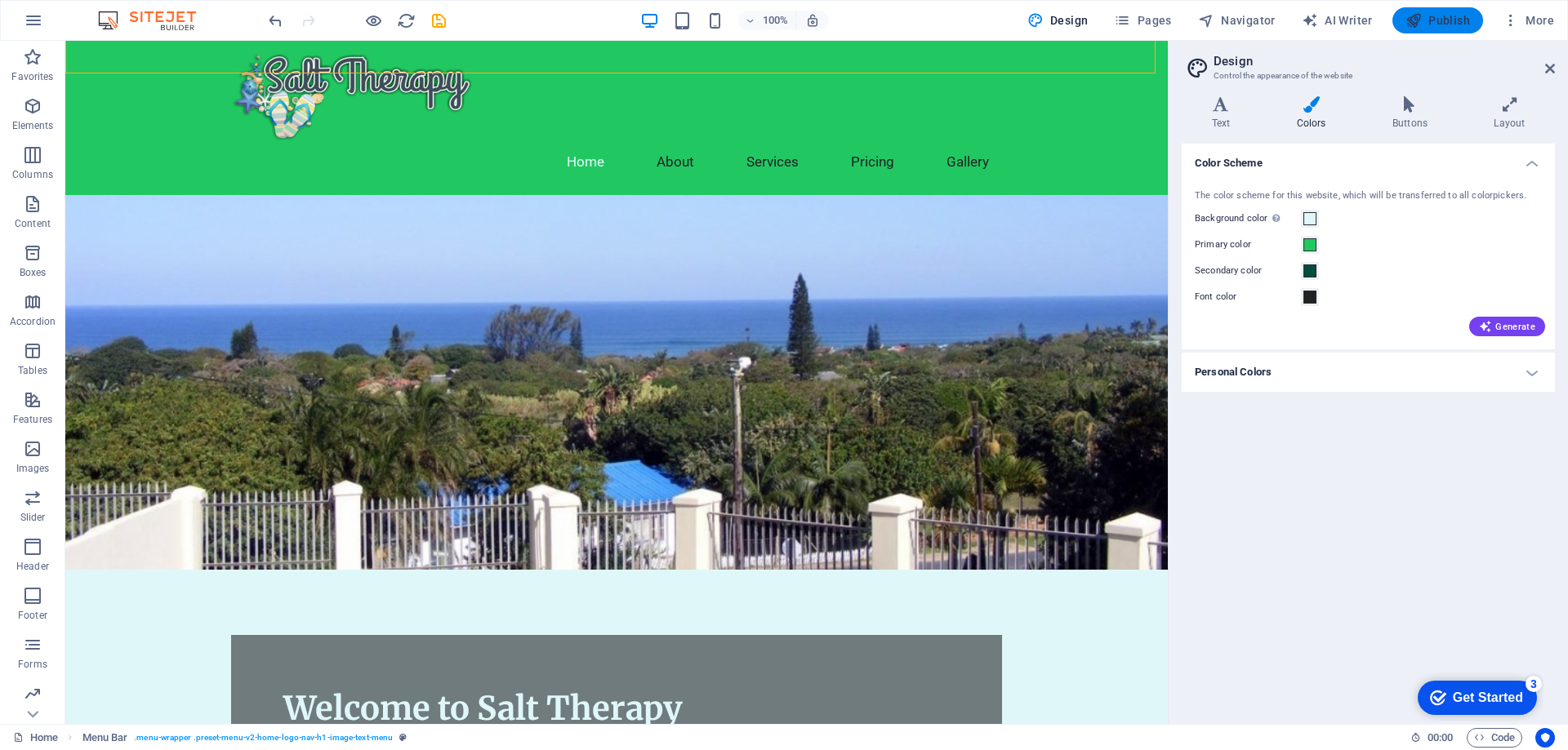
click at [1443, 18] on span "Publish" at bounding box center [1437, 20] width 64 height 17
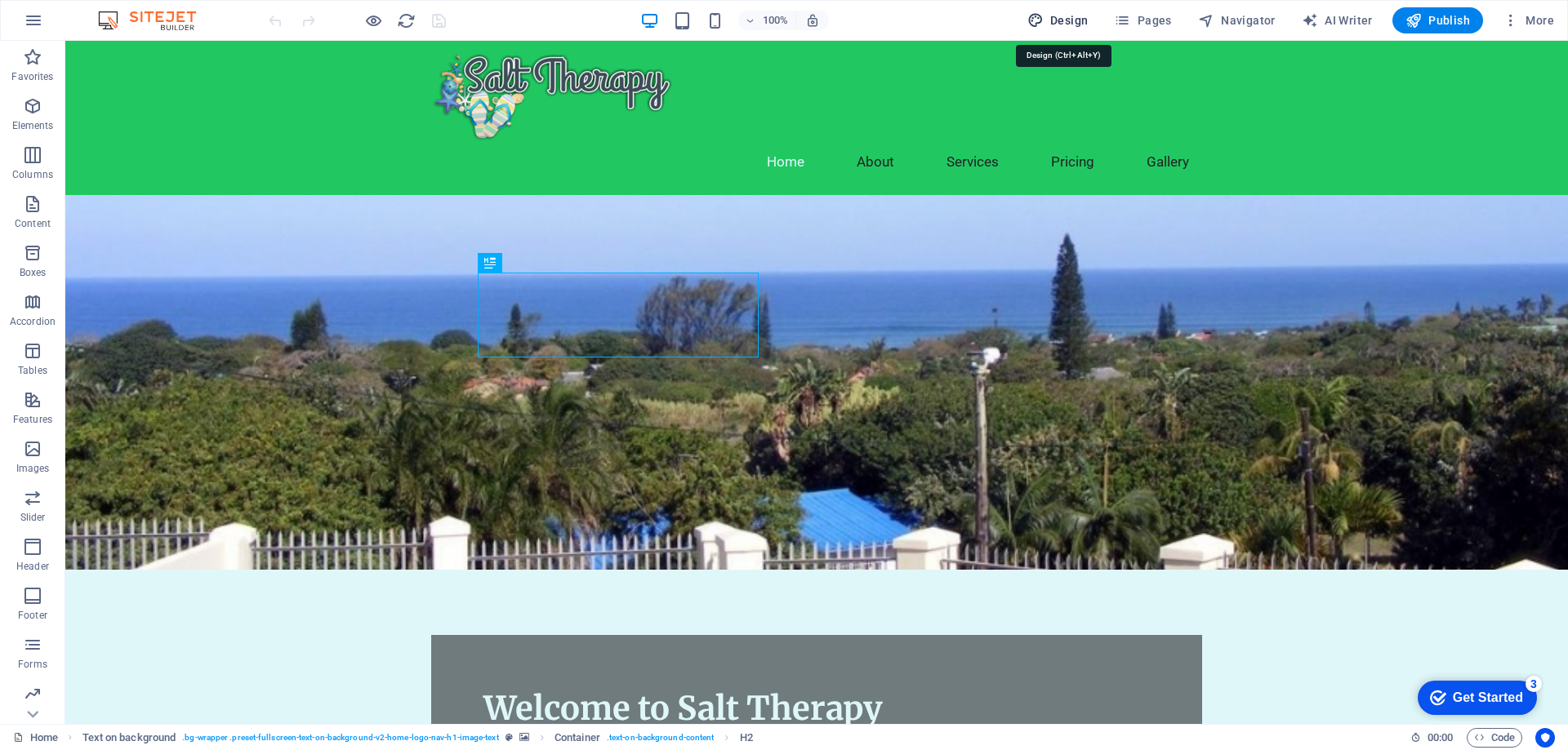
click at [1059, 16] on span "Design" at bounding box center [1058, 20] width 62 height 17
select select "px"
select select "200"
select select "px"
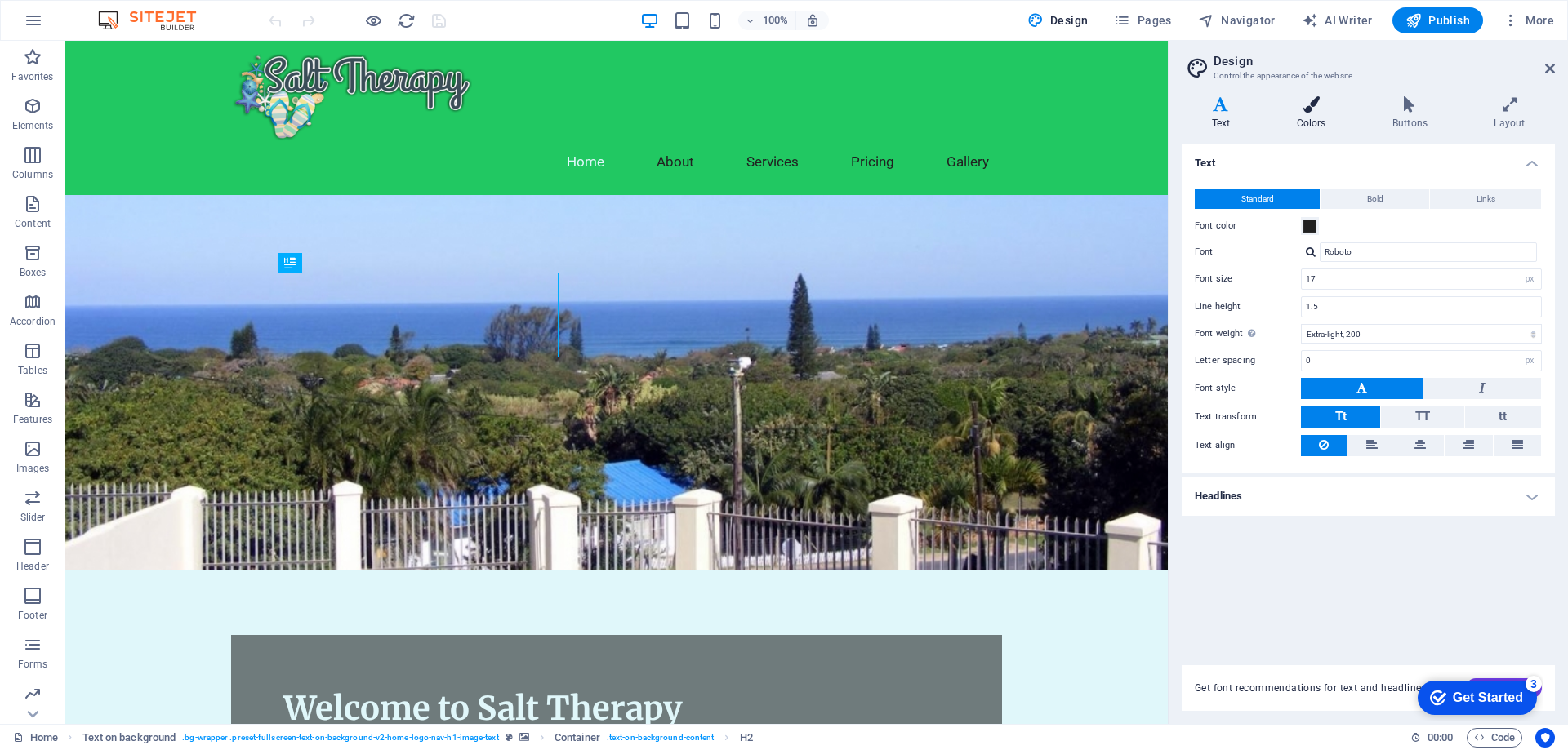
click at [1310, 108] on icon at bounding box center [1310, 105] width 89 height 17
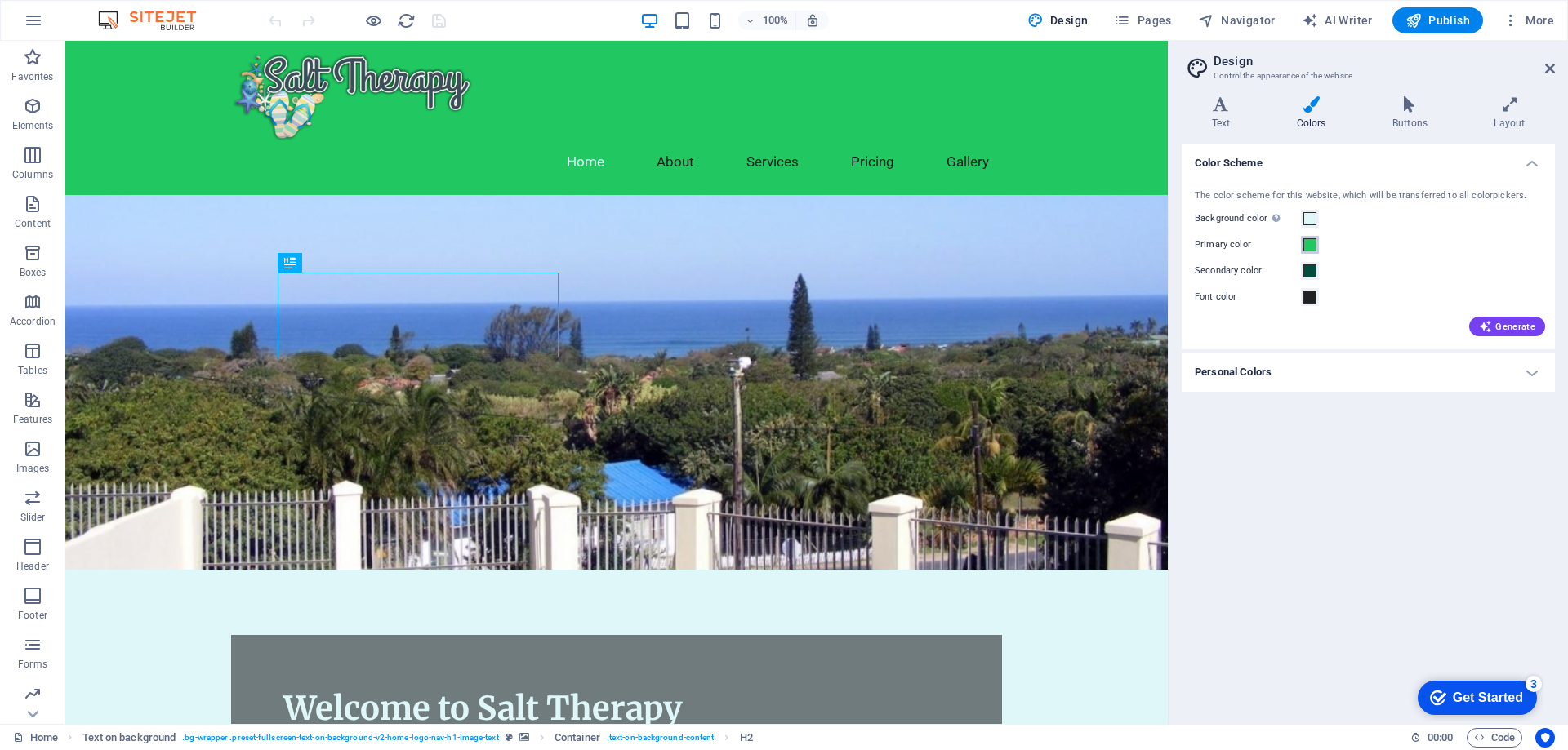
click at [1308, 246] on span at bounding box center [1310, 244] width 13 height 13
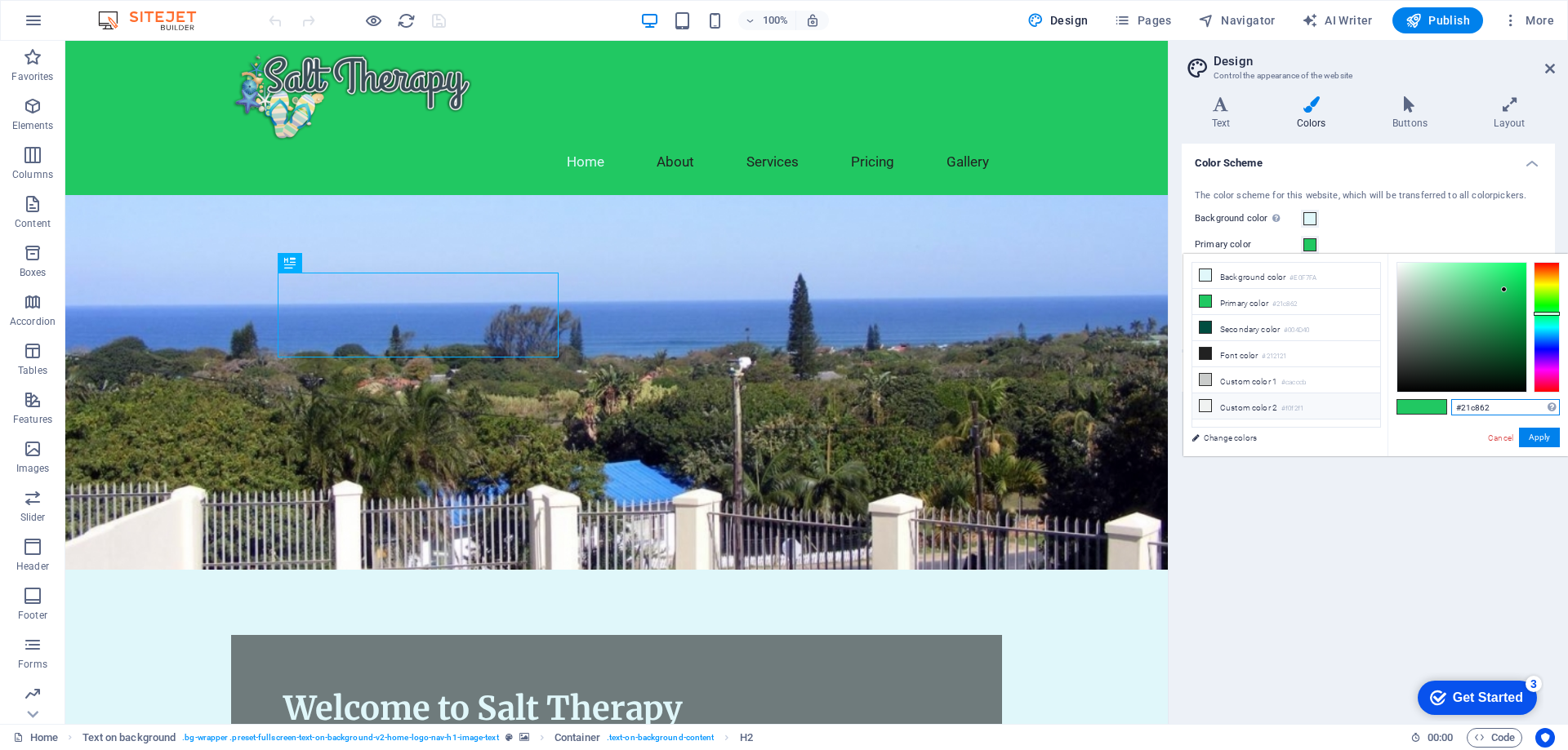
drag, startPoint x: 1502, startPoint y: 406, endPoint x: 1345, endPoint y: 399, distance: 157.2
click at [1345, 399] on div "less Background color #E0F7FA Primary color #21c862 Secondary color #004D40 Fon…" at bounding box center [1376, 355] width 384 height 202
paste input "7dc8"
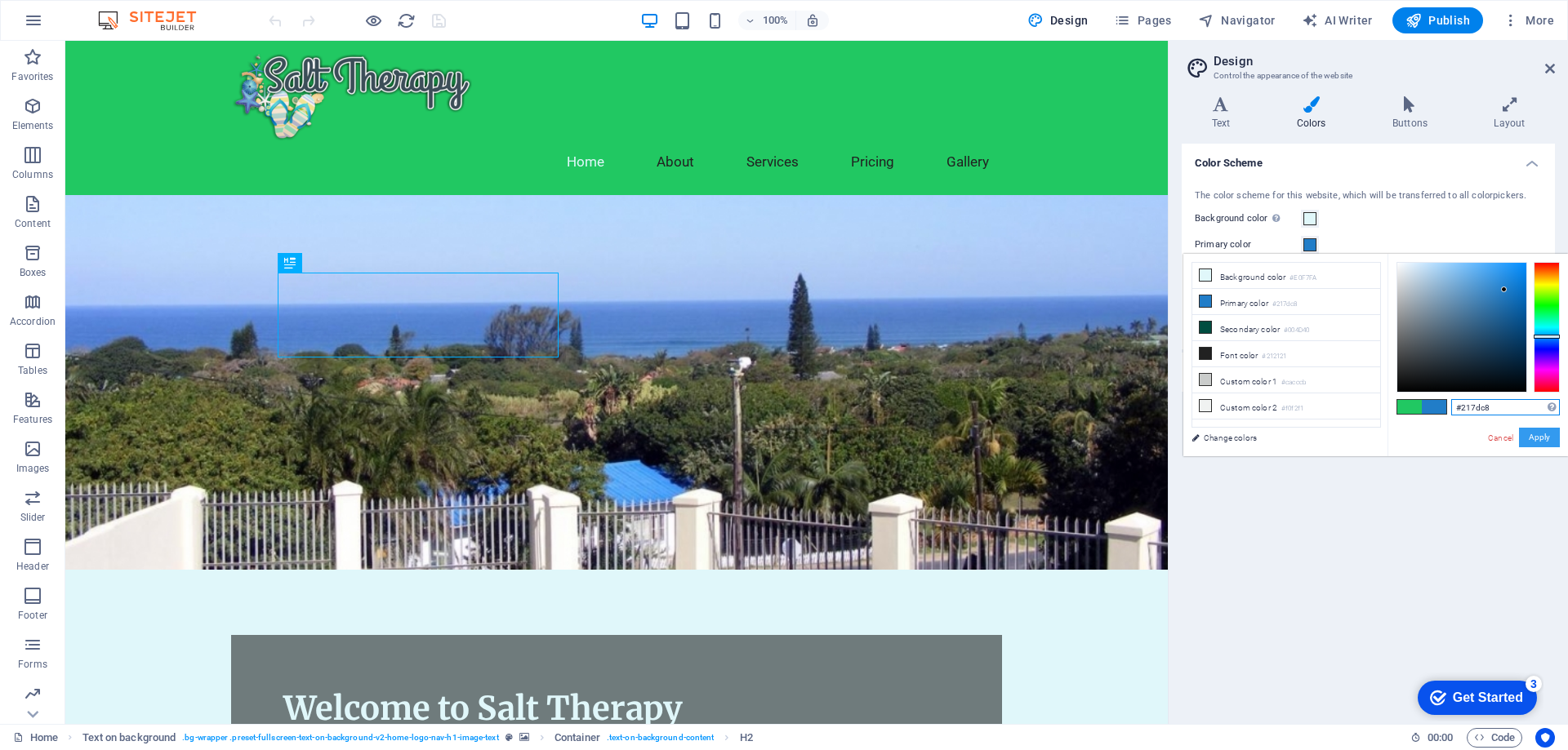
type input "#217dc8"
click at [1541, 437] on button "Apply" at bounding box center [1539, 437] width 40 height 19
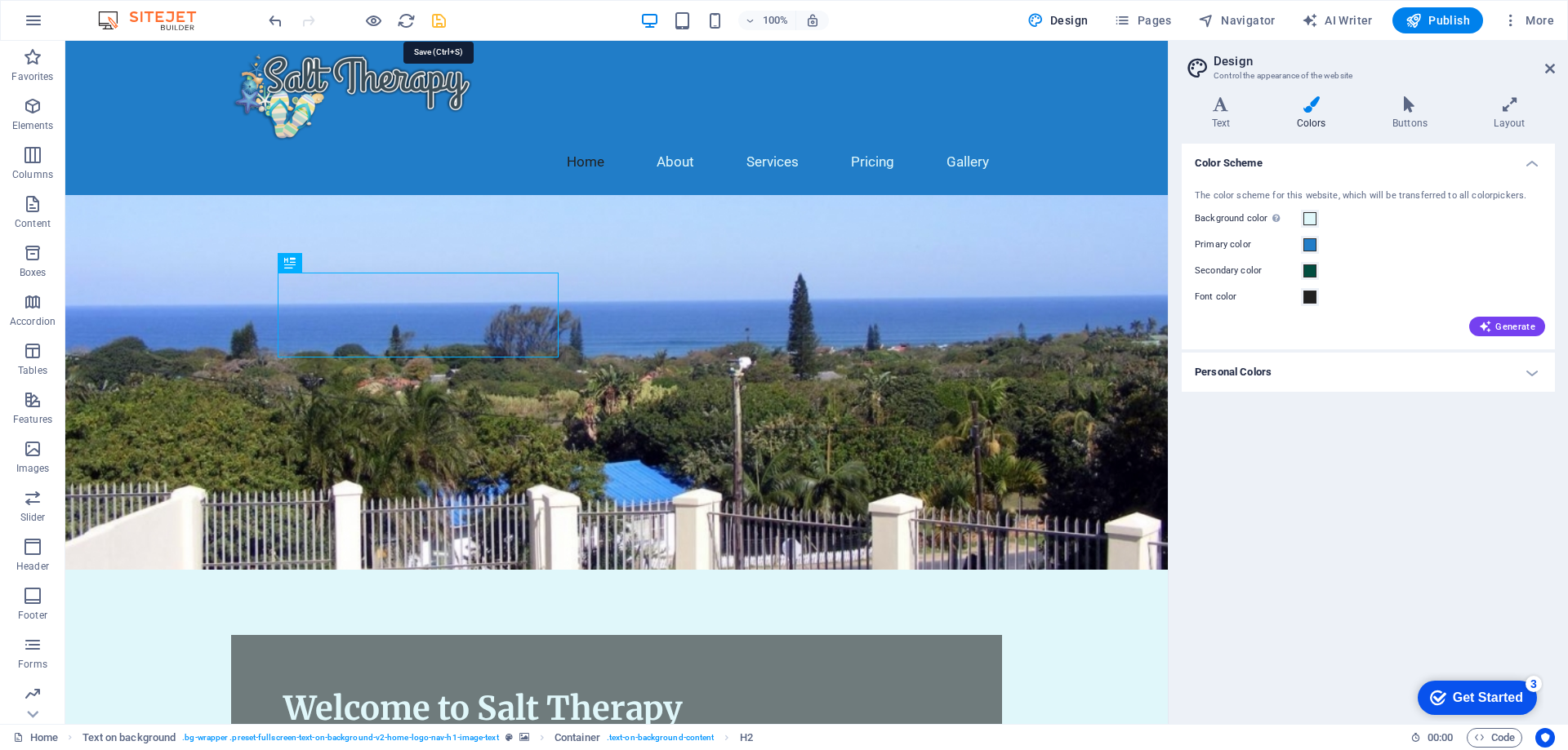
click at [441, 18] on icon "save" at bounding box center [439, 20] width 18 height 18
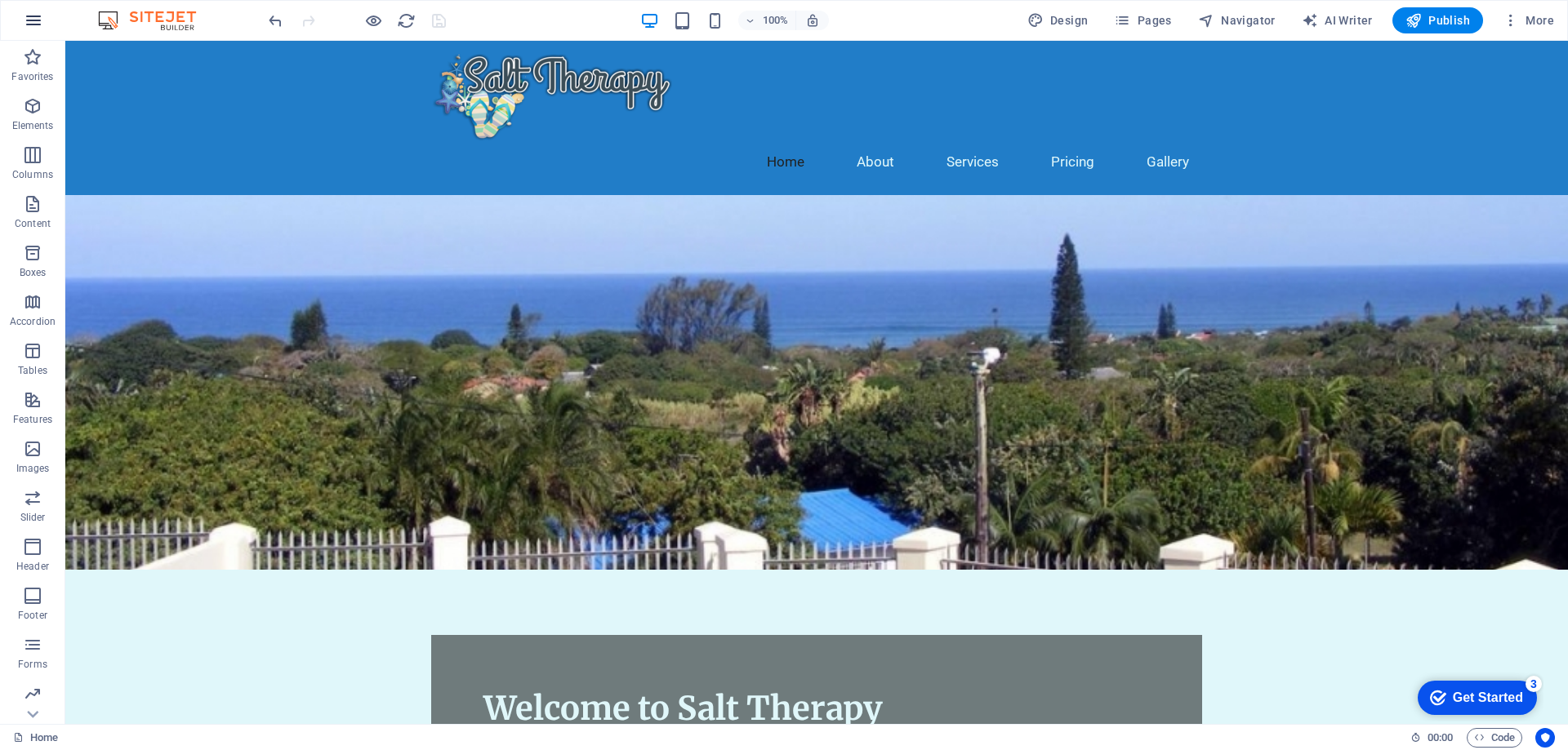
click at [40, 15] on icon "button" at bounding box center [33, 20] width 19 height 19
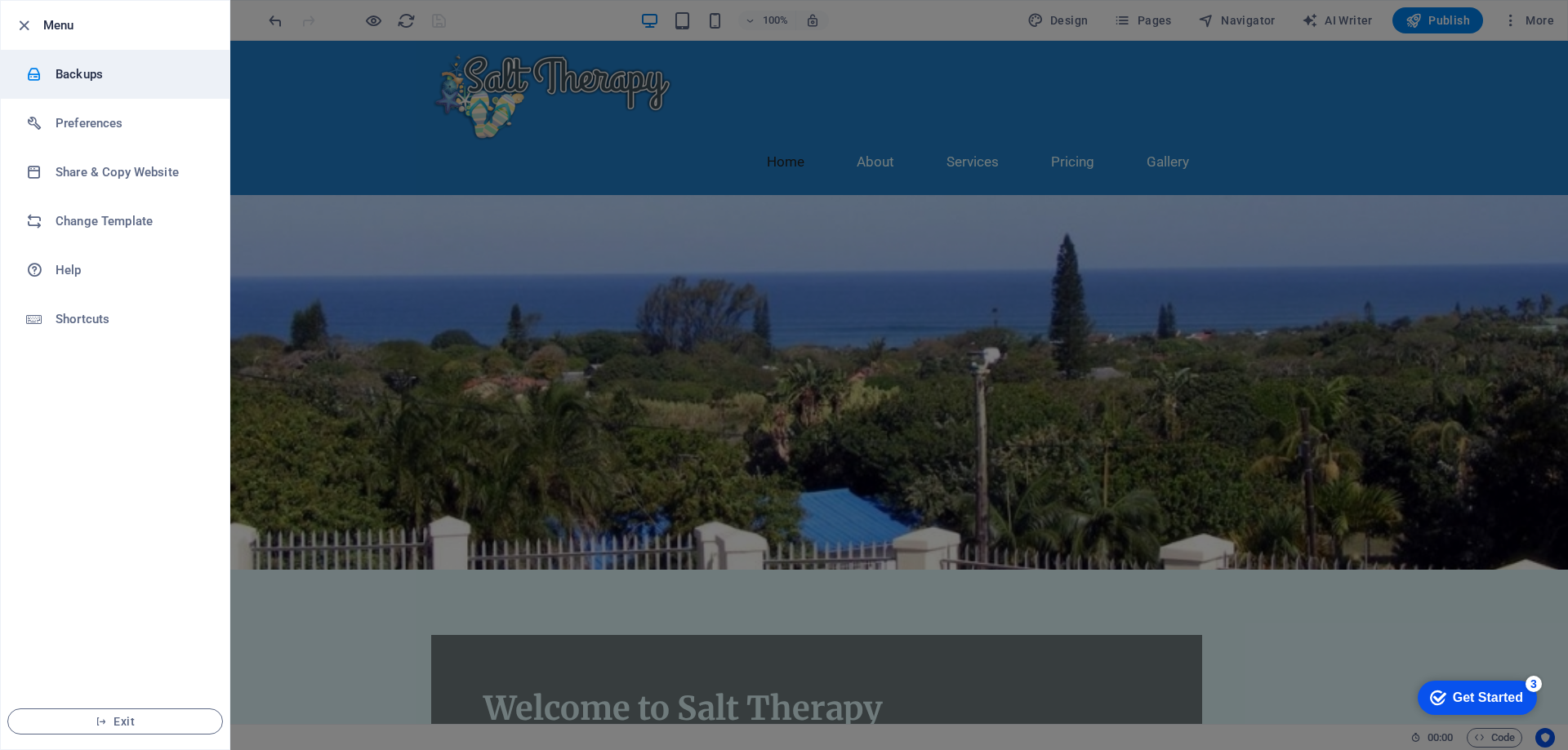
click at [70, 72] on h6 "Backups" at bounding box center [131, 74] width 151 height 19
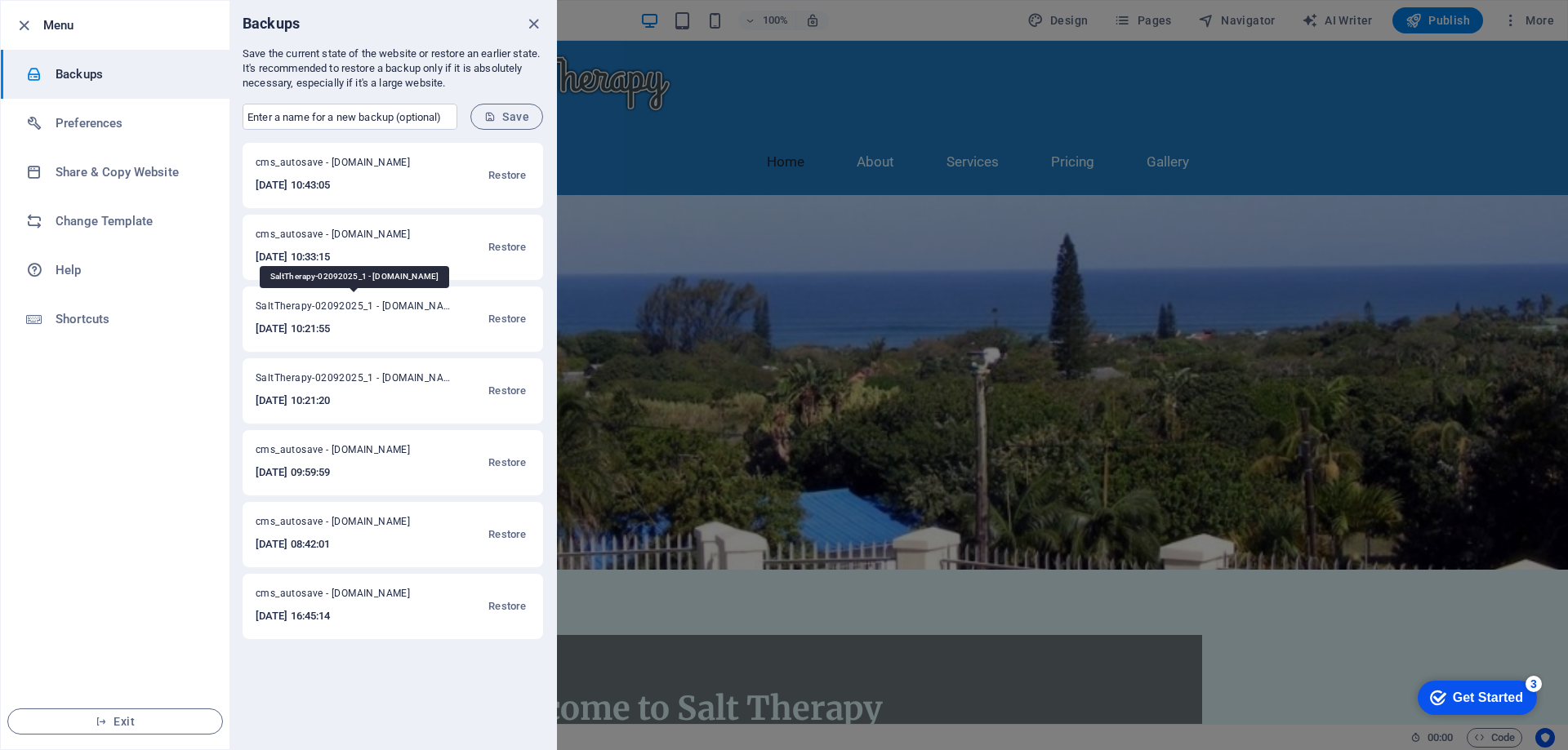
drag, startPoint x: 256, startPoint y: 308, endPoint x: 372, endPoint y: 308, distance: 116.0
click at [372, 308] on span "SaltTherapy-02092025_1 - salttherapy.co.za" at bounding box center [353, 309] width 196 height 19
click at [282, 117] on input "text" at bounding box center [350, 117] width 215 height 26
paste input "#217dc8"
type input "#217dc8"
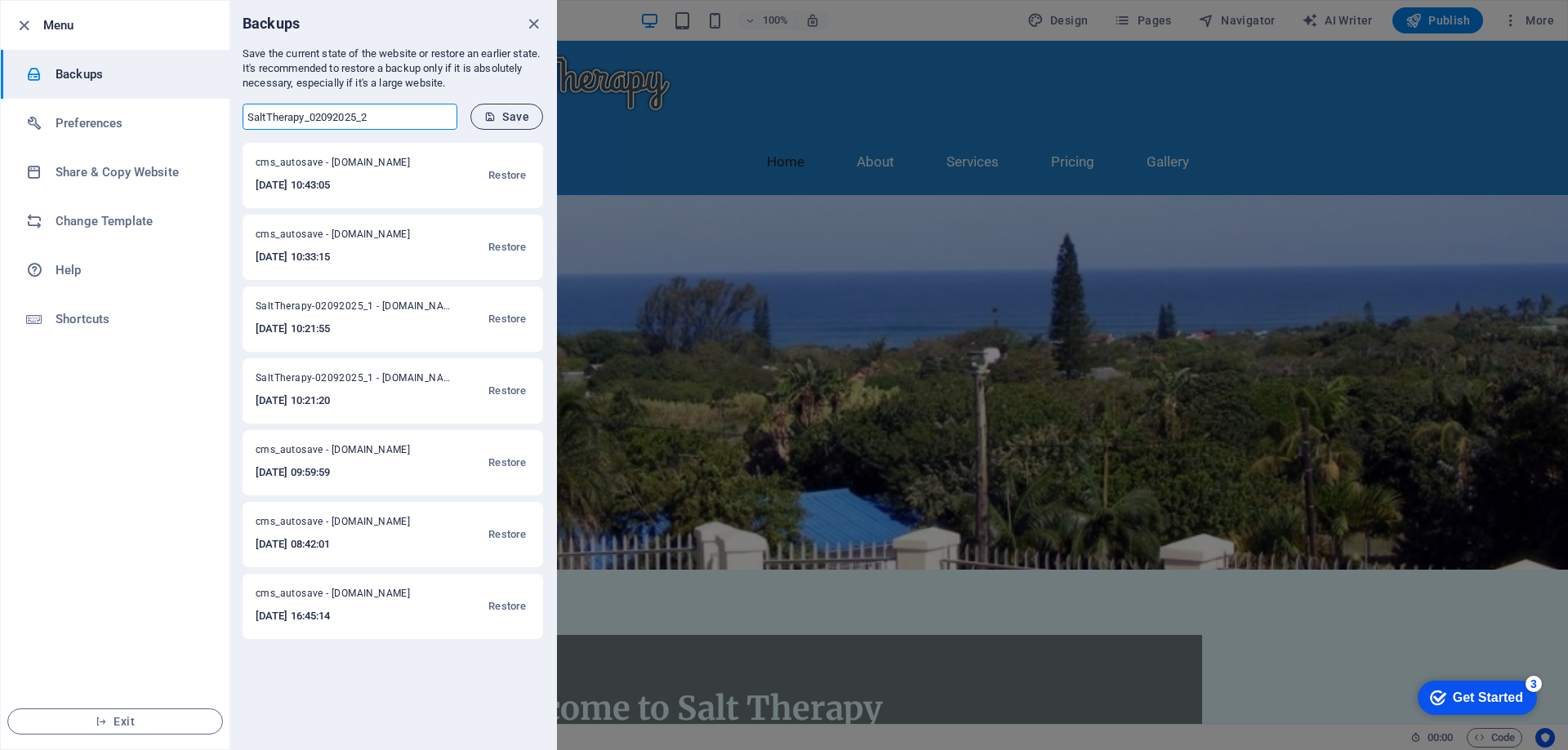
type input "SaltTherapy_02092025_2"
click at [511, 119] on span "Save" at bounding box center [507, 117] width 45 height 13
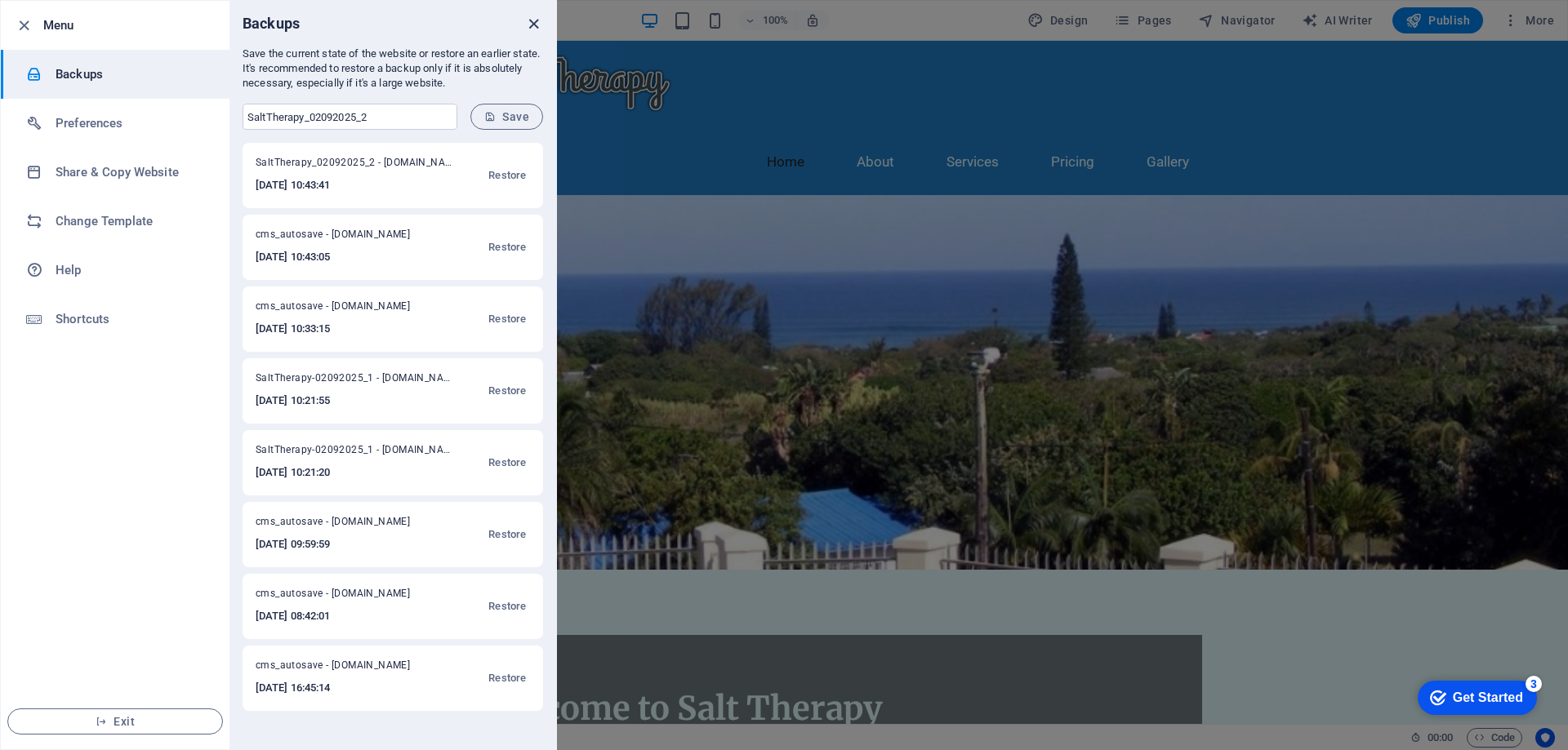
click at [532, 25] on icon "close" at bounding box center [533, 24] width 18 height 18
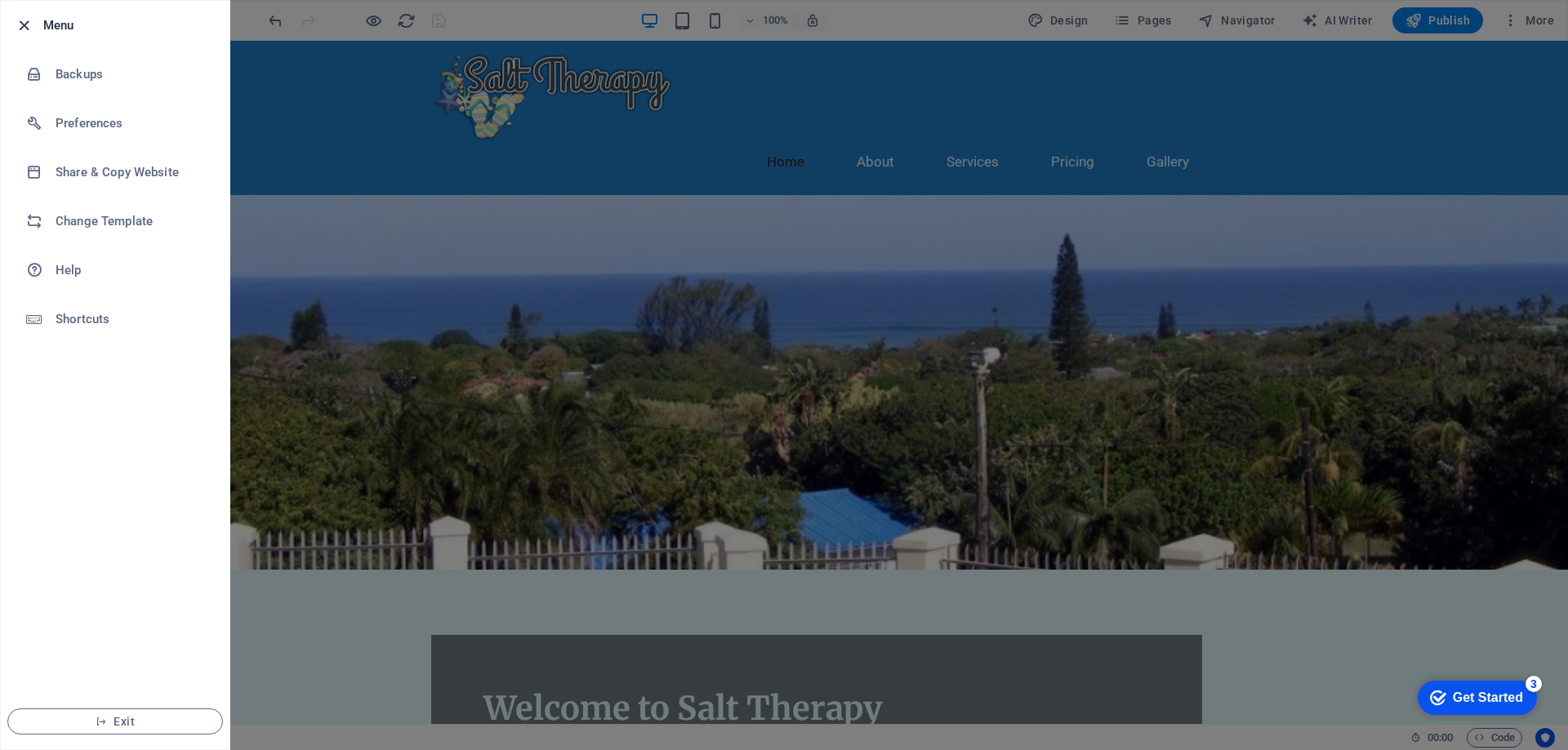
click at [25, 24] on icon "button" at bounding box center [24, 26] width 18 height 18
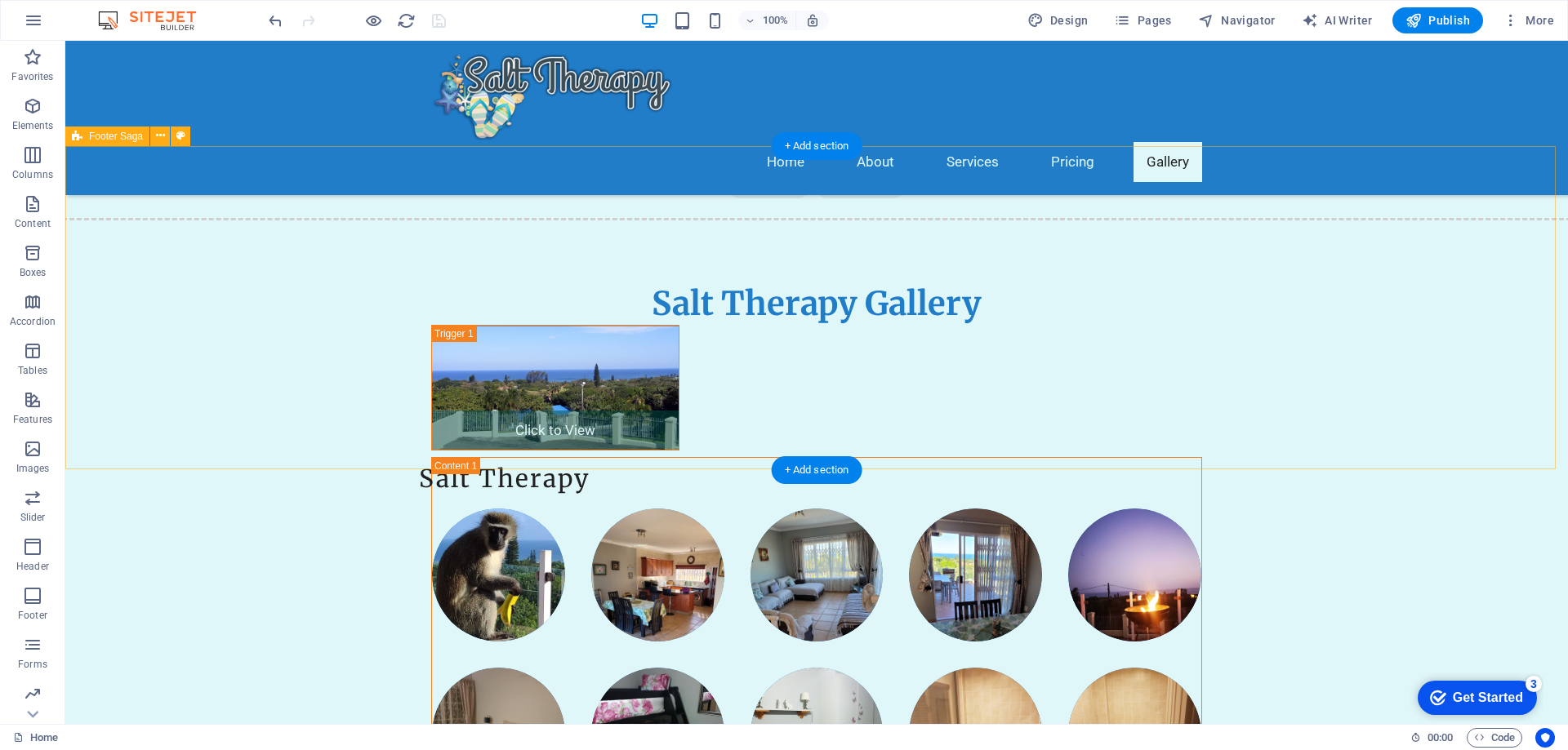
scroll to position [3510, 0]
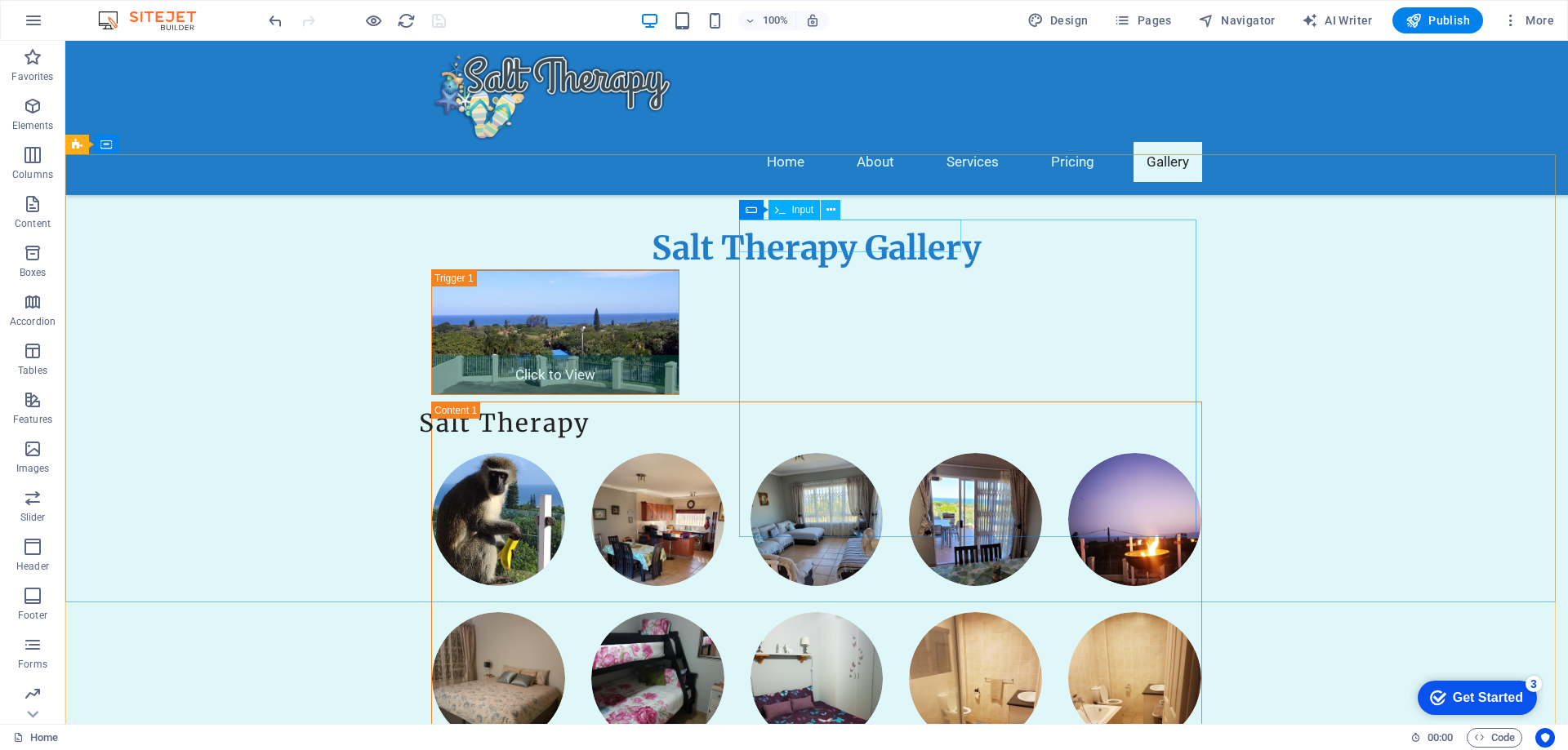
click at [831, 202] on icon at bounding box center [831, 210] width 9 height 17
click at [774, 246] on div "Input" at bounding box center [765, 255] width 52 height 19
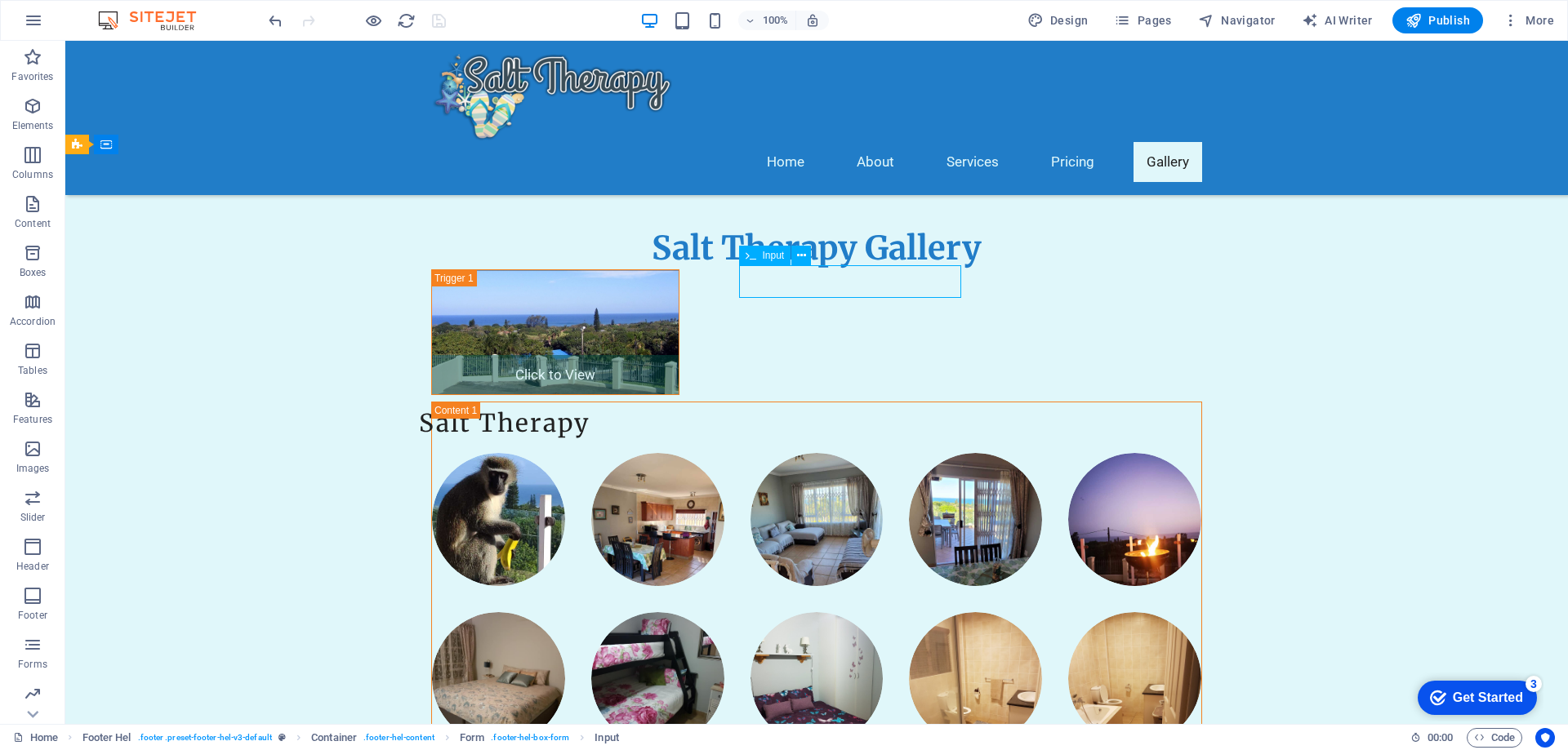
drag, startPoint x: 774, startPoint y: 246, endPoint x: 426, endPoint y: 205, distance: 350.4
click at [774, 246] on div "Input" at bounding box center [765, 255] width 52 height 19
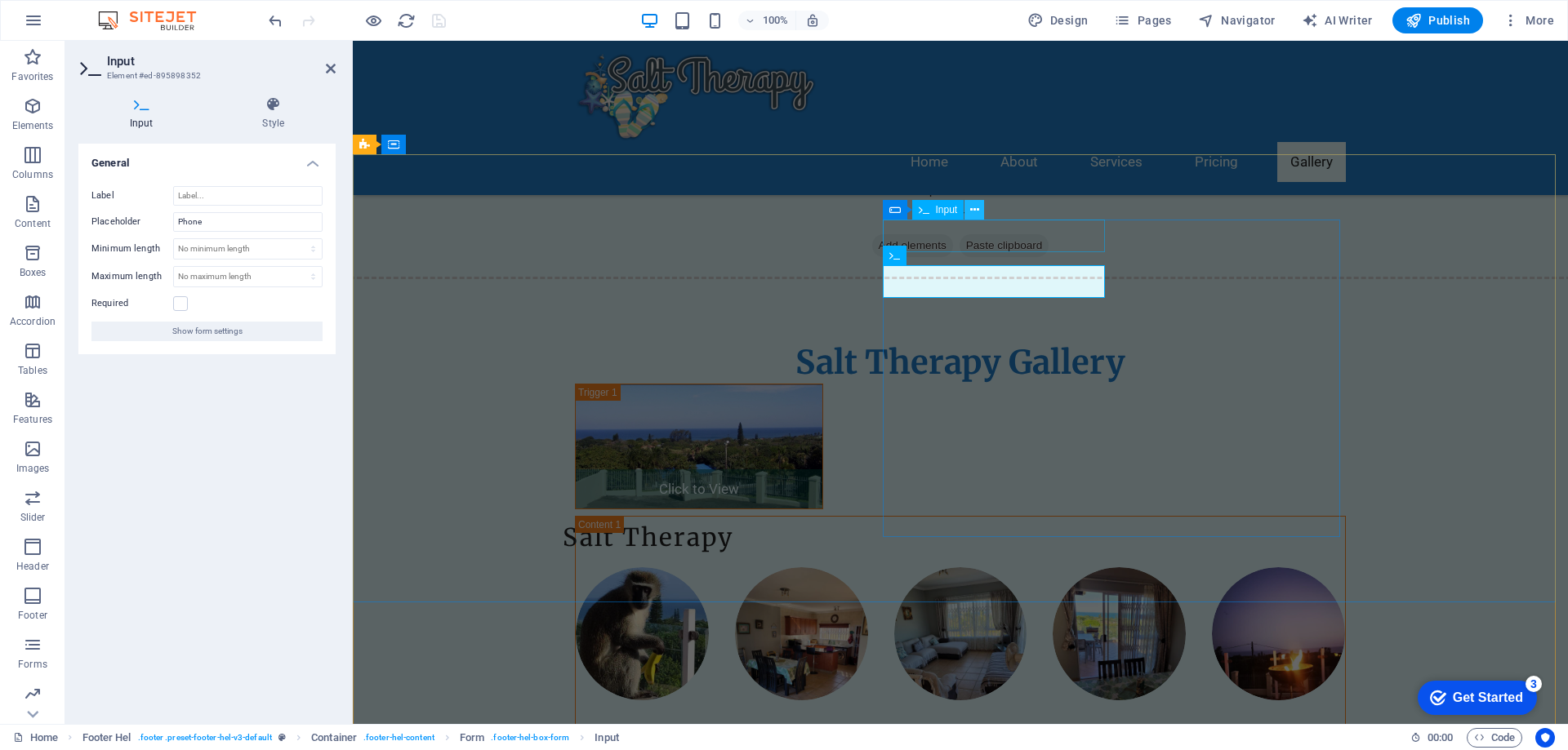
click at [975, 210] on icon at bounding box center [975, 210] width 9 height 17
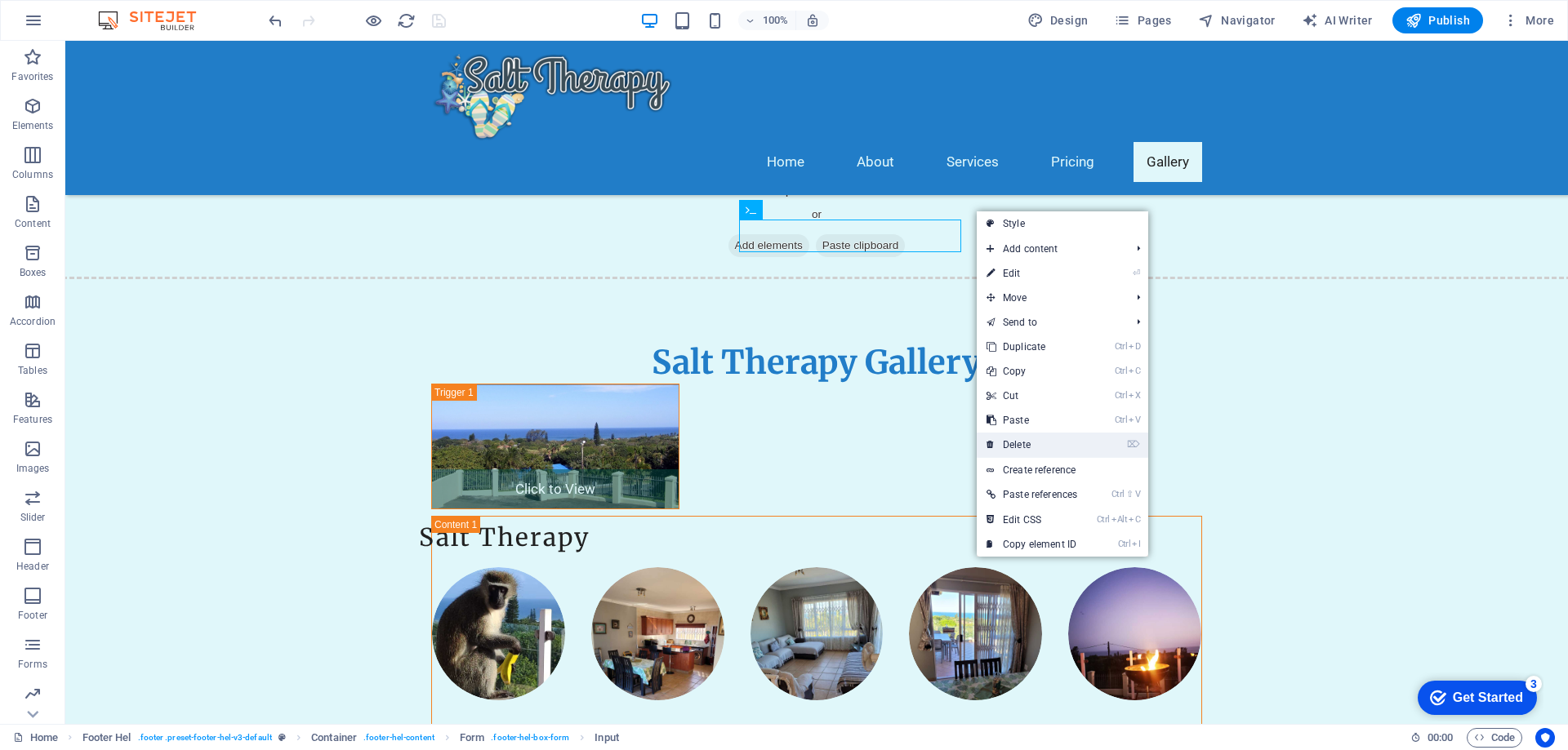
click at [1022, 434] on link "⌦ Delete" at bounding box center [1032, 445] width 110 height 25
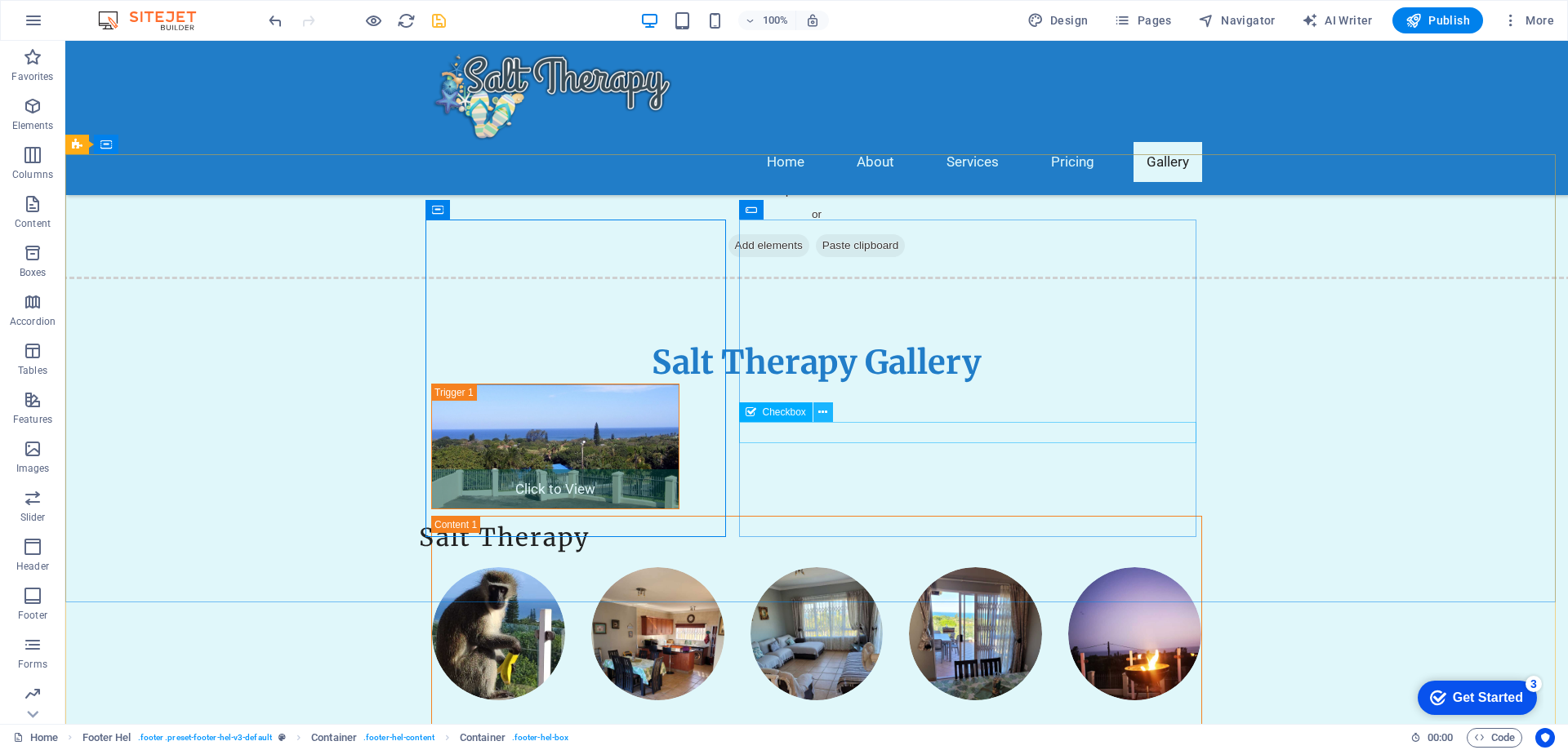
click at [825, 408] on icon at bounding box center [823, 413] width 9 height 17
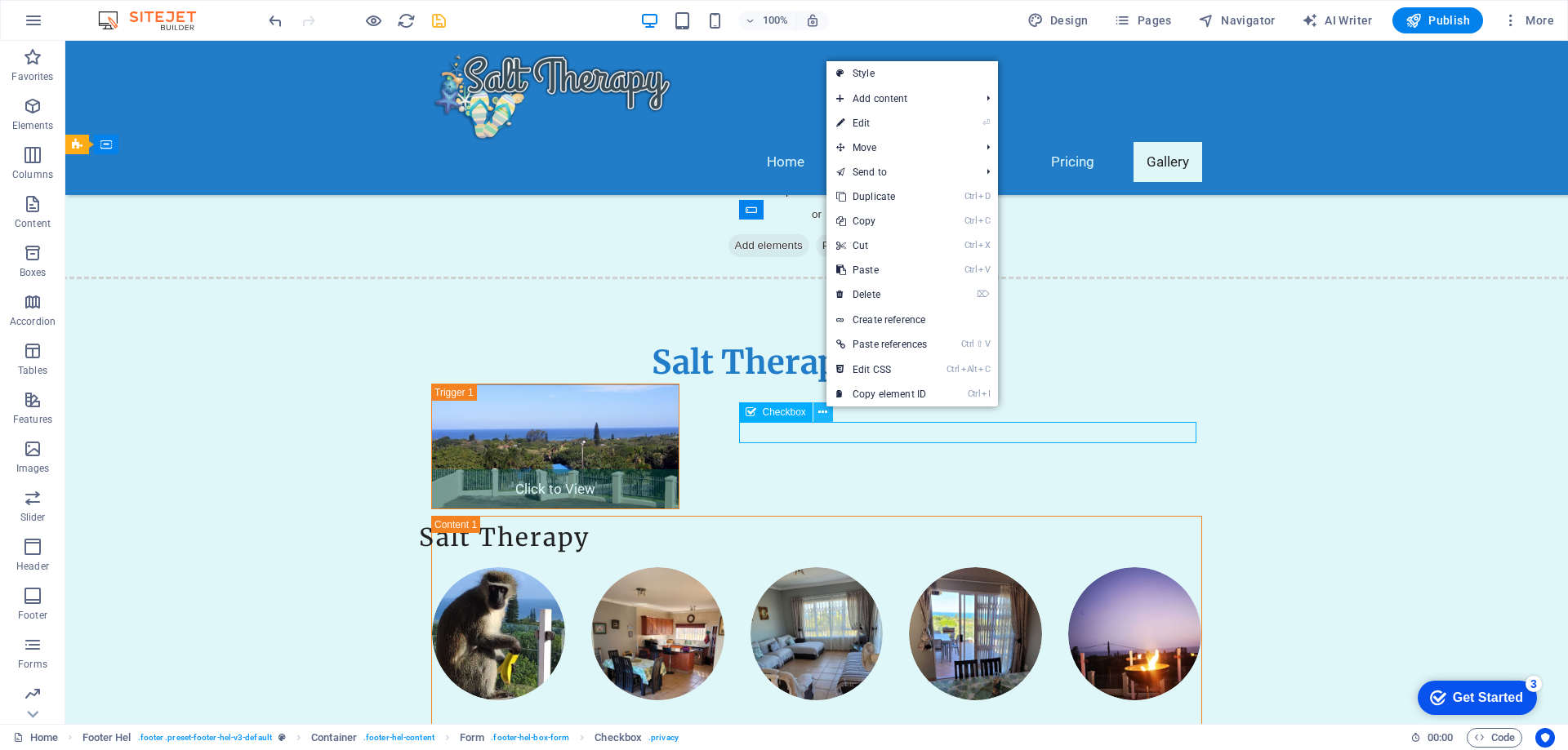
click at [825, 408] on icon at bounding box center [823, 413] width 9 height 17
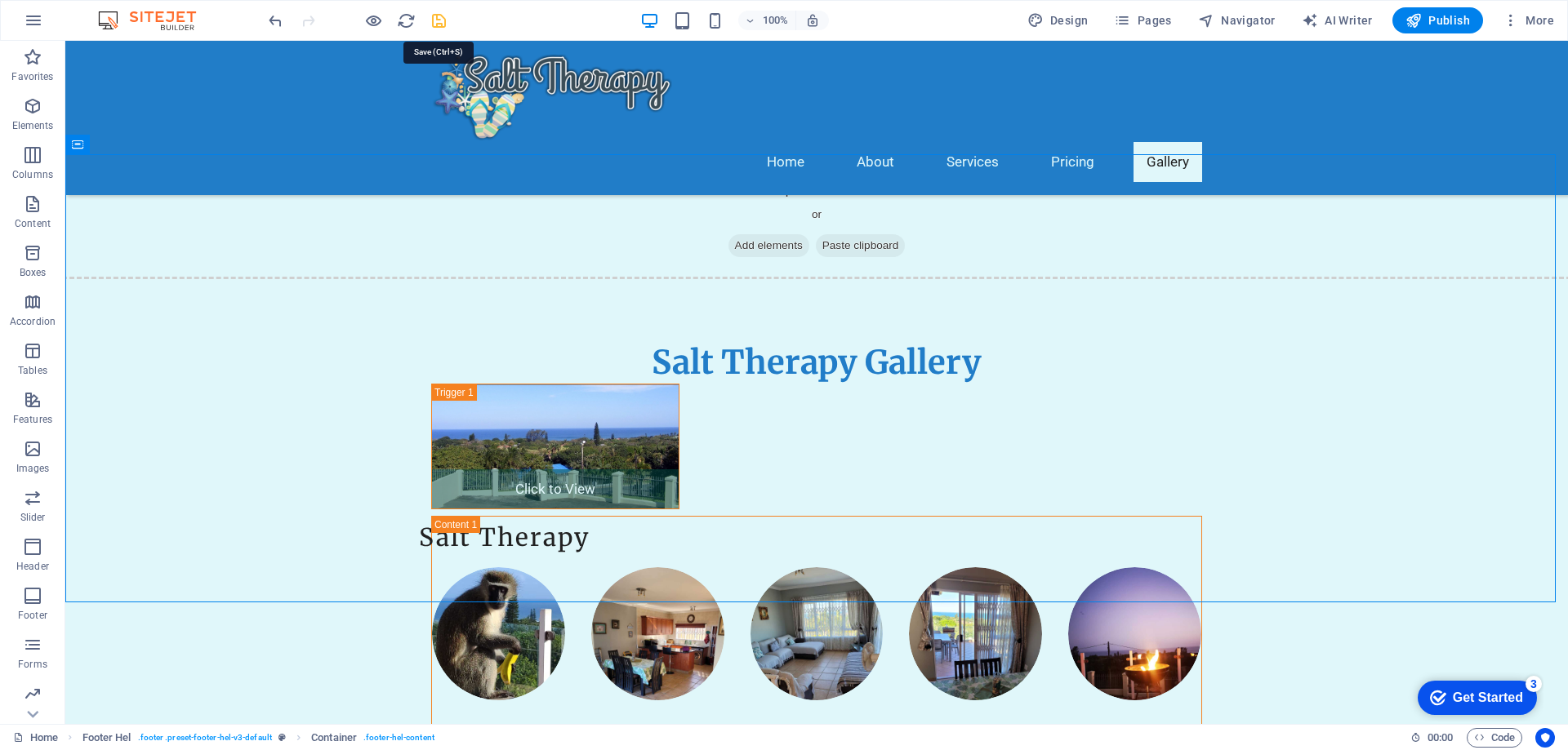
click at [441, 22] on icon "save" at bounding box center [439, 20] width 18 height 18
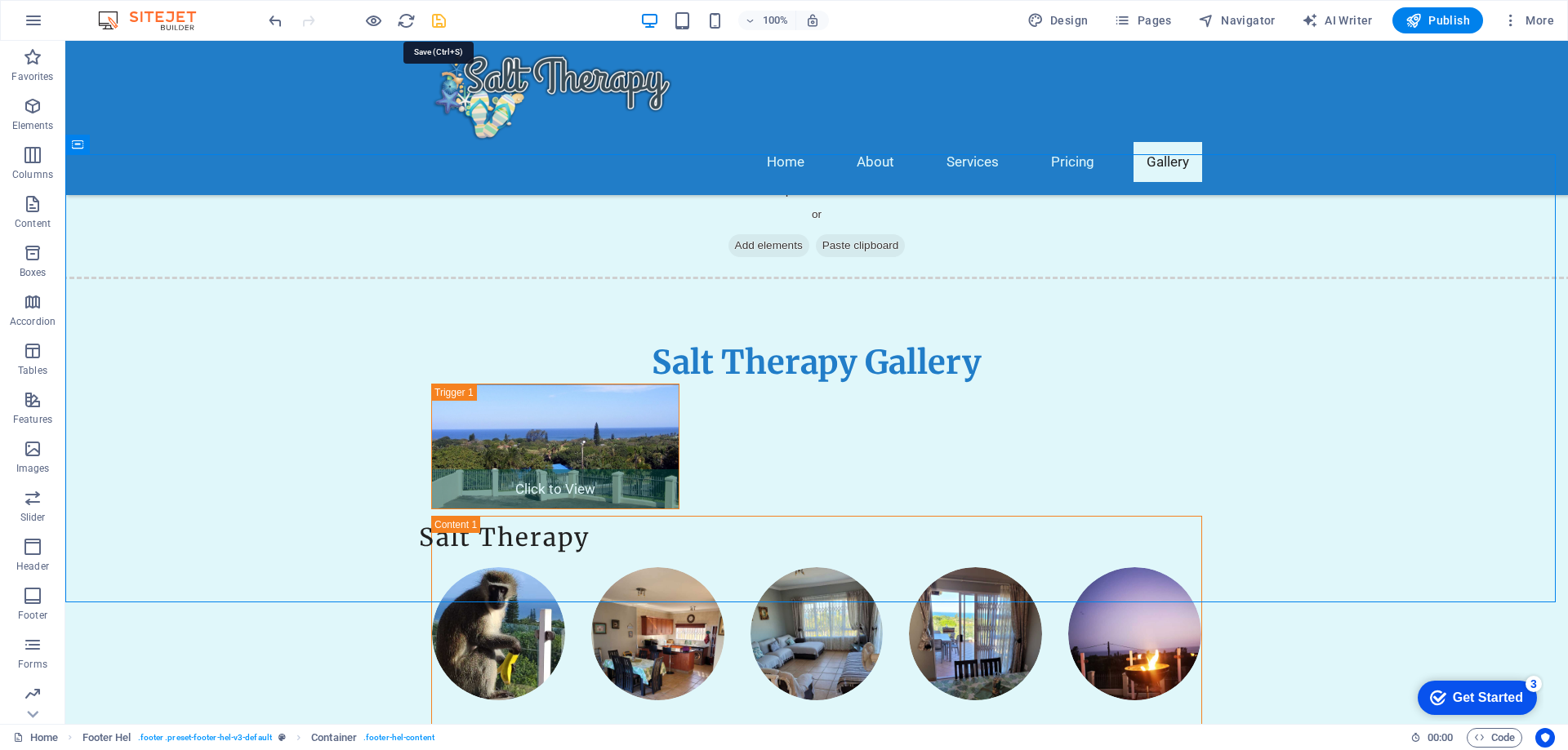
click at [440, 26] on icon "save" at bounding box center [439, 20] width 18 height 18
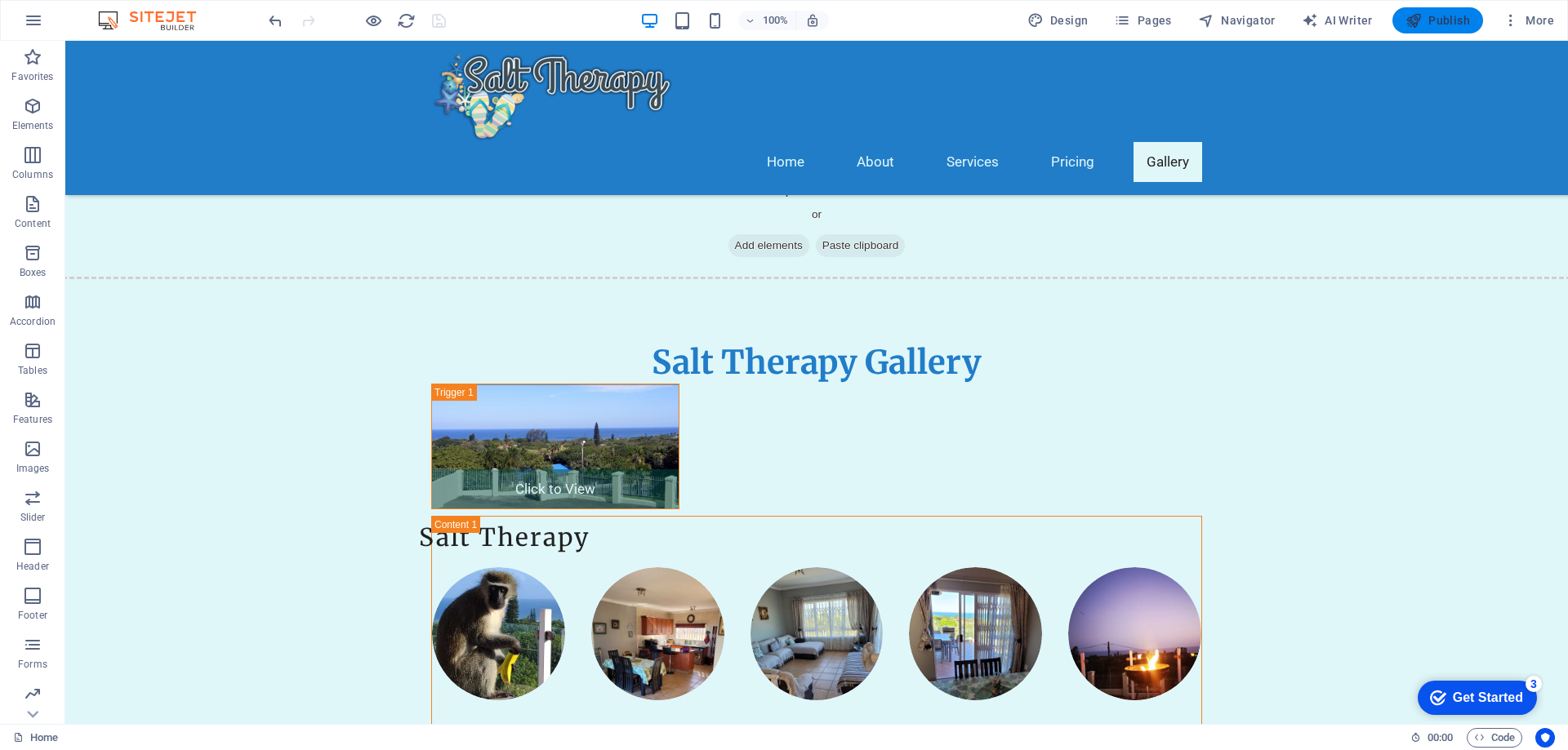
click at [1447, 18] on span "Publish" at bounding box center [1437, 20] width 64 height 17
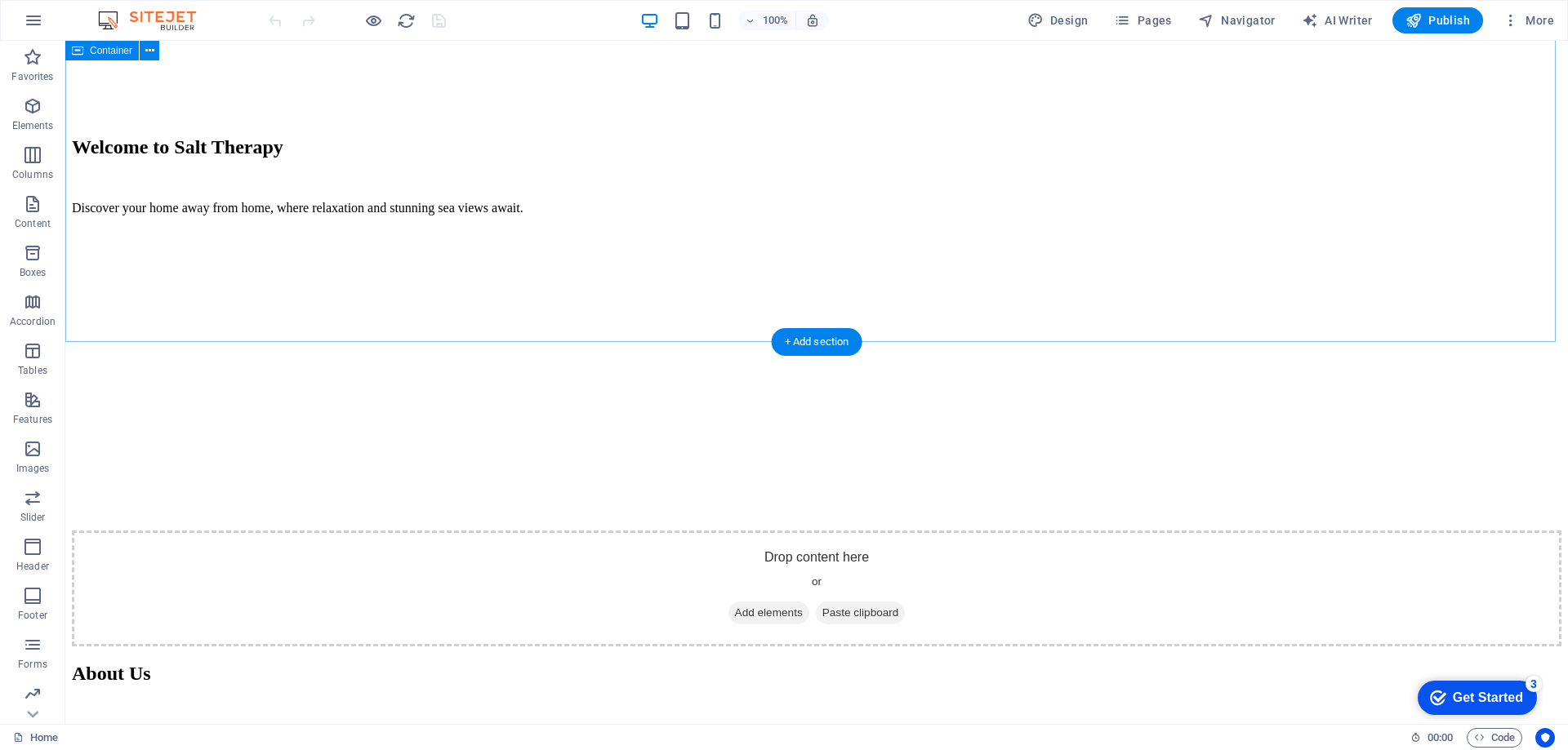
scroll to position [2612, 0]
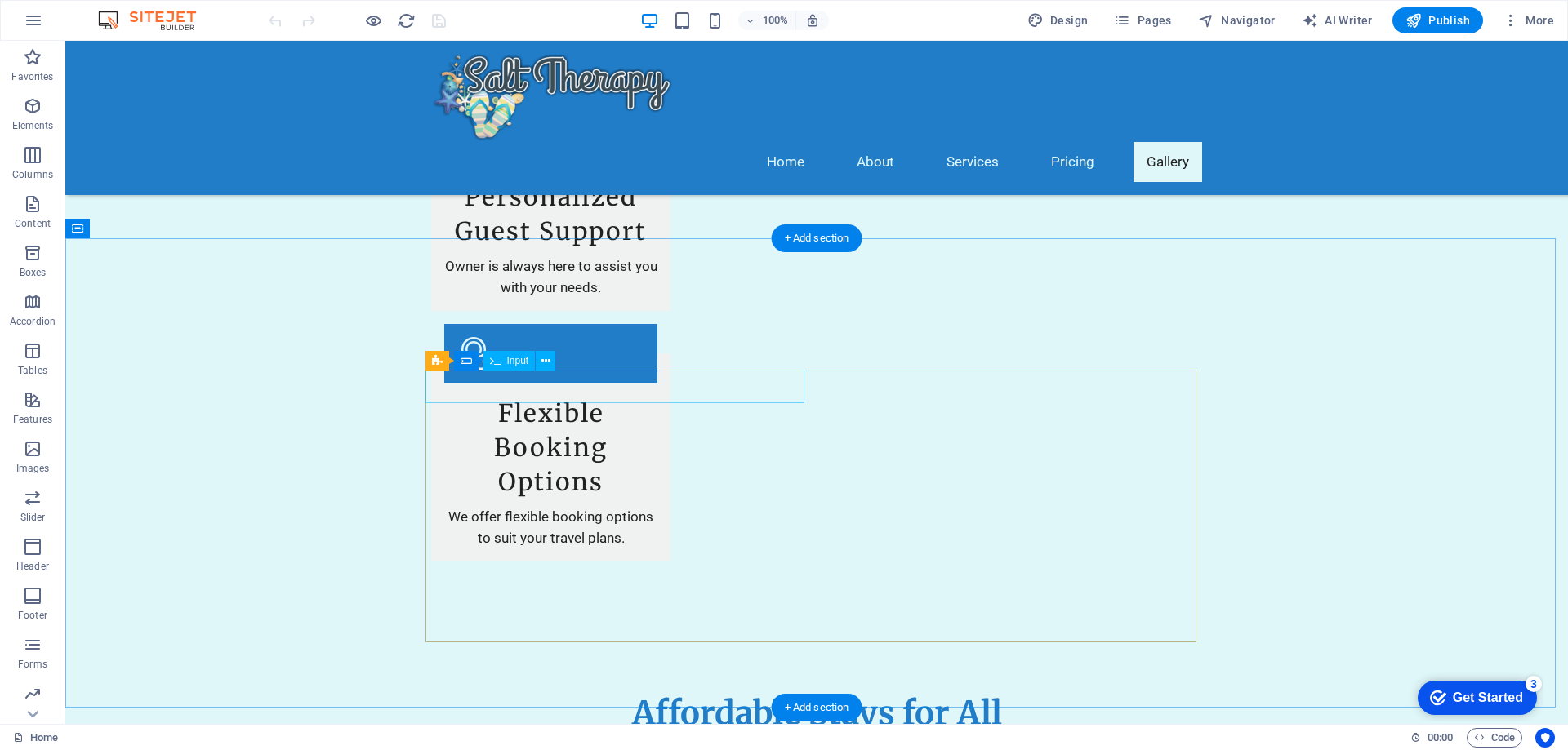
click at [545, 354] on icon at bounding box center [546, 361] width 9 height 17
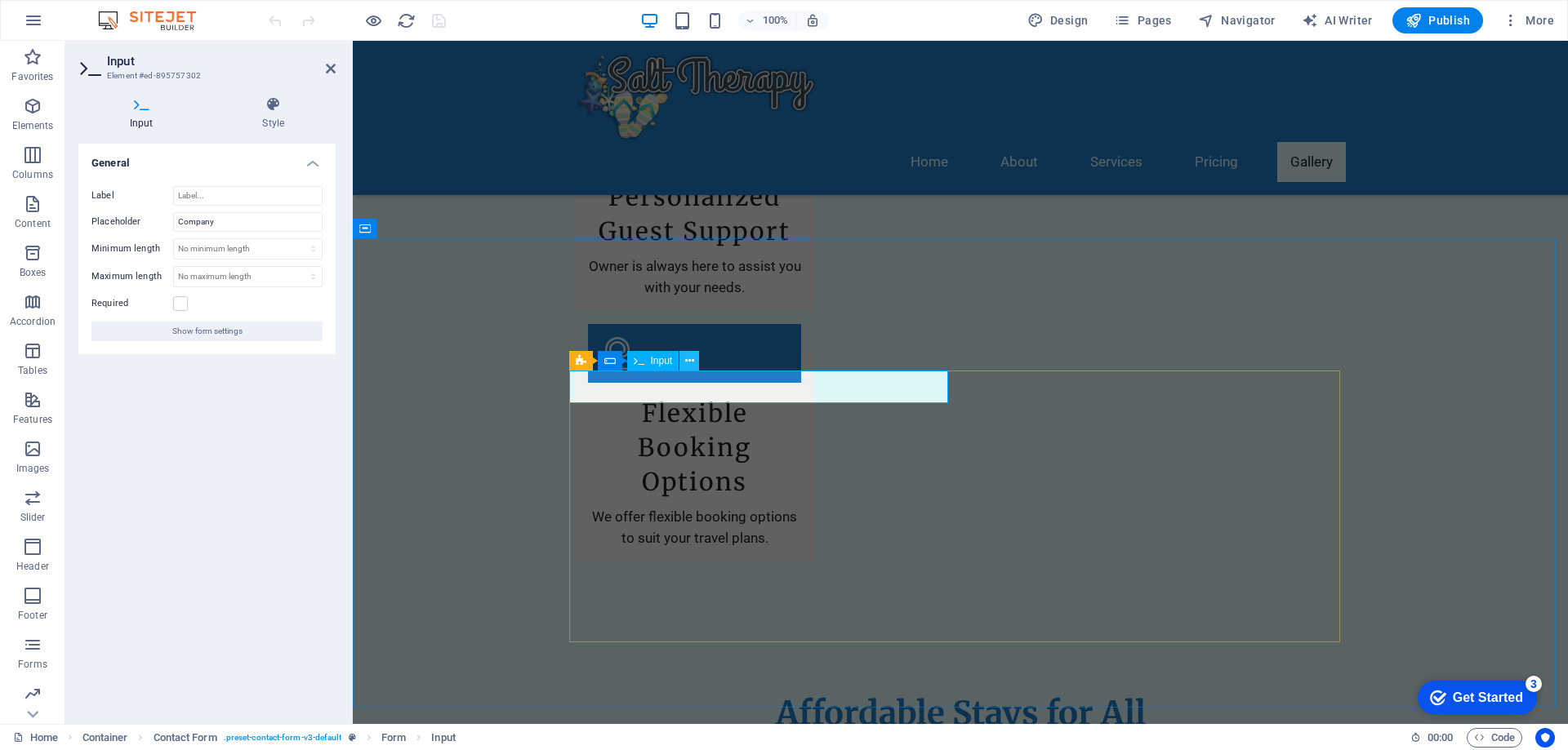
click at [685, 362] on icon at bounding box center [690, 361] width 9 height 17
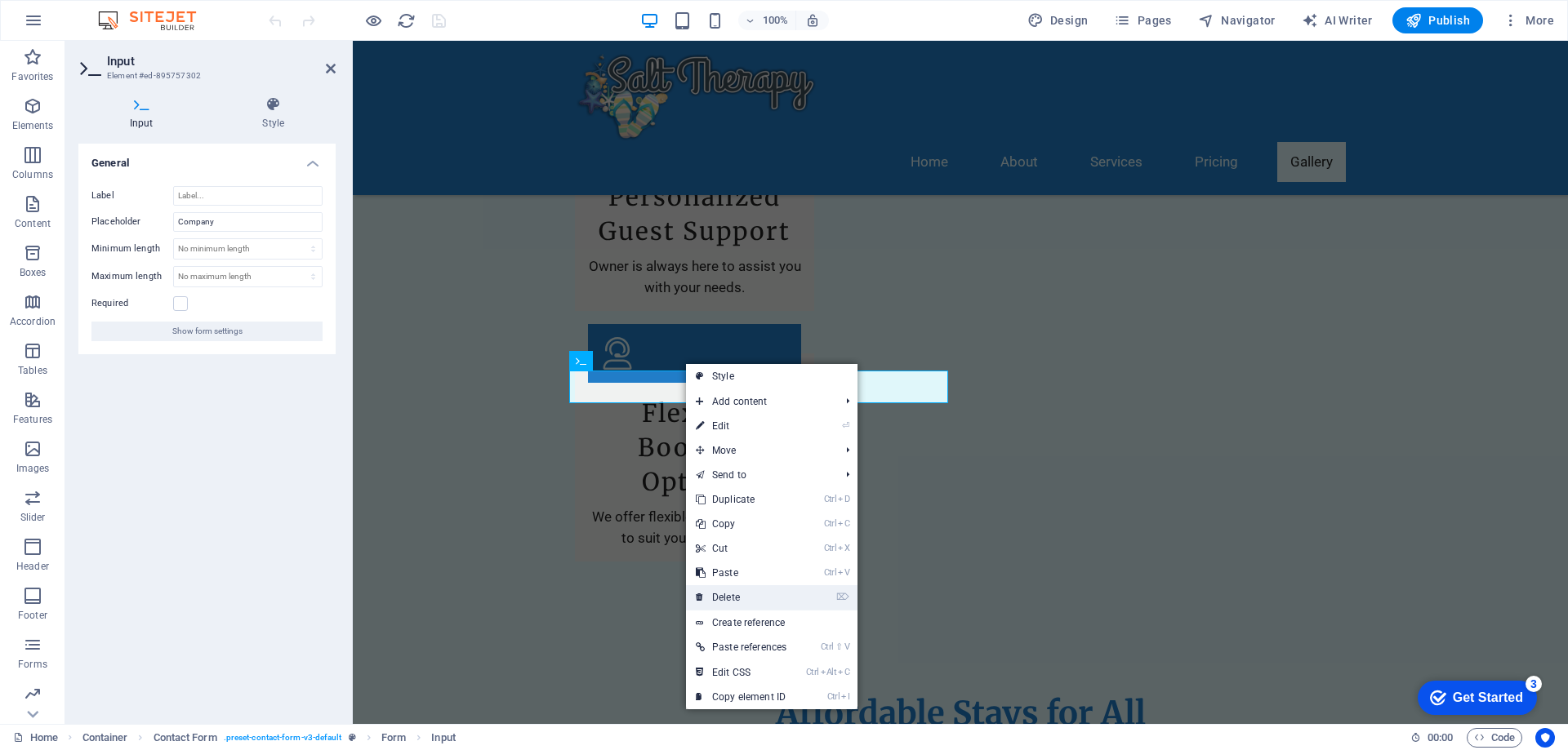
drag, startPoint x: 719, startPoint y: 595, endPoint x: 602, endPoint y: 551, distance: 125.0
click at [719, 595] on link "⌦ Delete" at bounding box center [741, 597] width 110 height 25
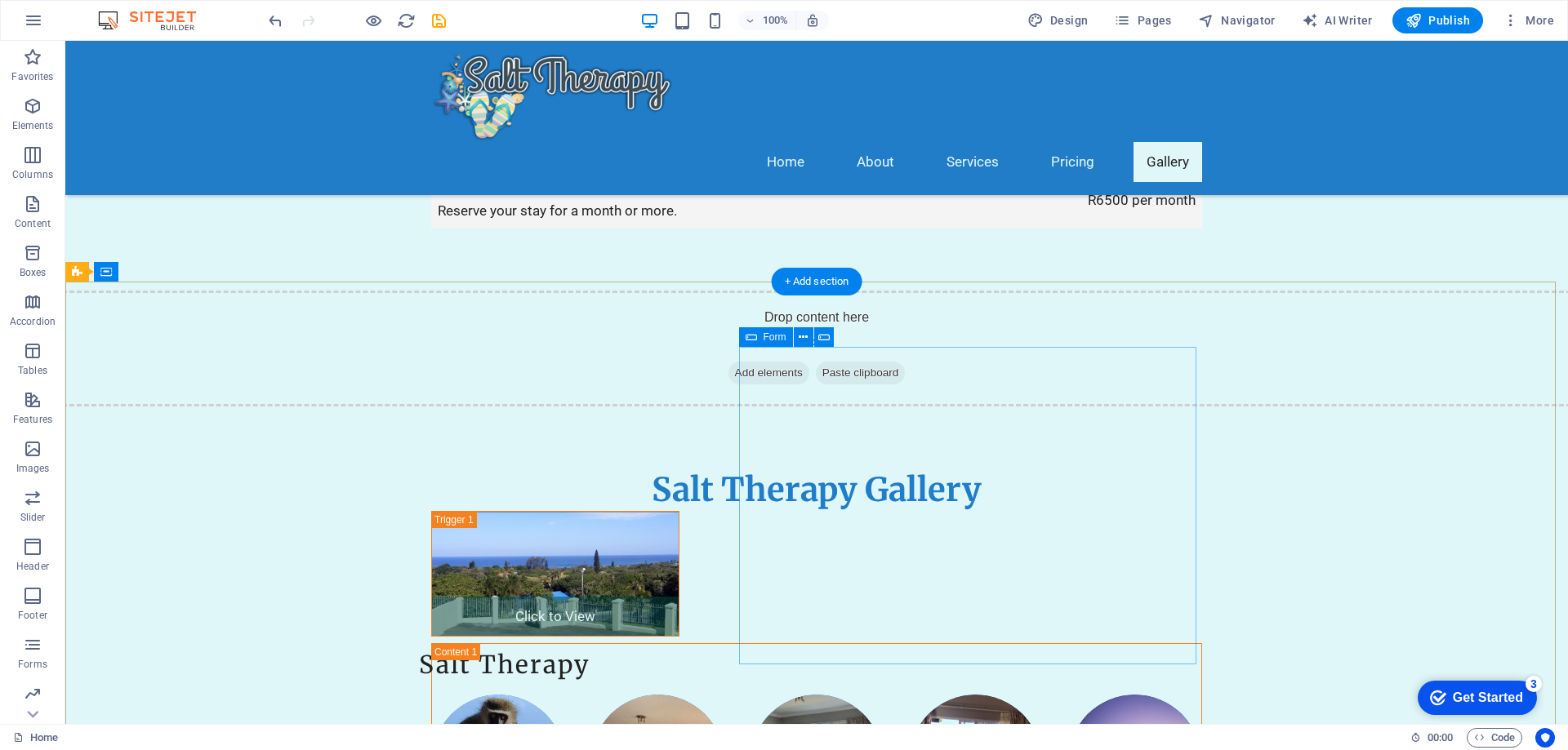
scroll to position [3347, 0]
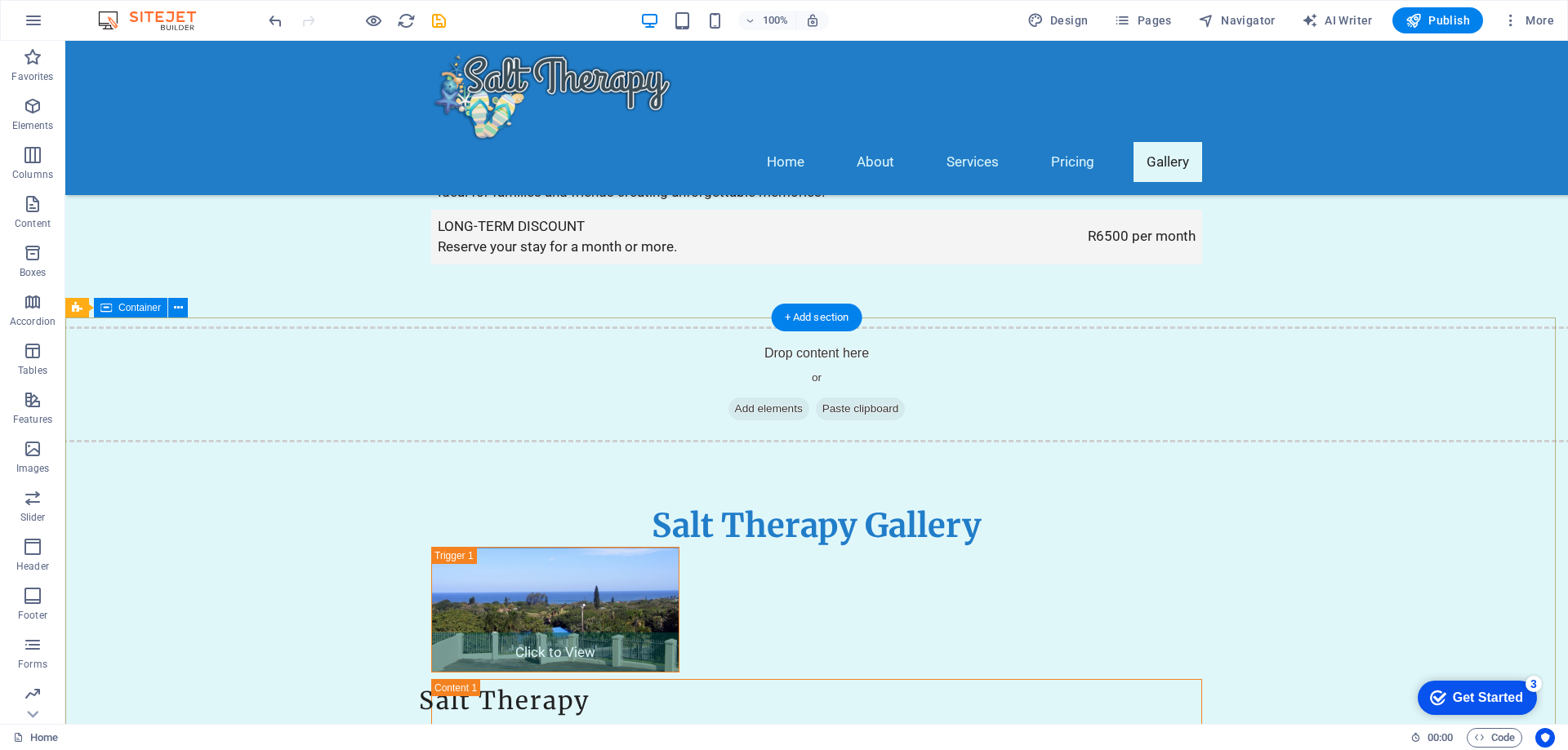
click at [180, 304] on icon at bounding box center [178, 308] width 9 height 17
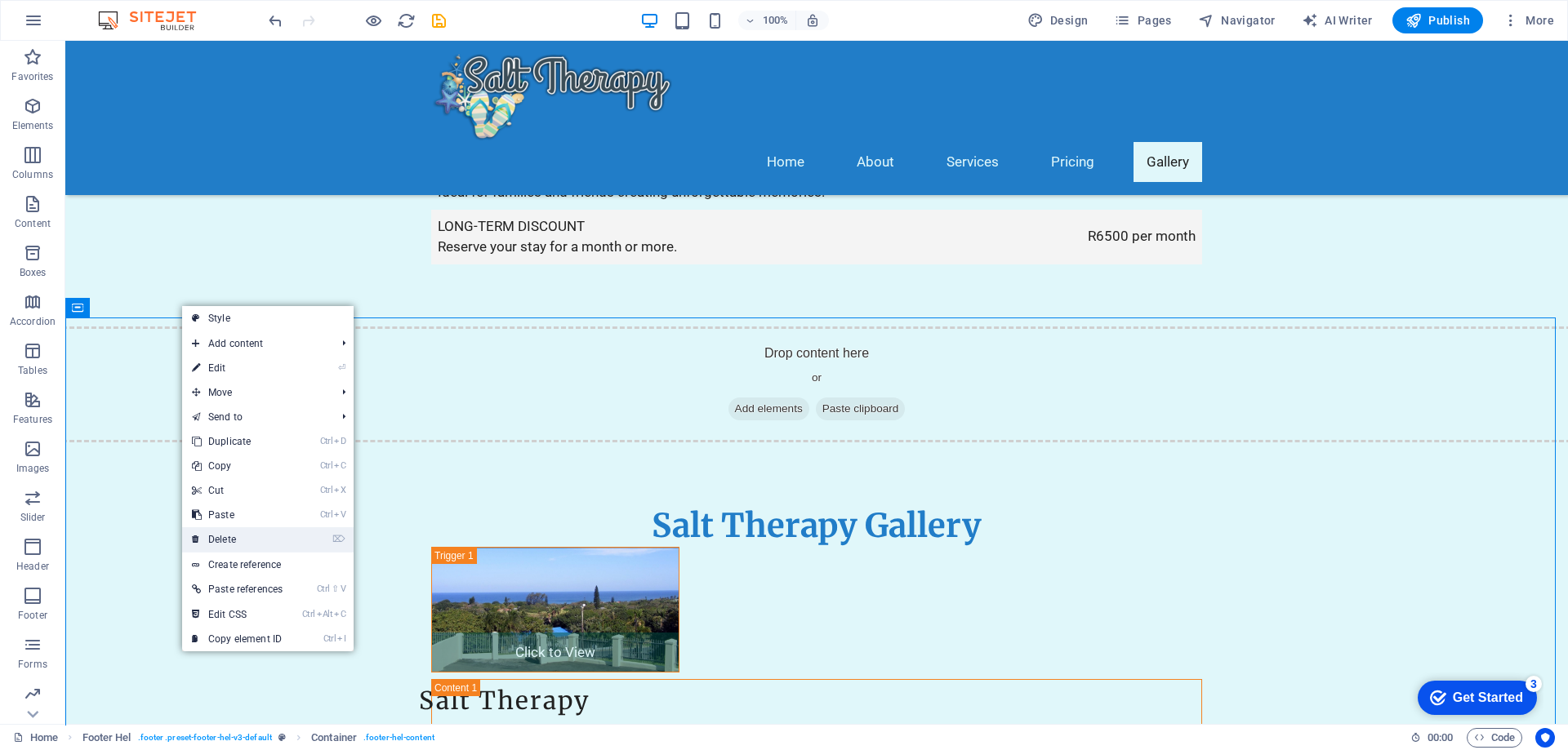
click at [234, 533] on link "⌦ Delete" at bounding box center [237, 540] width 110 height 25
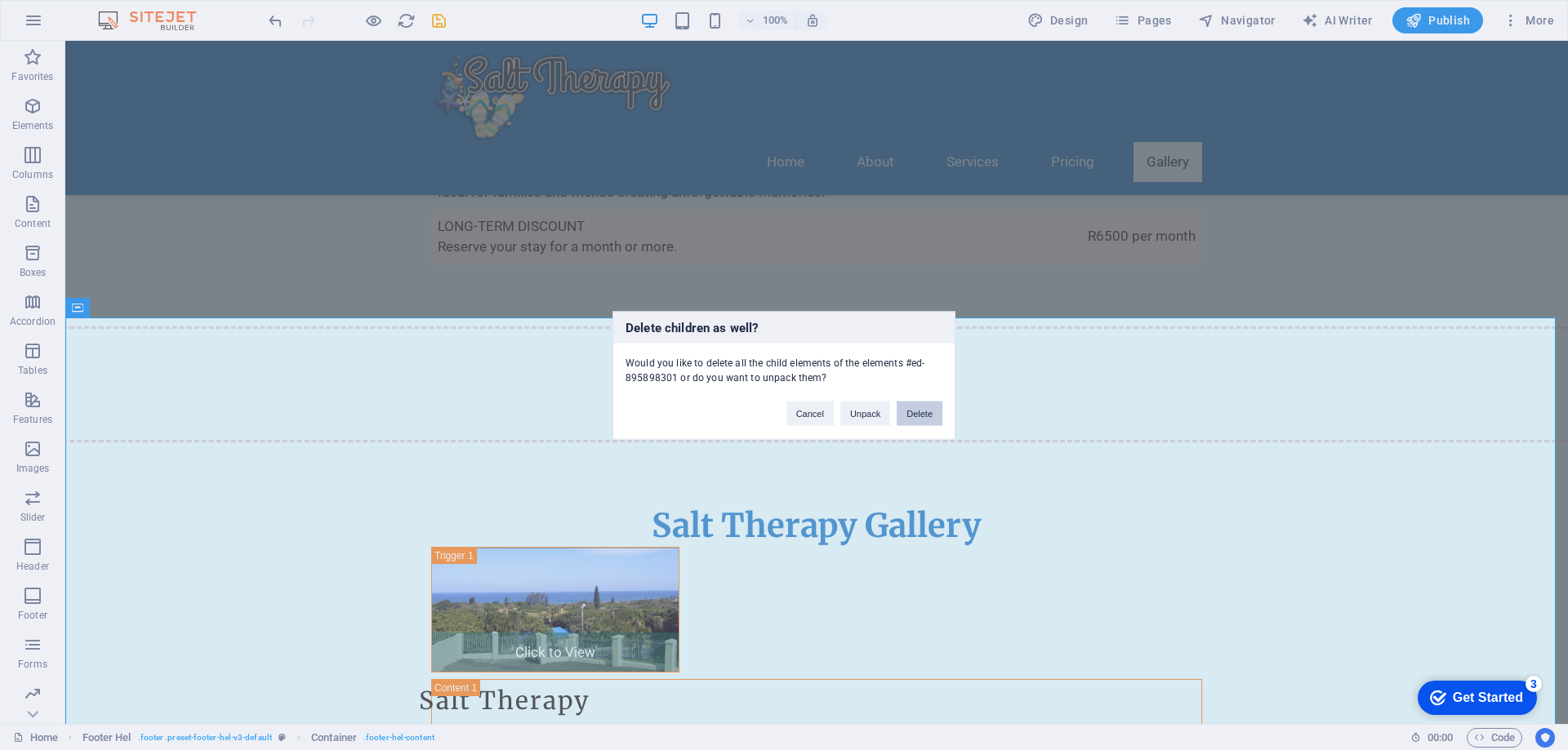
click at [924, 415] on button "Delete" at bounding box center [920, 413] width 46 height 25
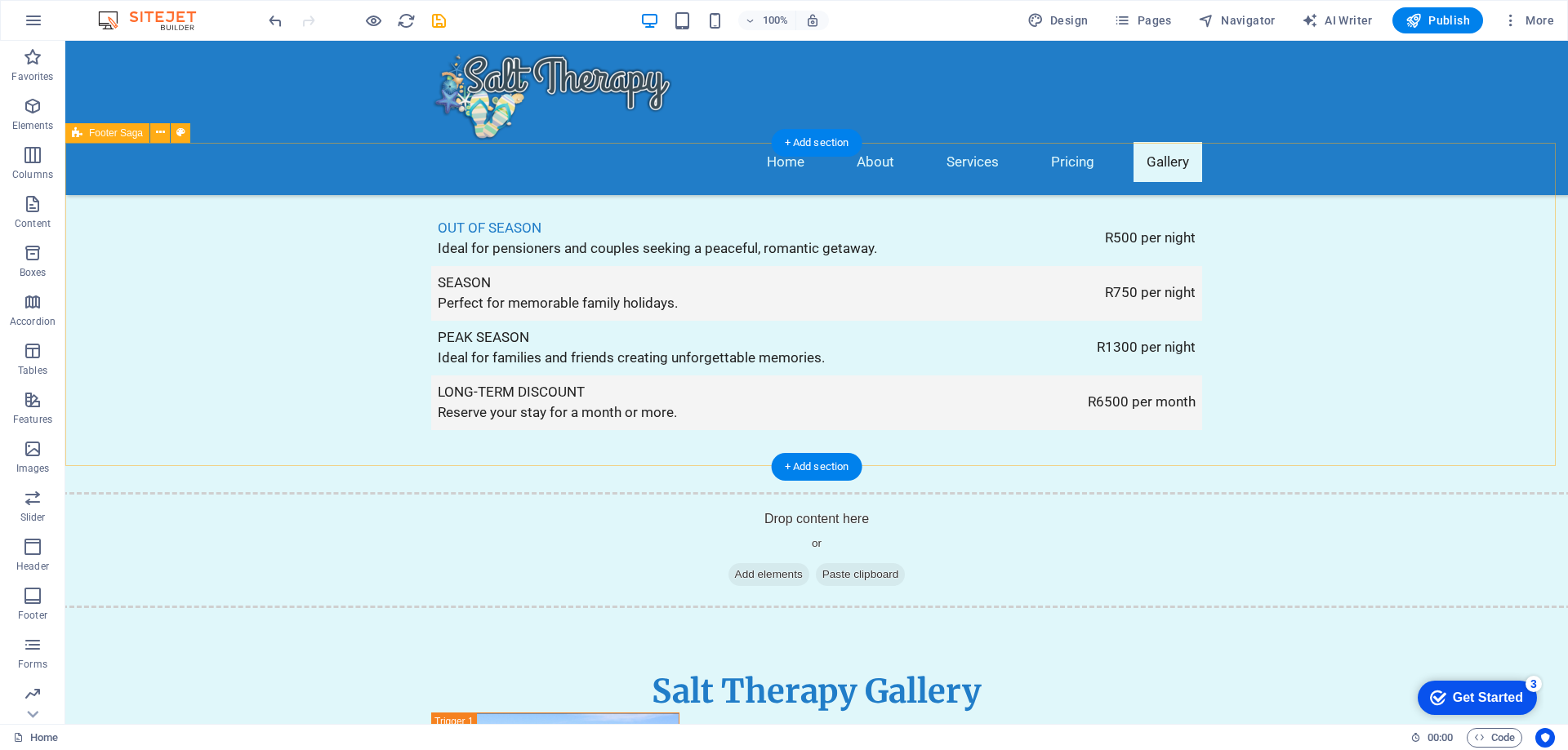
scroll to position [3234, 0]
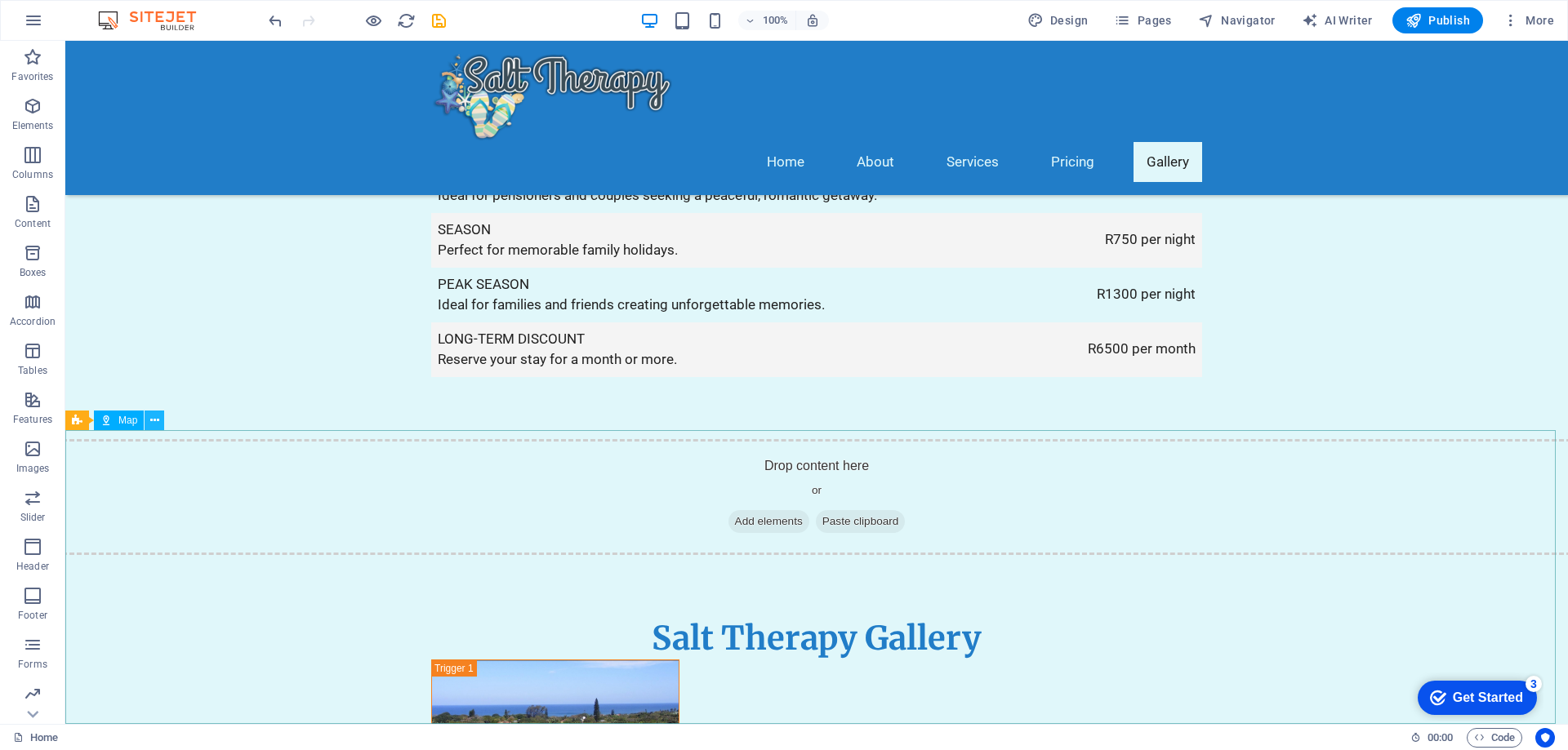
click at [154, 420] on icon at bounding box center [155, 421] width 9 height 17
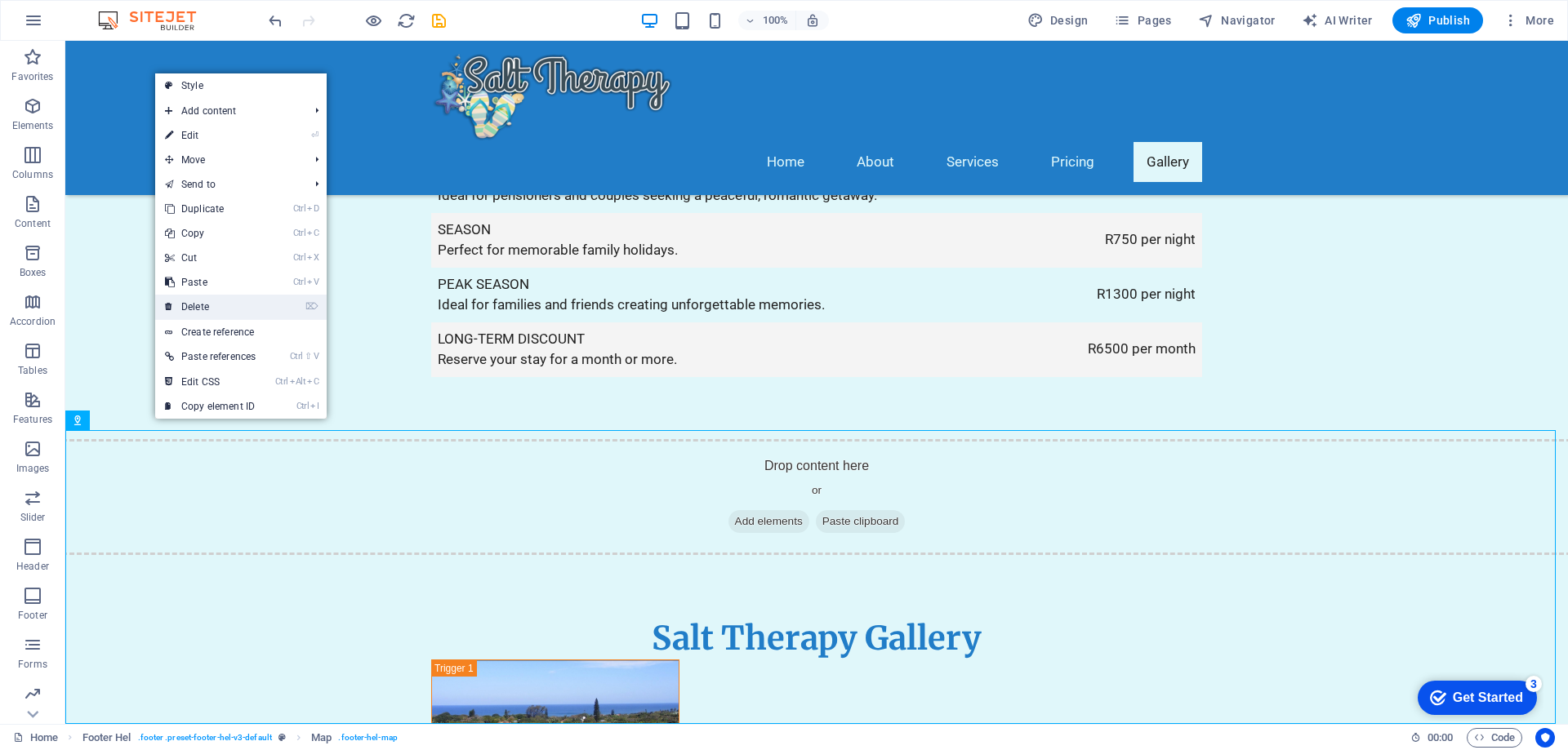
click at [193, 305] on link "⌦ Delete" at bounding box center [211, 307] width 110 height 25
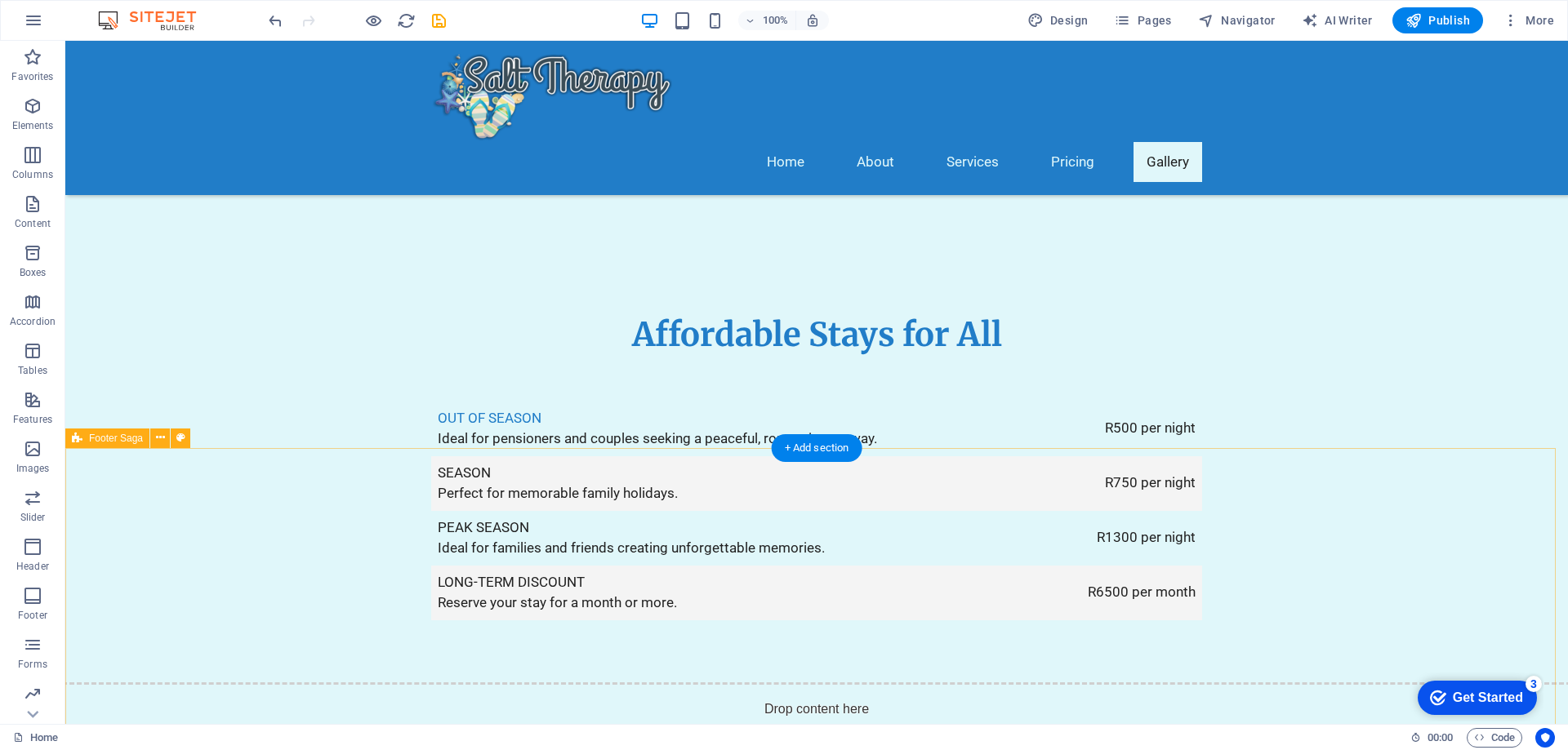
scroll to position [3056, 0]
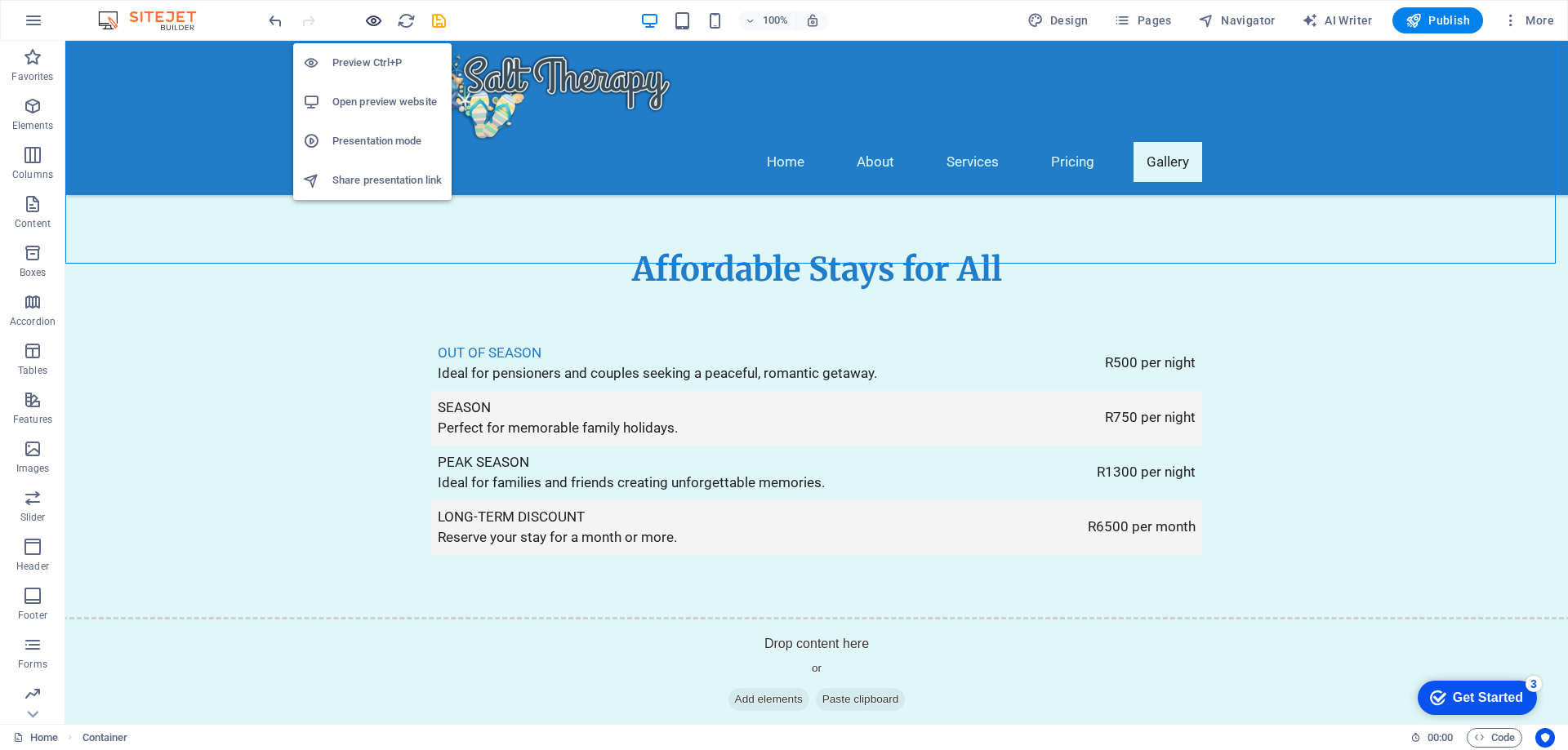
click at [372, 15] on icon "button" at bounding box center [373, 20] width 18 height 18
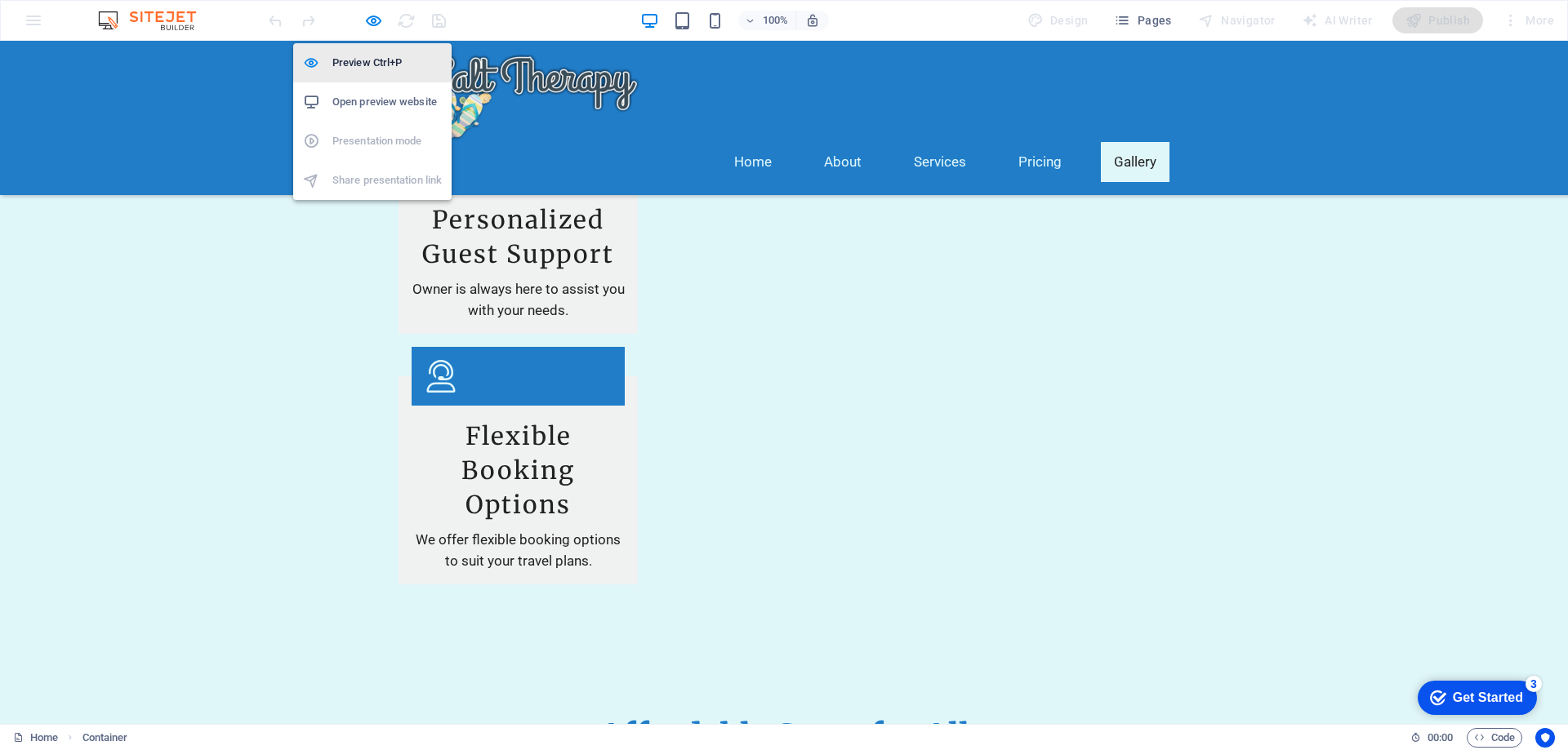
click at [355, 60] on h6 "Preview Ctrl+P" at bounding box center [386, 62] width 109 height 19
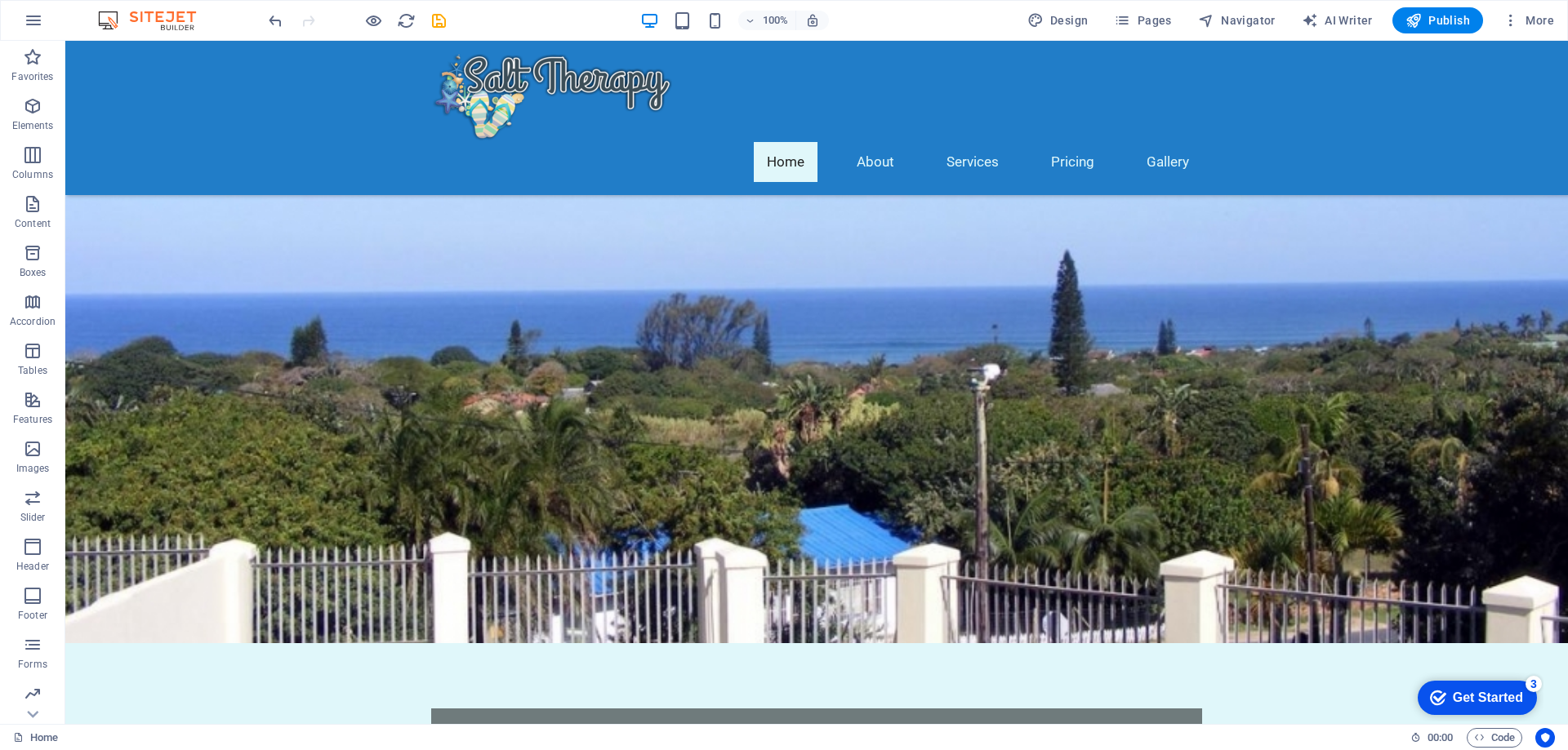
scroll to position [0, 0]
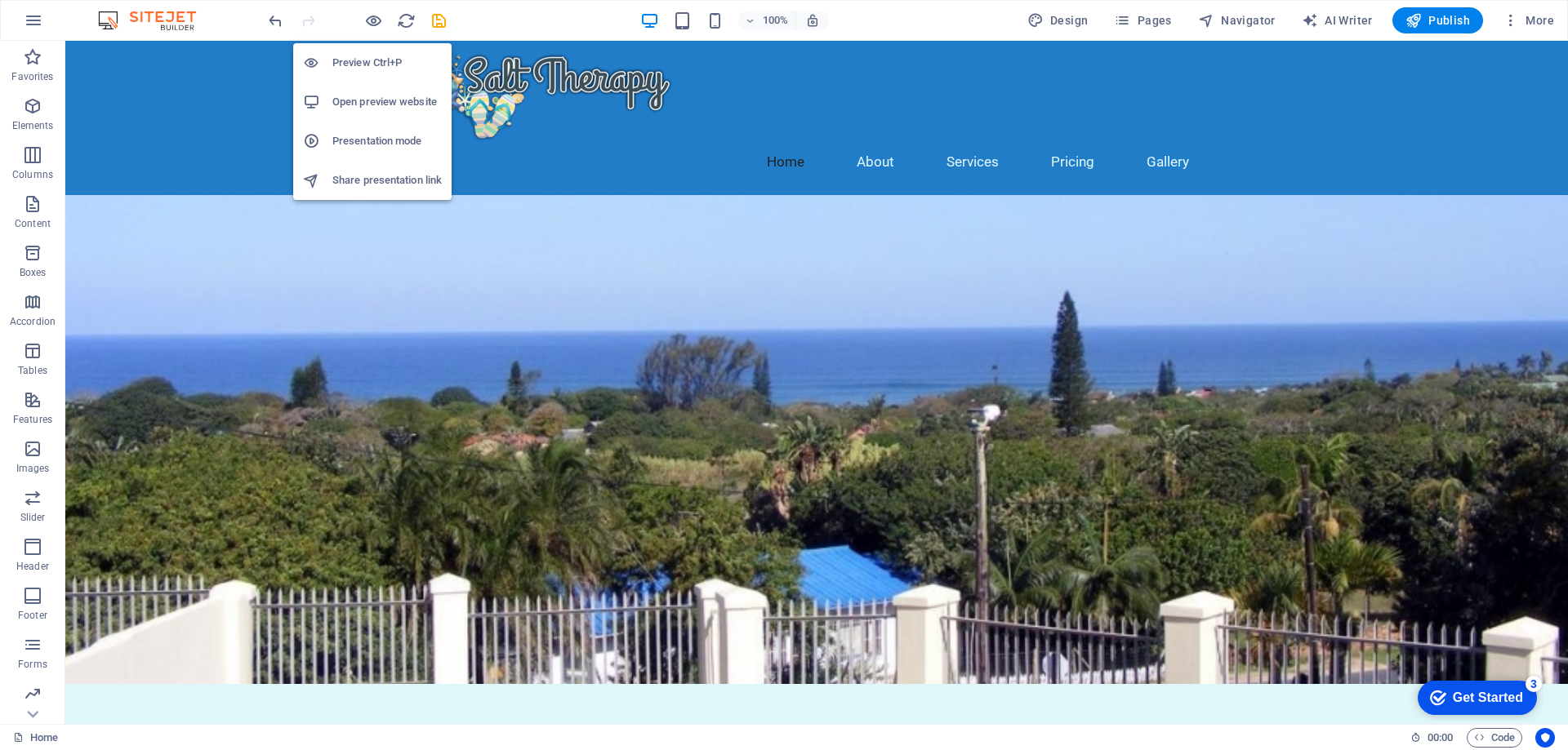
click at [372, 62] on h6 "Preview Ctrl+P" at bounding box center [386, 62] width 109 height 19
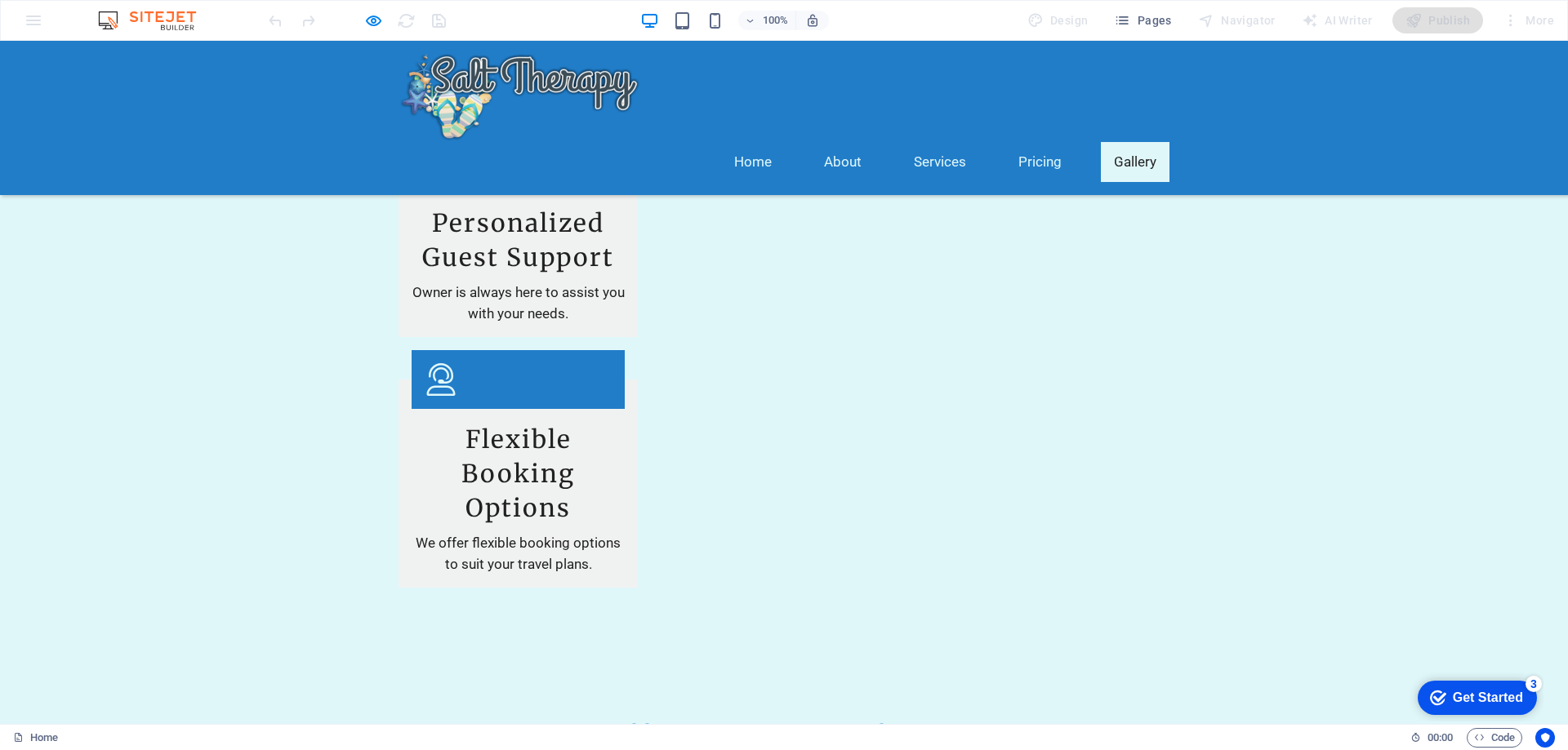
scroll to position [2473, 0]
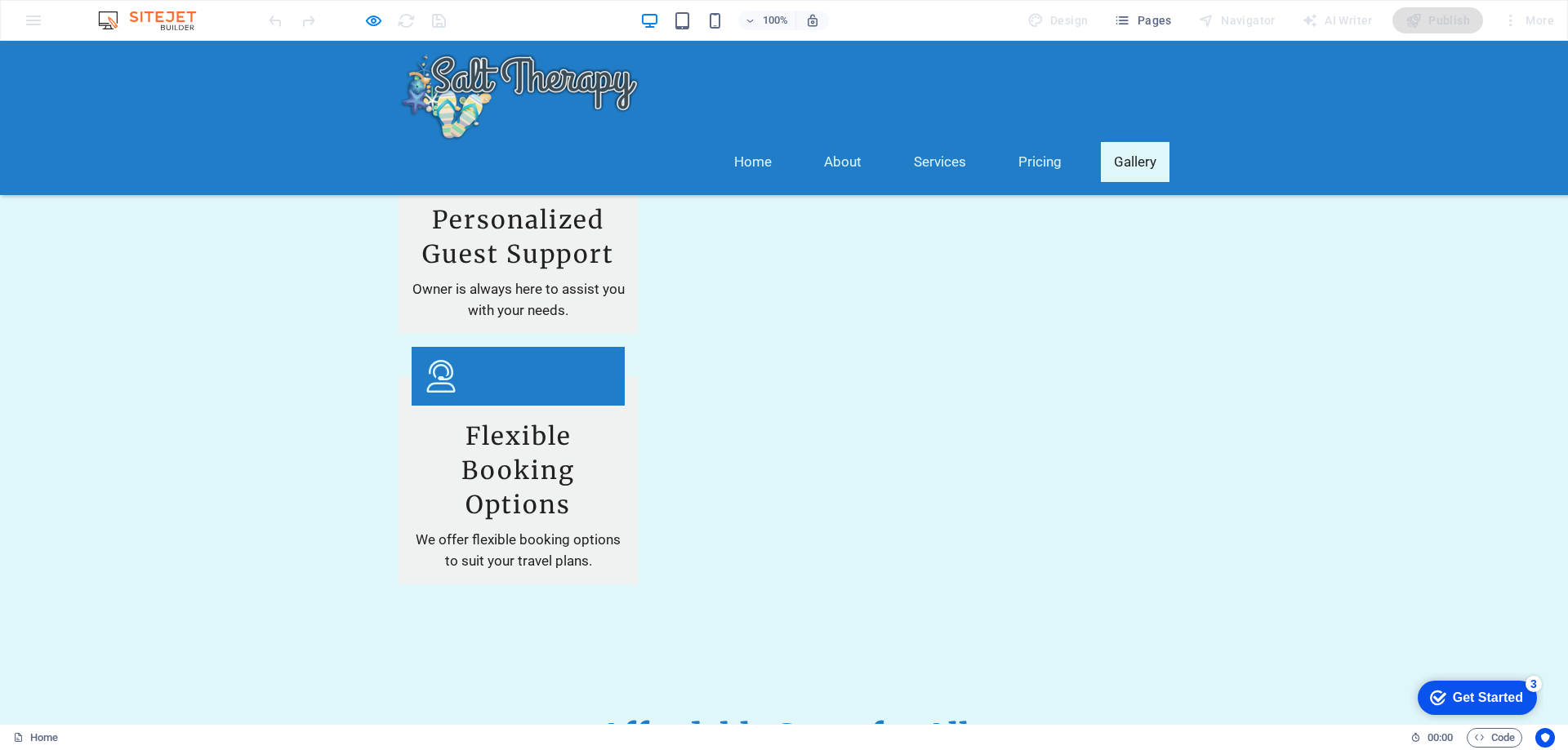
click at [172, 25] on img at bounding box center [155, 20] width 122 height 19
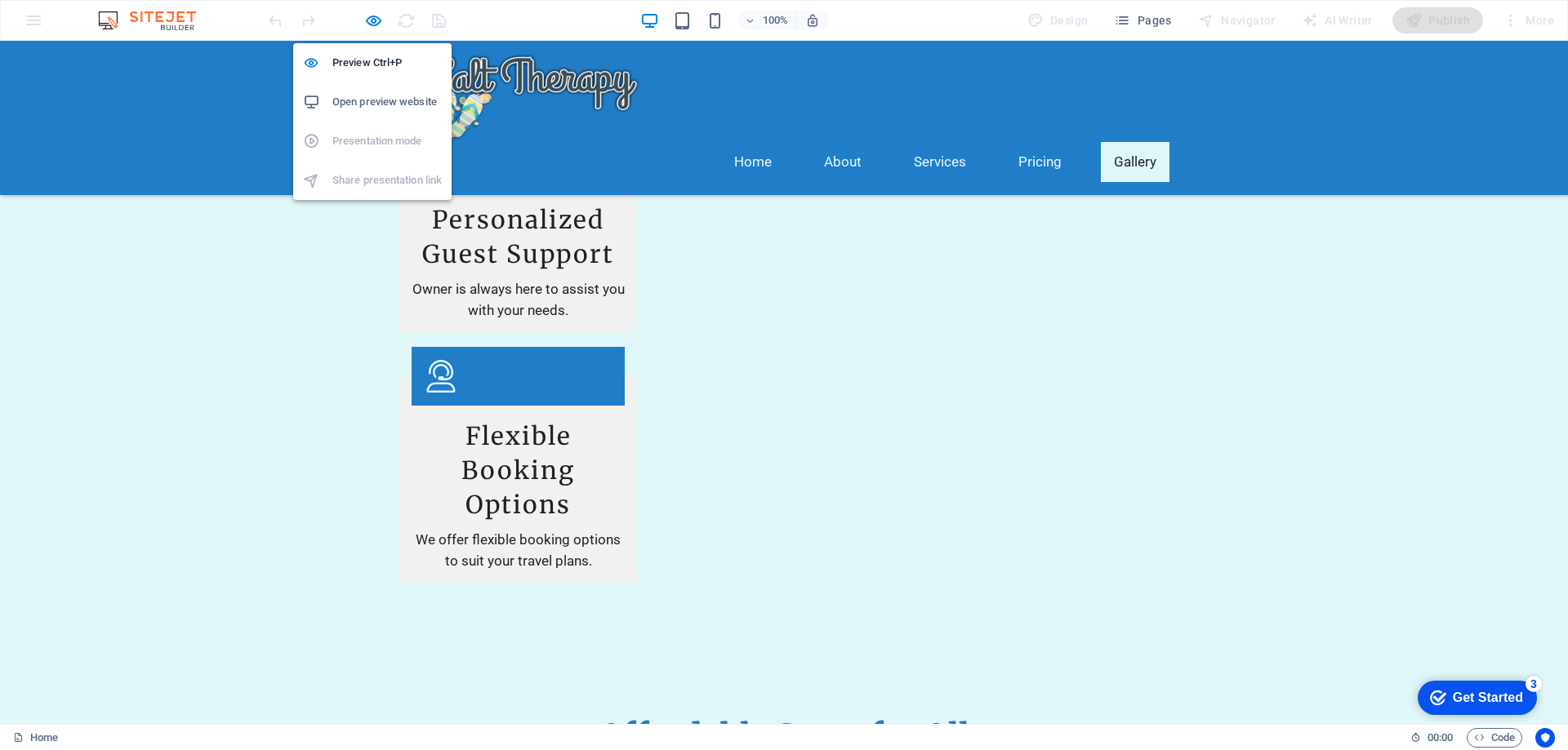
click at [341, 102] on h6 "Open preview website" at bounding box center [386, 101] width 109 height 19
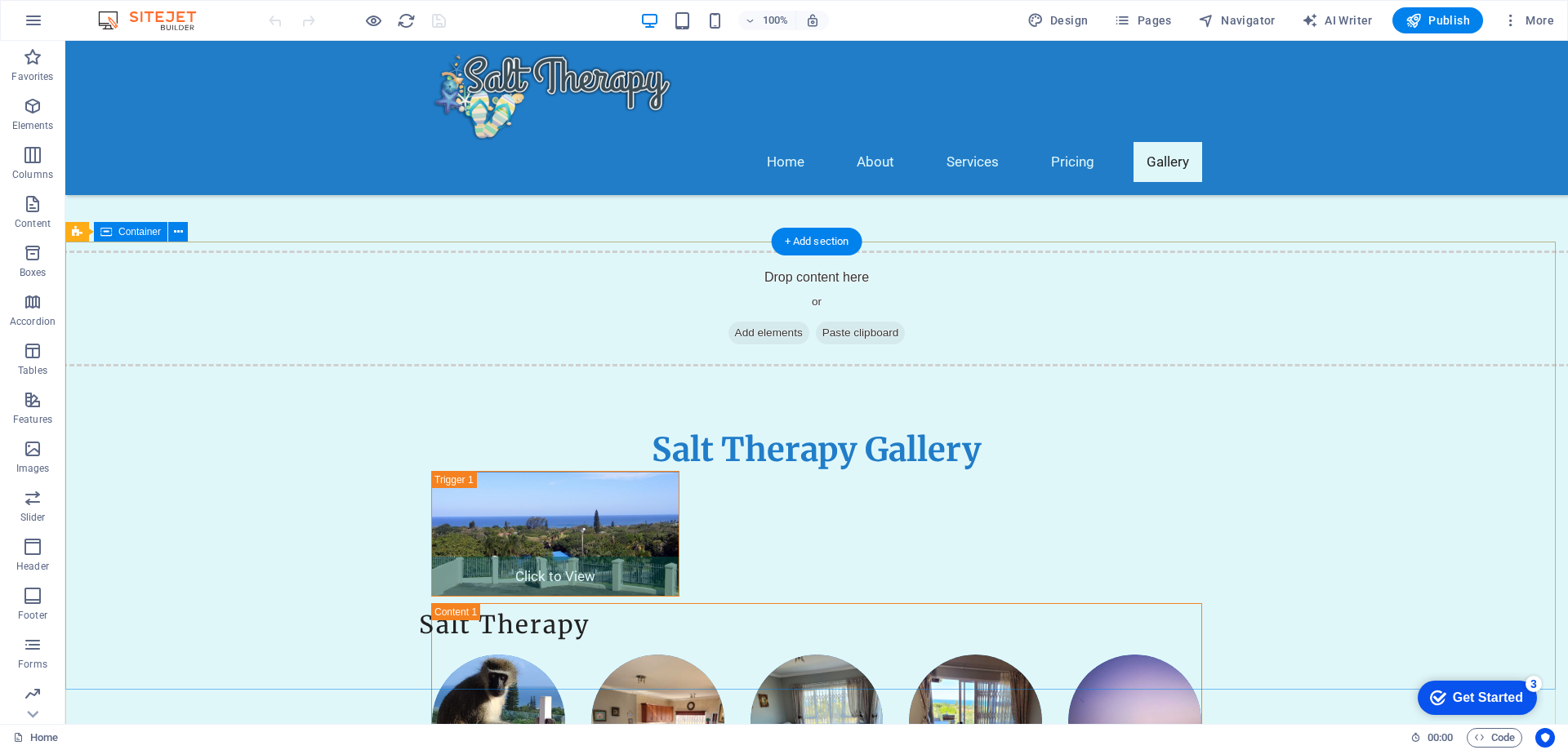
scroll to position [3428, 0]
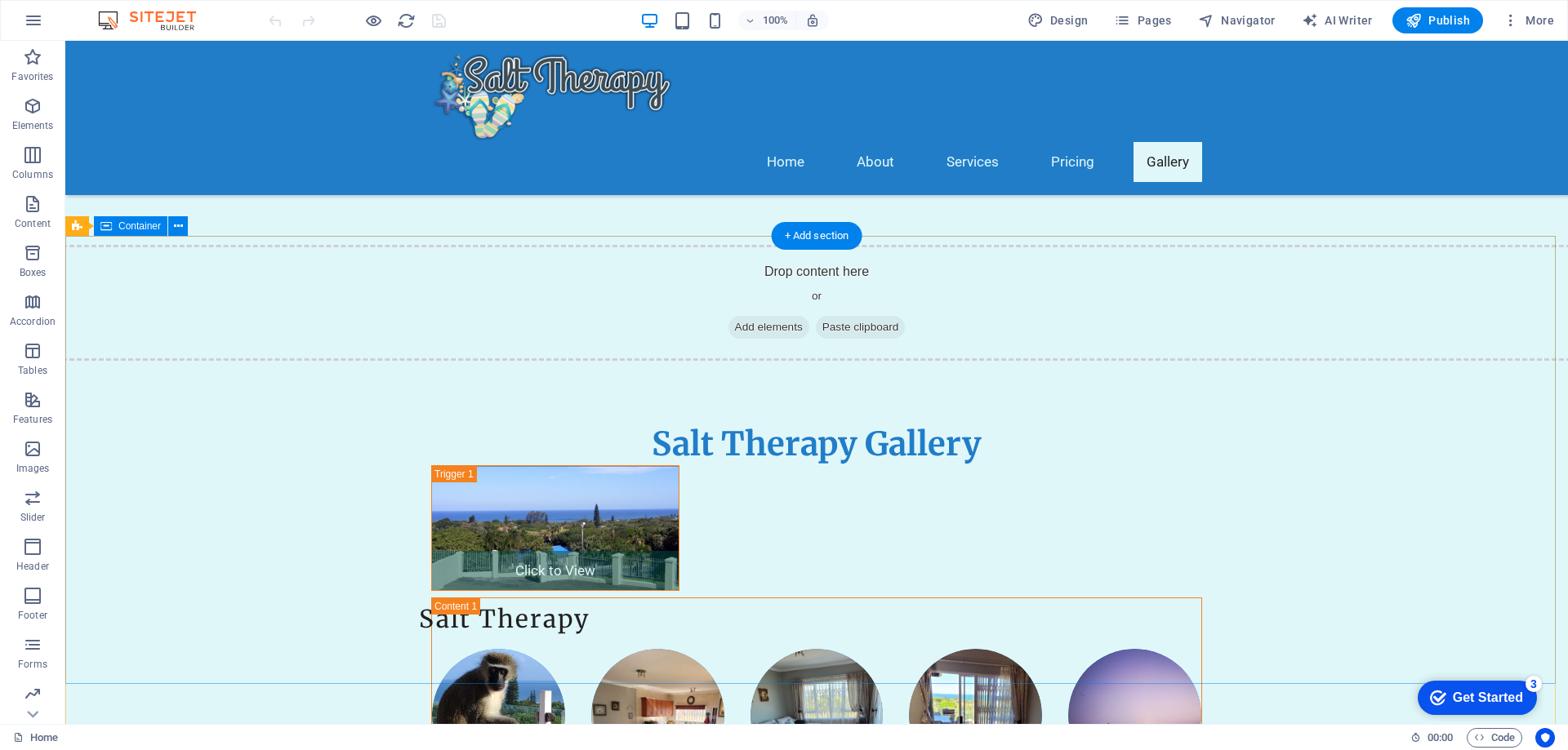
click at [177, 228] on icon at bounding box center [178, 226] width 9 height 17
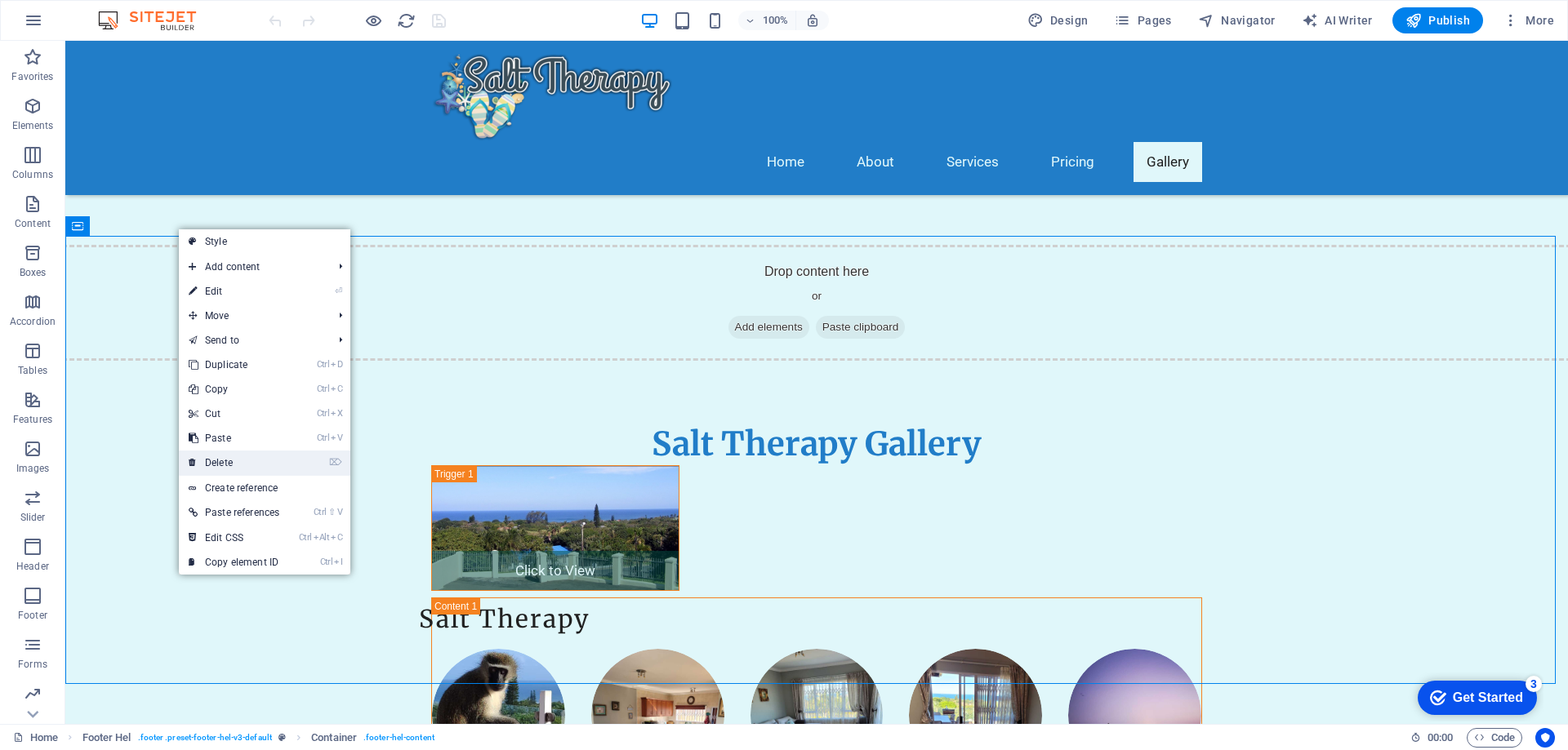
click at [213, 457] on link "⌦ Delete" at bounding box center [234, 462] width 110 height 25
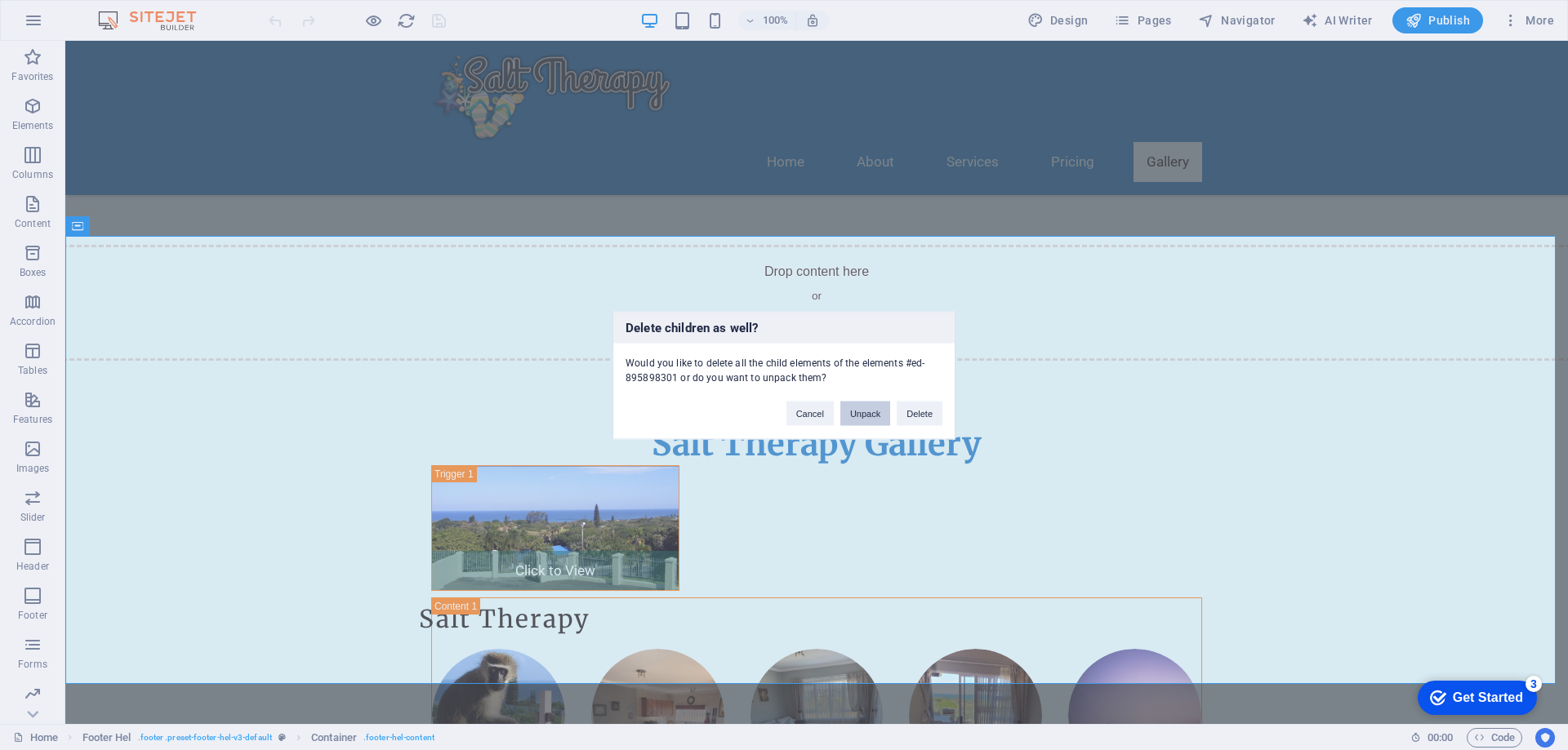
click at [868, 414] on button "Unpack" at bounding box center [865, 413] width 50 height 25
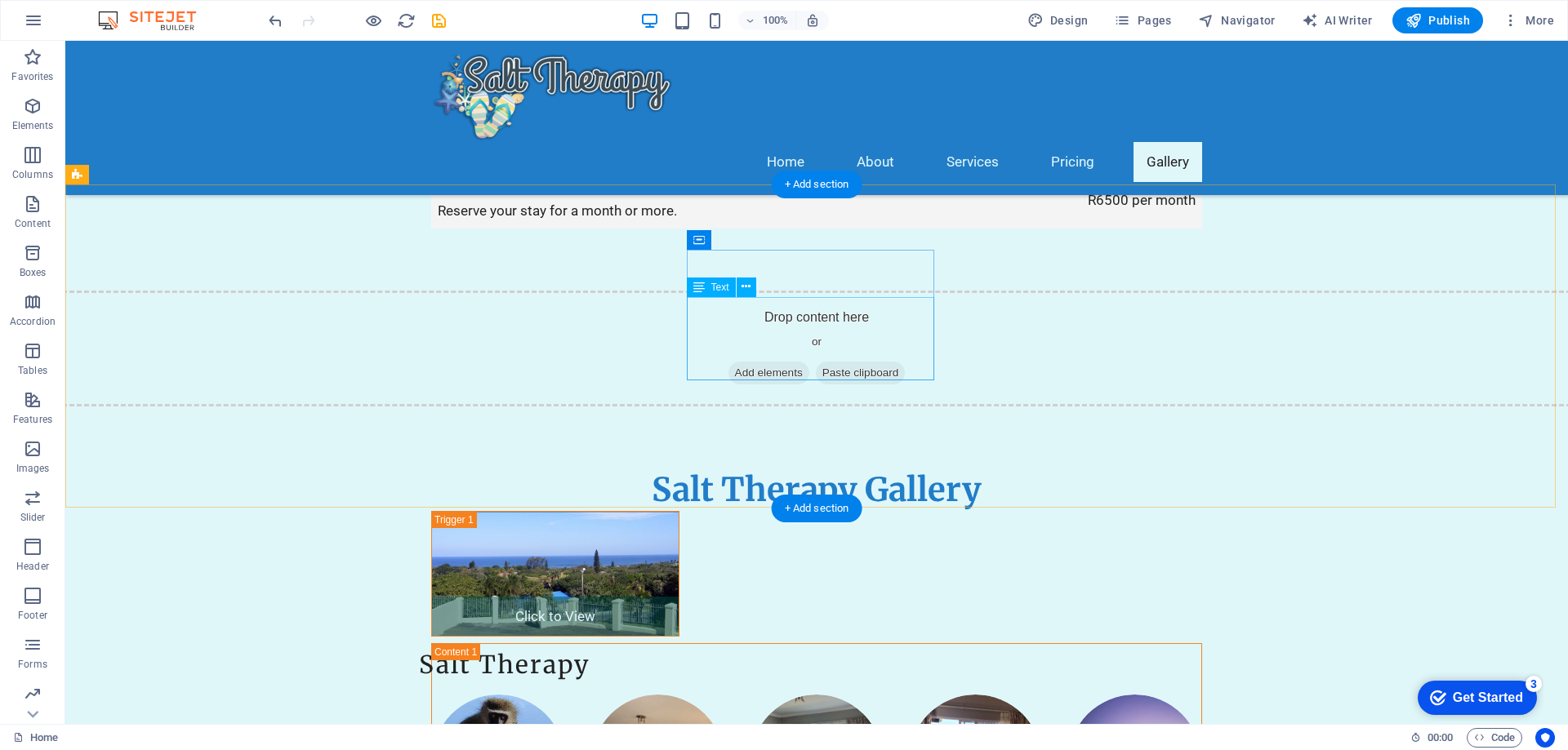
scroll to position [3486, 0]
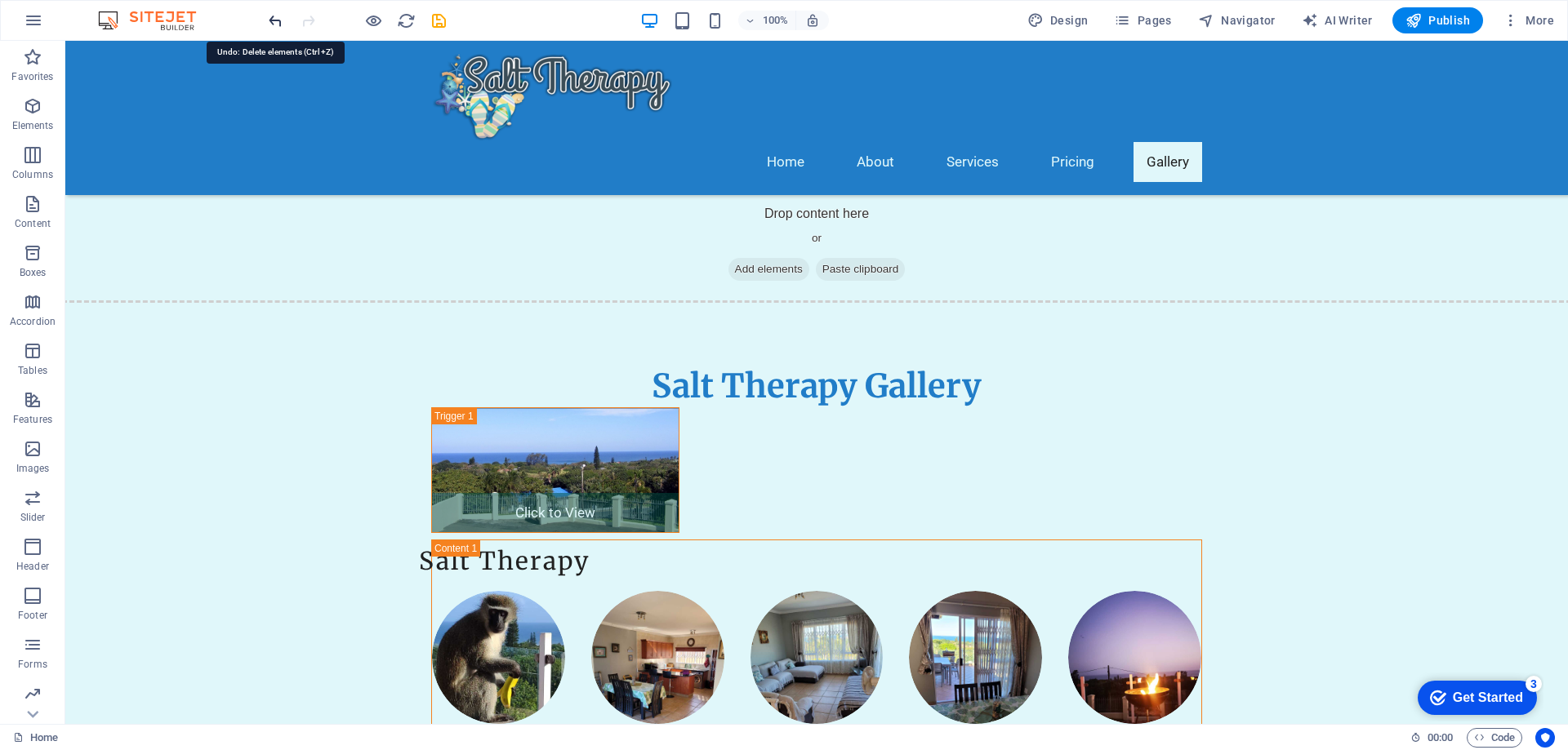
click at [274, 21] on icon "undo" at bounding box center [276, 20] width 18 height 18
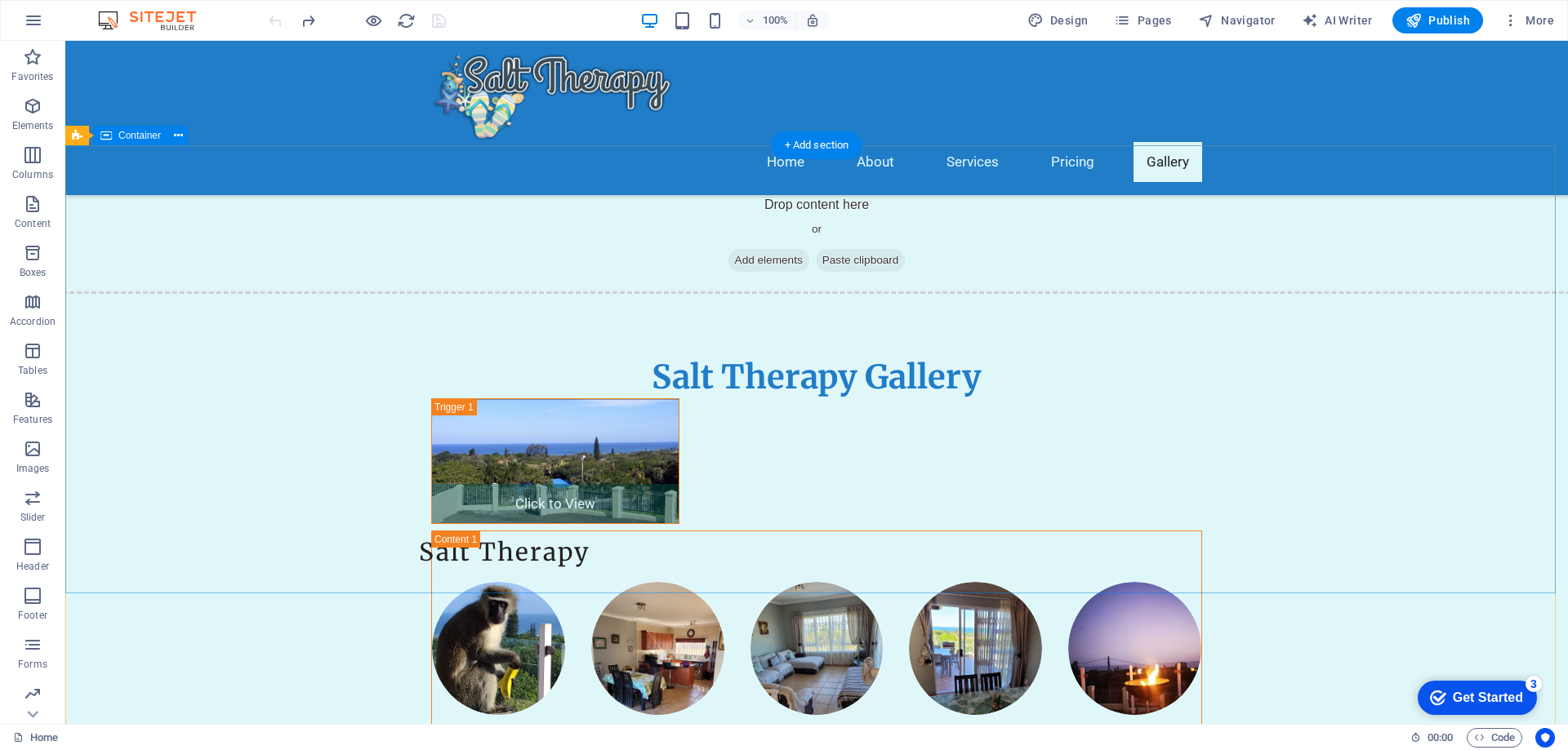
scroll to position [3519, 0]
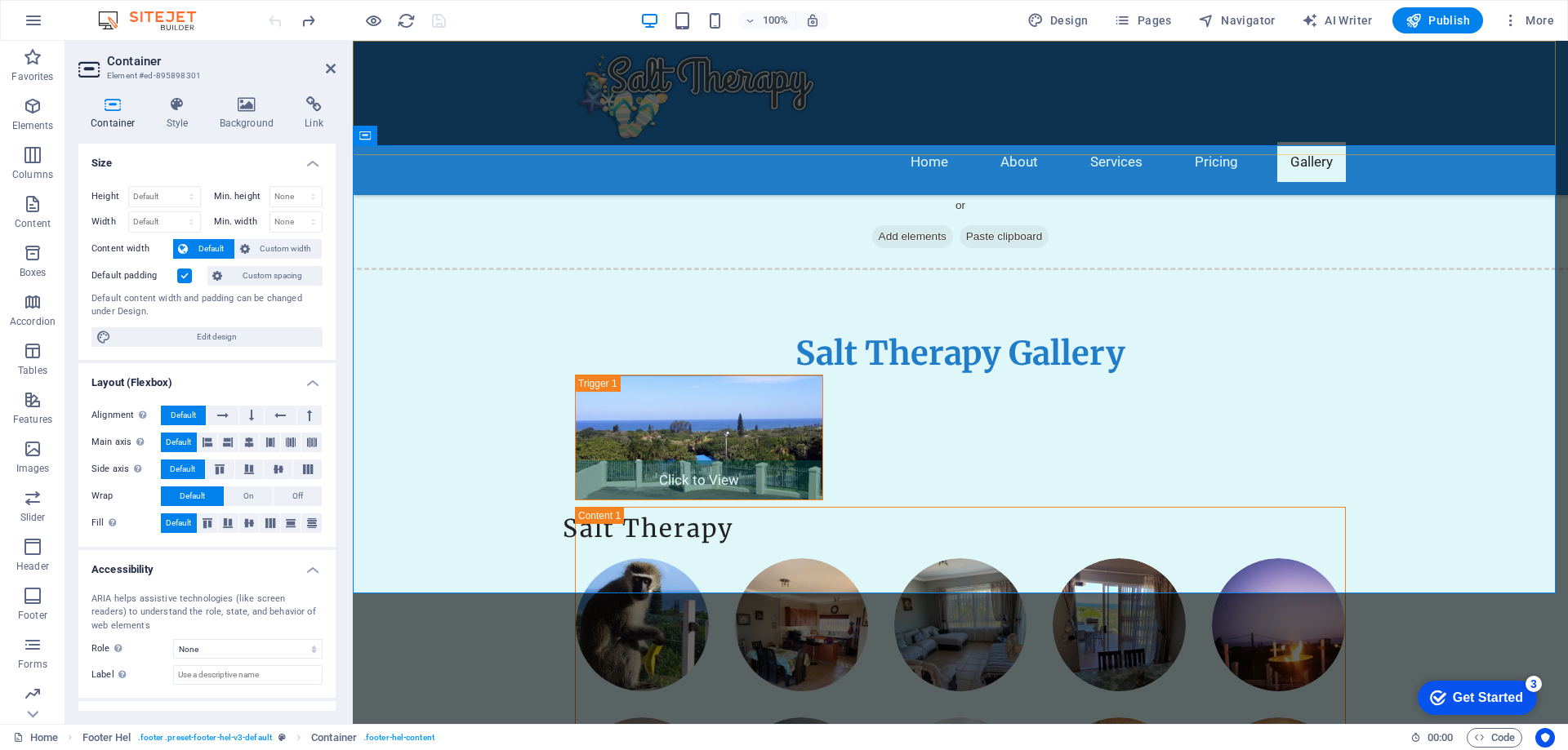
click at [467, 142] on div "Home About Services Pricing Gallery" at bounding box center [961, 118] width 1216 height 154
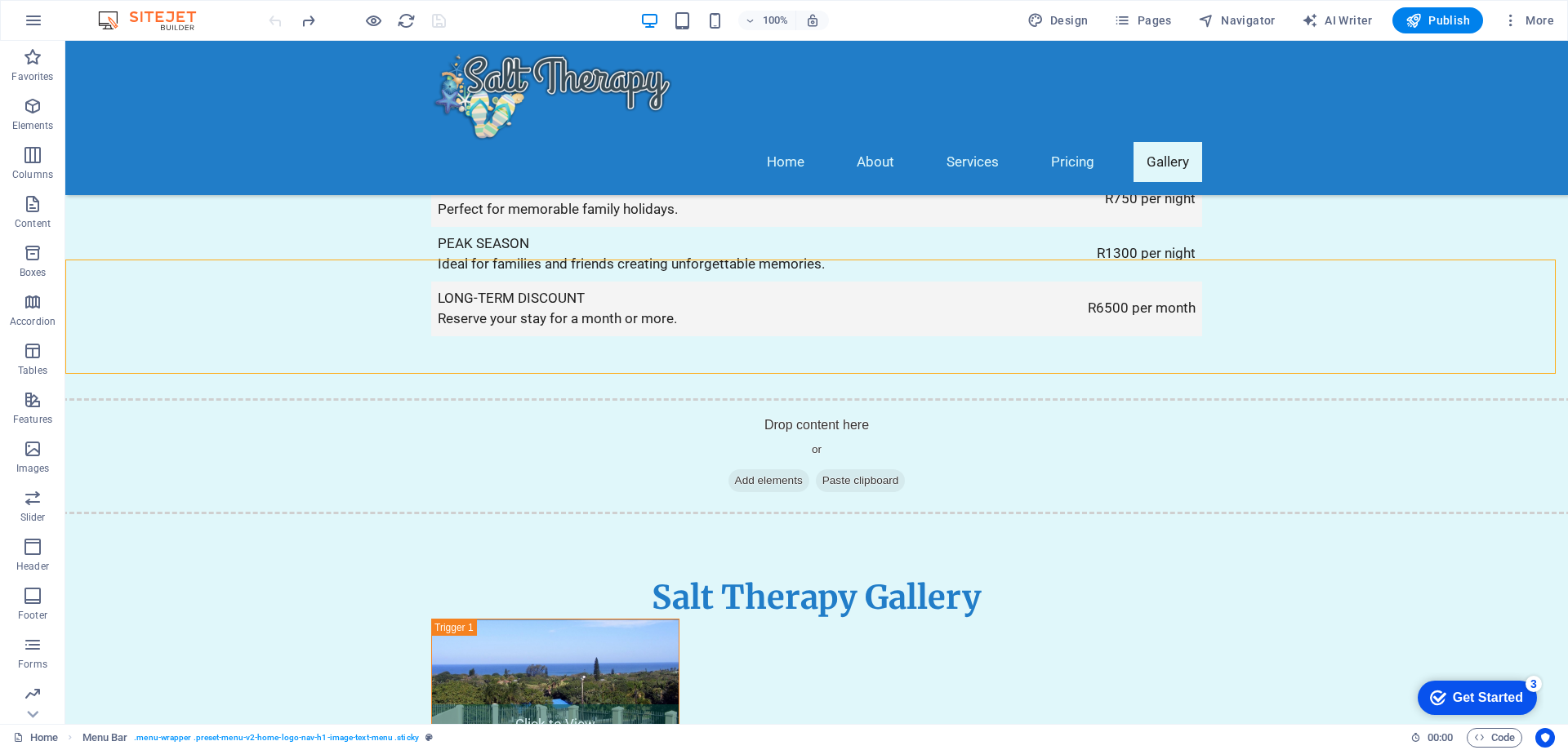
scroll to position [3356, 0]
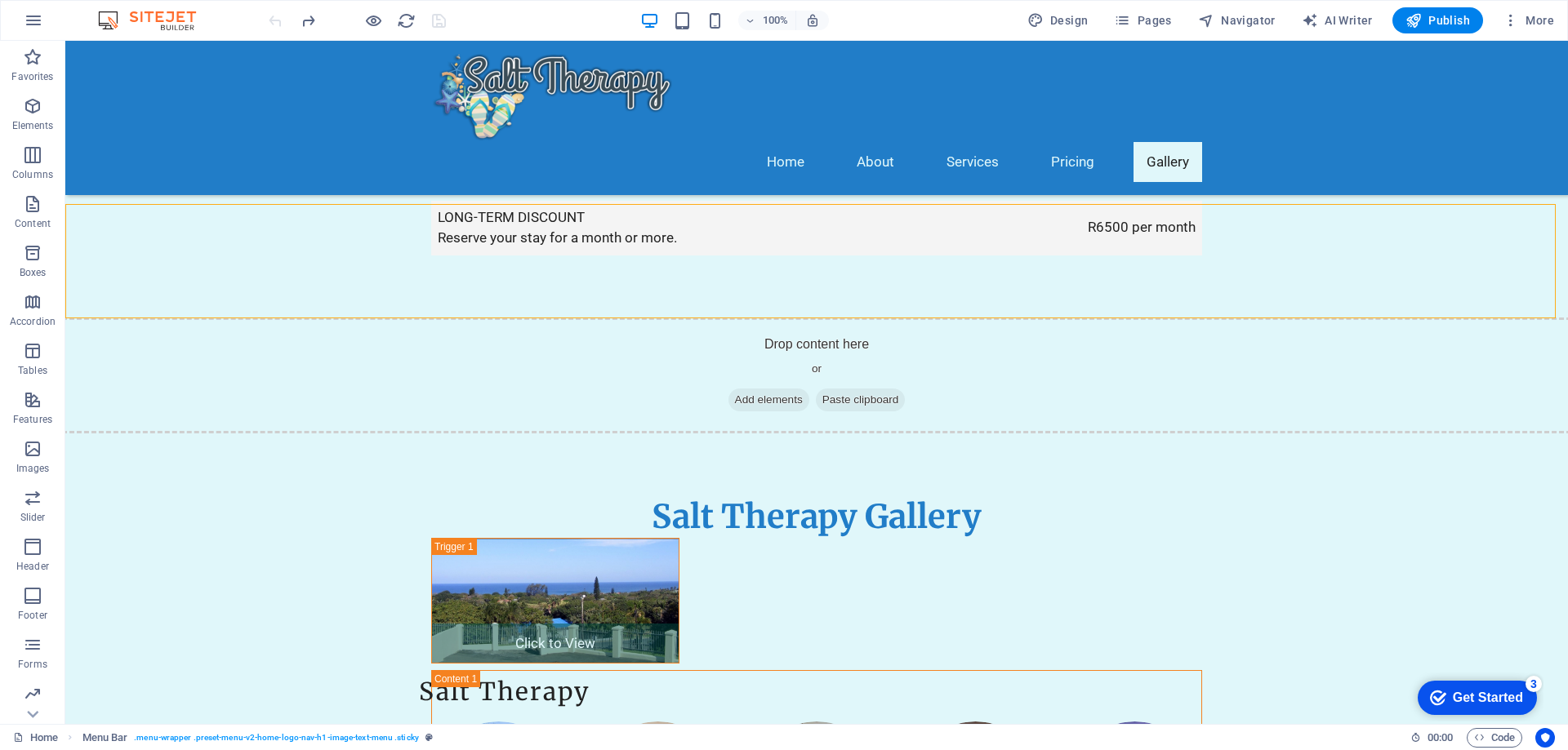
click at [181, 19] on img at bounding box center [155, 20] width 122 height 19
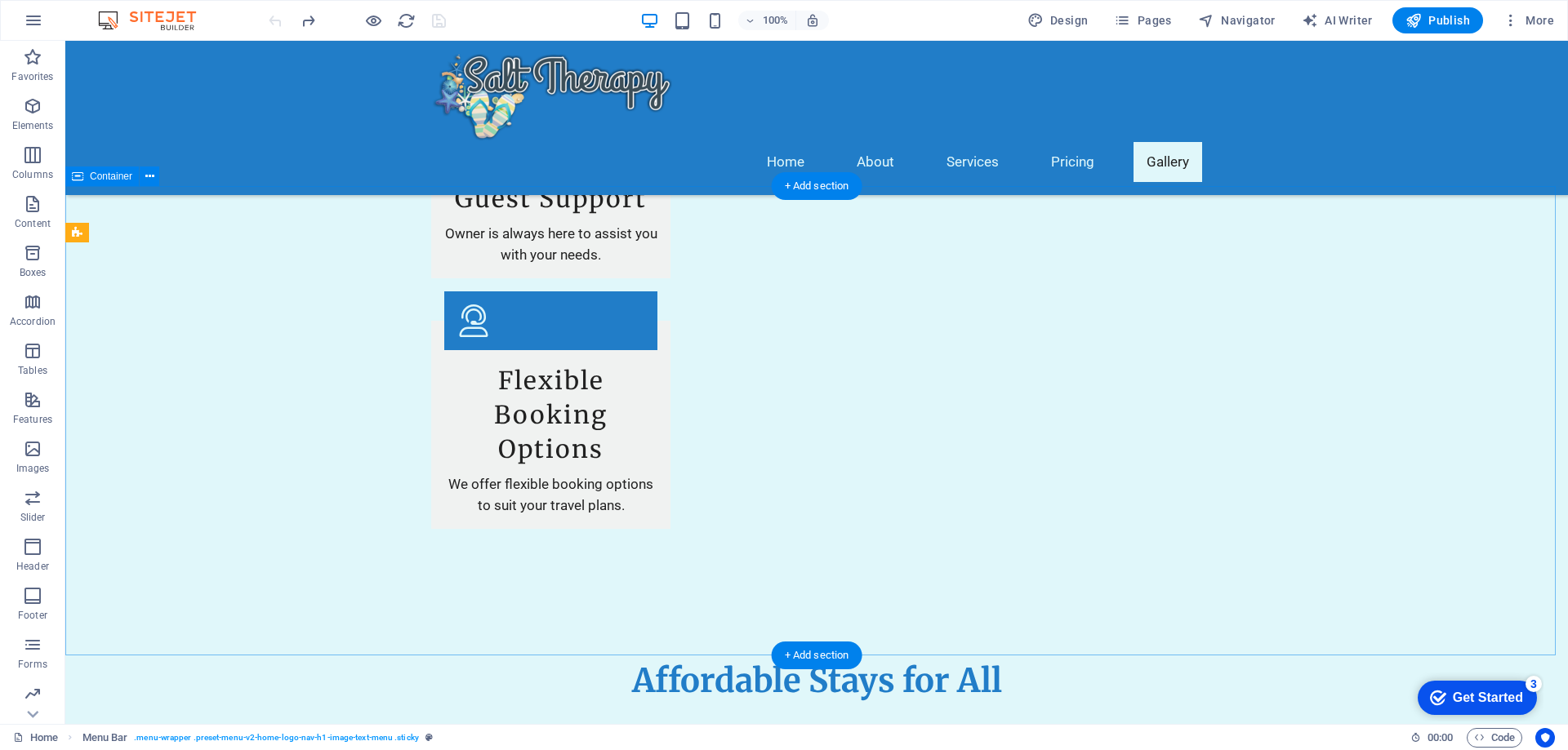
scroll to position [2621, 0]
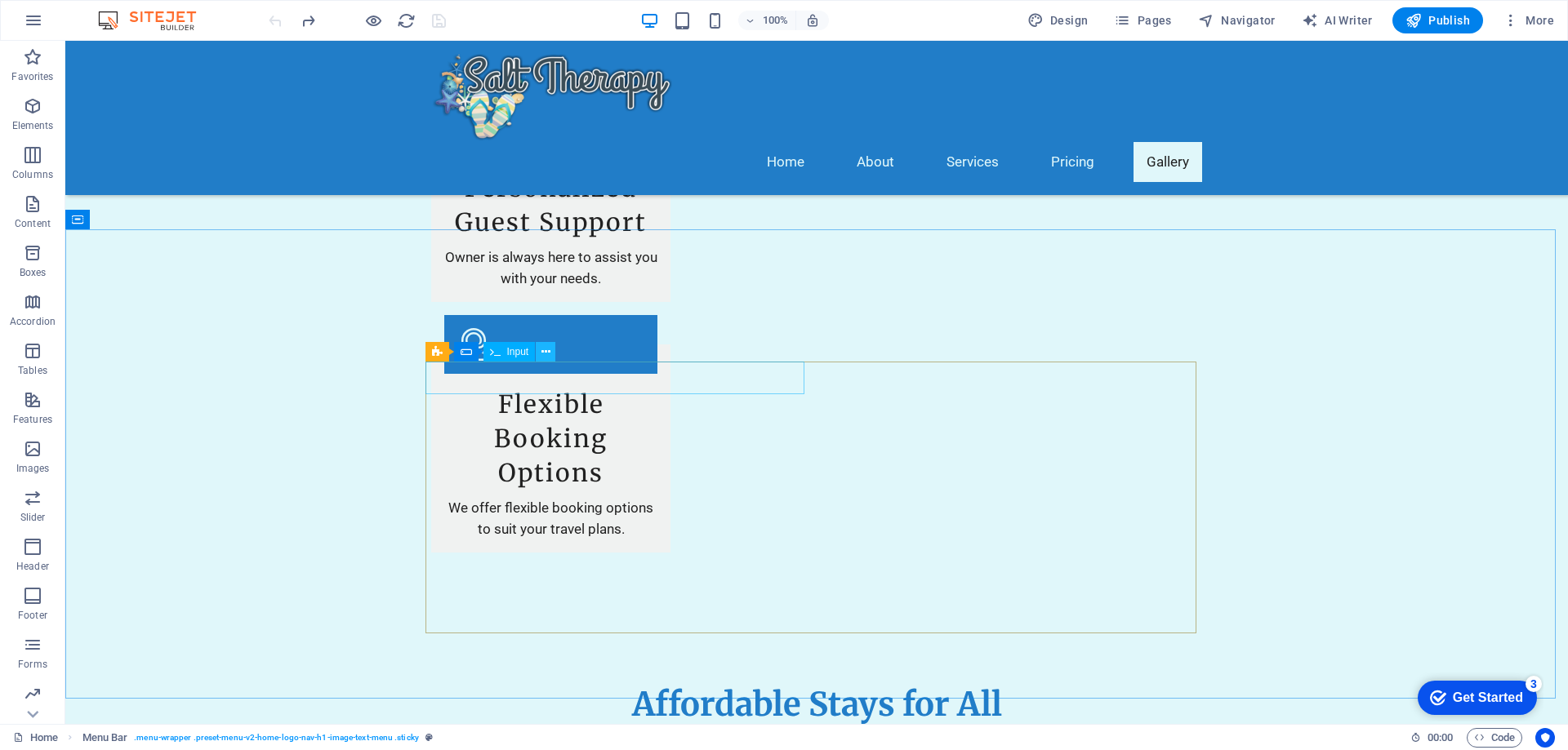
click at [545, 347] on icon at bounding box center [546, 352] width 9 height 17
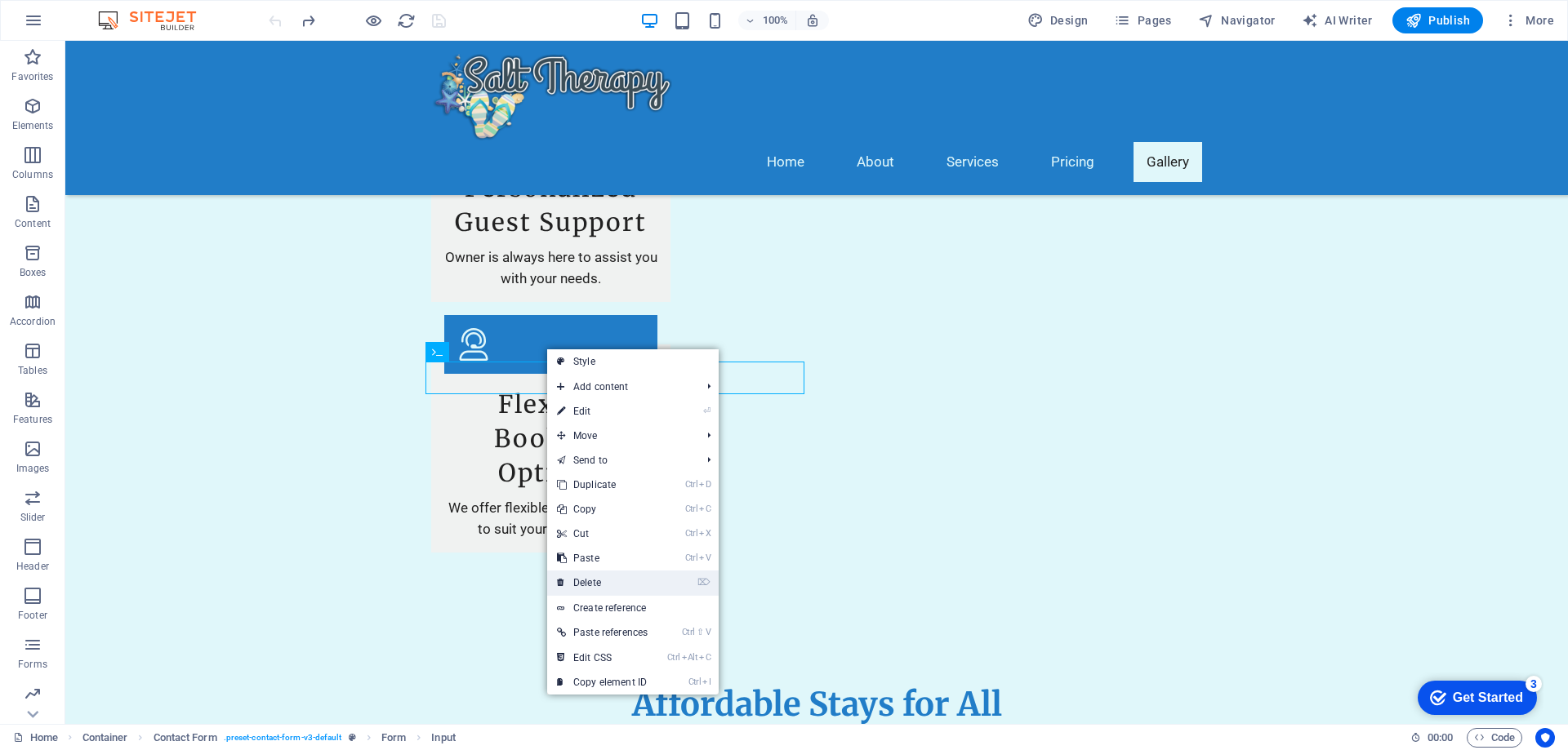
click at [581, 583] on link "⌦ Delete" at bounding box center [602, 583] width 110 height 25
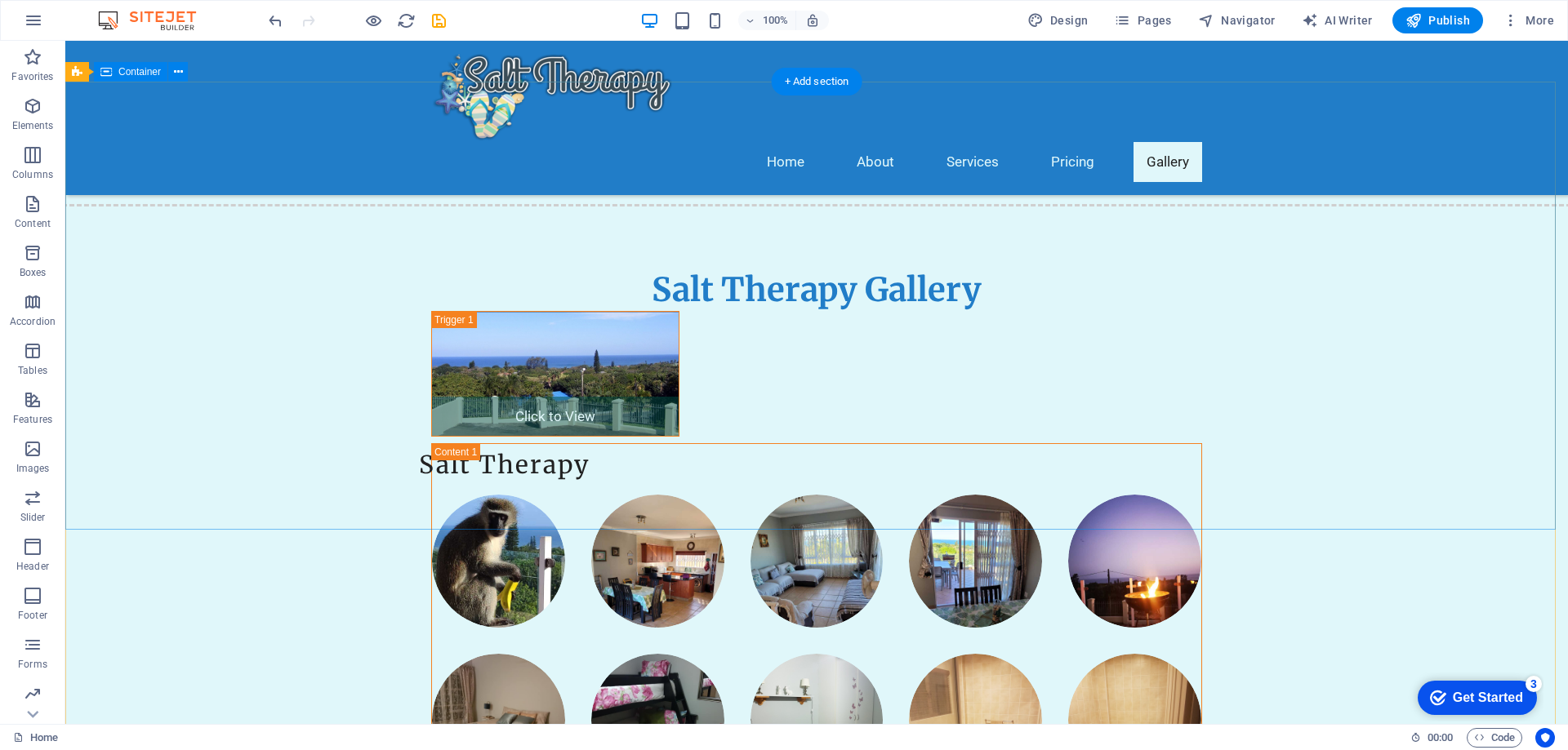
scroll to position [3601, 0]
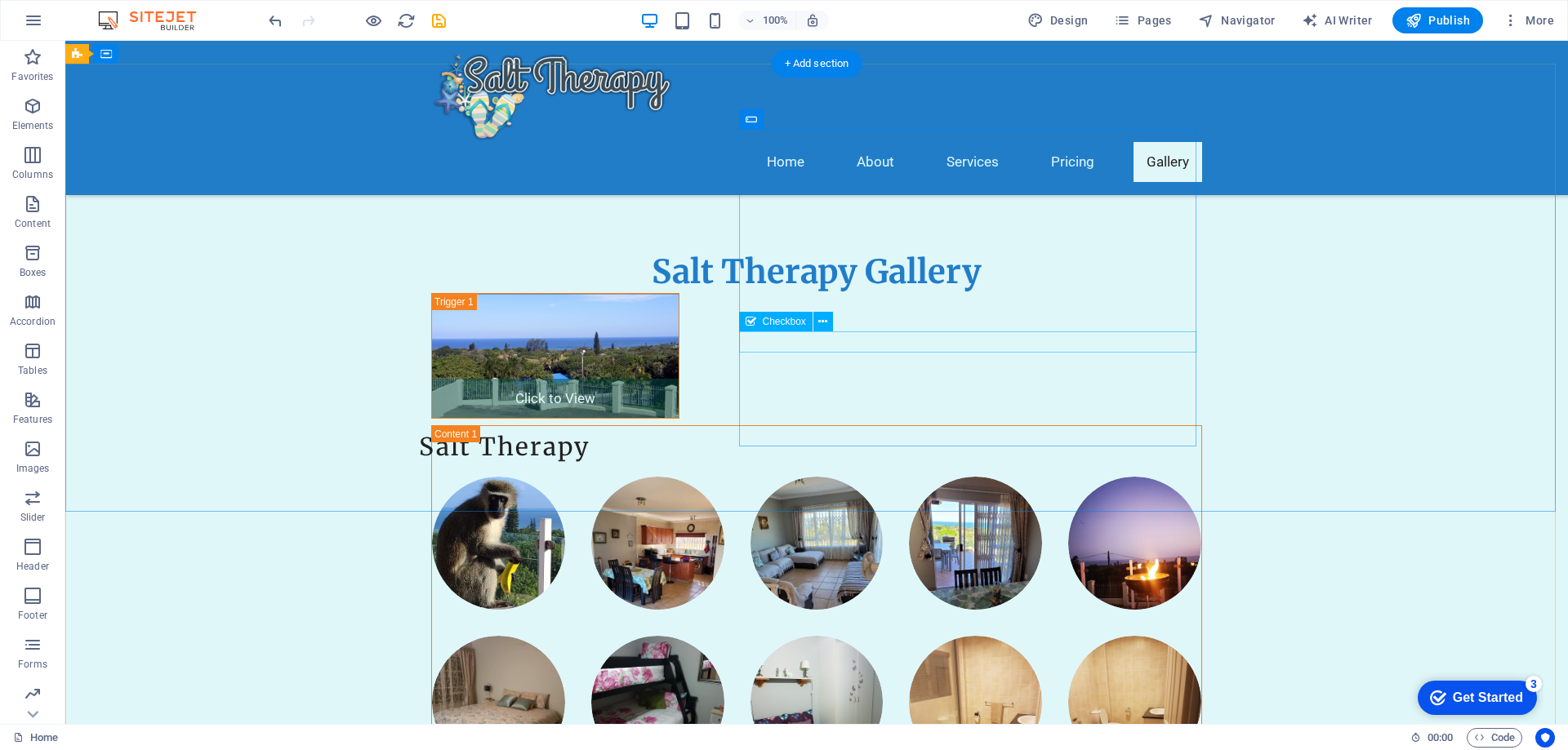
click at [819, 322] on icon at bounding box center [823, 322] width 9 height 17
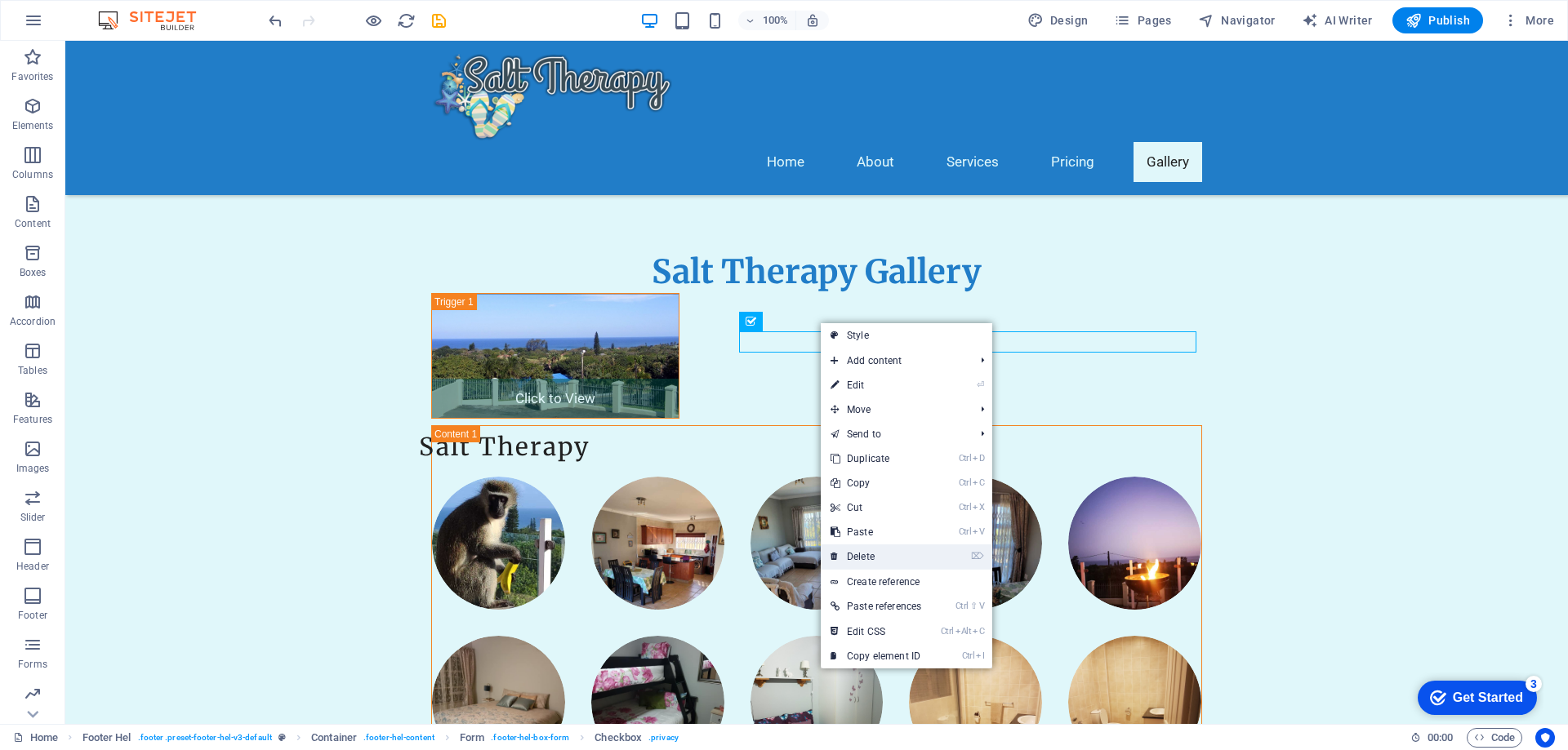
click at [841, 551] on link "⌦ Delete" at bounding box center [876, 556] width 110 height 25
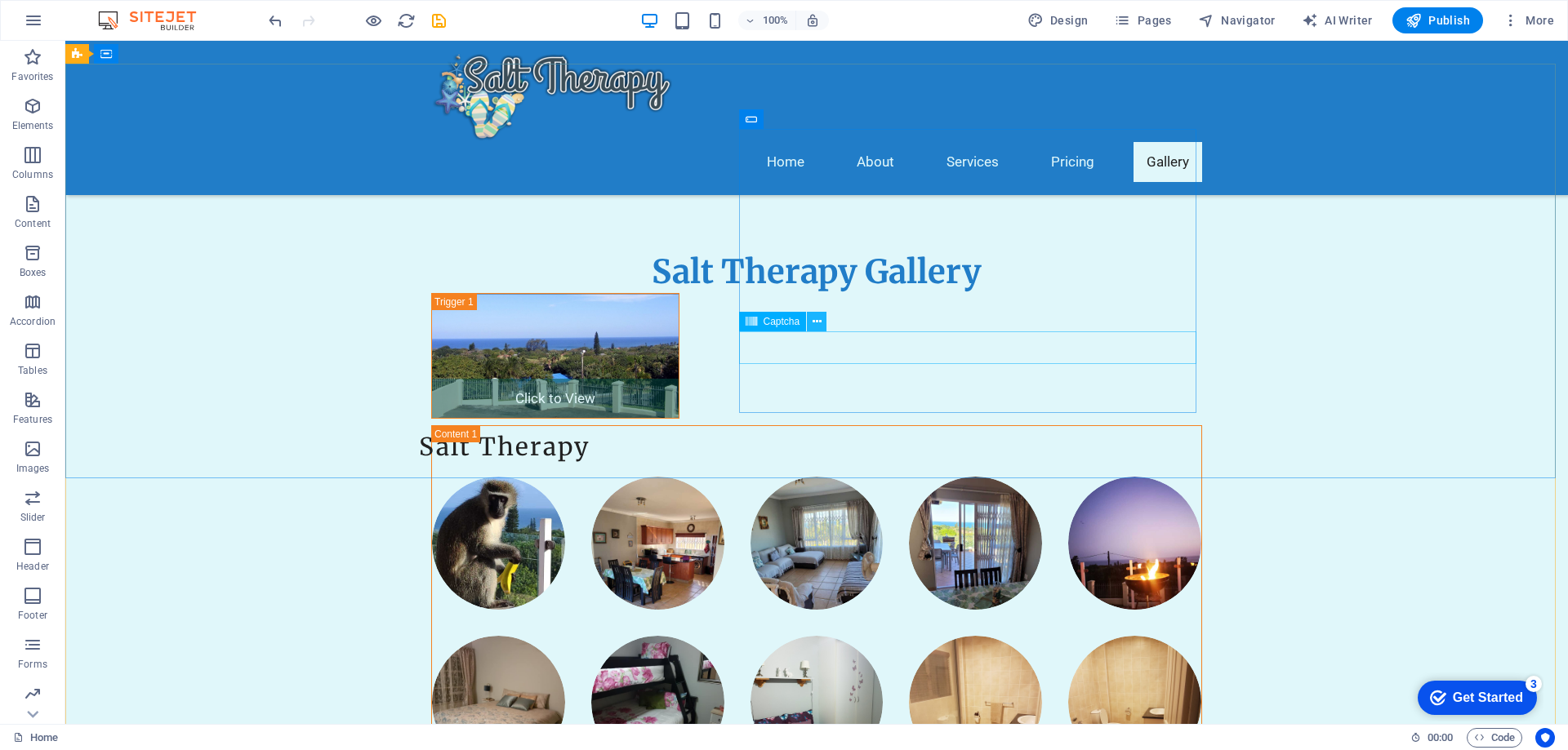
click at [814, 317] on icon at bounding box center [818, 322] width 9 height 17
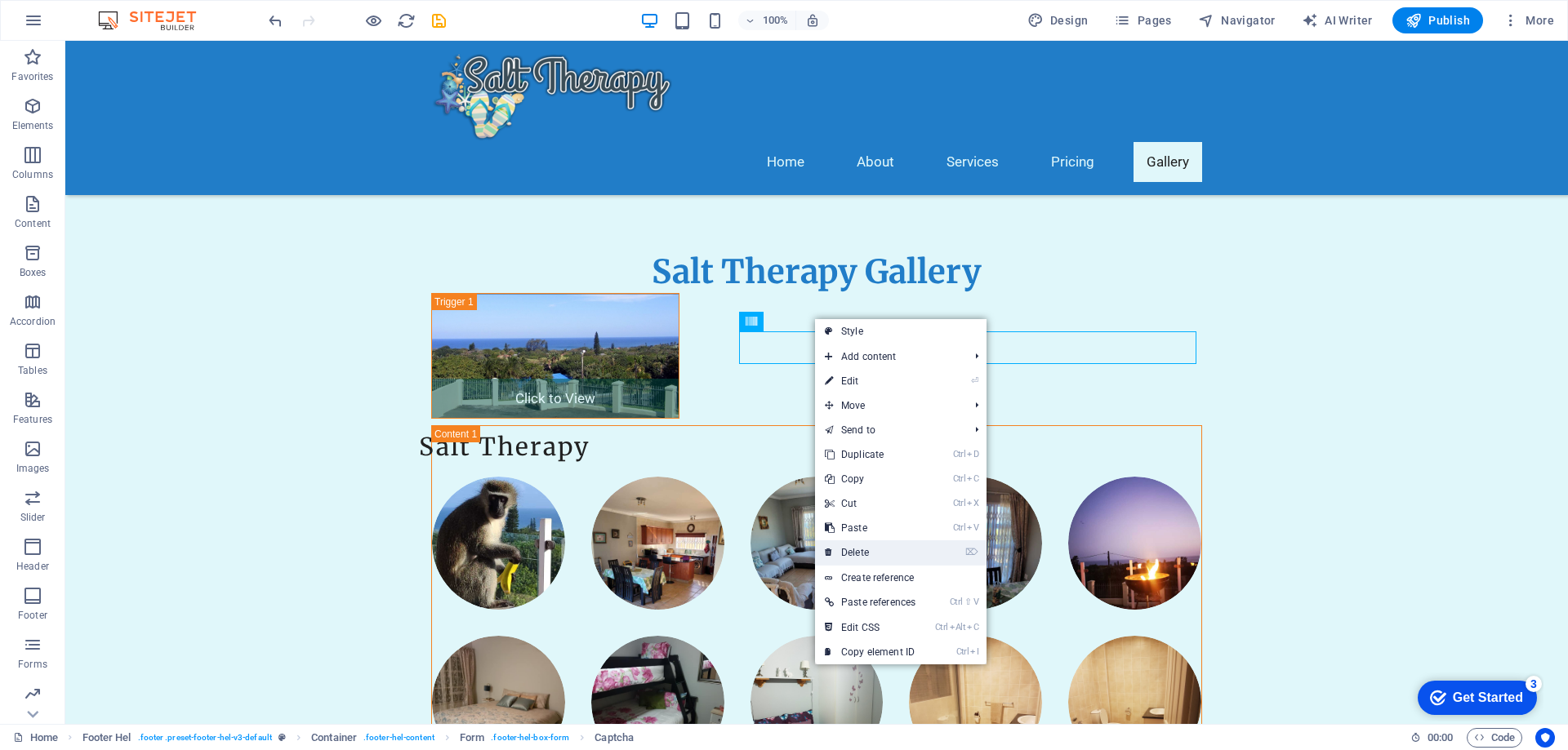
click at [830, 544] on icon at bounding box center [829, 552] width 8 height 25
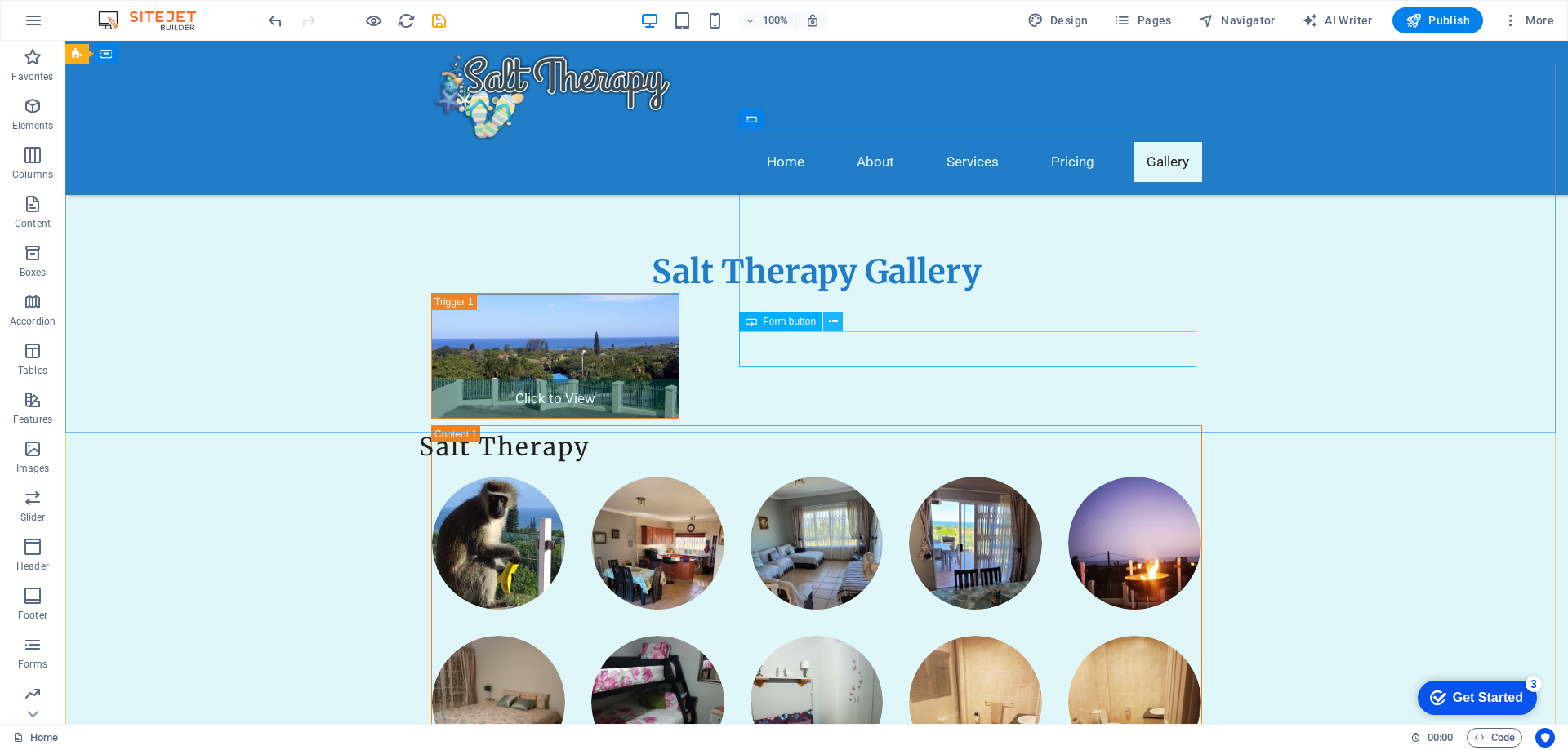
click at [838, 322] on button at bounding box center [832, 321] width 19 height 19
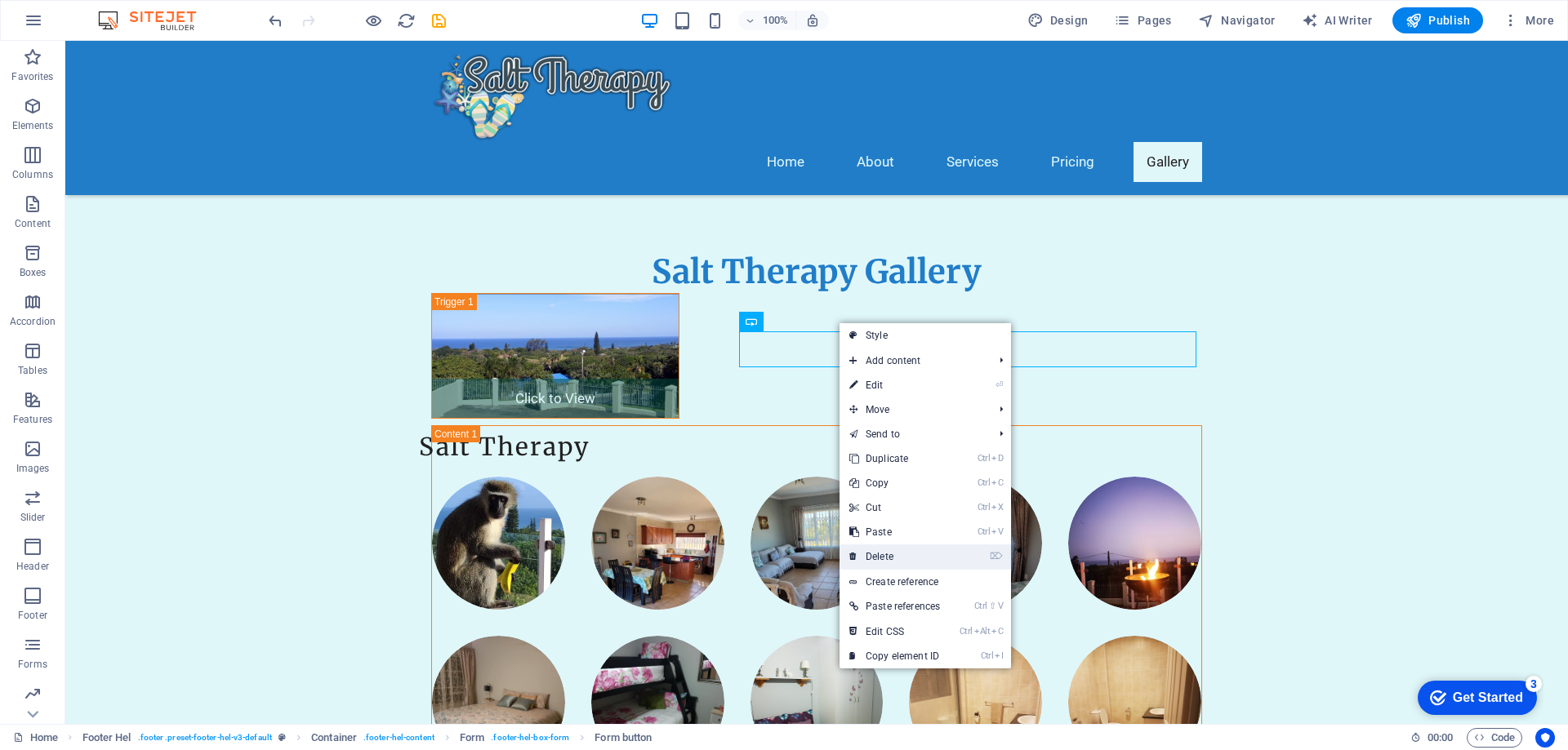
click at [861, 553] on link "⌦ Delete" at bounding box center [895, 556] width 110 height 25
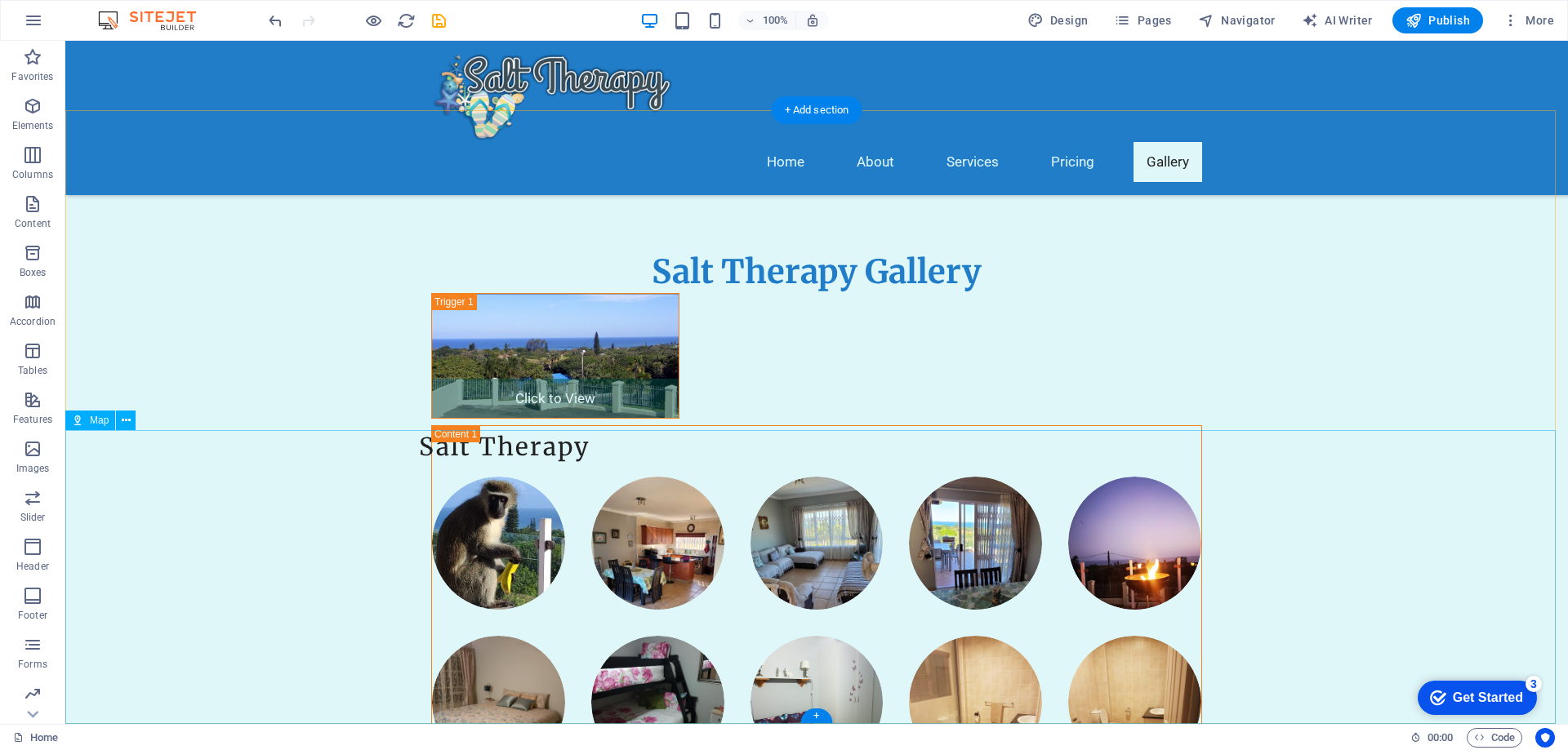
scroll to position [3554, 0]
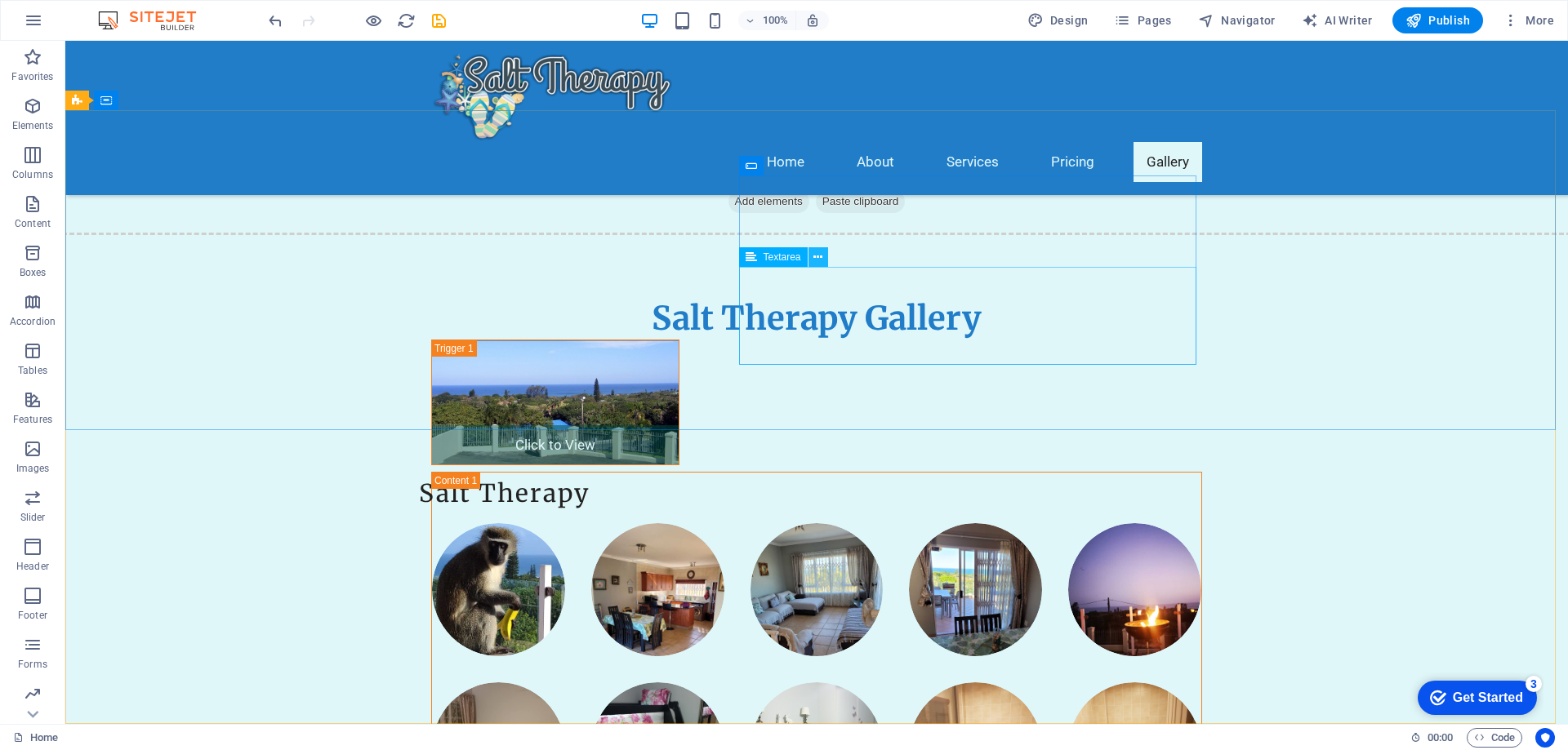
click at [819, 259] on icon at bounding box center [818, 257] width 9 height 17
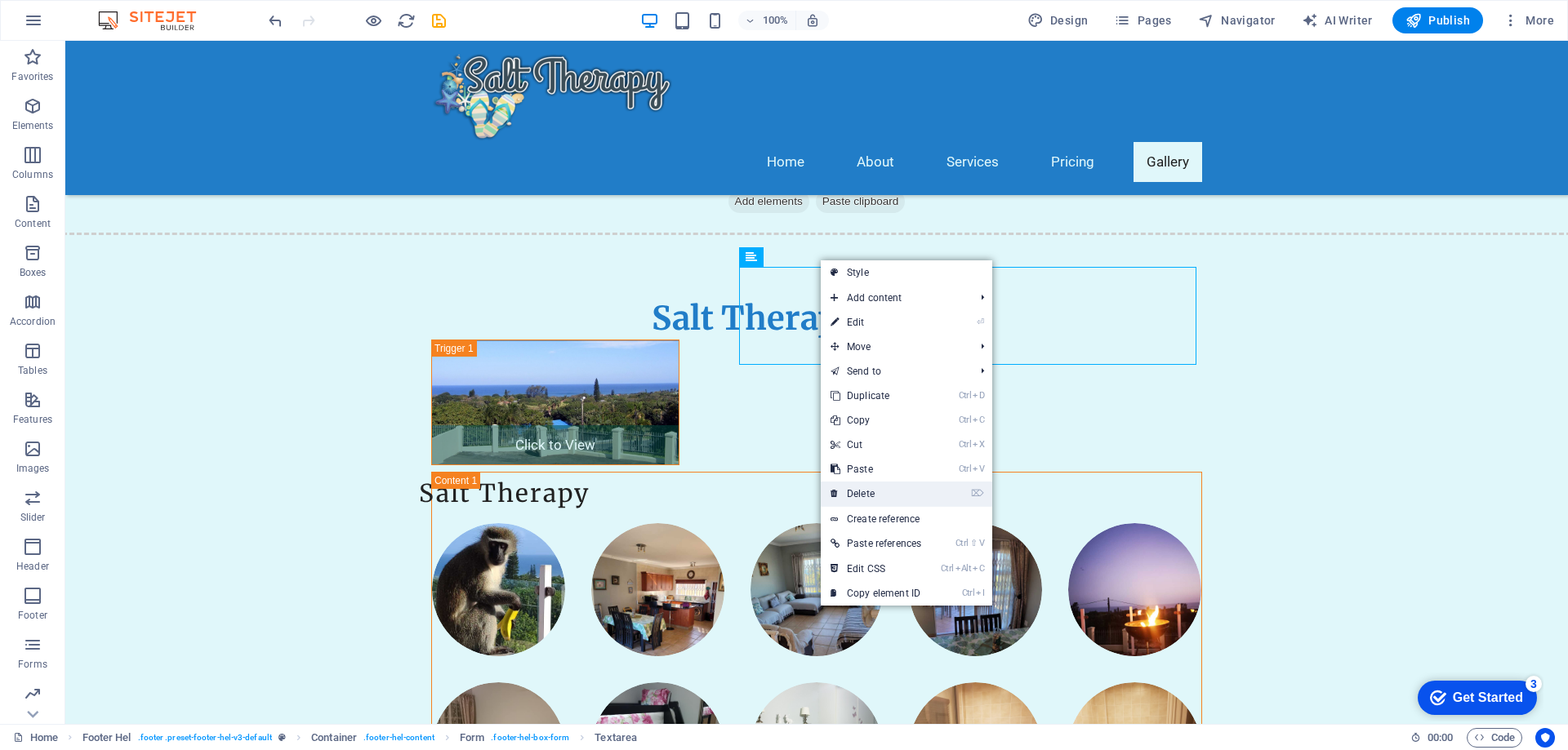
drag, startPoint x: 846, startPoint y: 485, endPoint x: 716, endPoint y: 347, distance: 189.6
click at [846, 485] on link "⌦ Delete" at bounding box center [876, 494] width 110 height 25
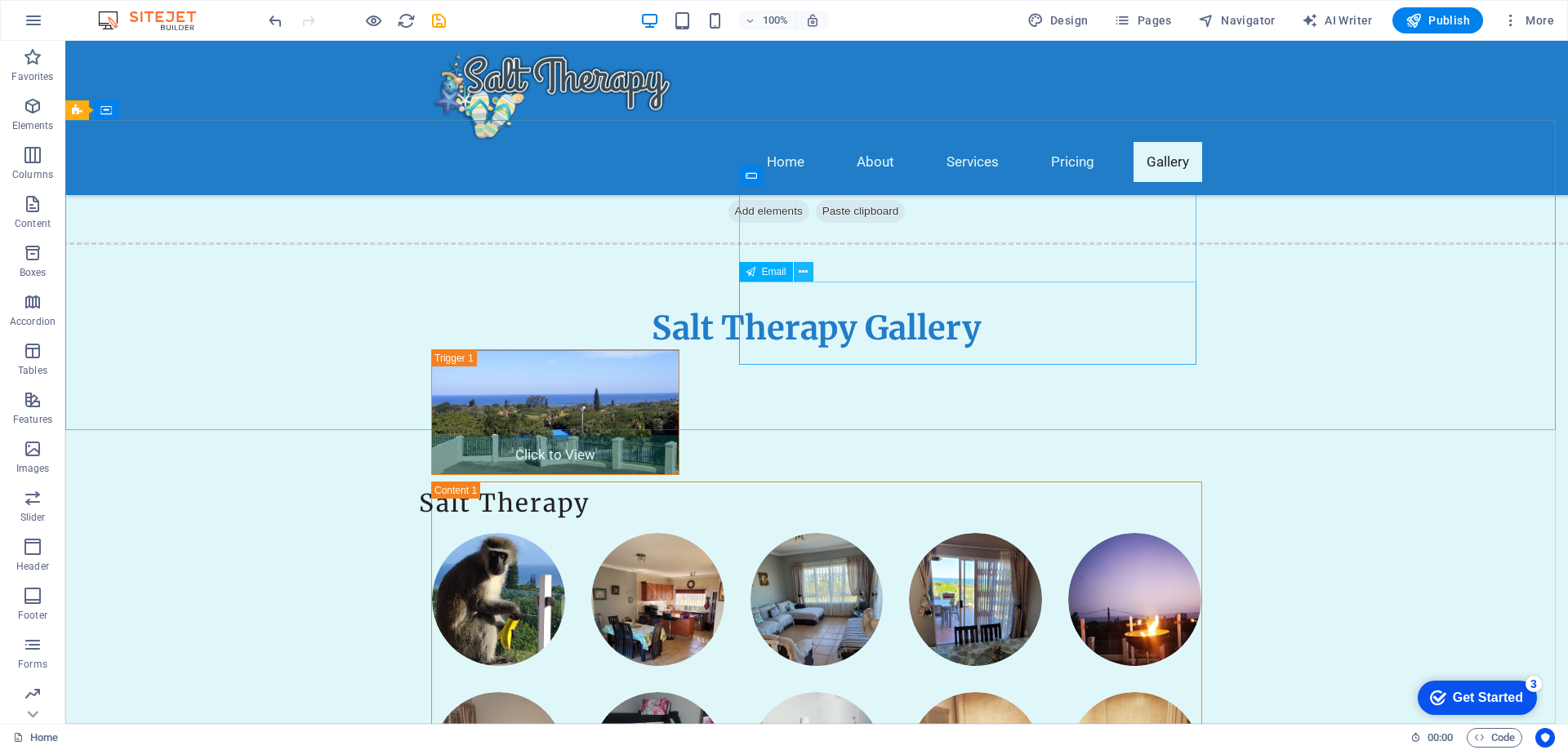
click at [808, 268] on button at bounding box center [803, 271] width 19 height 19
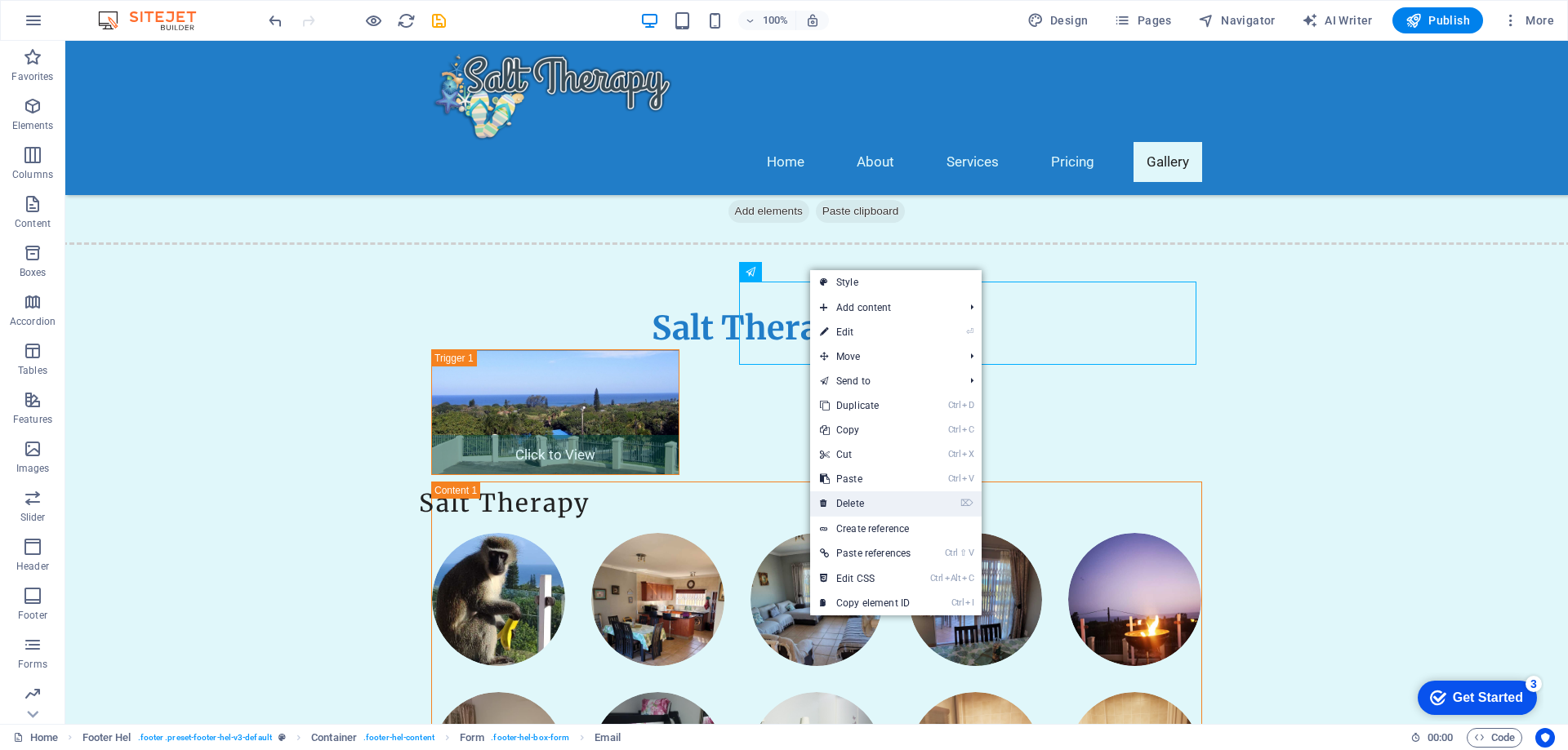
click at [845, 502] on link "⌦ Delete" at bounding box center [865, 504] width 110 height 25
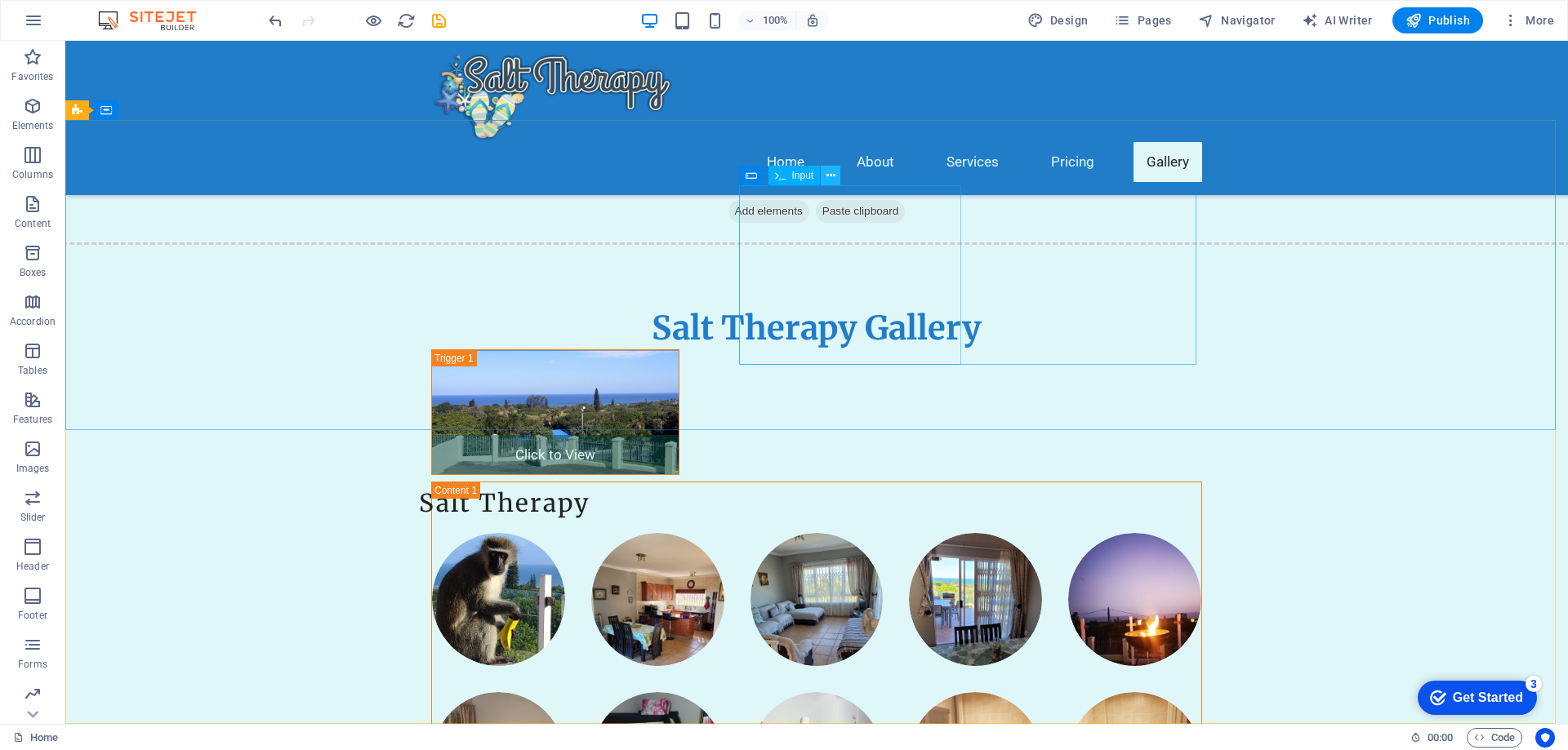
click at [835, 174] on icon at bounding box center [831, 176] width 9 height 17
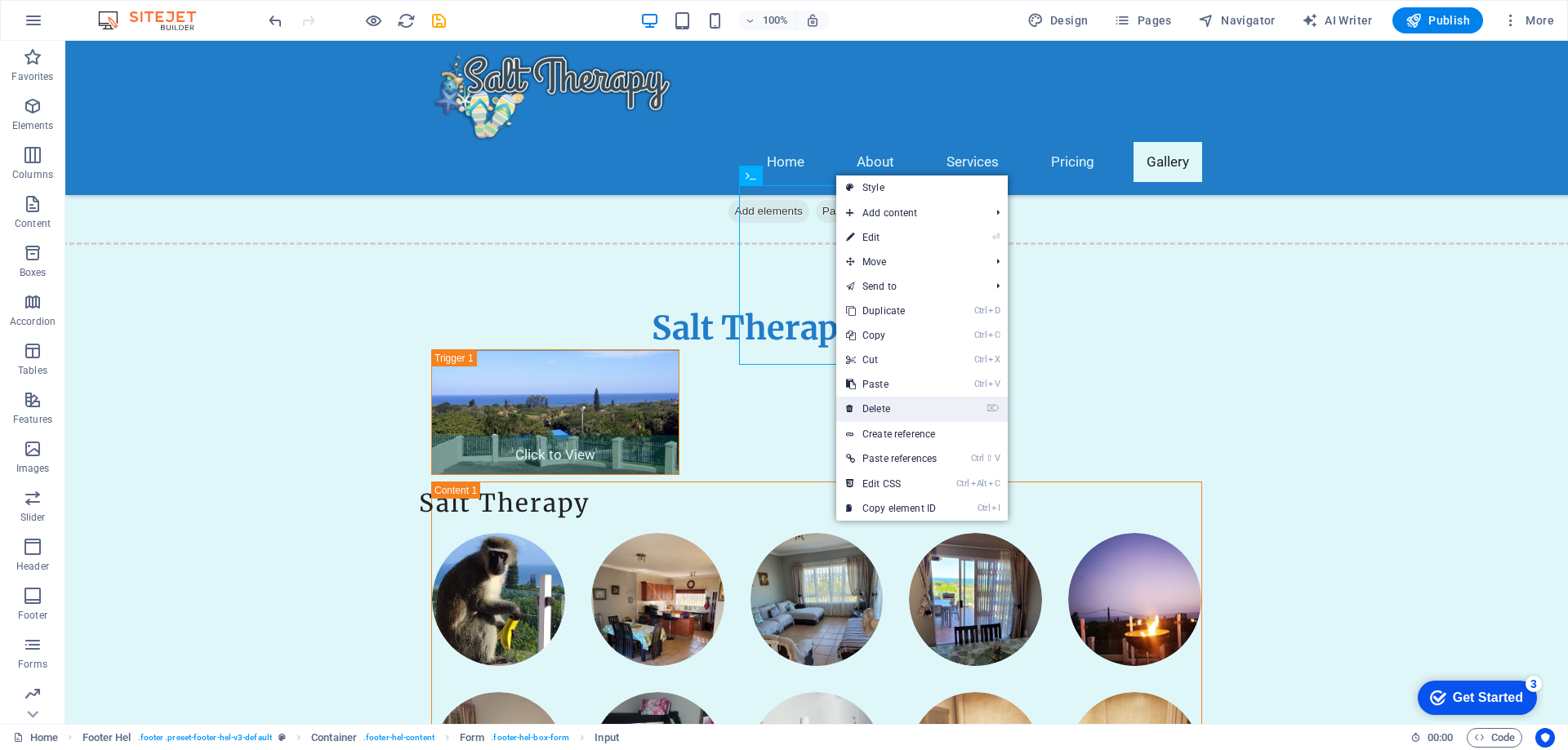
click at [879, 403] on link "⌦ Delete" at bounding box center [891, 409] width 110 height 25
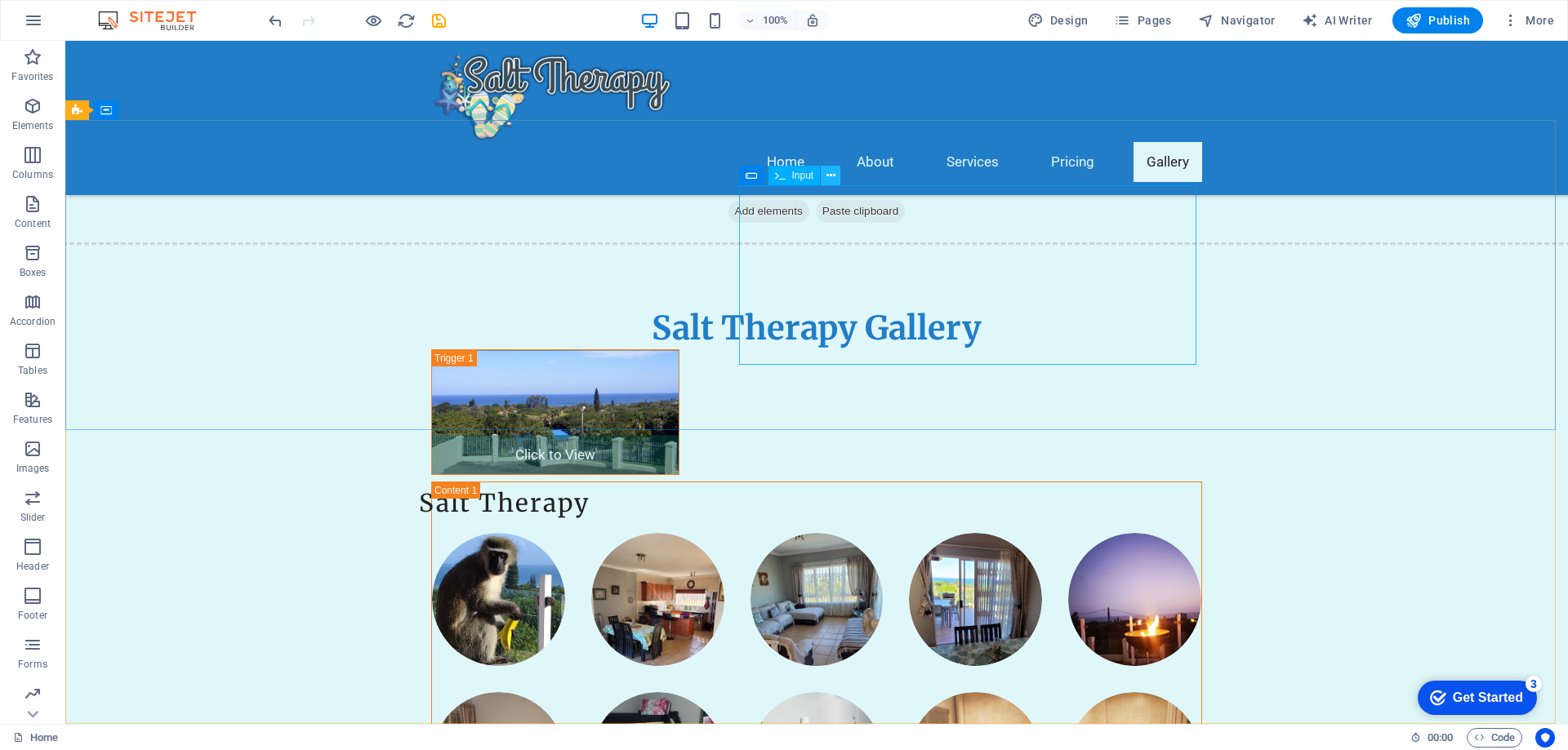
click at [830, 175] on icon at bounding box center [831, 176] width 9 height 17
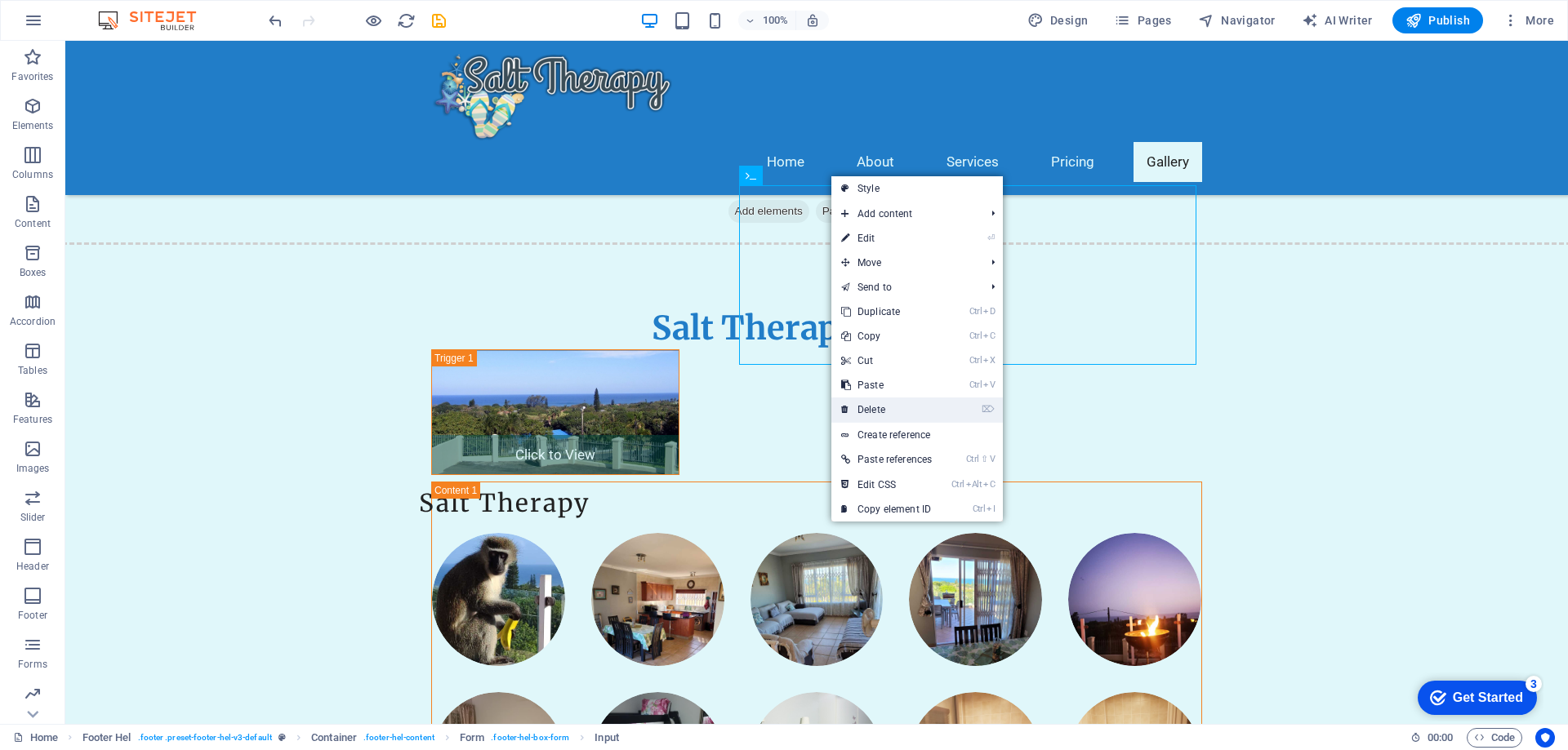
drag, startPoint x: 872, startPoint y: 405, endPoint x: 736, endPoint y: 336, distance: 152.5
click at [872, 405] on link "⌦ Delete" at bounding box center [887, 410] width 110 height 25
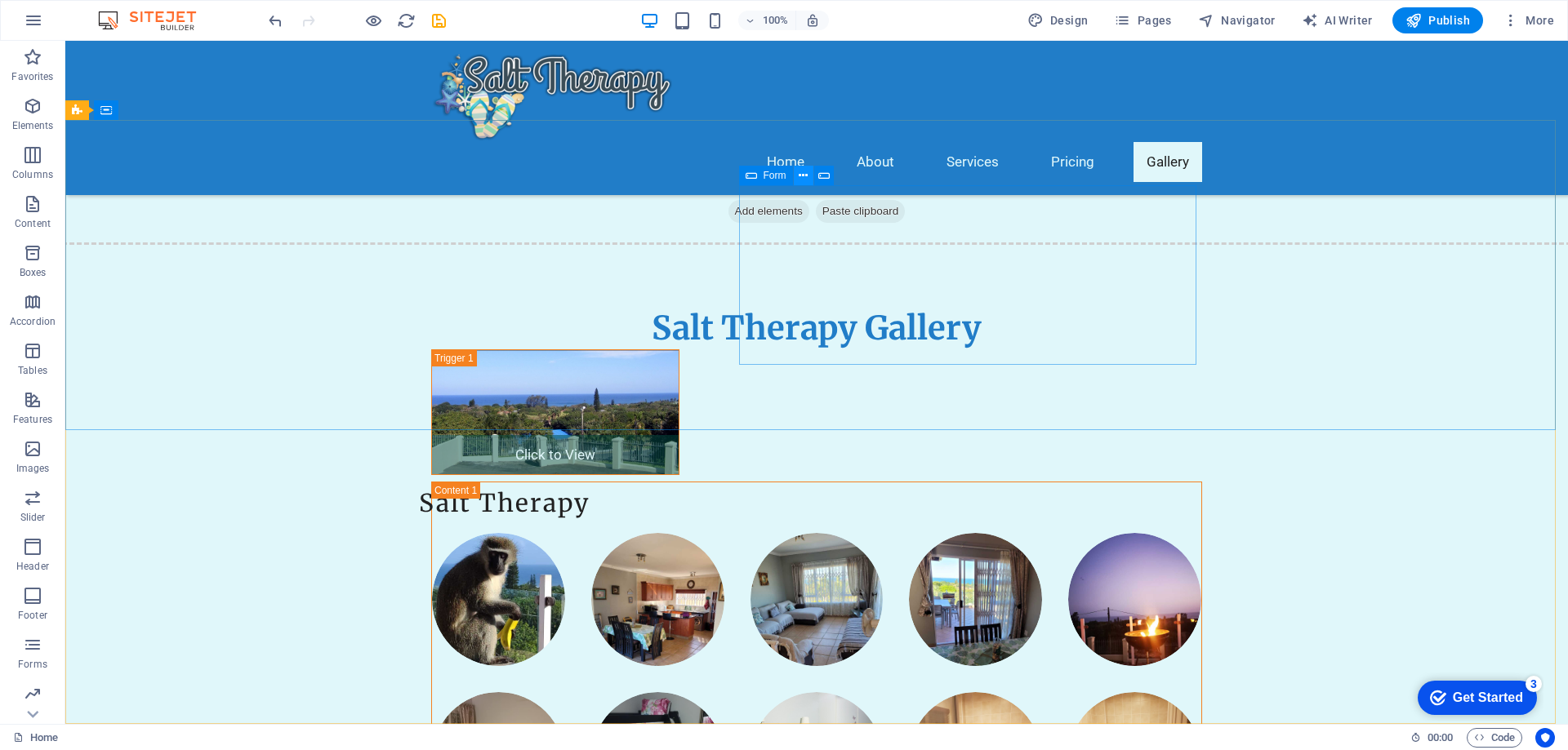
click at [802, 172] on icon at bounding box center [804, 176] width 9 height 17
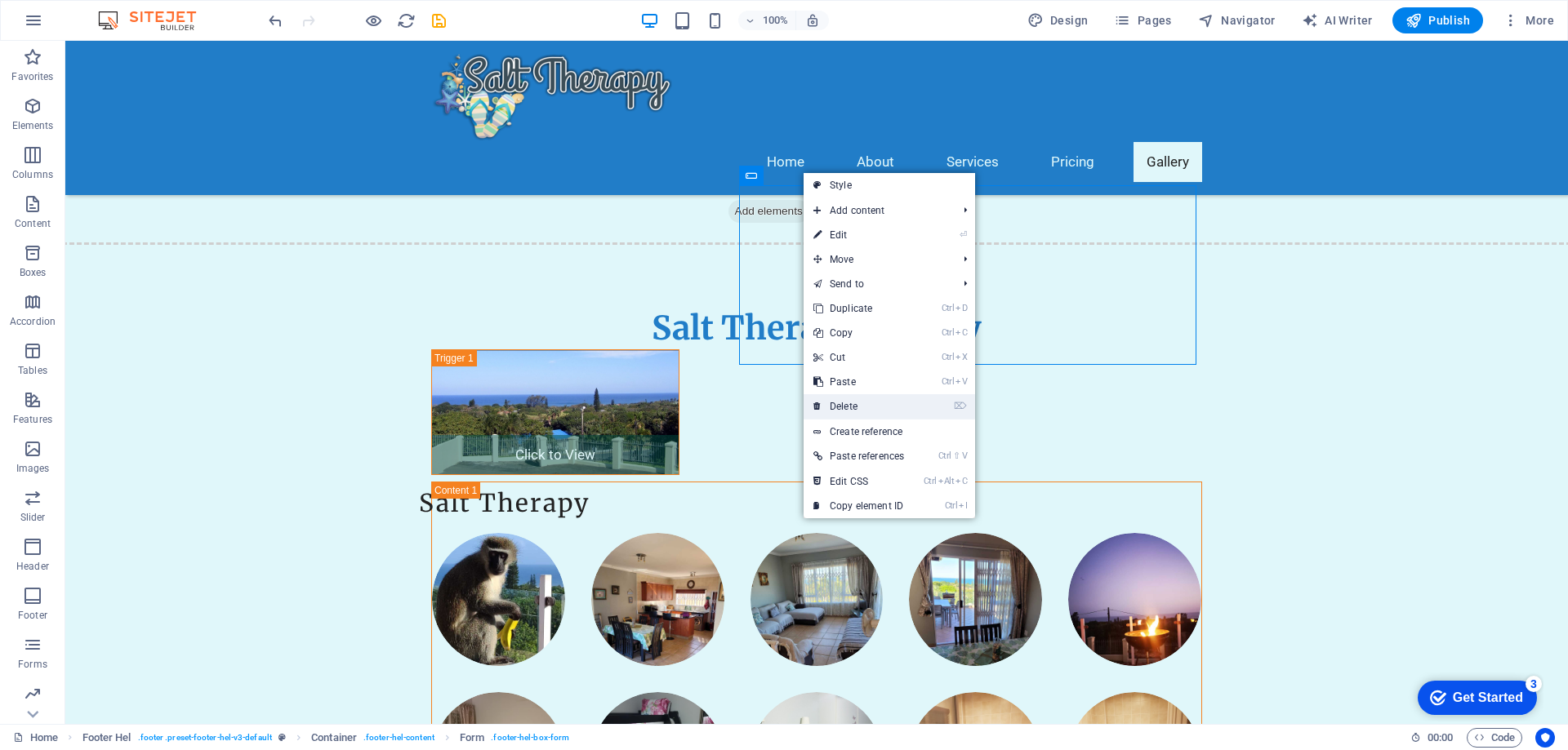
click at [833, 408] on link "⌦ Delete" at bounding box center [859, 406] width 110 height 25
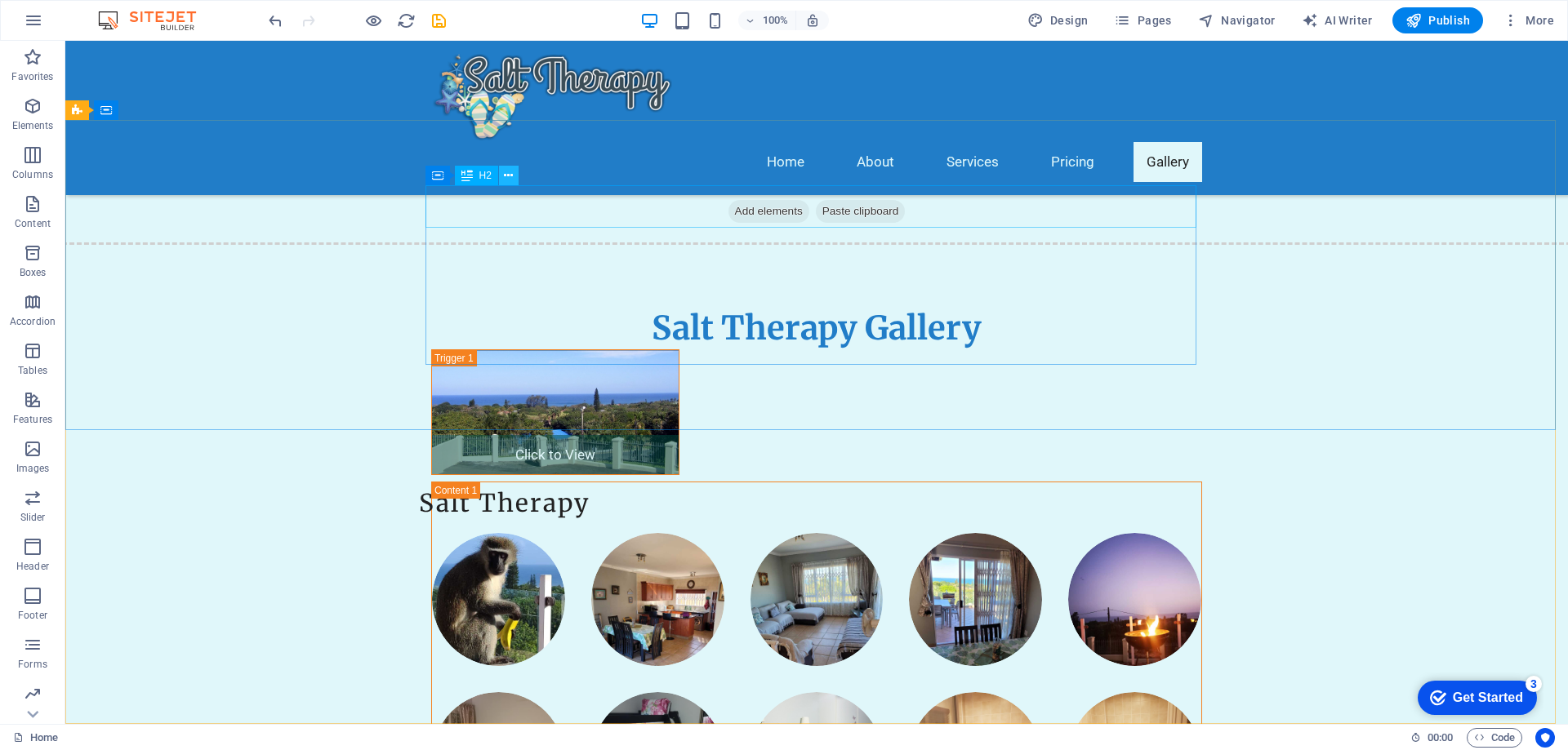
click at [509, 175] on icon at bounding box center [509, 176] width 9 height 17
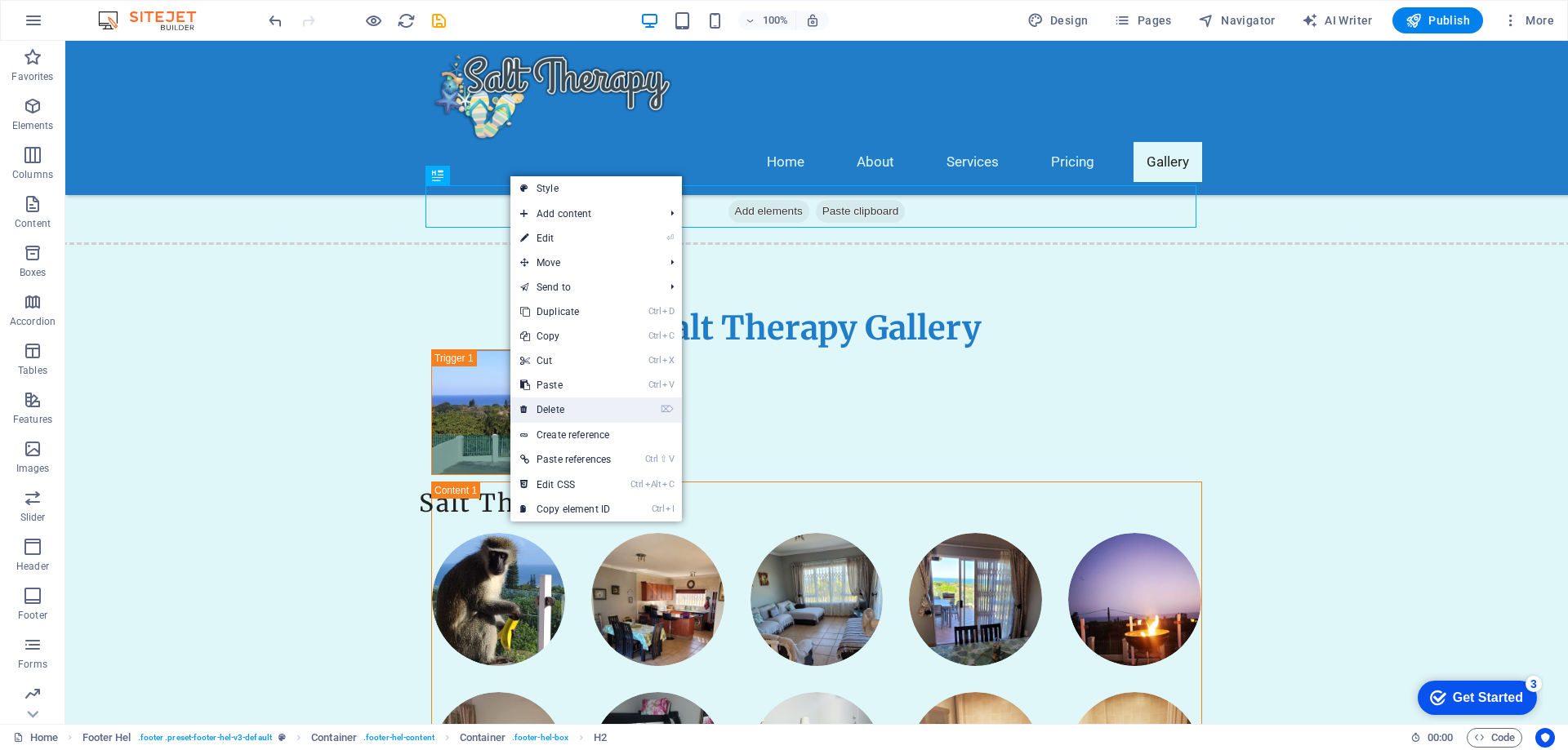
click at [557, 406] on link "⌦ Delete" at bounding box center [566, 410] width 110 height 25
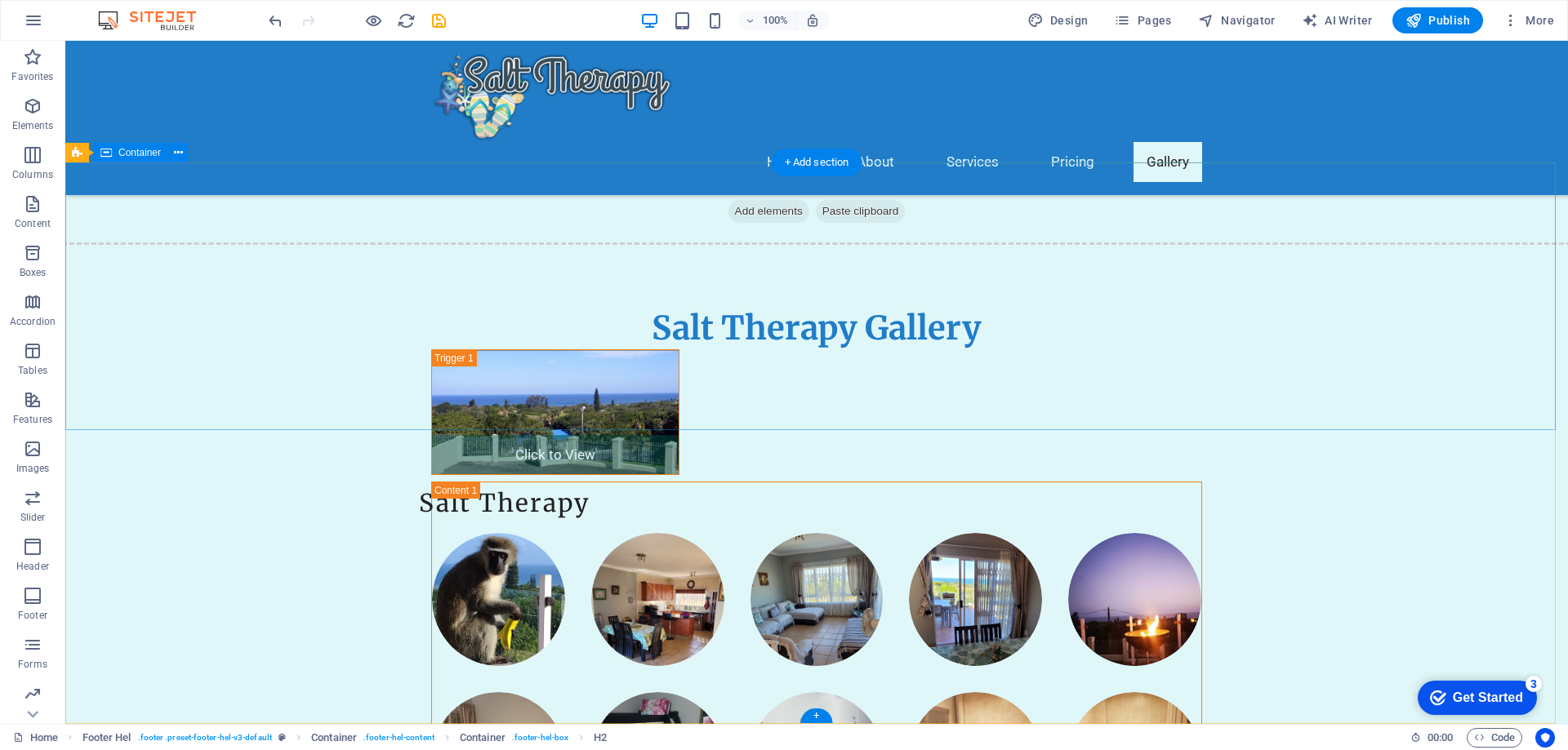
scroll to position [3502, 0]
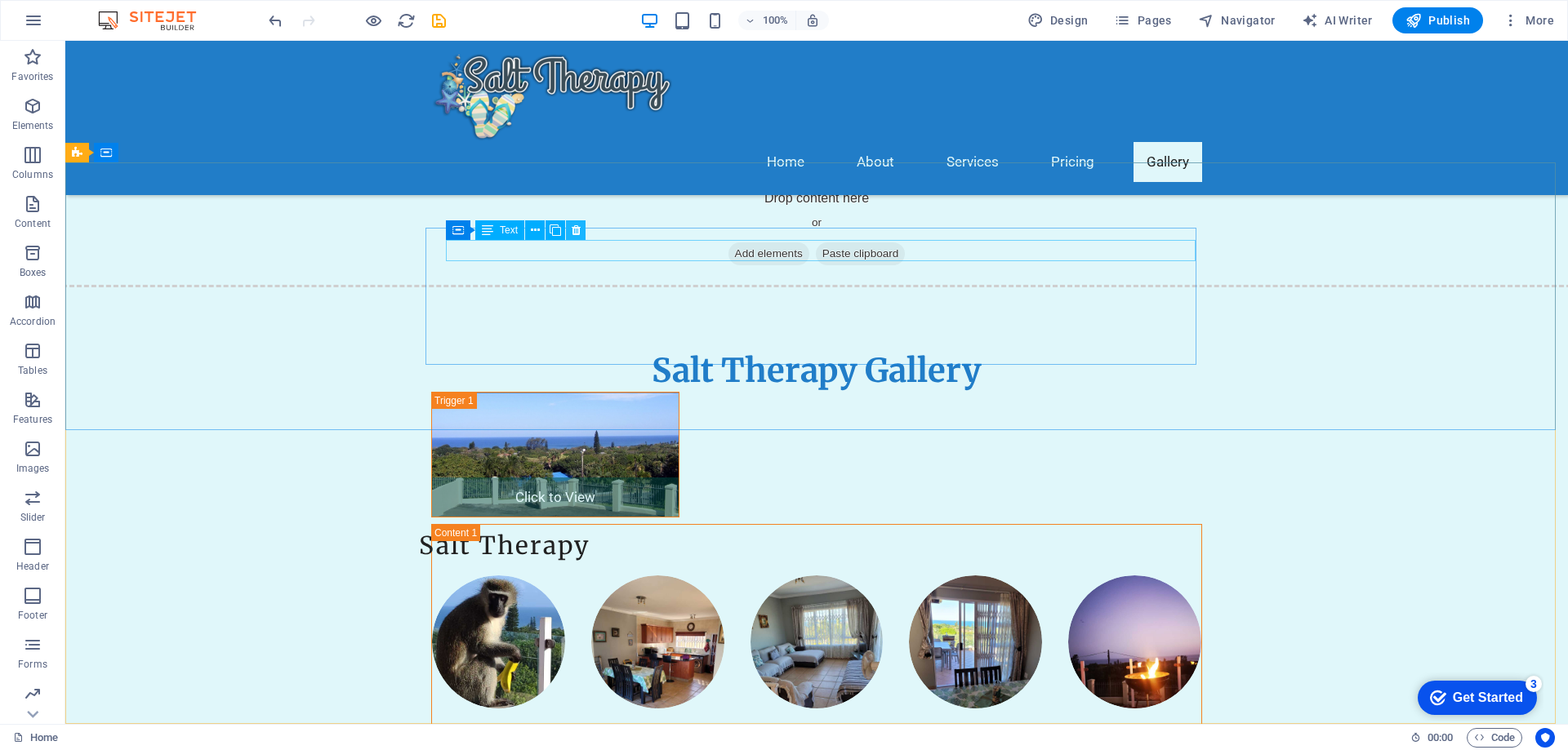
click at [575, 227] on icon at bounding box center [577, 231] width 9 height 17
click at [555, 225] on icon at bounding box center [555, 231] width 9 height 17
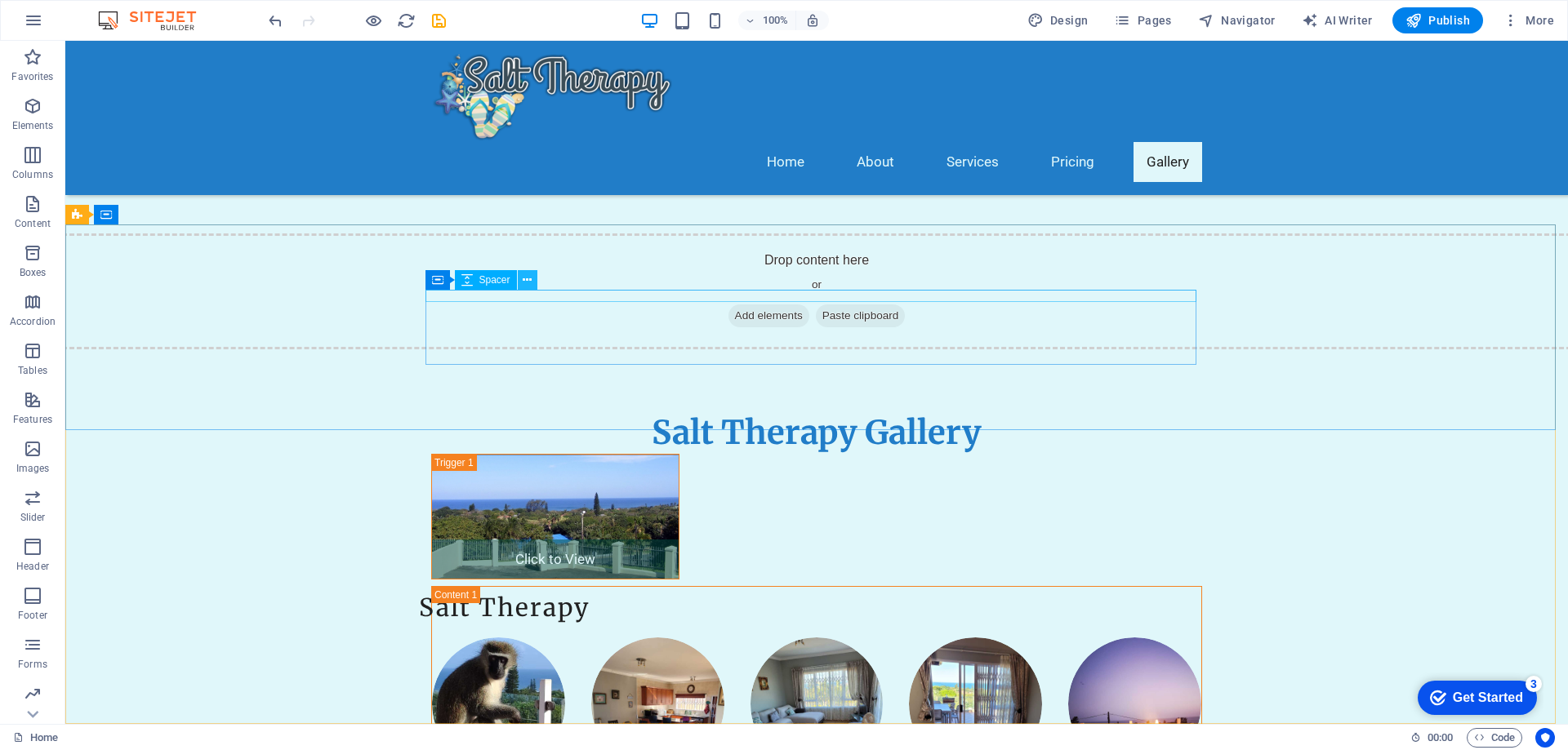
click at [526, 277] on icon at bounding box center [527, 280] width 9 height 17
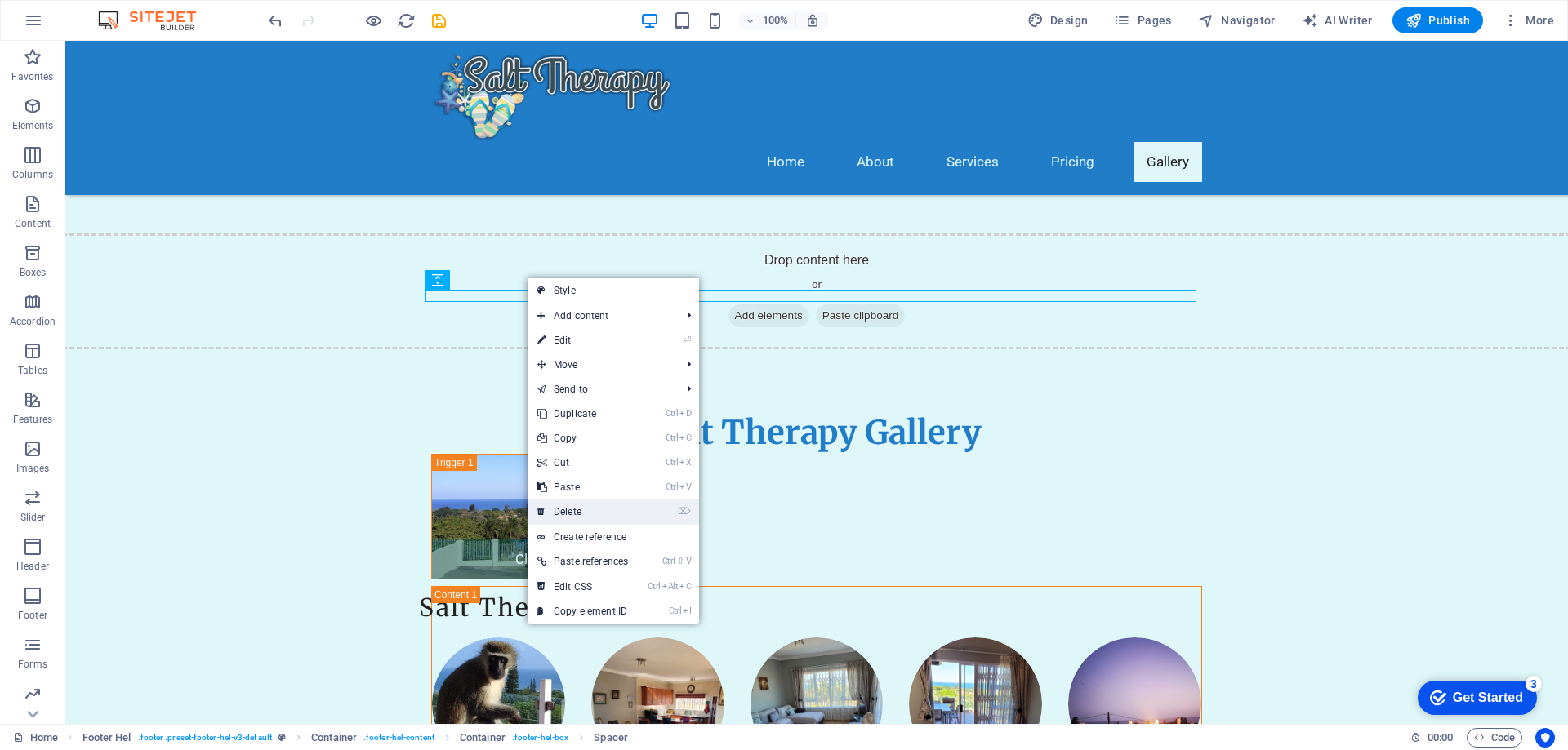
click at [567, 506] on link "⌦ Delete" at bounding box center [583, 512] width 110 height 25
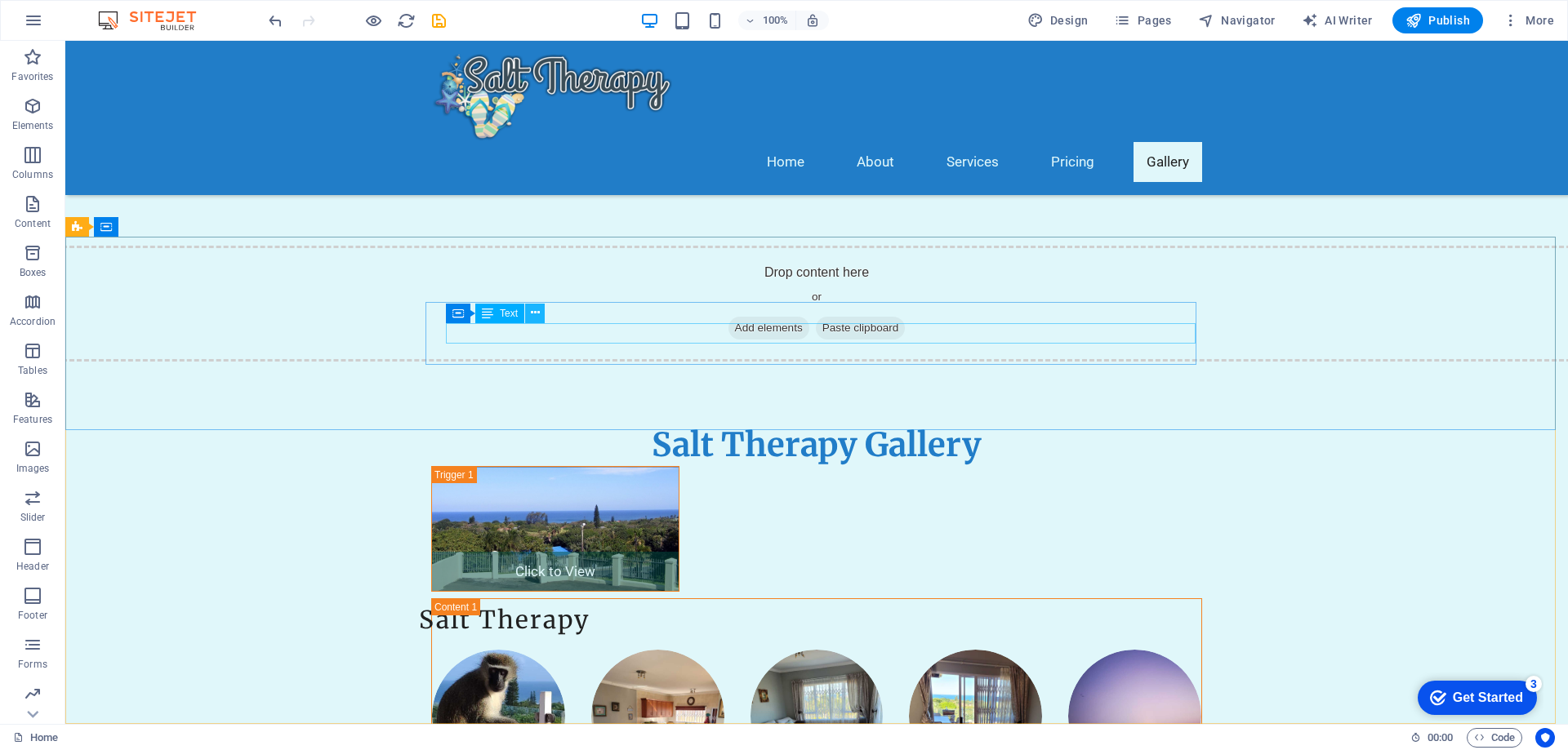
click at [532, 306] on icon at bounding box center [535, 312] width 9 height 17
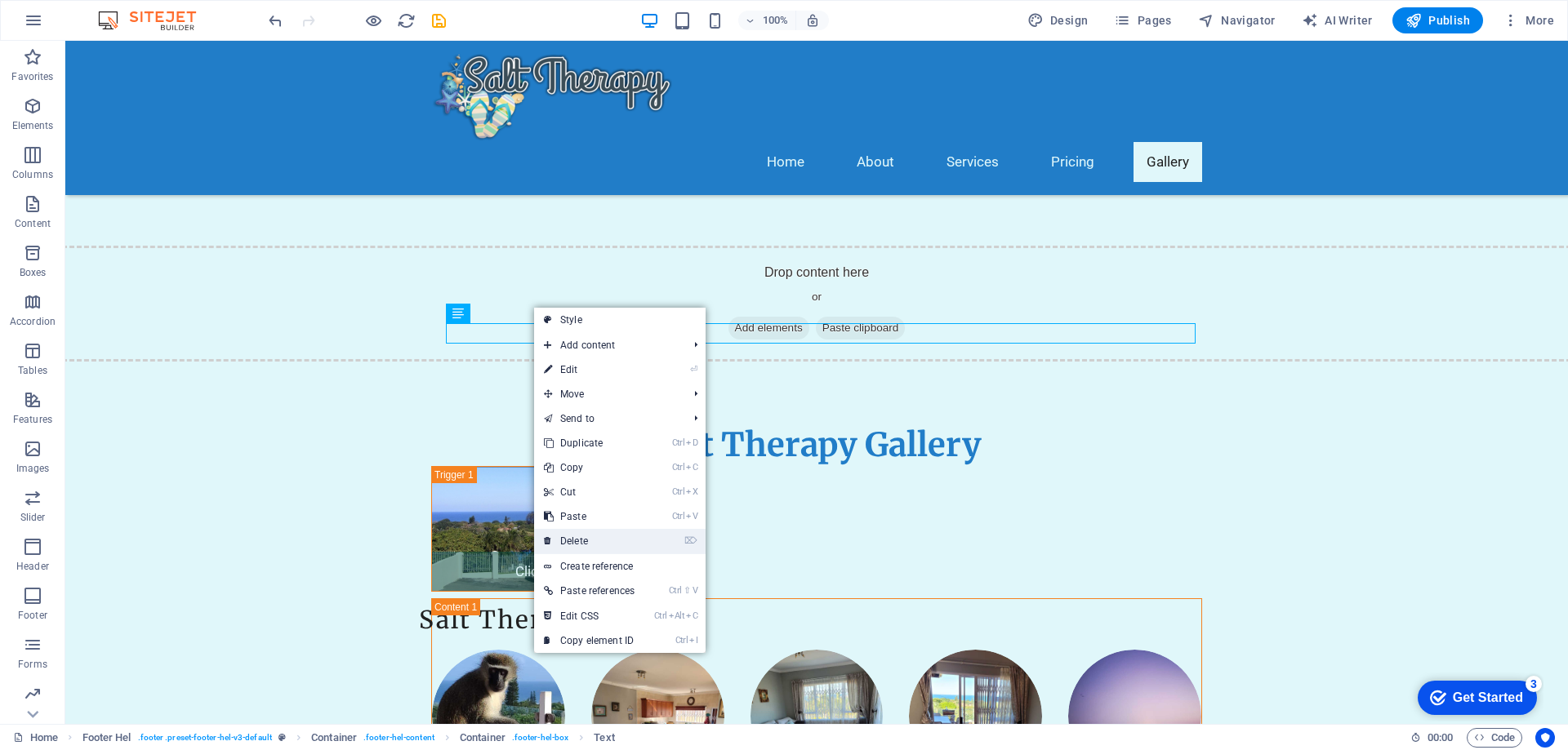
click at [589, 536] on link "⌦ Delete" at bounding box center [589, 541] width 110 height 25
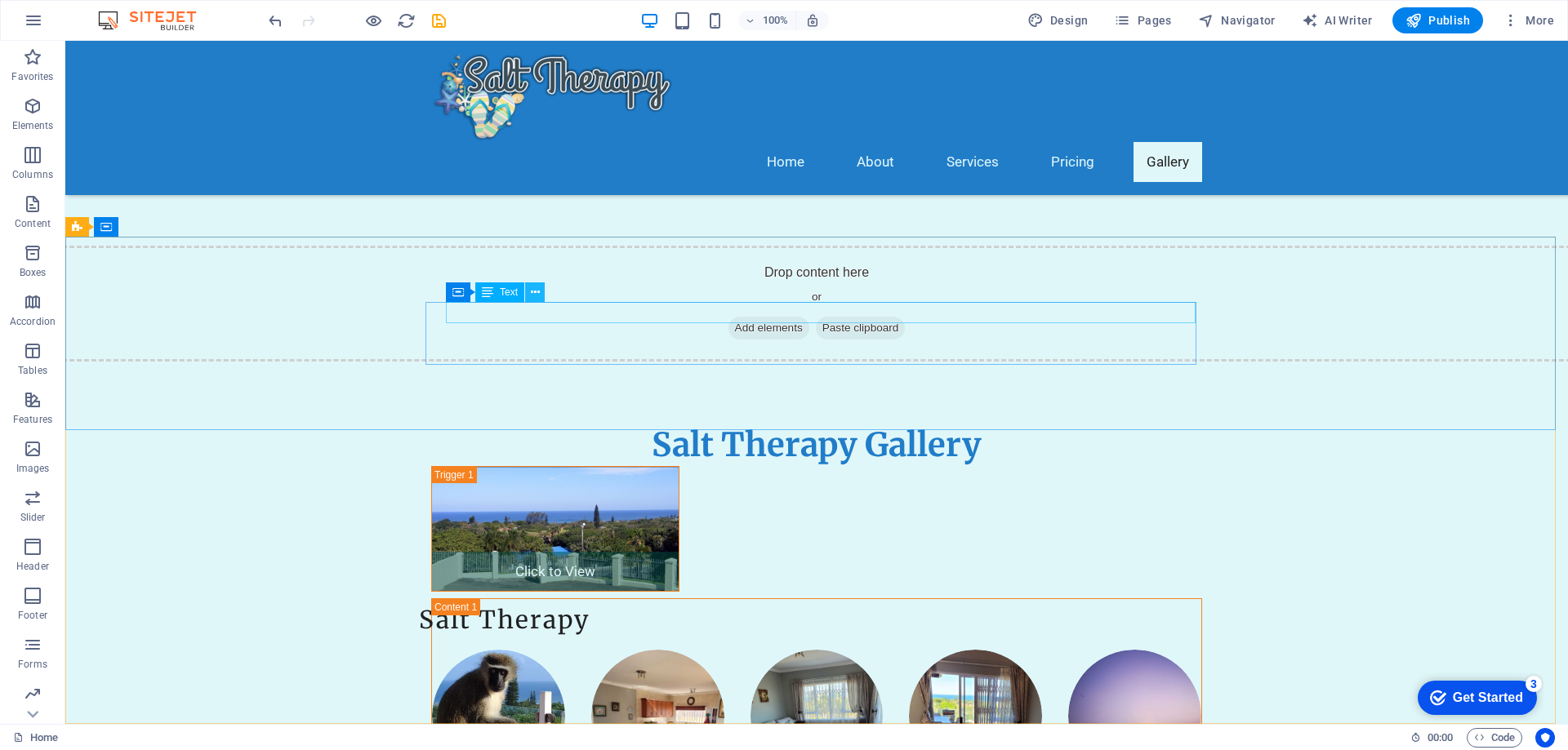
click at [536, 293] on icon at bounding box center [535, 292] width 9 height 17
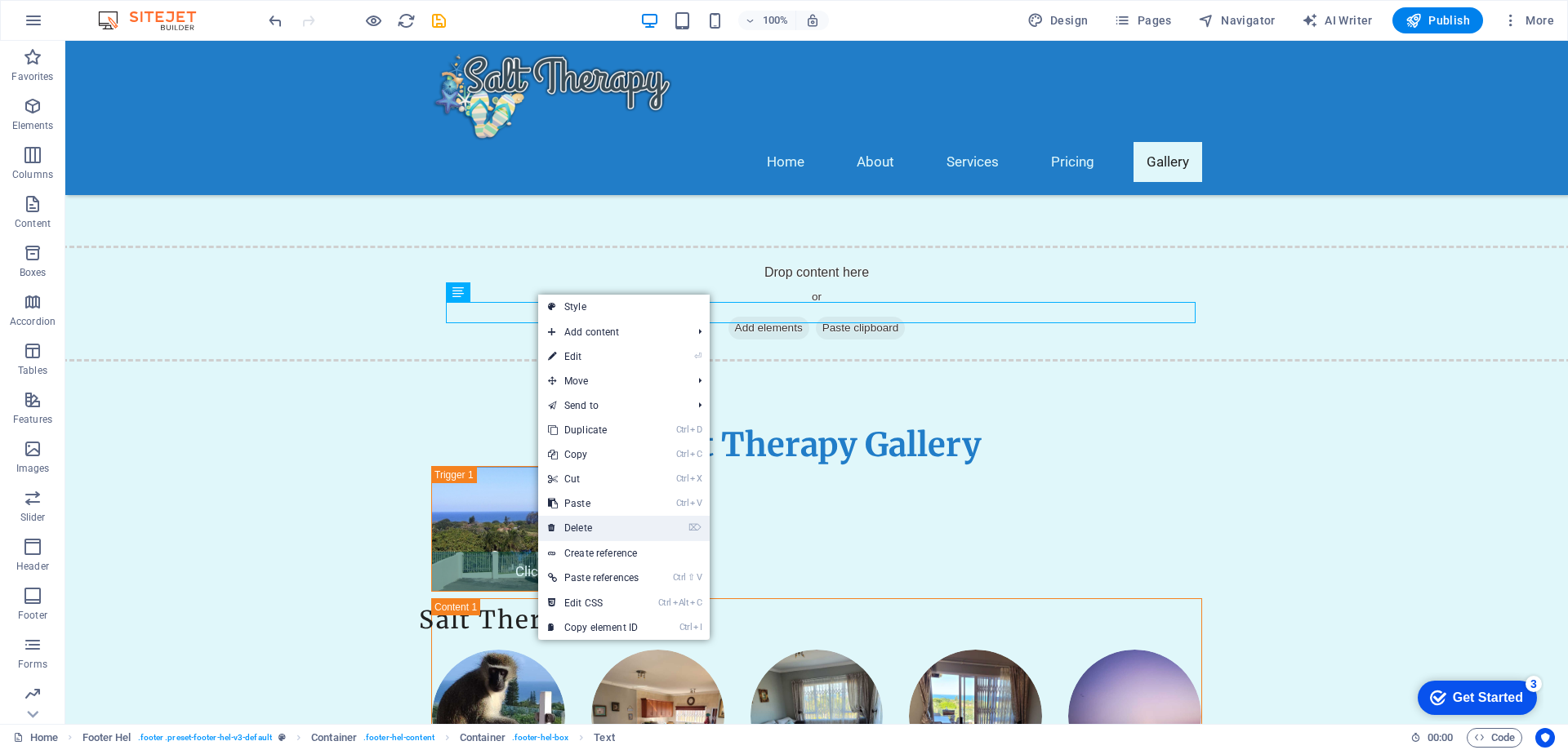
click at [581, 523] on link "⌦ Delete" at bounding box center [593, 528] width 110 height 25
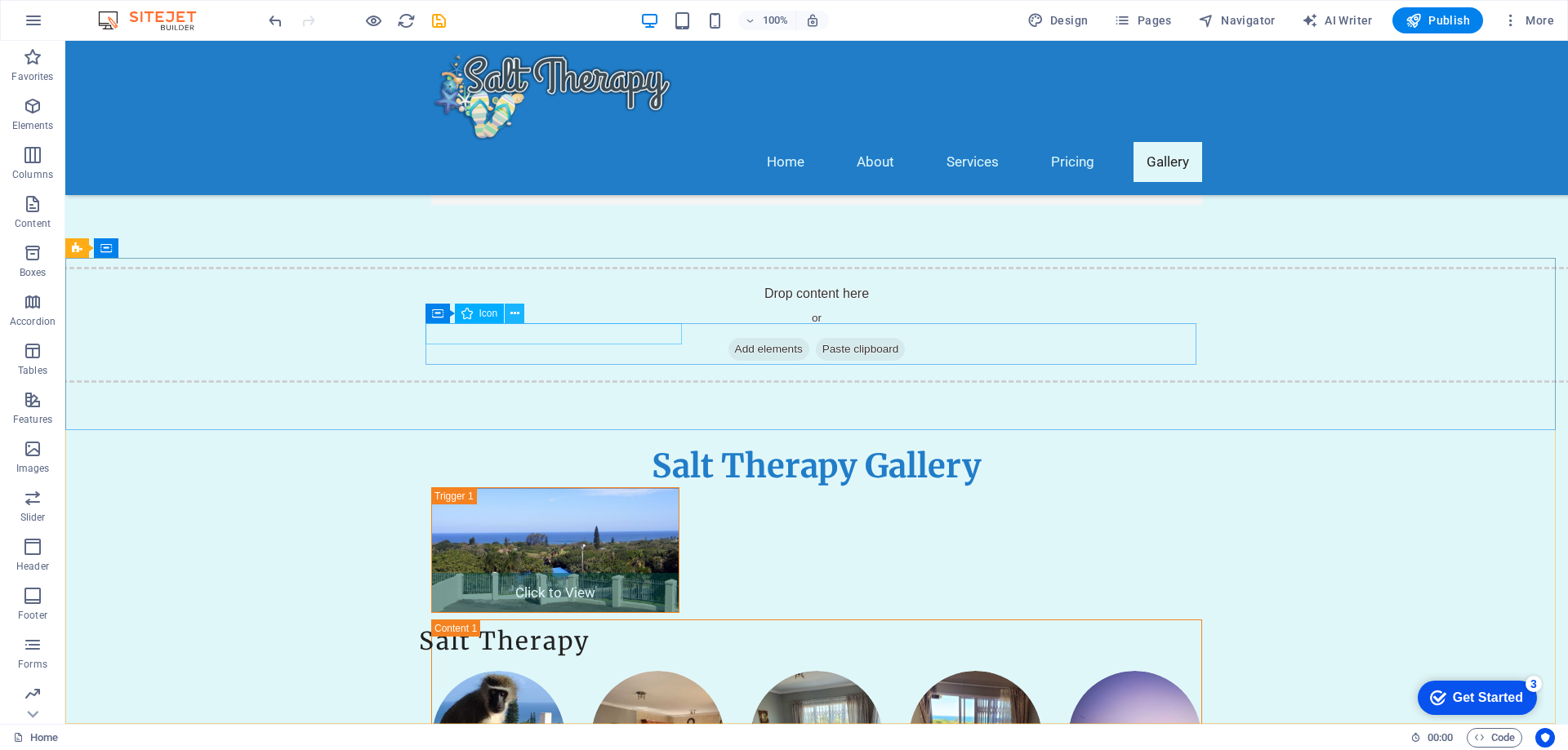
click at [520, 311] on button at bounding box center [514, 312] width 19 height 19
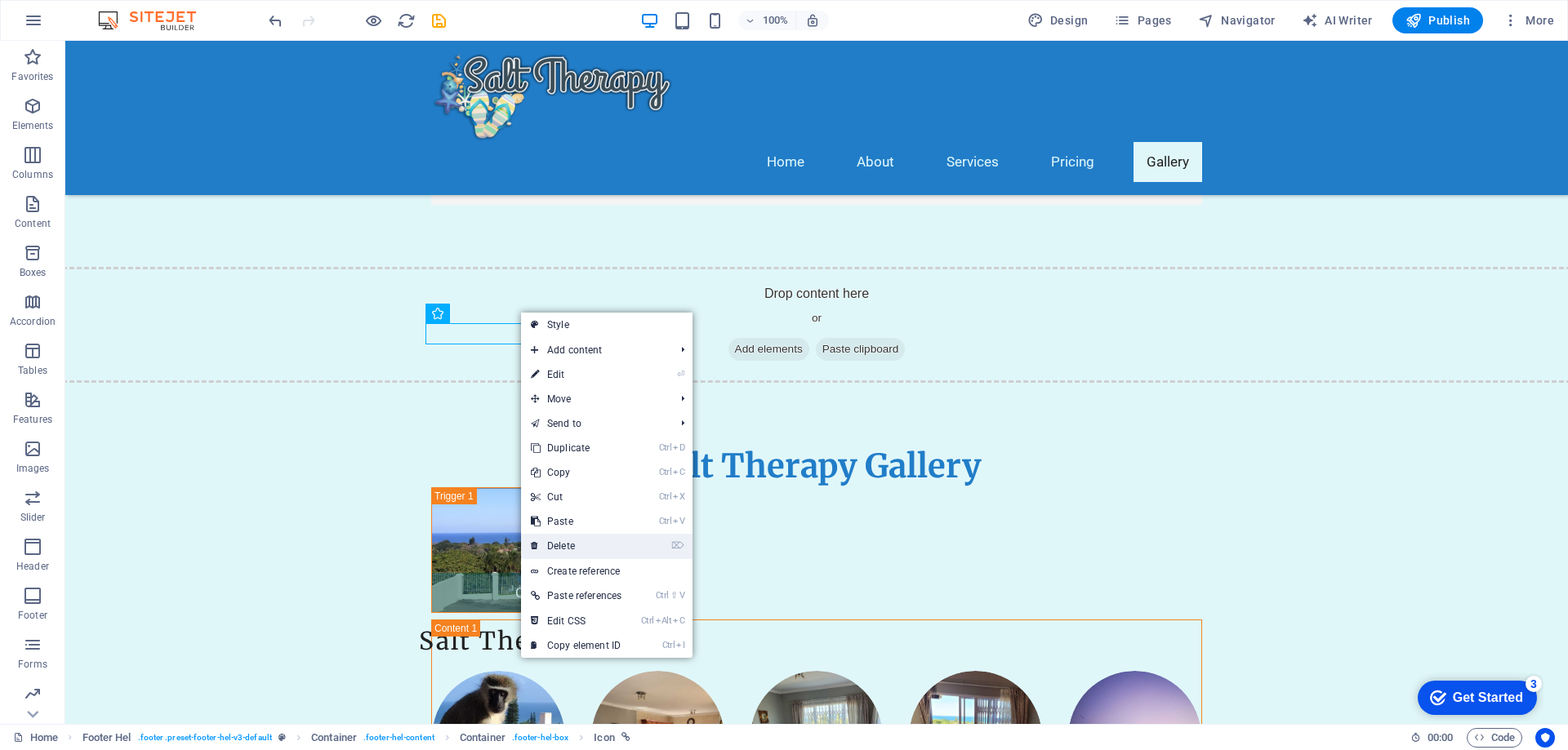
click at [566, 536] on link "⌦ Delete" at bounding box center [577, 546] width 110 height 25
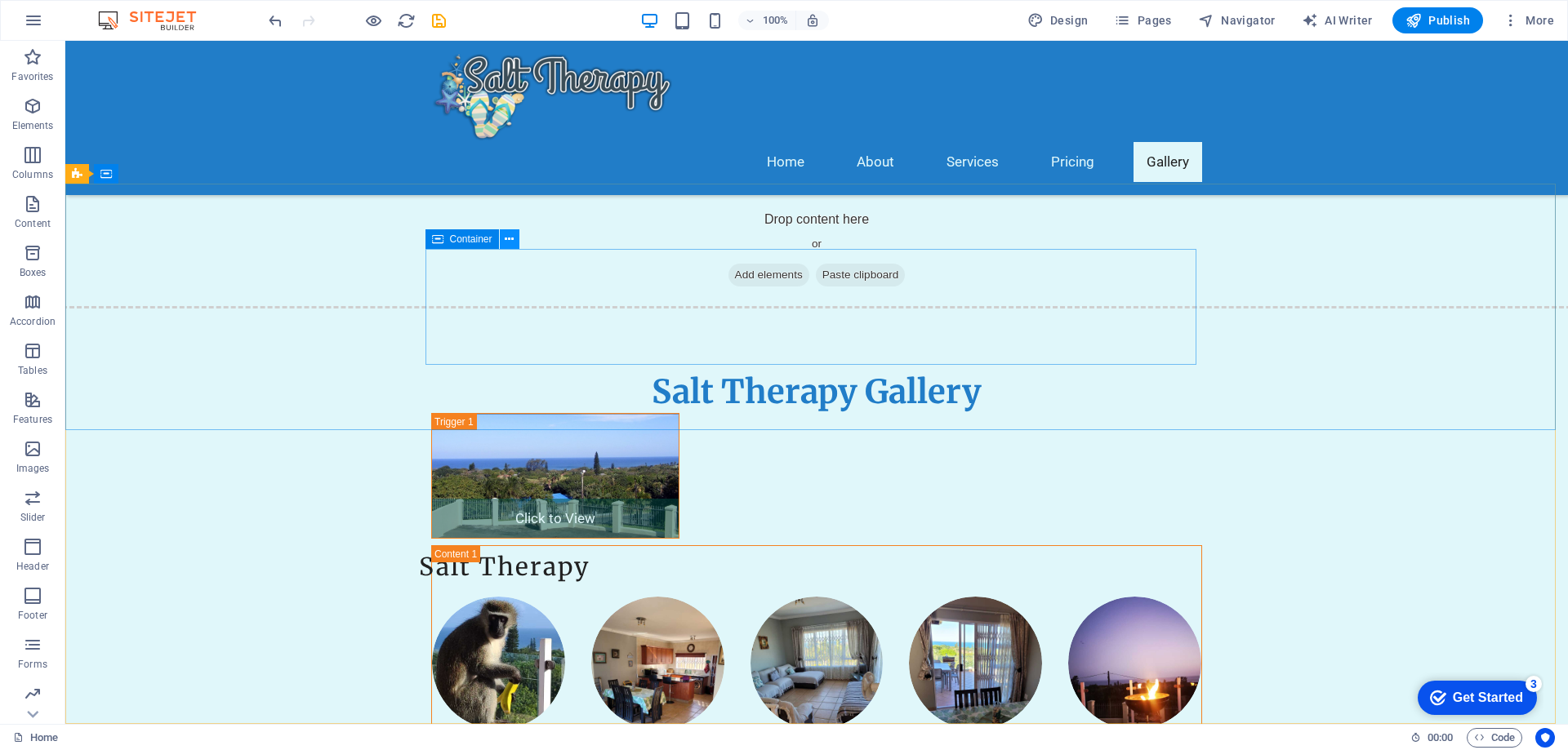
click at [511, 235] on icon at bounding box center [509, 239] width 9 height 17
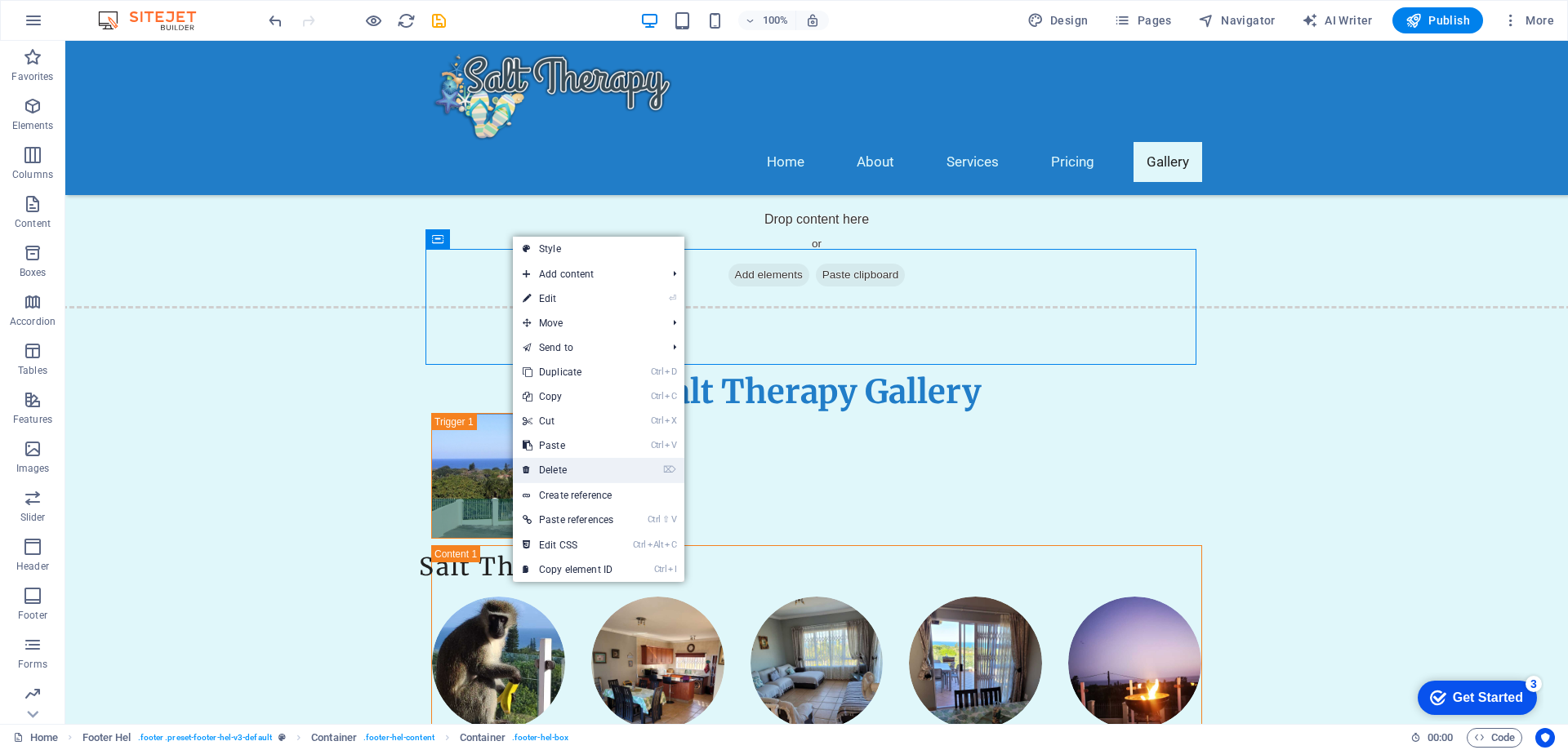
click at [557, 463] on link "⌦ Delete" at bounding box center [568, 470] width 110 height 25
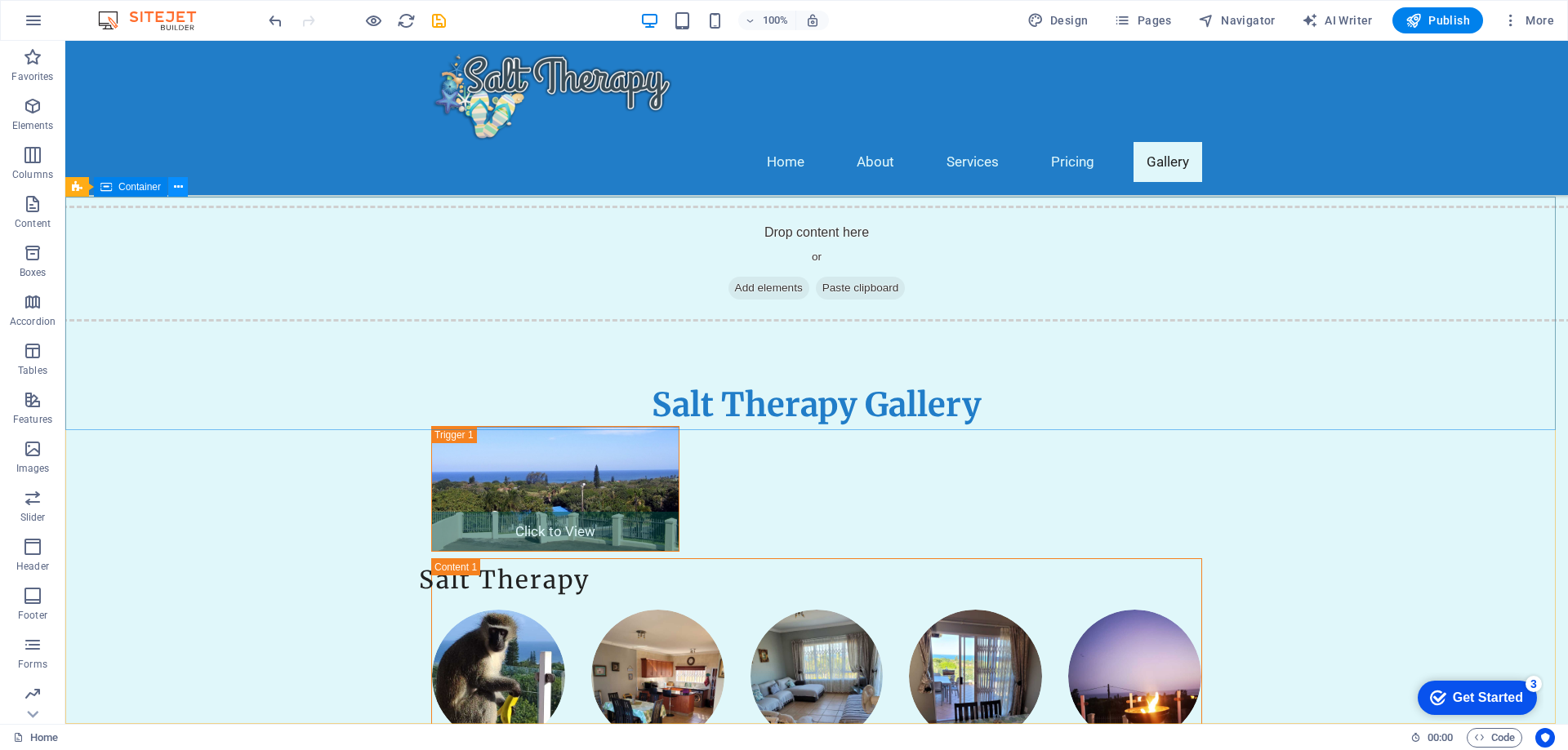
click at [182, 187] on icon at bounding box center [178, 187] width 9 height 17
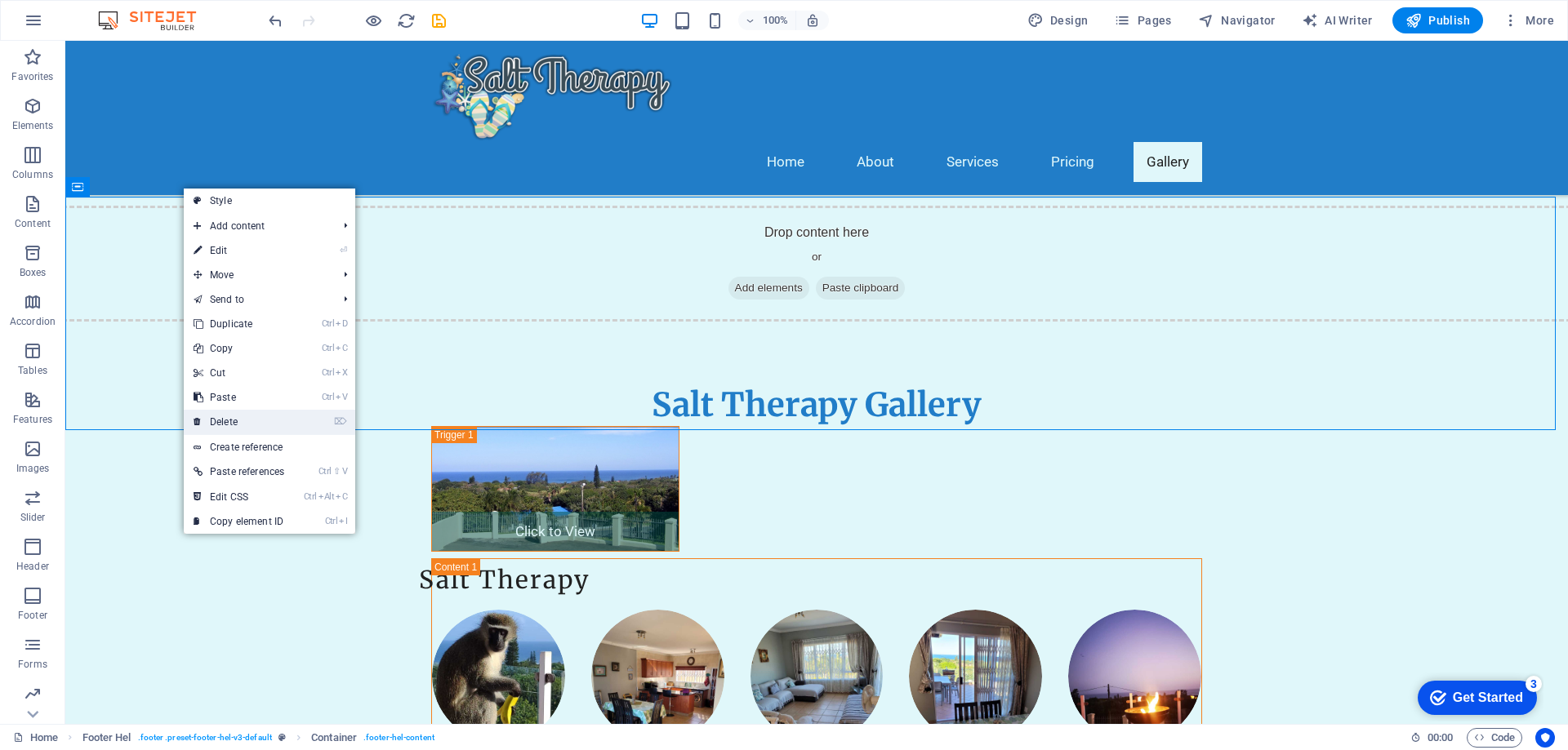
click at [249, 421] on link "⌦ Delete" at bounding box center [239, 422] width 110 height 25
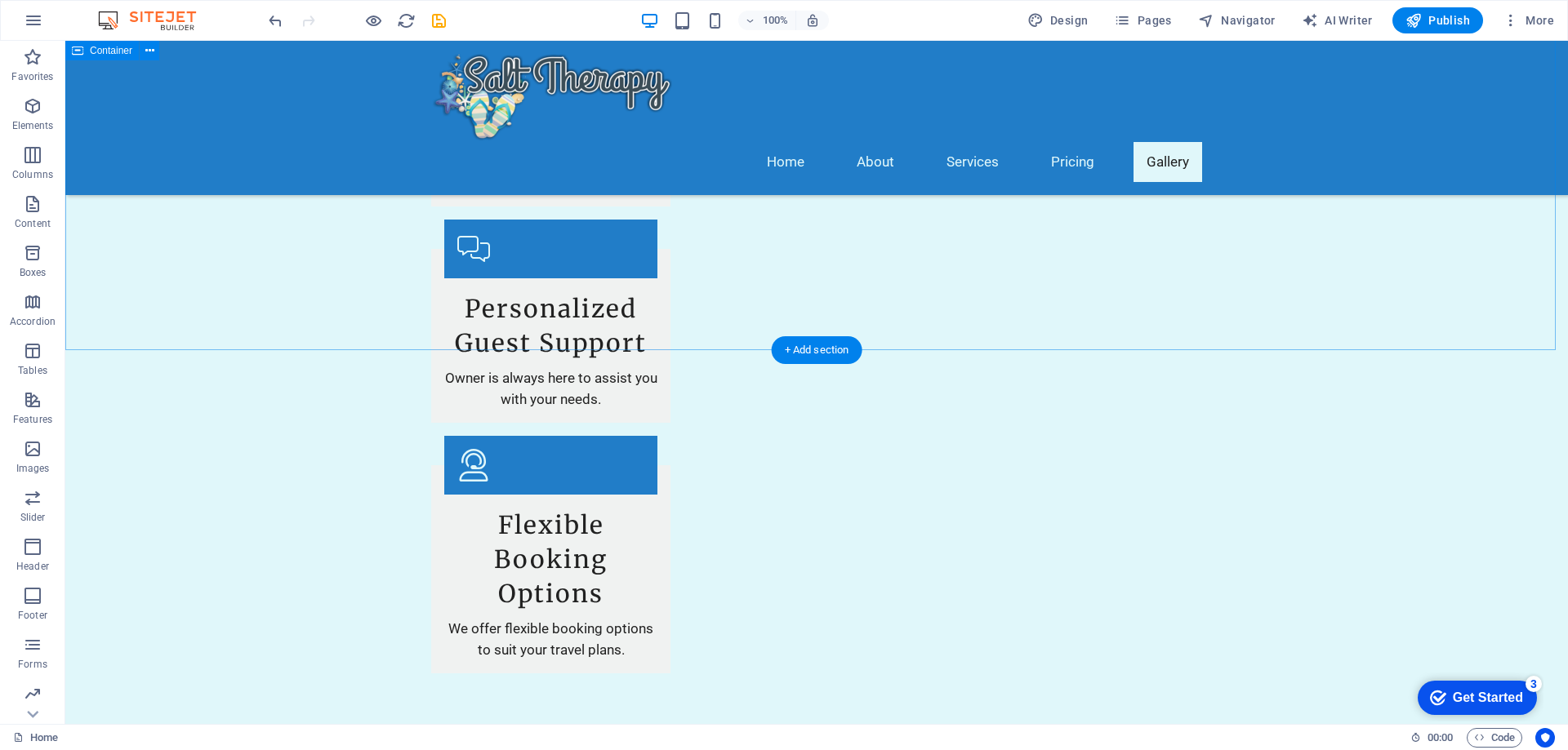
scroll to position [2499, 0]
click at [442, 20] on icon "save" at bounding box center [439, 20] width 18 height 18
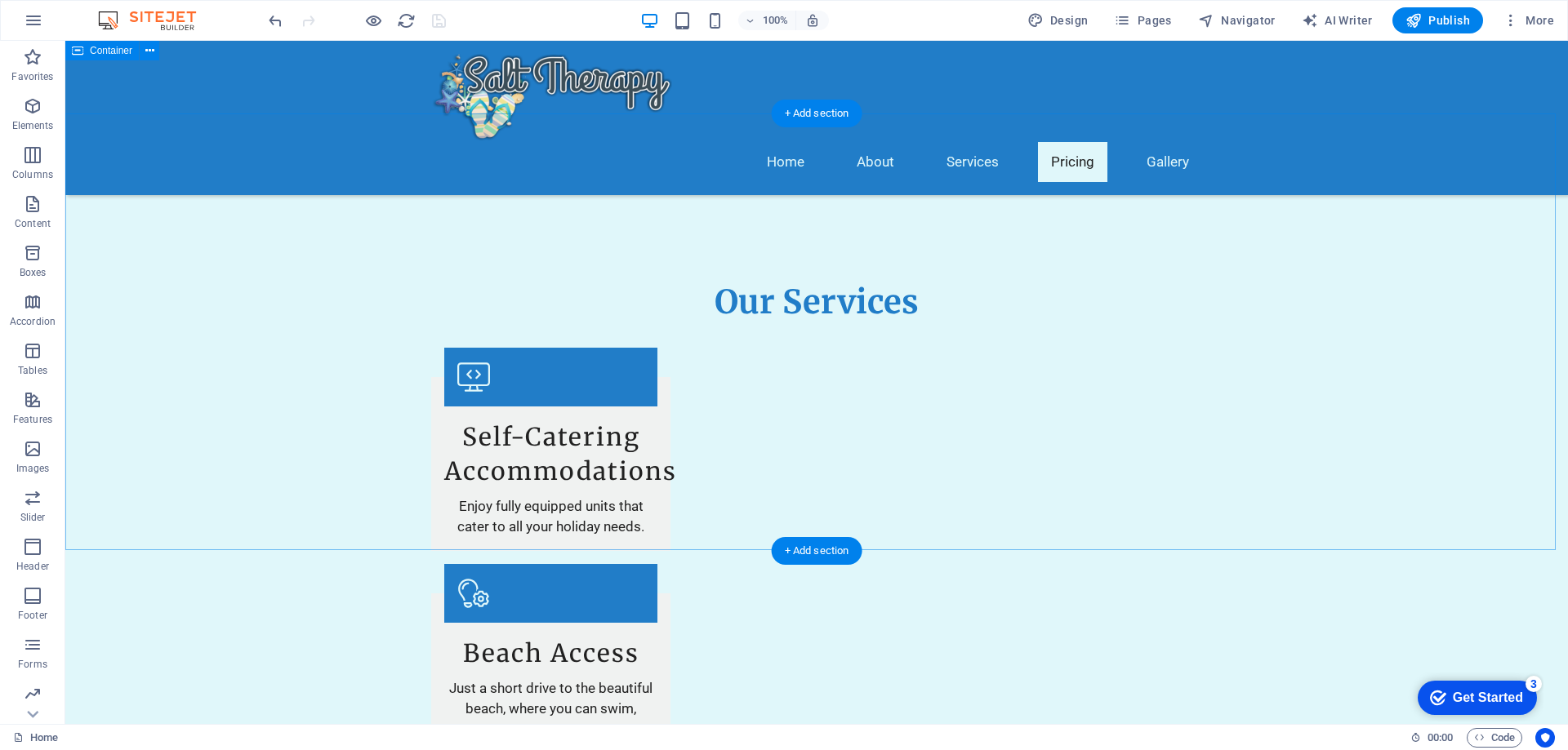
scroll to position [1520, 0]
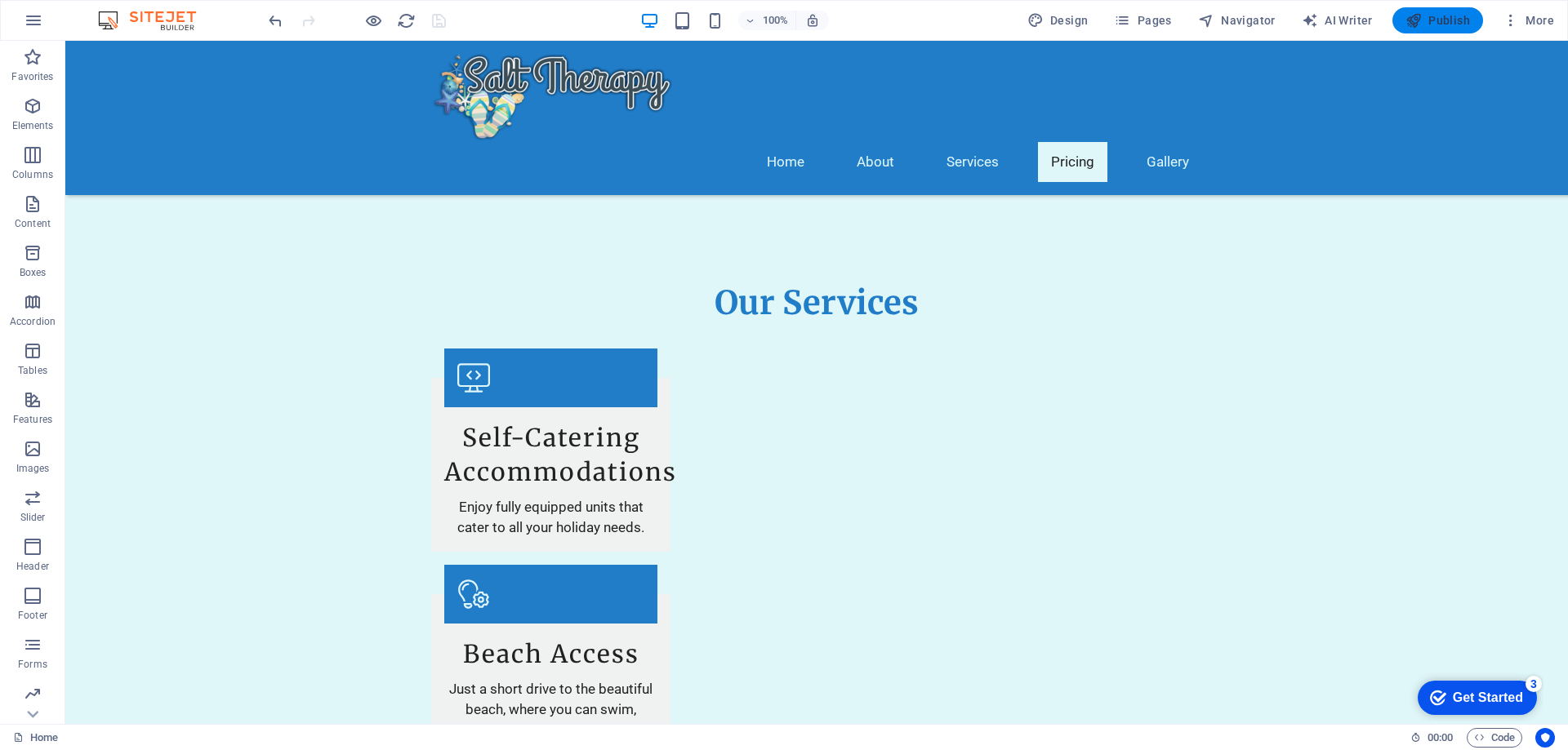
click at [1437, 18] on span "Publish" at bounding box center [1437, 20] width 64 height 17
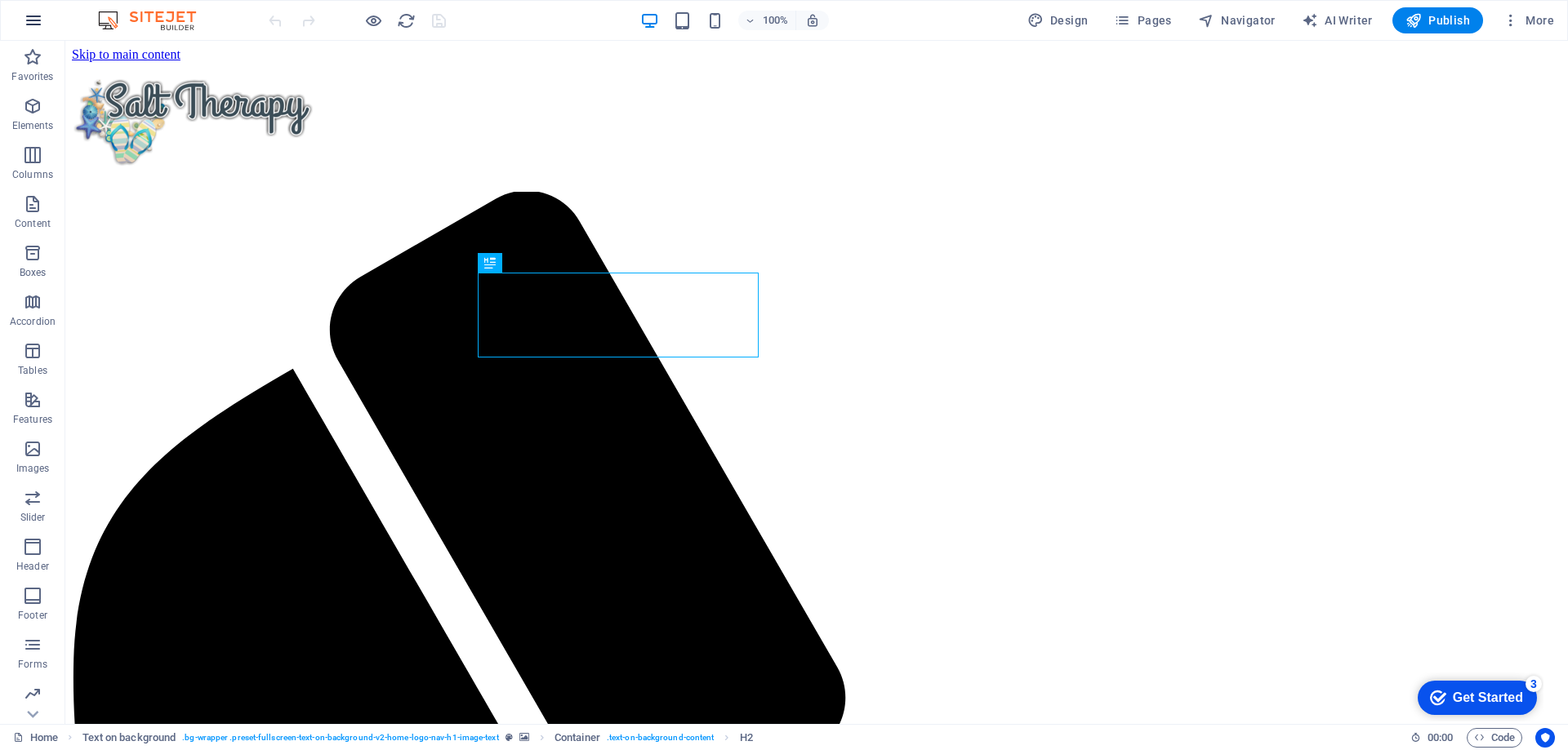
click at [33, 22] on icon "button" at bounding box center [33, 20] width 19 height 19
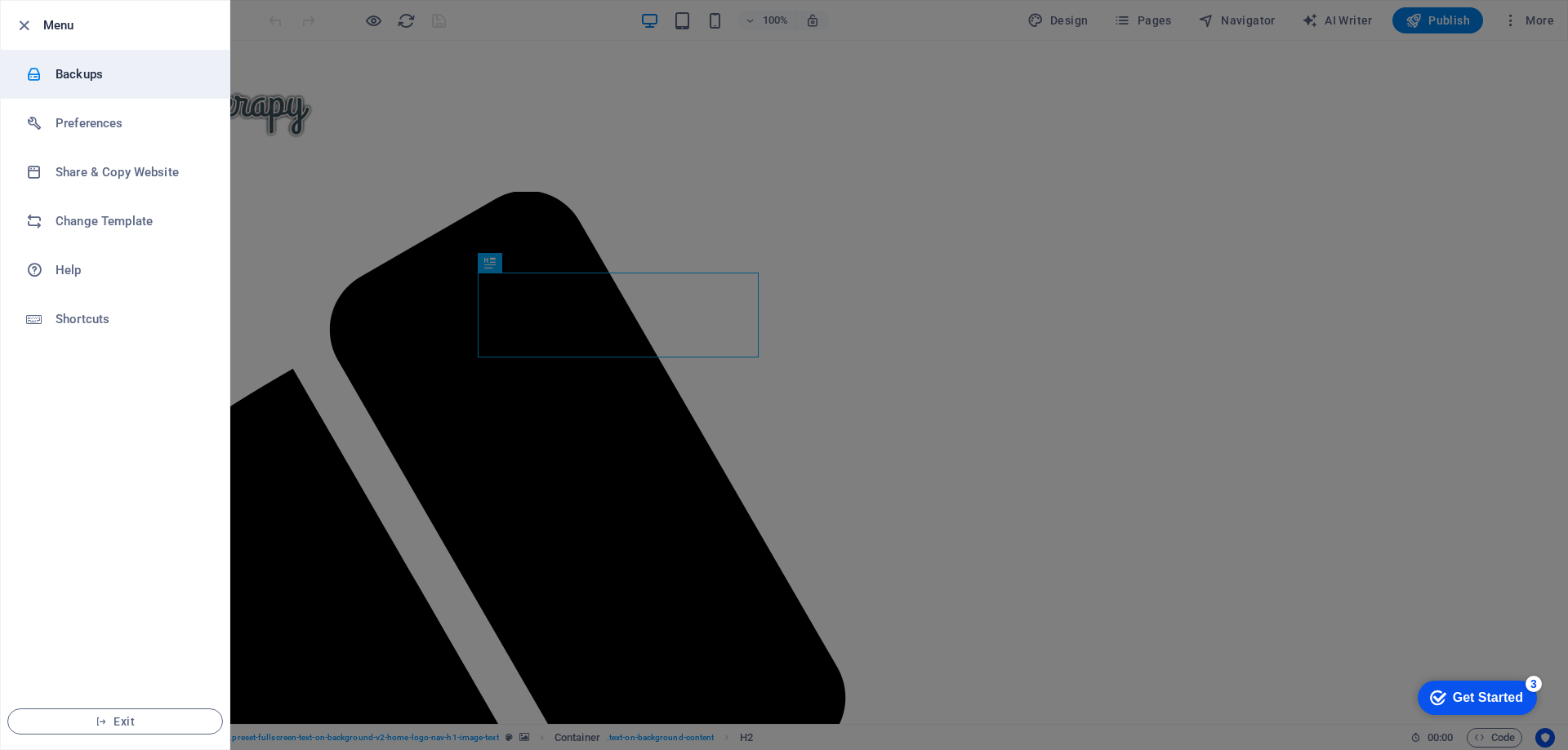
click at [59, 69] on h6 "Backups" at bounding box center [131, 74] width 151 height 19
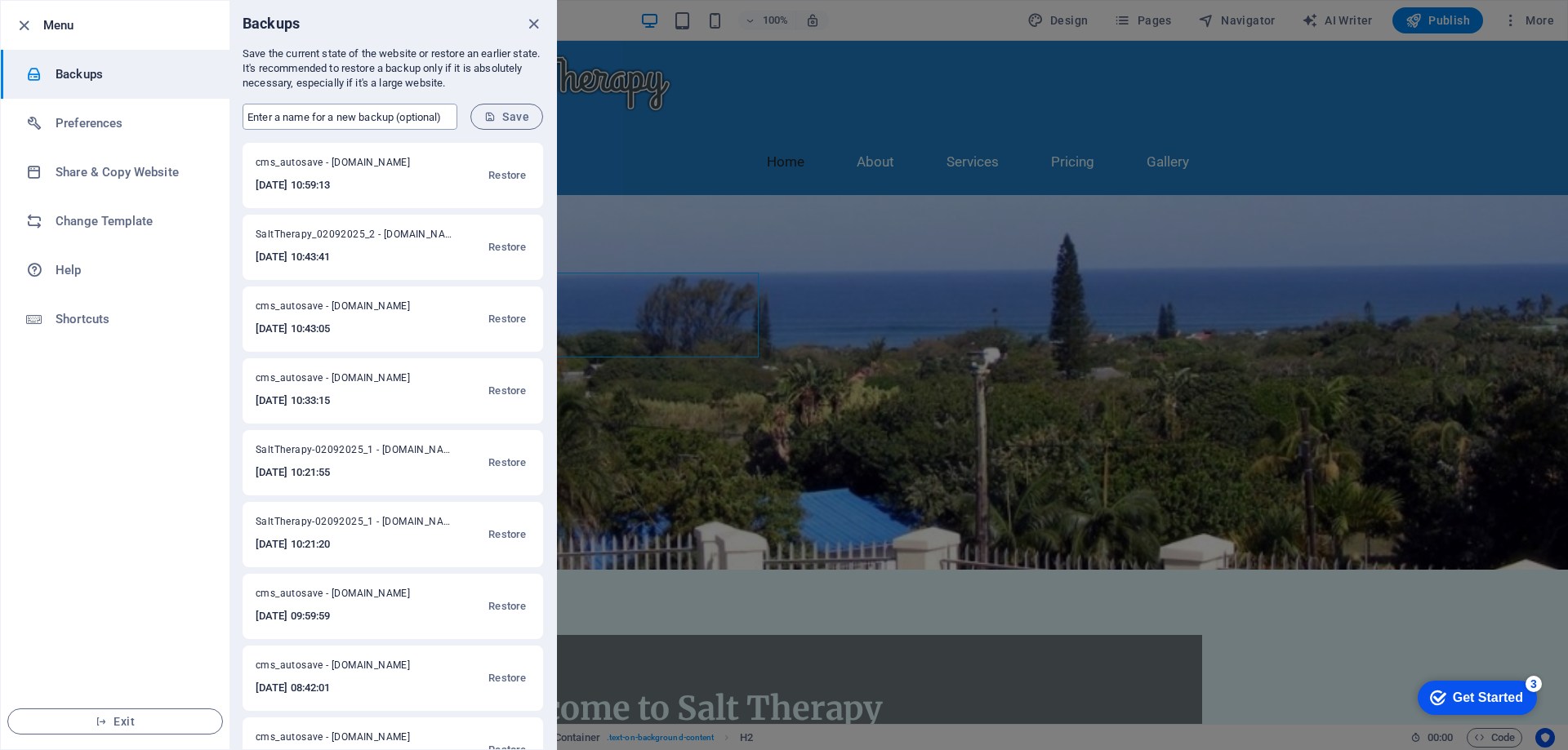
click at [289, 113] on input "text" at bounding box center [350, 117] width 215 height 26
type input "Final 02092025"
click at [498, 119] on span "Save" at bounding box center [507, 117] width 45 height 13
click at [536, 22] on icon "close" at bounding box center [533, 24] width 18 height 18
